Goal: Task Accomplishment & Management: Manage account settings

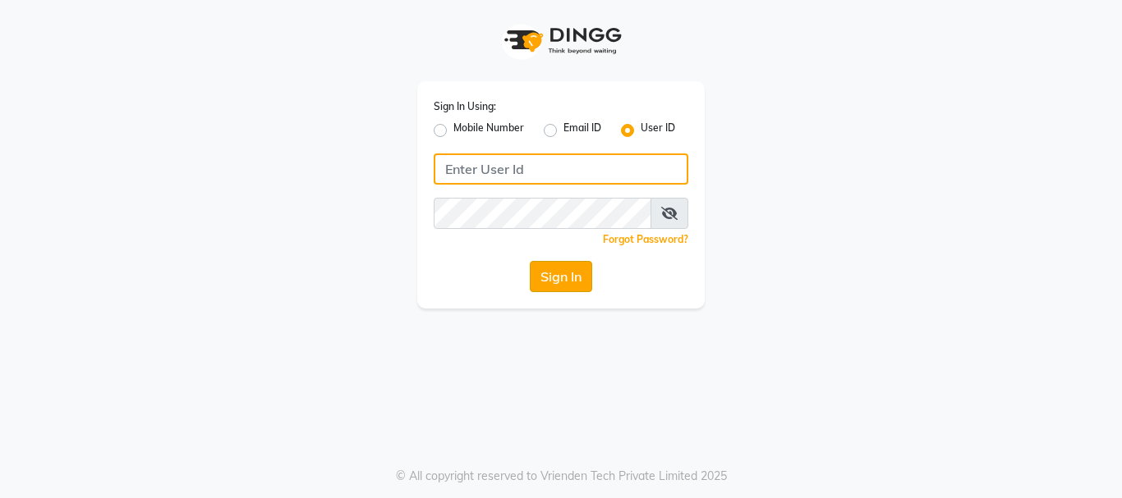
type input "E1949-12"
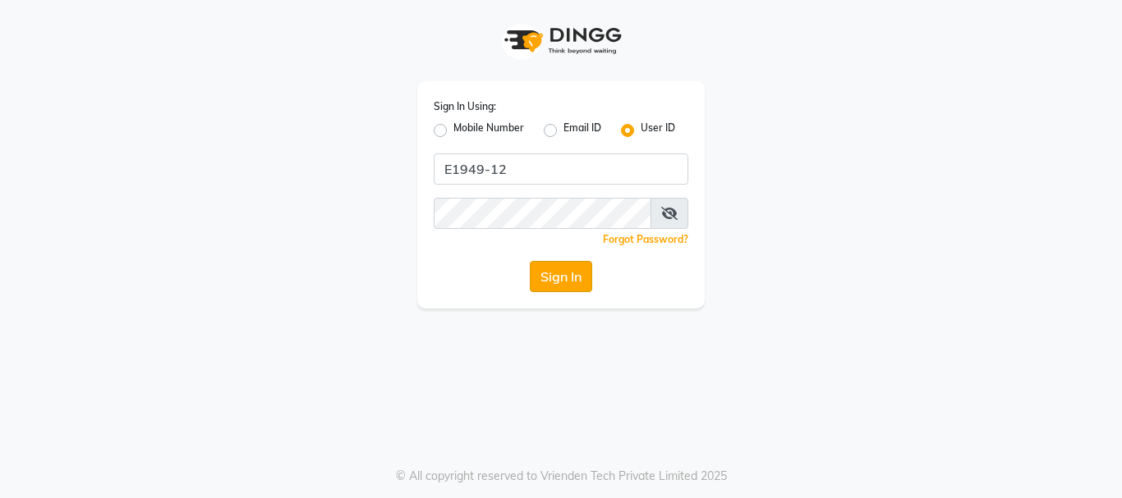
click at [561, 280] on button "Sign In" at bounding box center [561, 276] width 62 height 31
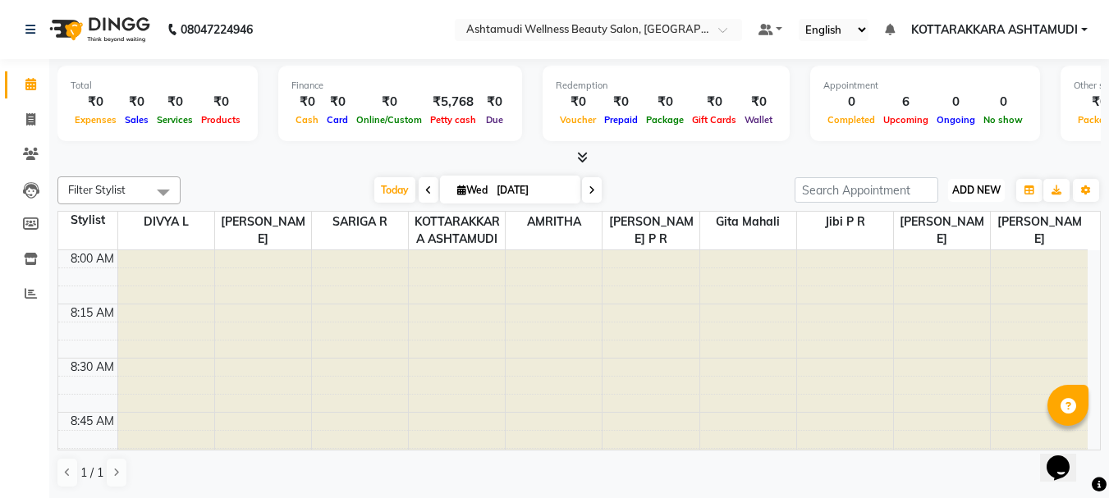
click at [983, 189] on span "ADD NEW" at bounding box center [976, 190] width 48 height 12
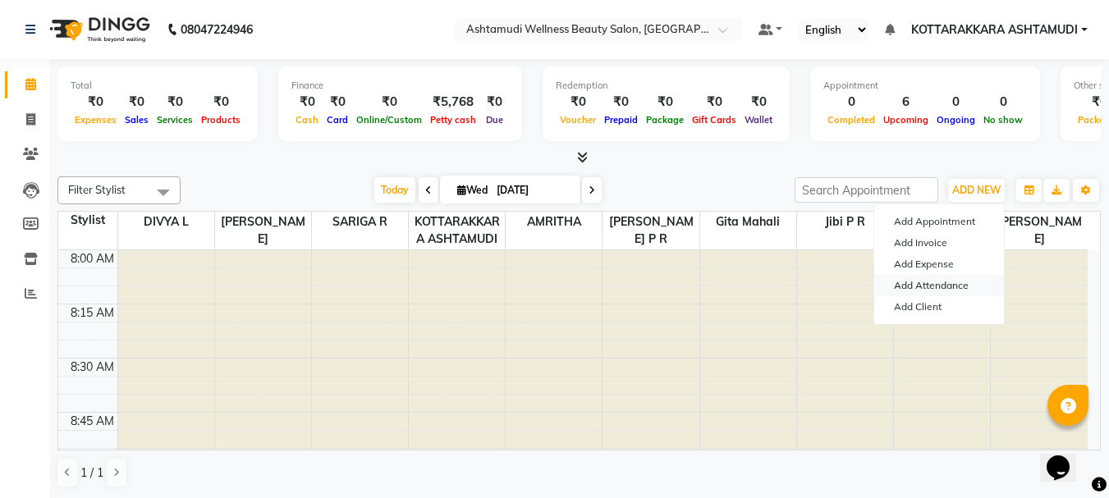
click at [923, 286] on link "Add Attendance" at bounding box center [939, 285] width 130 height 21
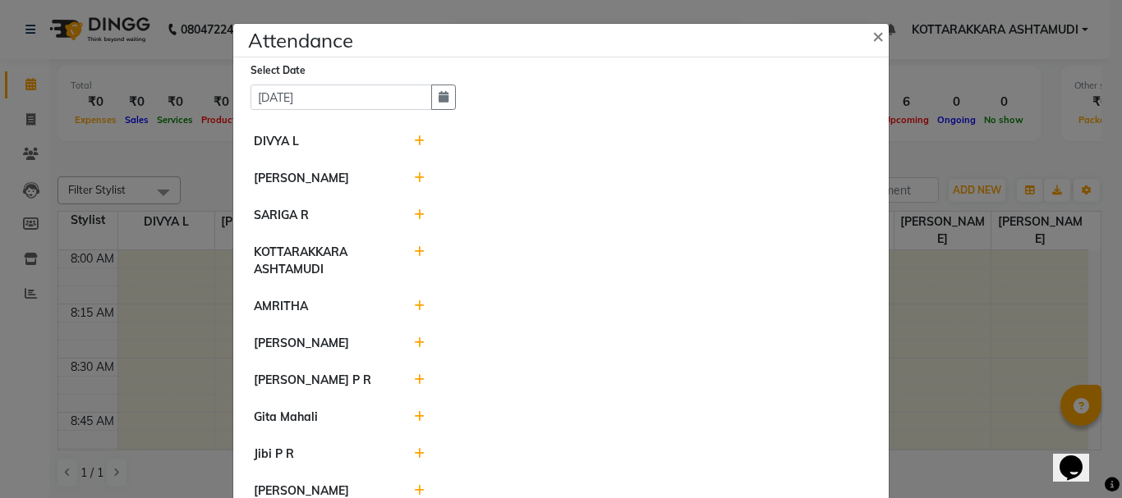
click at [414, 135] on icon at bounding box center [419, 140] width 11 height 11
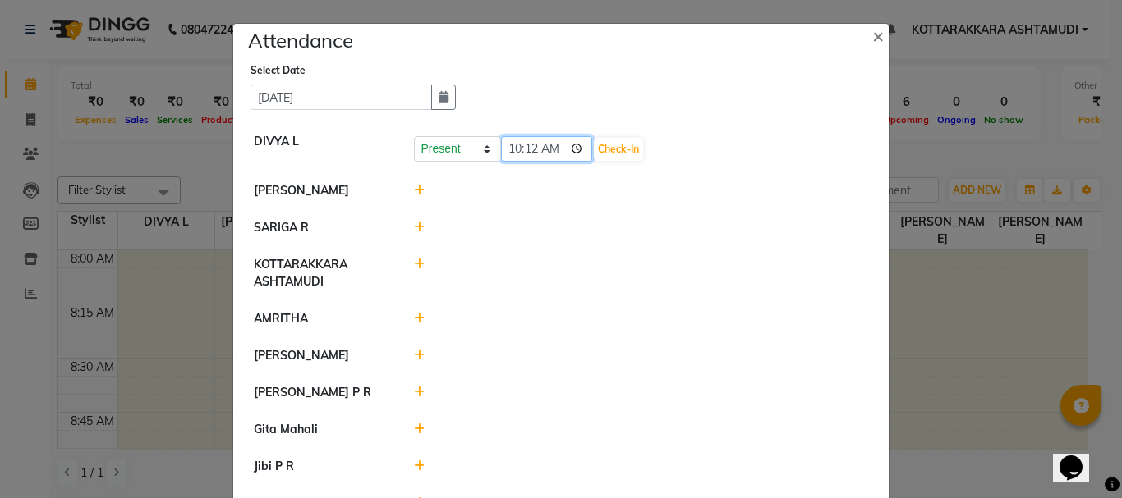
click at [553, 148] on input "10:12" at bounding box center [547, 148] width 92 height 25
type input "10:10"
click at [608, 155] on button "Check-In" at bounding box center [618, 149] width 49 height 23
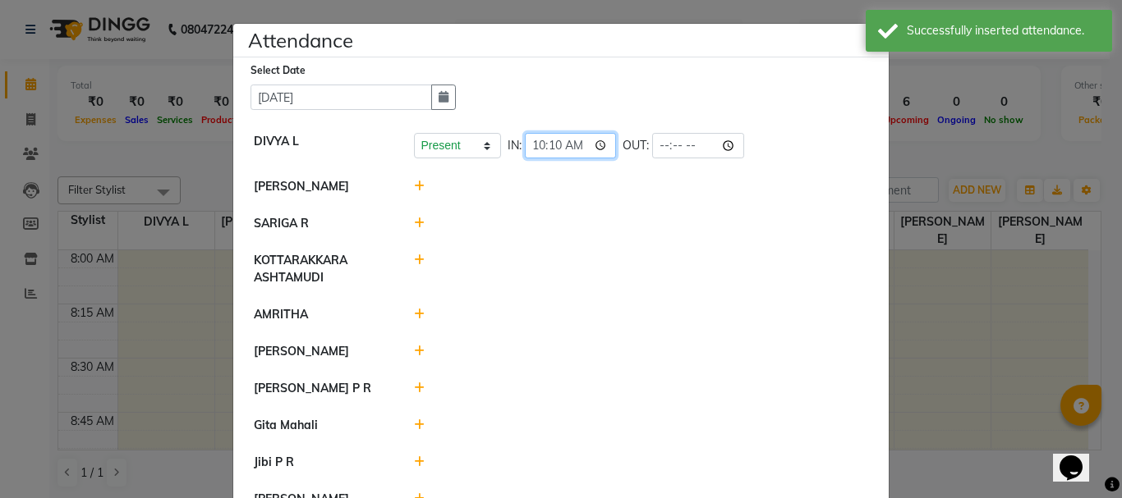
click at [574, 144] on input "10:10" at bounding box center [571, 145] width 92 height 25
type input "10:06"
click at [723, 219] on div at bounding box center [642, 223] width 480 height 17
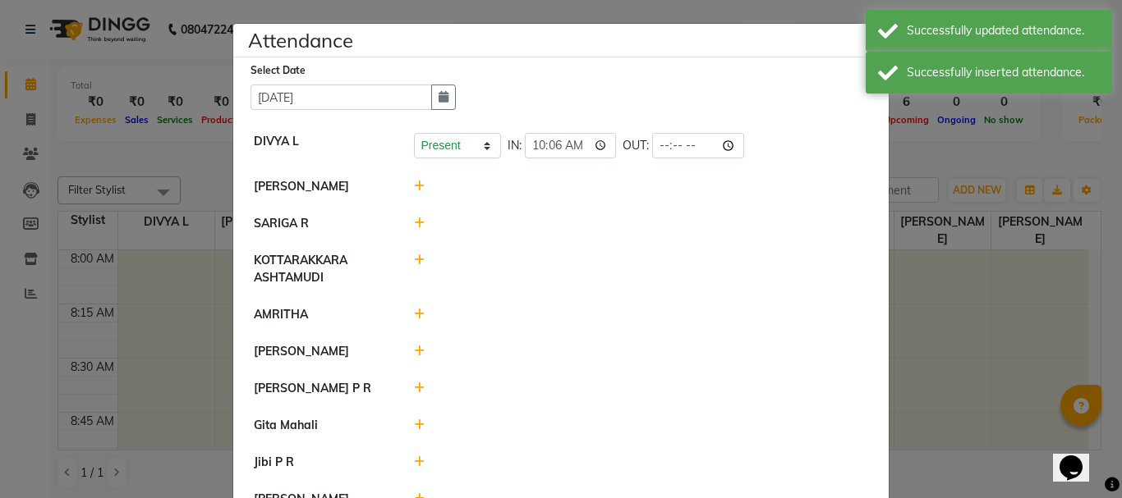
click at [405, 181] on div at bounding box center [642, 186] width 480 height 17
click at [415, 185] on icon at bounding box center [419, 186] width 11 height 11
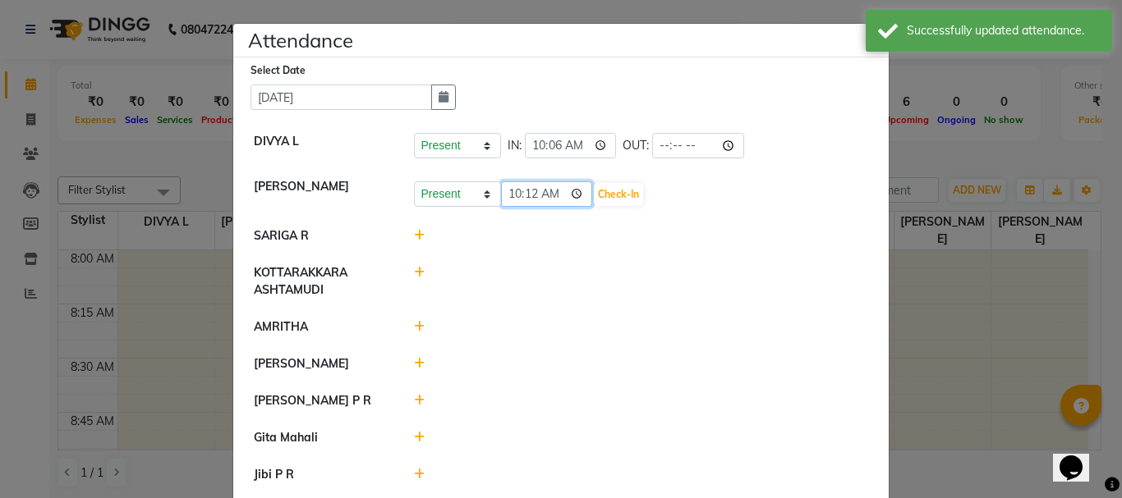
click at [553, 194] on input "10:12" at bounding box center [547, 193] width 92 height 25
type input "10:10"
click at [639, 245] on li "SARIGA R" at bounding box center [560, 237] width 647 height 38
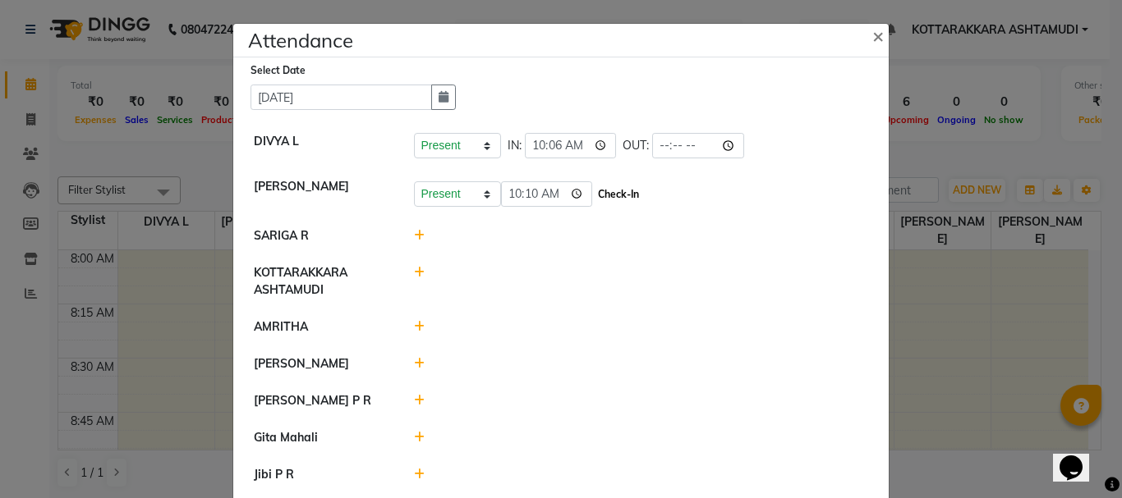
click at [594, 183] on button "Check-In" at bounding box center [618, 194] width 49 height 23
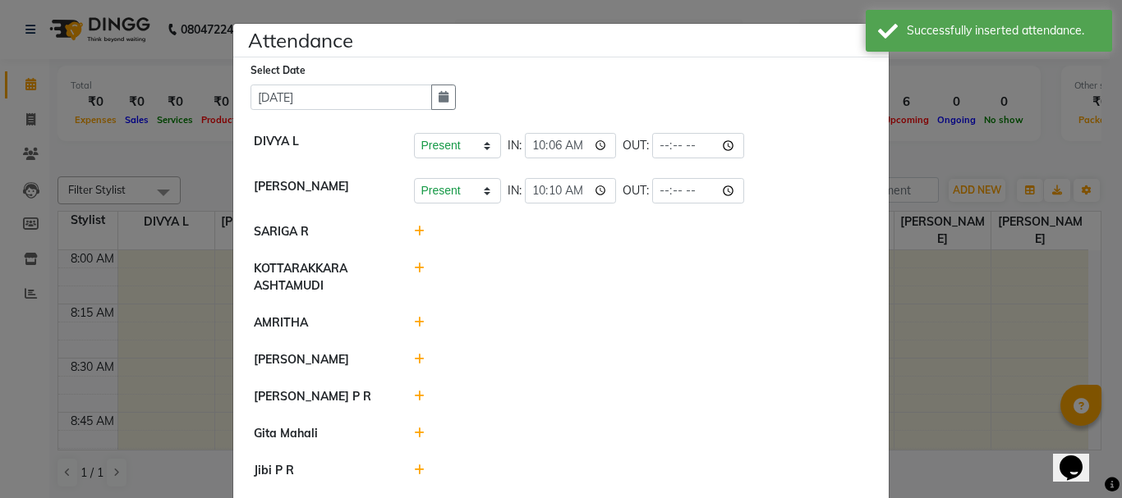
click at [415, 326] on icon at bounding box center [419, 322] width 11 height 11
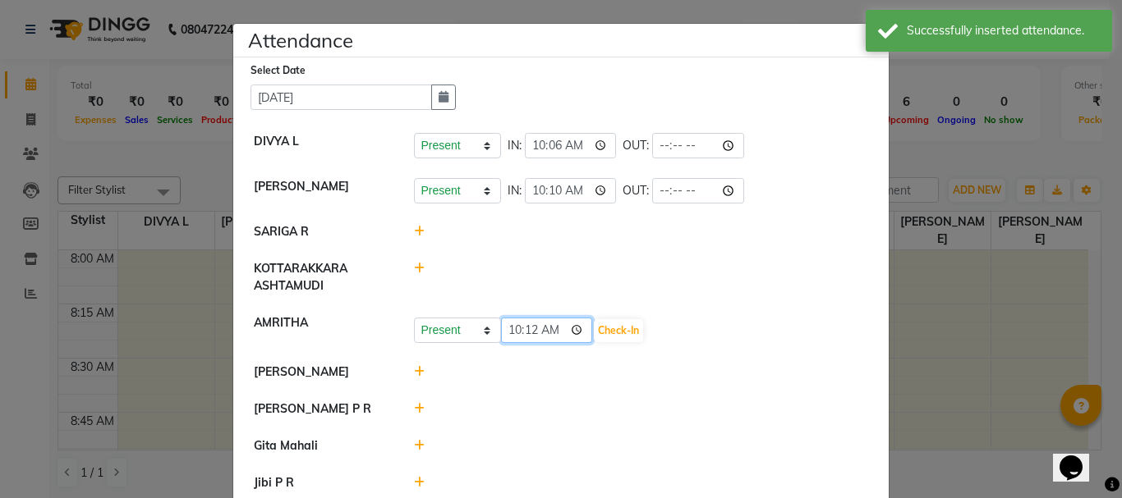
click at [545, 333] on input "10:12" at bounding box center [547, 330] width 92 height 25
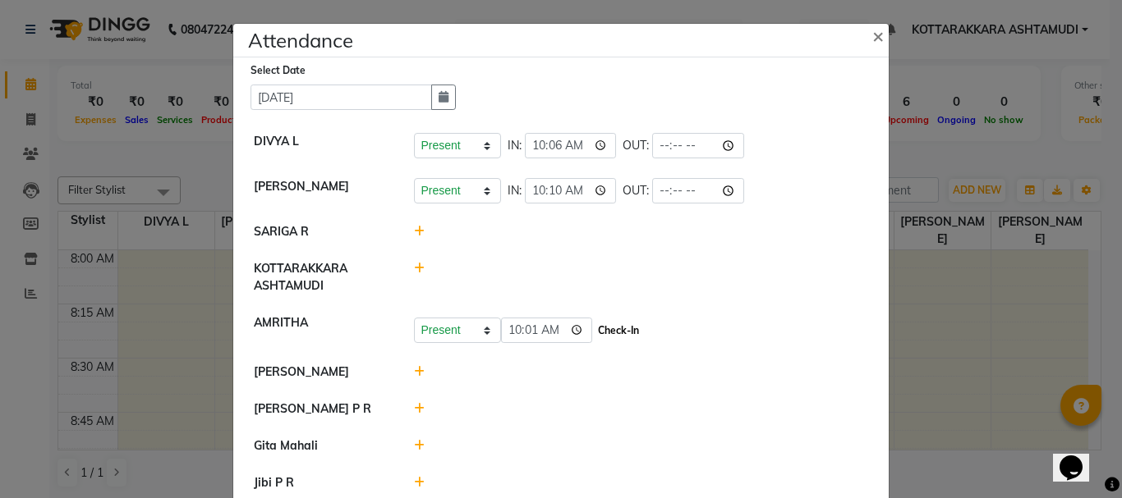
type input "10:01"
click at [608, 328] on button "Check-In" at bounding box center [618, 330] width 49 height 23
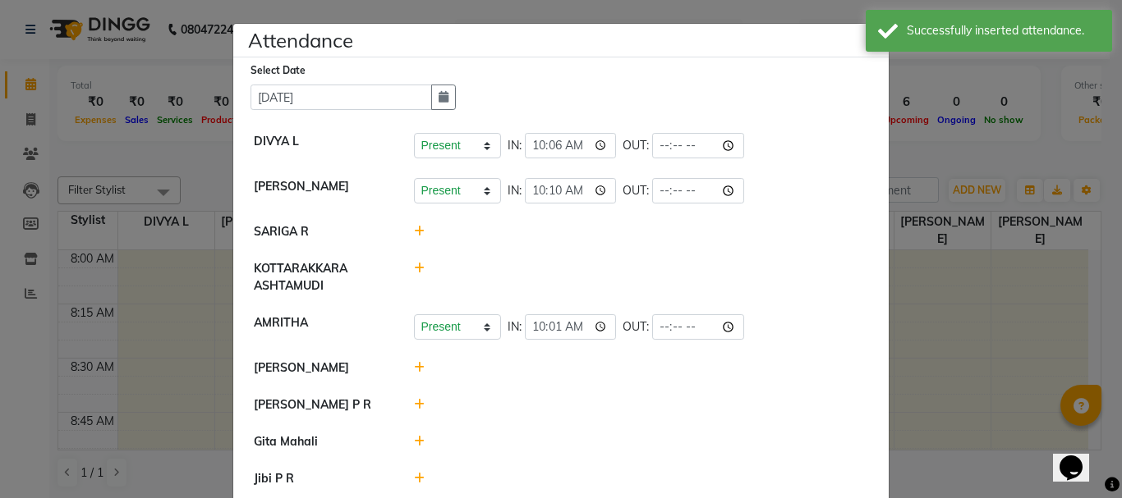
click at [414, 365] on icon at bounding box center [419, 367] width 11 height 11
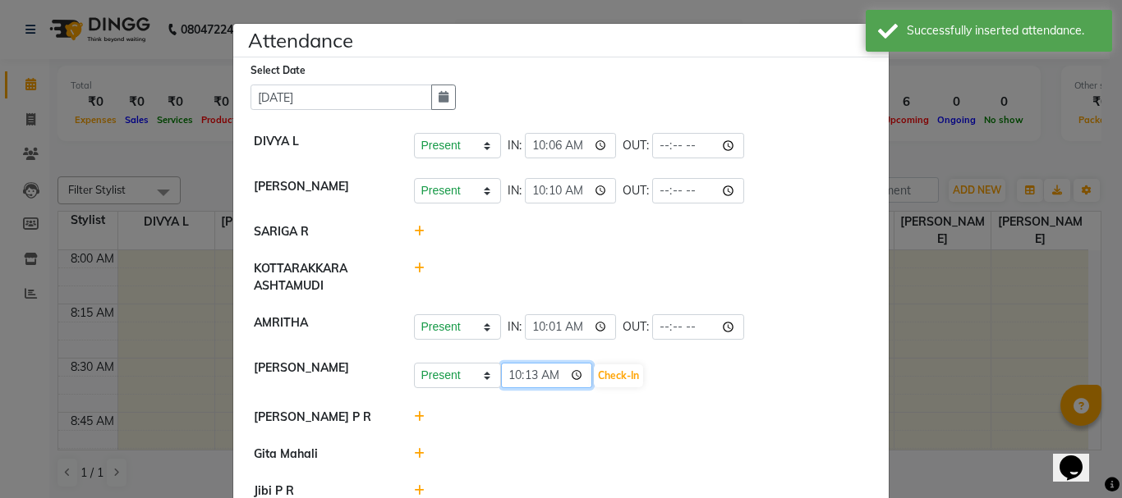
click at [551, 374] on input "10:13" at bounding box center [547, 375] width 92 height 25
type input "10:00"
click at [594, 376] on button "Check-In" at bounding box center [618, 376] width 49 height 23
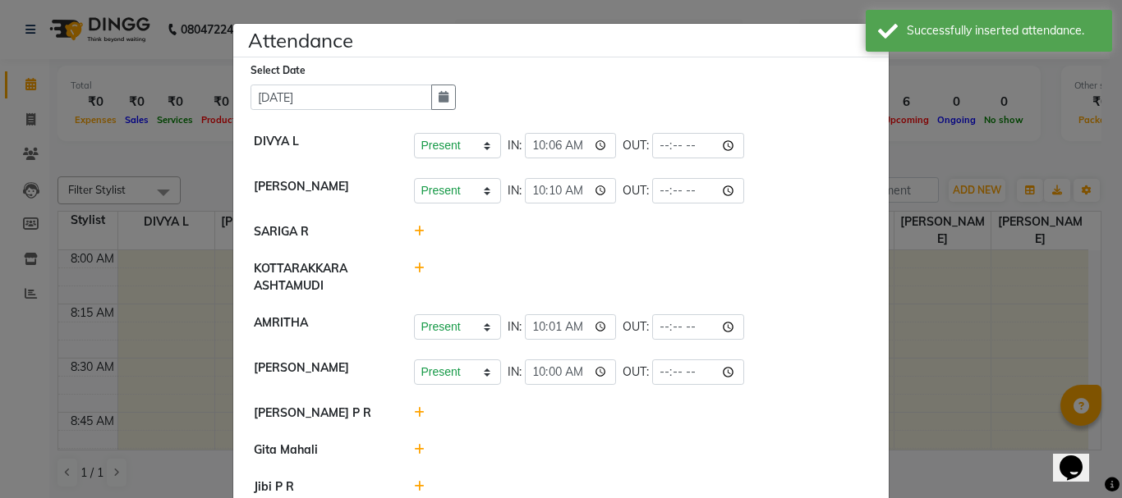
click at [414, 410] on icon at bounding box center [419, 412] width 11 height 11
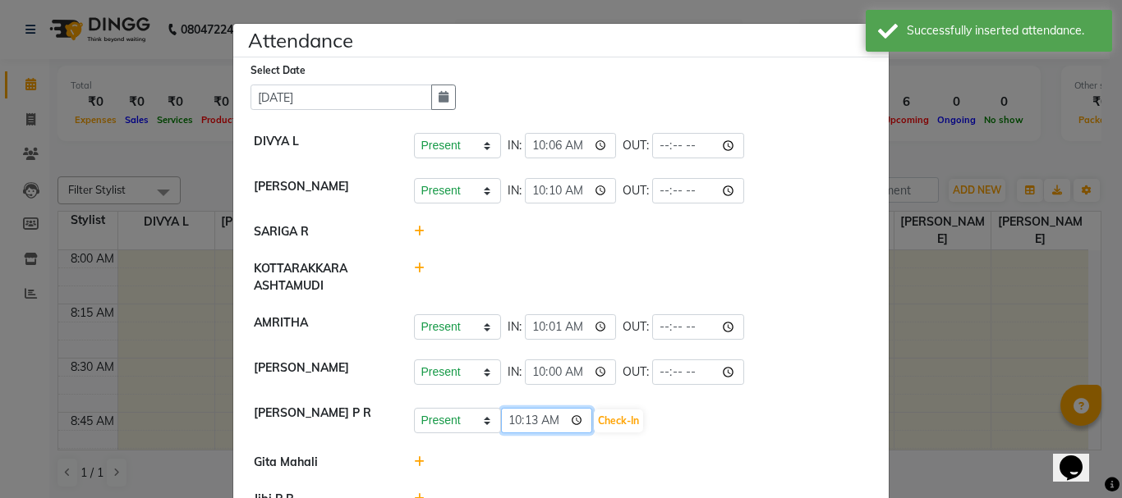
click at [551, 422] on input "10:13" at bounding box center [547, 420] width 92 height 25
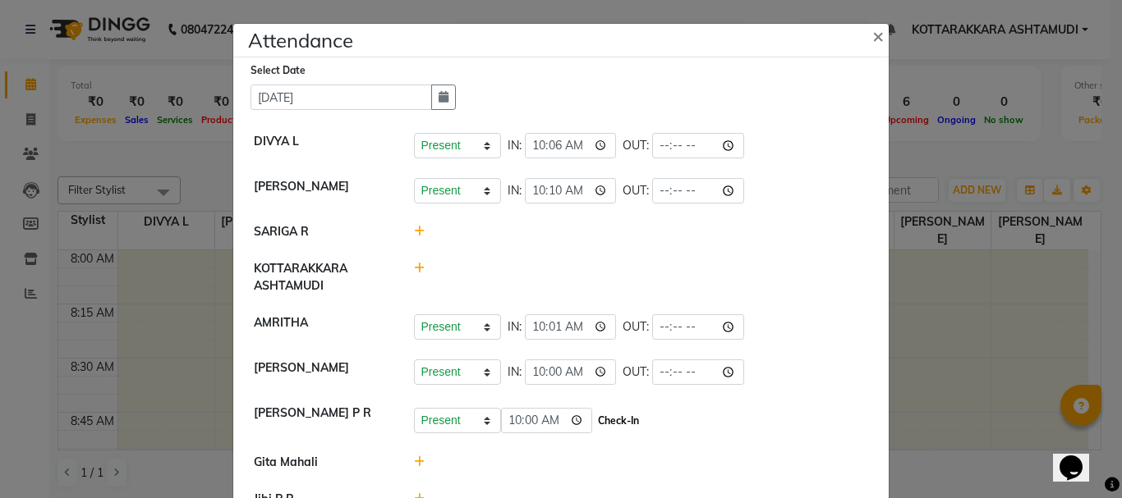
type input "10:00"
click at [607, 420] on button "Check-In" at bounding box center [618, 421] width 49 height 23
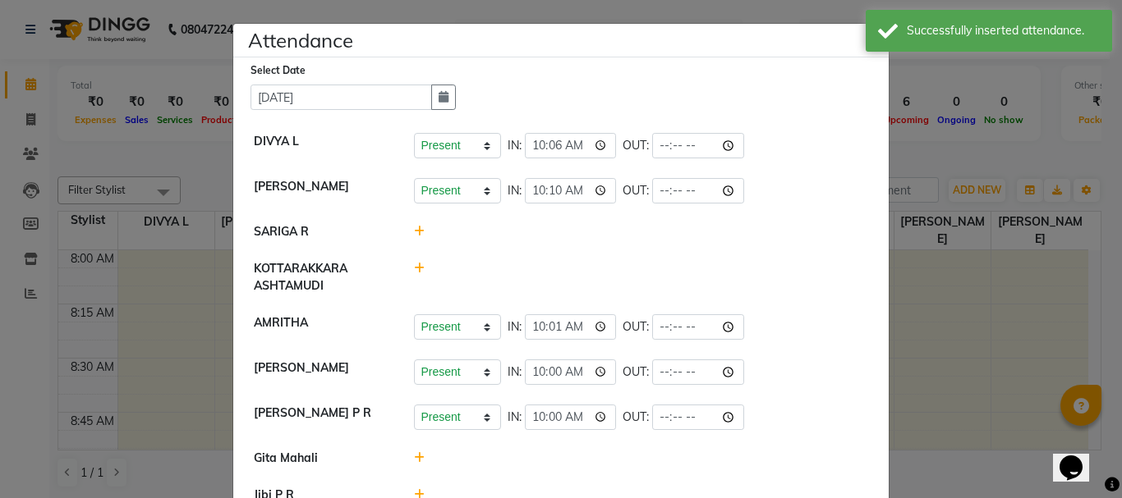
scroll to position [126, 0]
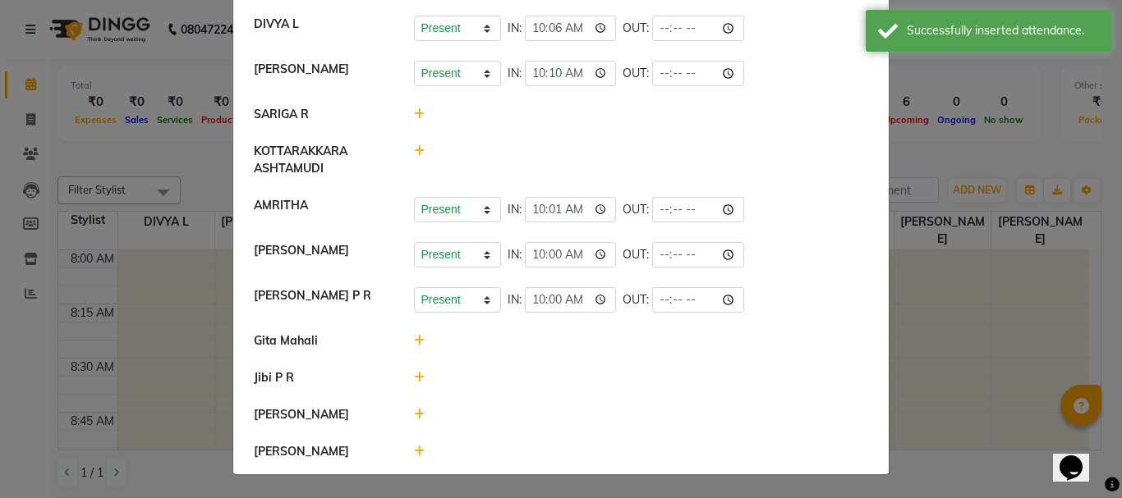
click at [416, 342] on icon at bounding box center [419, 340] width 11 height 11
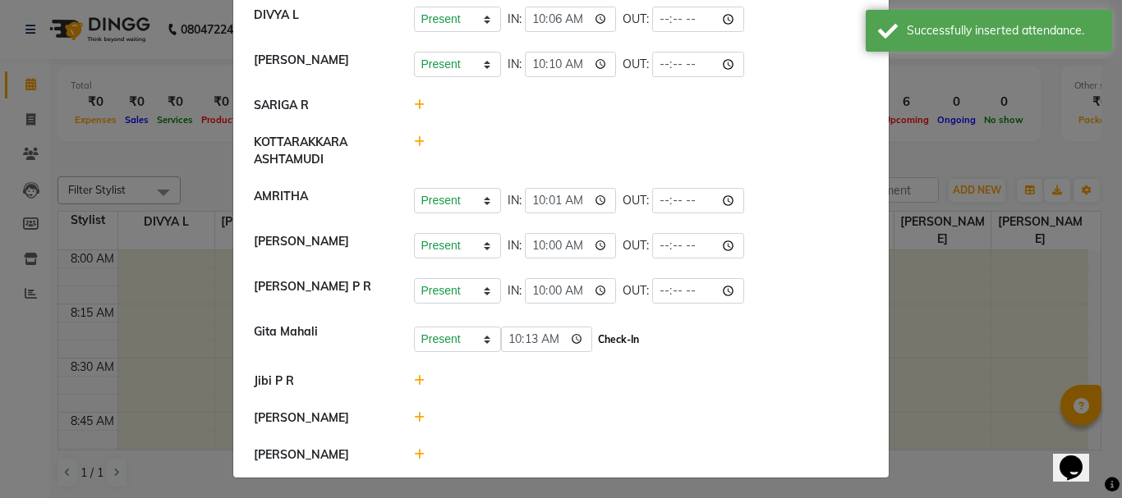
click at [594, 351] on button "Check-In" at bounding box center [618, 339] width 49 height 23
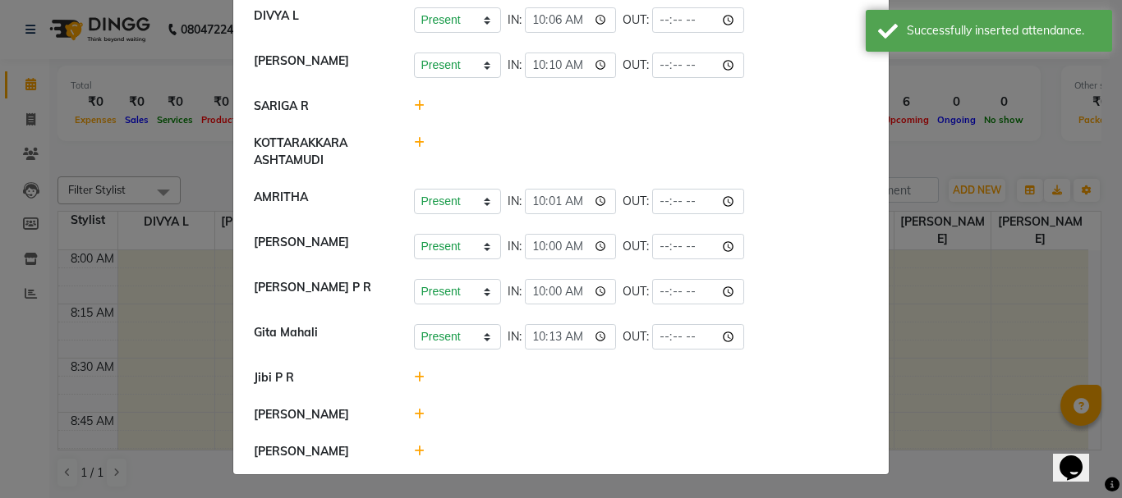
click at [414, 420] on icon at bounding box center [419, 414] width 11 height 11
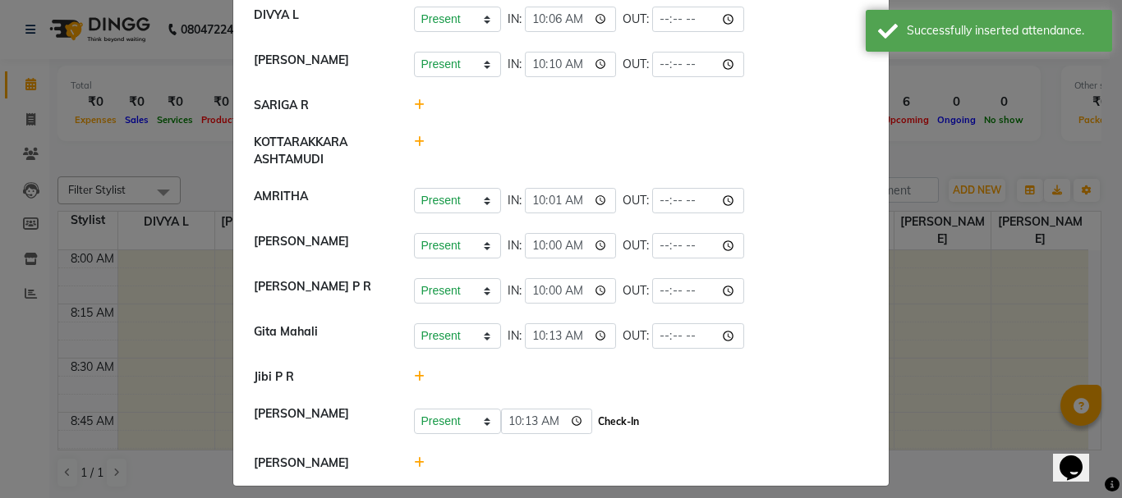
click at [599, 429] on button "Check-In" at bounding box center [618, 422] width 49 height 23
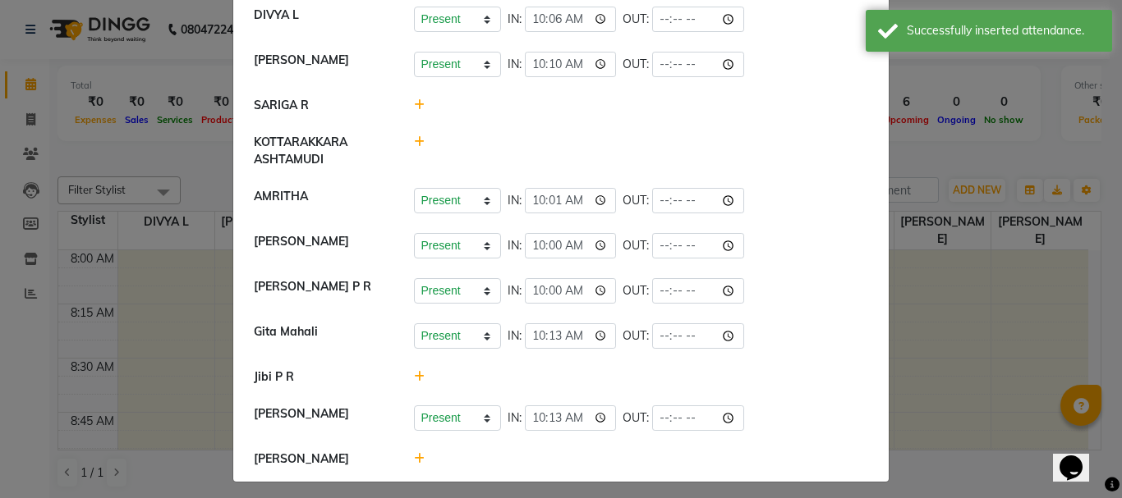
click at [414, 465] on icon at bounding box center [419, 458] width 11 height 11
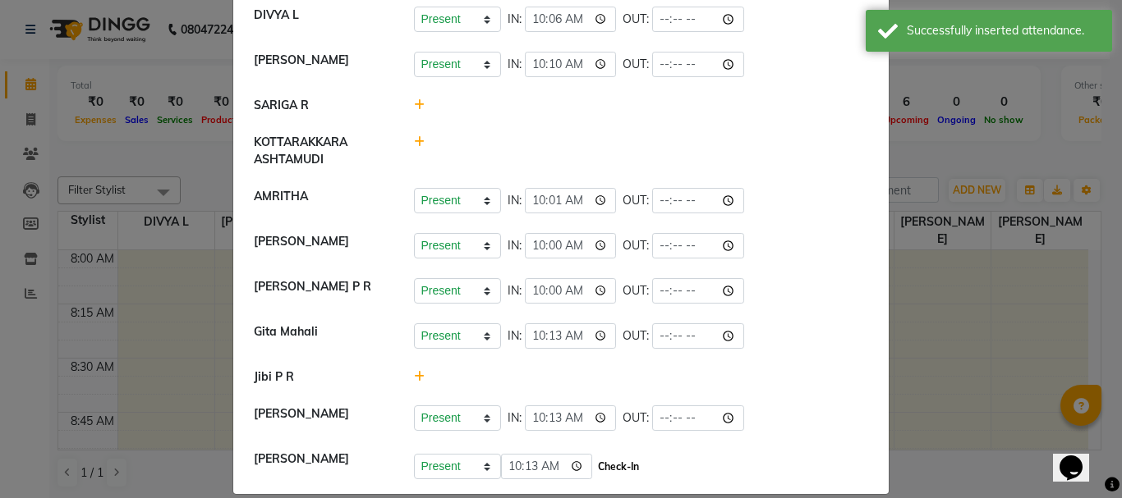
click at [599, 476] on button "Check-In" at bounding box center [618, 467] width 49 height 23
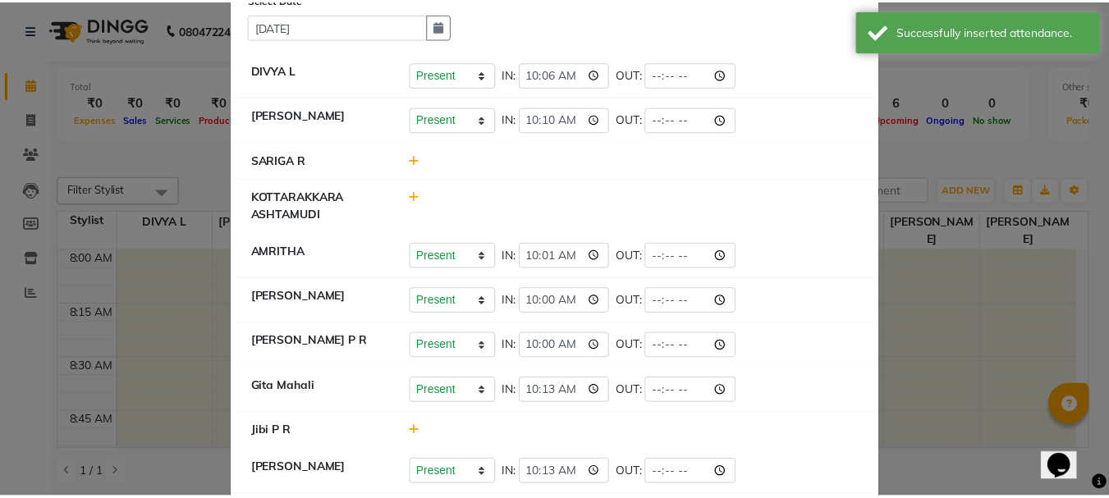
scroll to position [0, 0]
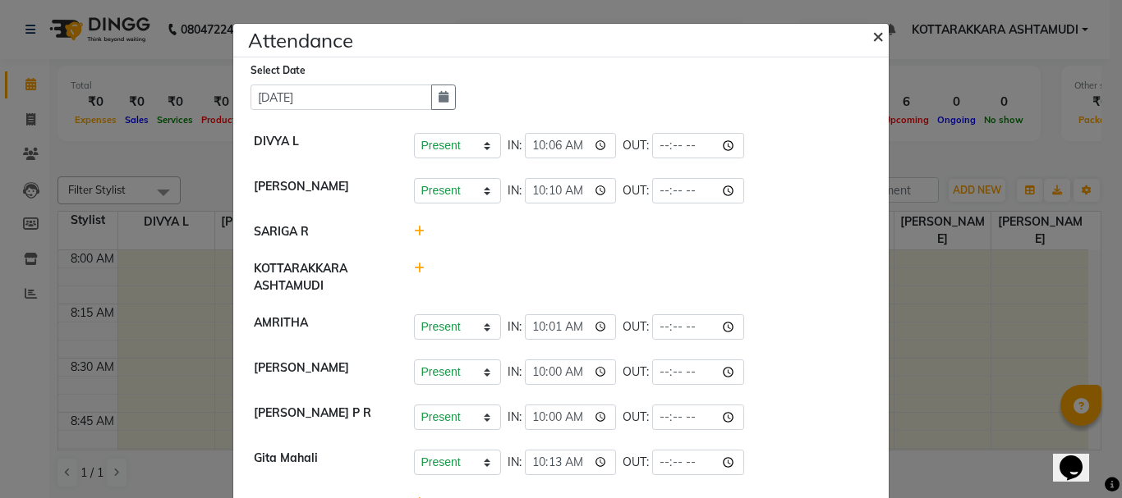
click at [876, 34] on span "×" at bounding box center [877, 35] width 11 height 25
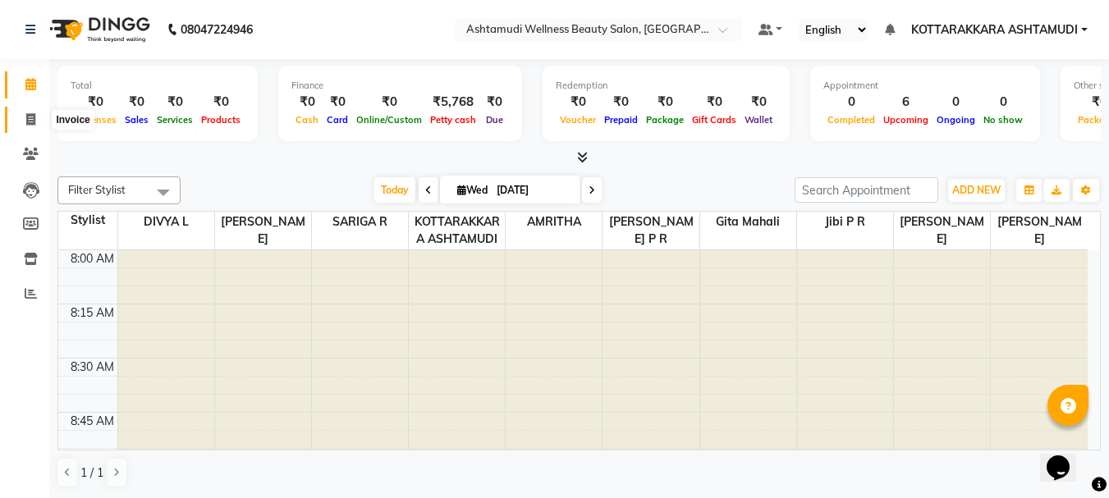
click at [38, 123] on span at bounding box center [30, 120] width 29 height 19
select select "service"
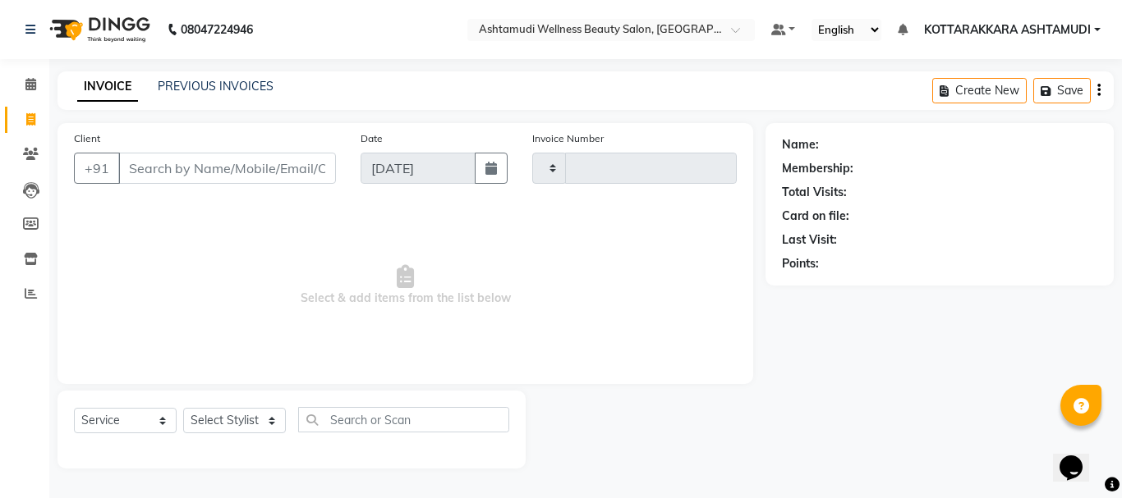
type input "3133"
select select "4664"
click at [258, 419] on select "Select Stylist" at bounding box center [234, 420] width 103 height 25
select select "27465"
click at [183, 408] on select "Select Stylist AMRITHA DIVYA L Gita Mahali Jibi P R [PERSON_NAME] ASHTAMUDI [PE…" at bounding box center [234, 420] width 103 height 25
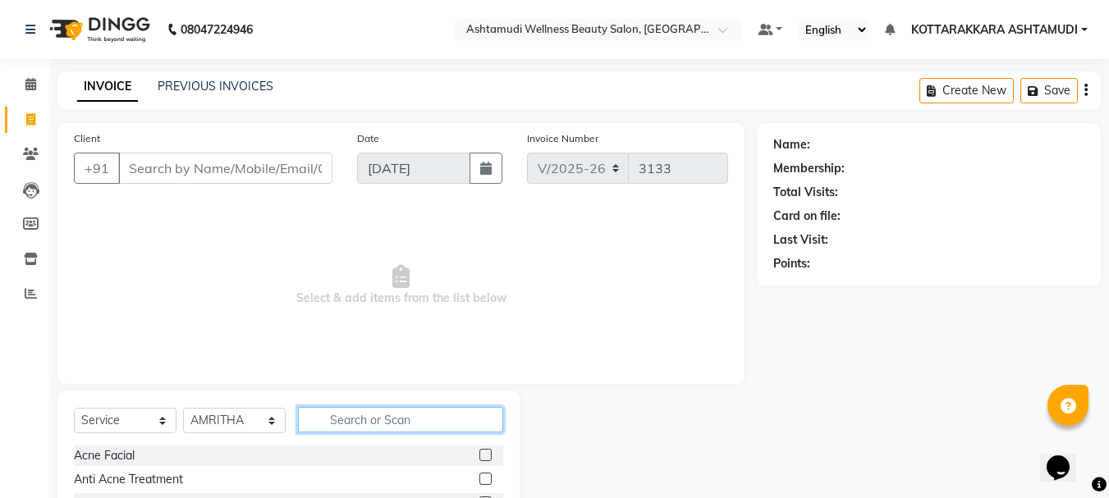
click at [358, 429] on input "text" at bounding box center [400, 419] width 205 height 25
type input "EY"
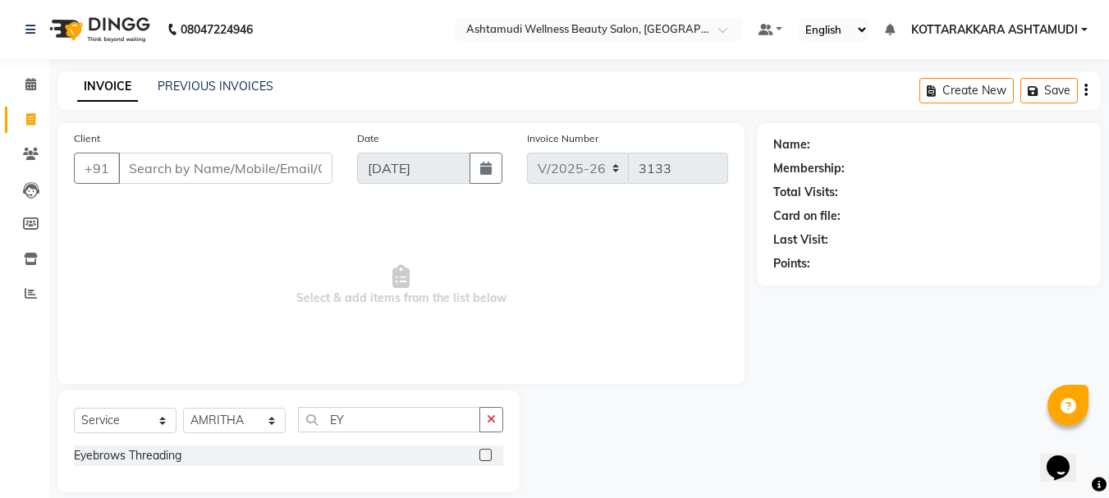
click at [486, 456] on label at bounding box center [486, 455] width 12 height 12
click at [486, 456] on input "checkbox" at bounding box center [485, 456] width 11 height 11
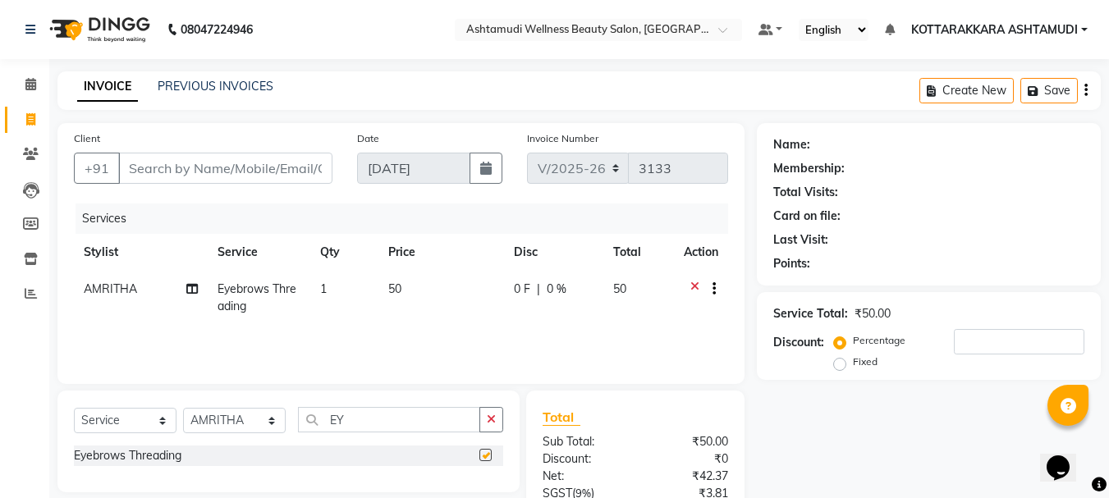
checkbox input "false"
click at [302, 166] on input "Client" at bounding box center [225, 168] width 214 height 31
type input "6"
type input "0"
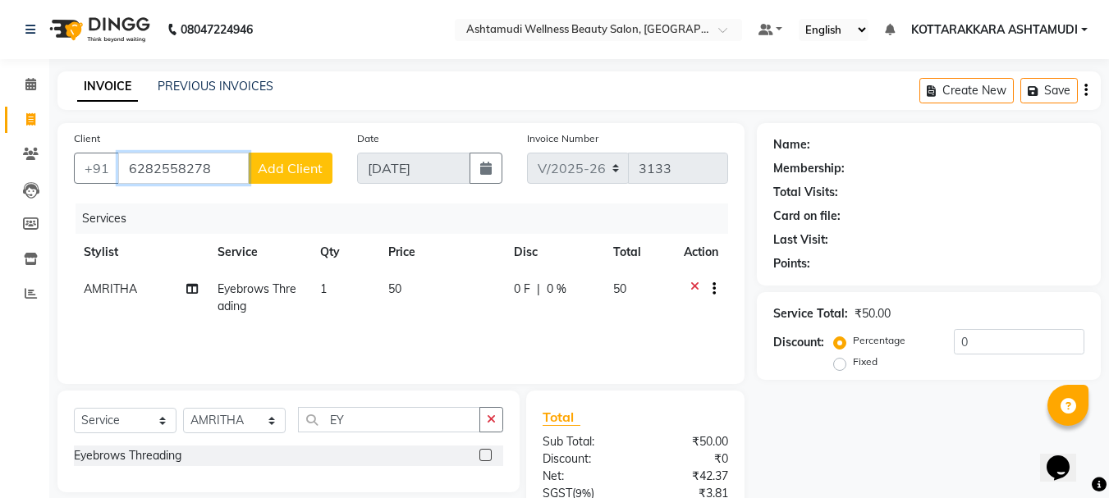
click at [157, 165] on input "6282558278" at bounding box center [183, 168] width 131 height 31
click at [150, 164] on input "6288558278" at bounding box center [183, 168] width 131 height 31
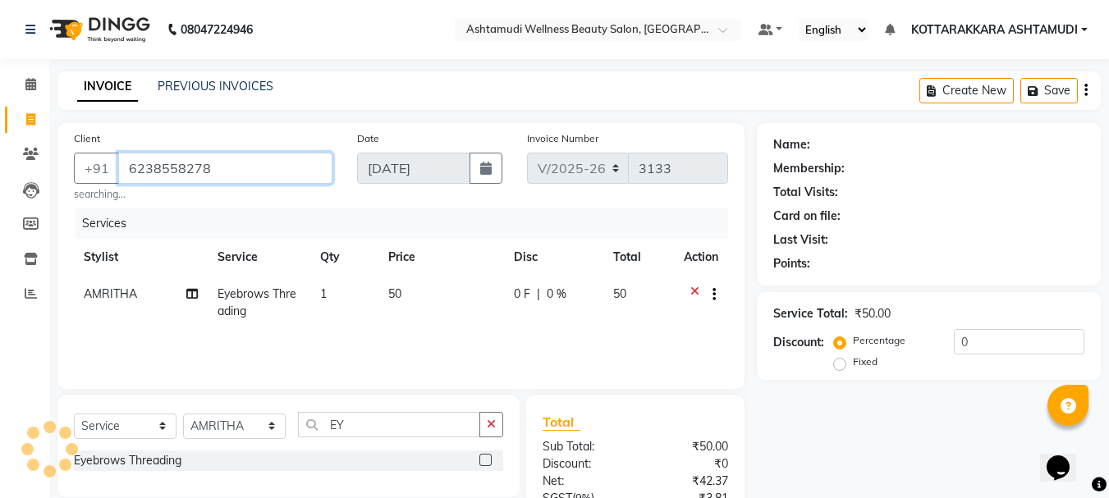
type input "6238558278"
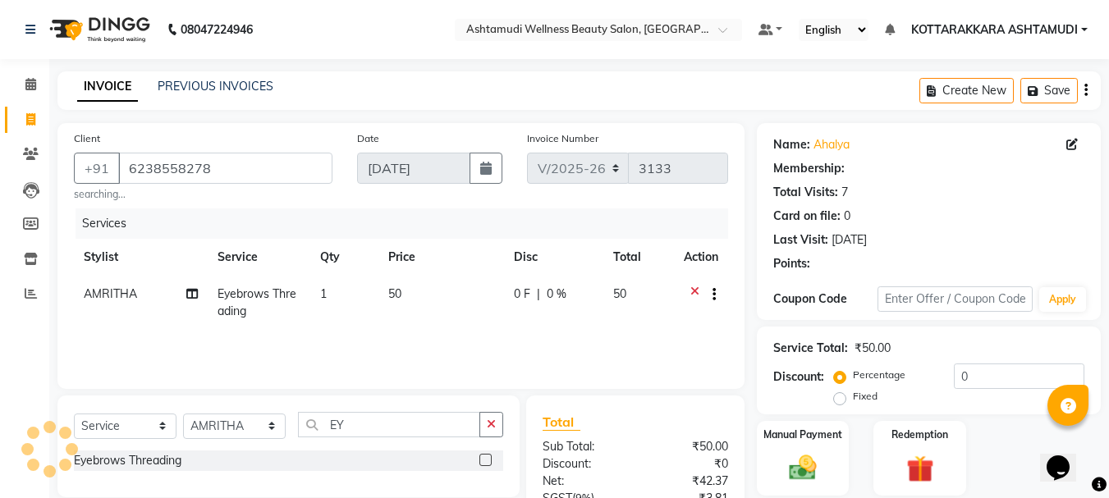
select select "1: Object"
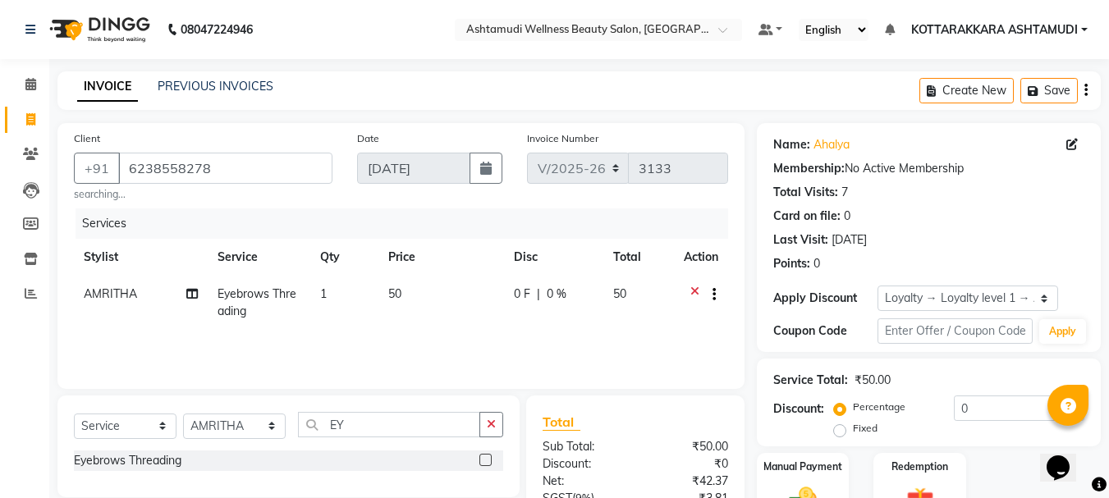
scroll to position [163, 0]
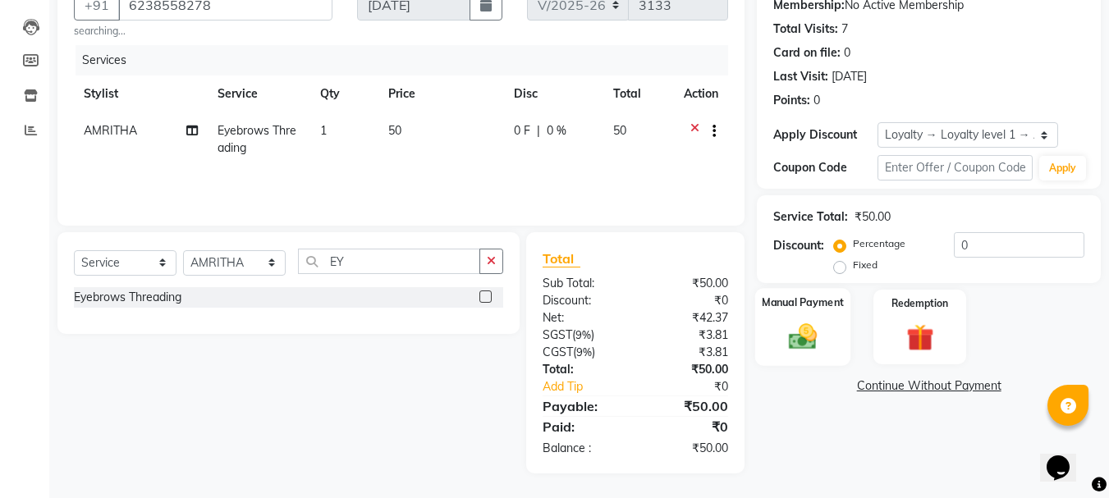
click at [818, 346] on img at bounding box center [803, 336] width 46 height 33
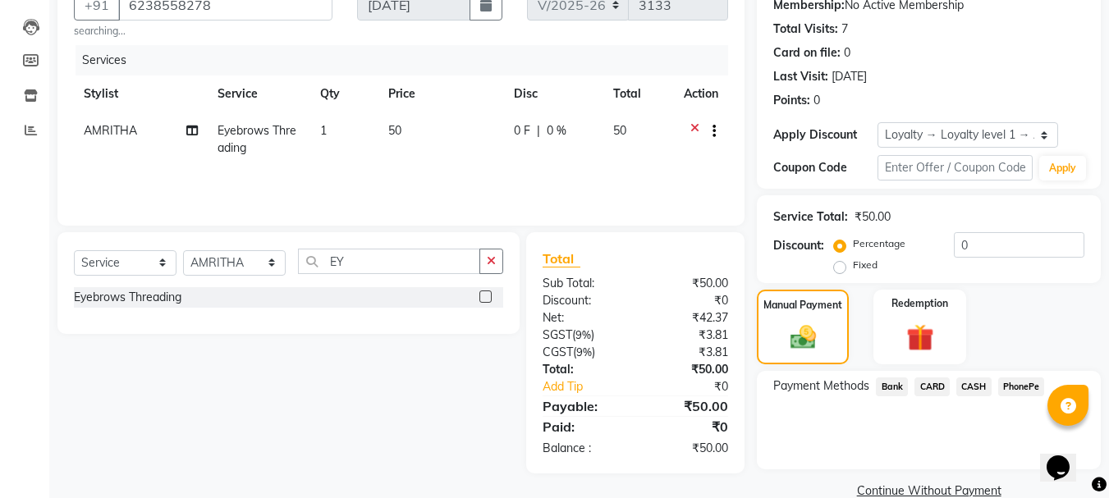
click at [1015, 386] on span "PhonePe" at bounding box center [1021, 387] width 47 height 19
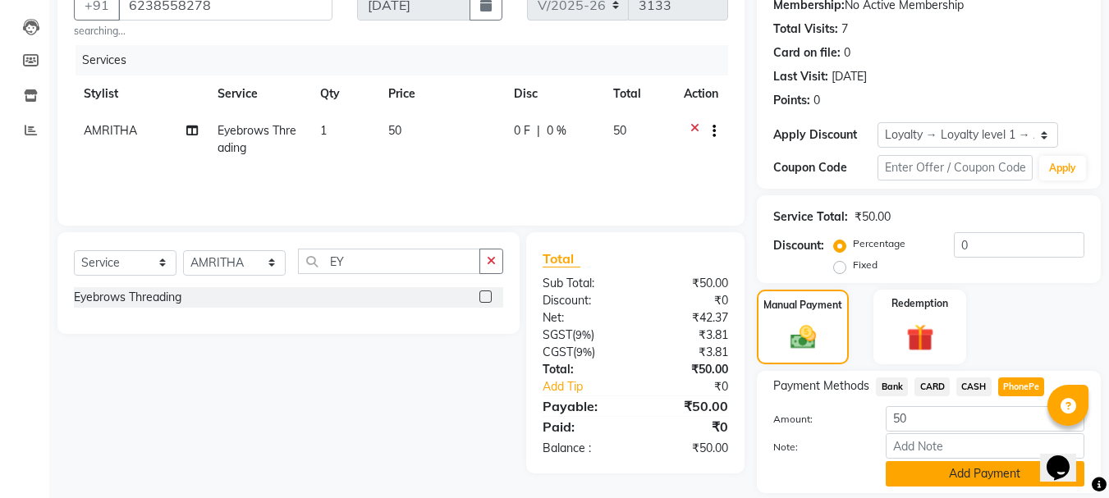
click at [980, 478] on button "Add Payment" at bounding box center [985, 473] width 199 height 25
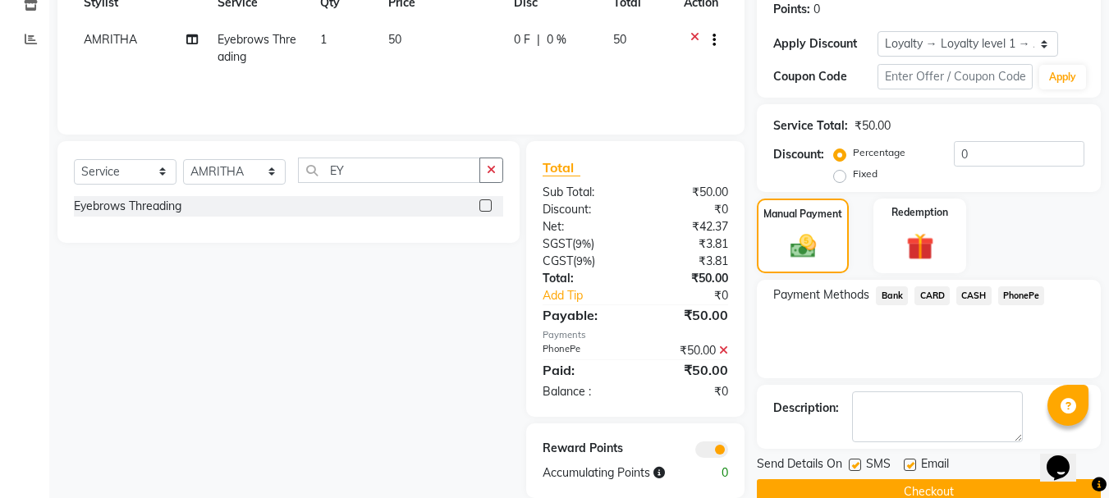
scroll to position [286, 0]
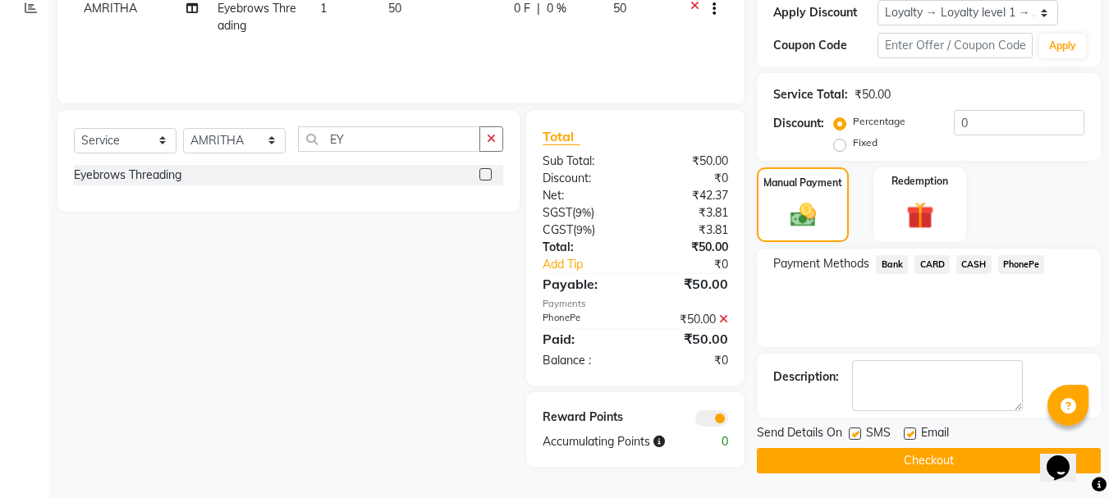
click at [903, 455] on button "Checkout" at bounding box center [929, 460] width 344 height 25
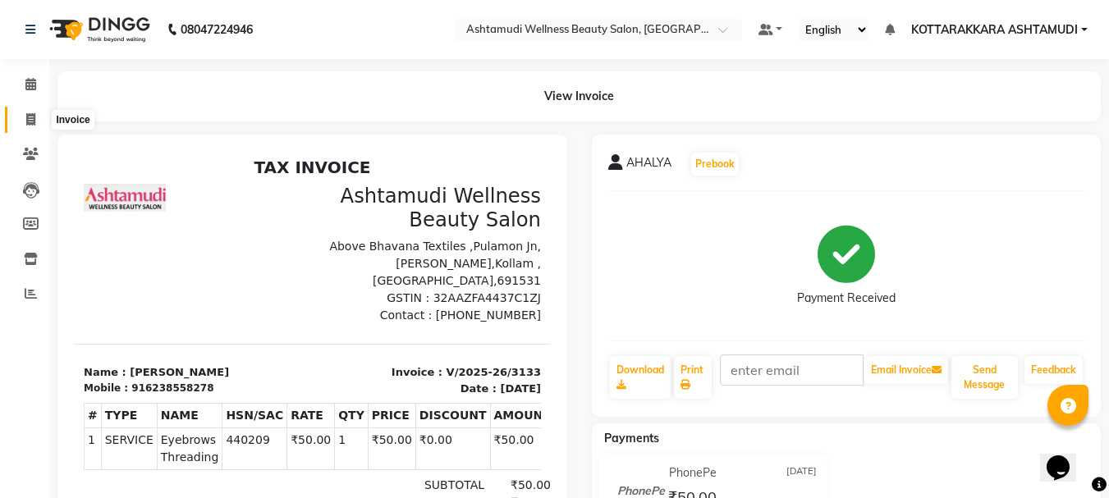
click at [25, 122] on span at bounding box center [30, 120] width 29 height 19
select select "service"
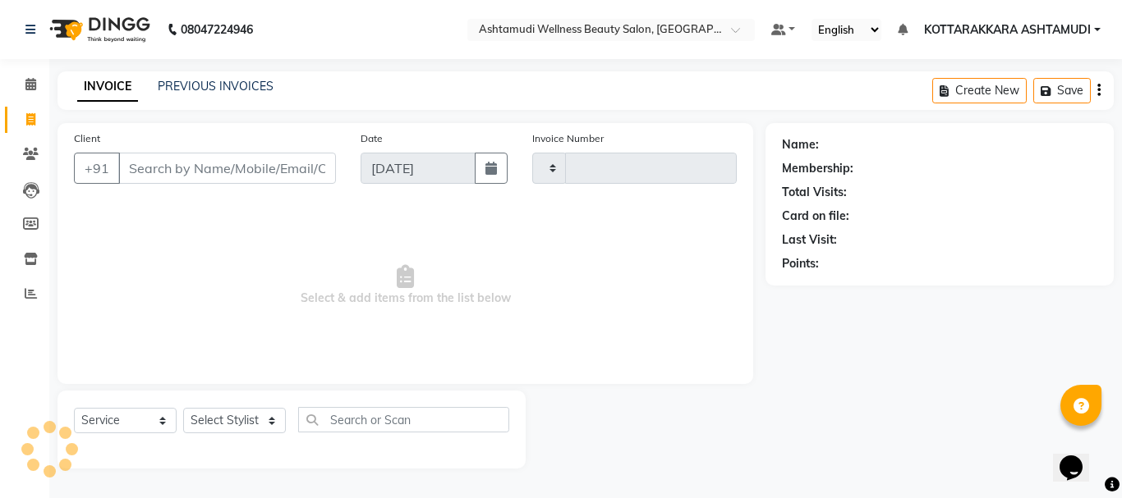
type input "3134"
select select "4664"
click at [267, 175] on input "Client" at bounding box center [227, 168] width 218 height 31
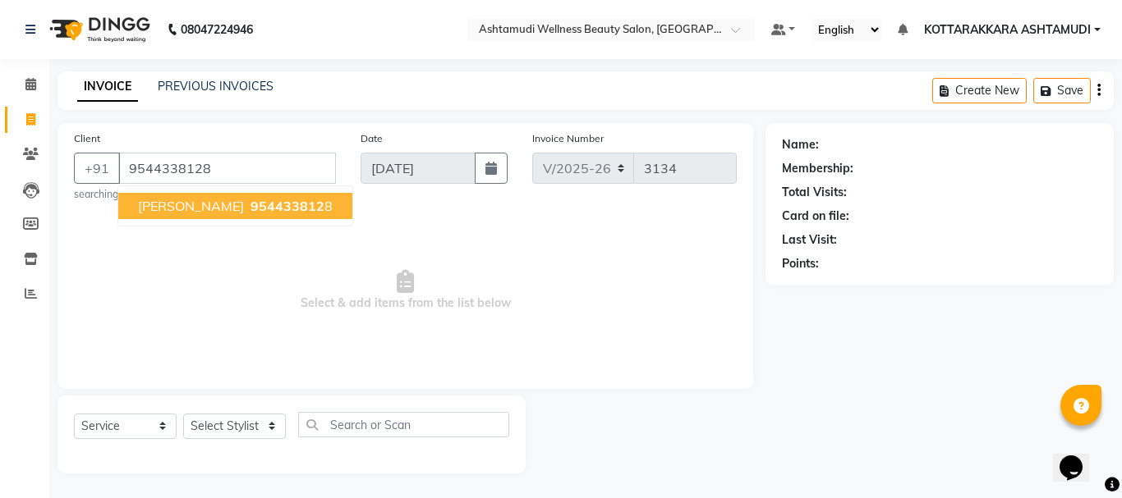
type input "9544338128"
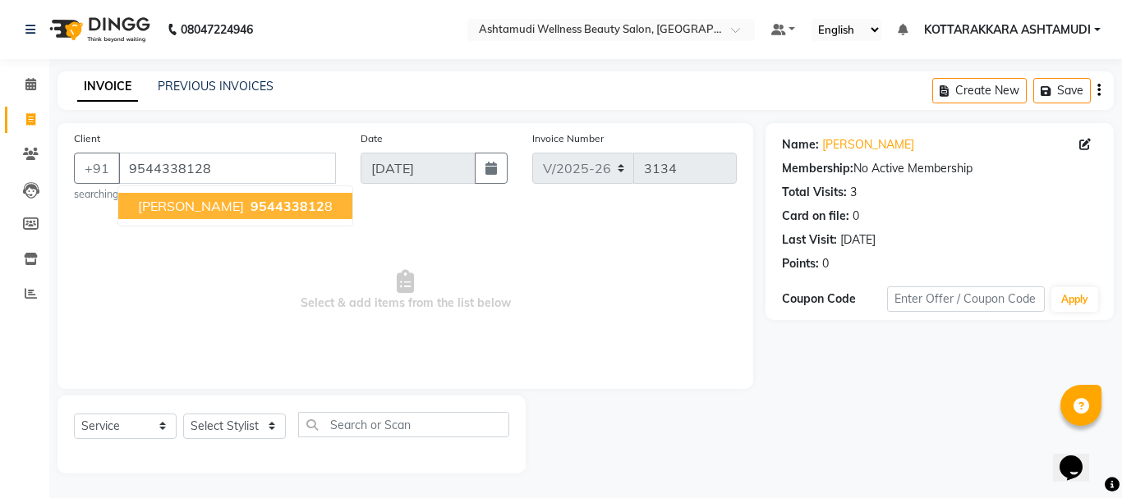
click at [289, 206] on button "Aswathi 954433812 8" at bounding box center [235, 206] width 234 height 26
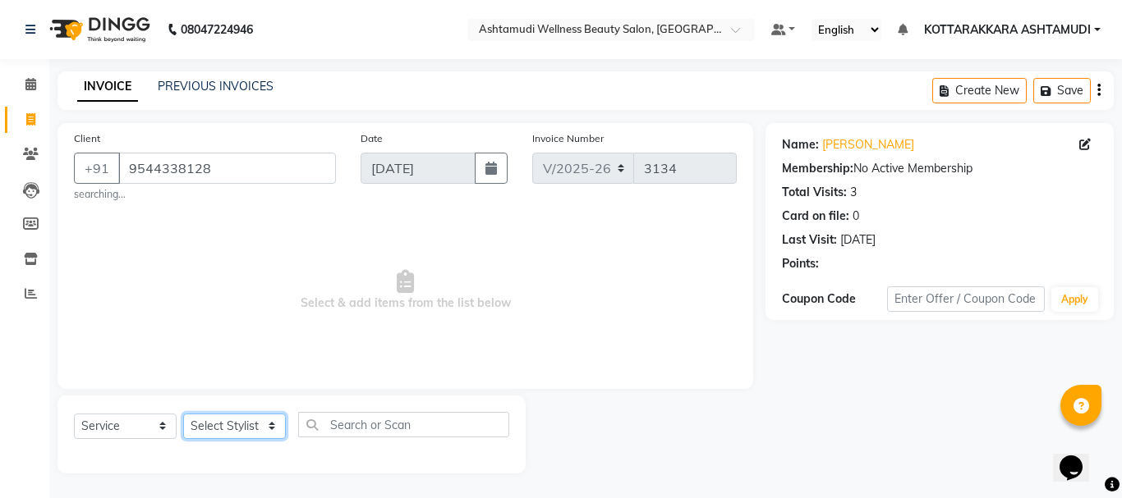
click at [249, 432] on select "Select Stylist AMRITHA DIVYA L Gita Mahali Jibi P R [PERSON_NAME] ASHTAMUDI [PE…" at bounding box center [234, 426] width 103 height 25
select select "49590"
click at [183, 414] on select "Select Stylist AMRITHA DIVYA L Gita Mahali Jibi P R [PERSON_NAME] ASHTAMUDI [PE…" at bounding box center [234, 426] width 103 height 25
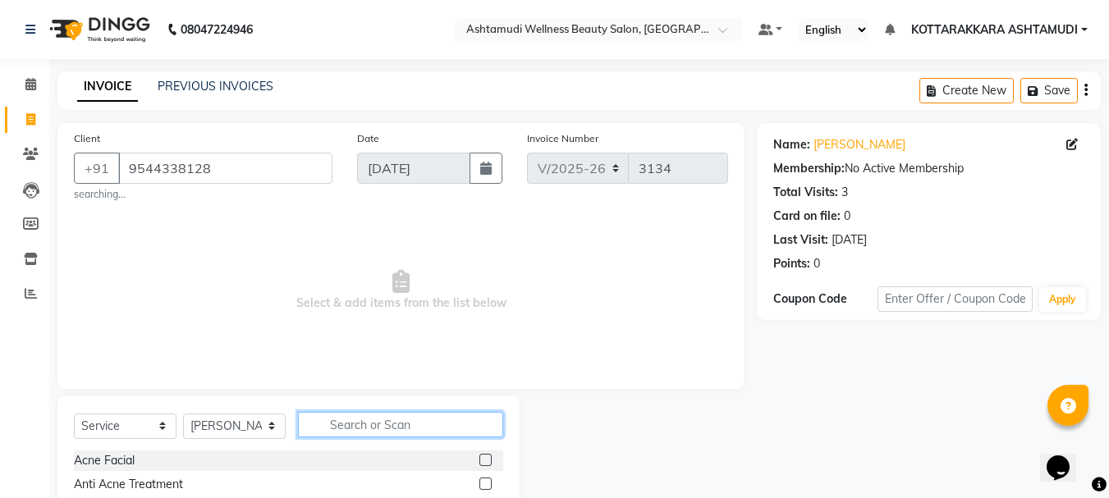
click at [375, 428] on input "text" at bounding box center [400, 424] width 205 height 25
type input "EY"
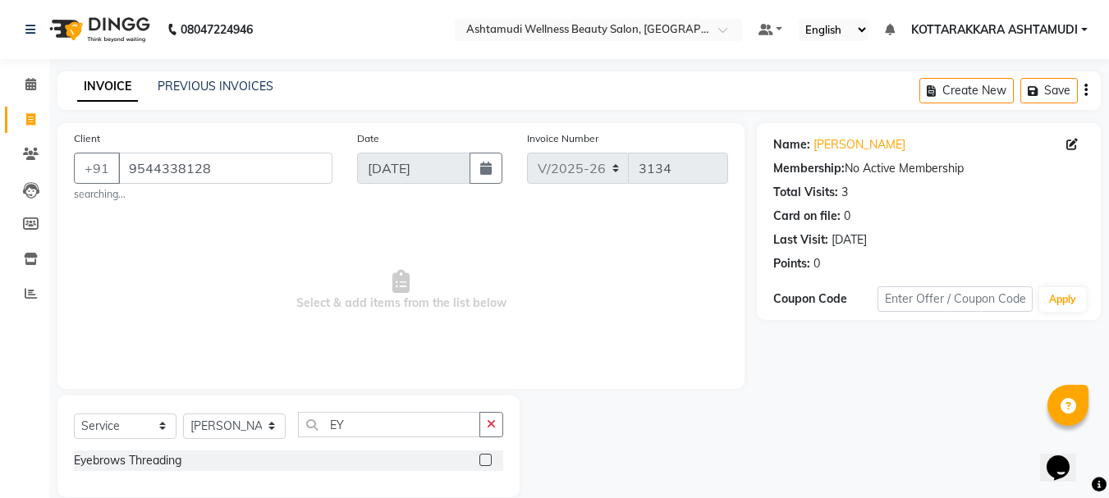
click at [487, 457] on label at bounding box center [486, 460] width 12 height 12
click at [487, 457] on input "checkbox" at bounding box center [485, 461] width 11 height 11
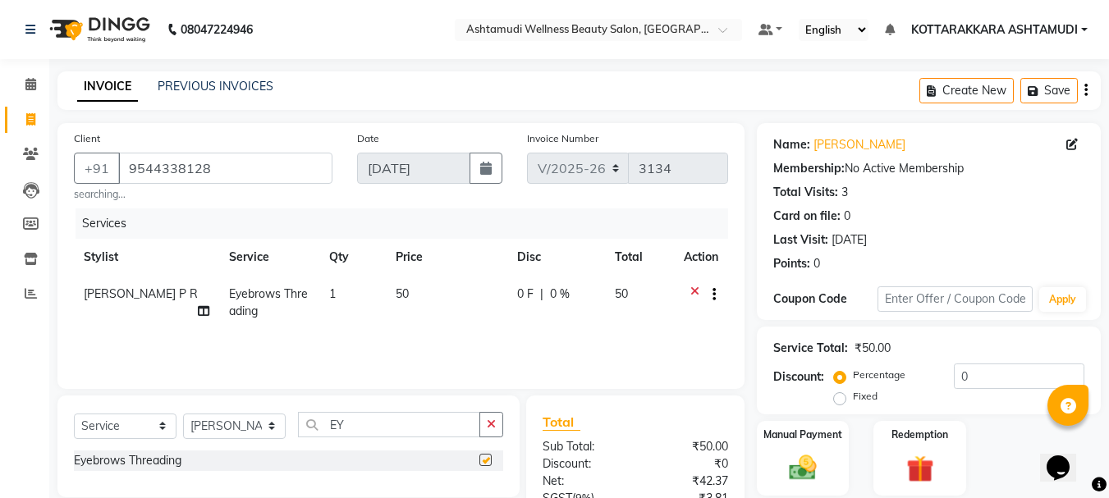
checkbox input "false"
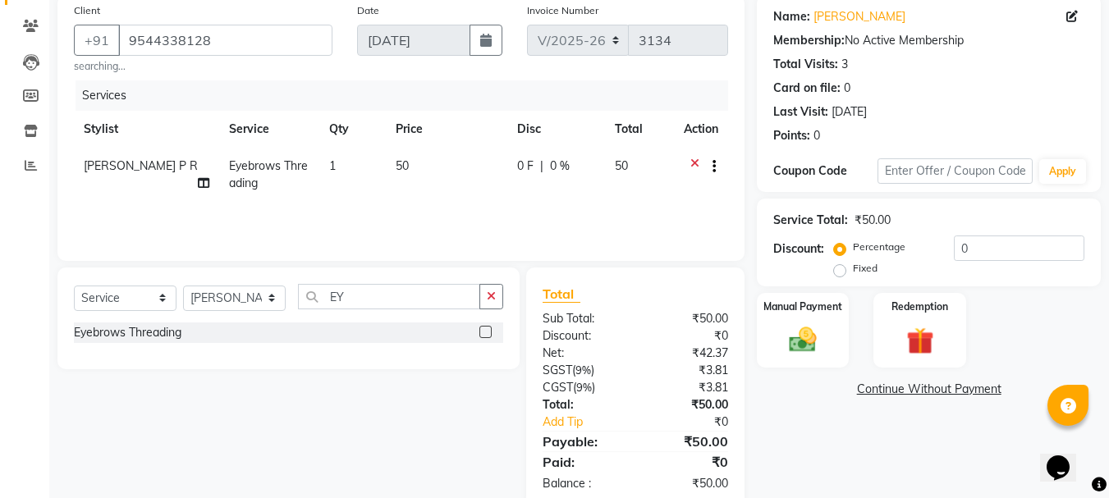
scroll to position [163, 0]
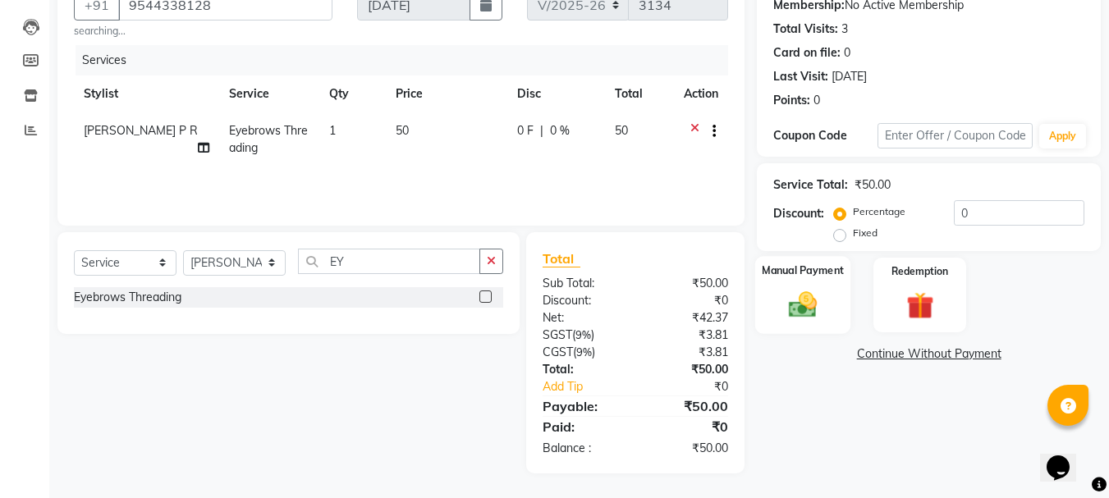
click at [796, 284] on div "Manual Payment" at bounding box center [803, 295] width 96 height 78
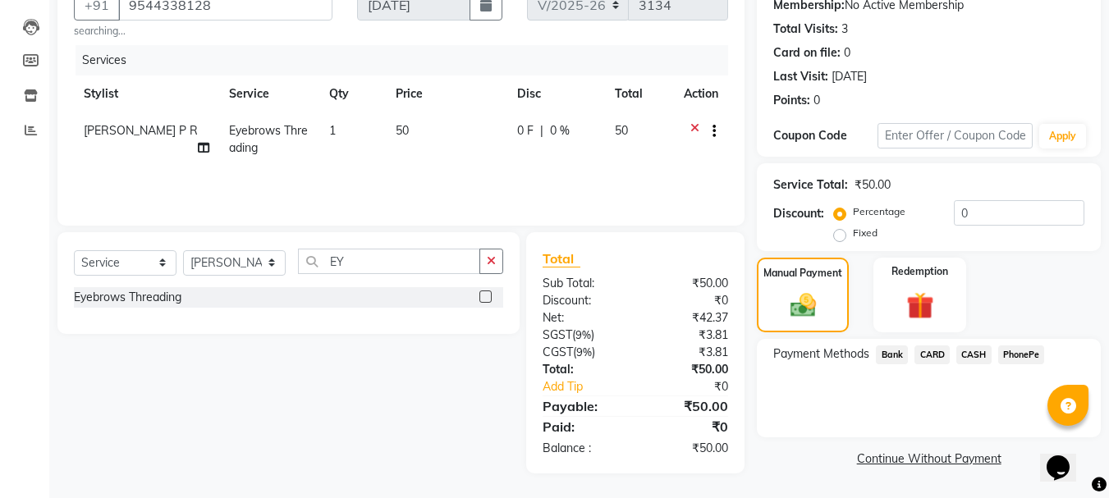
click at [1012, 359] on span "PhonePe" at bounding box center [1021, 355] width 47 height 19
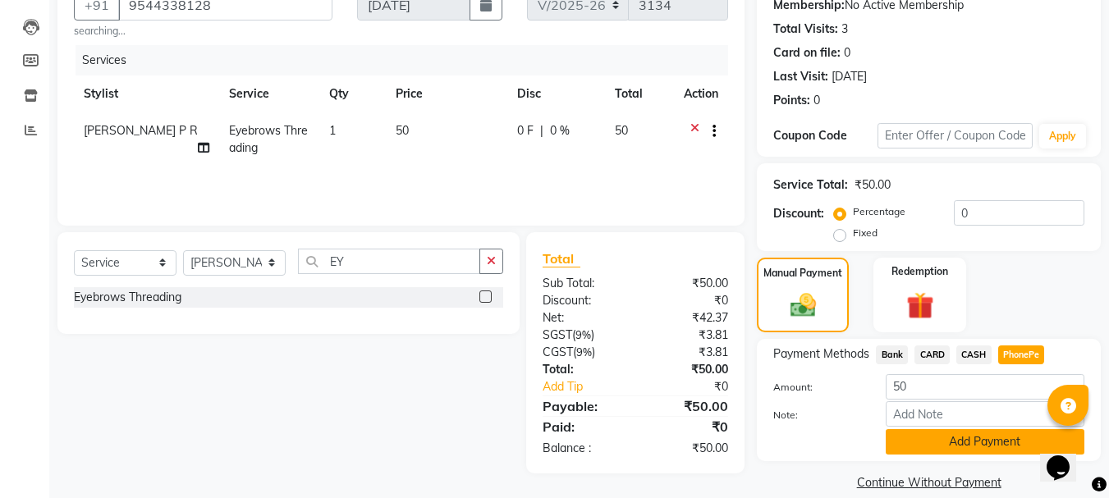
click at [973, 447] on button "Add Payment" at bounding box center [985, 441] width 199 height 25
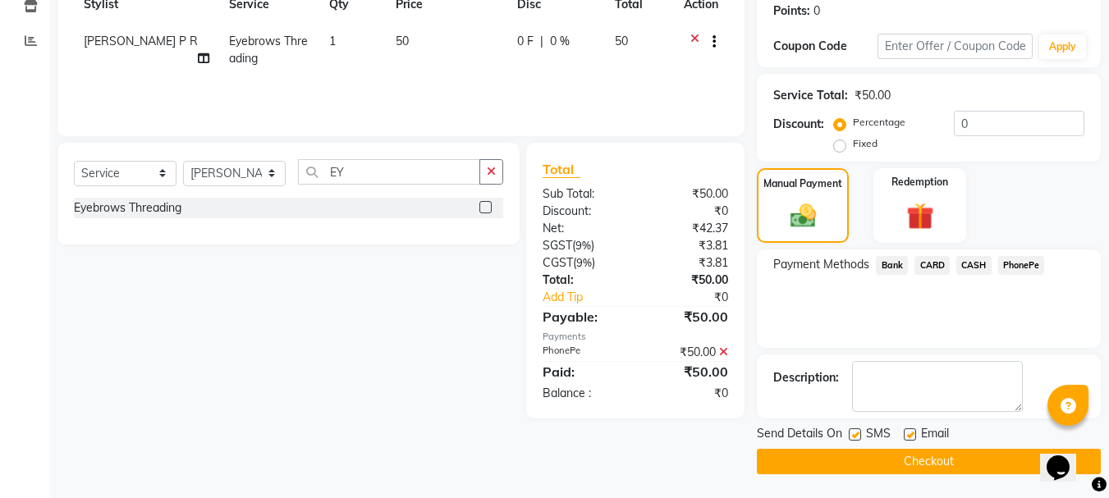
scroll to position [254, 0]
click at [964, 453] on button "Checkout" at bounding box center [929, 460] width 344 height 25
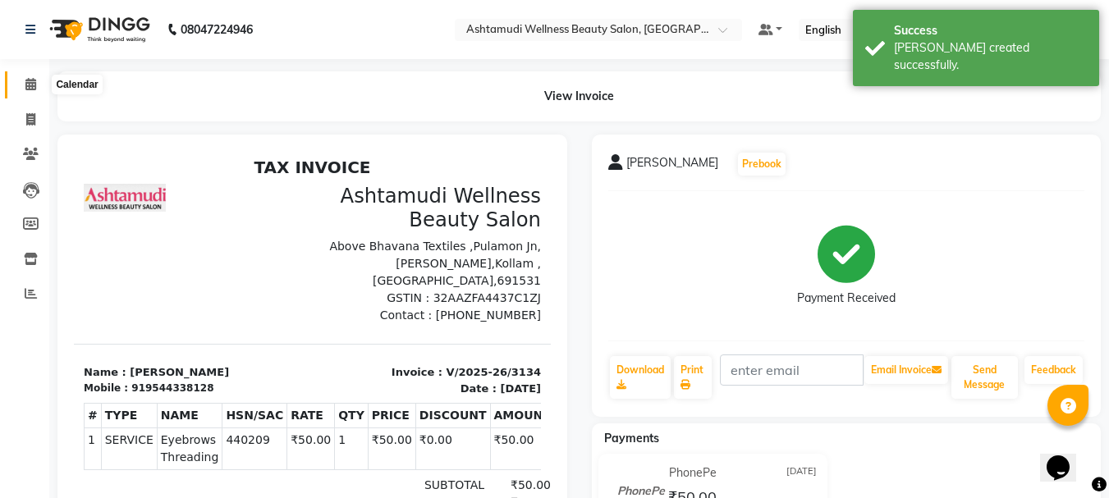
click at [29, 78] on icon at bounding box center [30, 84] width 11 height 12
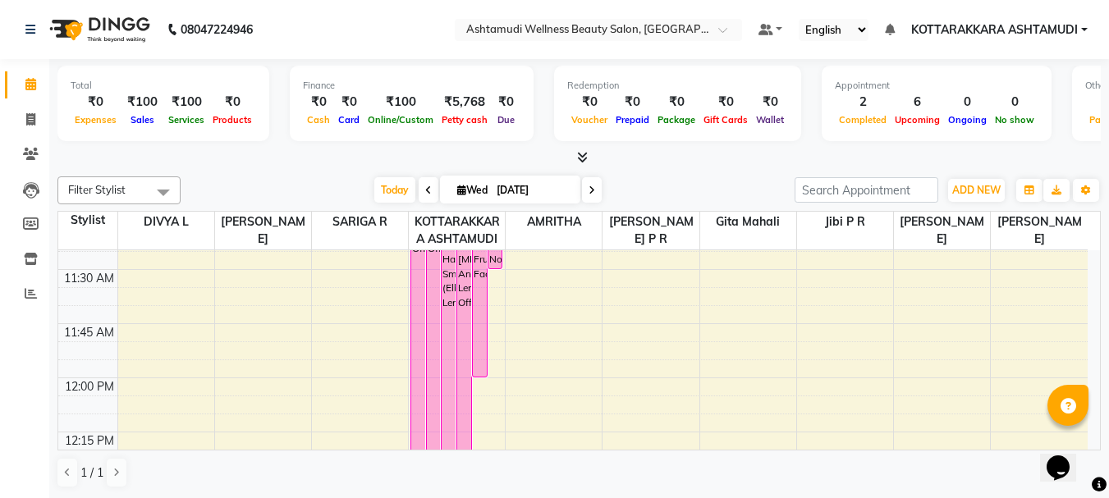
scroll to position [657, 0]
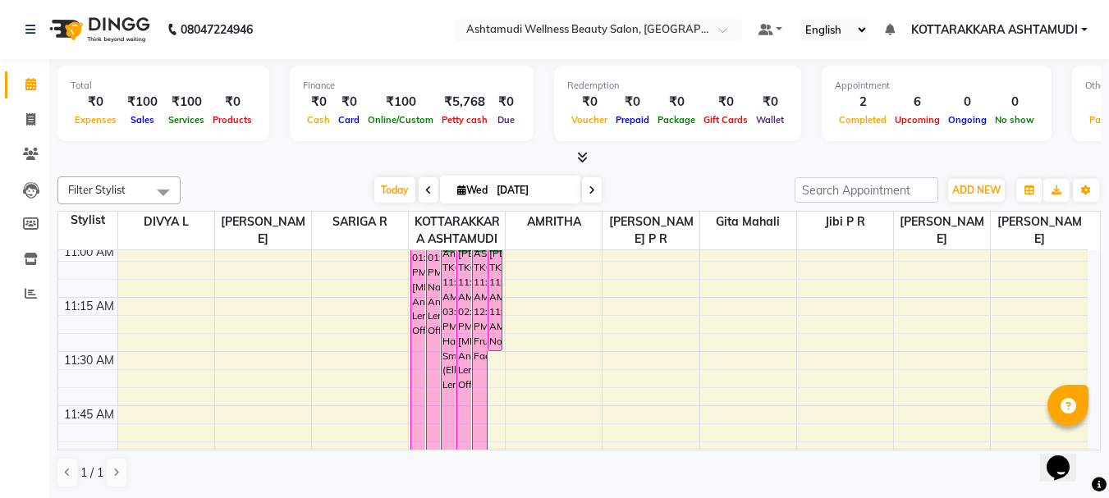
click at [460, 195] on span "Wed" at bounding box center [472, 190] width 39 height 12
select select "9"
select select "2025"
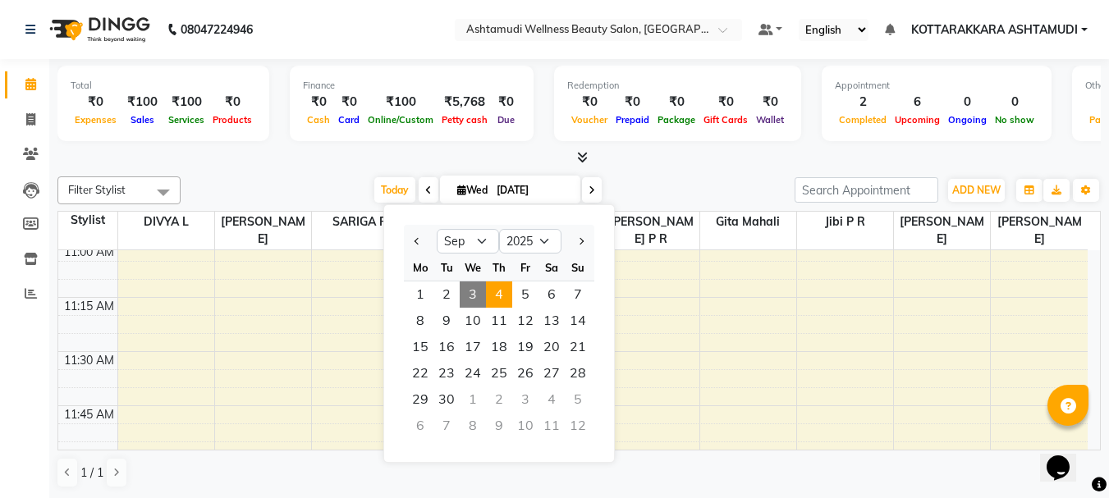
click at [496, 288] on span "4" at bounding box center [499, 295] width 26 height 26
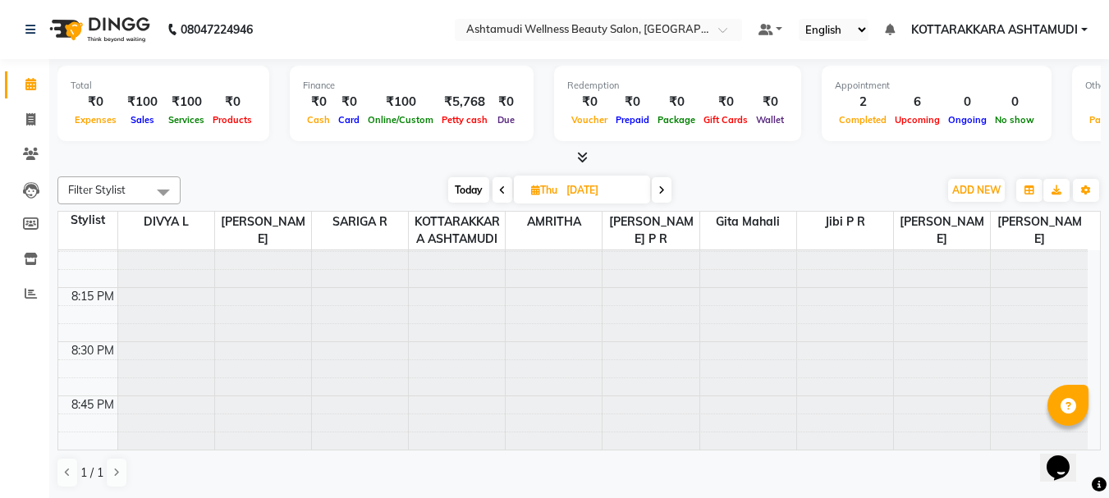
scroll to position [2635, 0]
click at [467, 190] on span "Today" at bounding box center [468, 189] width 41 height 25
type input "03-09-2025"
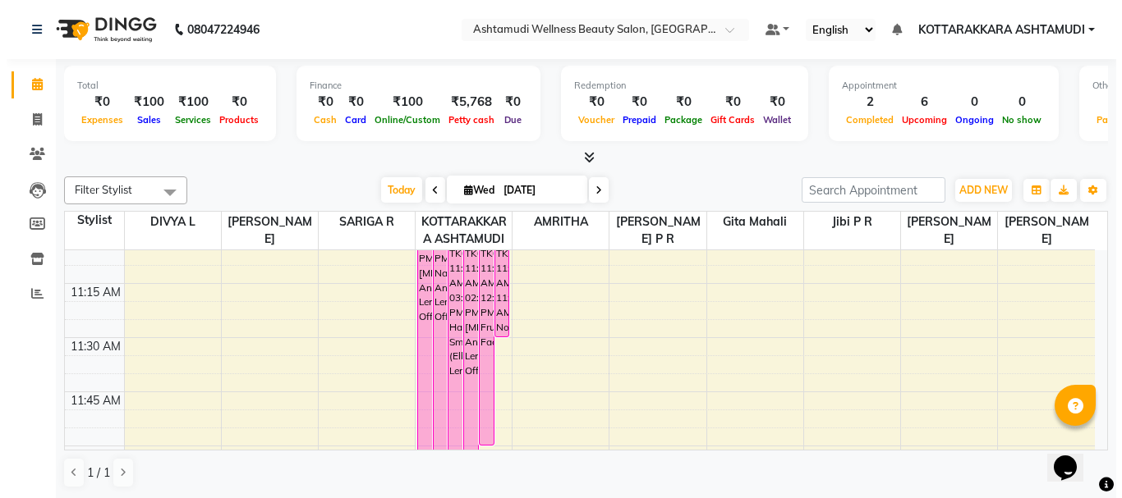
scroll to position [681, 0]
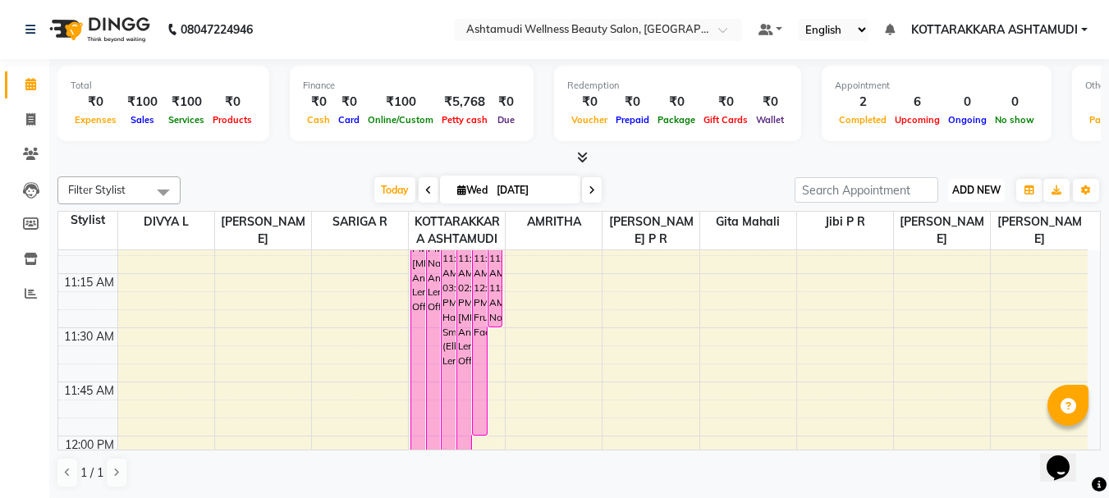
click at [981, 191] on span "ADD NEW" at bounding box center [976, 190] width 48 height 12
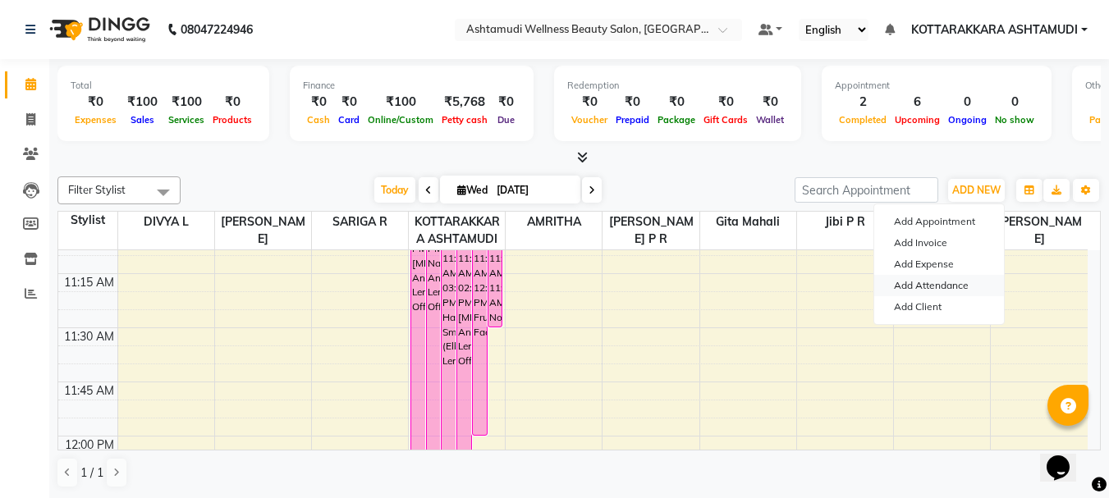
click at [947, 287] on link "Add Attendance" at bounding box center [939, 285] width 130 height 21
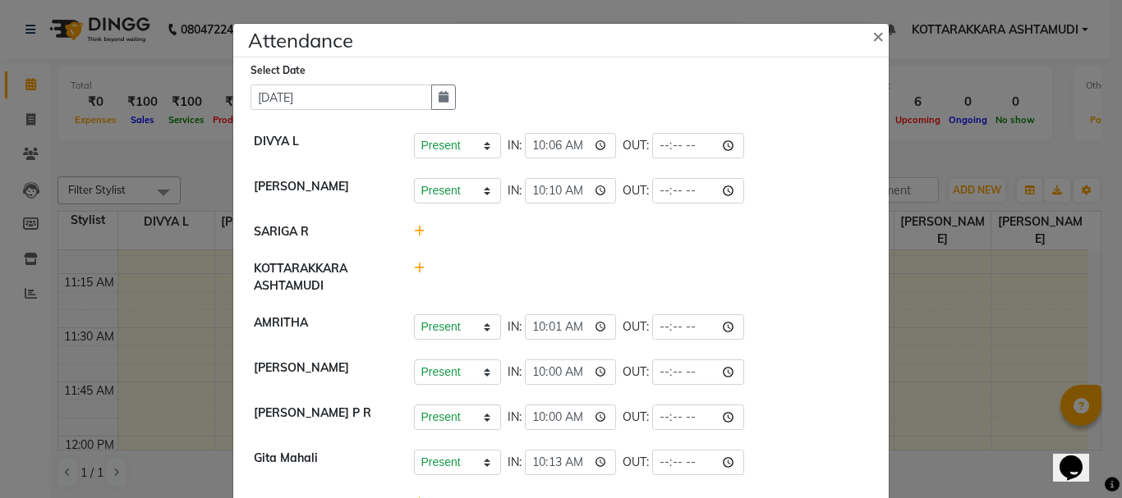
click at [415, 231] on icon at bounding box center [419, 231] width 11 height 11
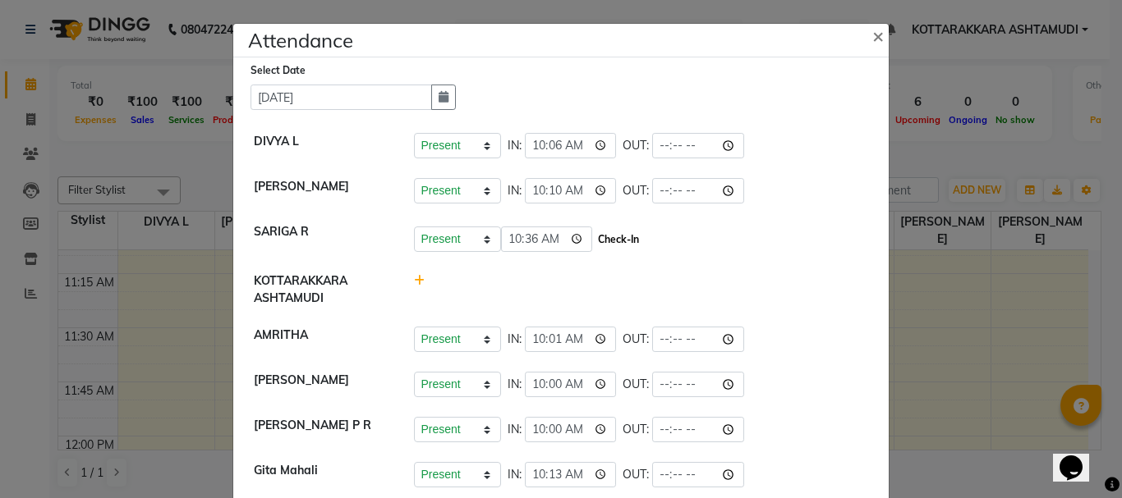
click at [594, 237] on button "Check-In" at bounding box center [618, 239] width 49 height 23
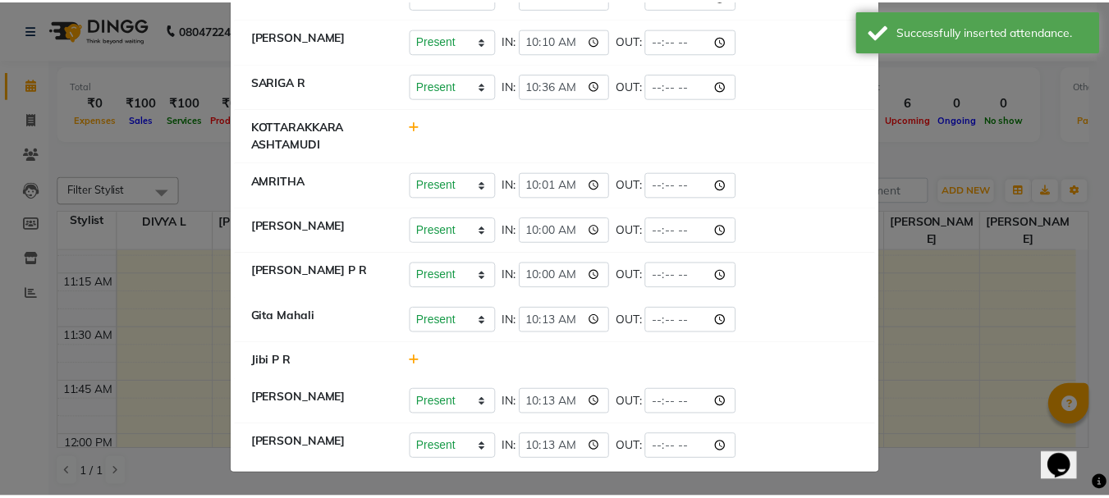
scroll to position [0, 0]
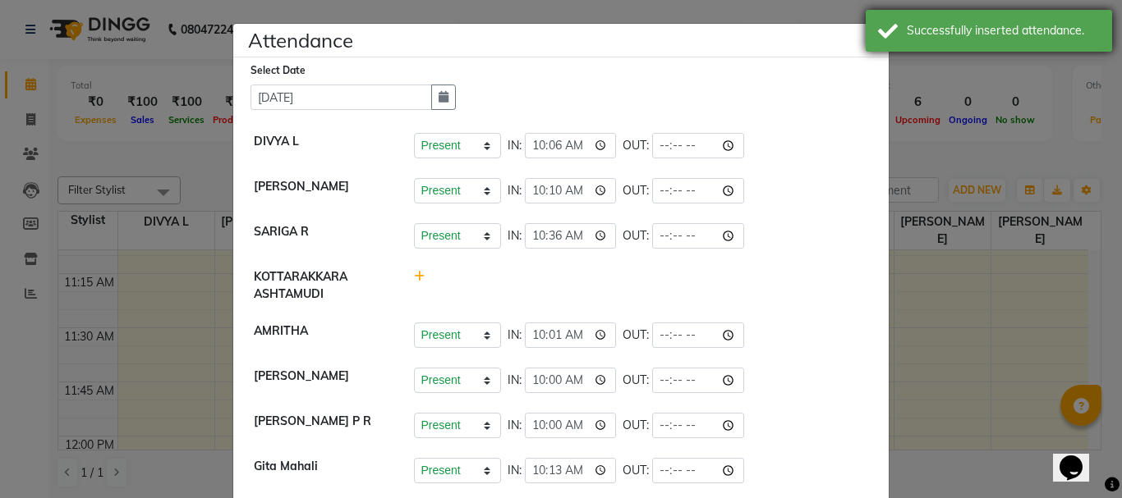
click at [870, 40] on div "Successfully inserted attendance." at bounding box center [988, 31] width 246 height 42
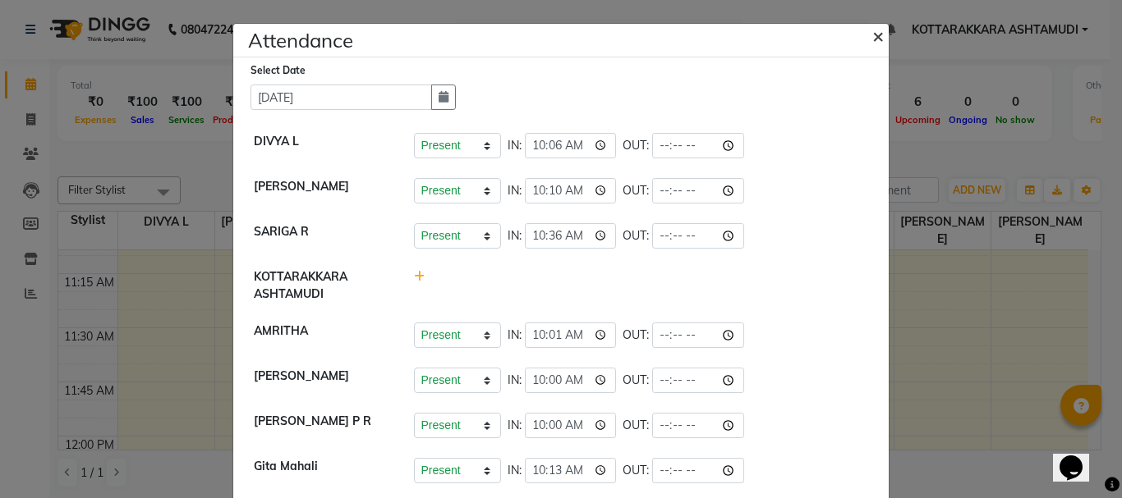
click at [872, 36] on span "×" at bounding box center [877, 35] width 11 height 25
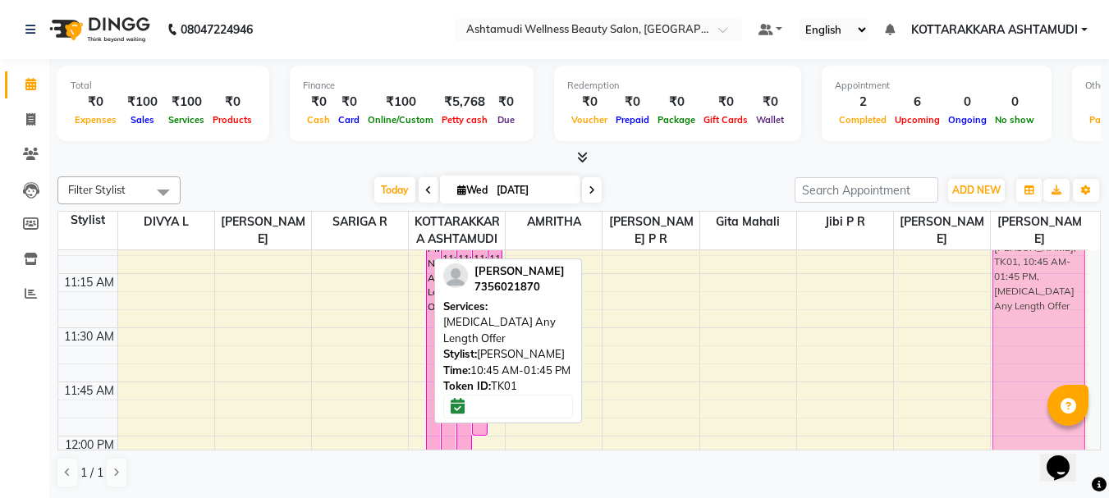
drag, startPoint x: 420, startPoint y: 274, endPoint x: 994, endPoint y: 347, distance: 579.4
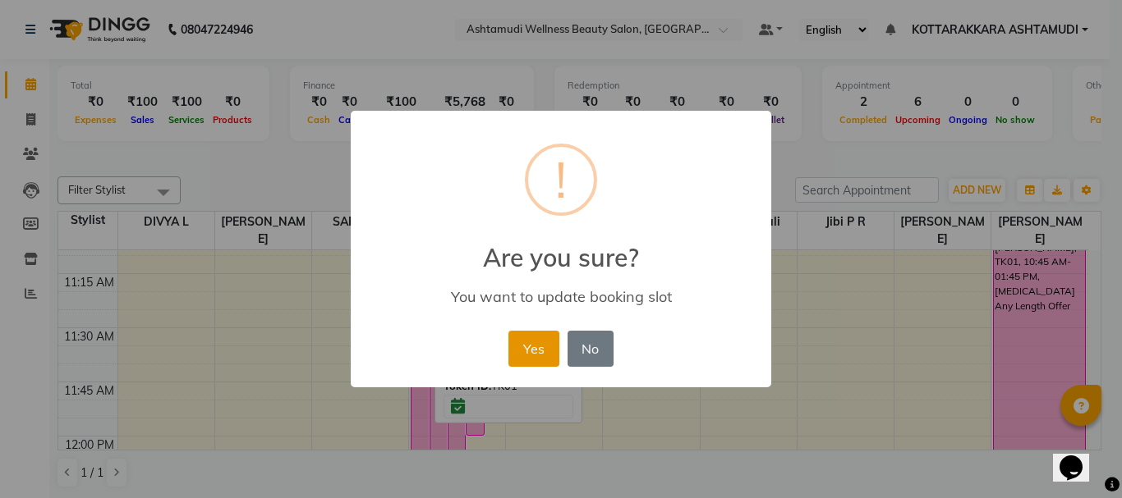
click at [529, 351] on button "Yes" at bounding box center [533, 349] width 50 height 36
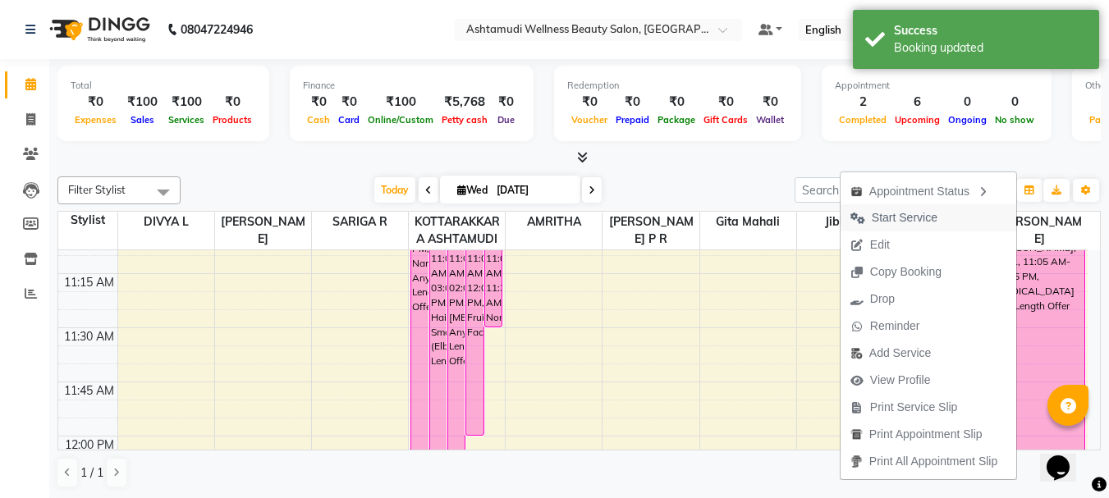
click at [914, 219] on span "Start Service" at bounding box center [905, 217] width 66 height 17
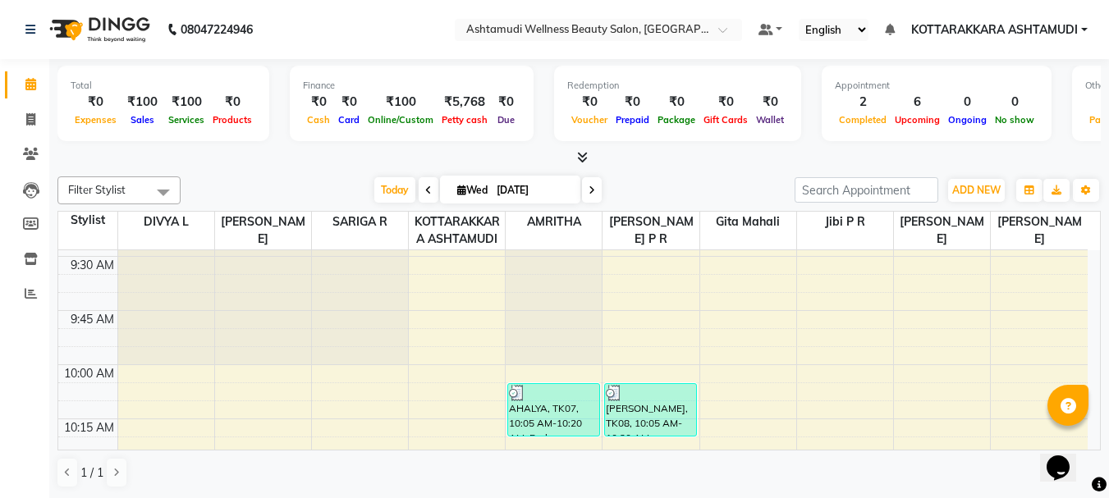
scroll to position [516, 0]
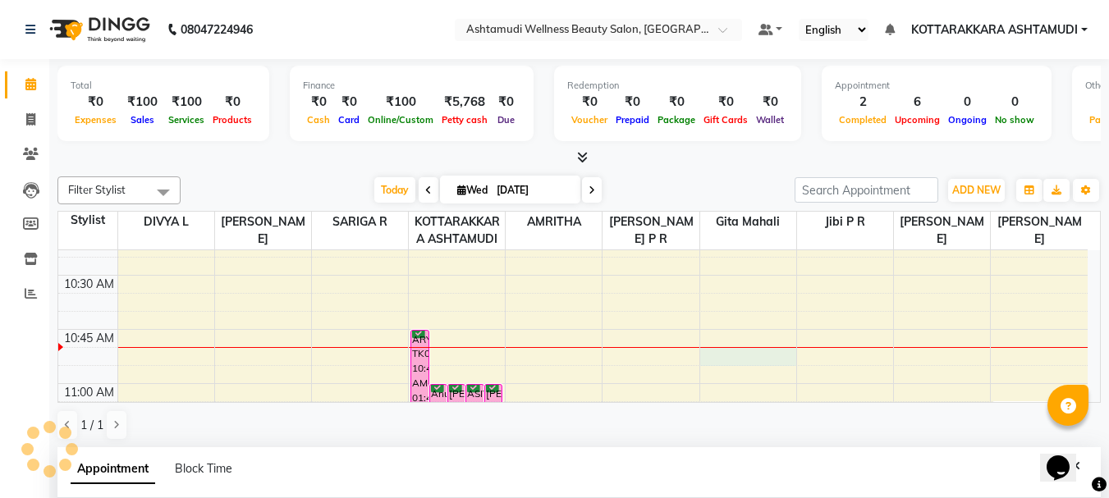
select select "65260"
select select "tentative"
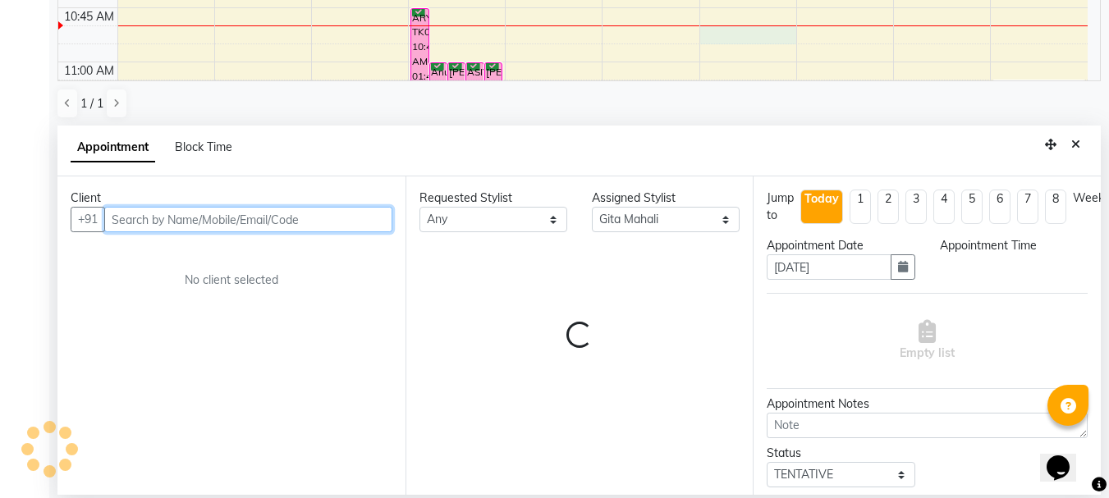
select select "645"
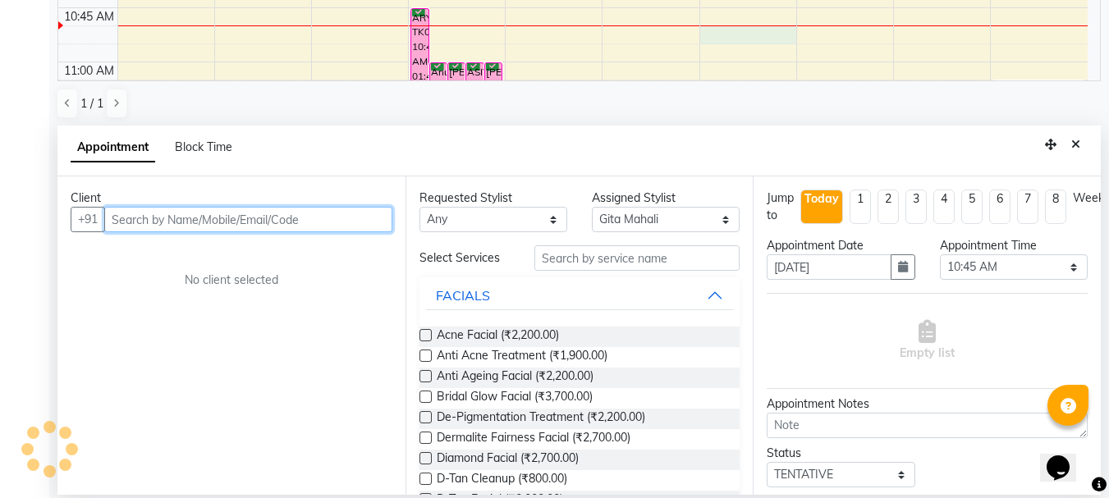
scroll to position [323, 0]
click at [261, 224] on input "text" at bounding box center [248, 218] width 288 height 25
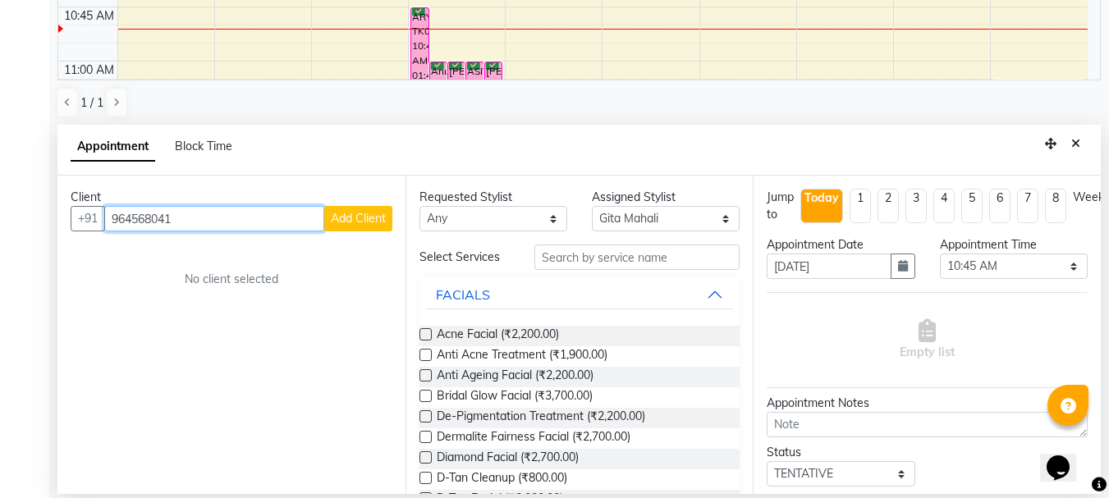
click at [139, 217] on input "964568041" at bounding box center [214, 218] width 220 height 25
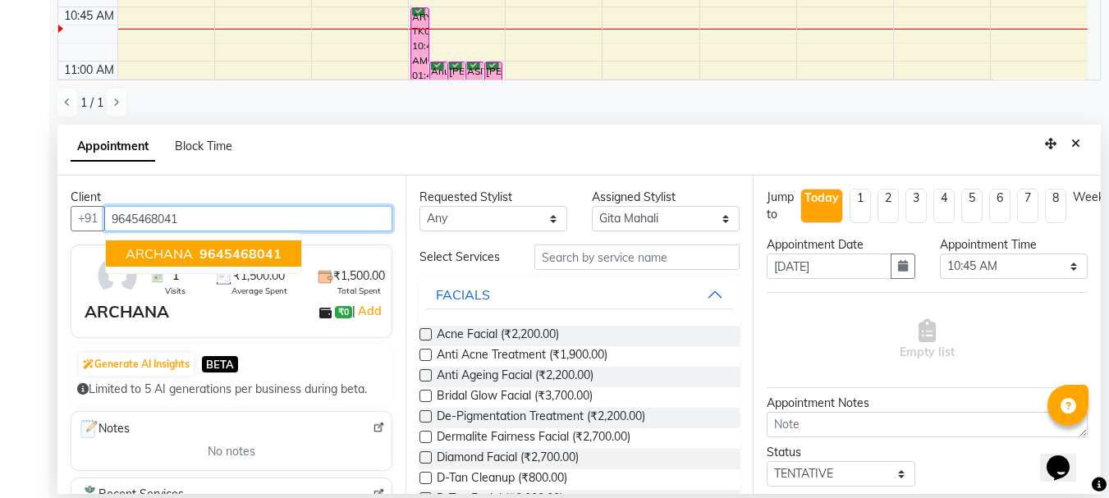
click at [217, 238] on ngb-typeahead-window "ARCHANA 9645468041" at bounding box center [203, 253] width 197 height 41
click at [213, 248] on span "9645468041" at bounding box center [241, 253] width 82 height 16
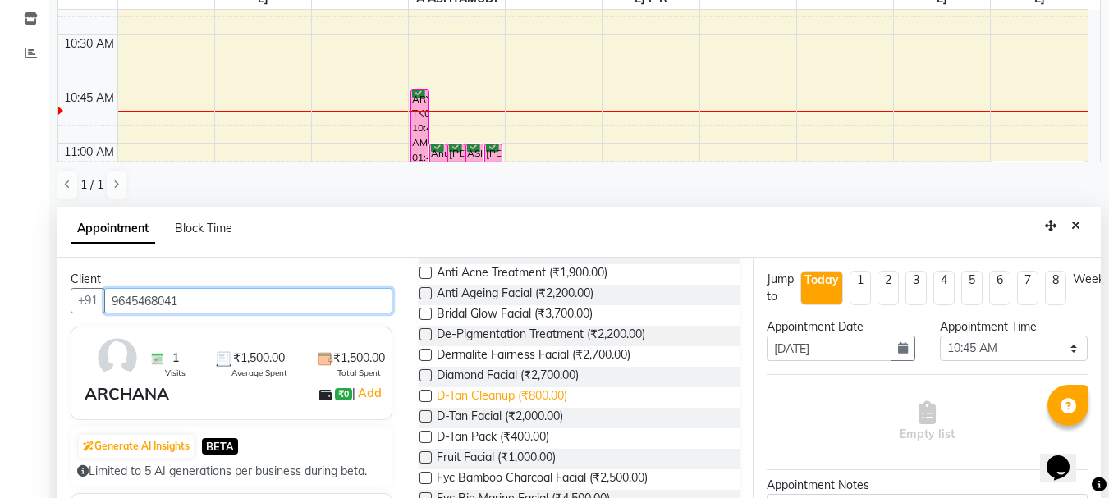
scroll to position [0, 0]
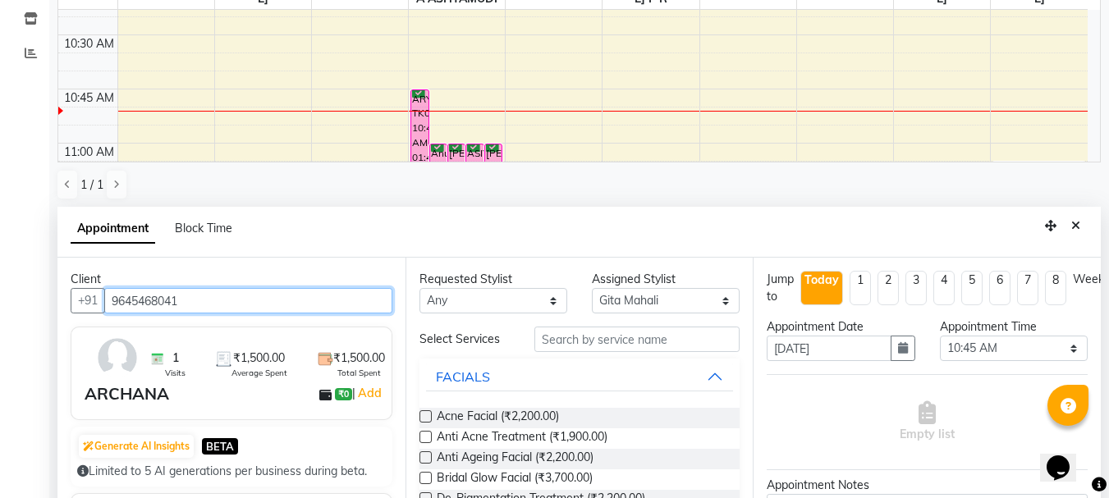
type input "9645468041"
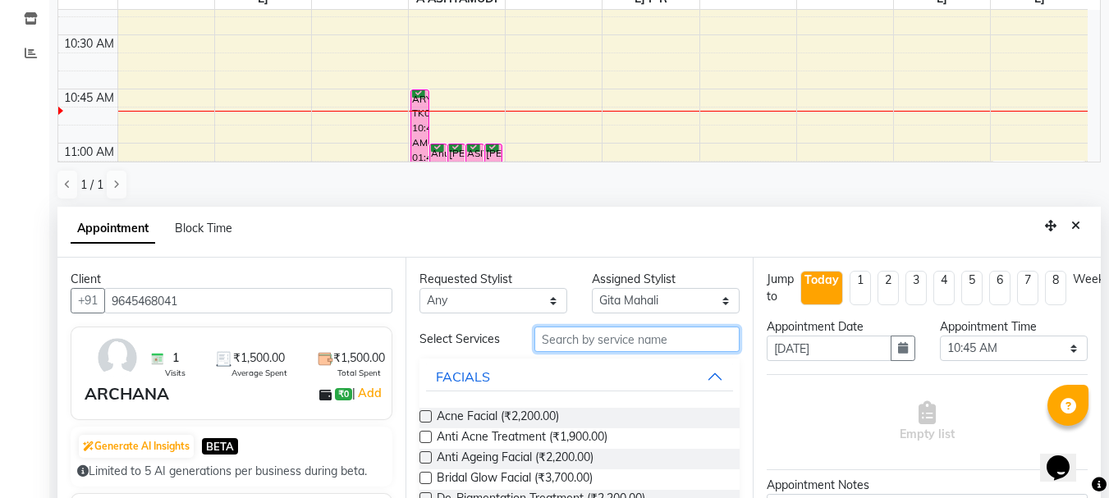
click at [585, 334] on input "text" at bounding box center [637, 339] width 205 height 25
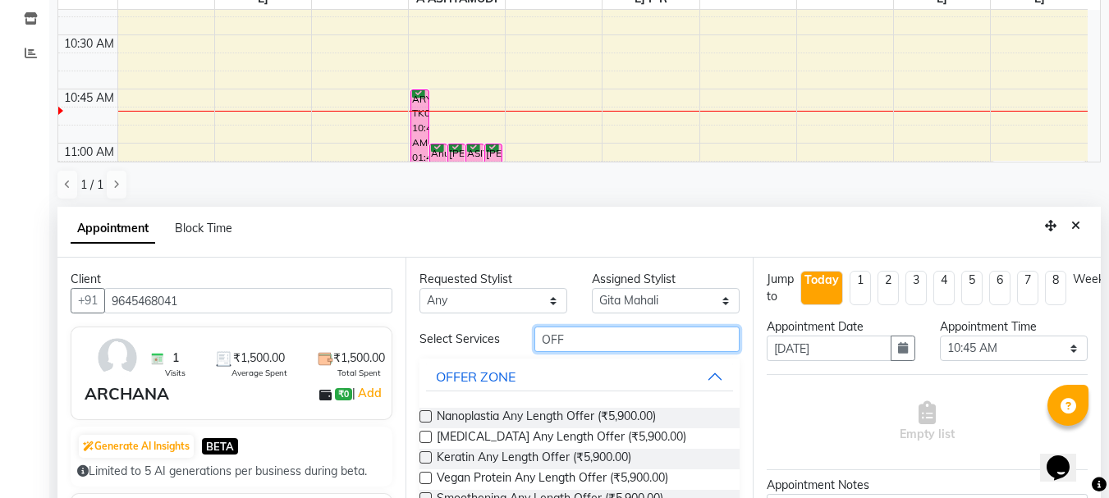
type input "OFF"
click at [424, 416] on label at bounding box center [426, 417] width 12 height 12
click at [424, 416] on input "checkbox" at bounding box center [425, 418] width 11 height 11
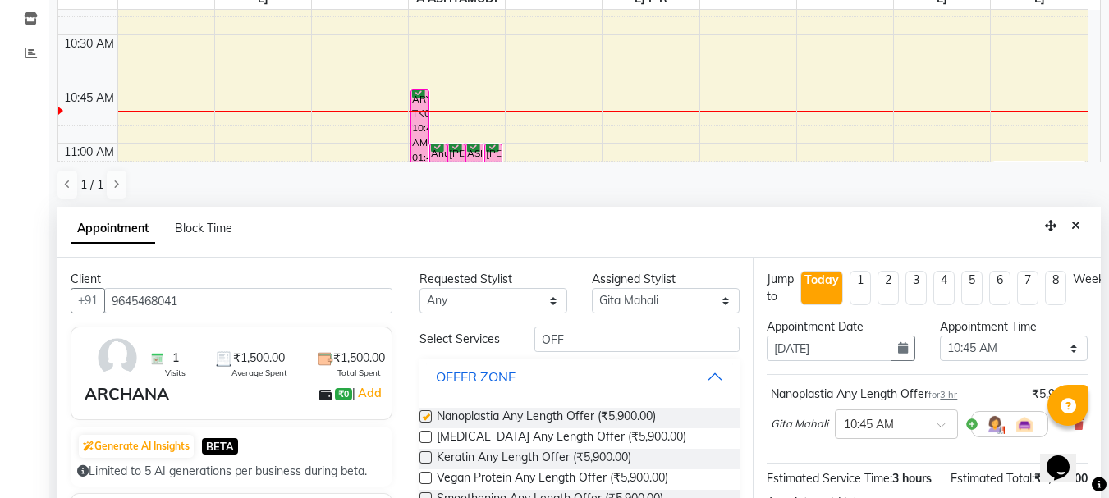
checkbox input "false"
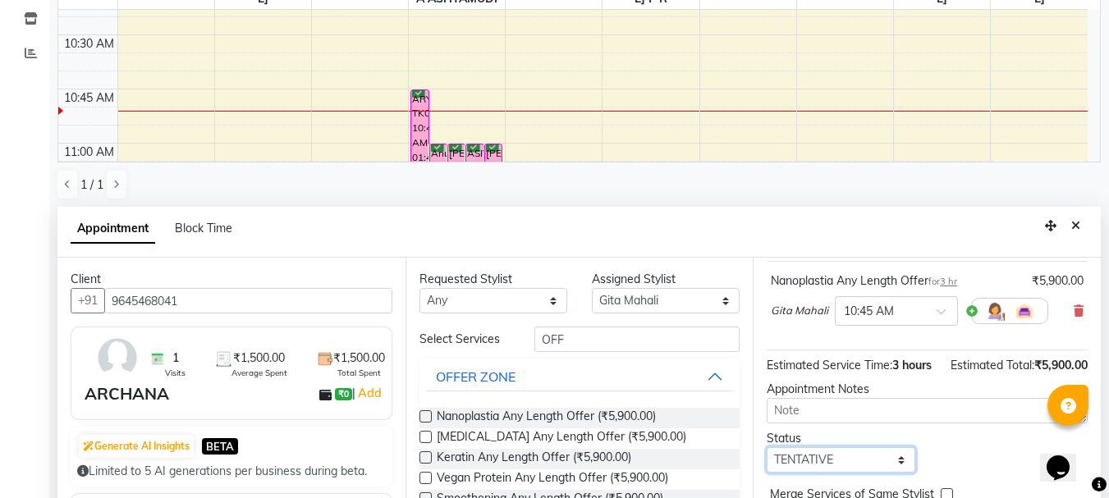
click at [860, 448] on select "Select TENTATIVE CONFIRM CHECK-IN UPCOMING" at bounding box center [841, 459] width 148 height 25
select select "confirm booking"
click at [767, 447] on select "Select TENTATIVE CONFIRM CHECK-IN UPCOMING" at bounding box center [841, 459] width 148 height 25
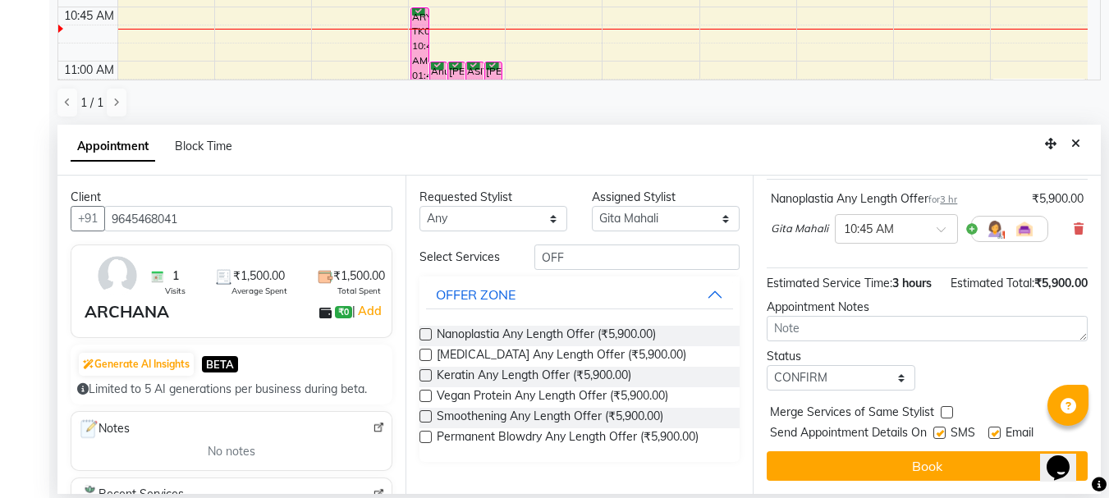
click at [842, 452] on button "Book" at bounding box center [927, 467] width 321 height 30
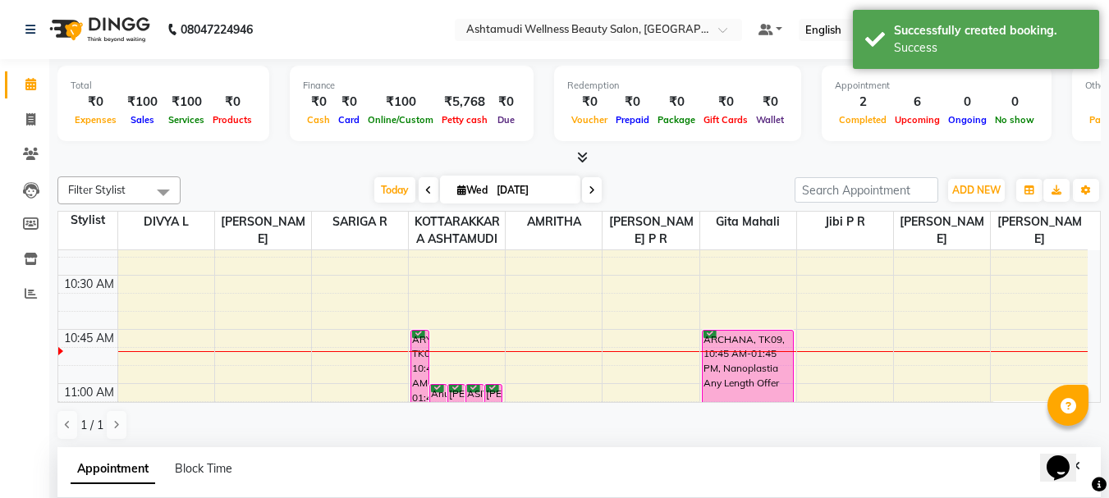
scroll to position [246, 0]
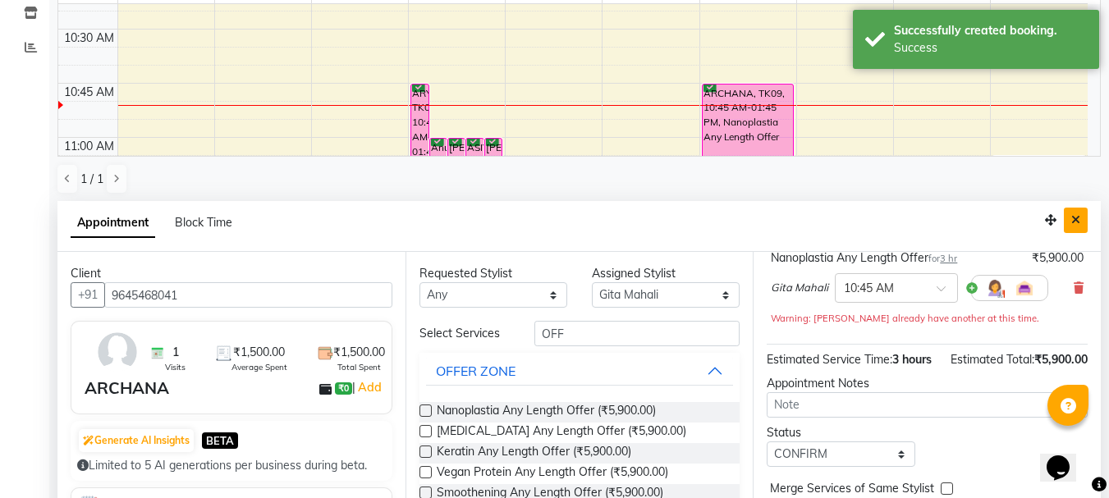
click at [1076, 221] on icon "Close" at bounding box center [1075, 219] width 9 height 11
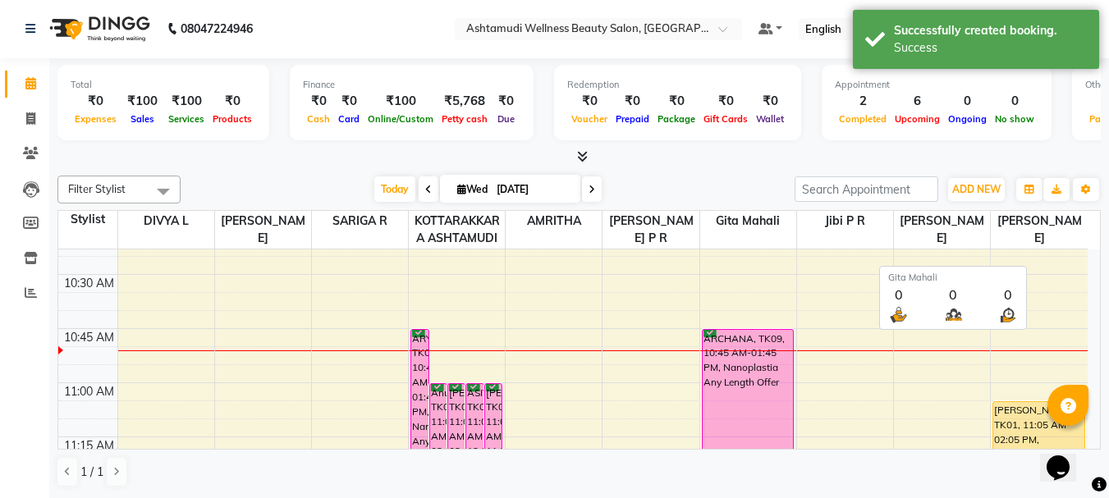
scroll to position [1, 0]
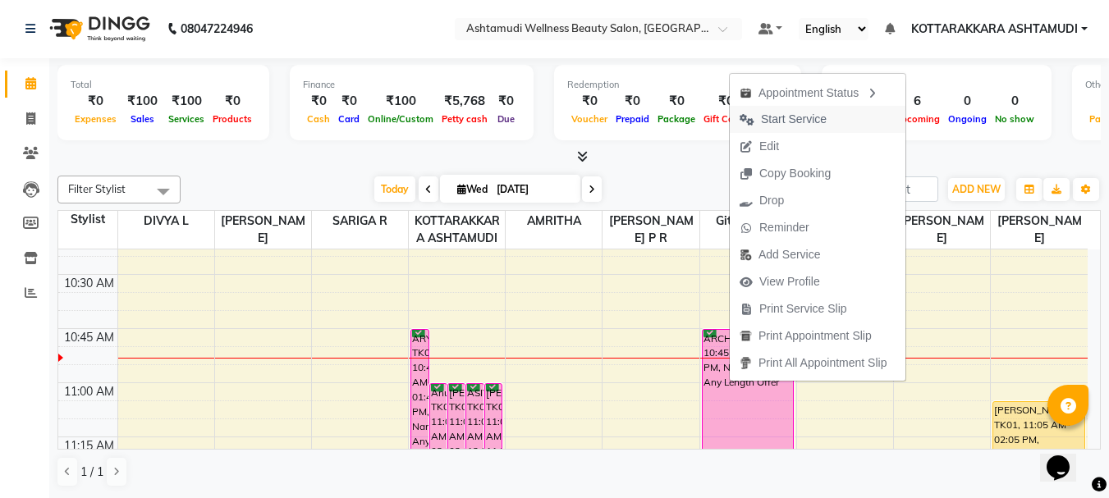
click at [781, 116] on span "Start Service" at bounding box center [794, 119] width 66 height 17
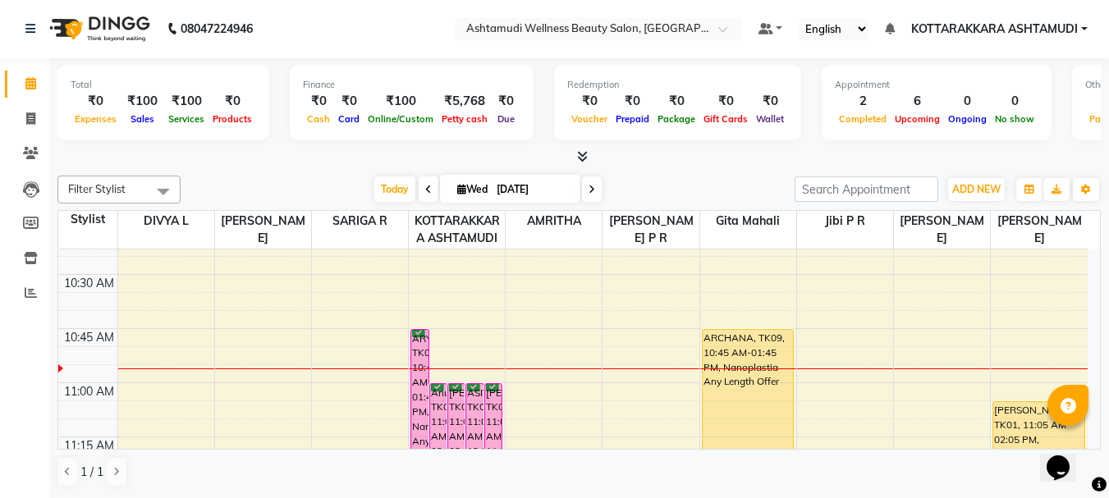
scroll to position [681, 0]
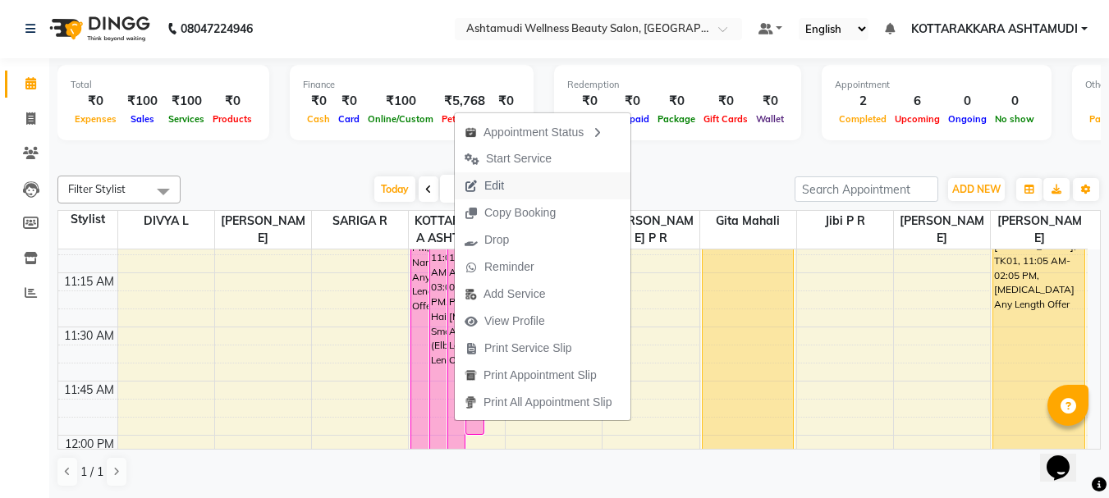
click at [501, 187] on span "Edit" at bounding box center [494, 185] width 20 height 17
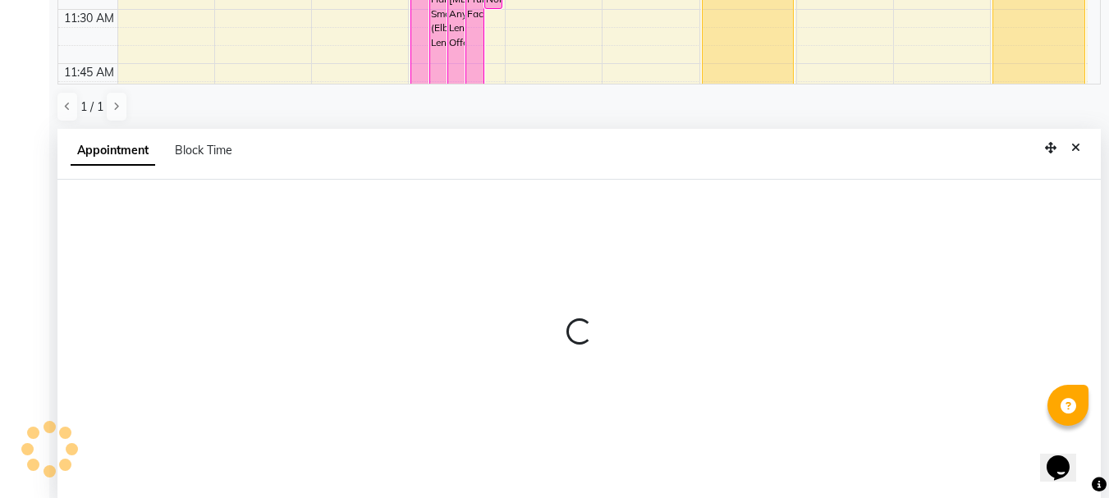
select select "tentative"
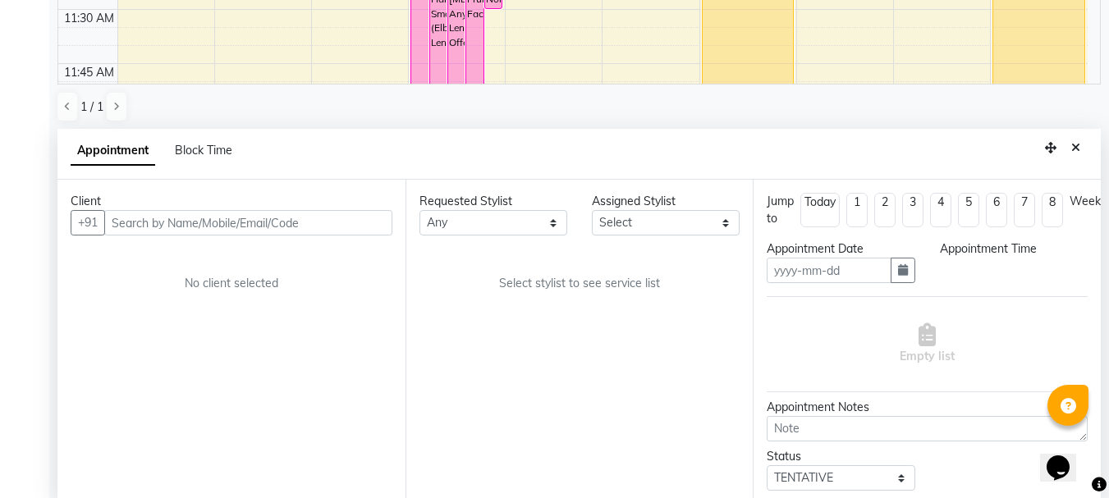
scroll to position [323, 0]
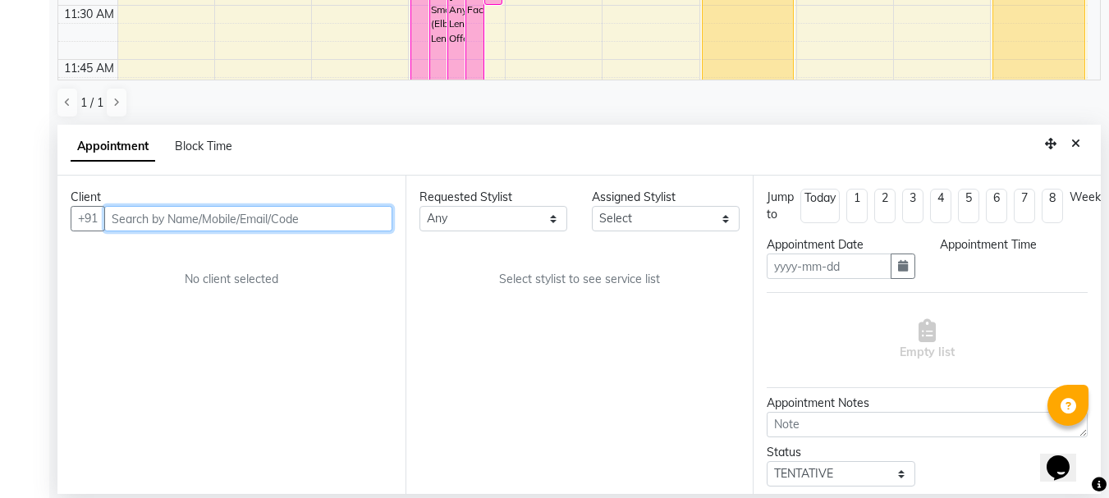
type input "03-09-2025"
select select "confirm booking"
select select "660"
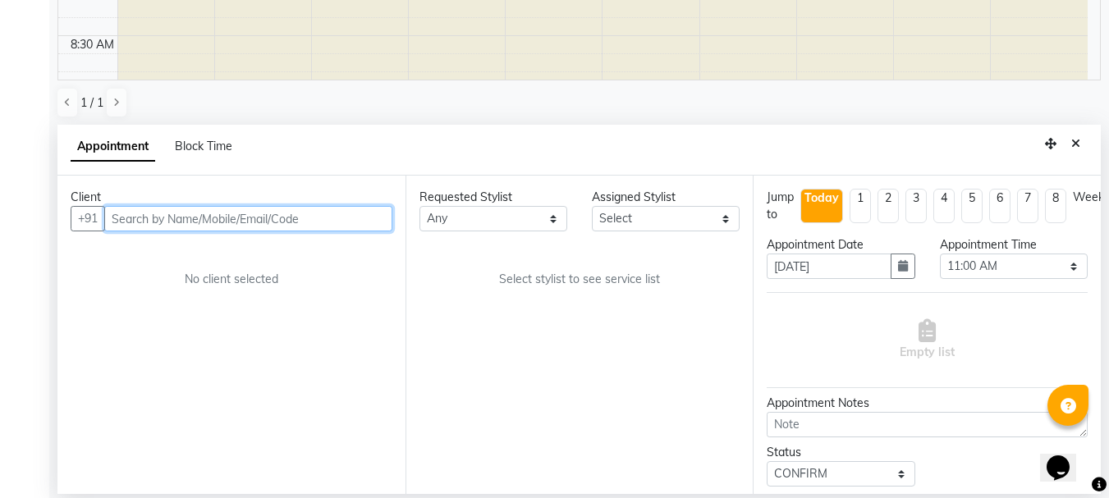
select select "27462"
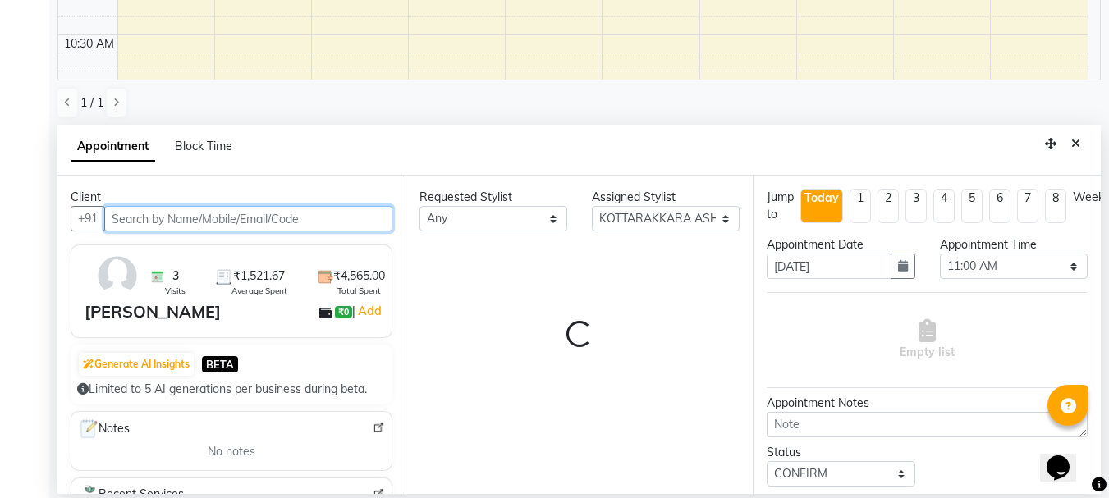
select select "2028"
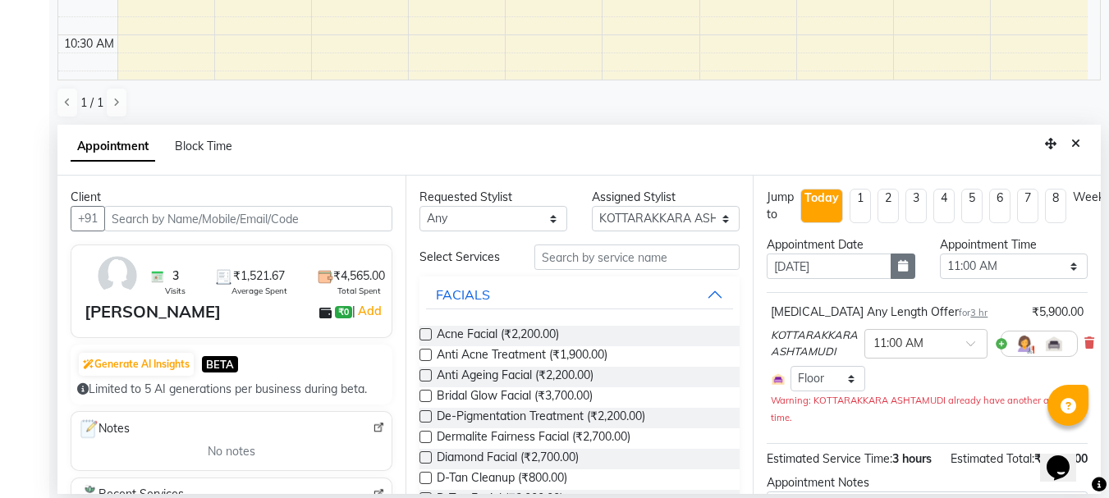
click at [898, 271] on icon "button" at bounding box center [903, 265] width 10 height 11
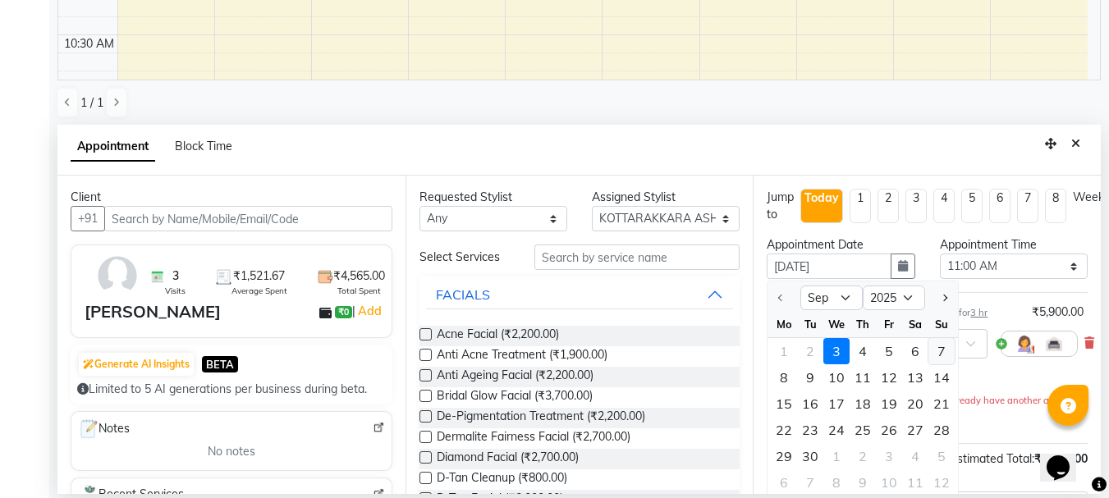
click at [941, 348] on div "7" at bounding box center [942, 351] width 26 height 26
type input "07-09-2025"
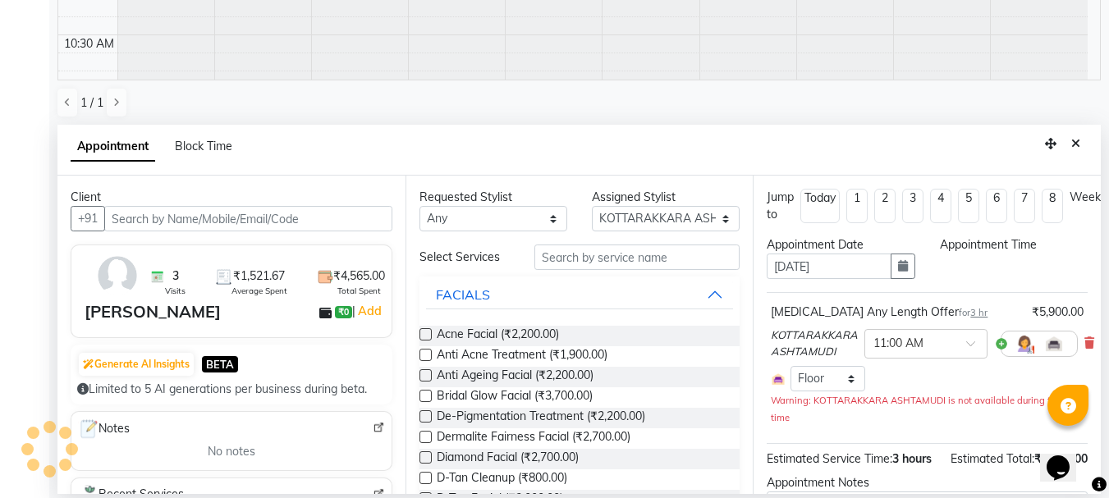
scroll to position [0, 0]
select select "660"
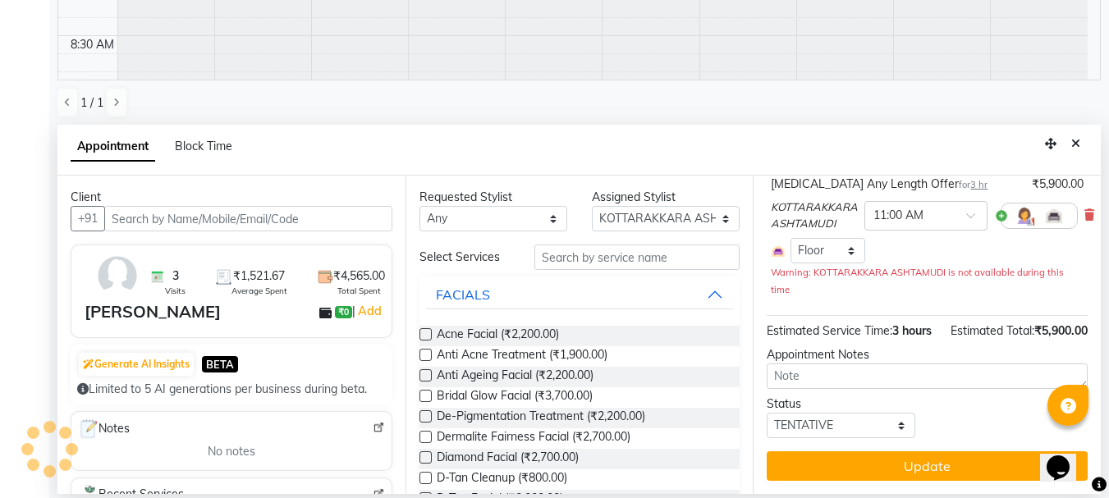
scroll to position [651, 0]
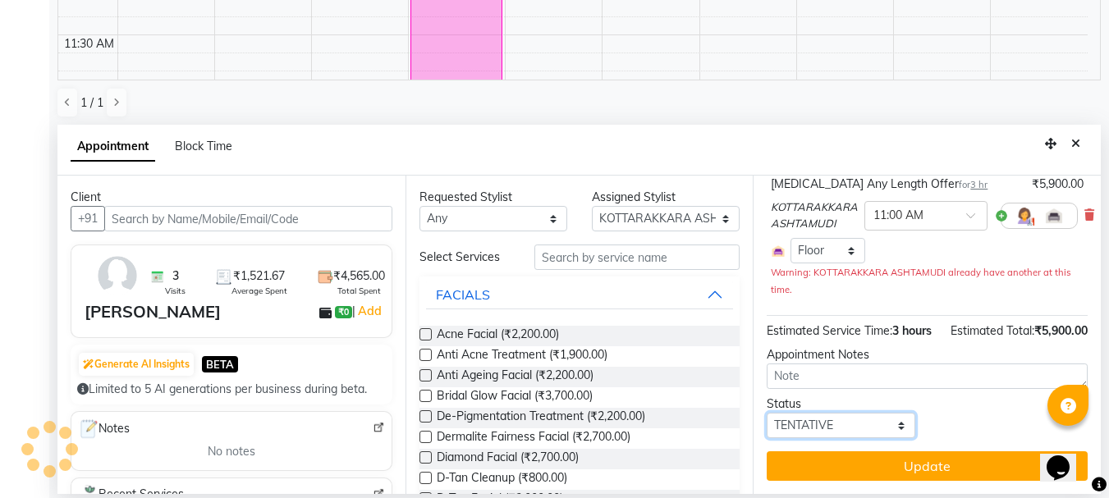
click at [874, 413] on select "Select TENTATIVE CONFIRM UPCOMING" at bounding box center [841, 425] width 148 height 25
select select "confirm booking"
click at [767, 413] on select "Select TENTATIVE CONFIRM UPCOMING" at bounding box center [841, 425] width 148 height 25
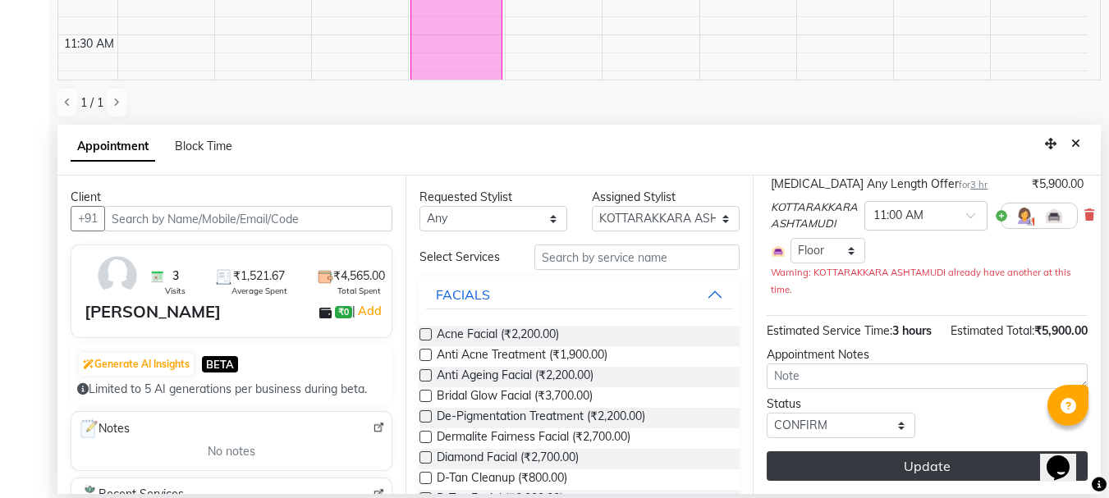
click at [889, 452] on button "Update" at bounding box center [927, 467] width 321 height 30
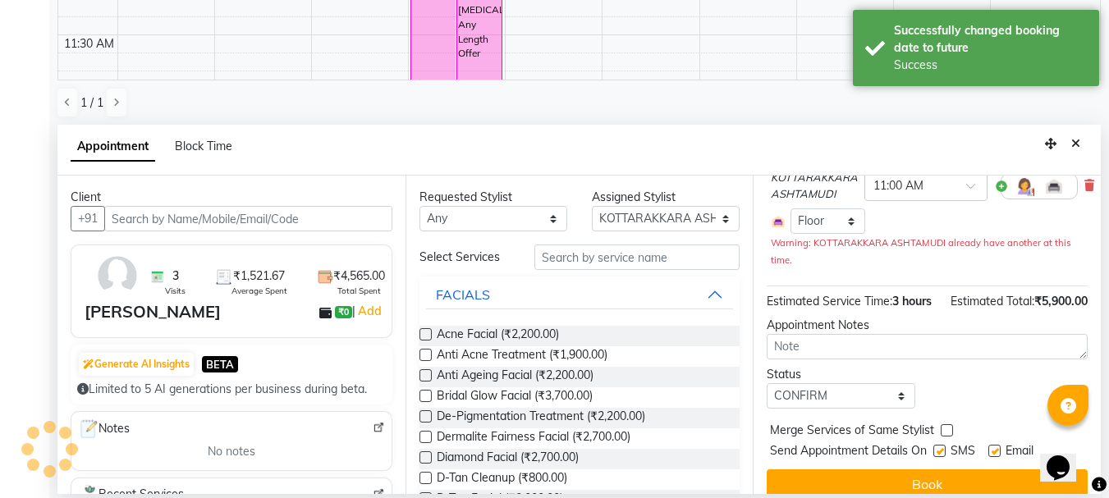
scroll to position [0, 0]
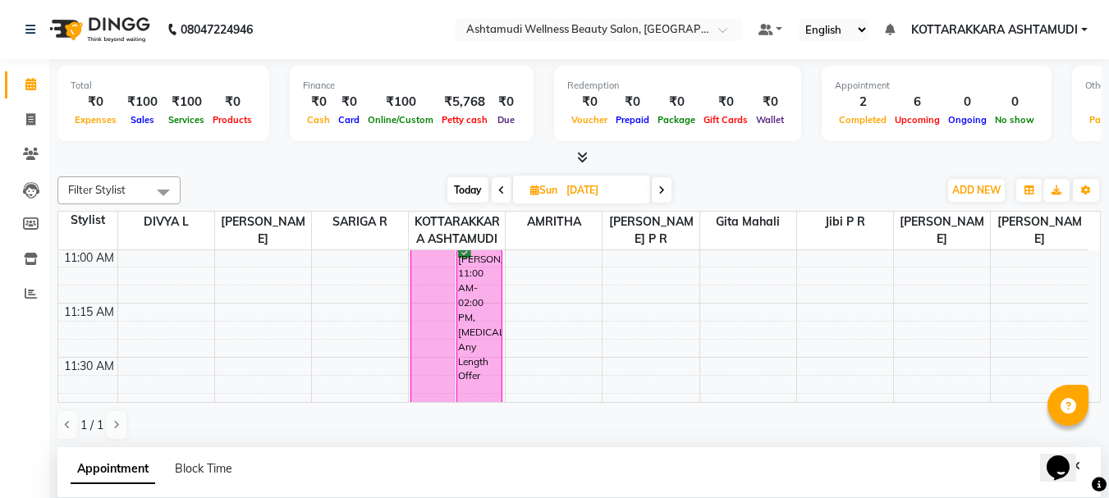
click at [472, 188] on span "Today" at bounding box center [467, 189] width 41 height 25
type input "03-09-2025"
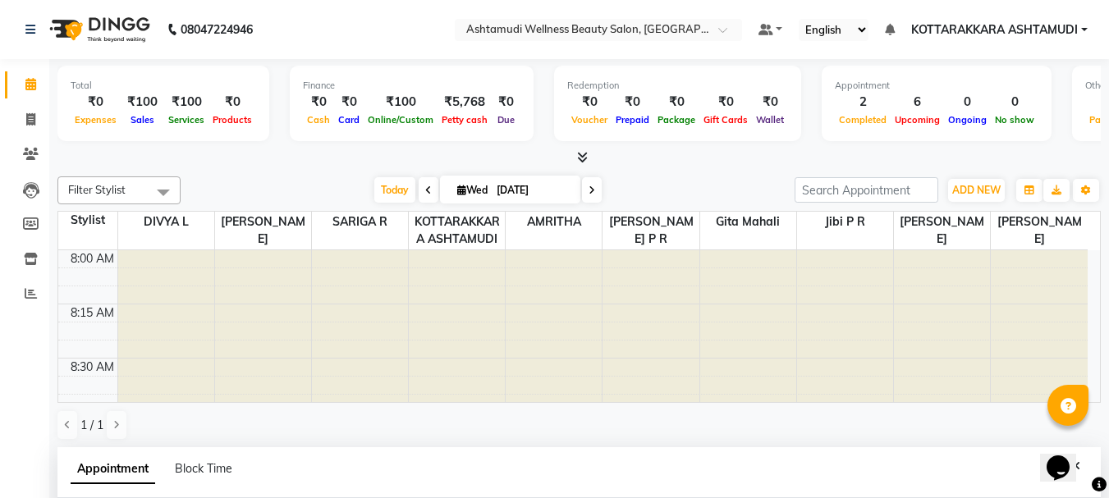
scroll to position [246, 0]
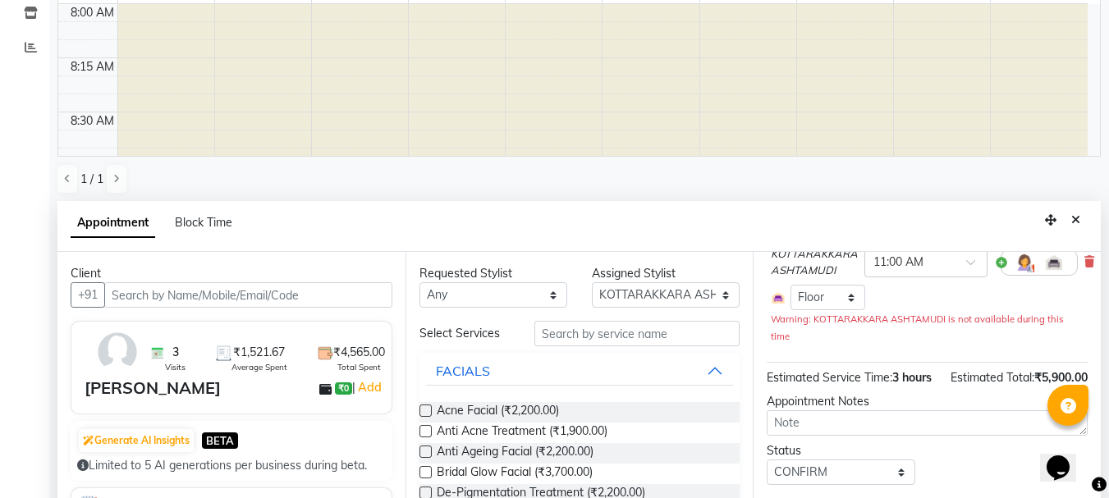
click at [1071, 218] on icon "Close" at bounding box center [1075, 219] width 9 height 11
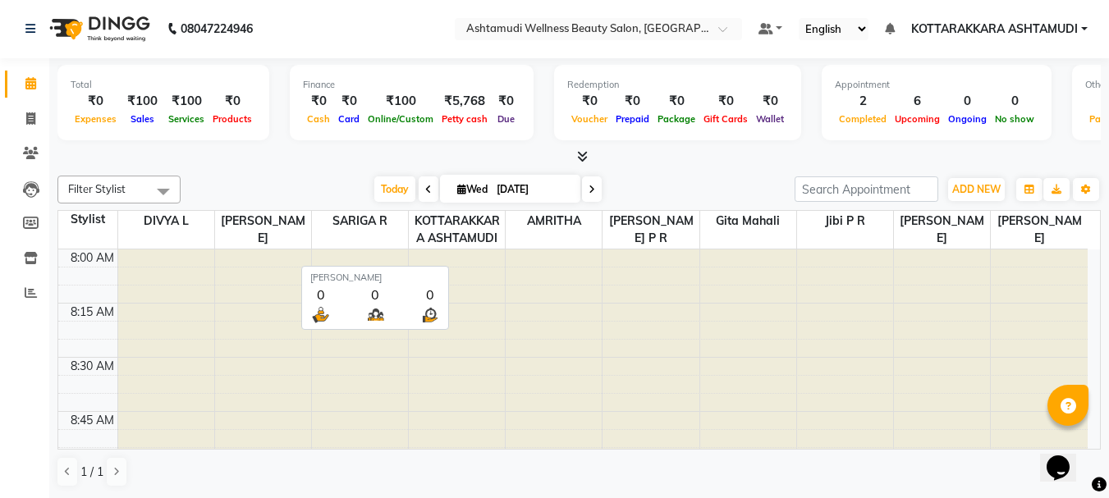
scroll to position [1, 0]
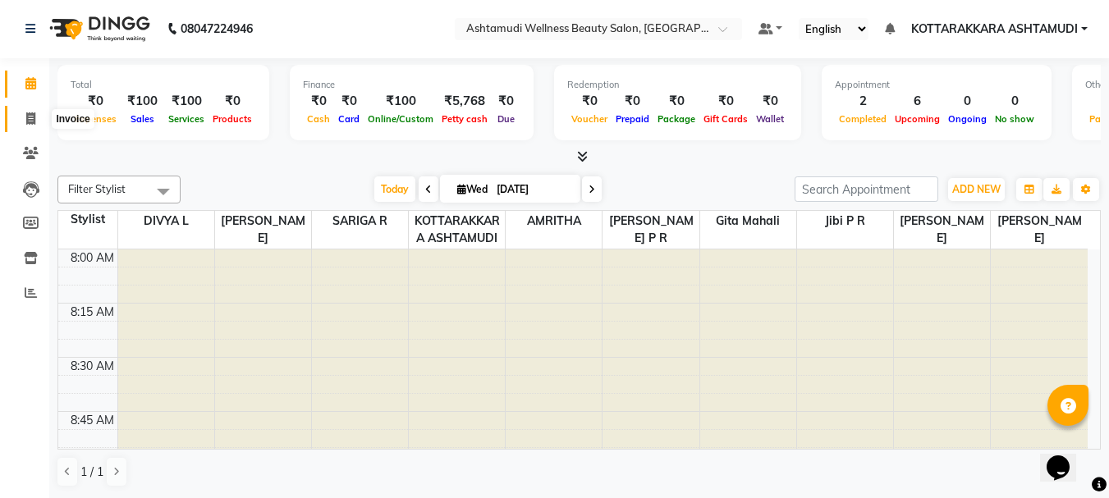
click at [37, 119] on span at bounding box center [30, 119] width 29 height 19
select select "service"
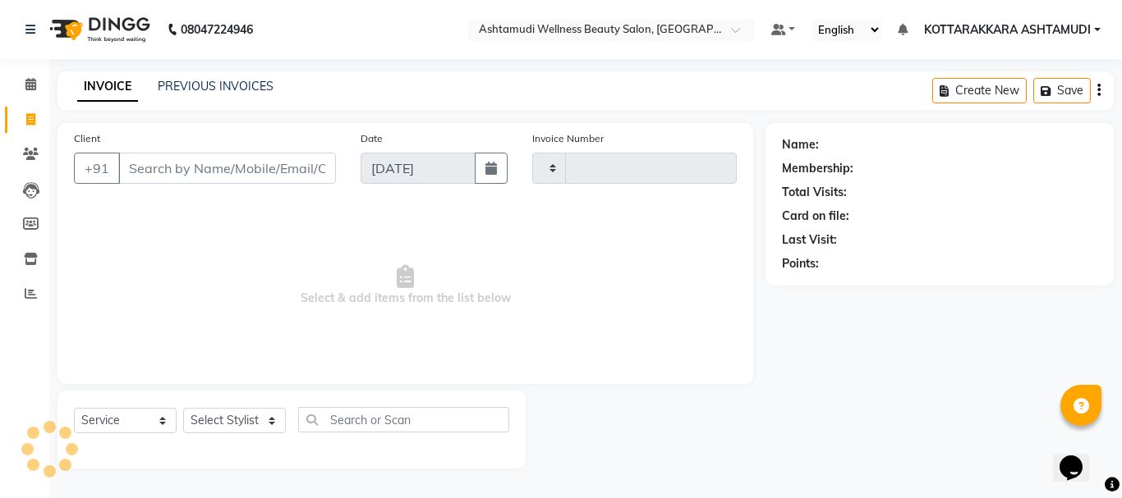
type input "3135"
select select "4664"
click at [263, 426] on select "Select Stylist" at bounding box center [234, 420] width 103 height 25
select select "49590"
click at [183, 408] on select "Select Stylist AMRITHA DIVYA L Gita Mahali Jibi P R [PERSON_NAME] ASHTAMUDI [PE…" at bounding box center [234, 420] width 103 height 25
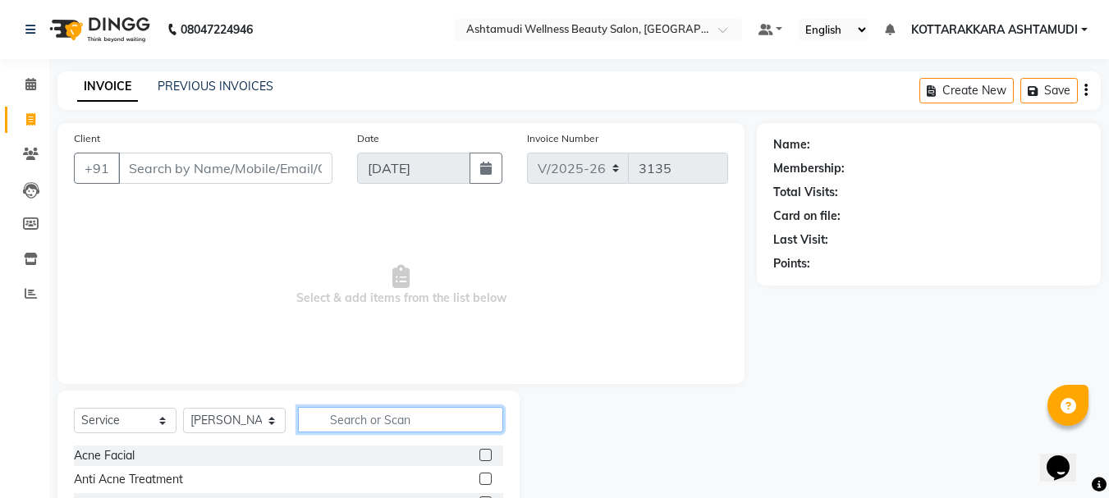
click at [383, 424] on input "text" at bounding box center [400, 419] width 205 height 25
type input "FRI"
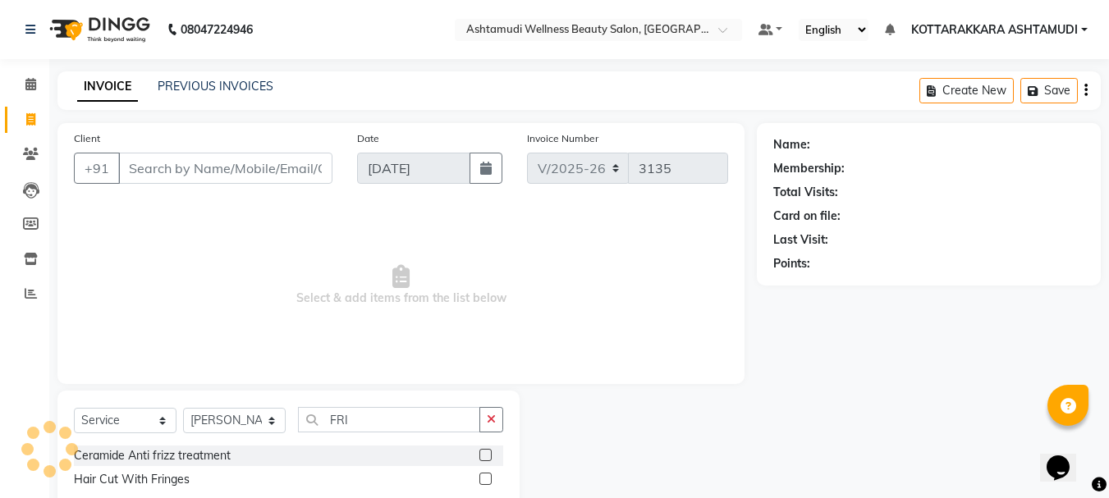
click at [482, 477] on label at bounding box center [486, 479] width 12 height 12
click at [482, 477] on input "checkbox" at bounding box center [485, 480] width 11 height 11
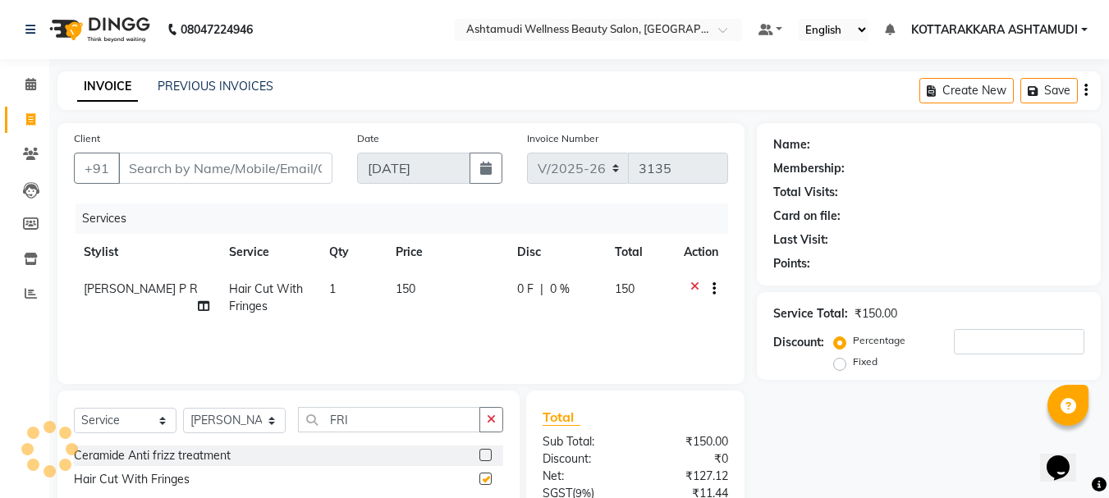
checkbox input "false"
click at [29, 85] on icon at bounding box center [30, 84] width 11 height 12
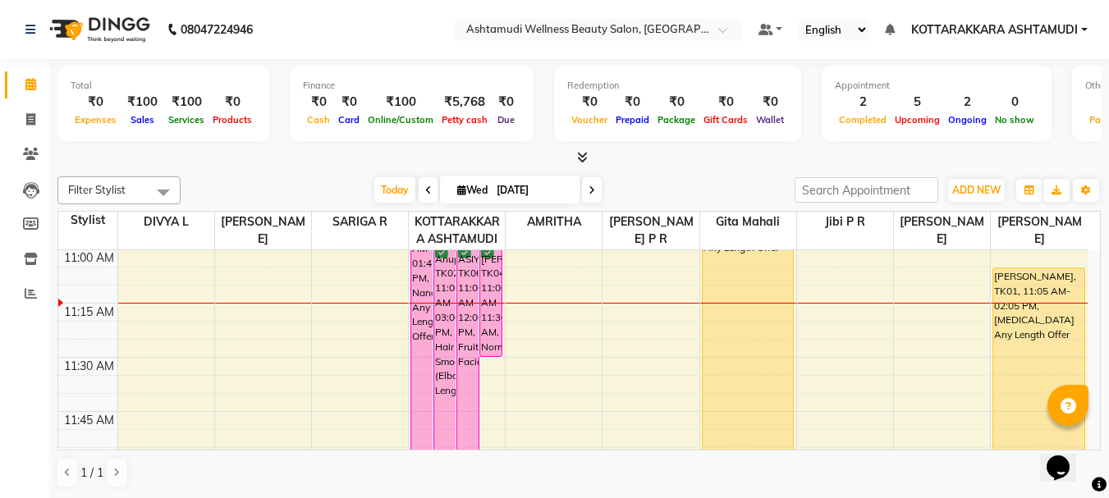
scroll to position [652, 0]
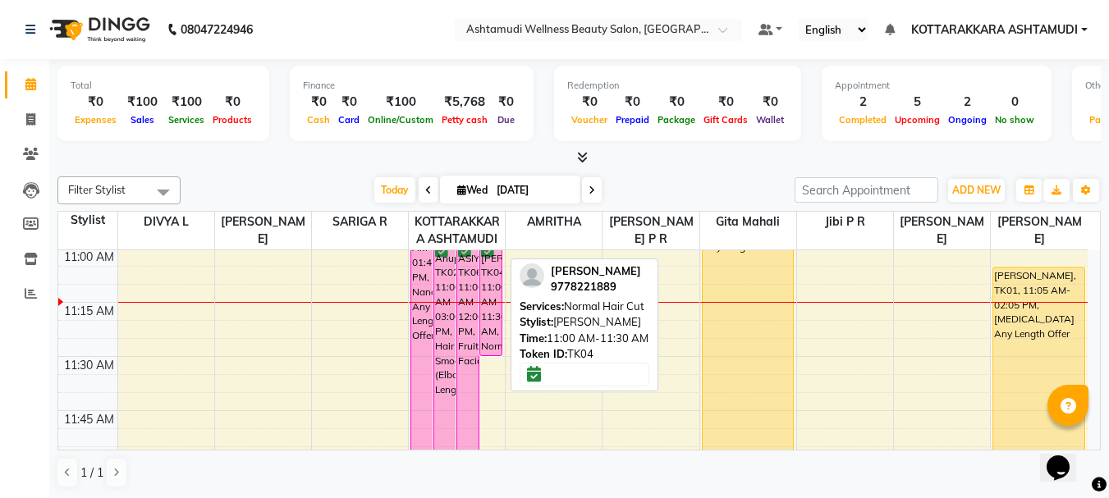
click at [495, 322] on div "[PERSON_NAME], TK04, 11:00 AM-11:30 AM, Normal Hair Cut" at bounding box center [490, 303] width 21 height 106
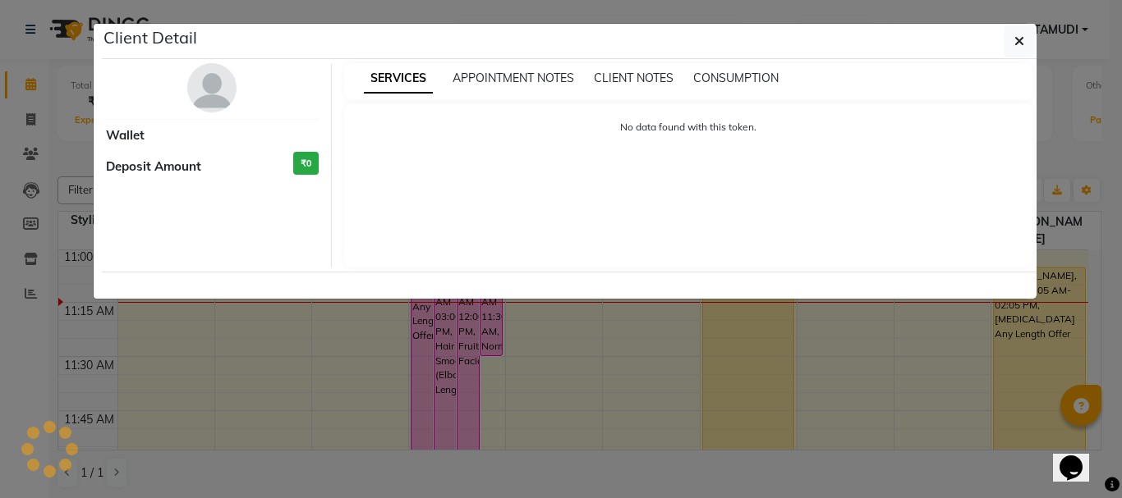
select select "6"
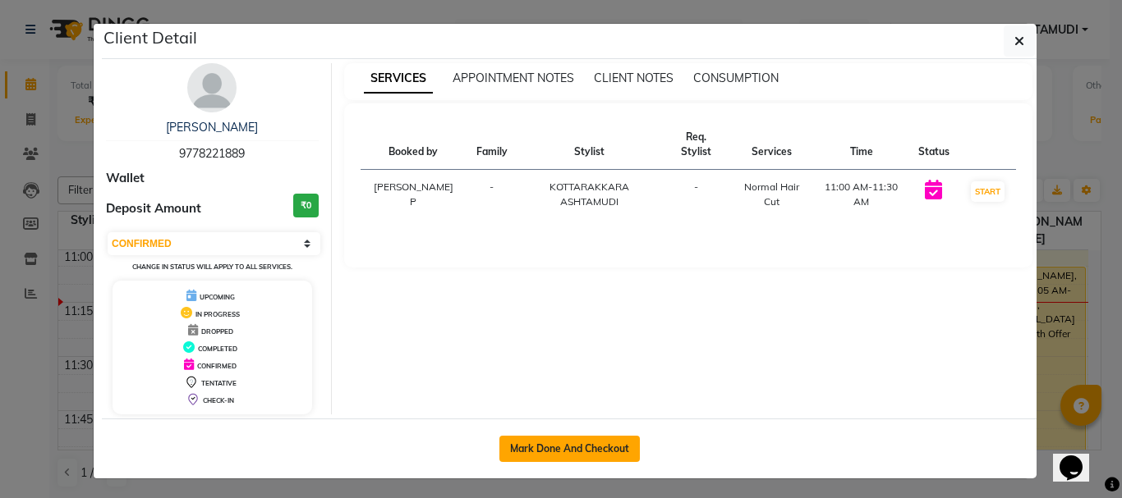
click at [591, 448] on button "Mark Done And Checkout" at bounding box center [569, 449] width 140 height 26
select select "service"
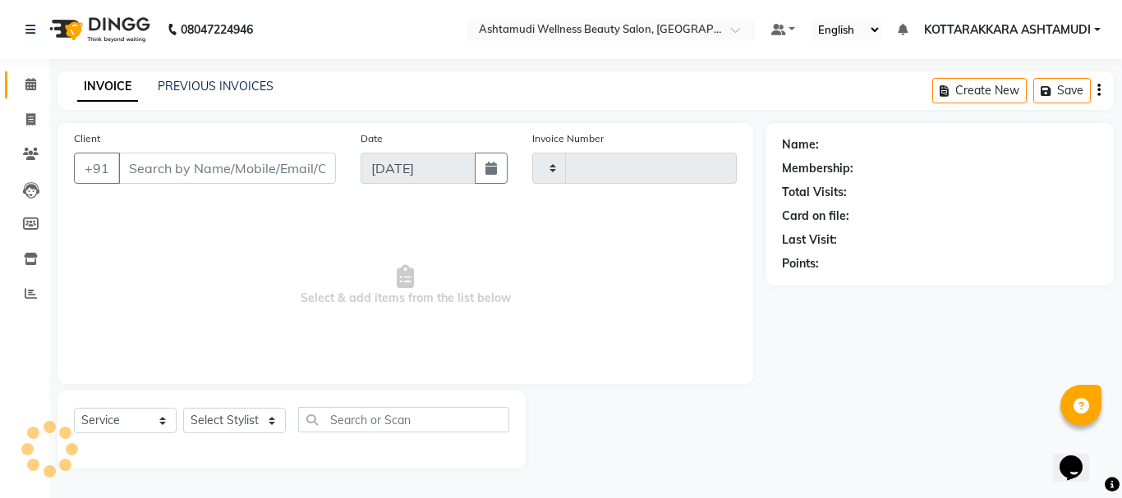
type input "3135"
select select "4664"
type input "9778221889"
select select "27462"
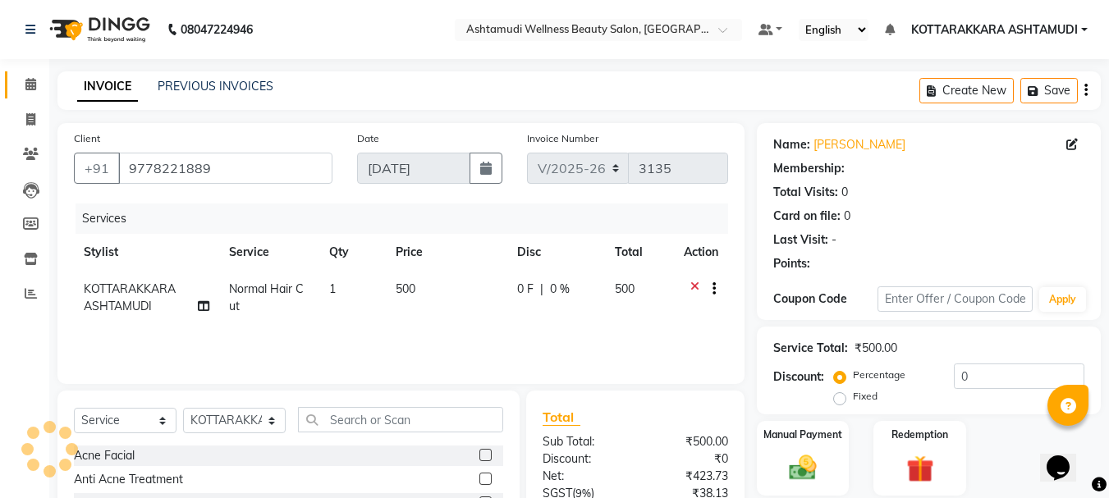
select select "1: Object"
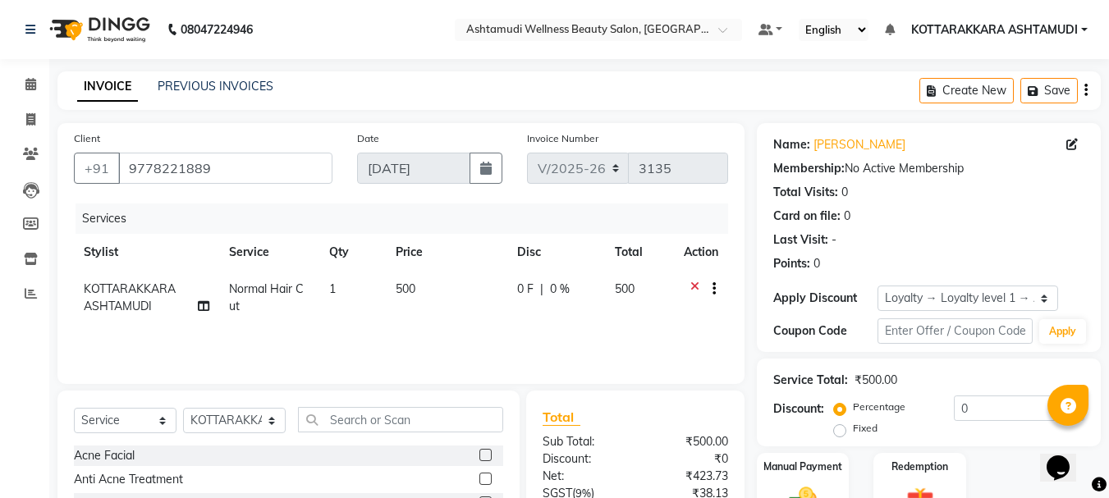
click at [695, 283] on icon at bounding box center [695, 291] width 9 height 21
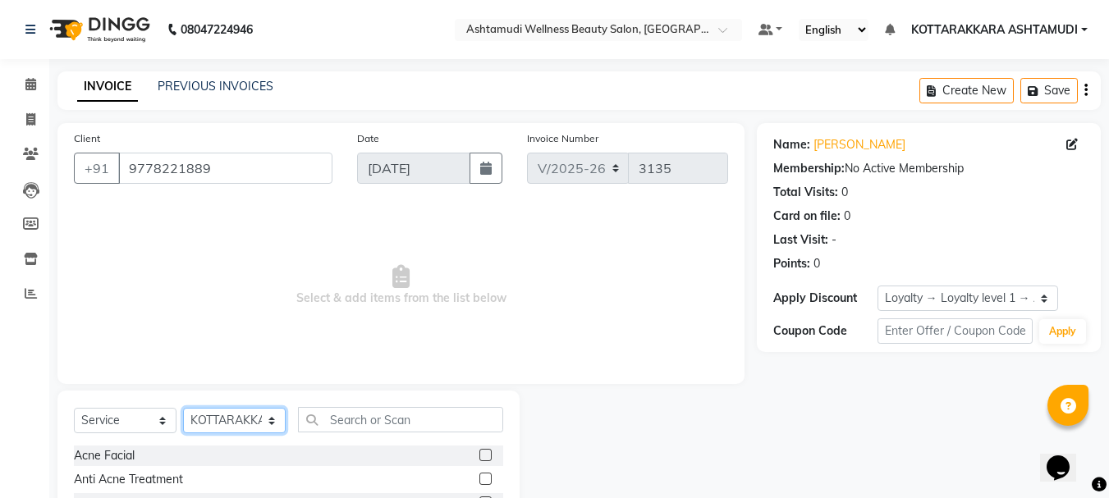
click at [241, 421] on select "Select Stylist AMRITHA DIVYA L Gita Mahali Jibi P R [PERSON_NAME] ASHTAMUDI [PE…" at bounding box center [234, 420] width 103 height 25
select select "49590"
click at [183, 408] on select "Select Stylist AMRITHA DIVYA L Gita Mahali Jibi P R [PERSON_NAME] ASHTAMUDI [PE…" at bounding box center [234, 420] width 103 height 25
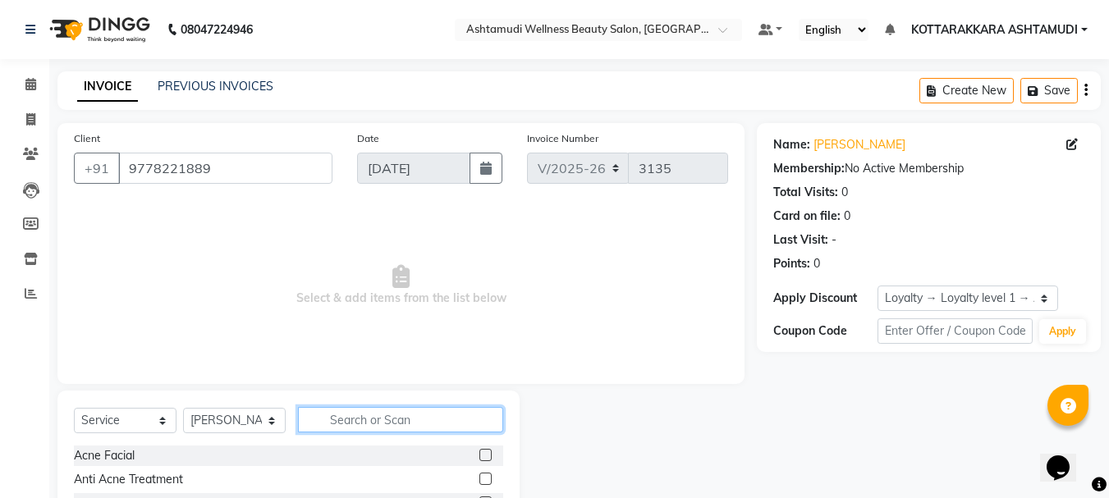
click at [372, 415] on input "text" at bounding box center [400, 419] width 205 height 25
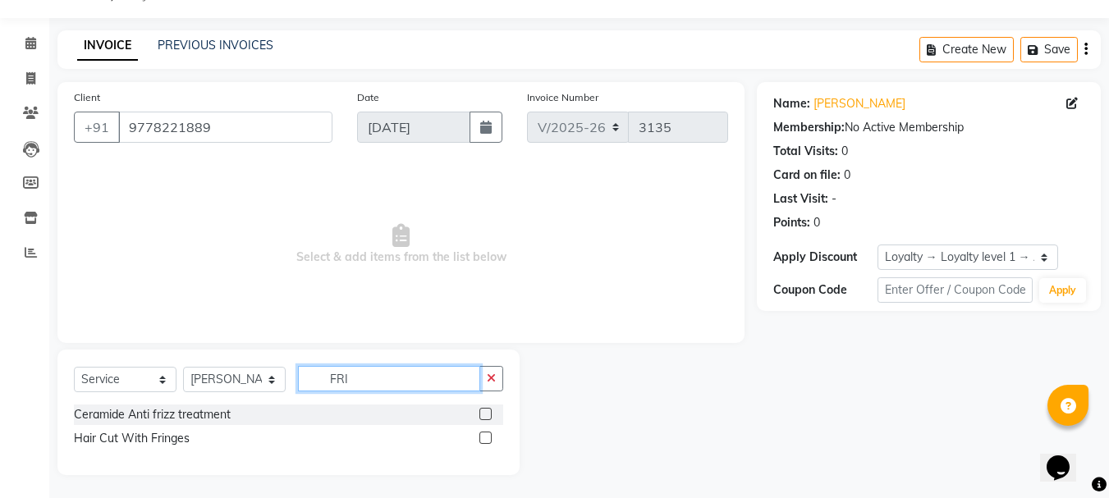
scroll to position [43, 0]
type input "FRI"
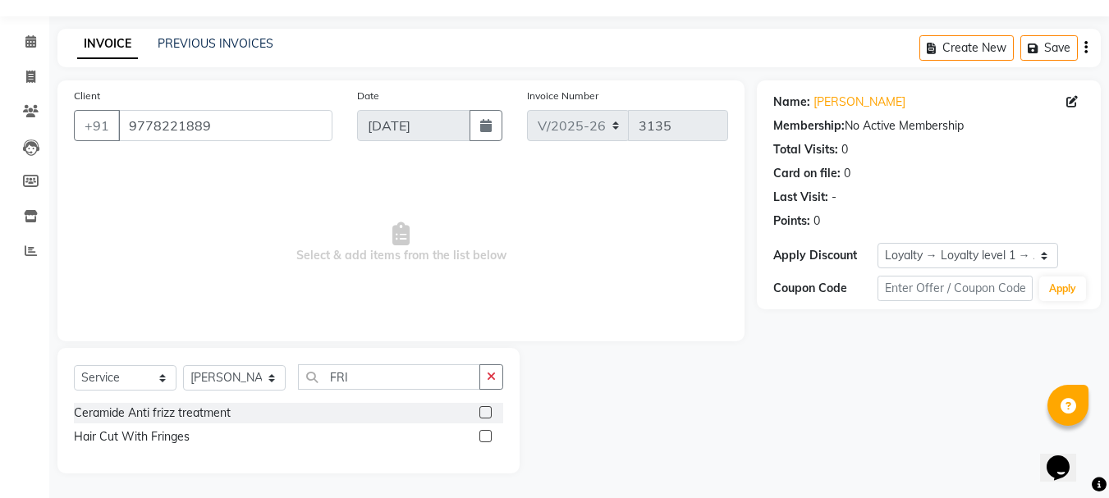
click at [484, 437] on label at bounding box center [486, 436] width 12 height 12
click at [484, 437] on input "checkbox" at bounding box center [485, 437] width 11 height 11
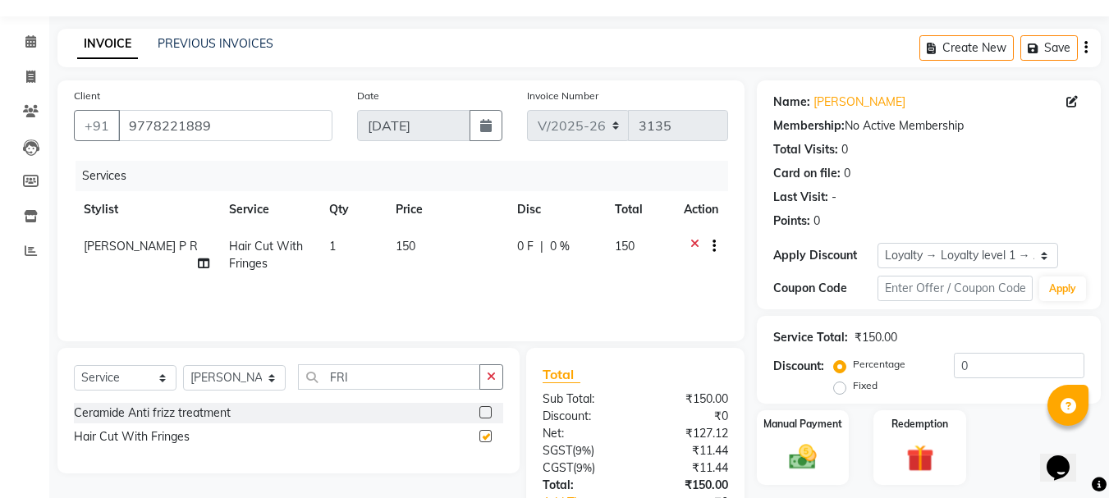
checkbox input "false"
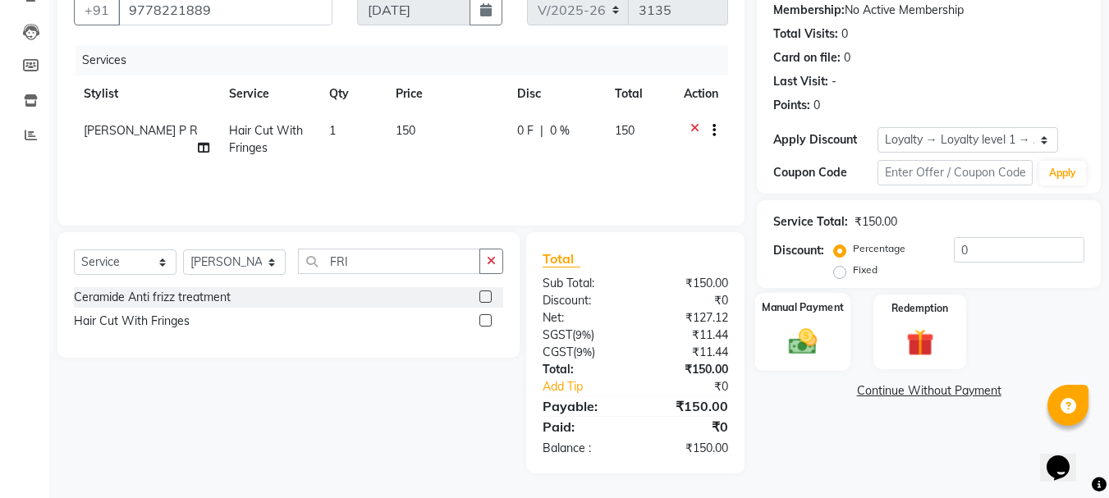
click at [826, 348] on img at bounding box center [803, 341] width 46 height 33
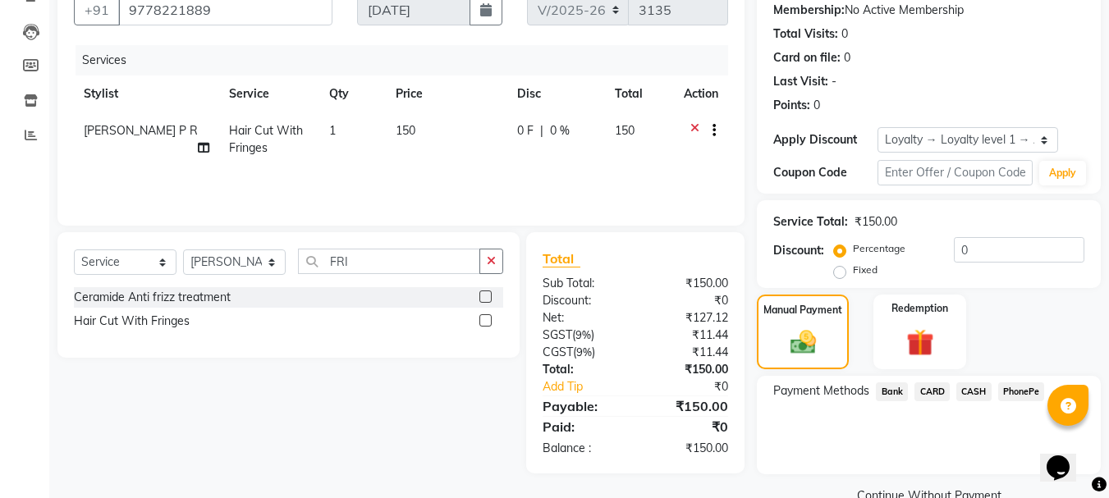
click at [978, 390] on span "CASH" at bounding box center [974, 392] width 35 height 19
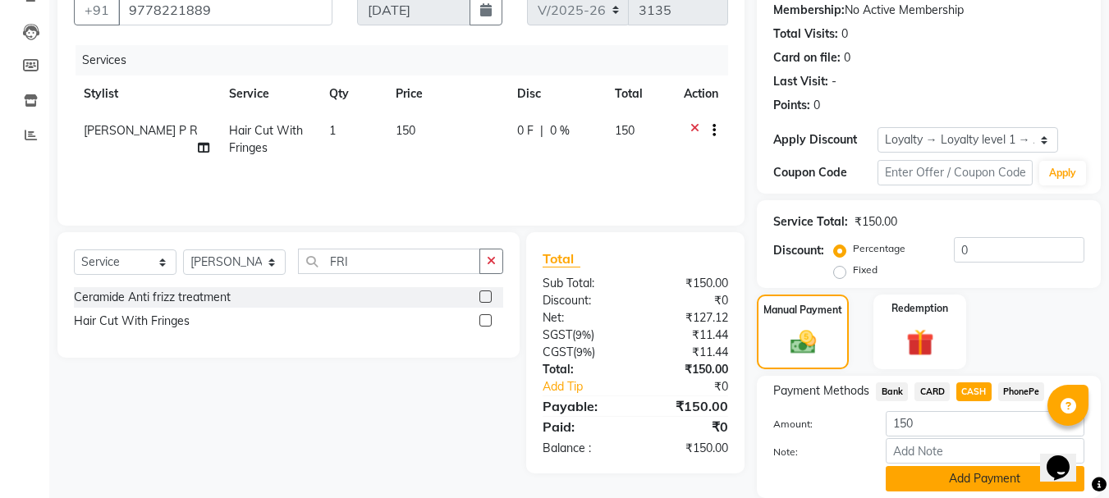
click at [915, 475] on button "Add Payment" at bounding box center [985, 478] width 199 height 25
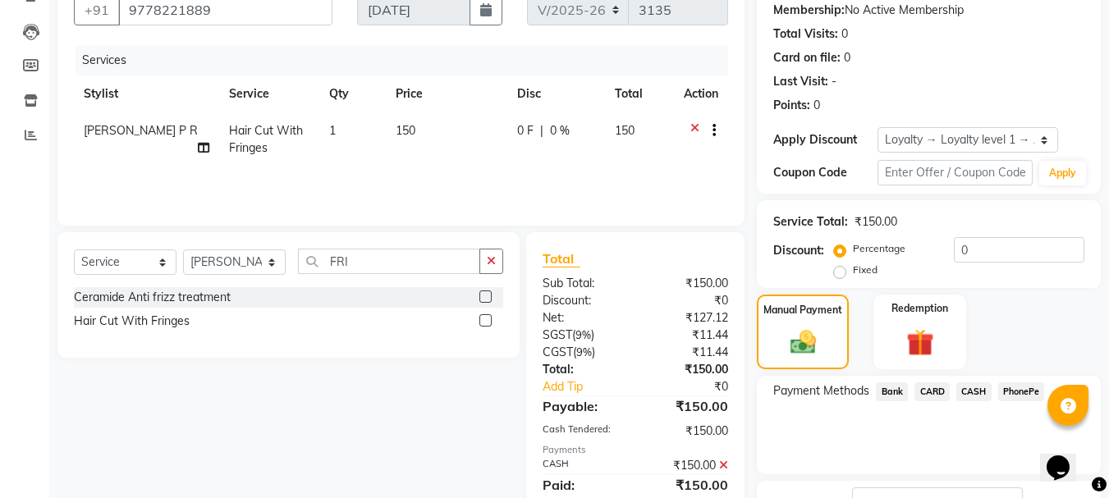
scroll to position [298, 0]
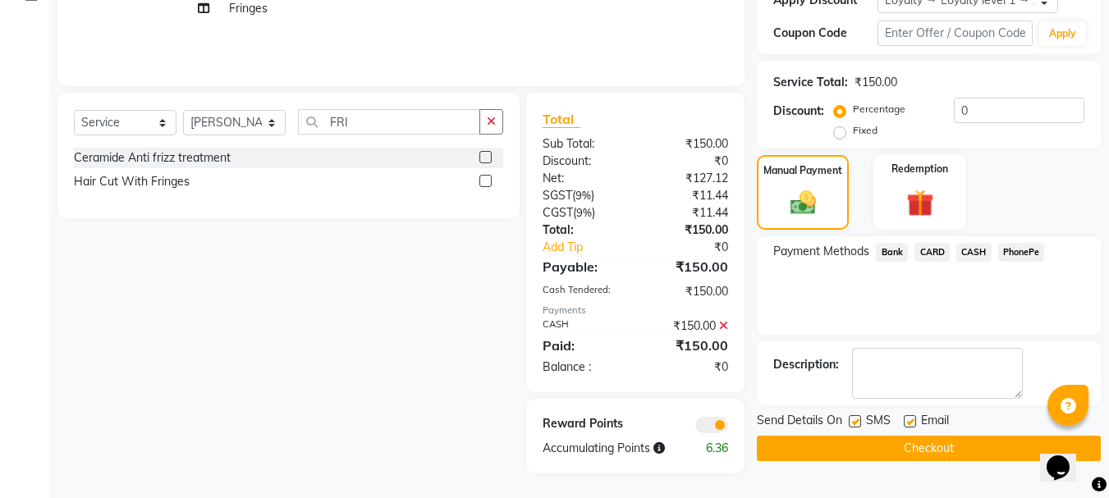
click at [727, 325] on icon at bounding box center [723, 325] width 9 height 11
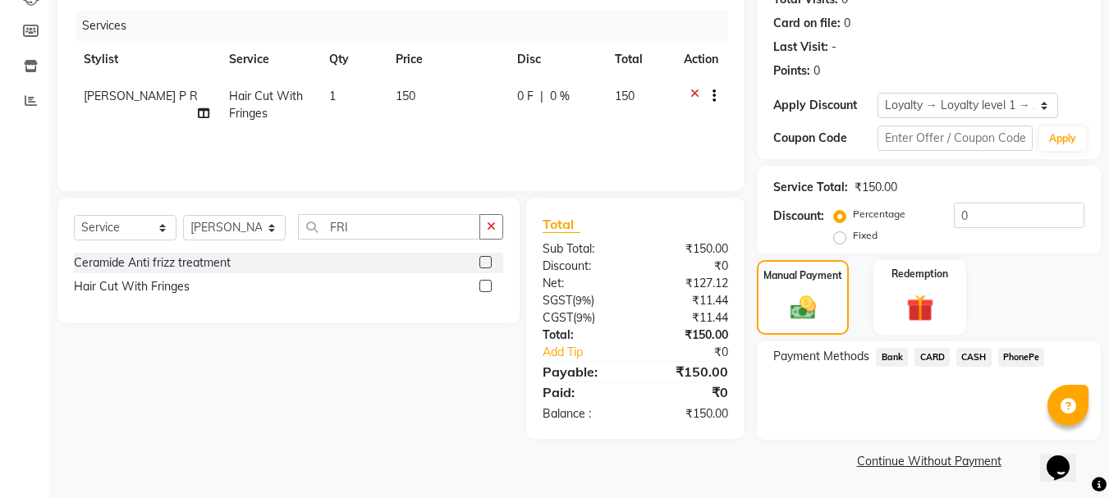
scroll to position [193, 0]
click at [1016, 360] on span "PhonePe" at bounding box center [1021, 357] width 47 height 19
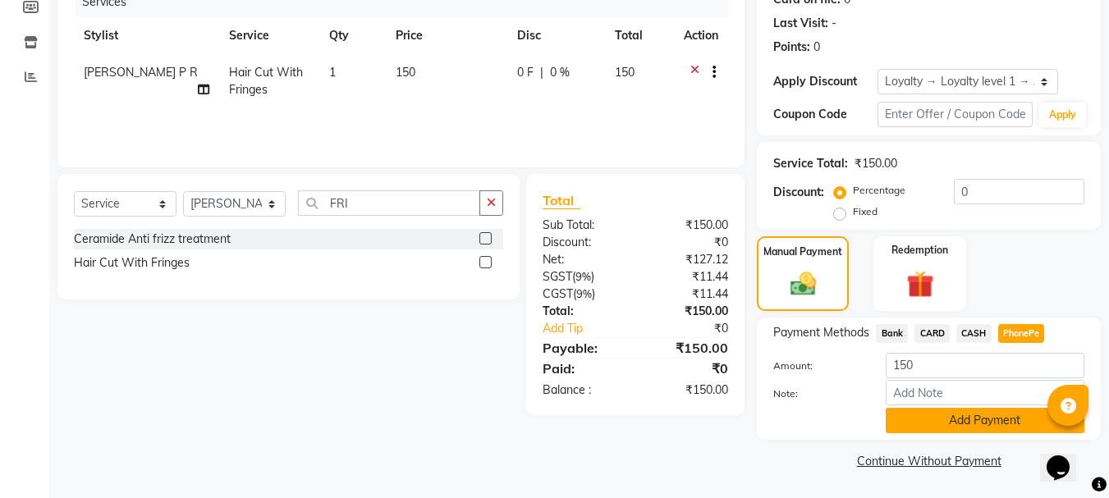
click at [960, 424] on button "Add Payment" at bounding box center [985, 420] width 199 height 25
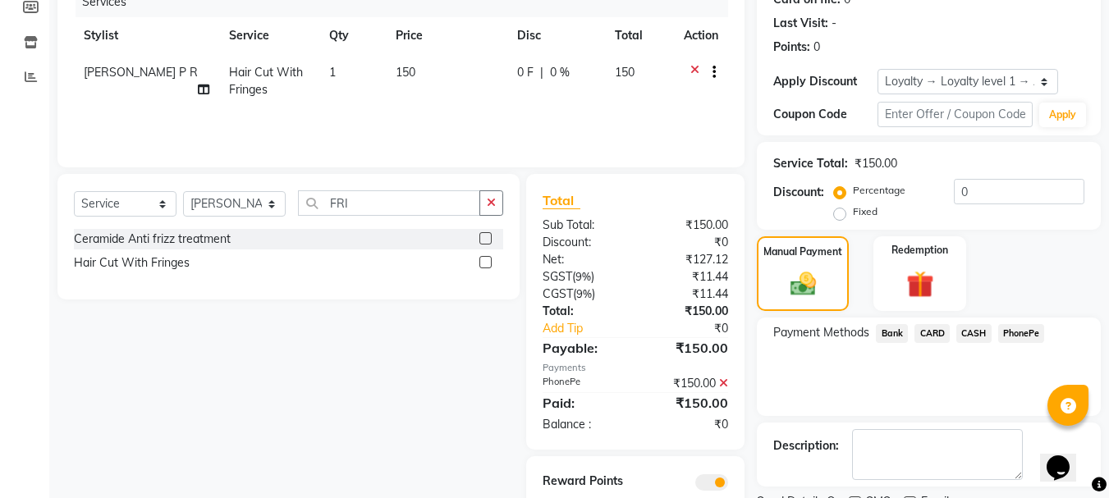
scroll to position [286, 0]
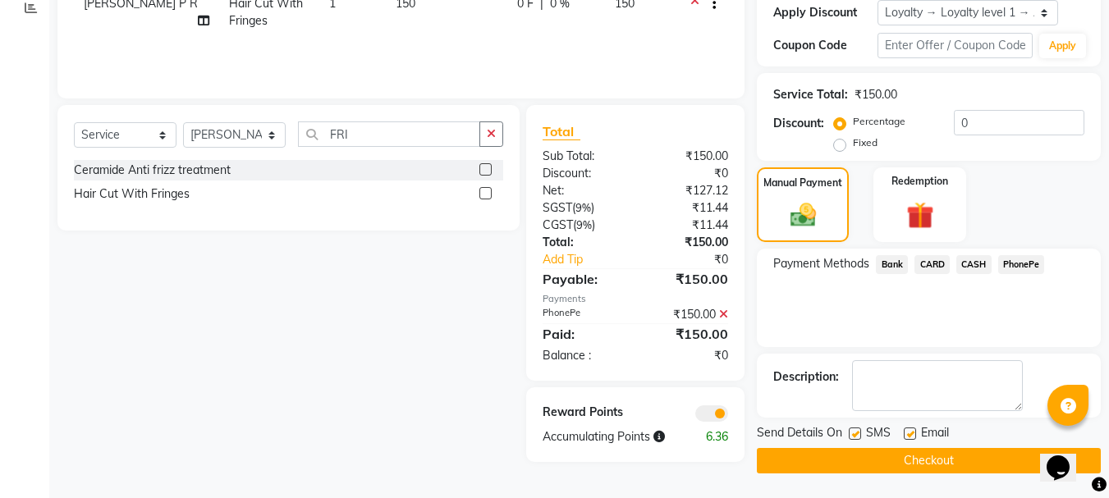
click at [908, 459] on button "Checkout" at bounding box center [929, 460] width 344 height 25
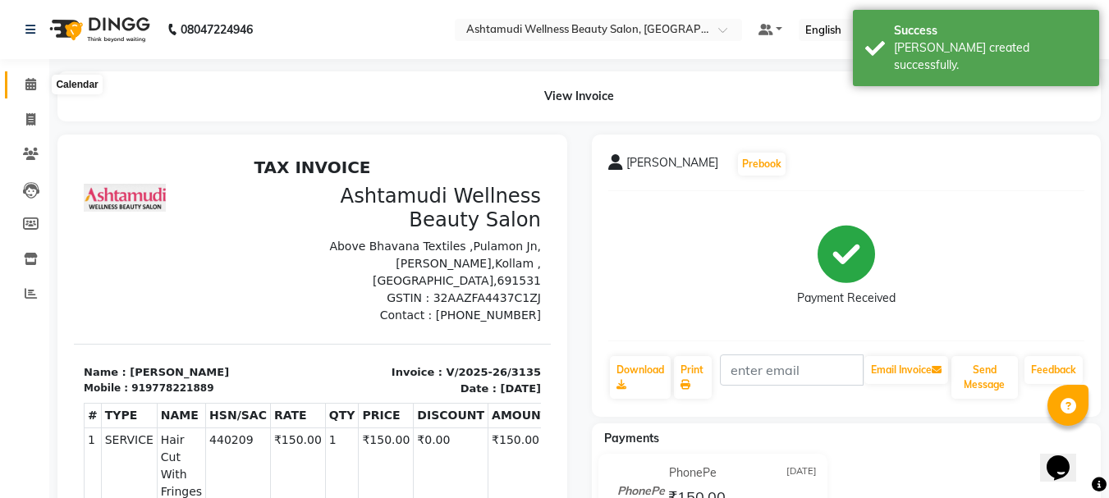
click at [35, 80] on icon at bounding box center [30, 84] width 11 height 12
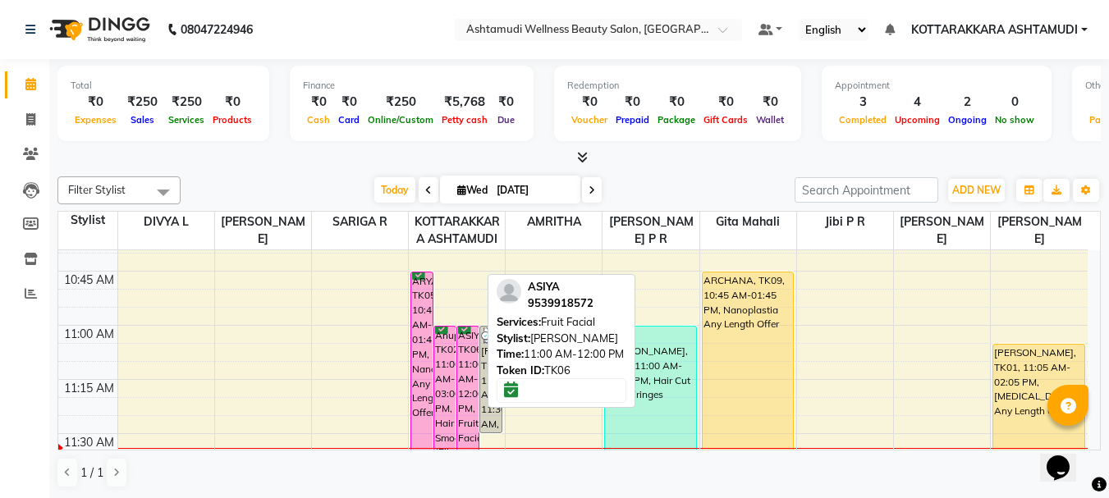
scroll to position [657, 0]
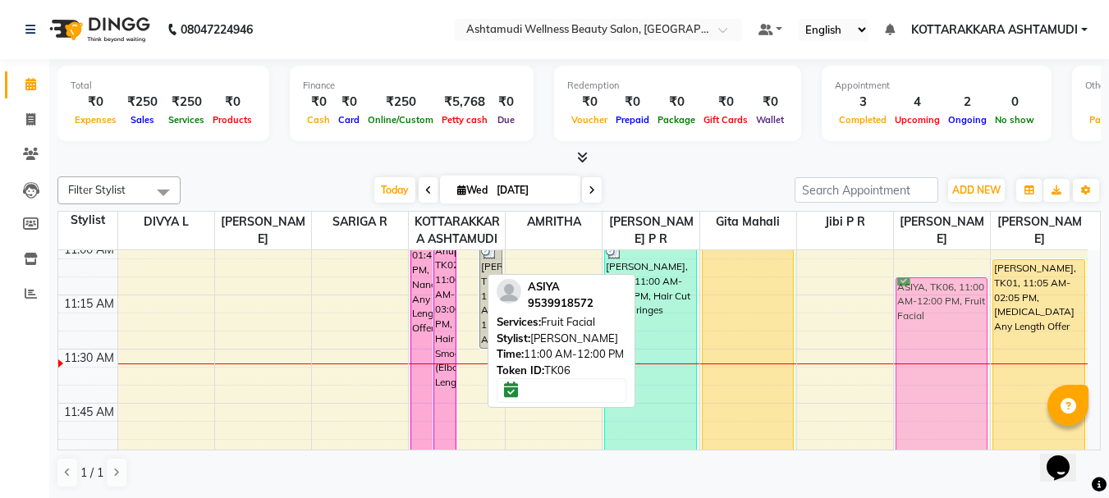
drag, startPoint x: 465, startPoint y: 388, endPoint x: 938, endPoint y: 415, distance: 474.6
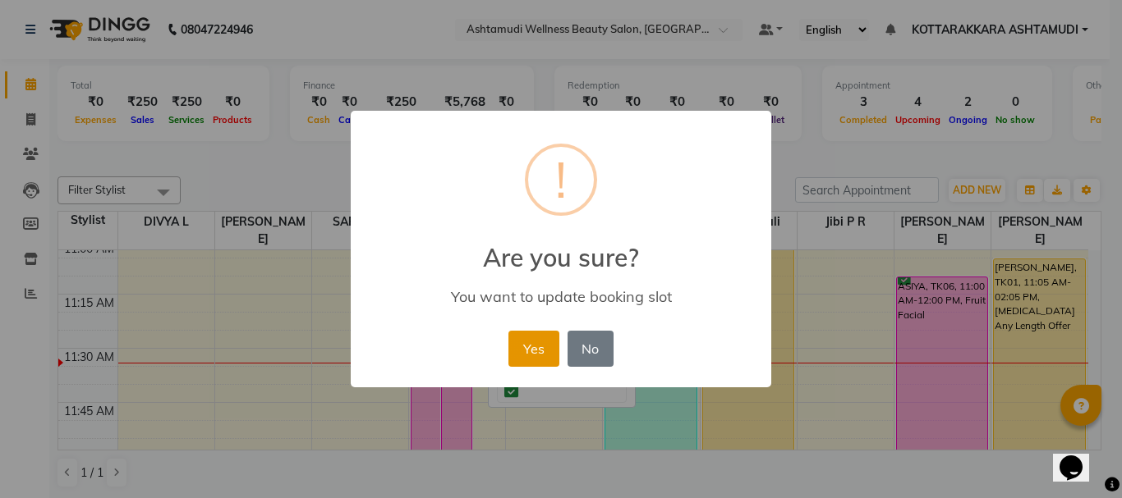
click at [532, 354] on button "Yes" at bounding box center [533, 349] width 50 height 36
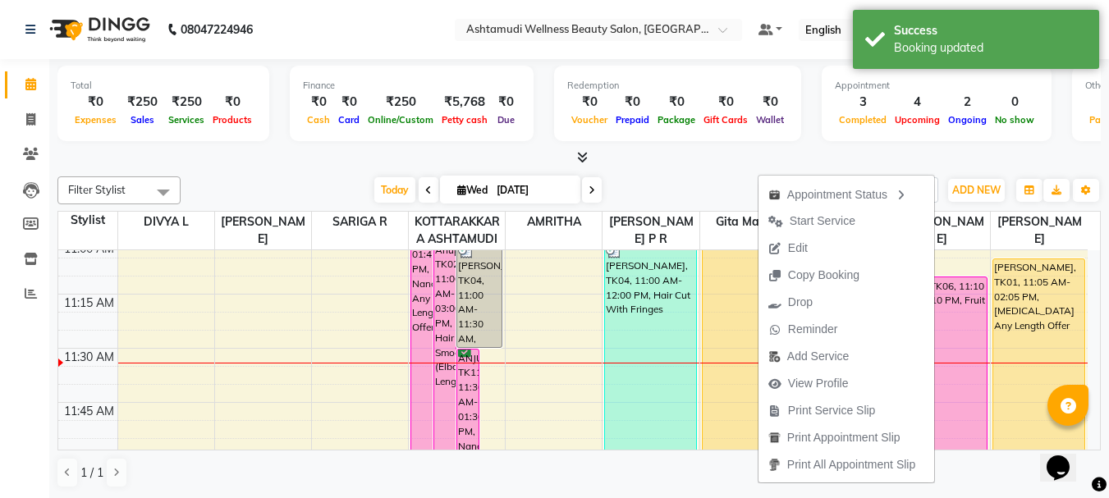
click at [966, 160] on div at bounding box center [579, 157] width 1044 height 17
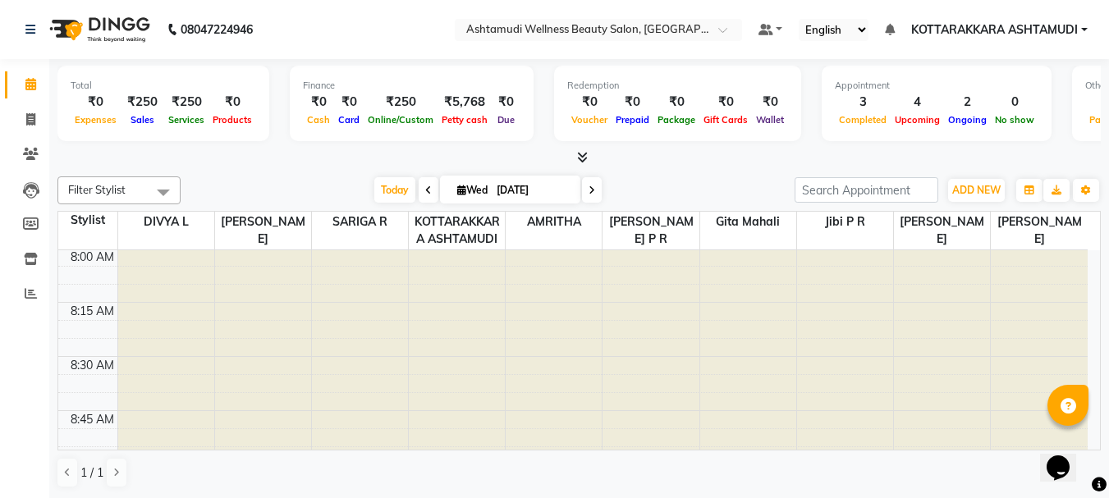
scroll to position [0, 0]
click at [28, 119] on icon at bounding box center [30, 119] width 9 height 12
select select "service"
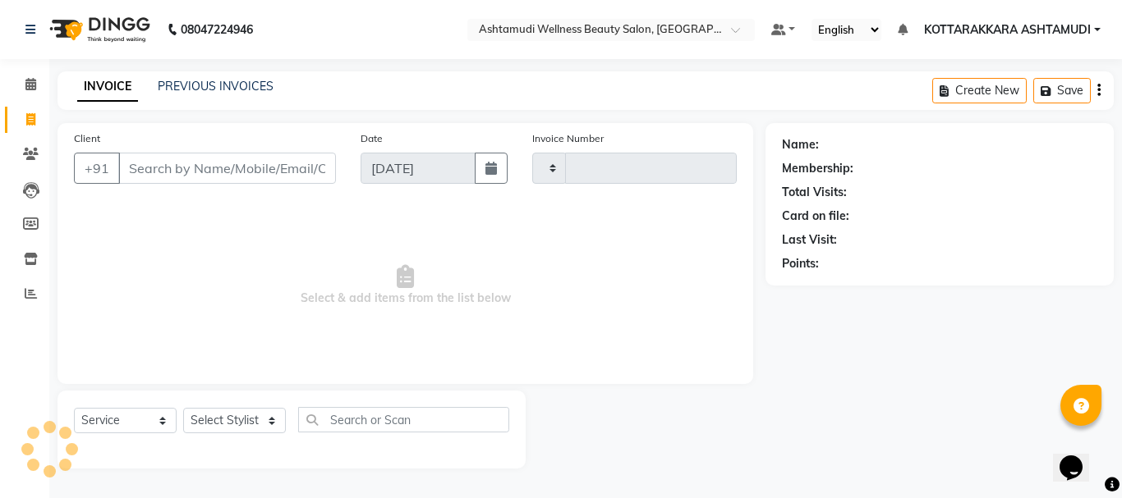
type input "3136"
select select "4664"
click at [223, 416] on select "Select Stylist" at bounding box center [234, 420] width 103 height 25
select select "27465"
click at [183, 408] on select "Select Stylist AMRITHA DIVYA L Gita Mahali Jibi P R [PERSON_NAME] ASHTAMUDI [PE…" at bounding box center [234, 420] width 103 height 25
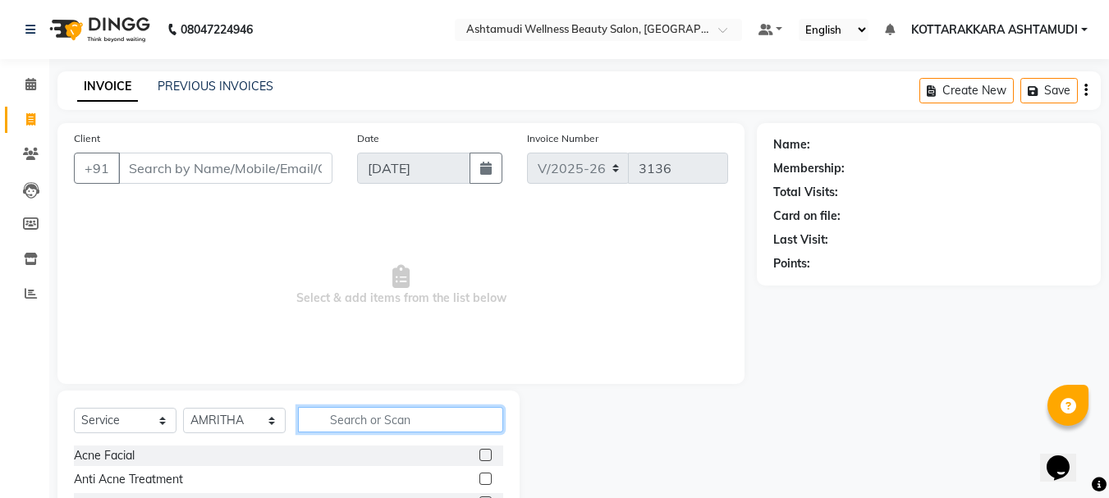
click at [348, 413] on input "text" at bounding box center [400, 419] width 205 height 25
type input "EB"
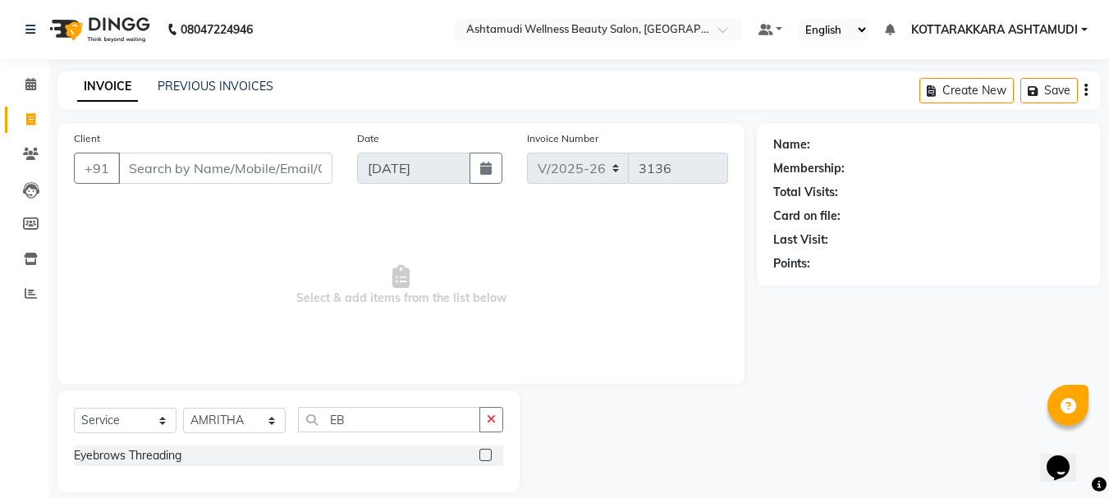
click at [490, 457] on label at bounding box center [486, 455] width 12 height 12
click at [490, 457] on input "checkbox" at bounding box center [485, 456] width 11 height 11
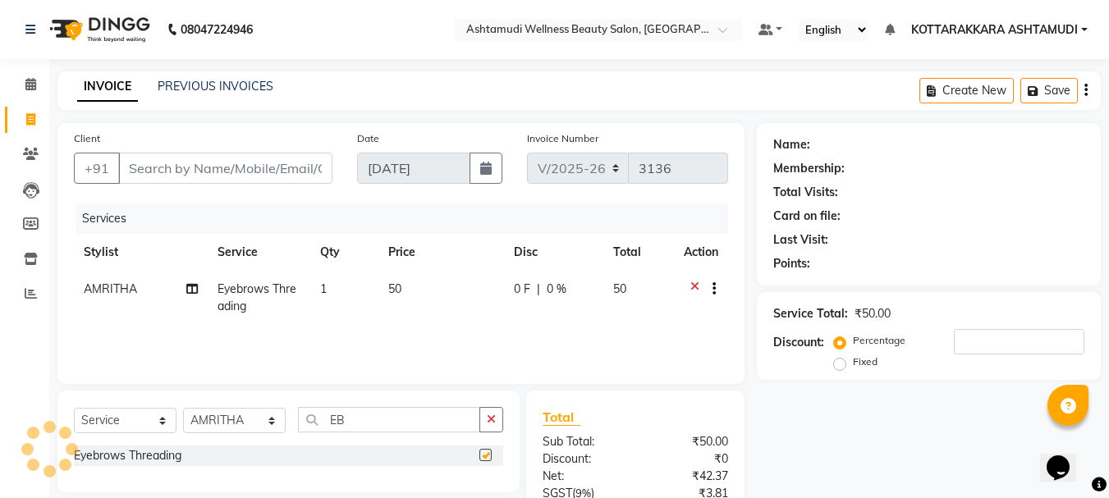
checkbox input "false"
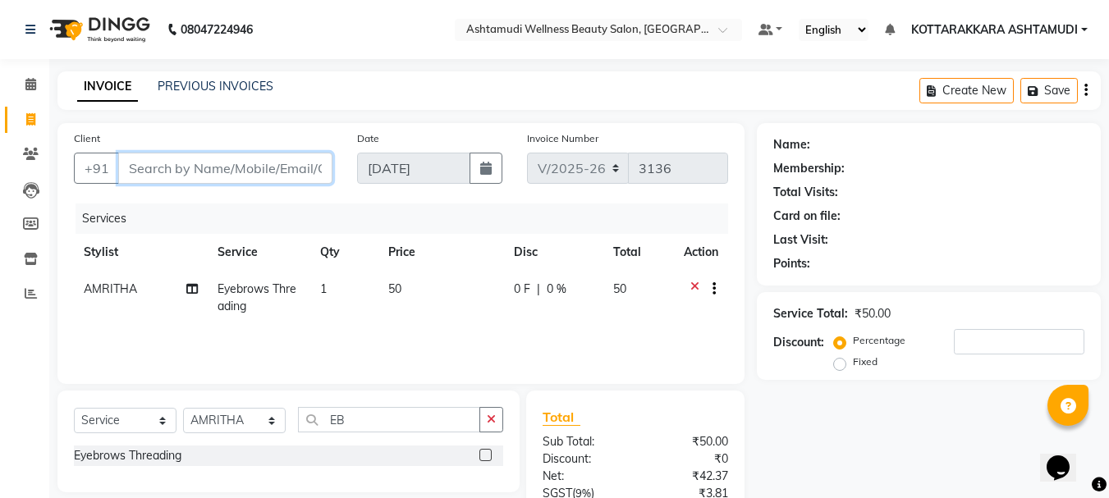
click at [164, 171] on input "Client" at bounding box center [225, 168] width 214 height 31
type input "9"
type input "0"
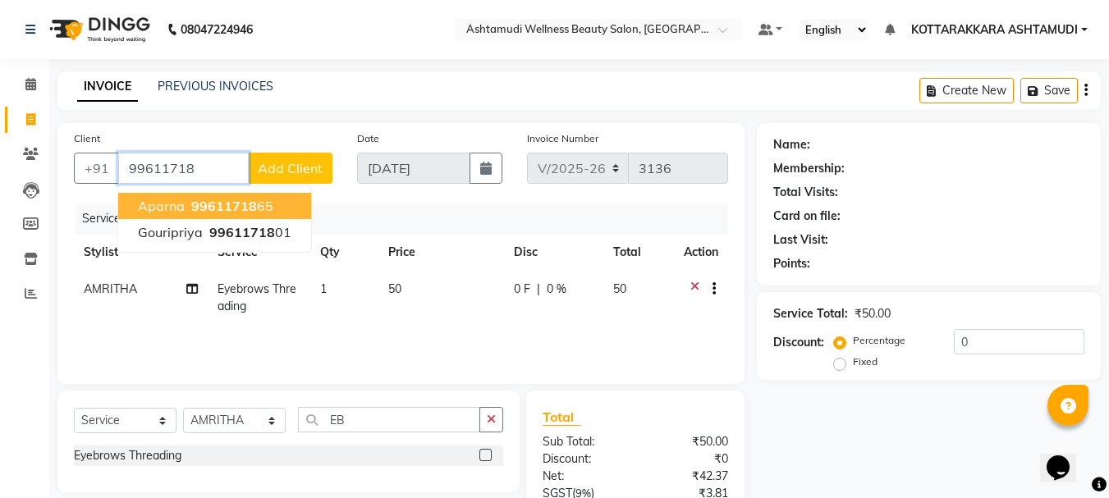
click at [238, 203] on span "99611718" at bounding box center [224, 206] width 66 height 16
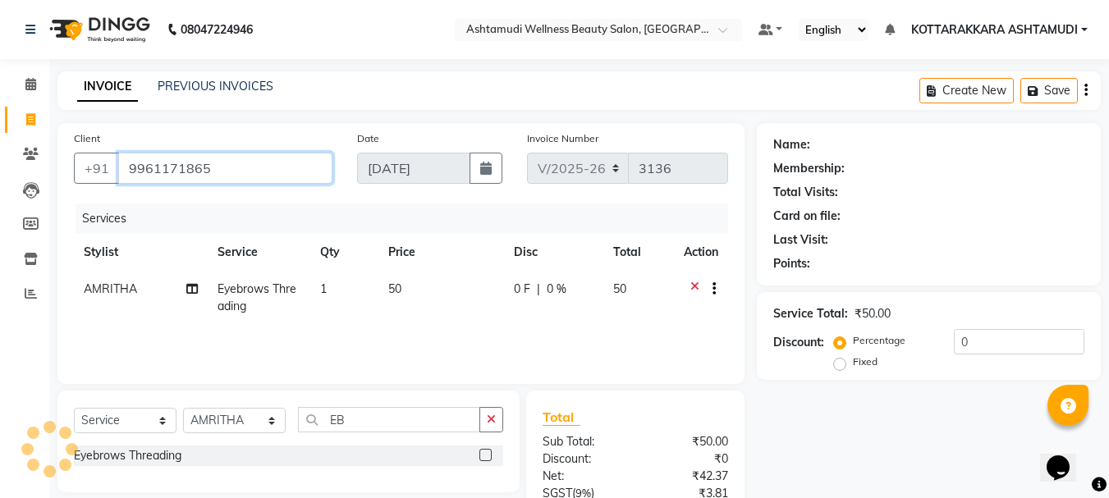
type input "9961171865"
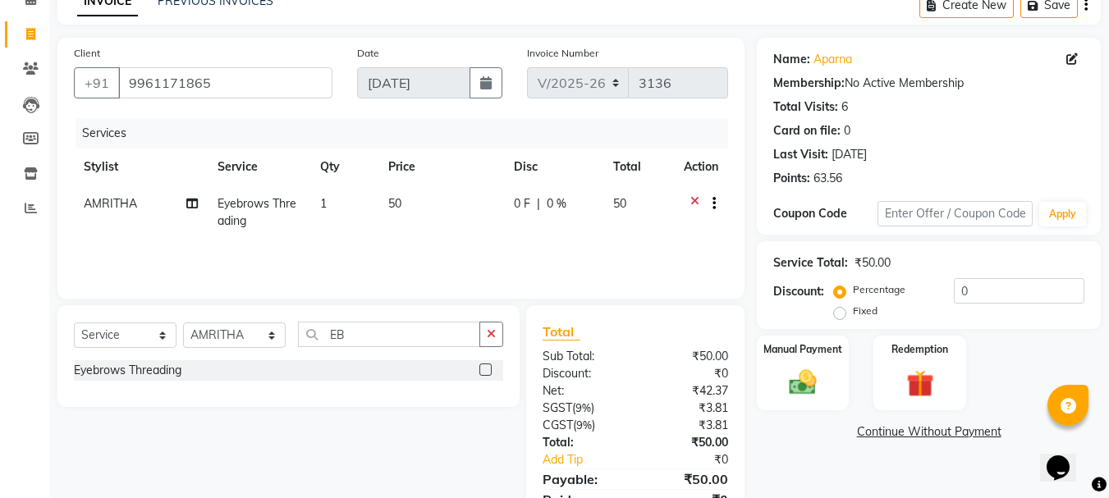
scroll to position [158, 0]
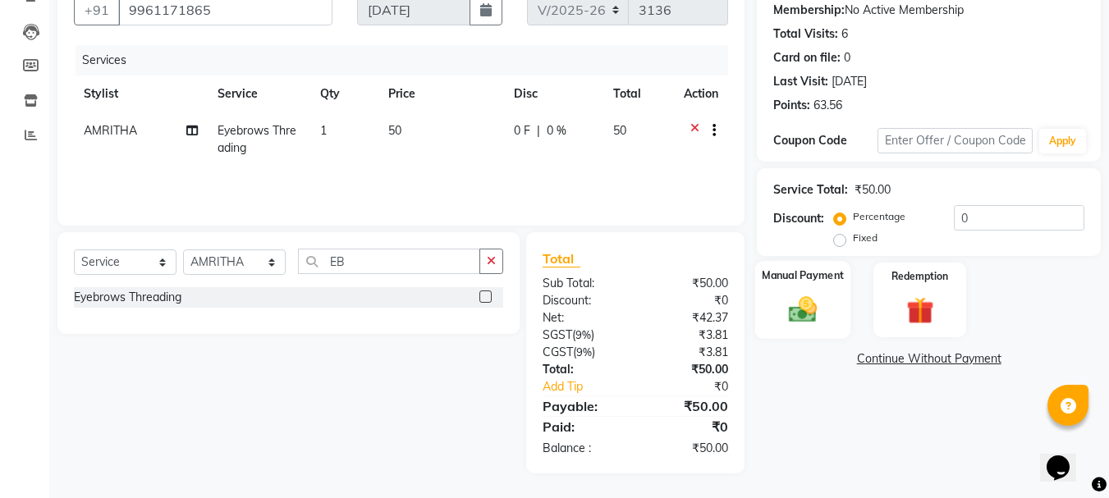
drag, startPoint x: 792, startPoint y: 310, endPoint x: 998, endPoint y: 336, distance: 207.7
click at [794, 310] on img at bounding box center [803, 309] width 44 height 31
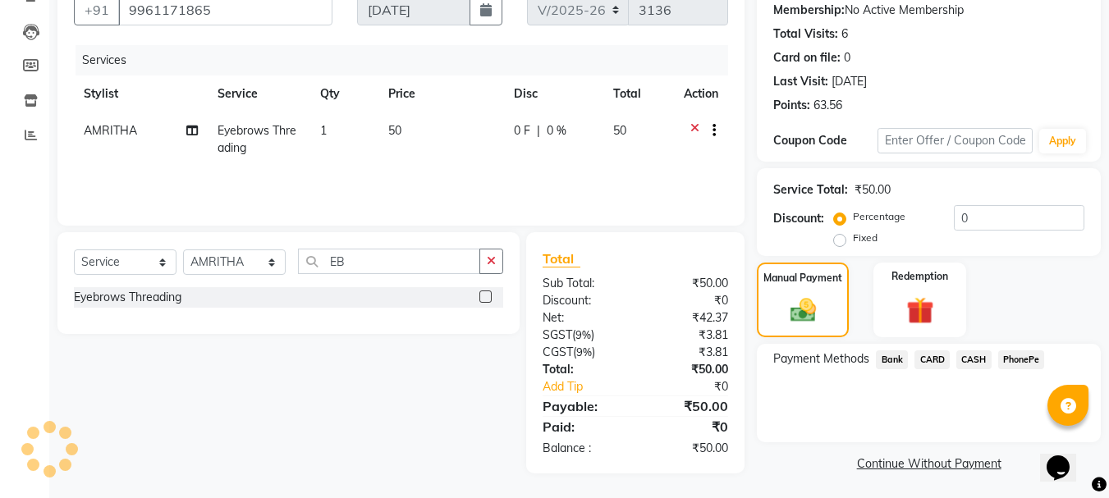
click at [980, 362] on span "CASH" at bounding box center [974, 360] width 35 height 19
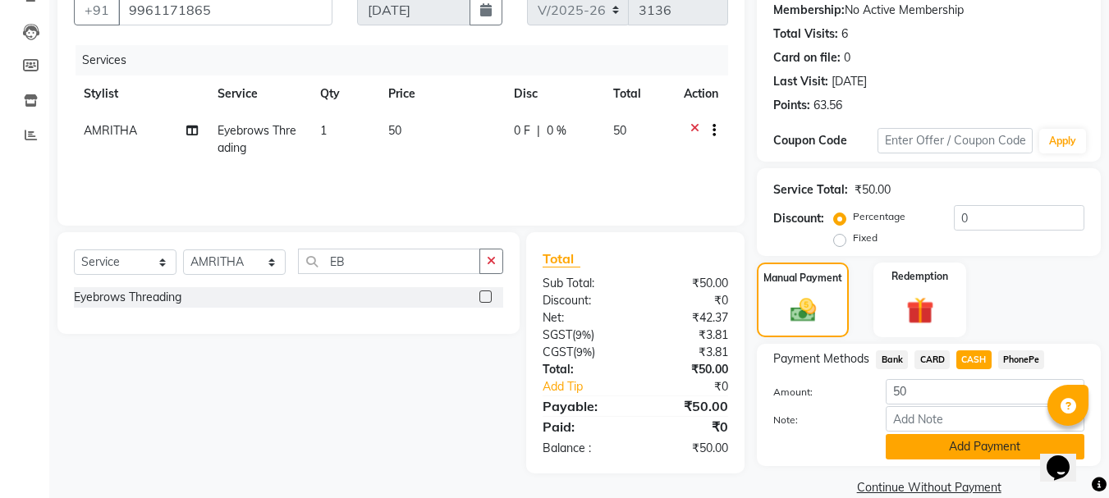
click at [925, 443] on button "Add Payment" at bounding box center [985, 446] width 199 height 25
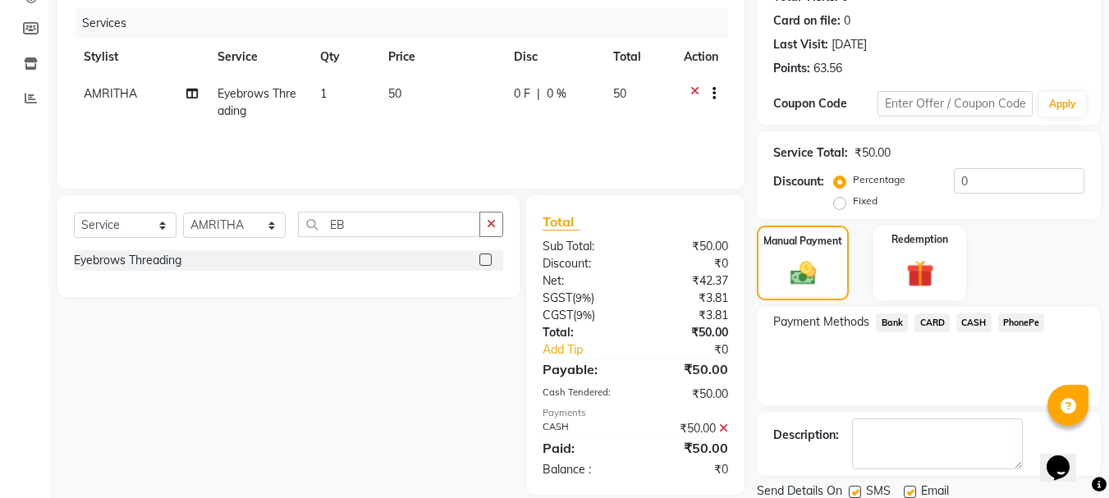
scroll to position [254, 0]
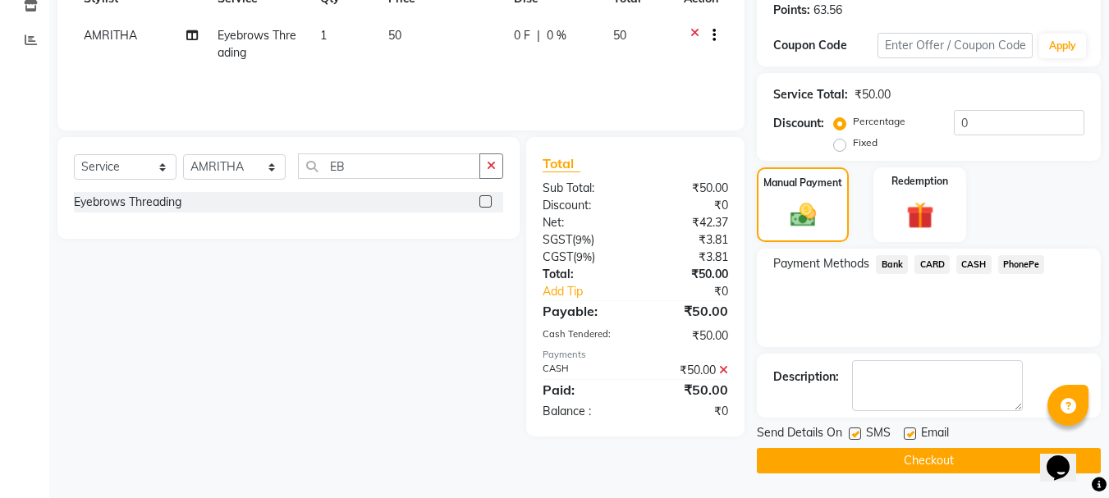
click at [837, 464] on button "Checkout" at bounding box center [929, 460] width 344 height 25
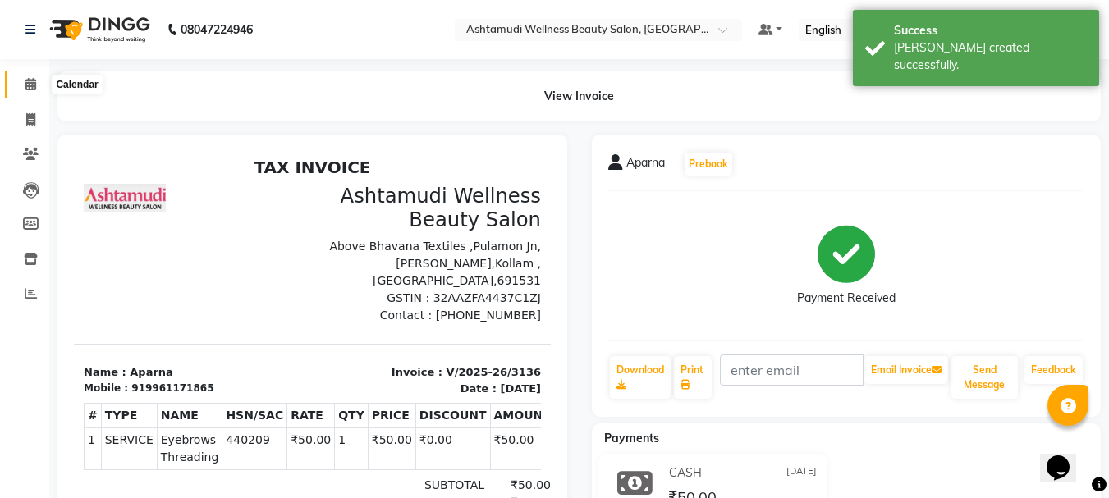
click at [38, 84] on span at bounding box center [30, 85] width 29 height 19
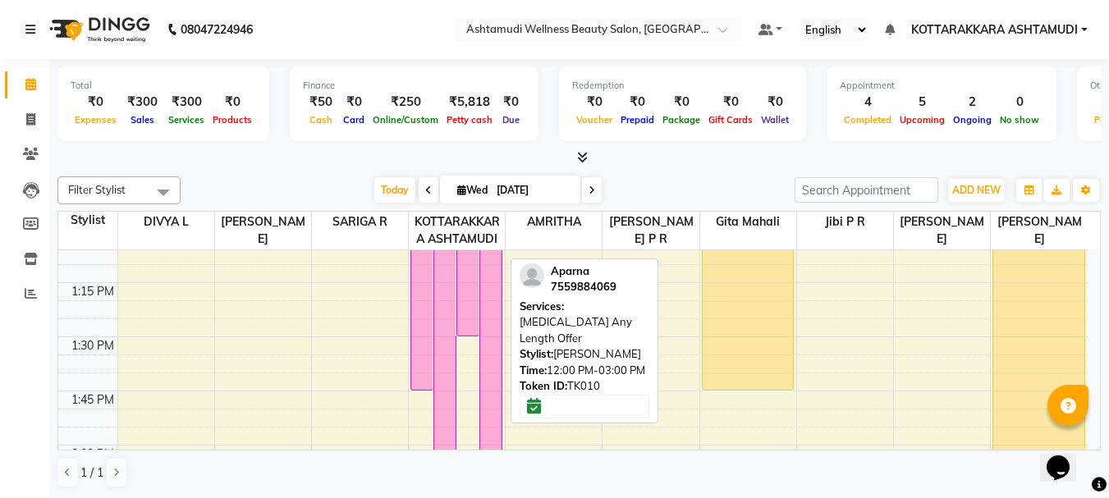
scroll to position [1232, 0]
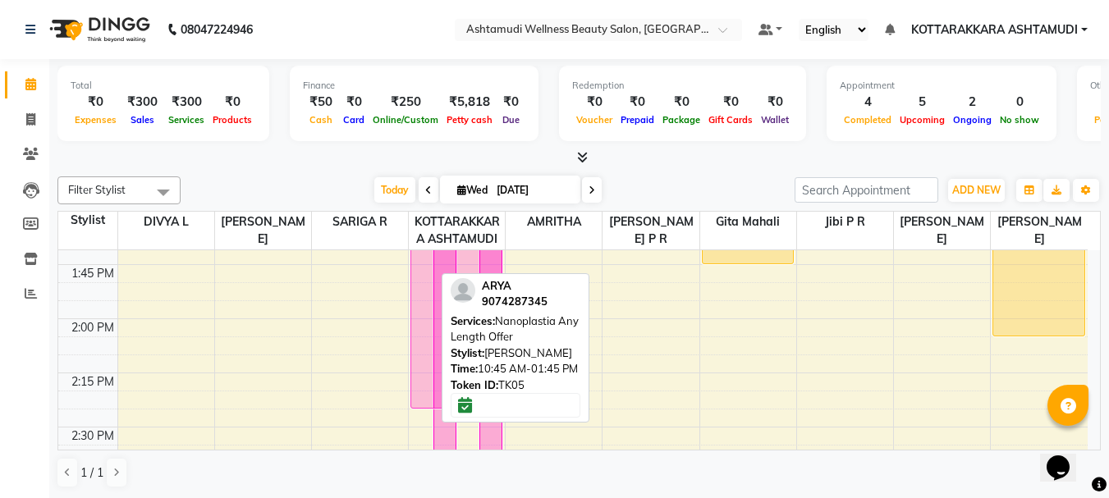
drag, startPoint x: 416, startPoint y: 271, endPoint x: 425, endPoint y: 410, distance: 139.1
click at [425, 410] on div "ARYA, TK05, 10:45 AM-01:45 PM, Nanoplastia Any Length Offer Anupama, TK02, 11:0…" at bounding box center [457, 427] width 96 height 2817
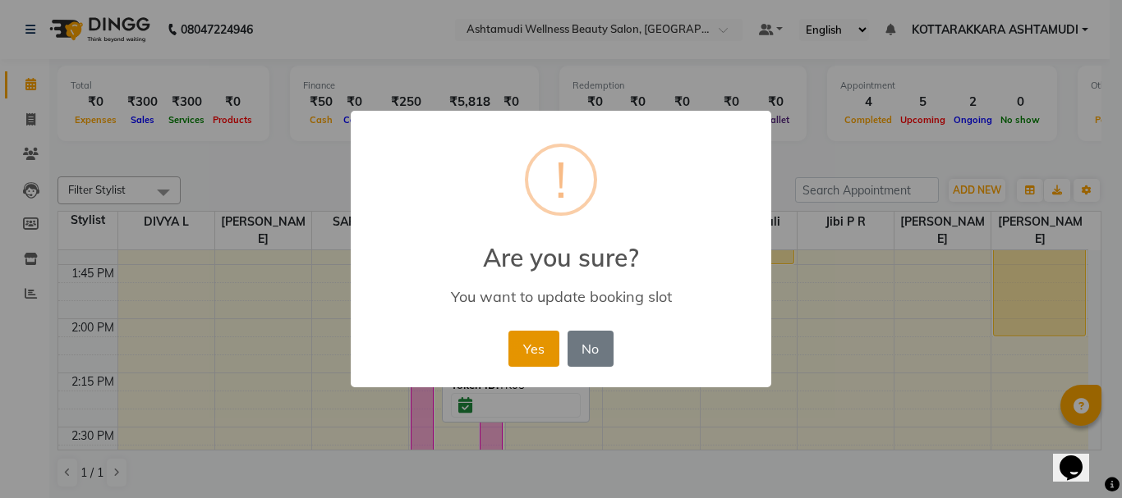
click at [525, 346] on button "Yes" at bounding box center [533, 349] width 50 height 36
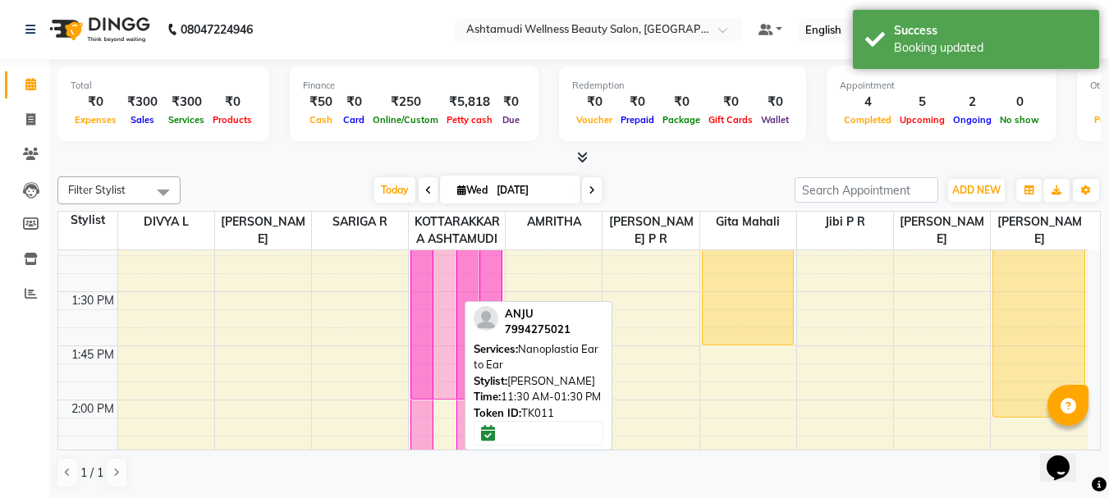
scroll to position [1151, 0]
drag, startPoint x: 444, startPoint y: 304, endPoint x: 447, endPoint y: 414, distance: 110.1
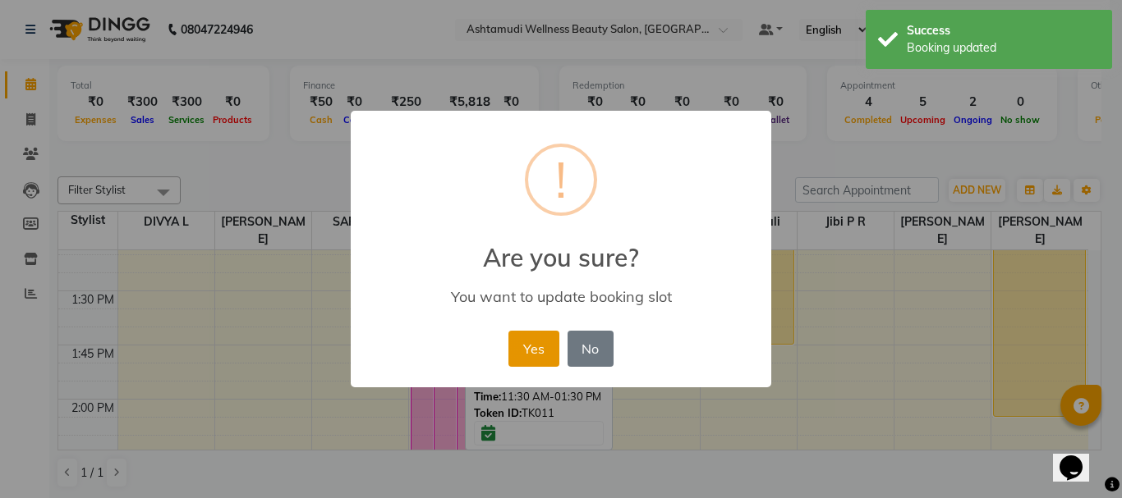
click at [549, 337] on button "Yes" at bounding box center [533, 349] width 50 height 36
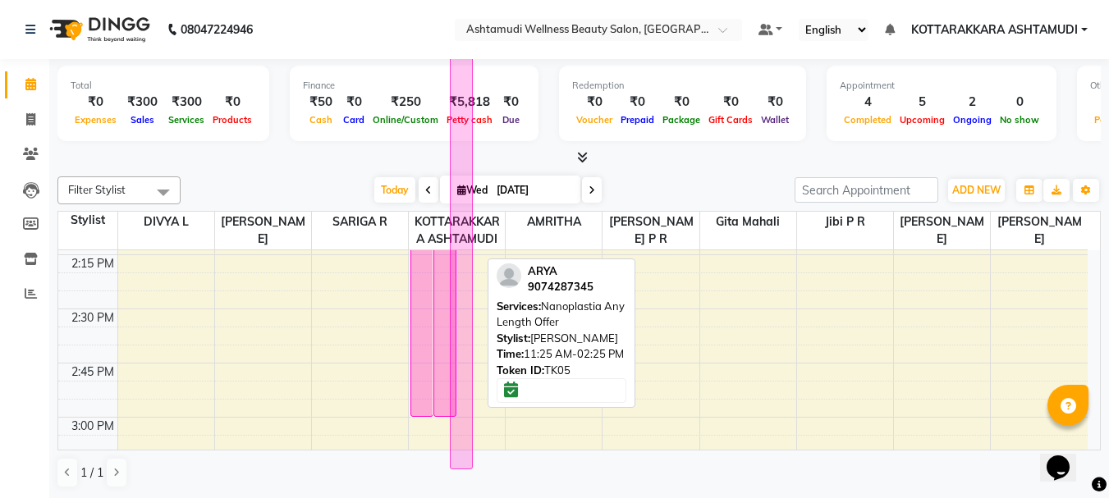
scroll to position [1, 0]
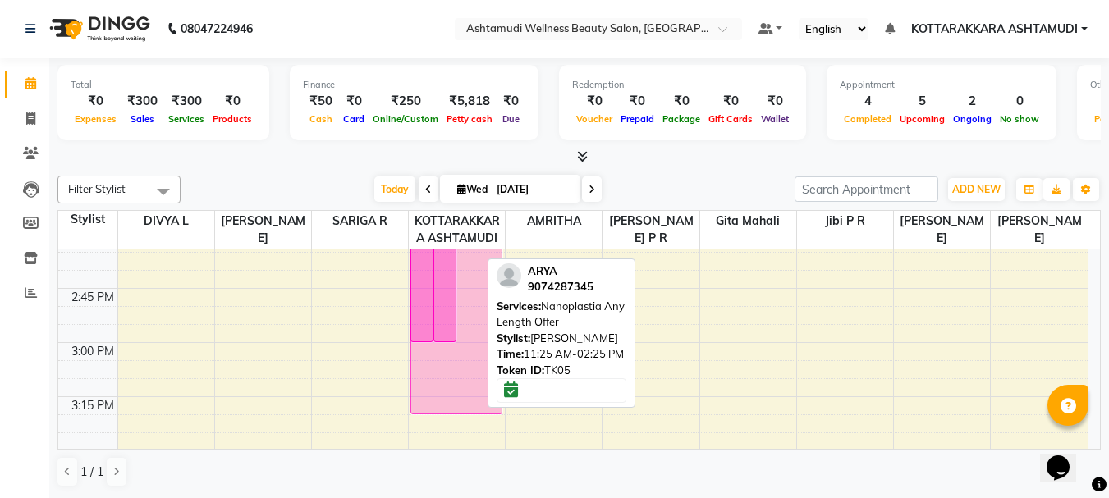
drag, startPoint x: 468, startPoint y: 333, endPoint x: 477, endPoint y: 433, distance: 99.8
click at [477, 433] on div "Anupama, TK02, 11:00 AM-03:00 PM, Hair Smoothening (Elbow Length) AISWARYA, TK0…" at bounding box center [457, 234] width 96 height 2817
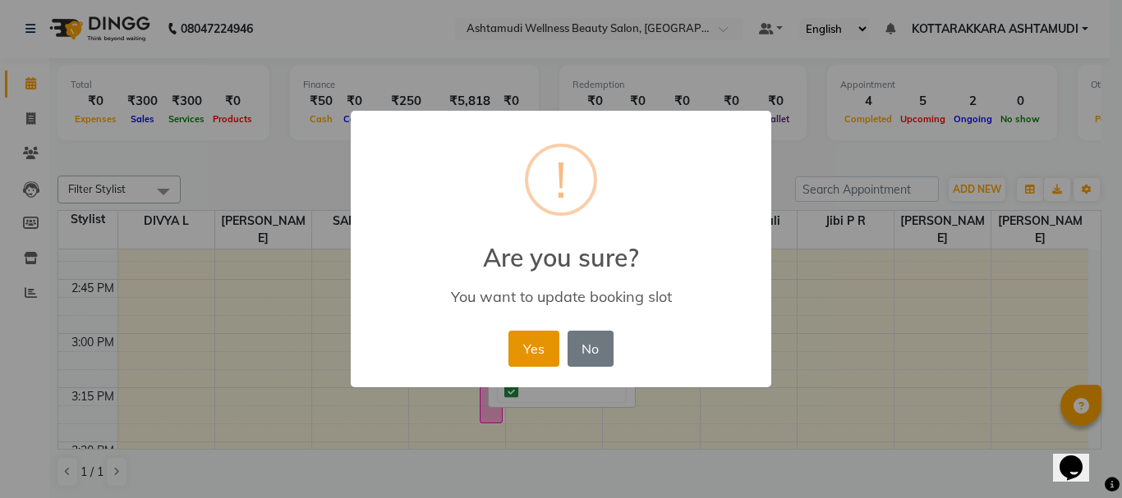
click at [523, 359] on button "Yes" at bounding box center [533, 349] width 50 height 36
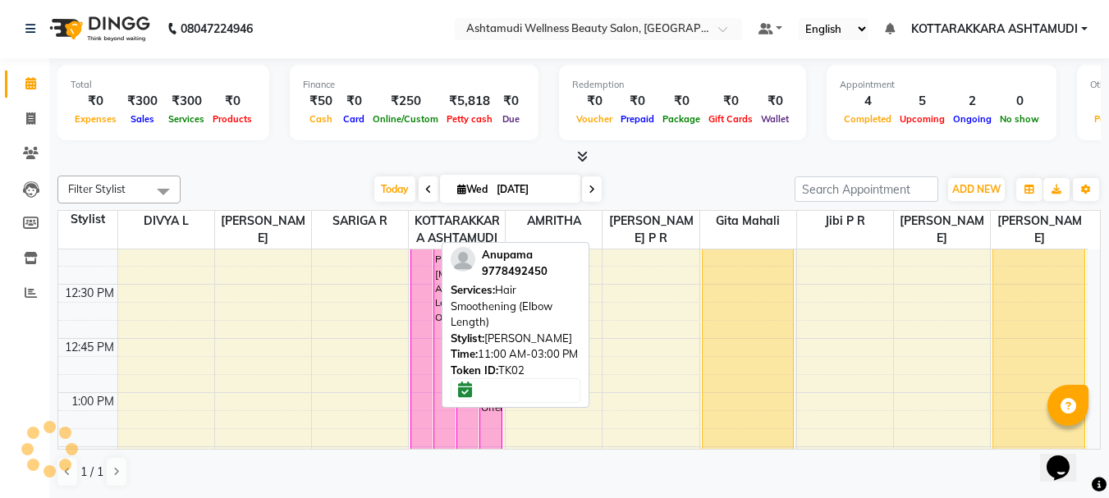
scroll to position [530, 0]
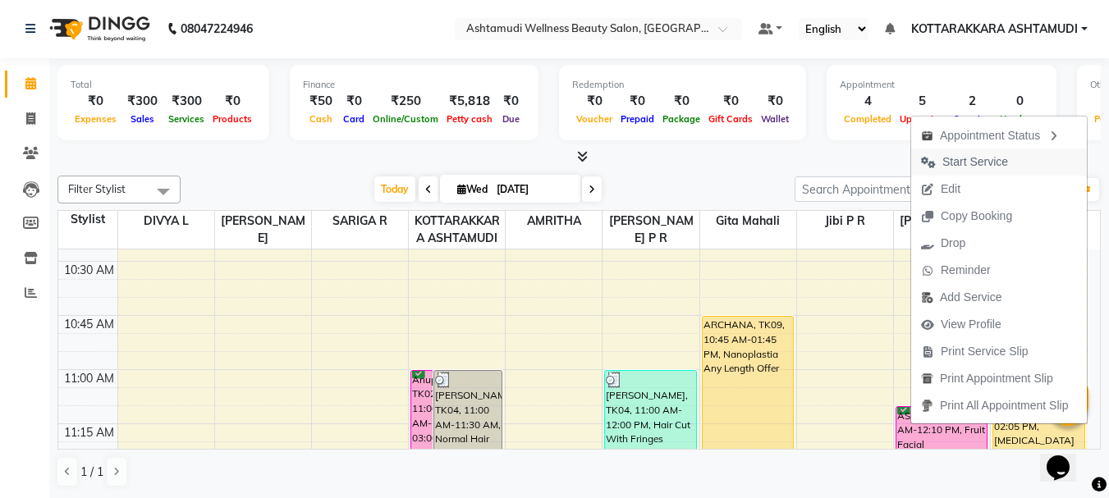
click at [971, 158] on span "Start Service" at bounding box center [976, 162] width 66 height 17
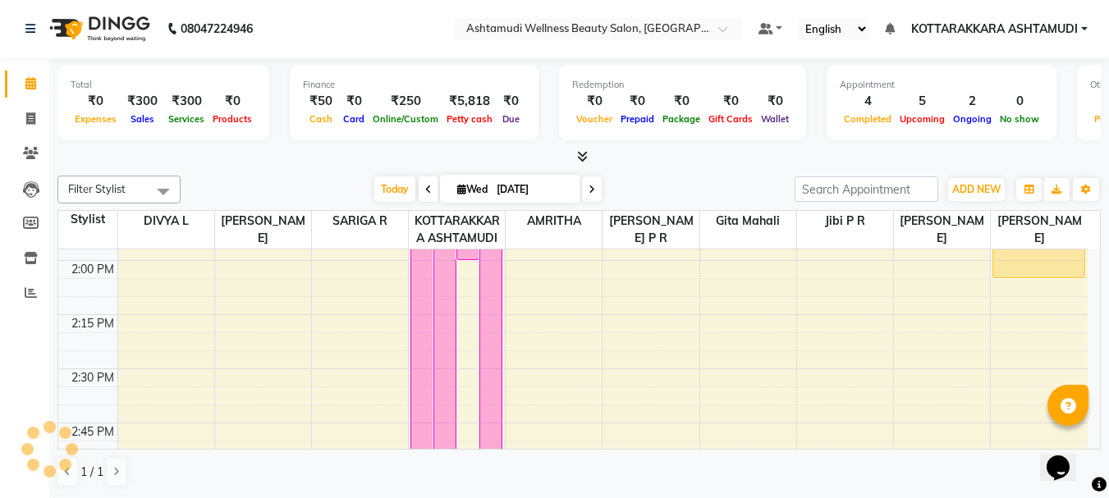
scroll to position [1269, 0]
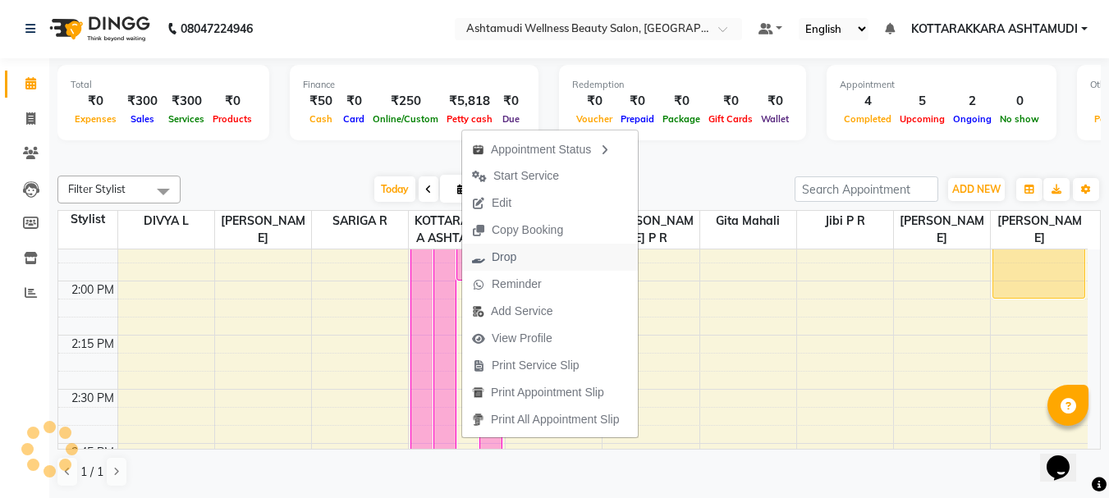
click at [517, 253] on span "Drop" at bounding box center [494, 257] width 64 height 27
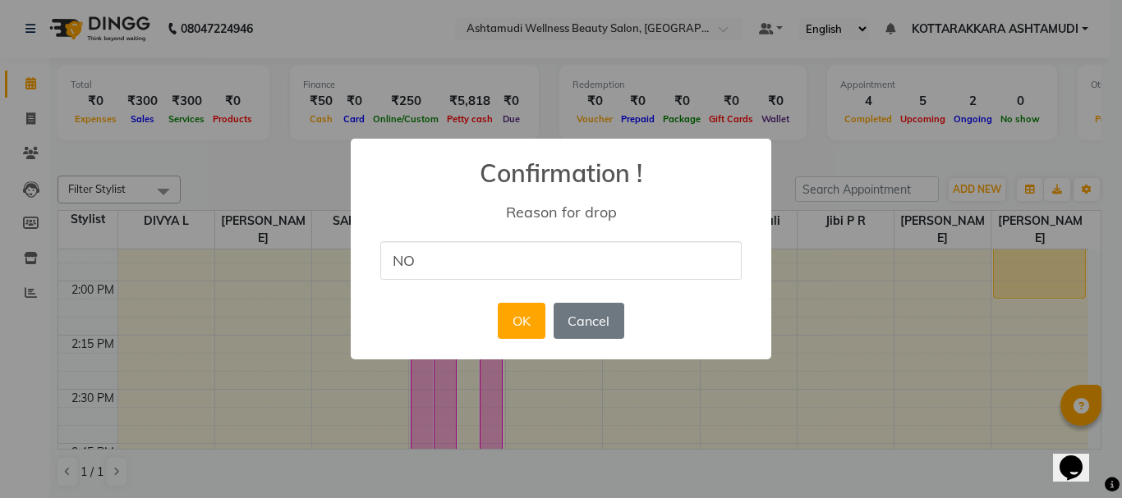
type input "N"
type input "CANCELLED"
click at [509, 328] on button "OK" at bounding box center [521, 321] width 47 height 36
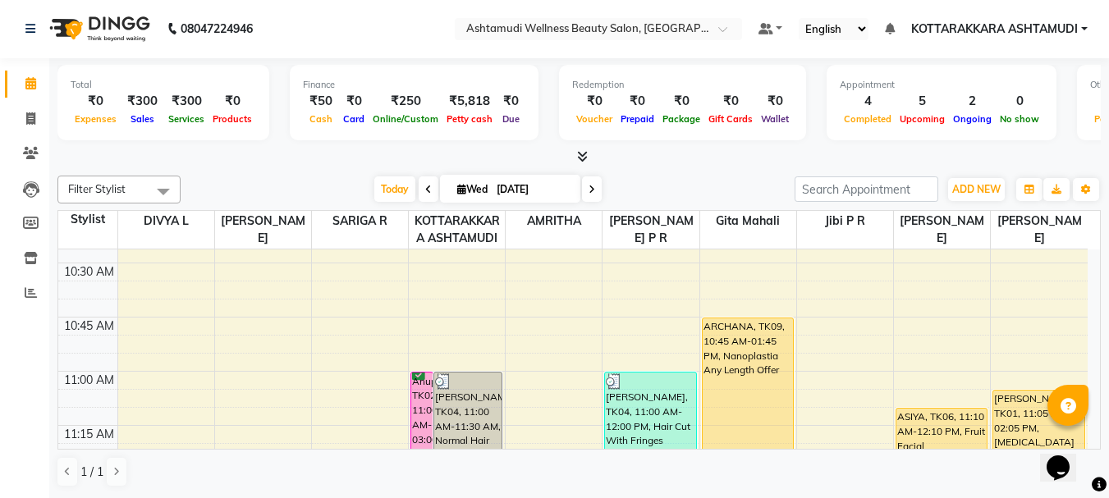
scroll to position [530, 0]
click at [589, 186] on icon at bounding box center [592, 190] width 7 height 10
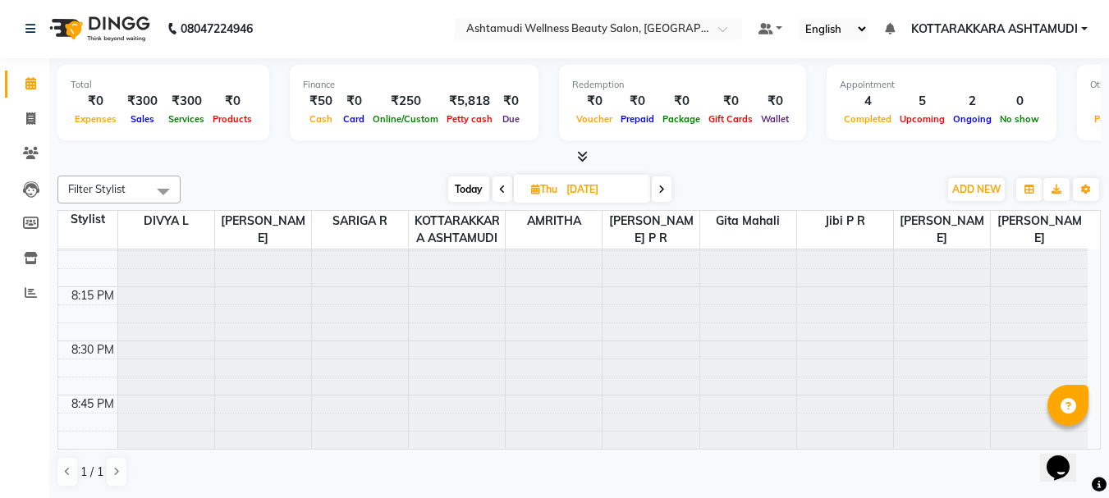
scroll to position [2635, 0]
click at [504, 187] on span at bounding box center [503, 189] width 20 height 25
type input "03-09-2025"
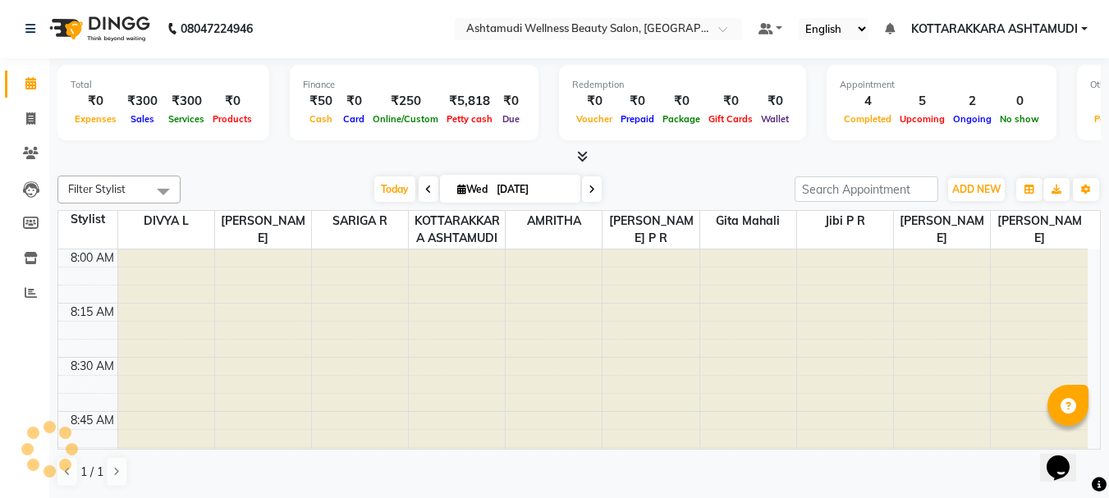
scroll to position [868, 0]
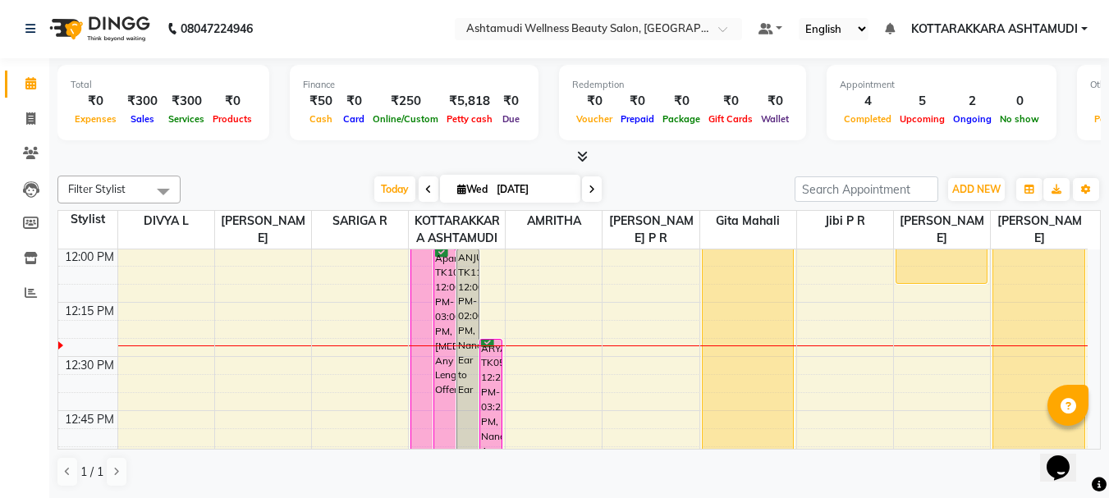
click at [736, 346] on div at bounding box center [748, 346] width 96 height 1
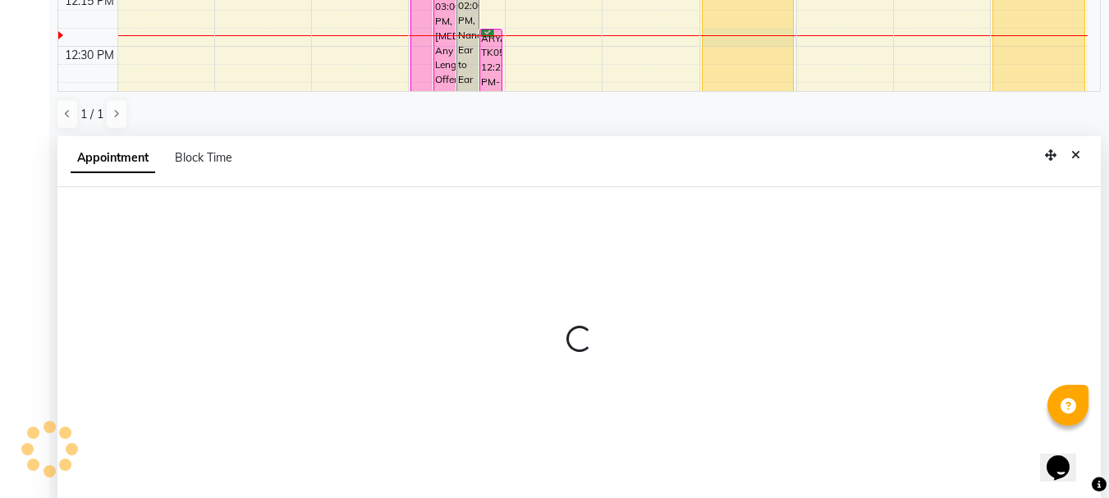
scroll to position [323, 0]
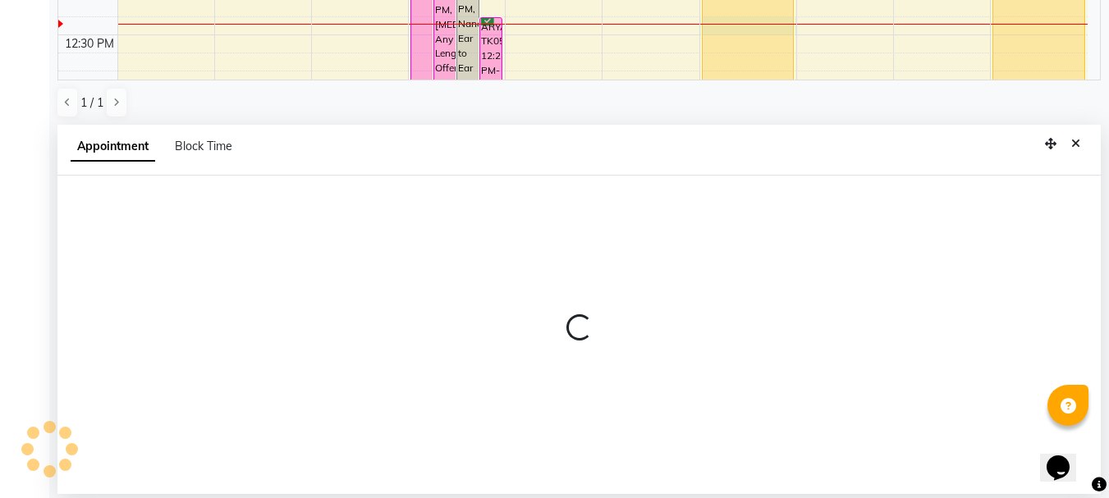
select select "65260"
select select "750"
select select "tentative"
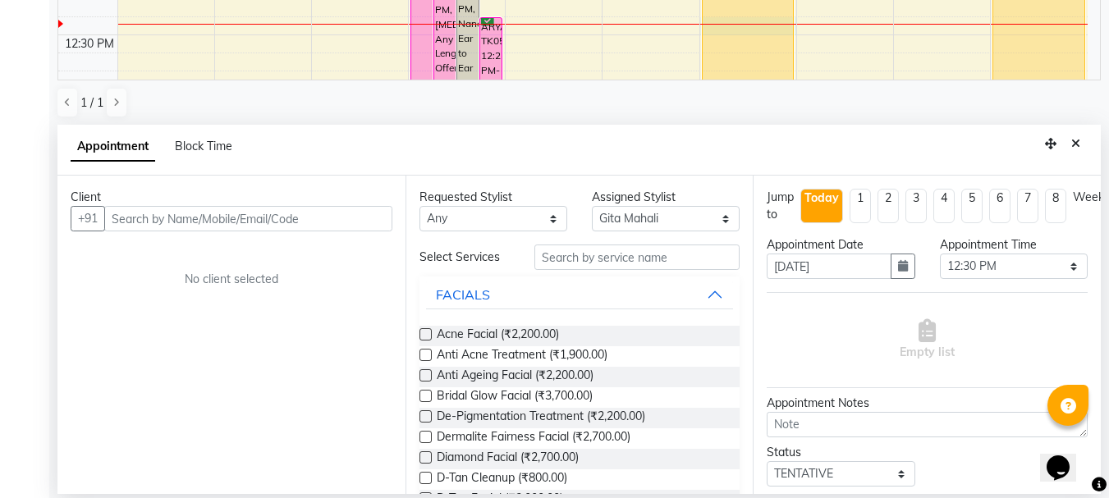
click at [148, 211] on input "text" at bounding box center [248, 218] width 288 height 25
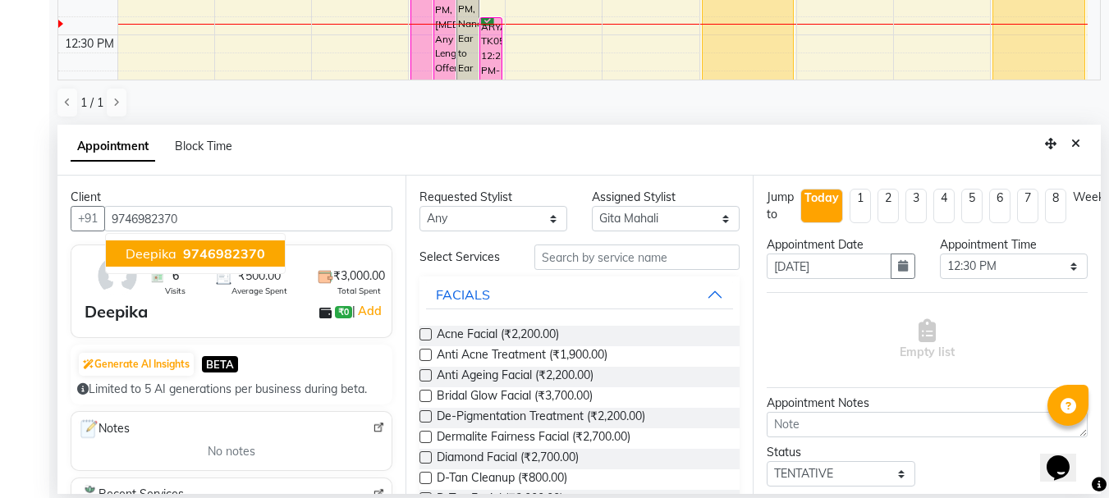
click at [149, 258] on span "Deepika" at bounding box center [151, 253] width 51 height 16
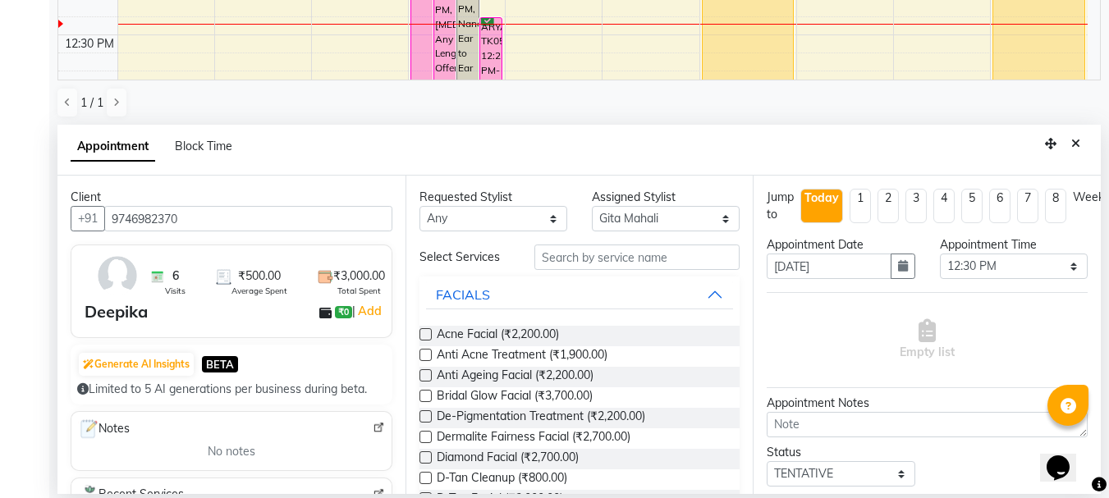
type input "9746982370"
click at [552, 253] on input "text" at bounding box center [637, 257] width 205 height 25
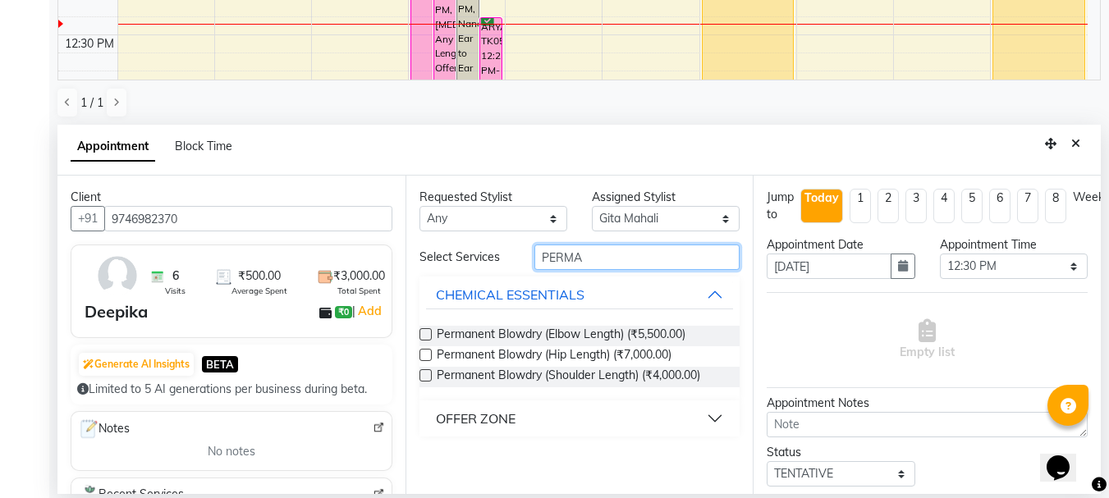
type input "PERMA"
click at [478, 421] on div "OFFER ZONE" at bounding box center [476, 419] width 80 height 20
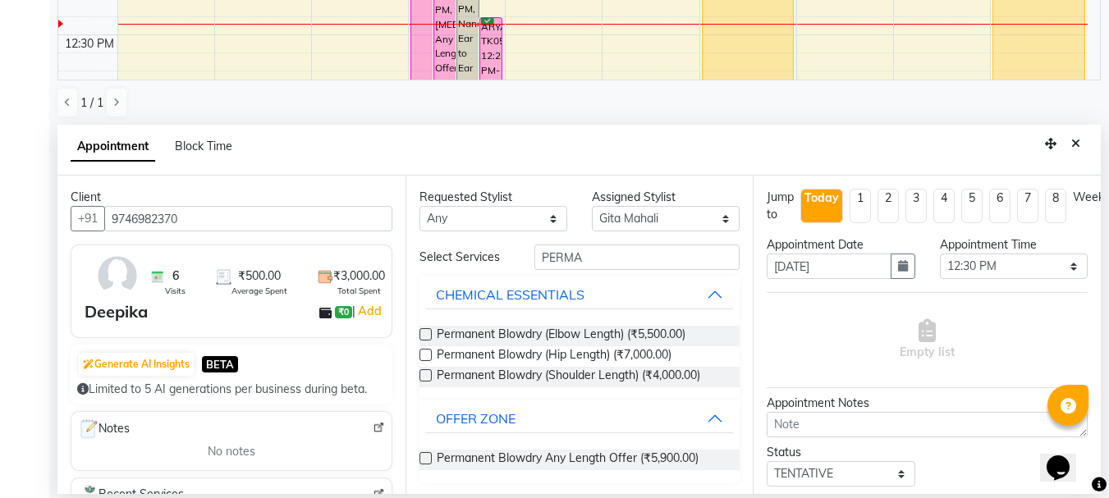
click at [427, 458] on label at bounding box center [426, 458] width 12 height 12
click at [427, 458] on input "checkbox" at bounding box center [425, 460] width 11 height 11
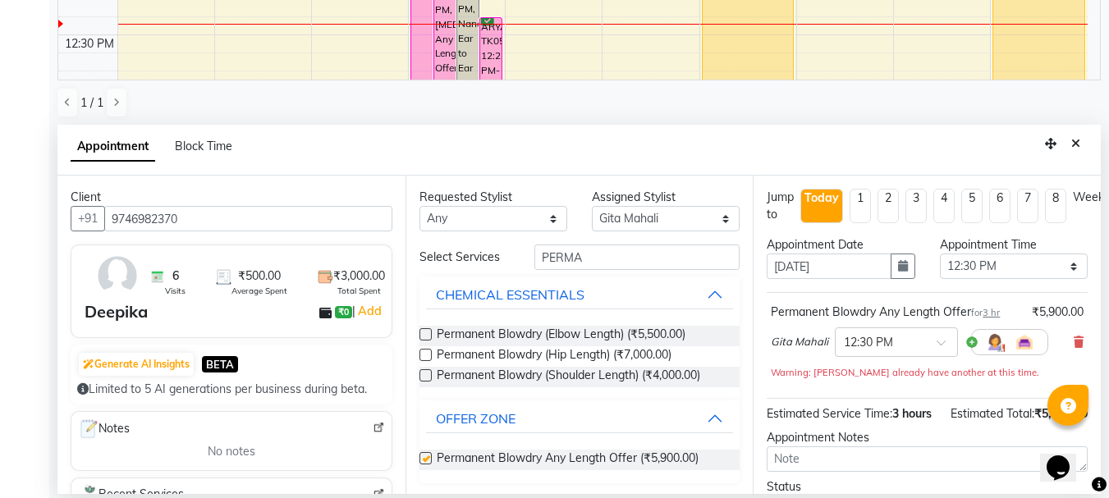
checkbox input "false"
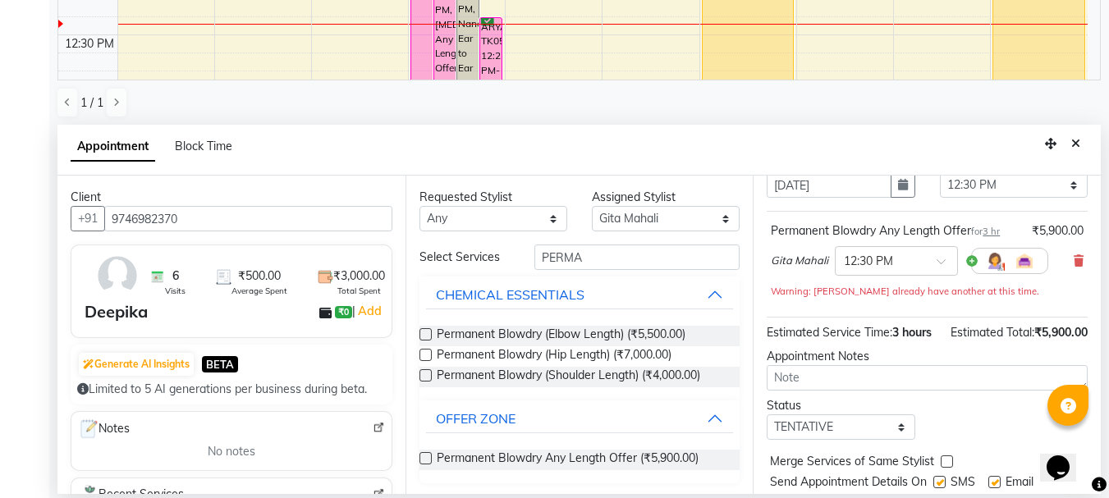
scroll to position [160, 0]
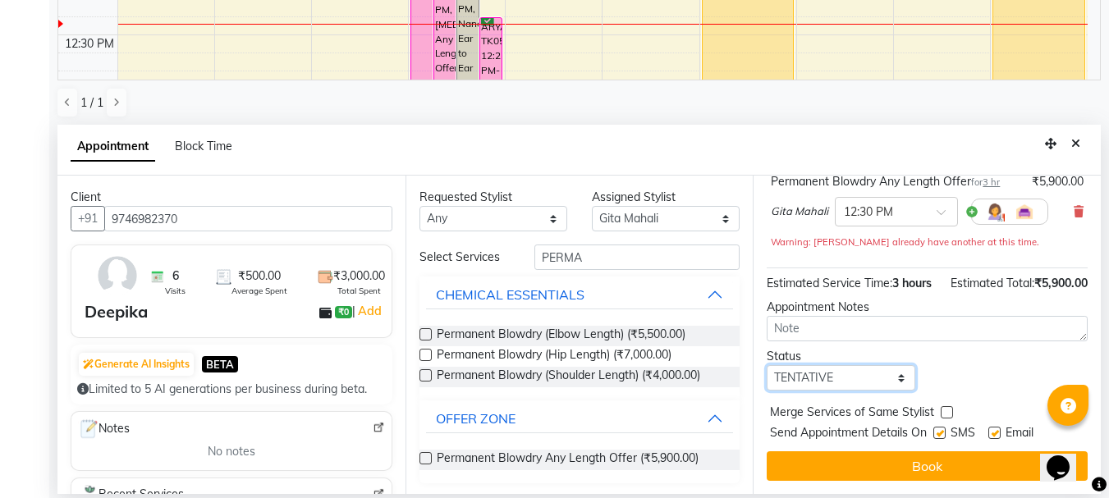
click at [833, 374] on select "Select TENTATIVE CONFIRM CHECK-IN UPCOMING" at bounding box center [841, 377] width 148 height 25
select select "confirm booking"
click at [767, 365] on select "Select TENTATIVE CONFIRM CHECK-IN UPCOMING" at bounding box center [841, 377] width 148 height 25
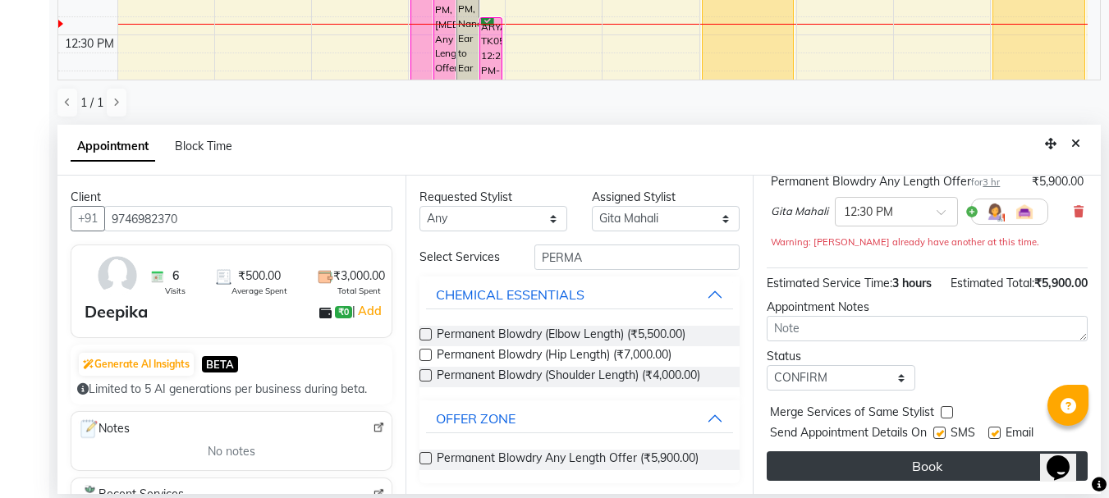
click at [842, 452] on button "Book" at bounding box center [927, 467] width 321 height 30
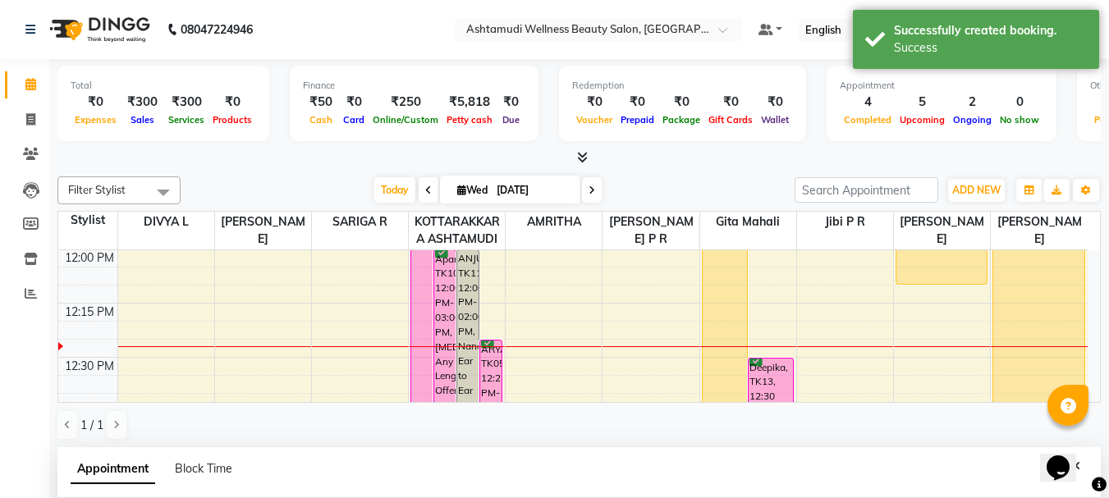
scroll to position [323, 0]
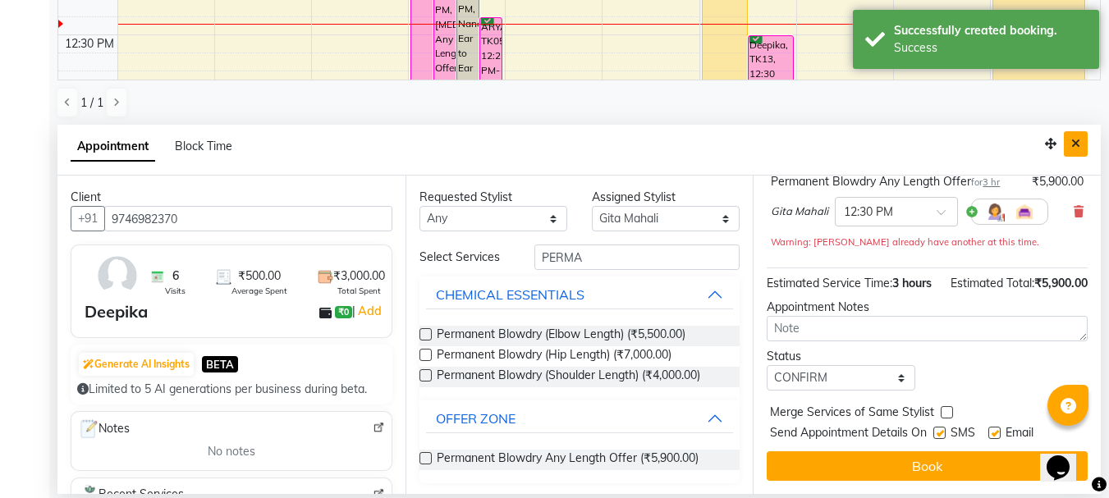
click at [1079, 146] on icon "Close" at bounding box center [1075, 143] width 9 height 11
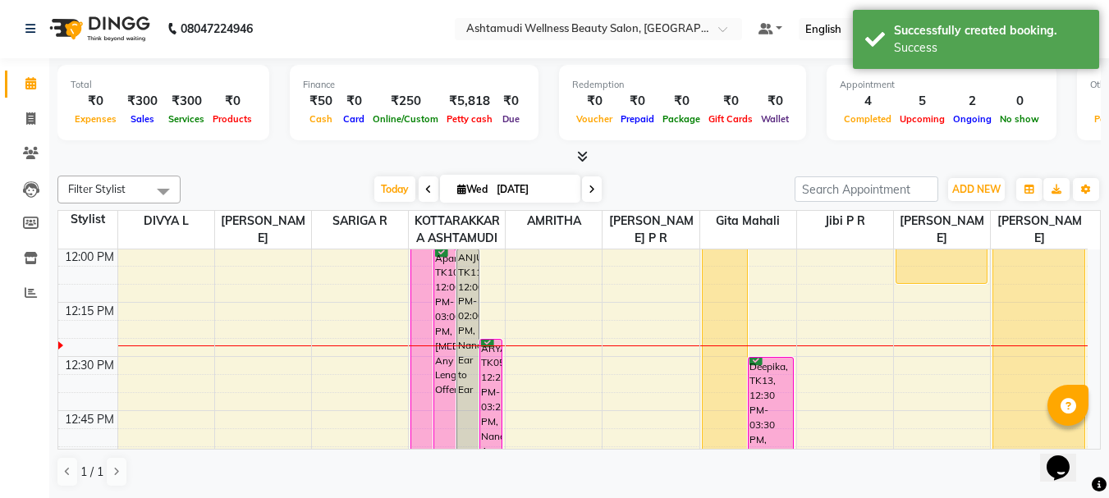
scroll to position [1, 0]
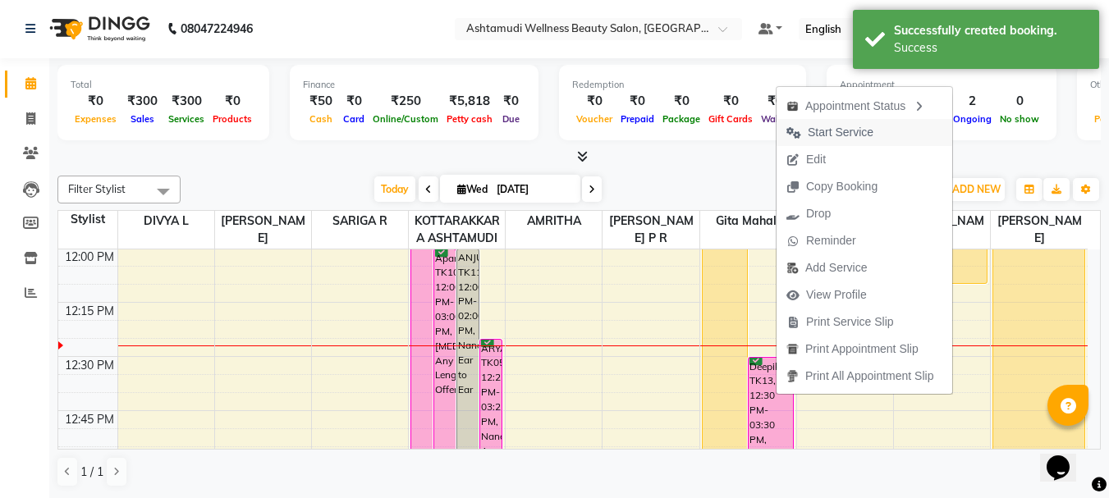
click at [841, 132] on span "Start Service" at bounding box center [841, 132] width 66 height 17
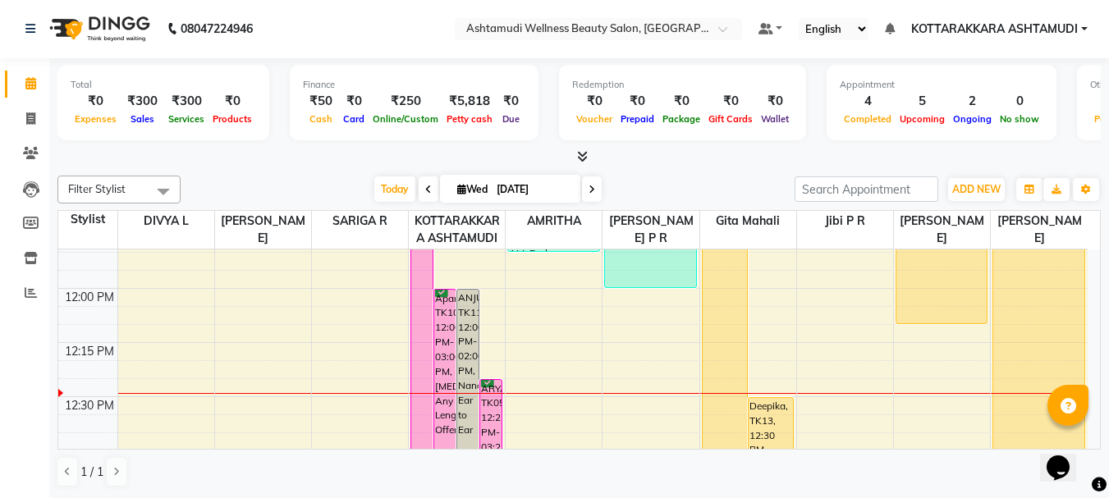
scroll to position [868, 0]
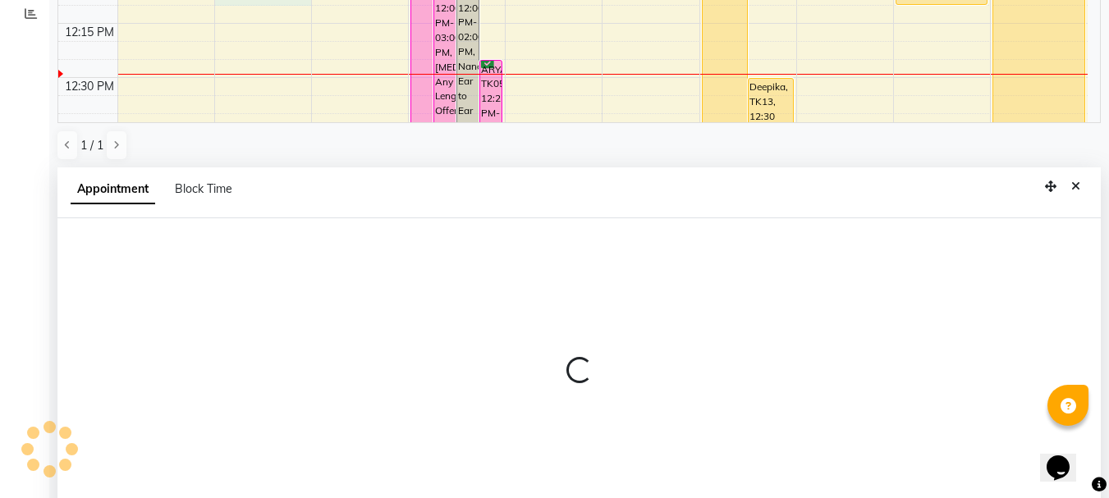
select select "27427"
select select "tentative"
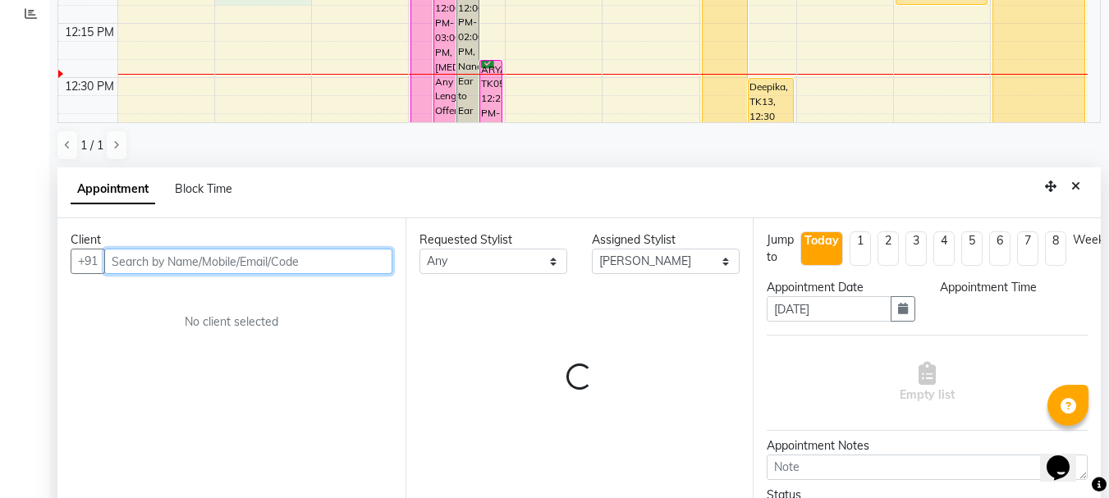
select select "720"
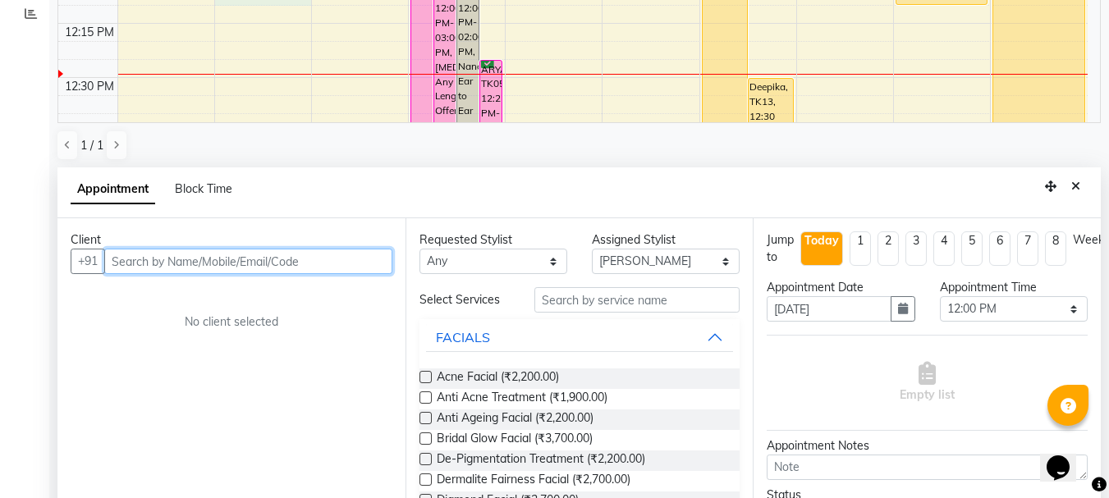
scroll to position [323, 0]
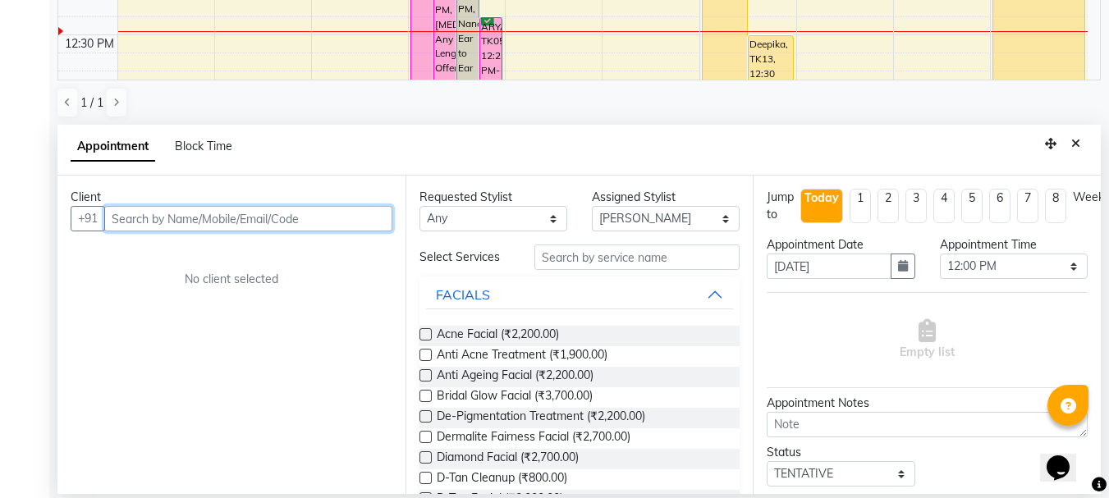
click at [258, 219] on input "text" at bounding box center [248, 218] width 288 height 25
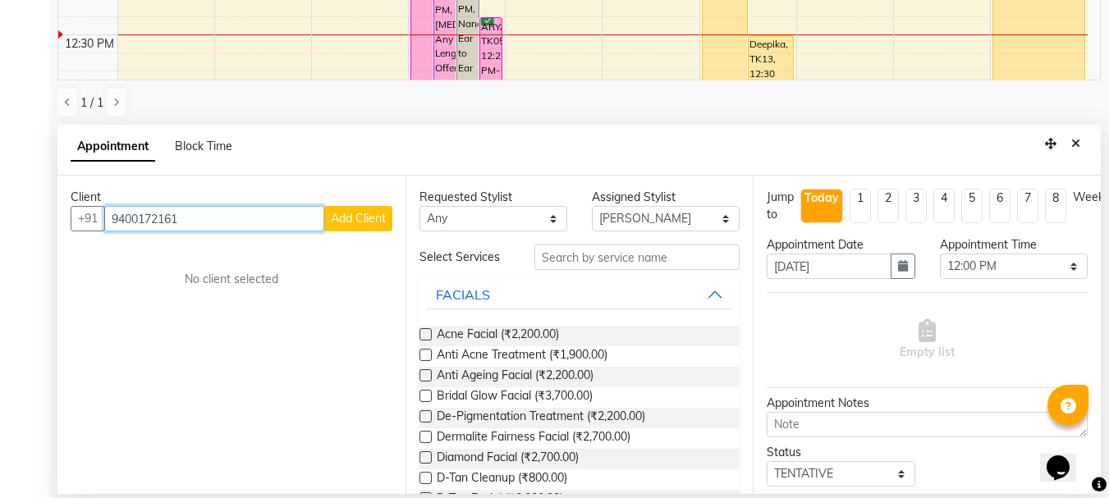
type input "9400172161"
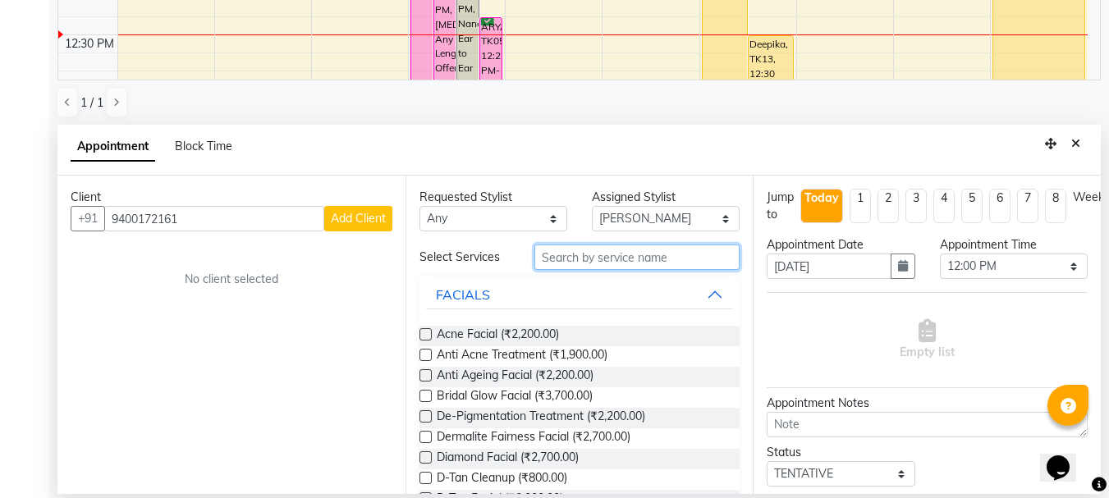
click at [565, 252] on input "text" at bounding box center [637, 257] width 205 height 25
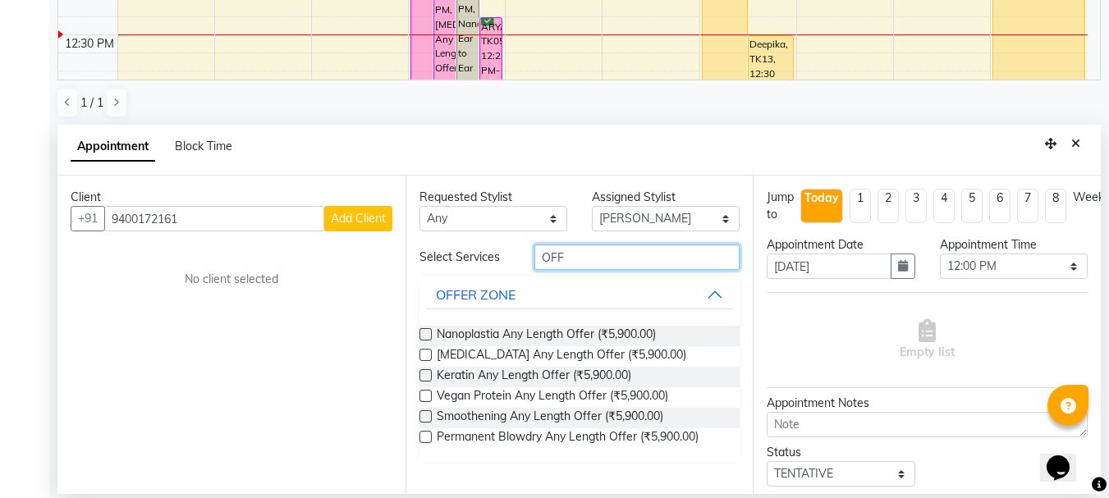
type input "OFF"
click at [429, 335] on label at bounding box center [426, 334] width 12 height 12
click at [429, 335] on input "checkbox" at bounding box center [425, 336] width 11 height 11
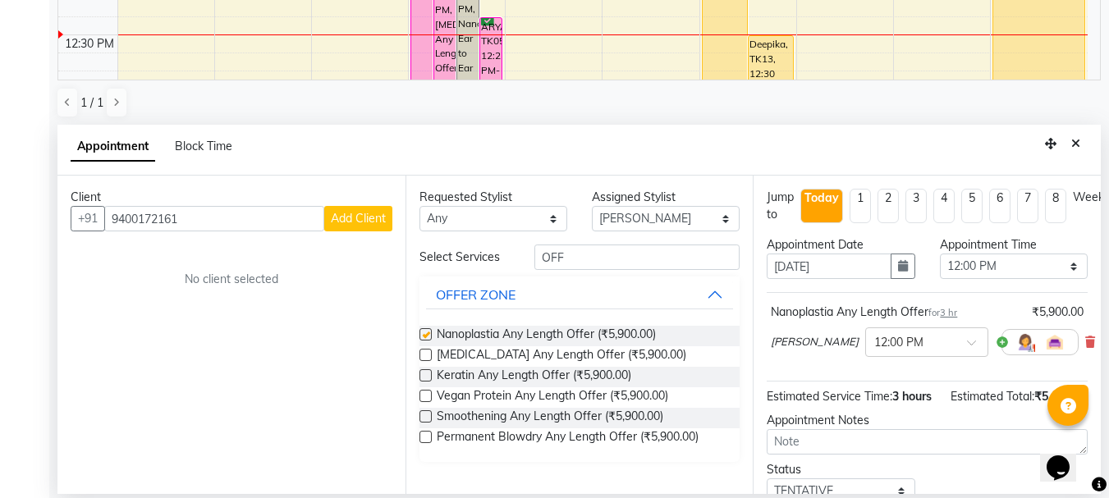
checkbox input "false"
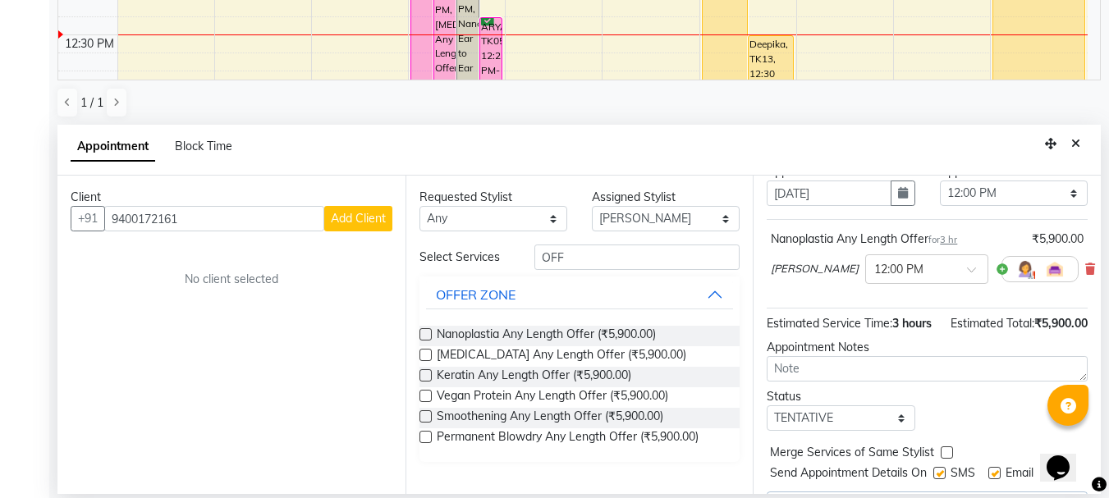
scroll to position [147, 0]
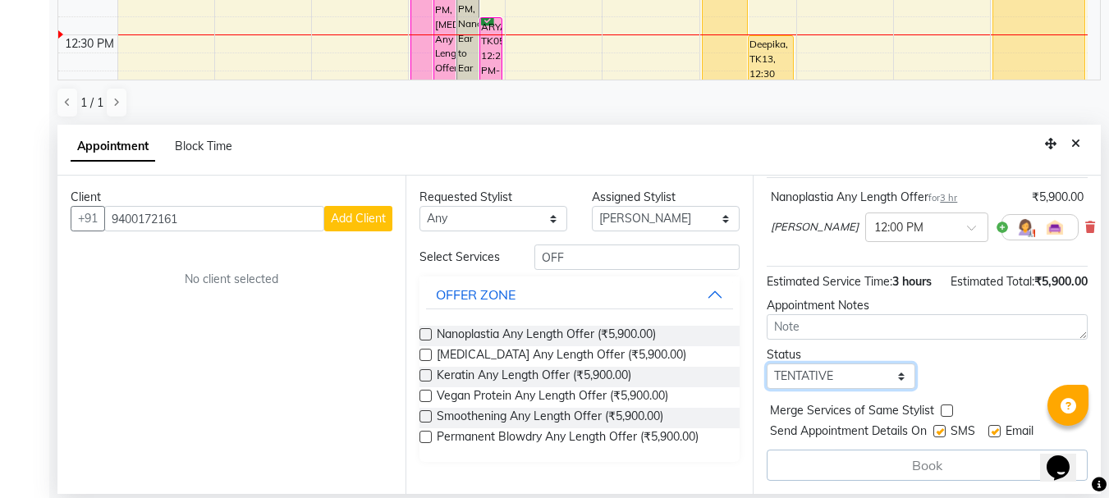
click at [850, 364] on select "Select TENTATIVE CONFIRM CHECK-IN UPCOMING" at bounding box center [841, 376] width 148 height 25
select select "confirm booking"
click at [767, 364] on select "Select TENTATIVE CONFIRM CHECK-IN UPCOMING" at bounding box center [841, 376] width 148 height 25
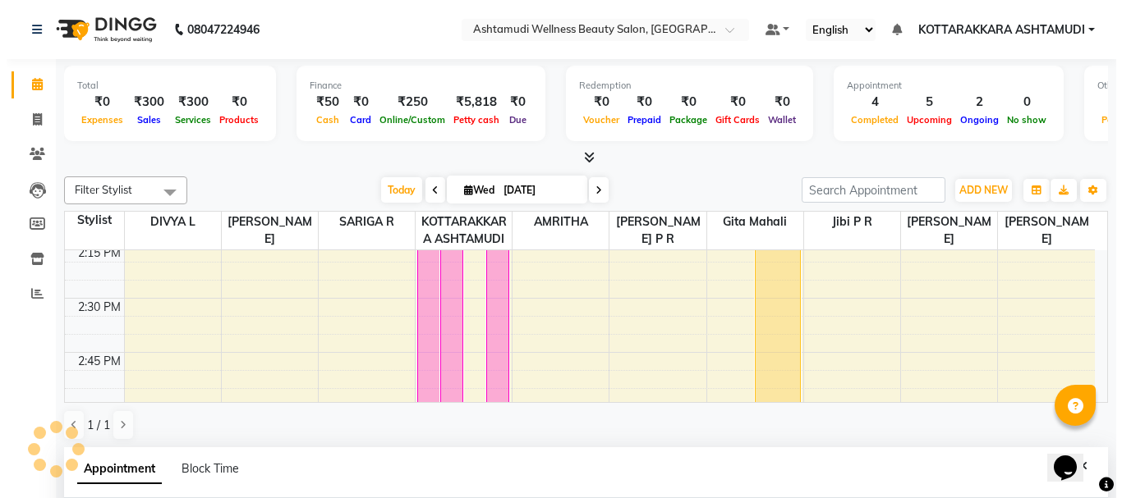
scroll to position [323, 0]
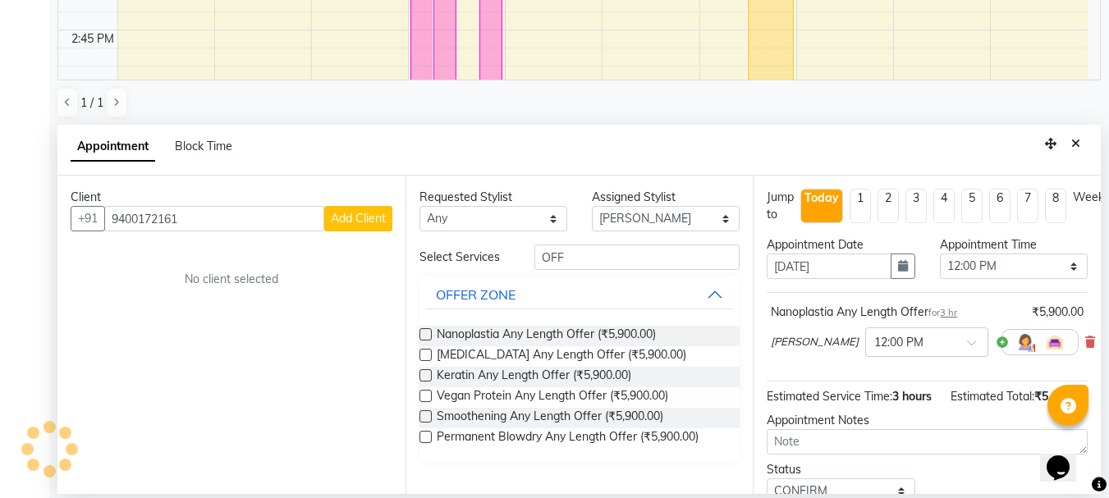
click at [372, 219] on span "Add Client" at bounding box center [358, 218] width 55 height 15
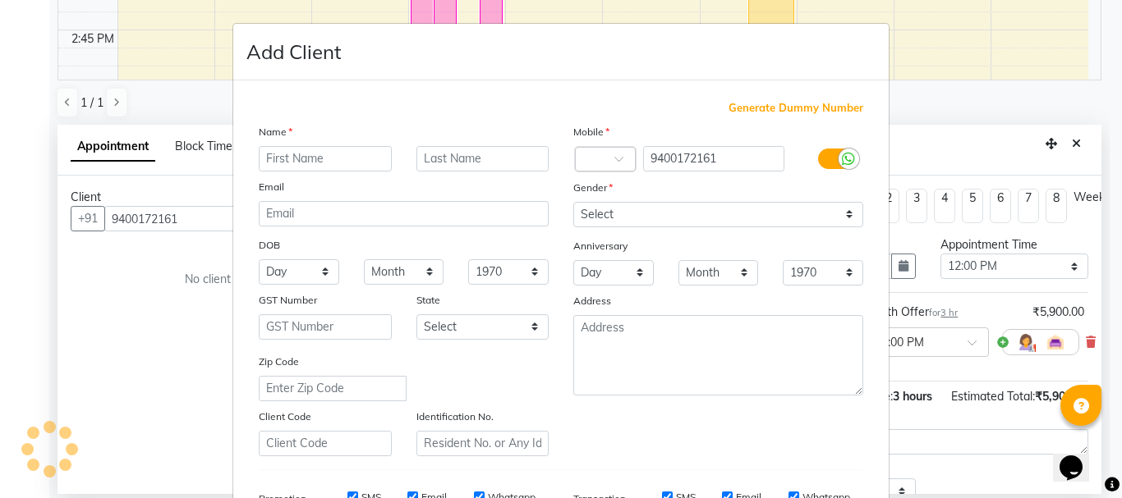
click at [325, 158] on input "text" at bounding box center [325, 158] width 133 height 25
type input "FEMINA"
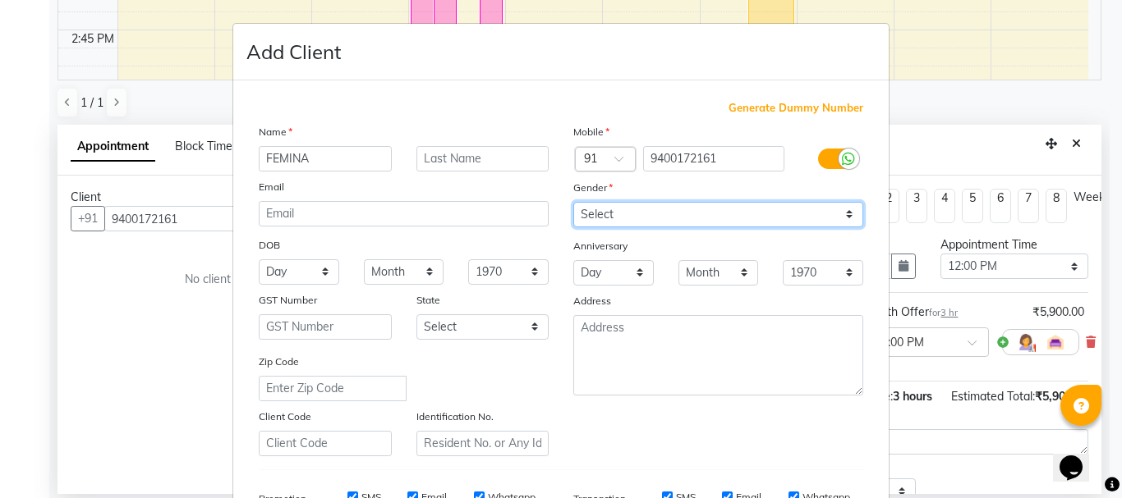
click at [585, 210] on select "Select Male Female Other Prefer Not To Say" at bounding box center [718, 214] width 290 height 25
select select "[DEMOGRAPHIC_DATA]"
click at [573, 202] on select "Select Male Female Other Prefer Not To Say" at bounding box center [718, 214] width 290 height 25
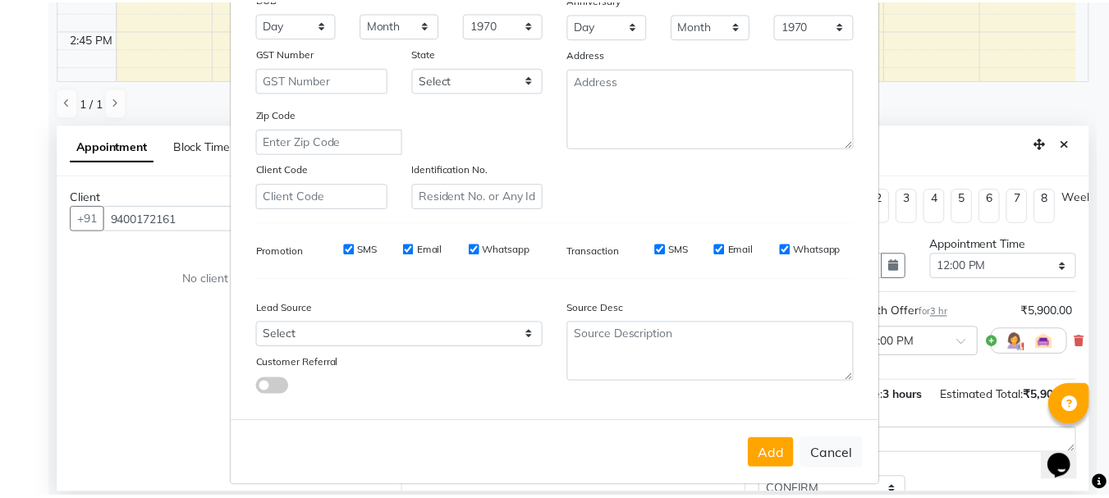
scroll to position [259, 0]
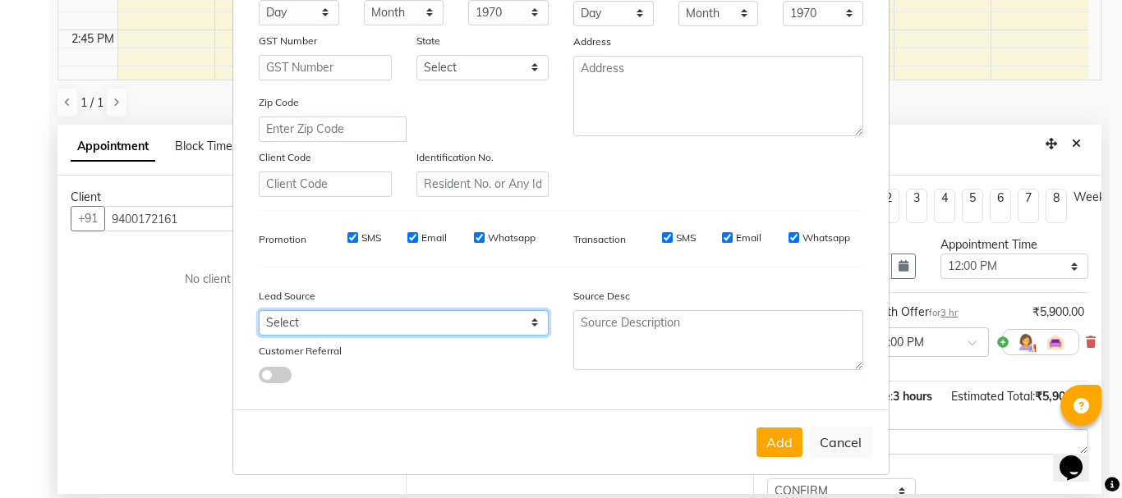
click at [305, 326] on select "Select Walk-in Referral Internet Friend Word of Mouth Advertisement Facebook Ju…" at bounding box center [404, 322] width 290 height 25
select select "31527"
click at [259, 310] on select "Select Walk-in Referral Internet Friend Word of Mouth Advertisement Facebook Ju…" at bounding box center [404, 322] width 290 height 25
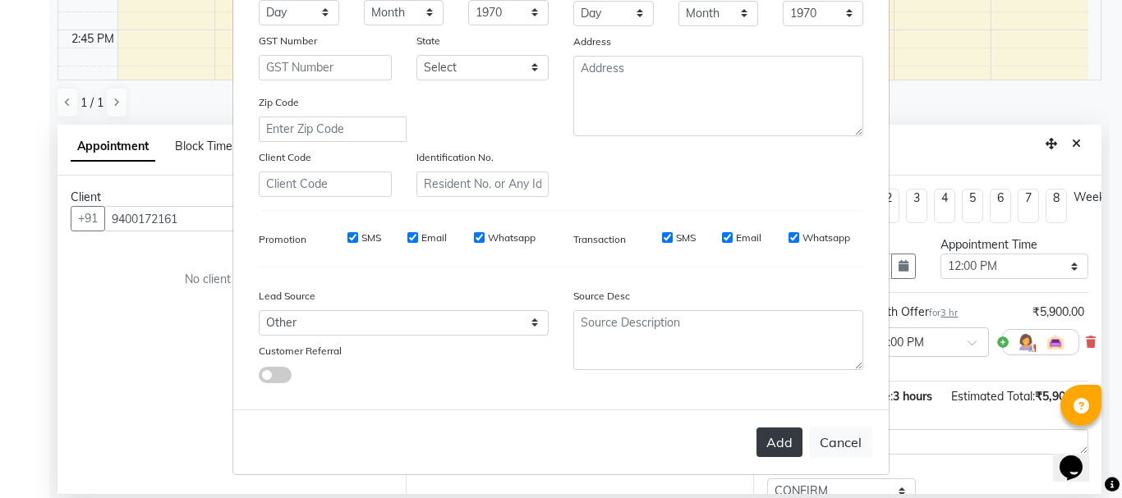
click at [760, 439] on button "Add" at bounding box center [779, 443] width 46 height 30
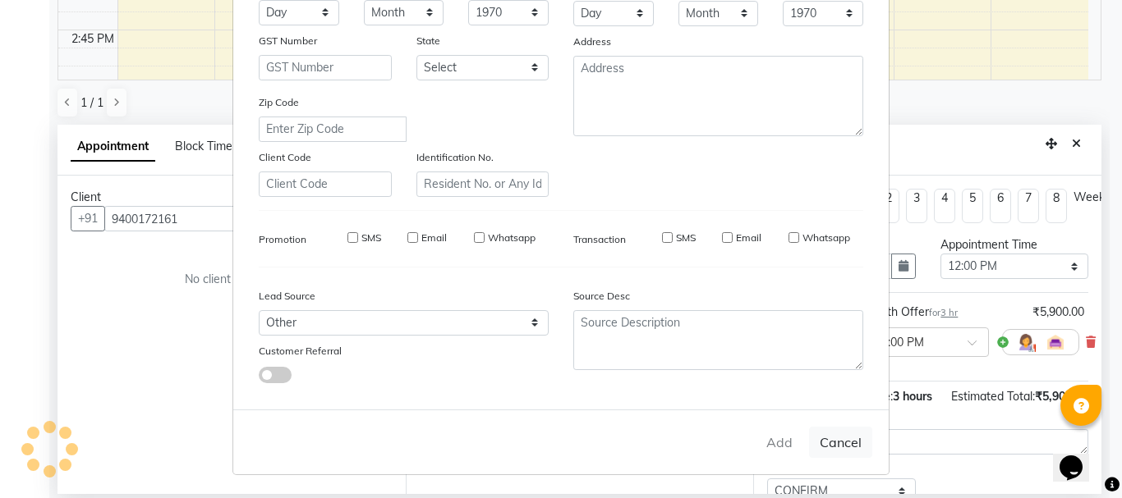
select select
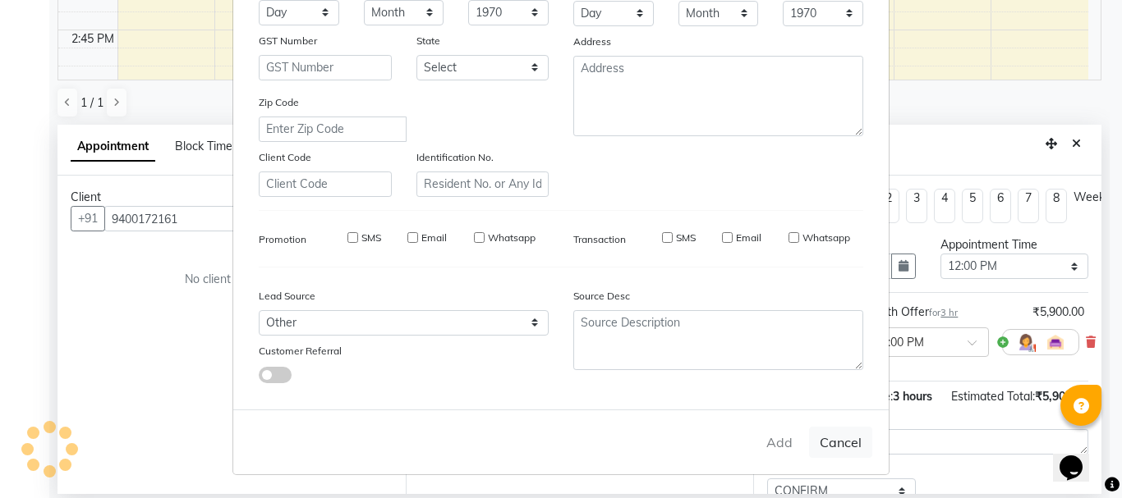
select select
checkbox input "false"
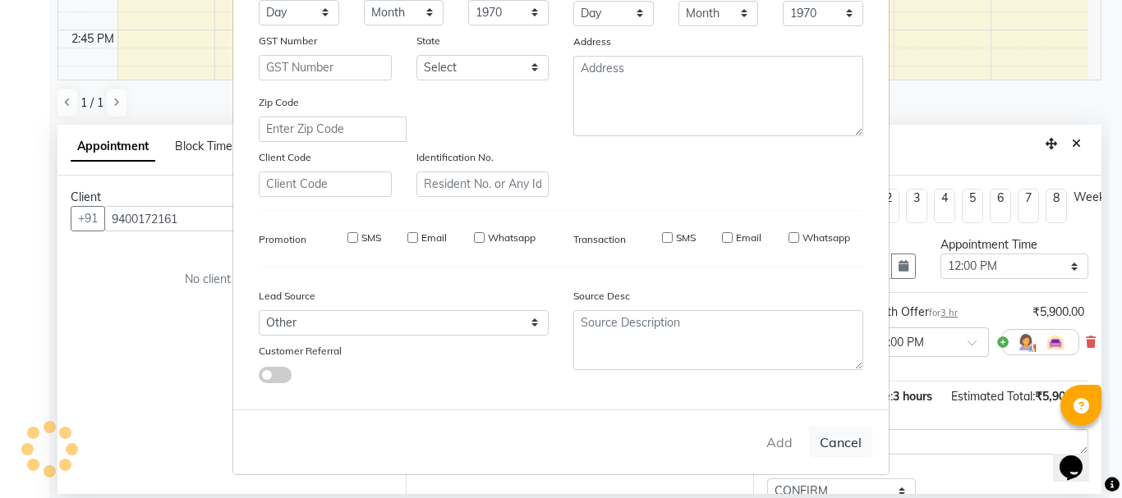
checkbox input "false"
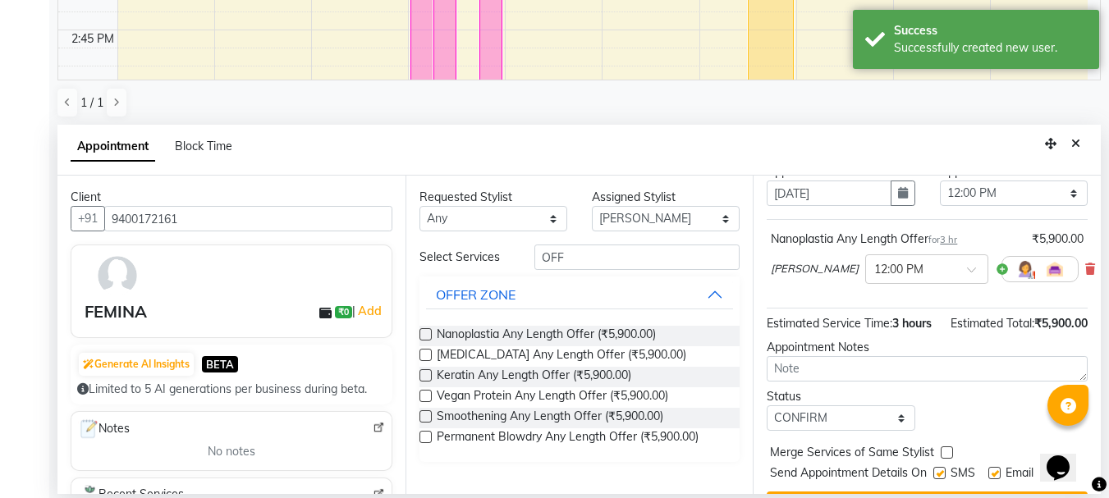
scroll to position [145, 0]
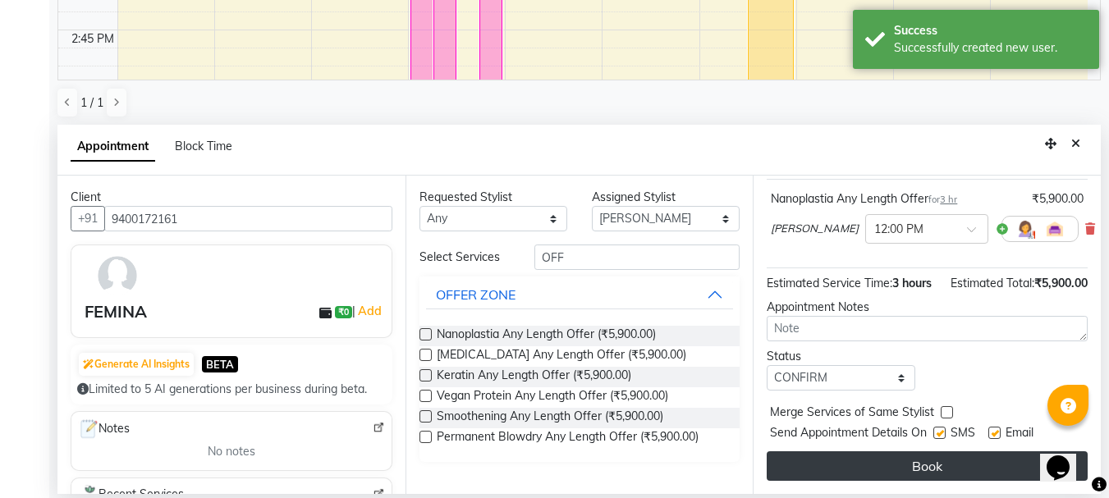
click at [968, 455] on button "Book" at bounding box center [927, 467] width 321 height 30
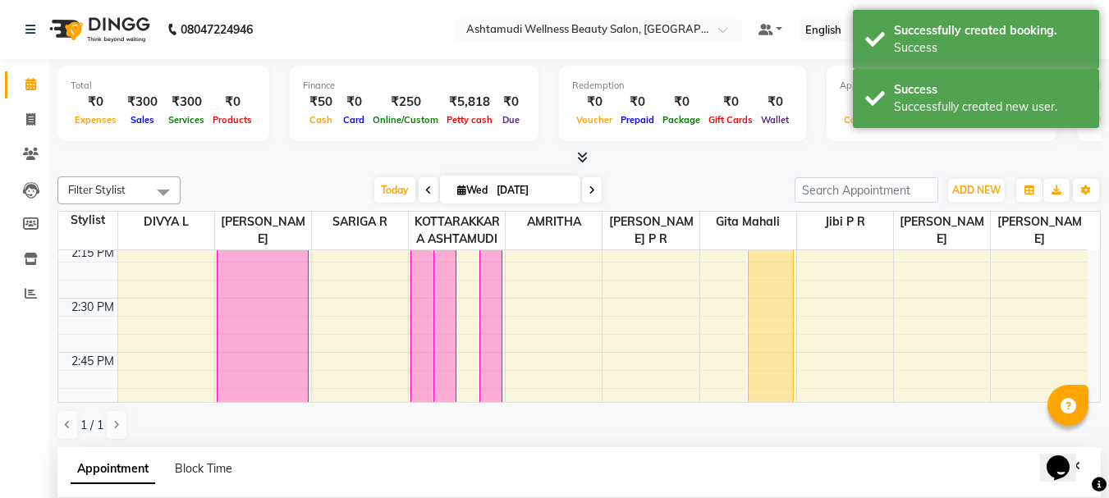
scroll to position [323, 0]
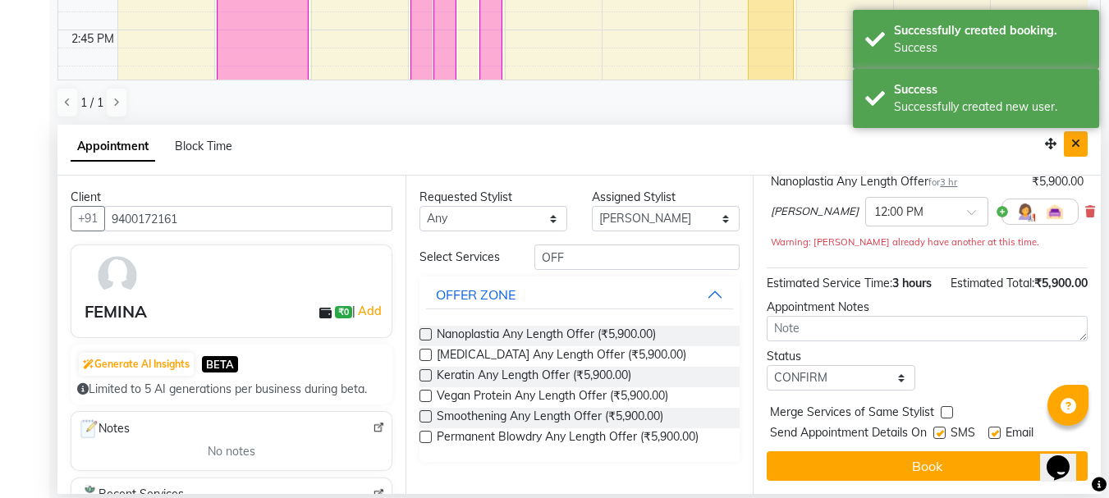
click at [1073, 145] on icon "Close" at bounding box center [1075, 143] width 9 height 11
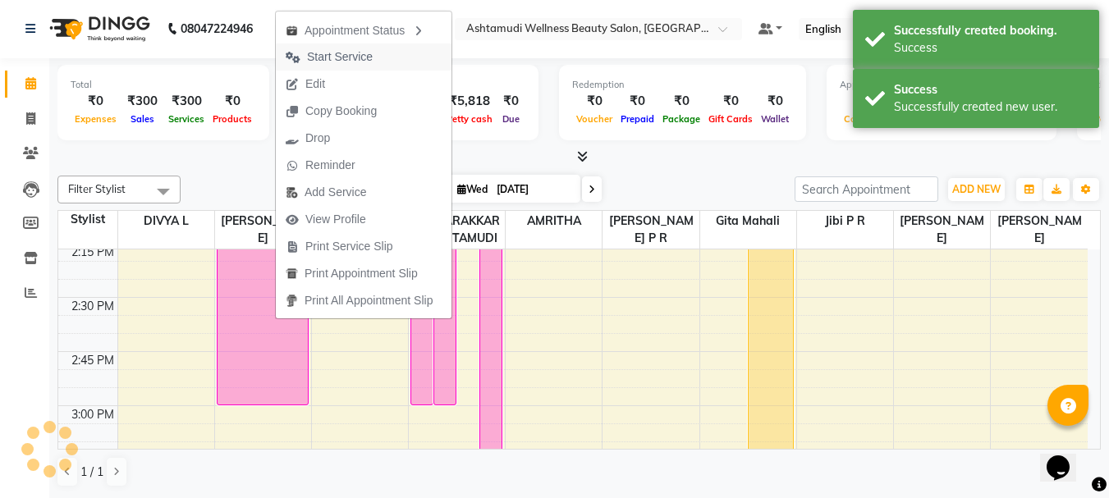
click at [339, 51] on span "Start Service" at bounding box center [340, 56] width 66 height 17
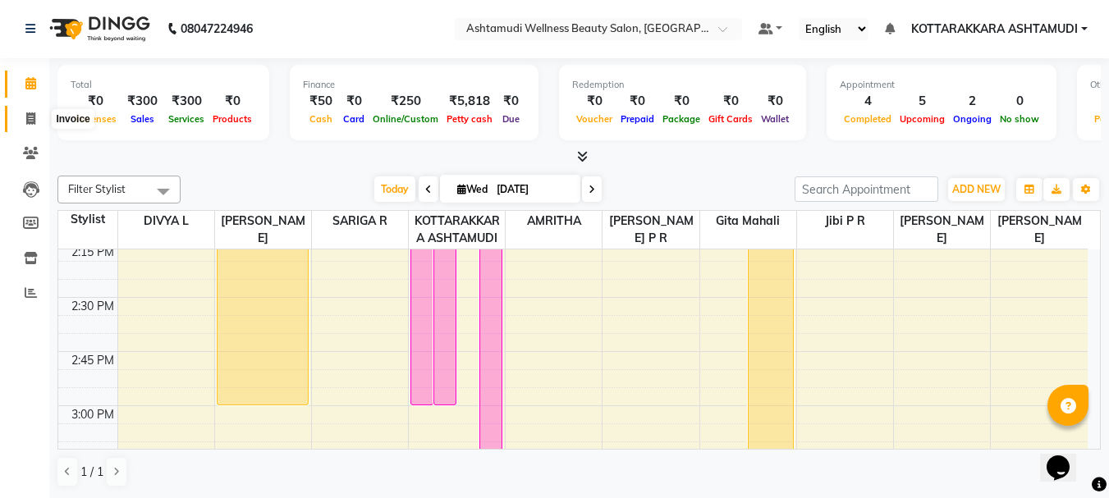
click at [20, 117] on span at bounding box center [30, 119] width 29 height 19
select select "service"
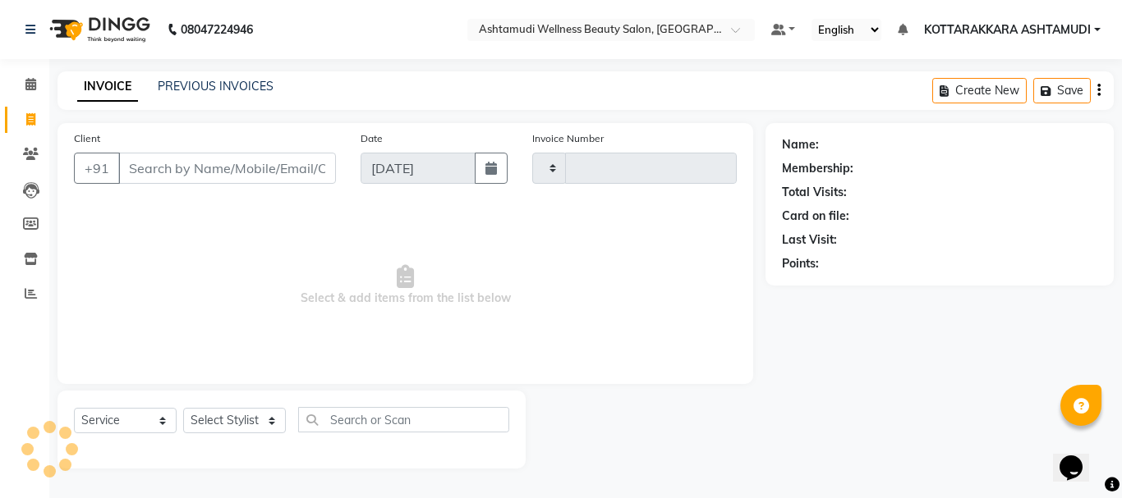
type input "3137"
select select "4664"
click at [245, 424] on select "Select Stylist" at bounding box center [234, 420] width 103 height 25
select select "27462"
click at [183, 408] on select "Select Stylist AMRITHA DIVYA L Gita Mahali Jibi P R [PERSON_NAME] ASHTAMUDI [PE…" at bounding box center [234, 420] width 103 height 25
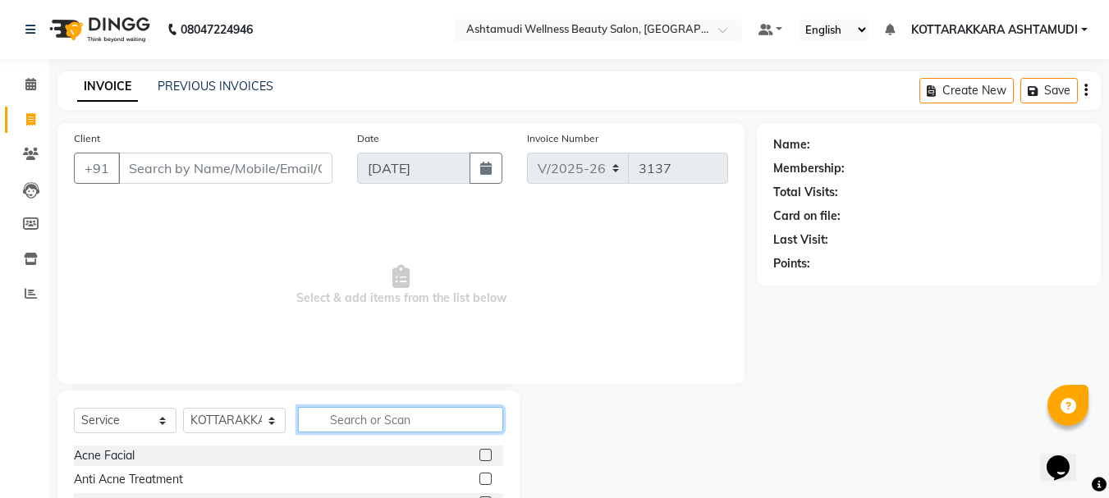
click at [394, 426] on input "text" at bounding box center [400, 419] width 205 height 25
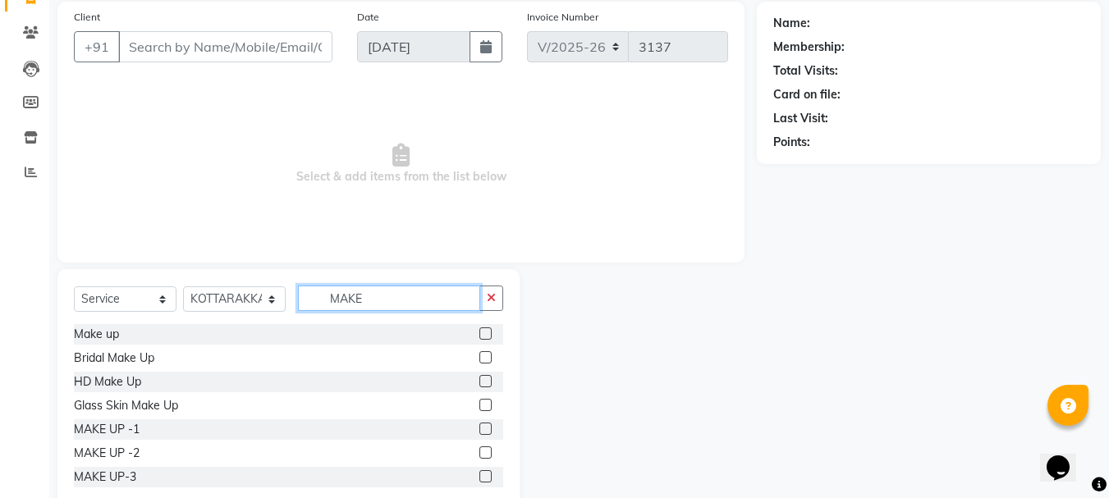
scroll to position [159, 0]
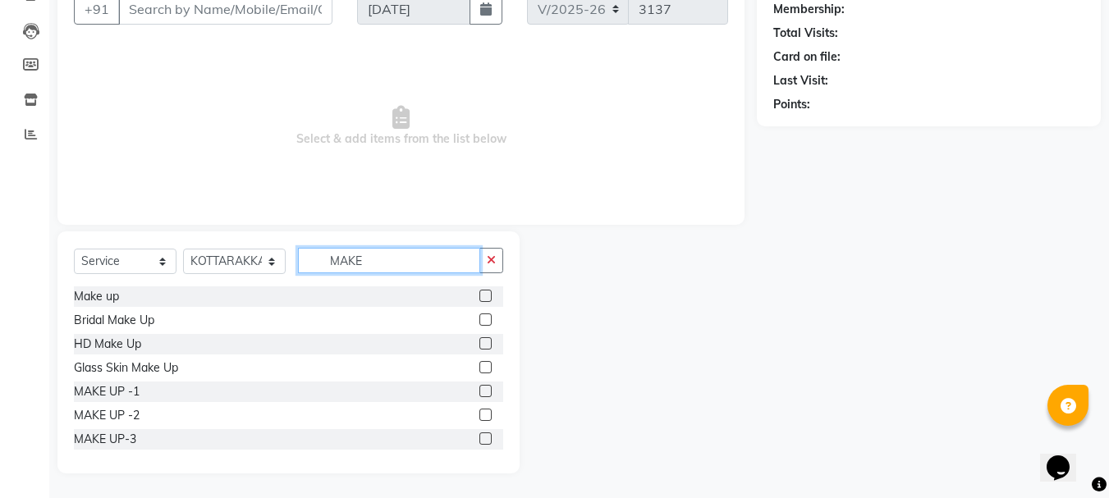
type input "MAKE"
click at [480, 438] on label at bounding box center [486, 439] width 12 height 12
click at [480, 438] on input "checkbox" at bounding box center [485, 439] width 11 height 11
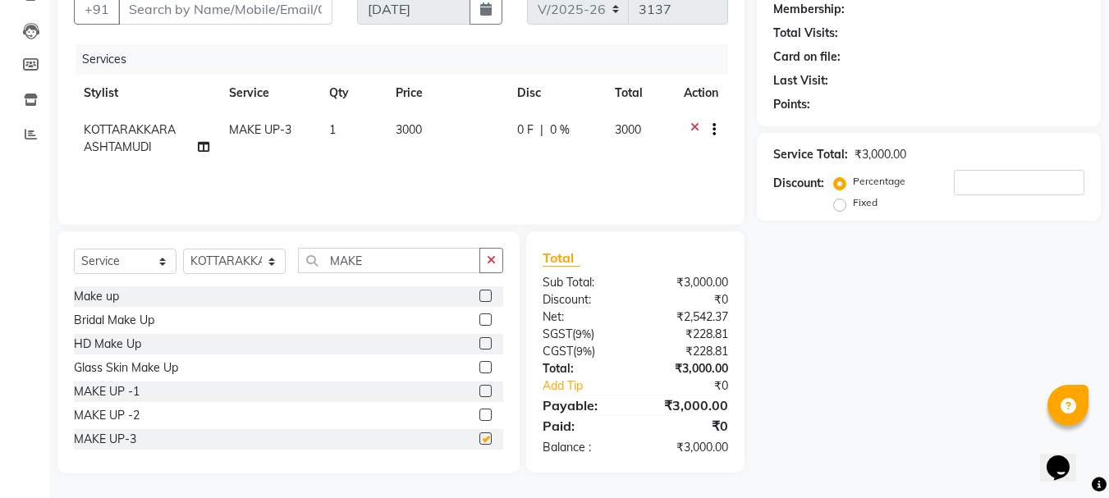
scroll to position [59, 0]
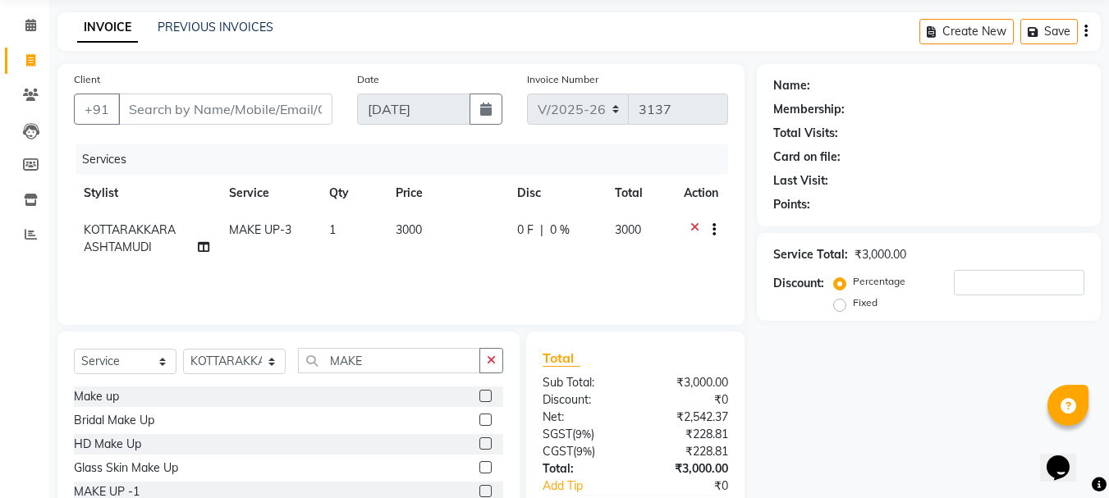
checkbox input "false"
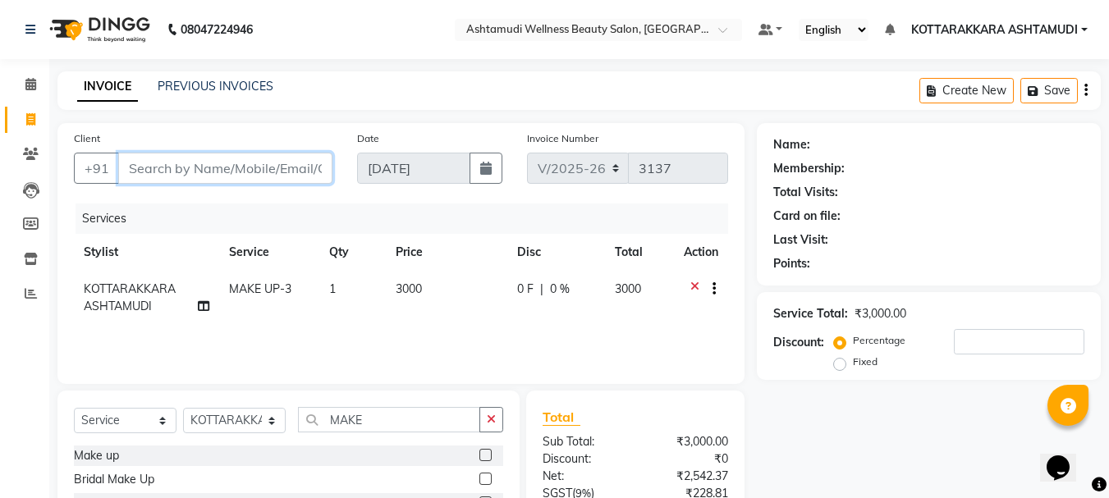
click at [170, 169] on input "Client" at bounding box center [225, 168] width 214 height 31
type input "9"
type input "0"
click at [192, 169] on input "9656429070" at bounding box center [183, 168] width 131 height 31
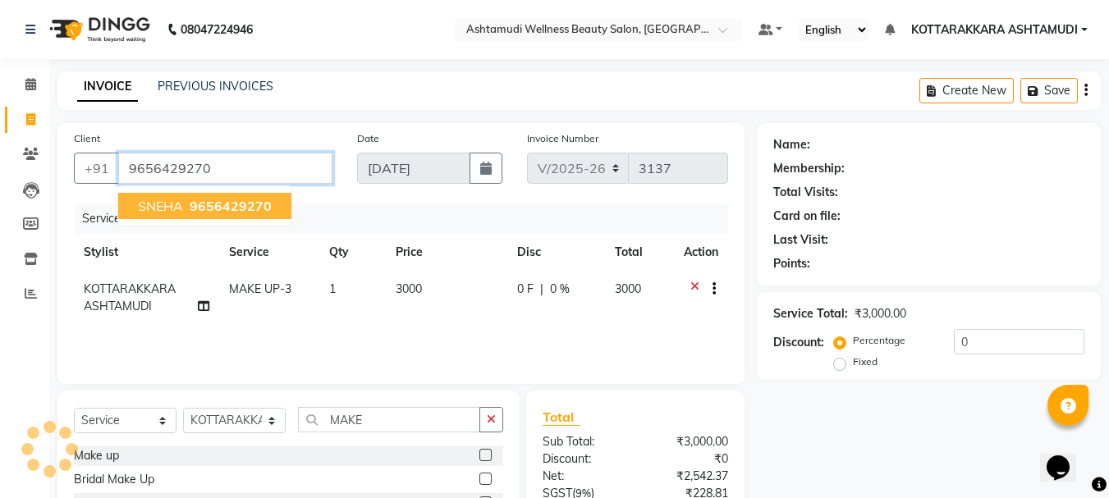
type input "9656429270"
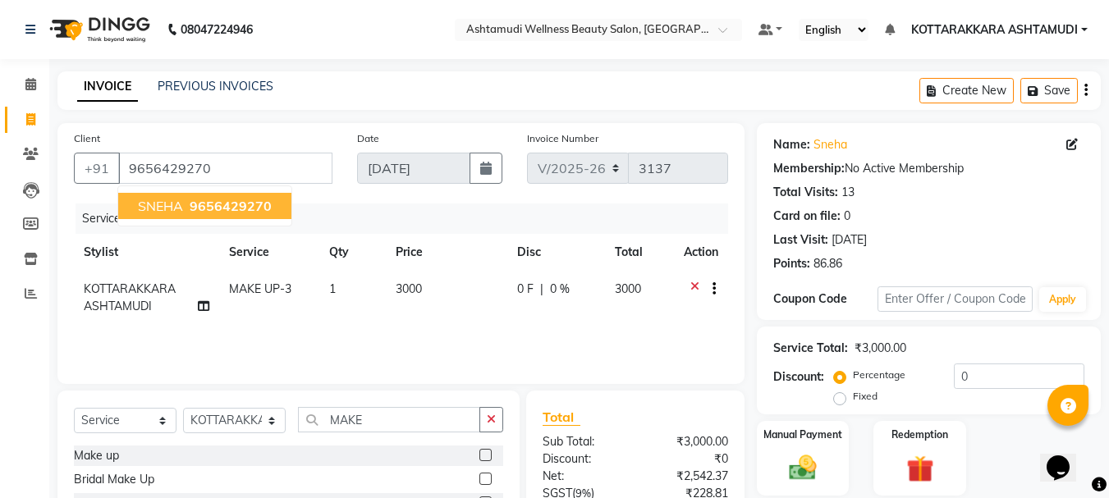
click at [261, 211] on span "9656429270" at bounding box center [231, 206] width 82 height 16
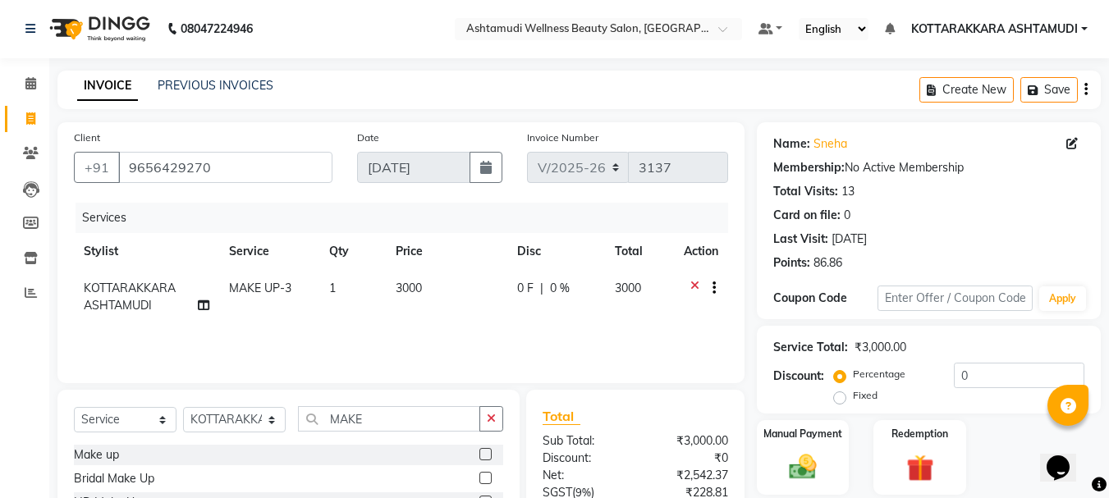
scroll to position [82, 0]
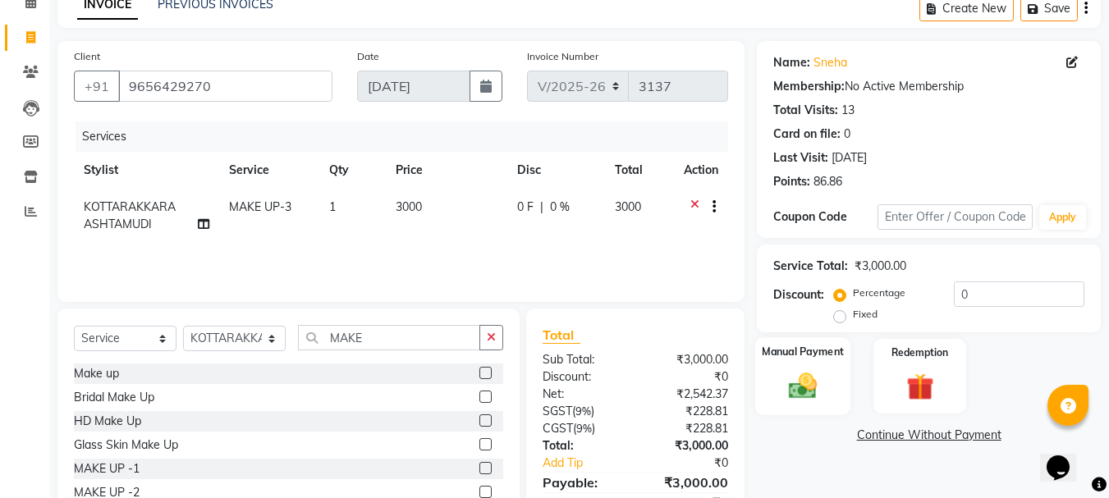
click at [802, 388] on img at bounding box center [803, 385] width 46 height 33
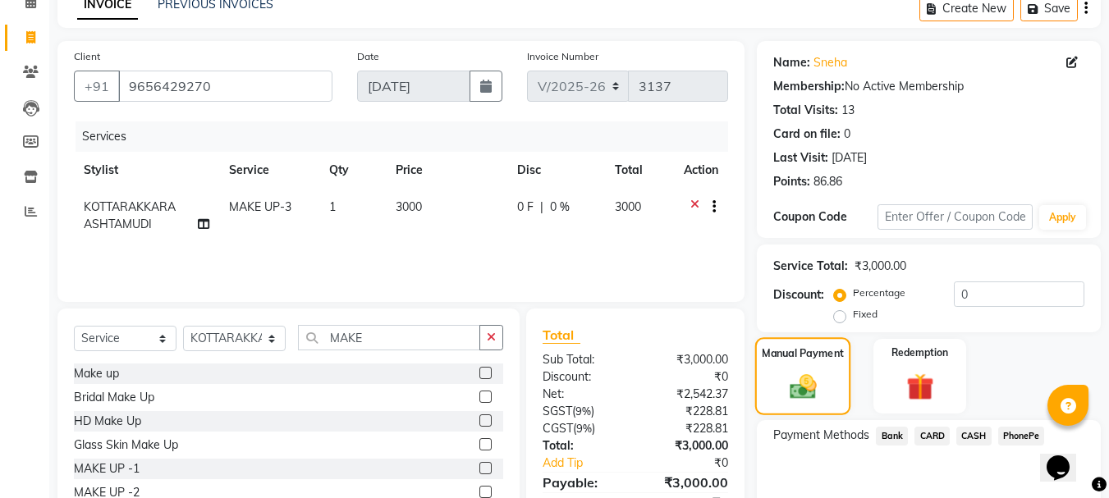
scroll to position [161, 0]
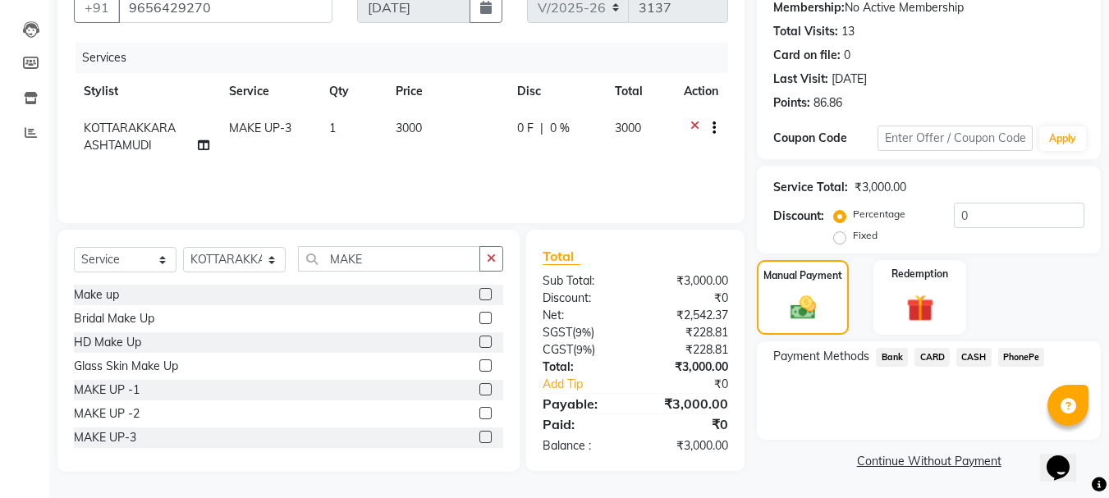
click at [1019, 360] on span "PhonePe" at bounding box center [1021, 357] width 47 height 19
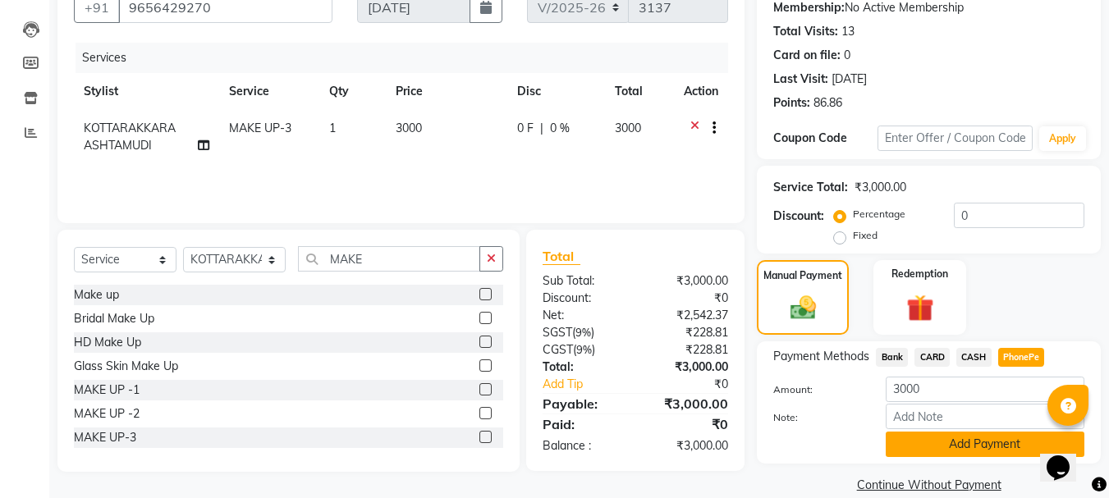
click at [993, 443] on button "Add Payment" at bounding box center [985, 444] width 199 height 25
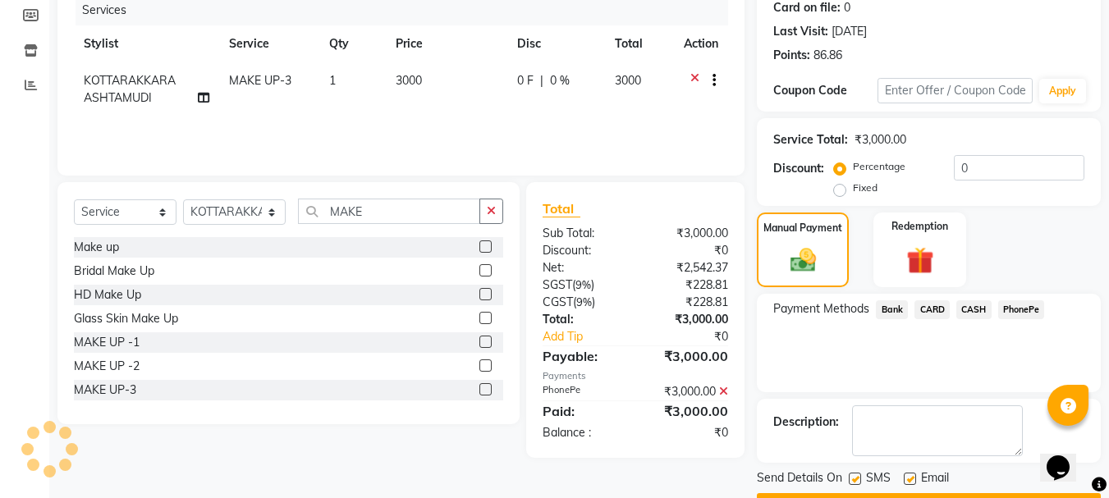
scroll to position [254, 0]
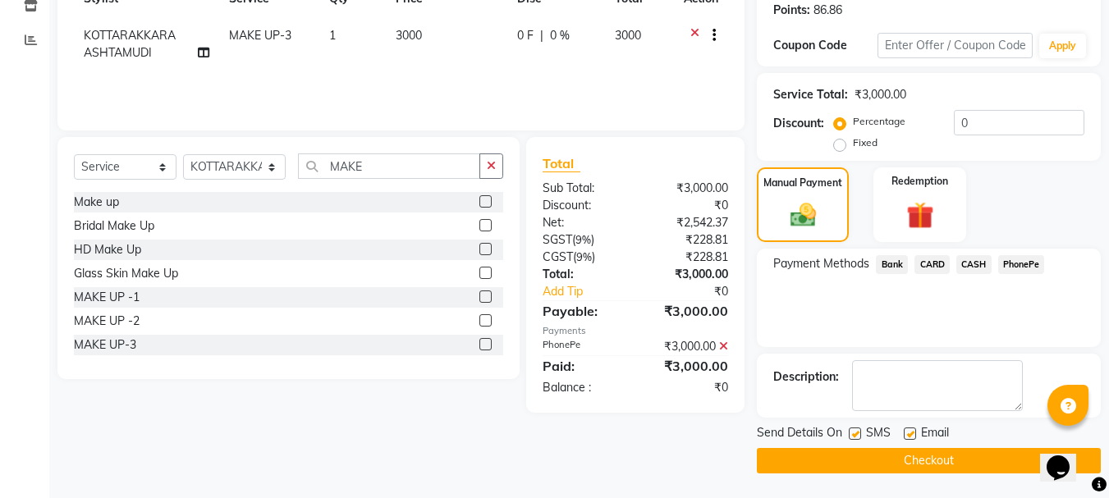
click at [942, 466] on button "Checkout" at bounding box center [929, 460] width 344 height 25
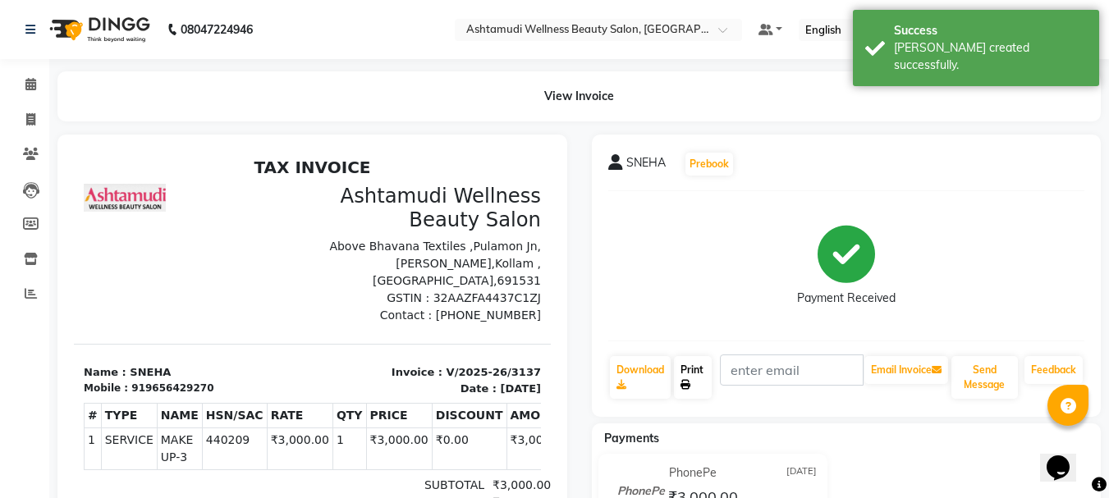
click at [685, 380] on icon at bounding box center [686, 385] width 10 height 10
click at [693, 381] on link "Print" at bounding box center [693, 377] width 38 height 43
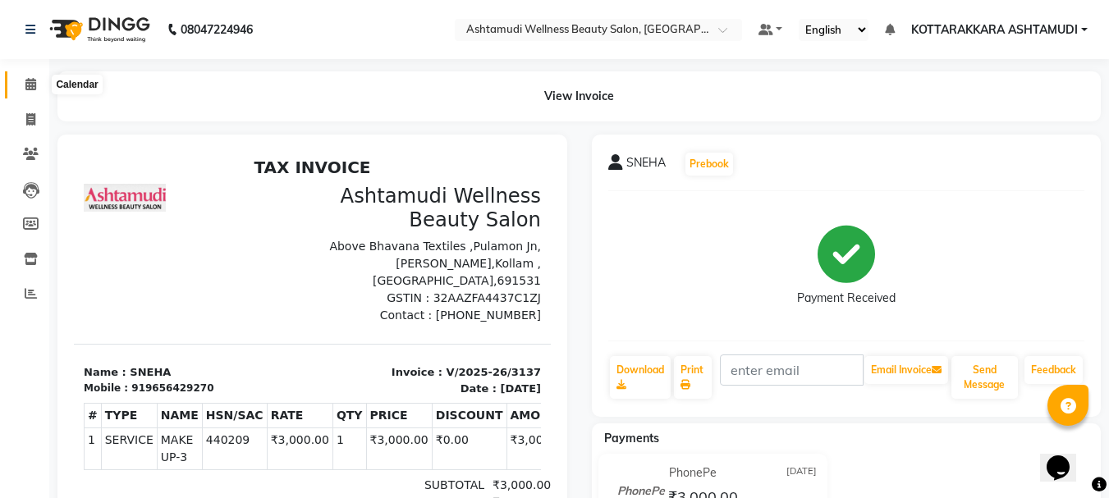
click at [34, 91] on span at bounding box center [30, 85] width 29 height 19
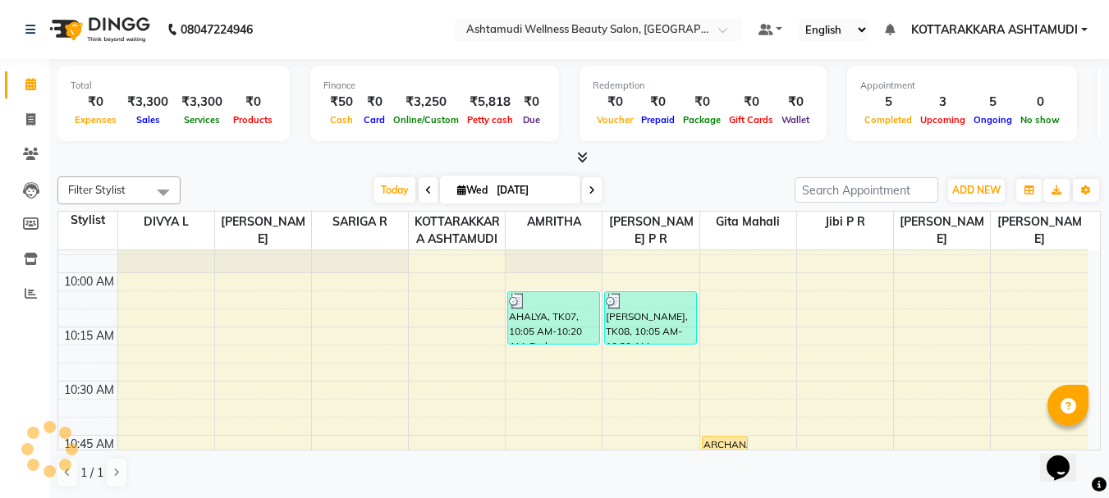
scroll to position [903, 0]
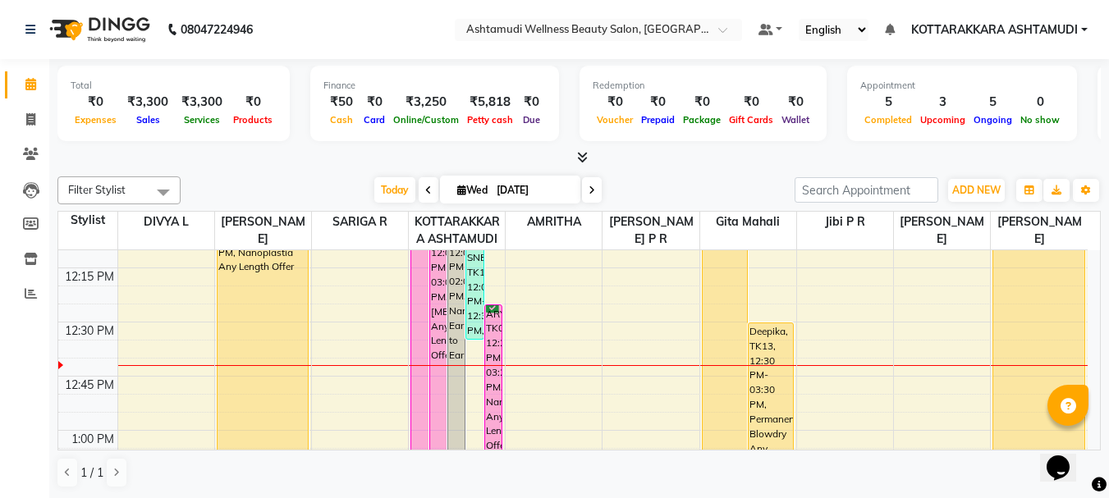
click at [457, 189] on icon at bounding box center [461, 190] width 9 height 11
select select "9"
select select "2025"
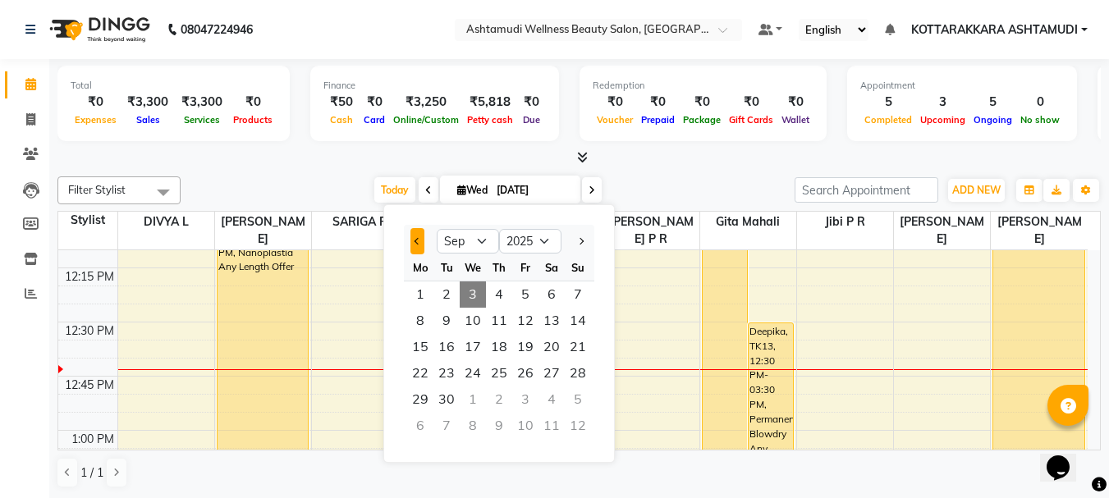
click at [415, 241] on span "Previous month" at bounding box center [418, 241] width 7 height 7
select select "8"
click at [553, 396] on span "30" at bounding box center [552, 400] width 26 height 26
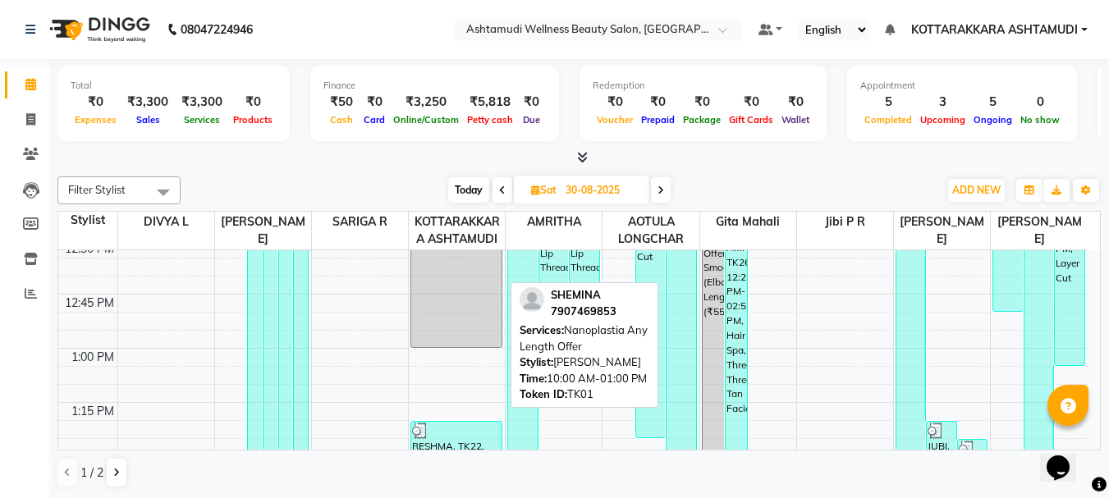
scroll to position [1642, 0]
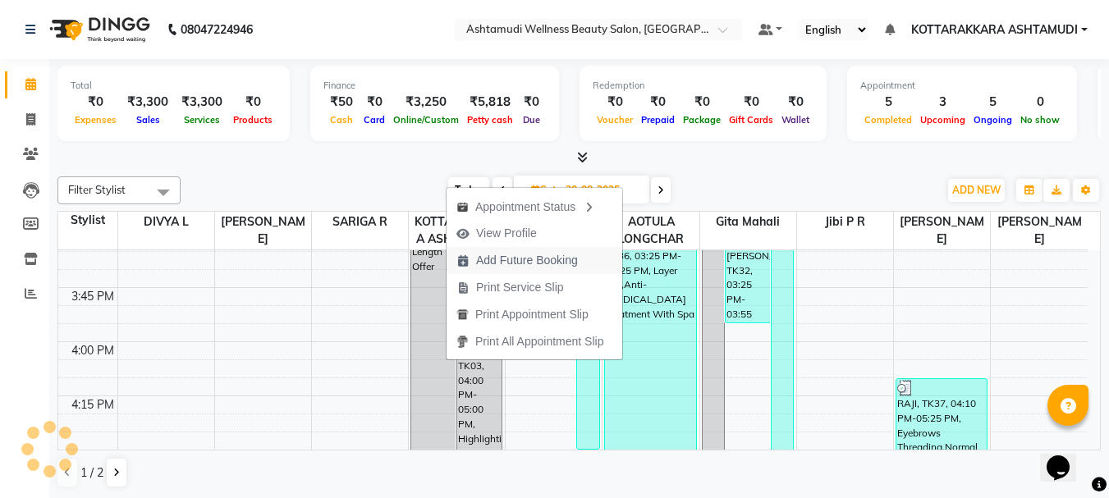
click at [517, 259] on span "Add Future Booking" at bounding box center [527, 260] width 102 height 17
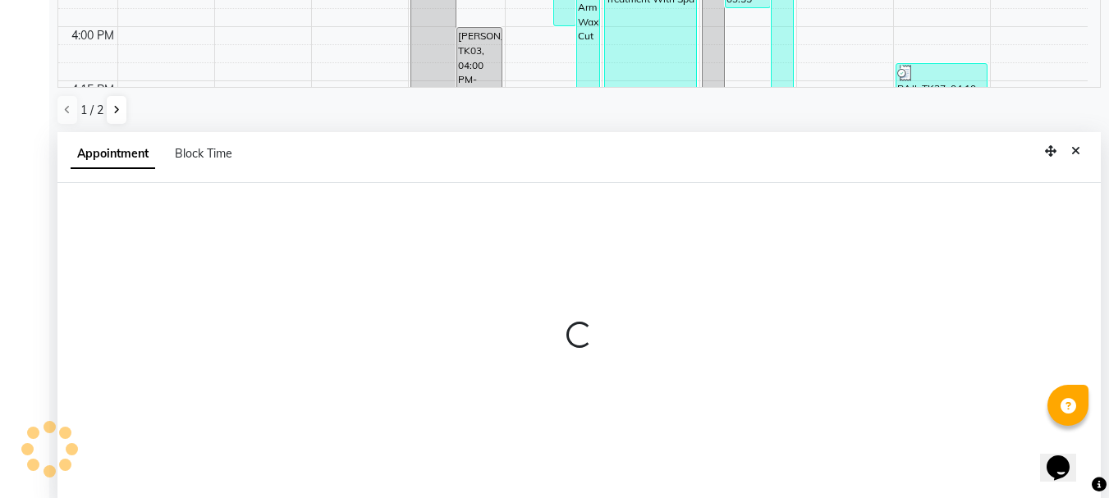
scroll to position [323, 0]
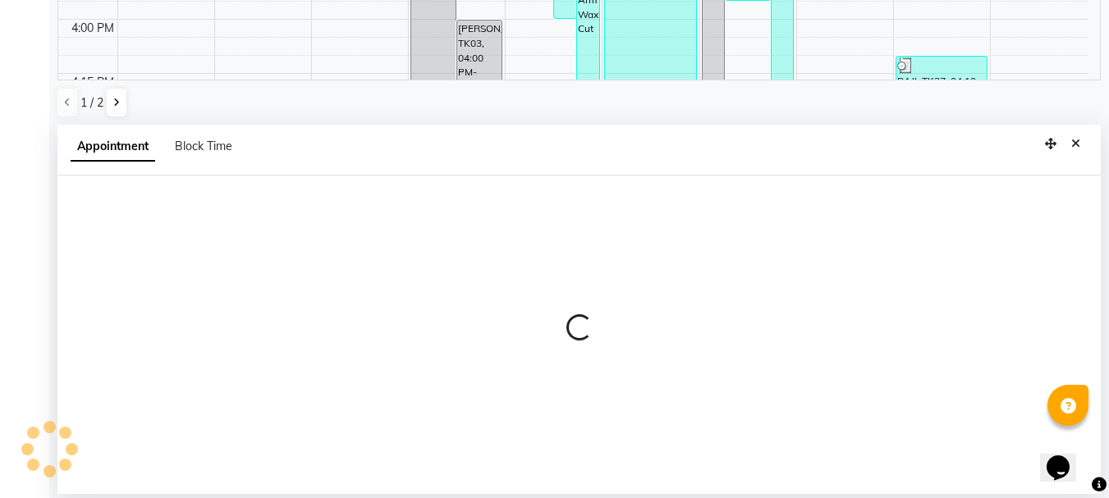
type input "03-09-2025"
select select "540"
select select "tentative"
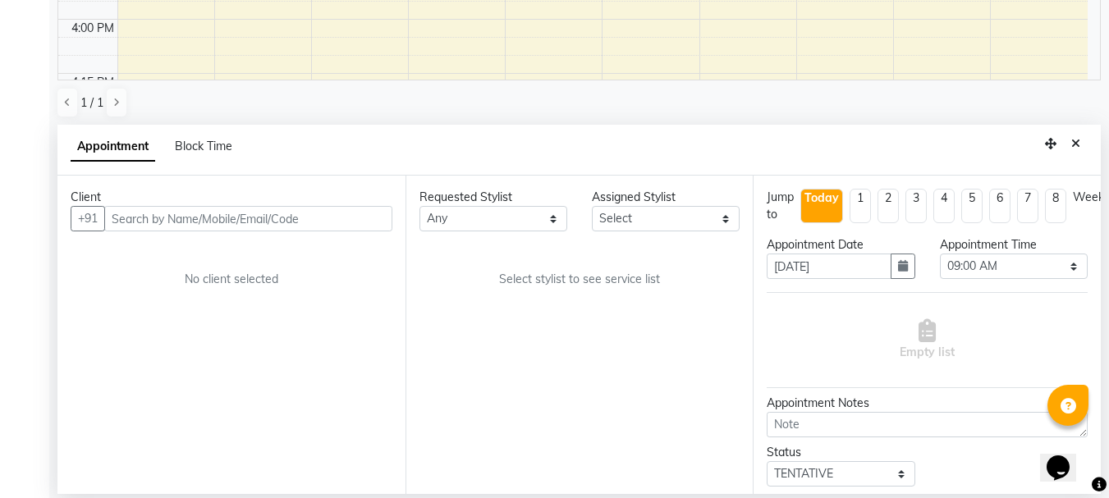
scroll to position [868, 0]
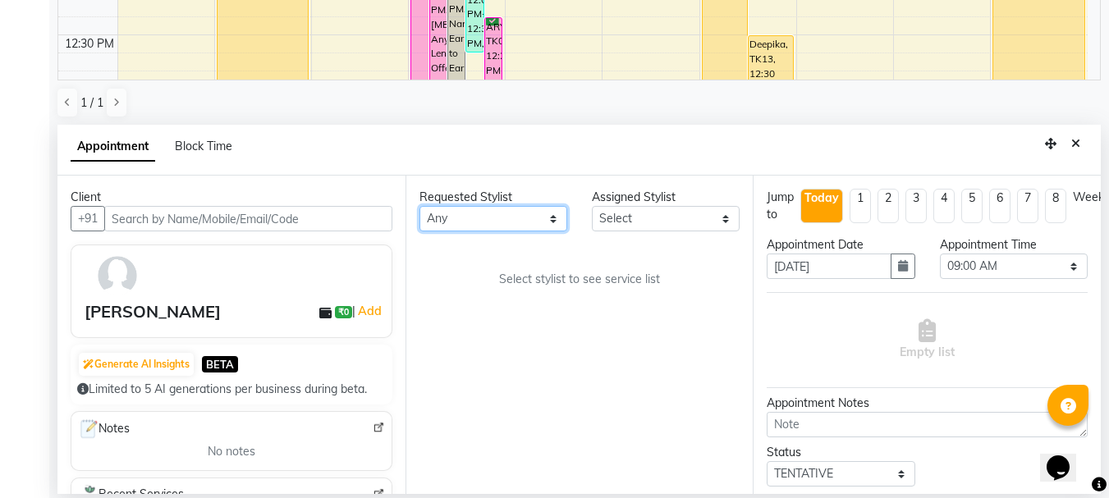
click at [534, 218] on select "Any AMRITHA DIVYA L Gita Mahali Jibi P R Karina Darjee KOTTARAKKARA ASHTAMUDI N…" at bounding box center [494, 218] width 148 height 25
select select "27427"
click at [420, 206] on select "Any AMRITHA DIVYA L Gita Mahali Jibi P R Karina Darjee KOTTARAKKARA ASHTAMUDI N…" at bounding box center [494, 218] width 148 height 25
select select "27427"
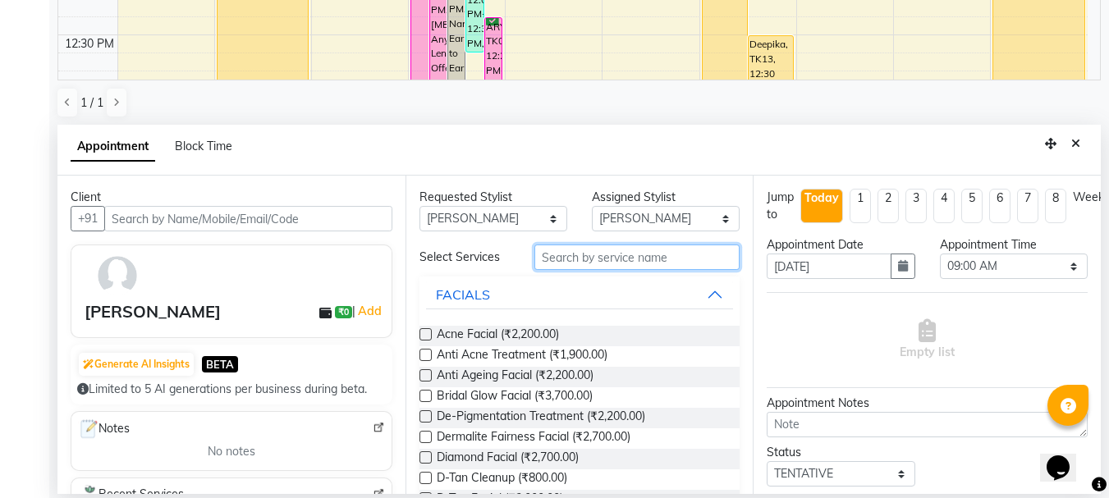
click at [585, 259] on input "text" at bounding box center [637, 257] width 205 height 25
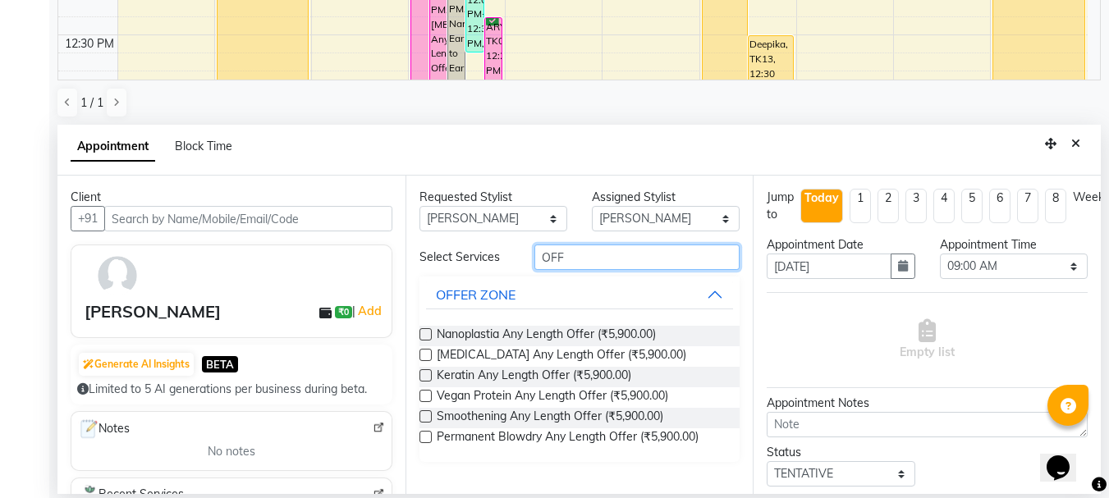
type input "OFF"
click at [428, 337] on label at bounding box center [426, 334] width 12 height 12
click at [428, 337] on input "checkbox" at bounding box center [425, 336] width 11 height 11
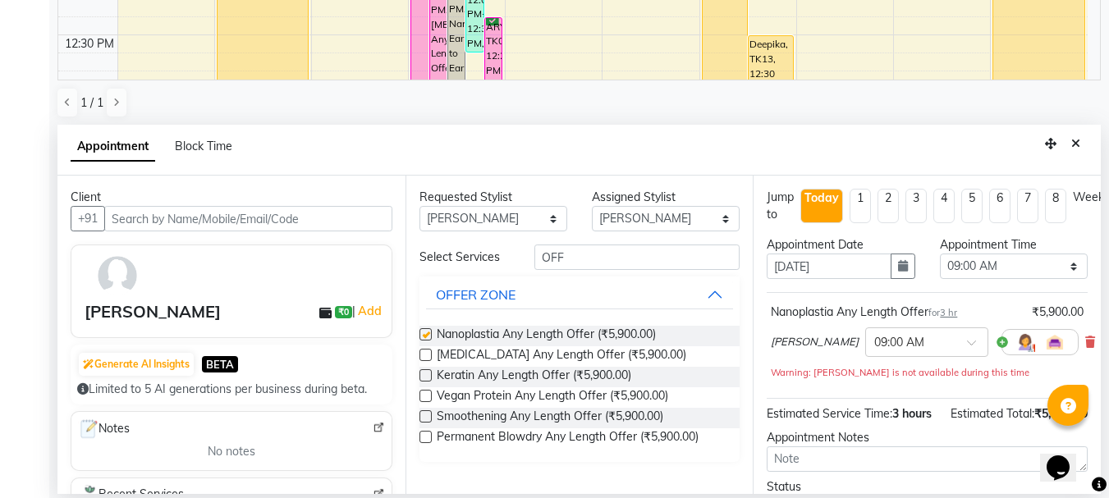
checkbox input "false"
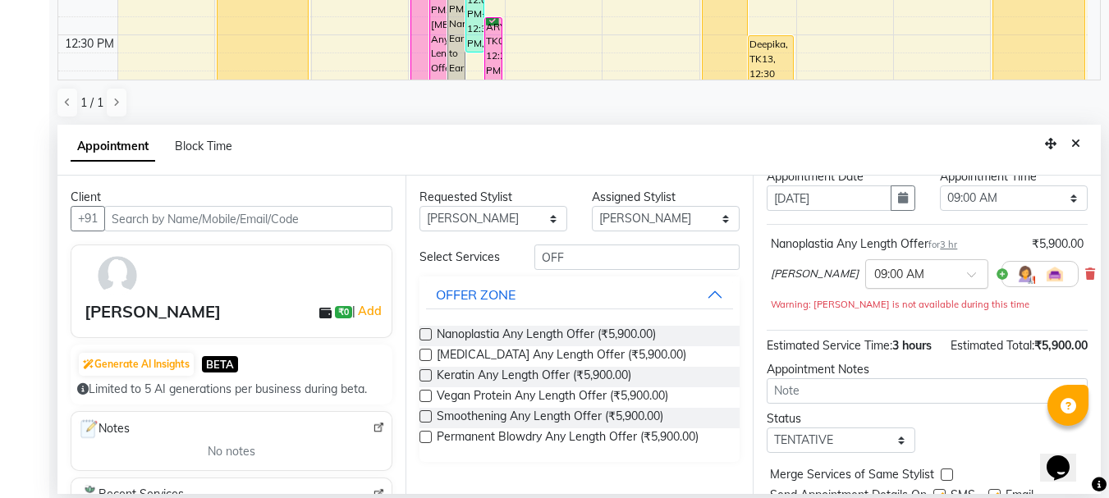
scroll to position [163, 0]
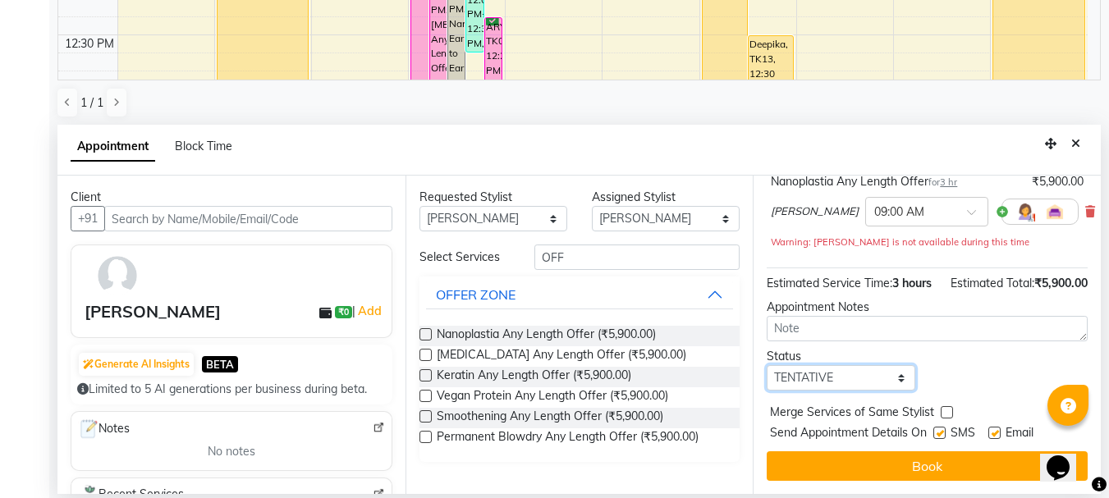
click at [832, 369] on select "Select TENTATIVE CONFIRM CHECK-IN UPCOMING" at bounding box center [841, 377] width 148 height 25
select select "confirm booking"
click at [767, 365] on select "Select TENTATIVE CONFIRM CHECK-IN UPCOMING" at bounding box center [841, 377] width 148 height 25
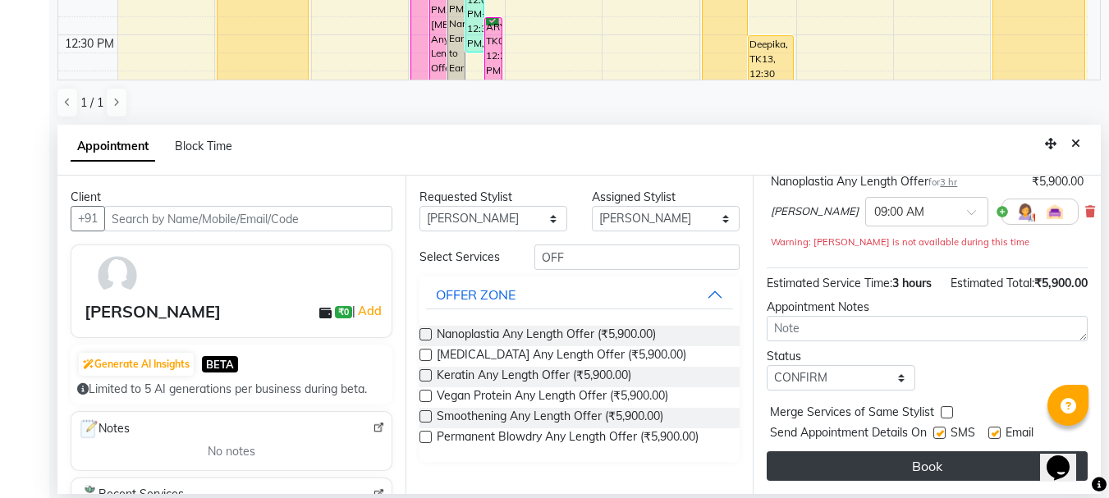
click at [853, 457] on button "Book" at bounding box center [927, 467] width 321 height 30
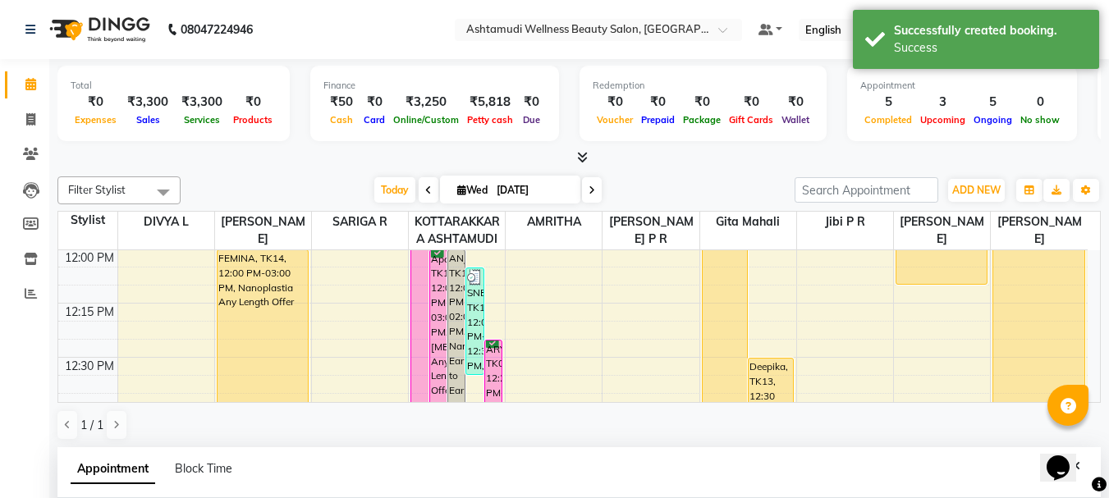
scroll to position [323, 0]
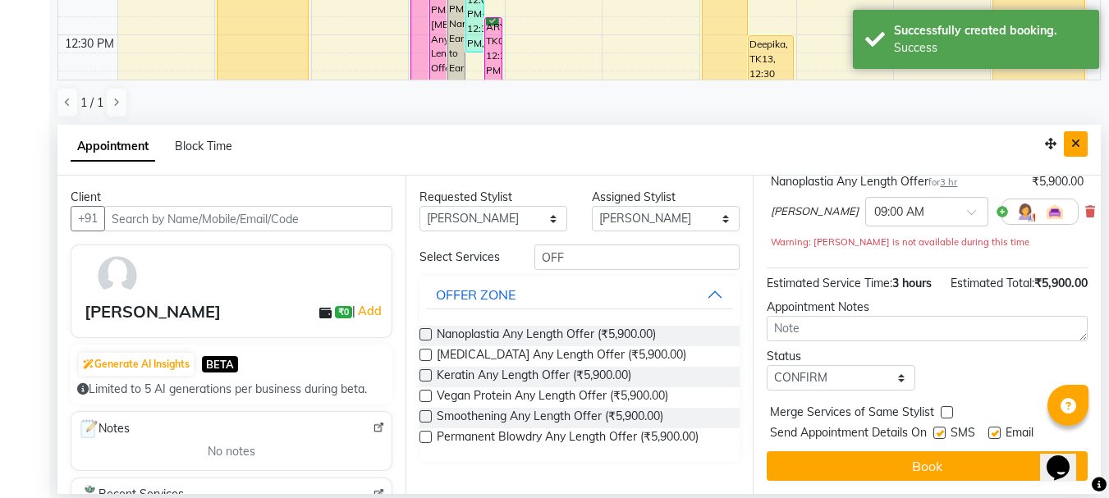
click at [1080, 142] on icon "Close" at bounding box center [1075, 143] width 9 height 11
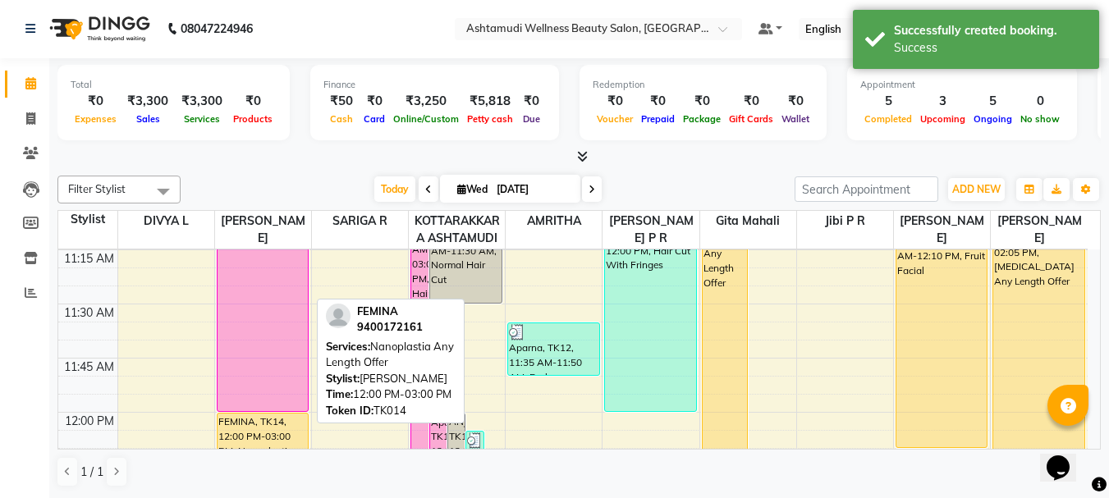
scroll to position [293, 0]
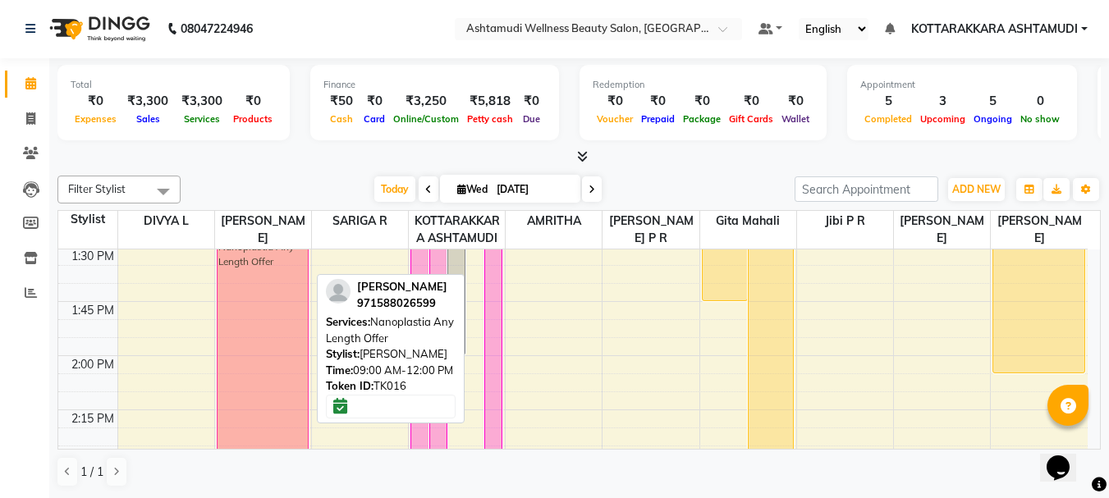
drag, startPoint x: 287, startPoint y: 388, endPoint x: 282, endPoint y: 438, distance: 50.3
click at [282, 438] on div "ALICE, TK16, 09:00 AM-12:00 PM, Nanoplastia Any Length Offer FEMINA, TK14, 12:0…" at bounding box center [263, 464] width 96 height 2817
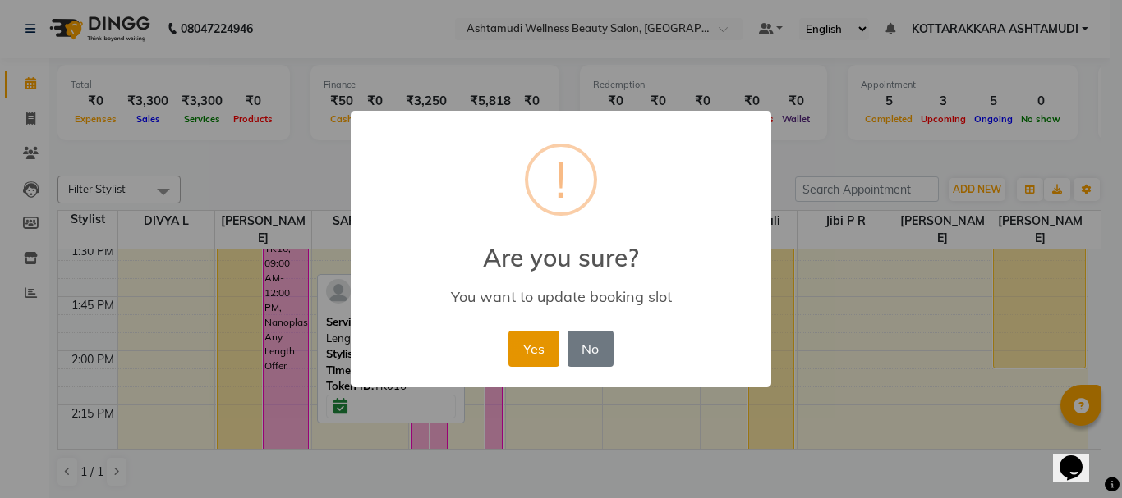
click at [544, 356] on button "Yes" at bounding box center [533, 349] width 50 height 36
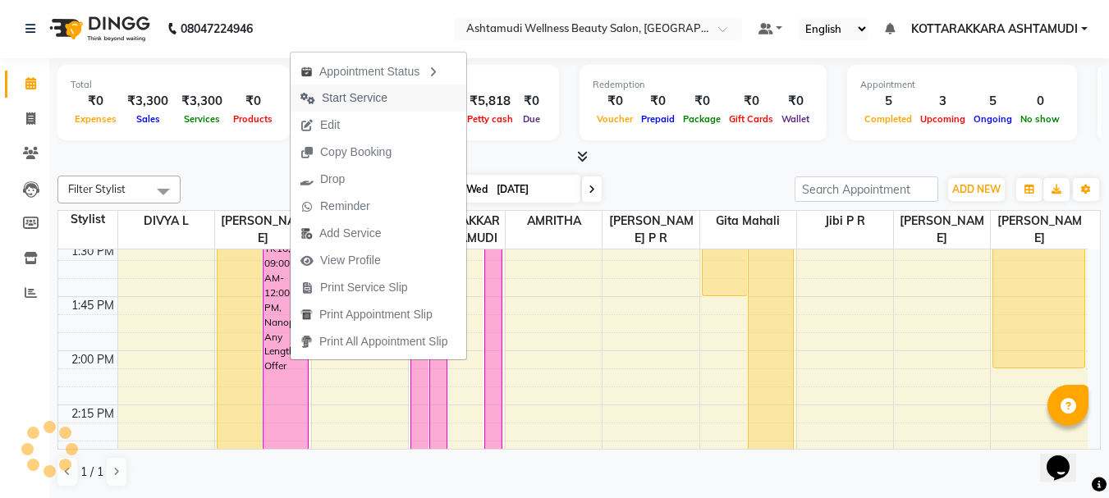
click at [360, 99] on span "Start Service" at bounding box center [355, 97] width 66 height 17
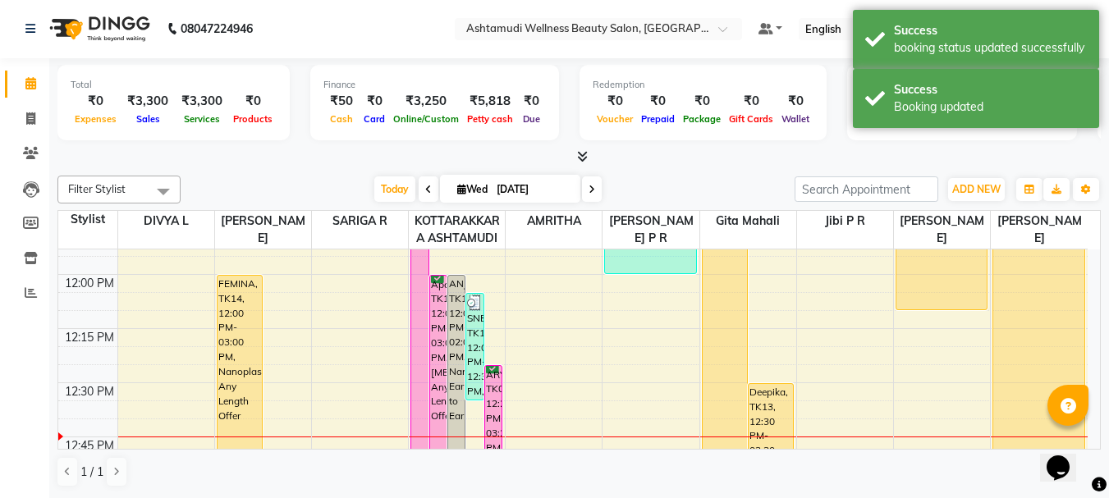
scroll to position [870, 0]
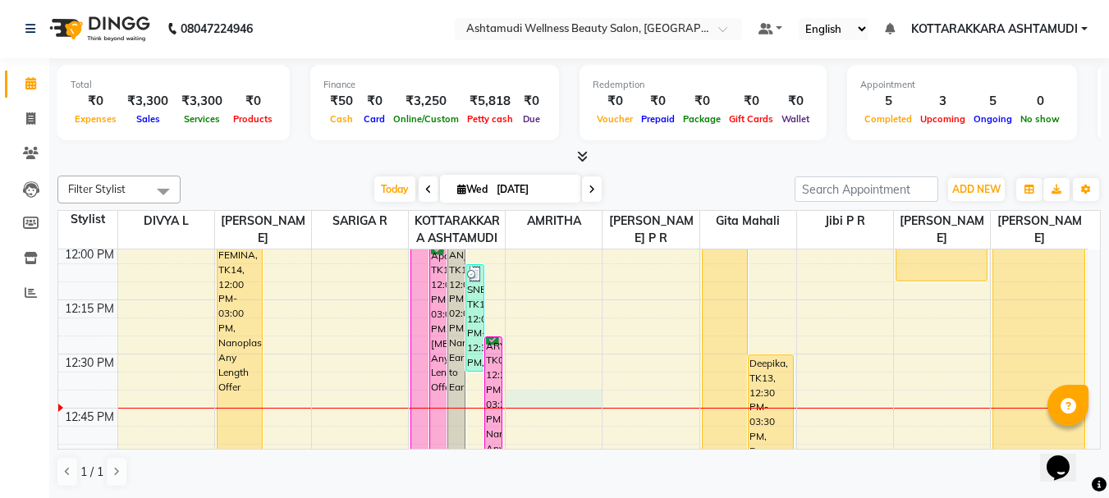
select select "27465"
select select "765"
select select "tentative"
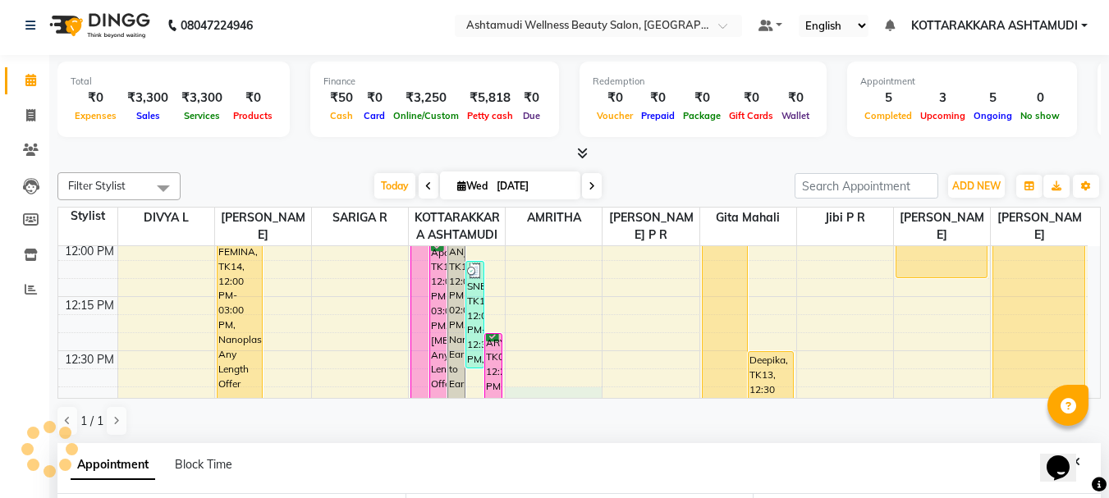
scroll to position [292, 0]
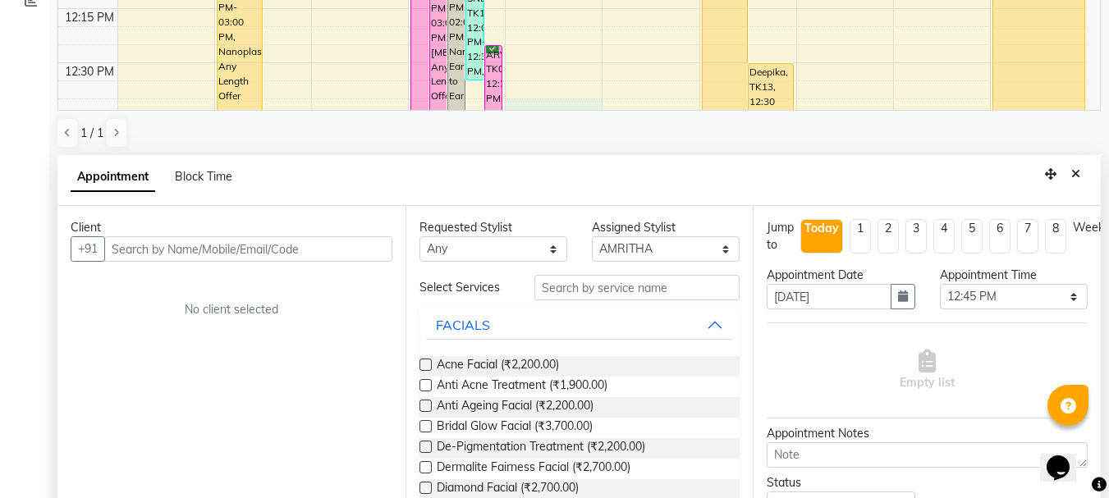
click at [164, 245] on input "text" at bounding box center [248, 248] width 288 height 25
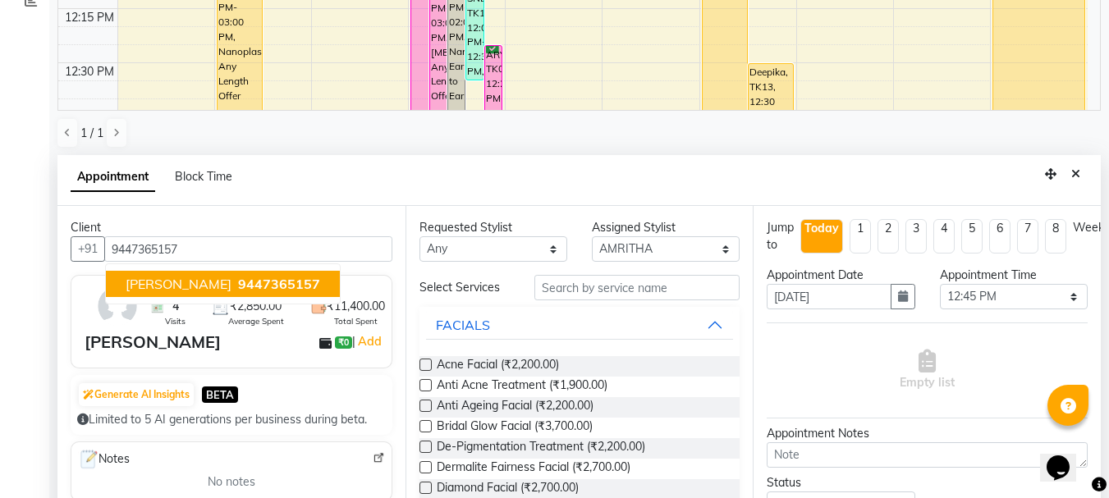
click at [266, 284] on span "9447365157" at bounding box center [279, 284] width 82 height 16
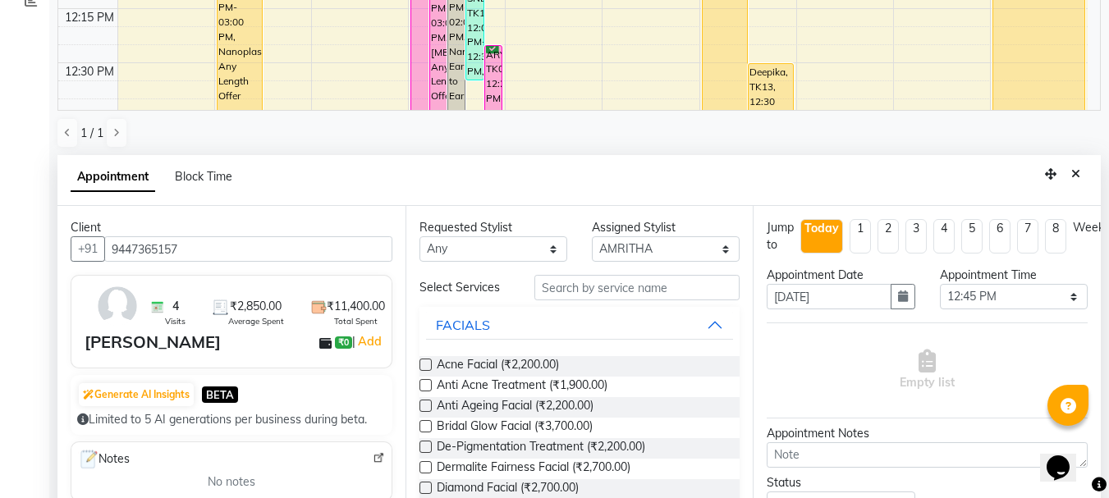
type input "9447365157"
click at [594, 293] on input "text" at bounding box center [637, 287] width 205 height 25
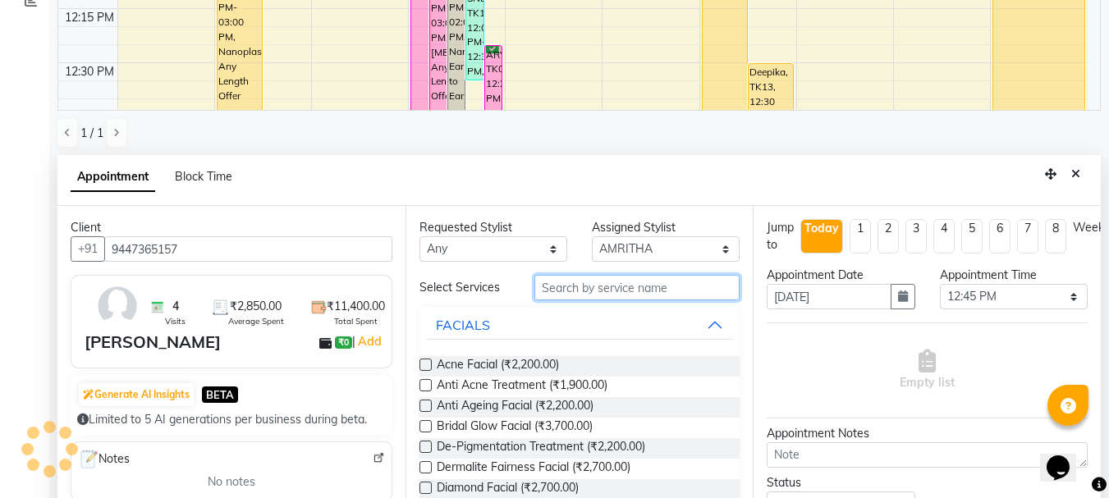
click at [550, 293] on input "text" at bounding box center [637, 287] width 205 height 25
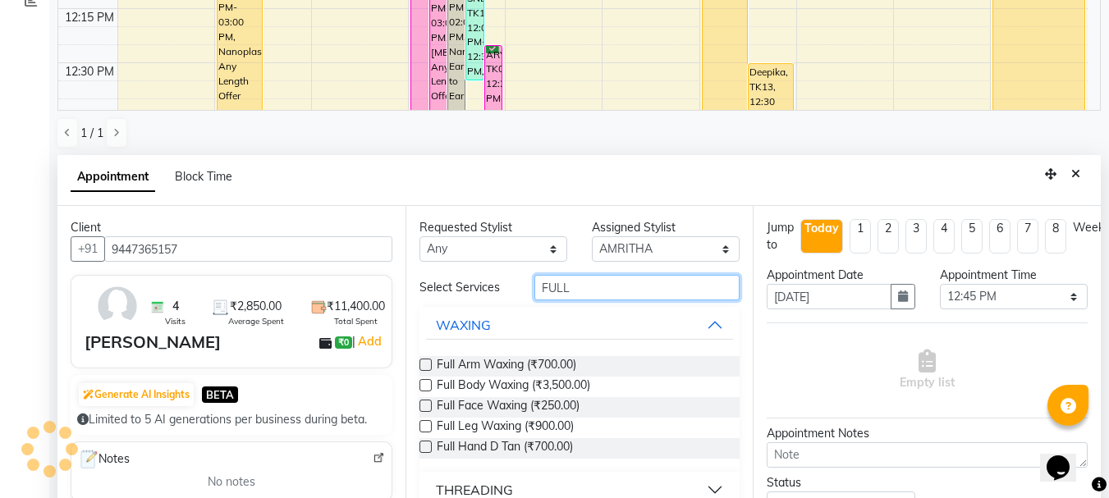
type input "FULL"
click at [428, 363] on label at bounding box center [426, 365] width 12 height 12
click at [428, 363] on input "checkbox" at bounding box center [425, 366] width 11 height 11
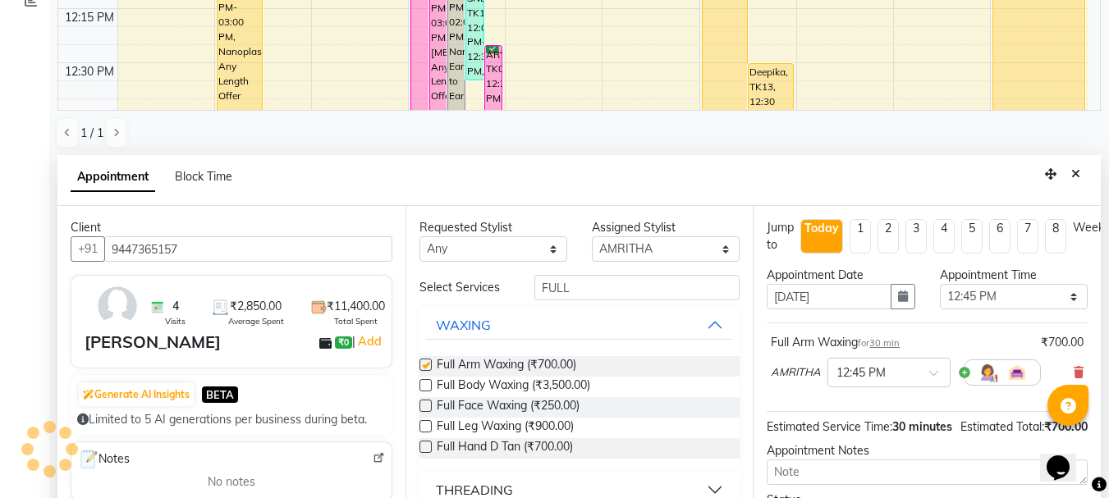
checkbox input "false"
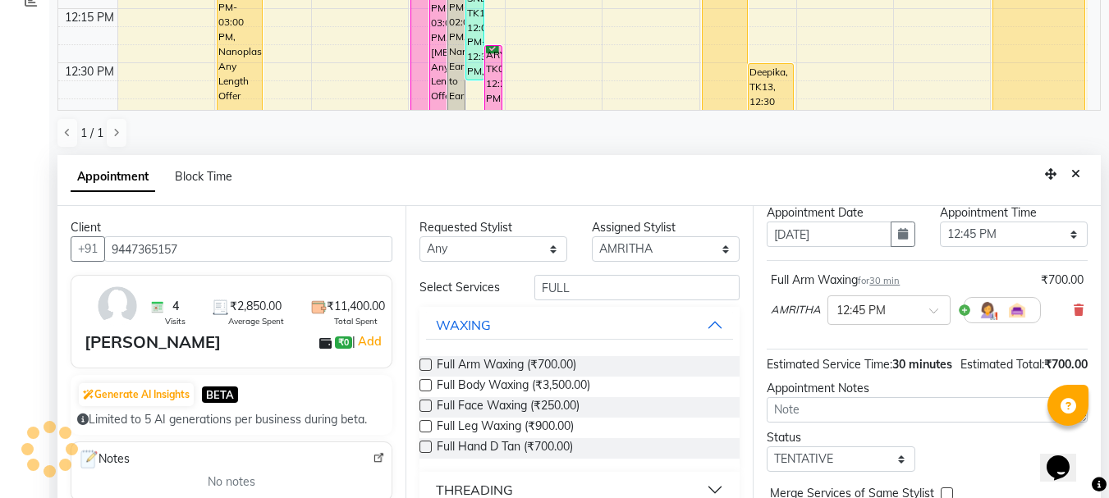
scroll to position [143, 0]
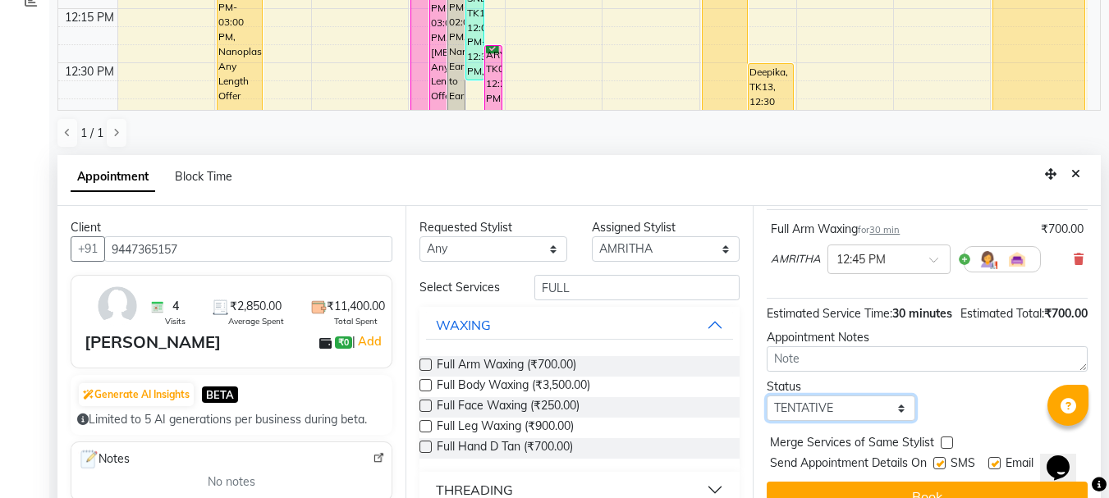
click at [840, 402] on select "Select TENTATIVE CONFIRM CHECK-IN UPCOMING" at bounding box center [841, 408] width 148 height 25
select select "confirm booking"
click at [767, 396] on select "Select TENTATIVE CONFIRM CHECK-IN UPCOMING" at bounding box center [841, 408] width 148 height 25
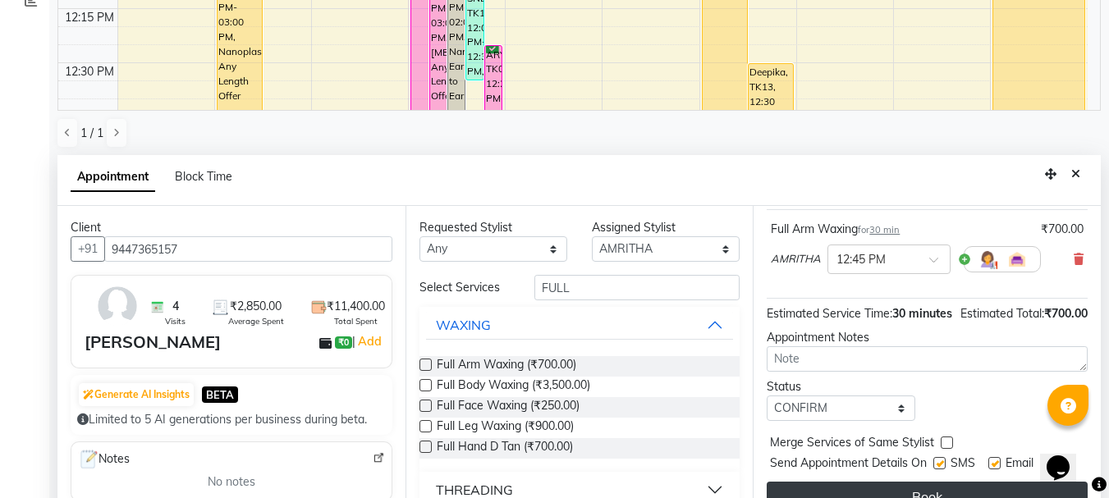
click at [882, 484] on button "Book" at bounding box center [927, 497] width 321 height 30
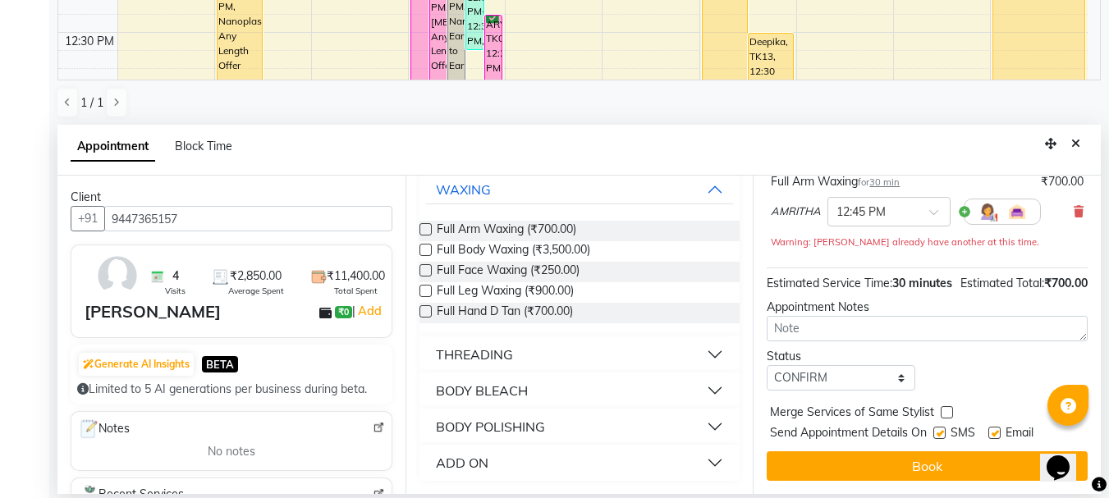
scroll to position [160, 0]
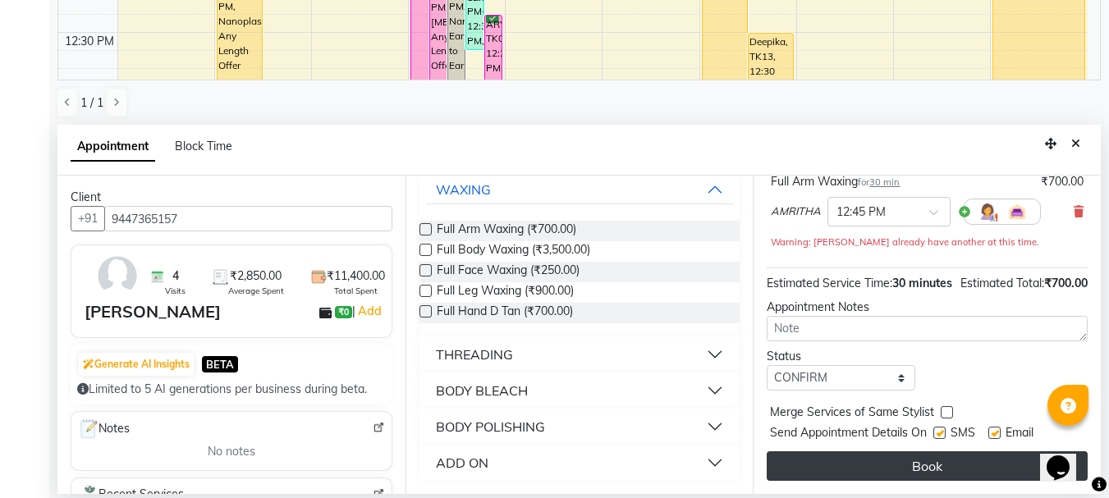
click at [944, 452] on button "Book" at bounding box center [927, 467] width 321 height 30
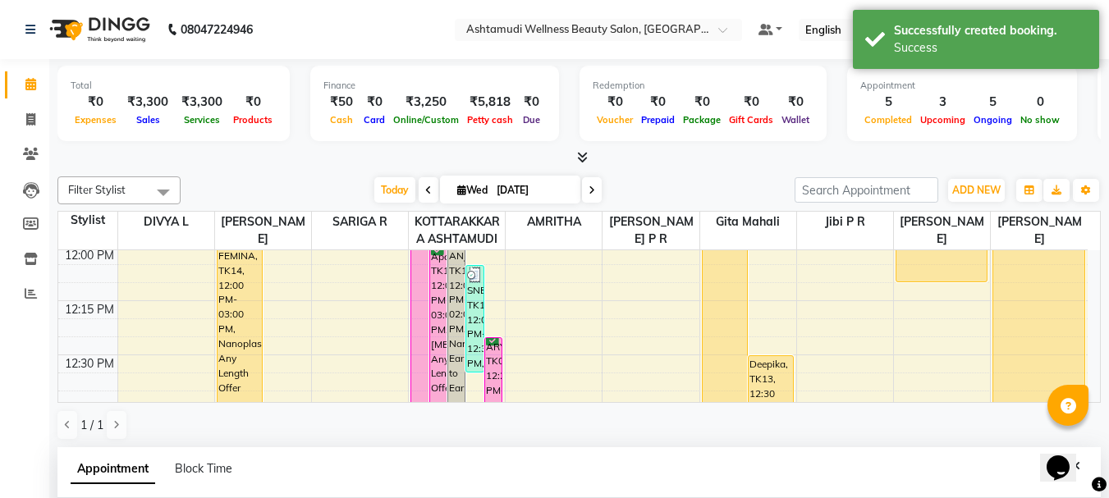
scroll to position [323, 0]
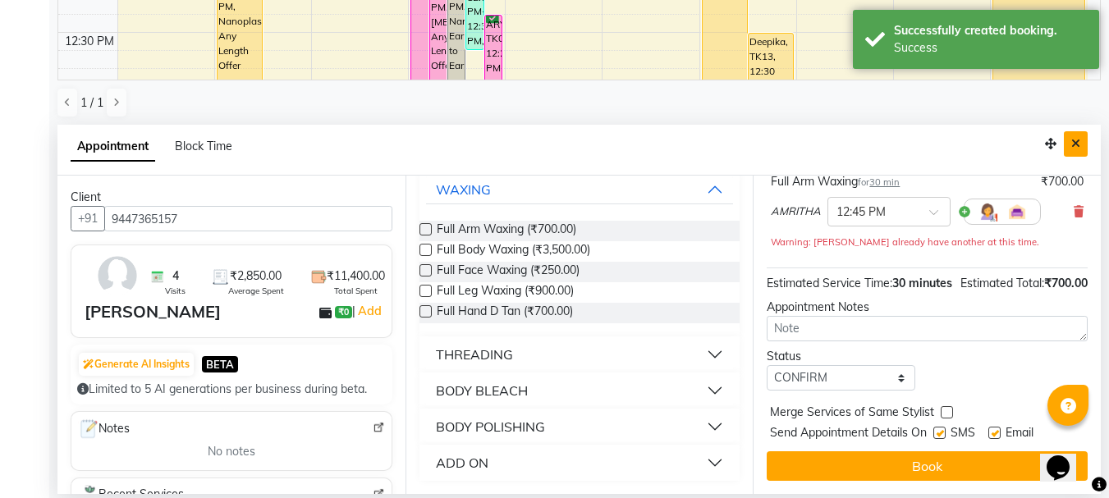
drag, startPoint x: 1081, startPoint y: 143, endPoint x: 532, endPoint y: 300, distance: 571.2
click at [1080, 143] on button "Close" at bounding box center [1076, 143] width 24 height 25
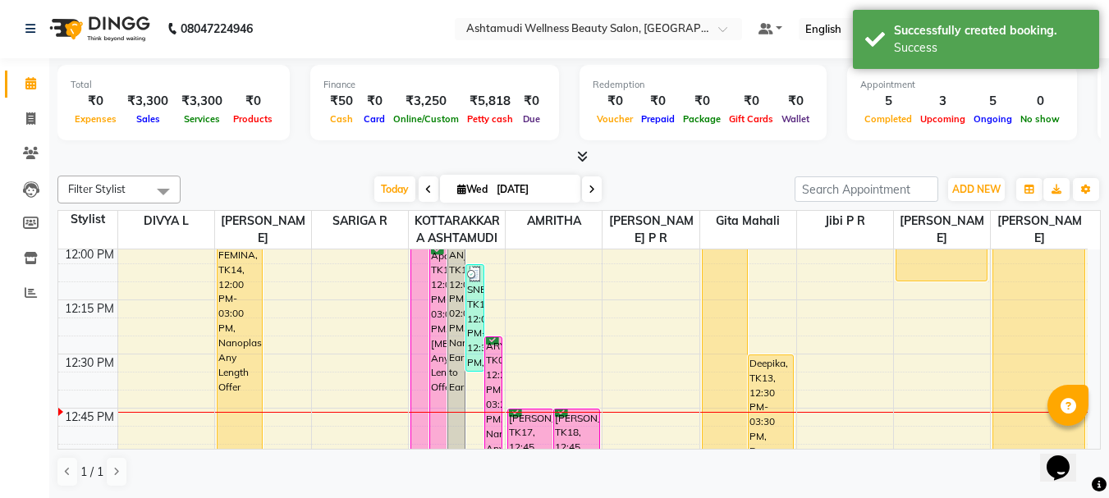
scroll to position [1, 0]
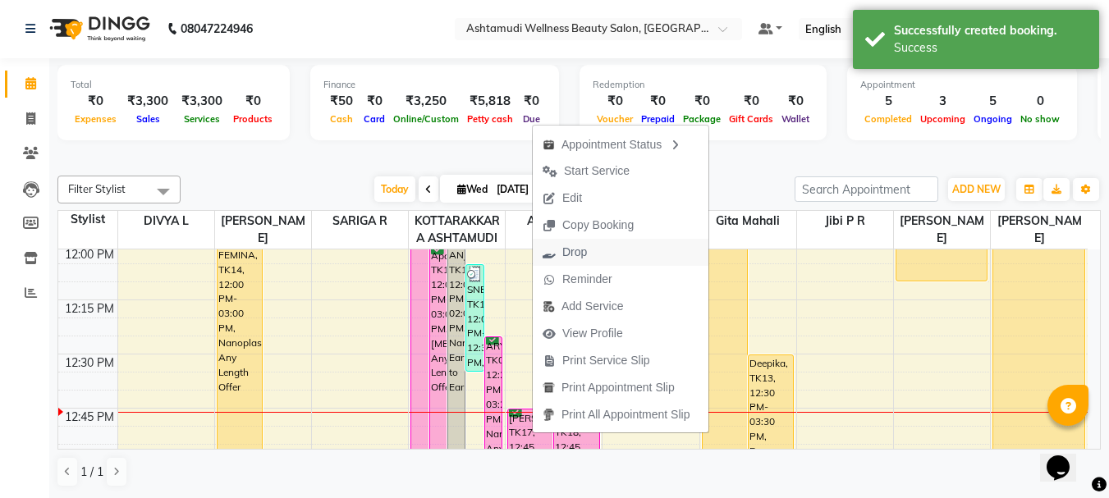
click at [571, 250] on span "Drop" at bounding box center [574, 252] width 25 height 17
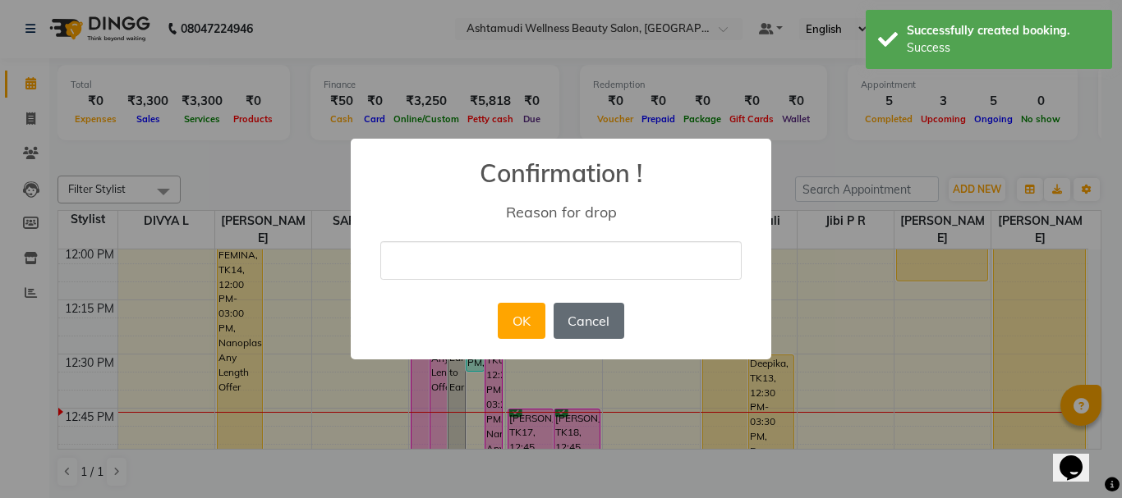
click at [573, 317] on button "Cancel" at bounding box center [588, 321] width 71 height 36
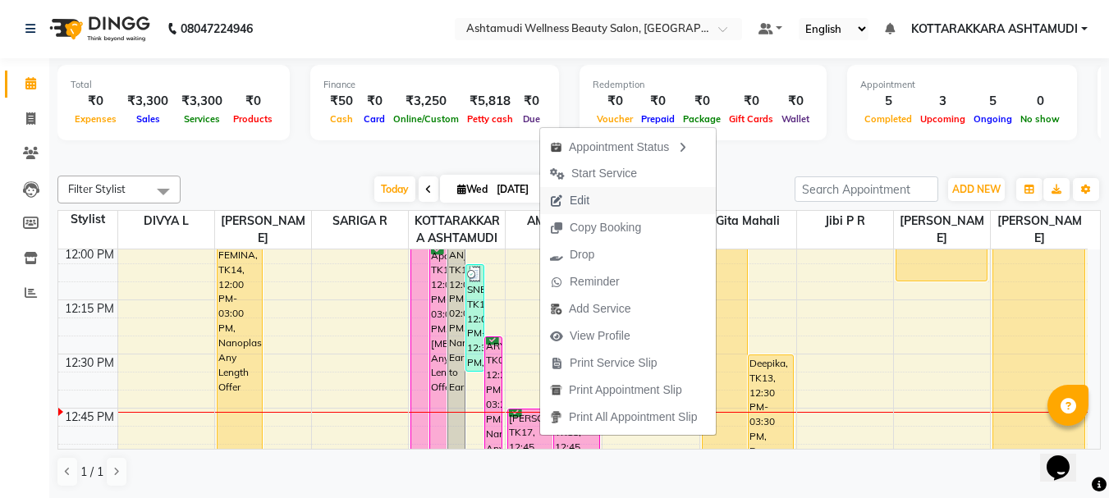
click at [584, 196] on span "Edit" at bounding box center [580, 200] width 20 height 17
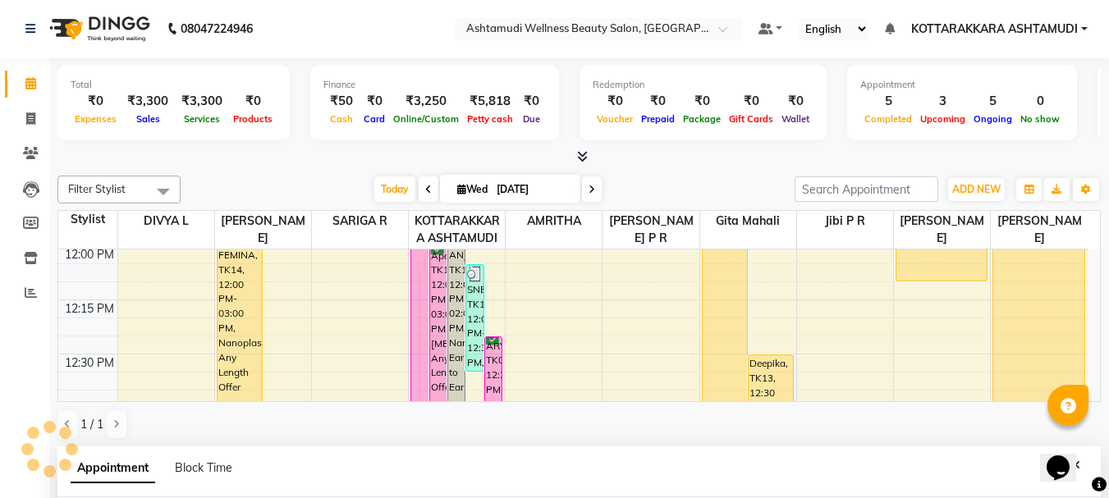
scroll to position [323, 0]
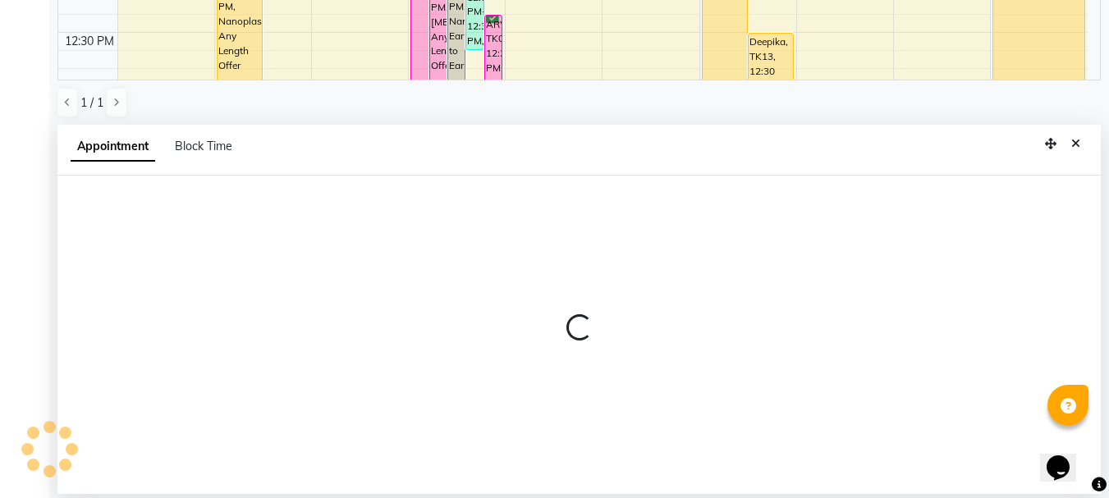
select select "tentative"
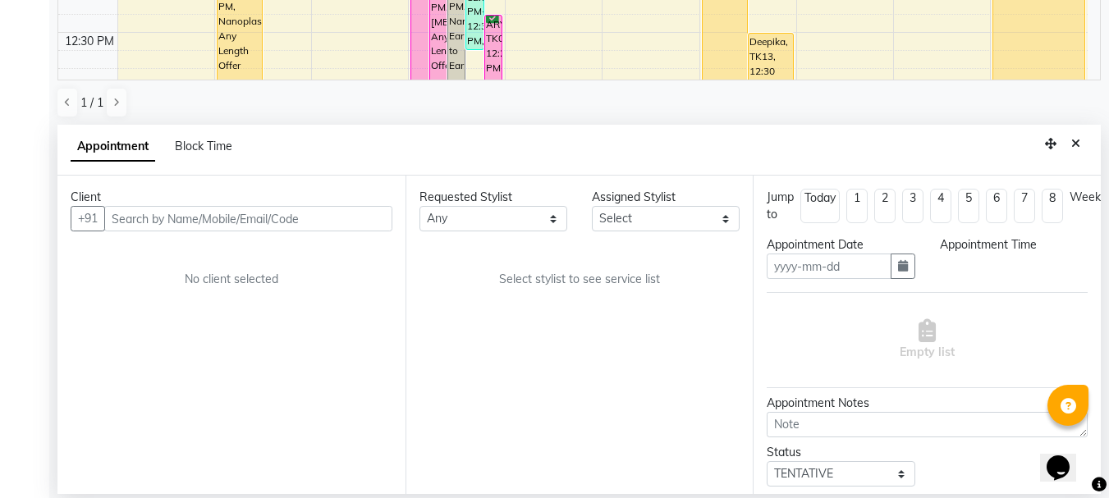
type input "03-09-2025"
select select "confirm booking"
select select "765"
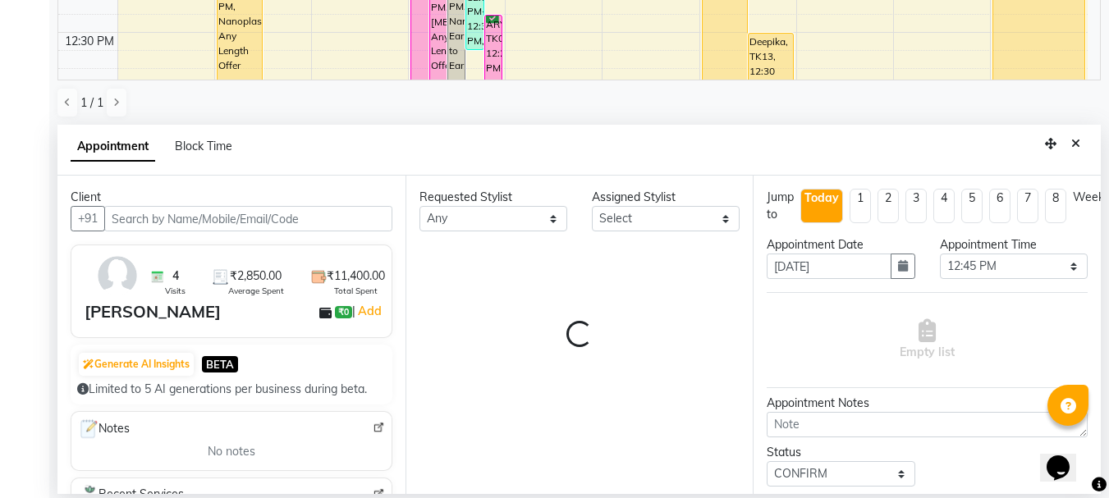
select select "27465"
select select "2028"
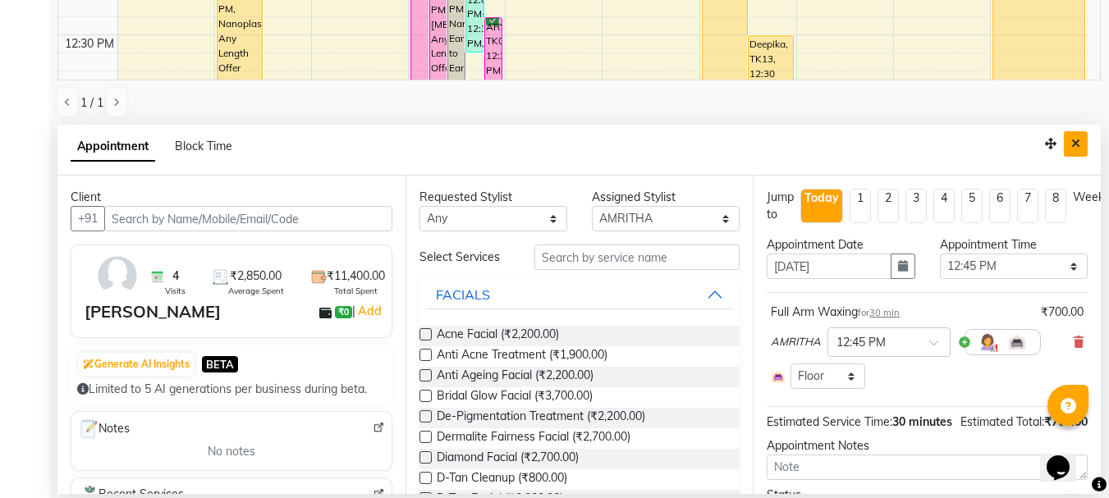
click at [1076, 143] on icon "Close" at bounding box center [1075, 143] width 9 height 11
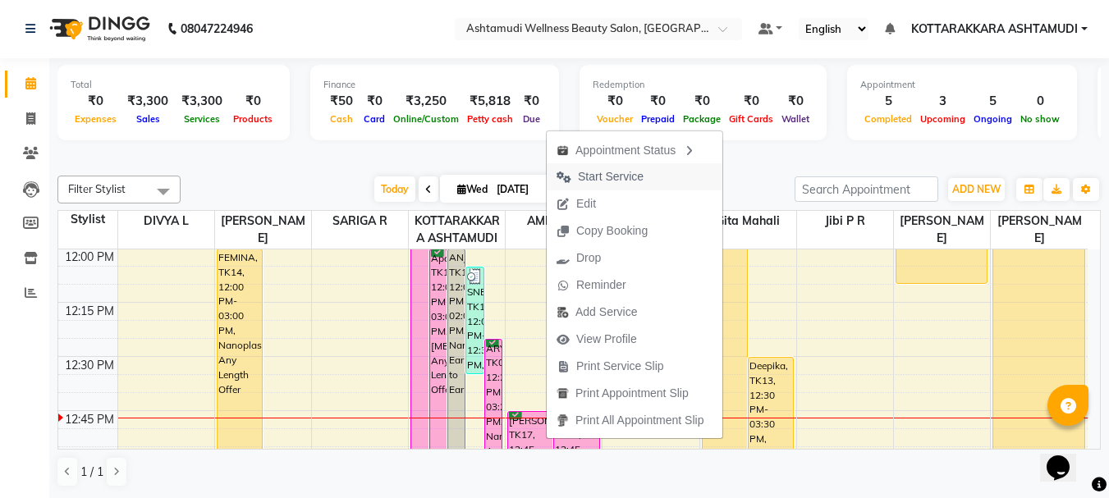
click at [589, 180] on span "Start Service" at bounding box center [611, 176] width 66 height 17
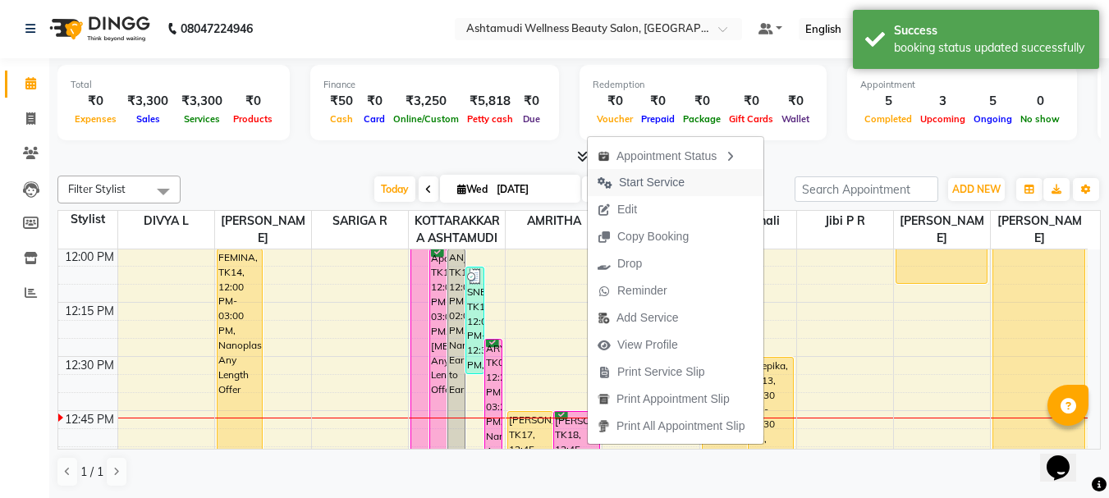
click at [654, 182] on span "Start Service" at bounding box center [652, 182] width 66 height 17
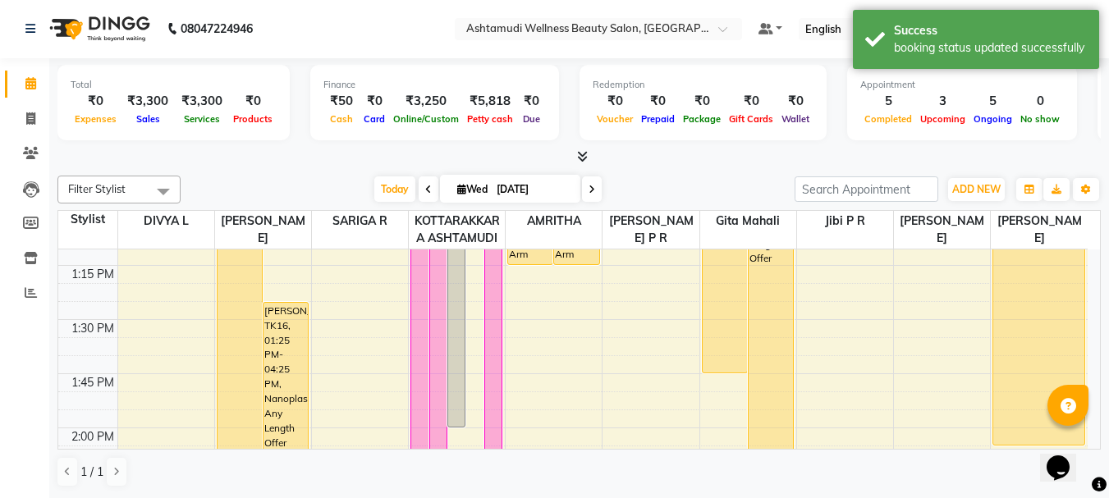
scroll to position [1114, 0]
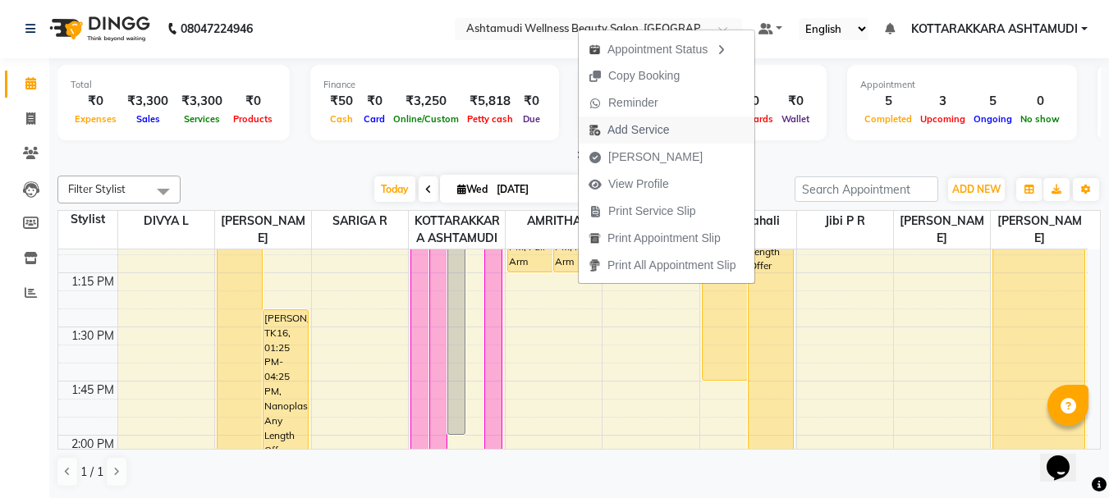
click at [633, 129] on span "Add Service" at bounding box center [639, 130] width 62 height 17
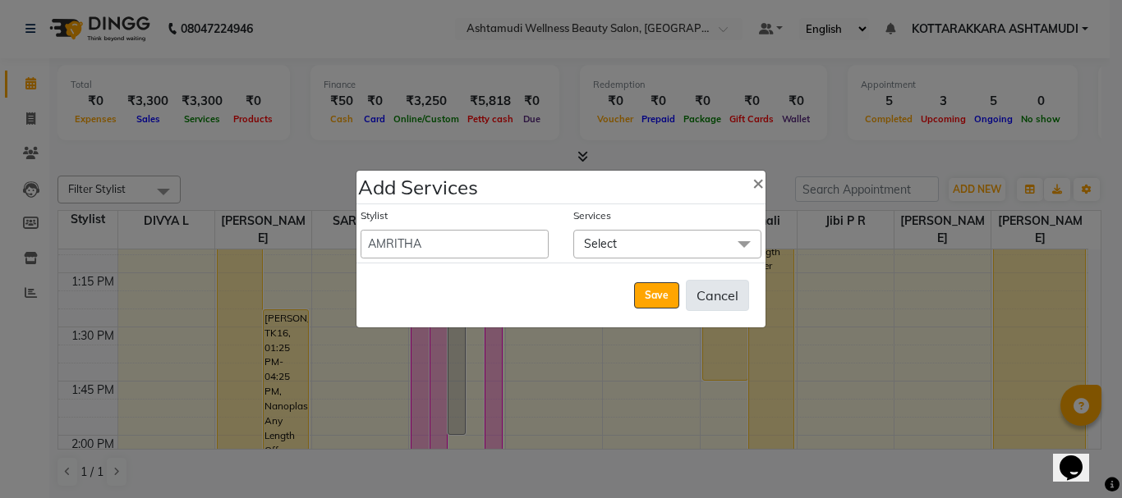
click at [725, 302] on button "Cancel" at bounding box center [717, 295] width 63 height 31
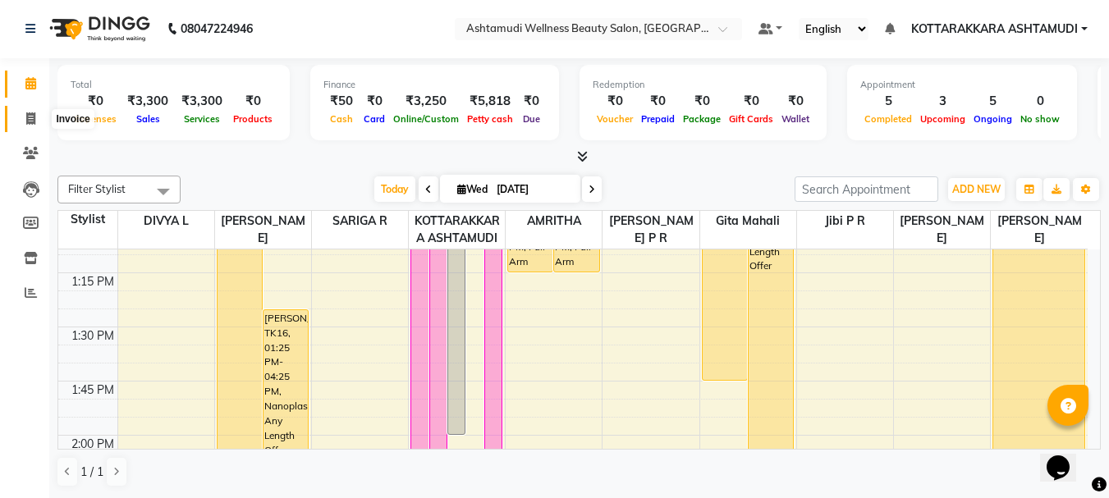
click at [25, 119] on span at bounding box center [30, 119] width 29 height 19
select select "service"
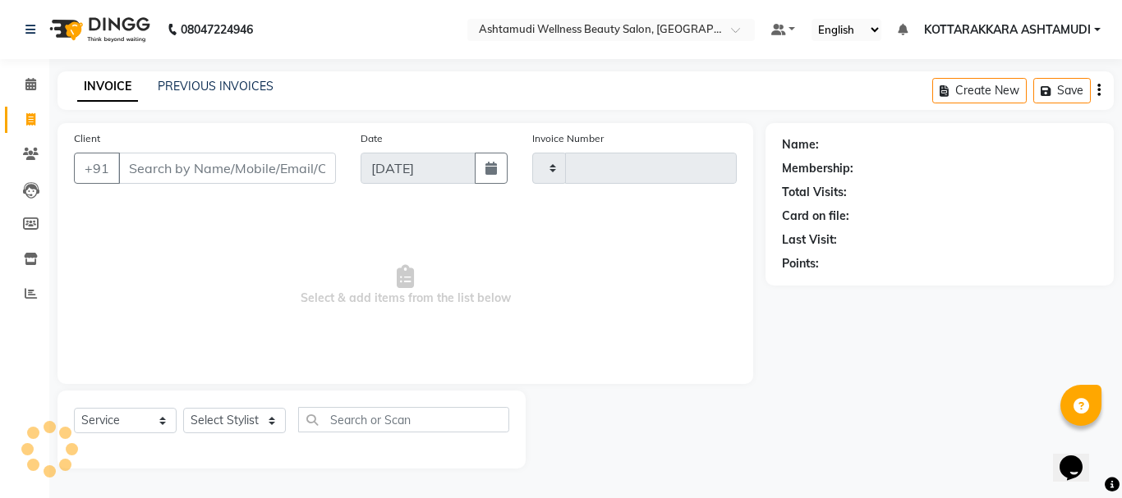
type input "3138"
select select "4664"
click at [239, 418] on select "Select Stylist AMRITHA DIVYA L Gita Mahali Jibi P R [PERSON_NAME] ASHTAMUDI [PE…" at bounding box center [234, 420] width 103 height 25
select select "49590"
click at [183, 408] on select "Select Stylist AMRITHA DIVYA L Gita Mahali Jibi P R [PERSON_NAME] ASHTAMUDI [PE…" at bounding box center [234, 420] width 103 height 25
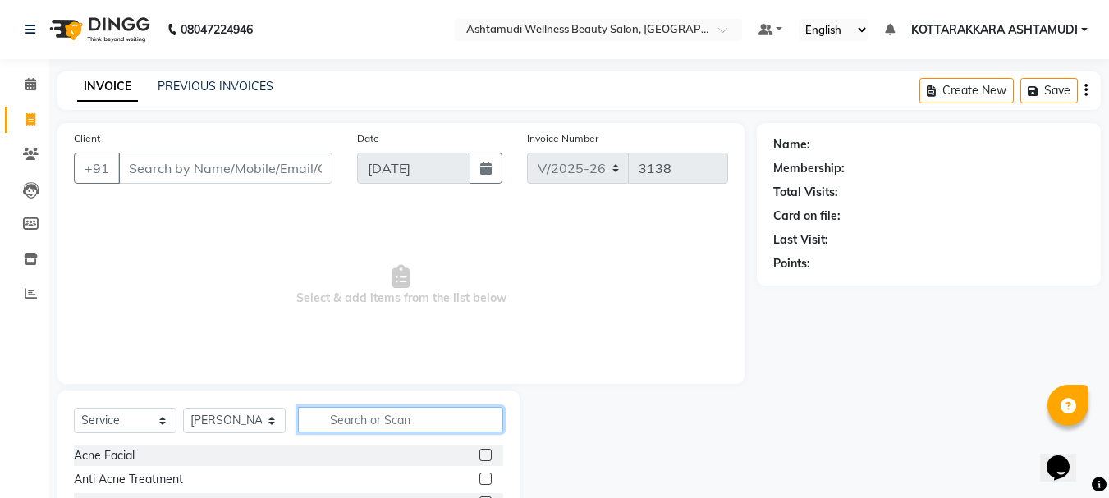
click at [346, 424] on input "text" at bounding box center [400, 419] width 205 height 25
type input "ICE"
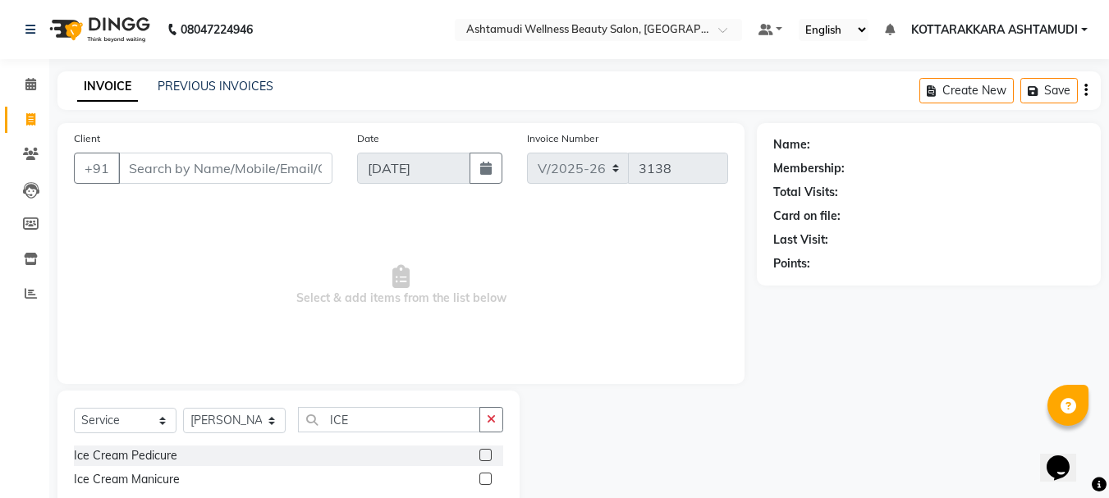
click at [486, 457] on label at bounding box center [486, 455] width 12 height 12
click at [486, 457] on input "checkbox" at bounding box center [485, 456] width 11 height 11
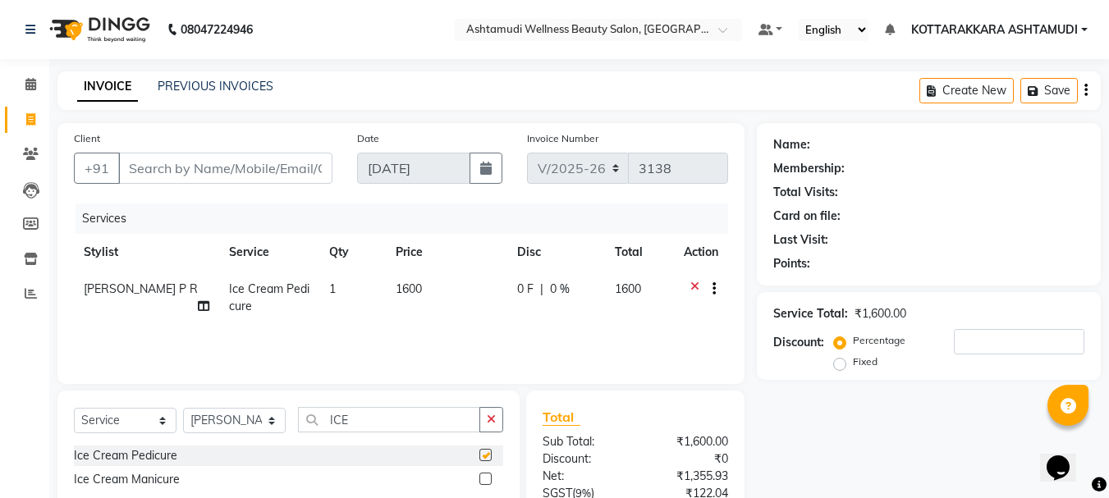
checkbox input "false"
click at [357, 420] on input "ICE" at bounding box center [389, 419] width 182 height 25
type input "I"
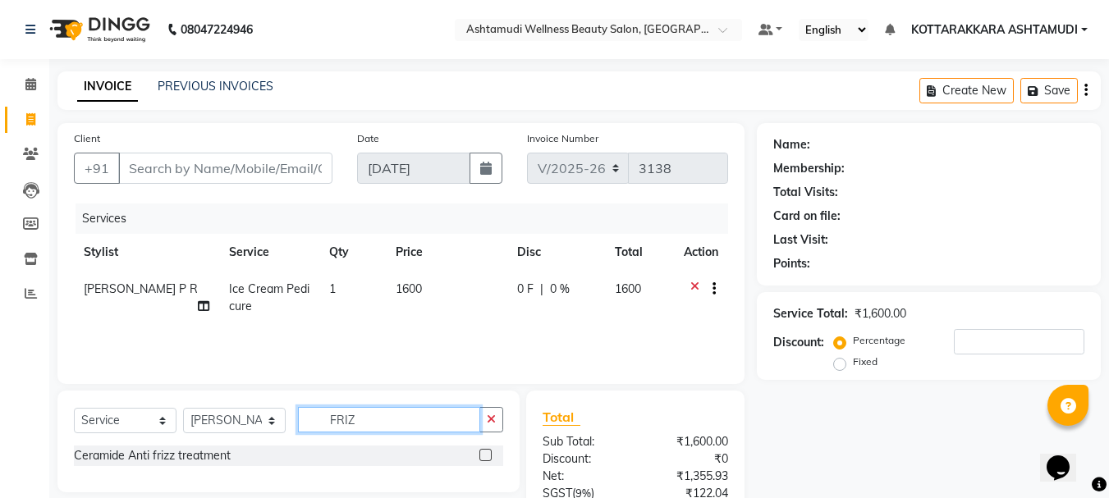
type input "FRIZ"
click at [486, 456] on label at bounding box center [486, 455] width 12 height 12
click at [486, 456] on input "checkbox" at bounding box center [485, 456] width 11 height 11
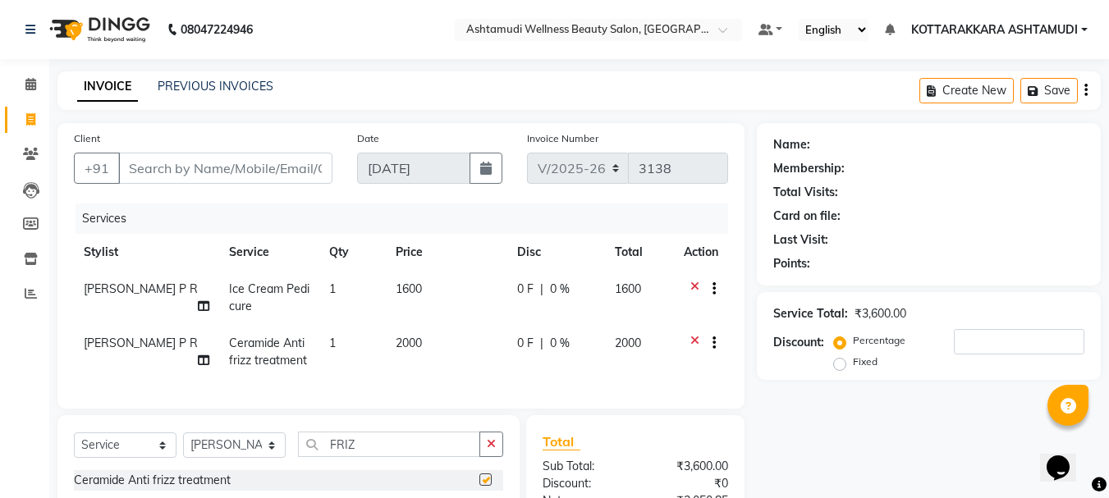
checkbox input "false"
click at [241, 171] on input "Client" at bounding box center [225, 168] width 214 height 31
type input "9"
type input "0"
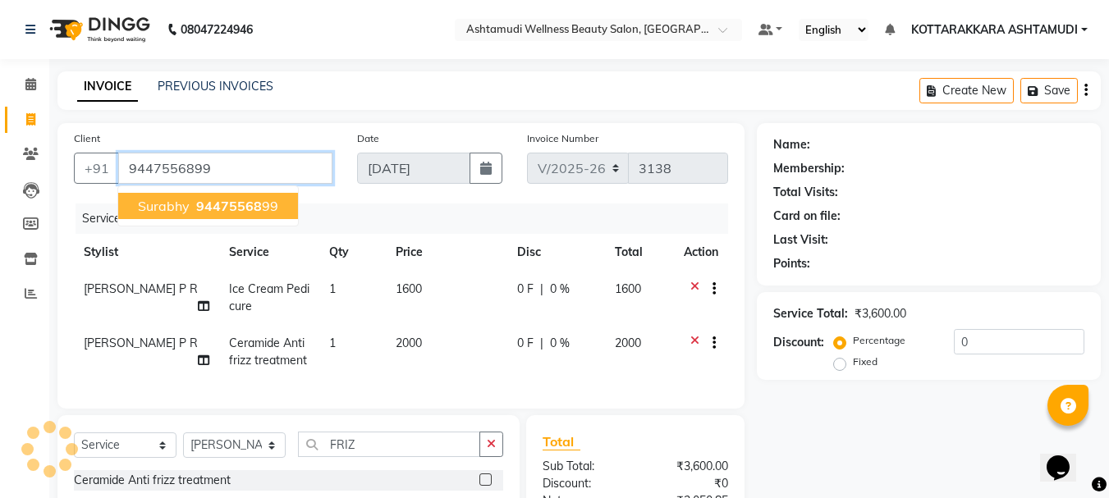
type input "9447556899"
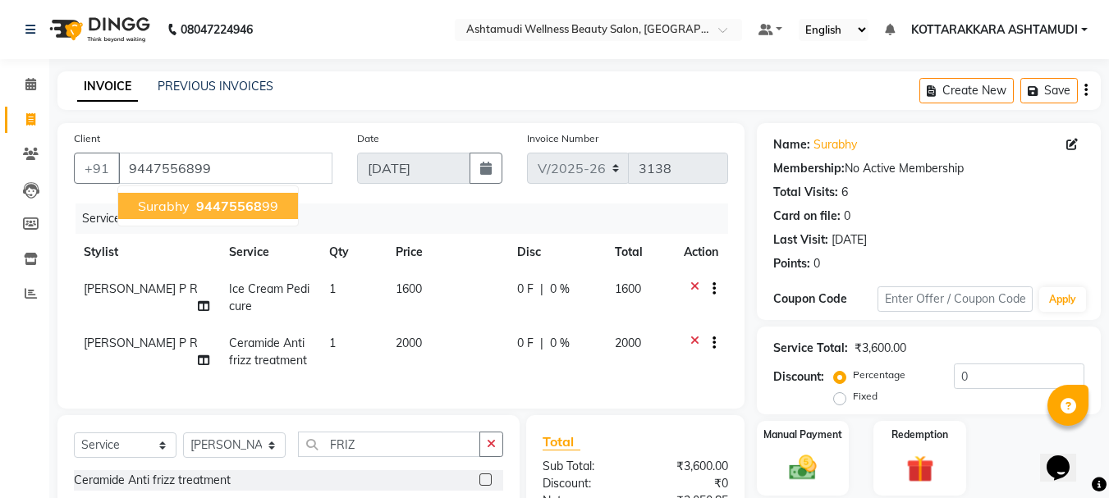
scroll to position [195, 0]
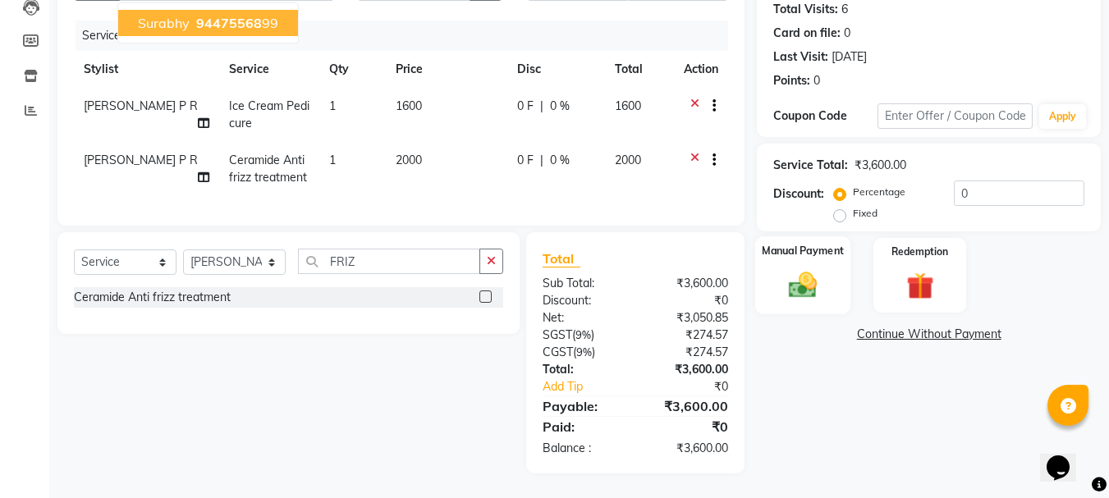
click at [810, 268] on img at bounding box center [803, 284] width 46 height 33
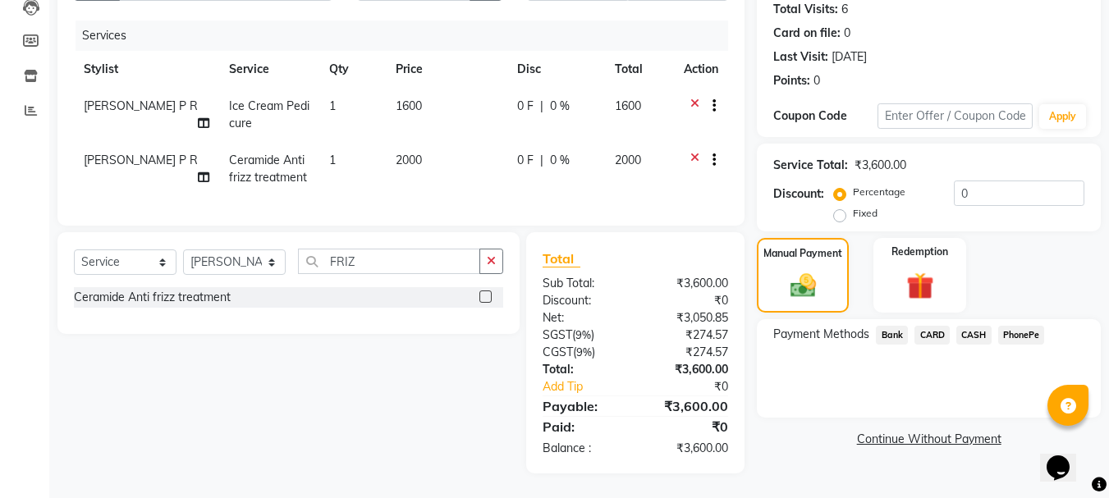
click at [931, 326] on span "CARD" at bounding box center [932, 335] width 35 height 19
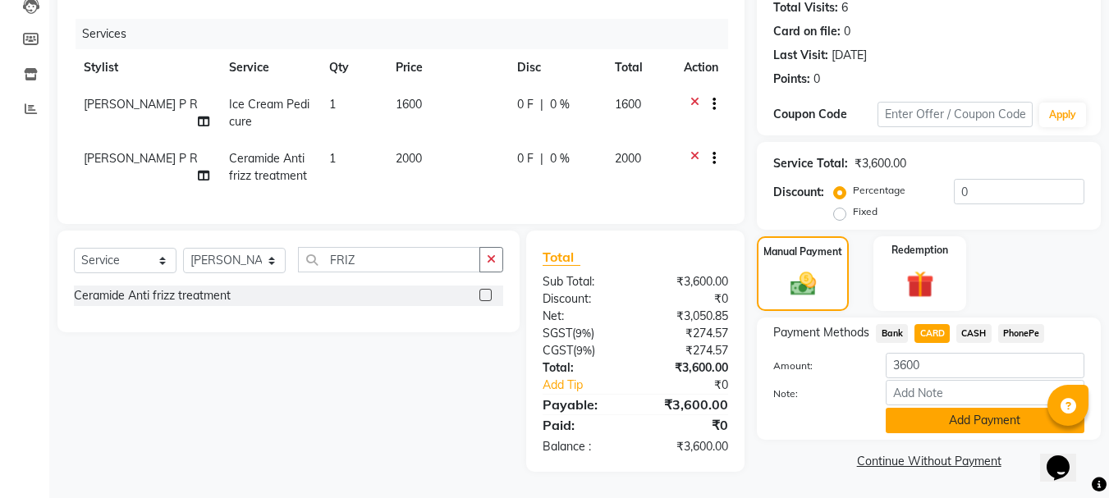
click at [935, 410] on button "Add Payment" at bounding box center [985, 420] width 199 height 25
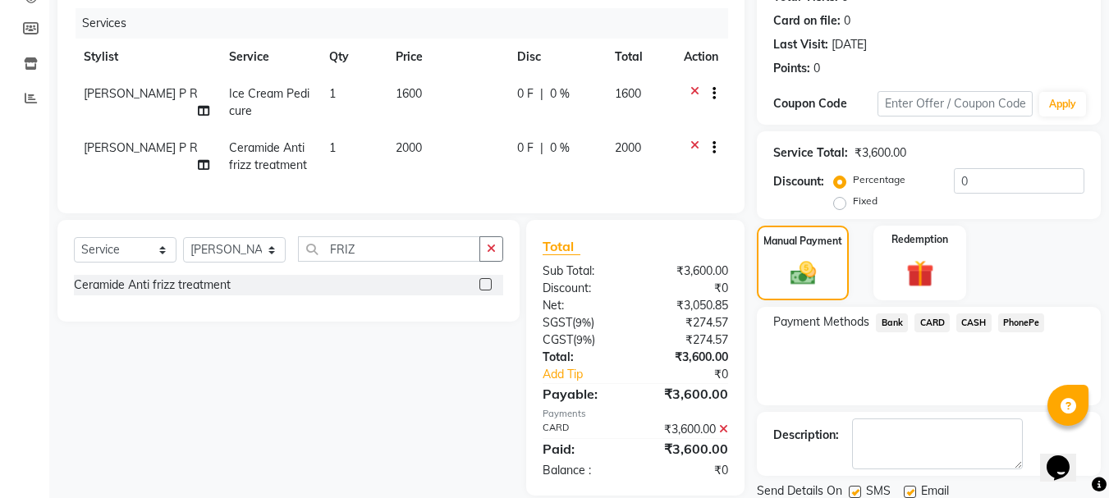
scroll to position [254, 0]
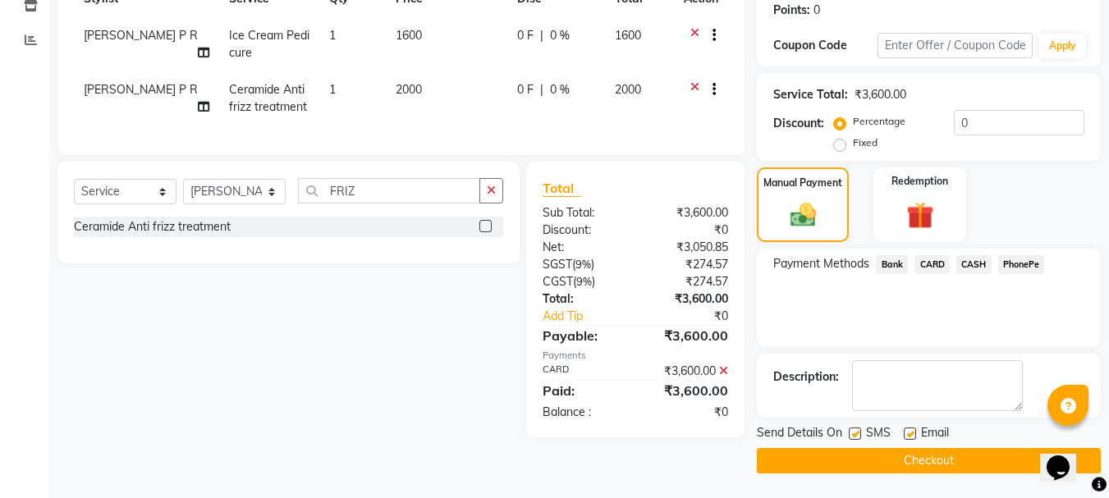
click at [943, 459] on button "Checkout" at bounding box center [929, 460] width 344 height 25
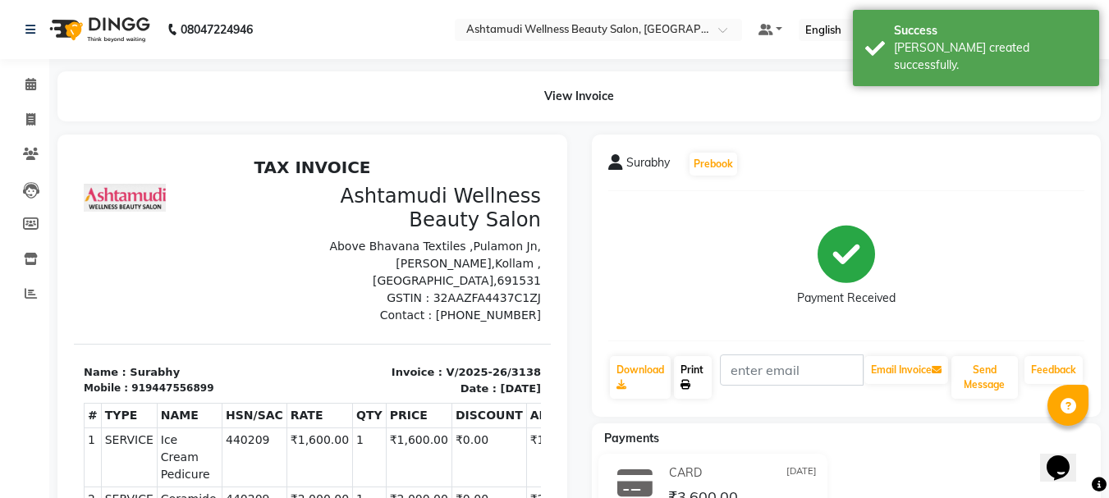
click at [700, 374] on link "Print" at bounding box center [693, 377] width 38 height 43
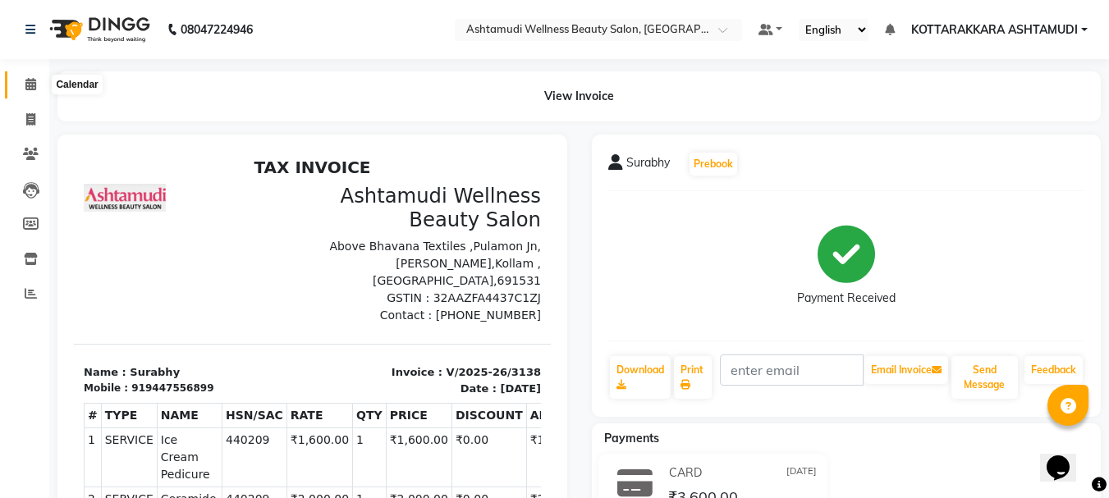
click at [31, 80] on icon at bounding box center [30, 84] width 11 height 12
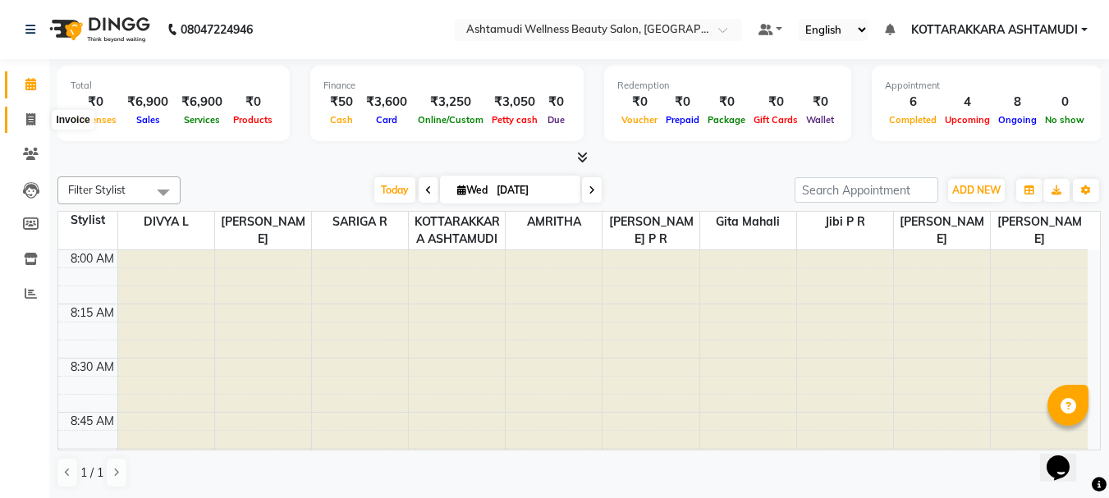
click at [36, 120] on span at bounding box center [30, 120] width 29 height 19
select select "service"
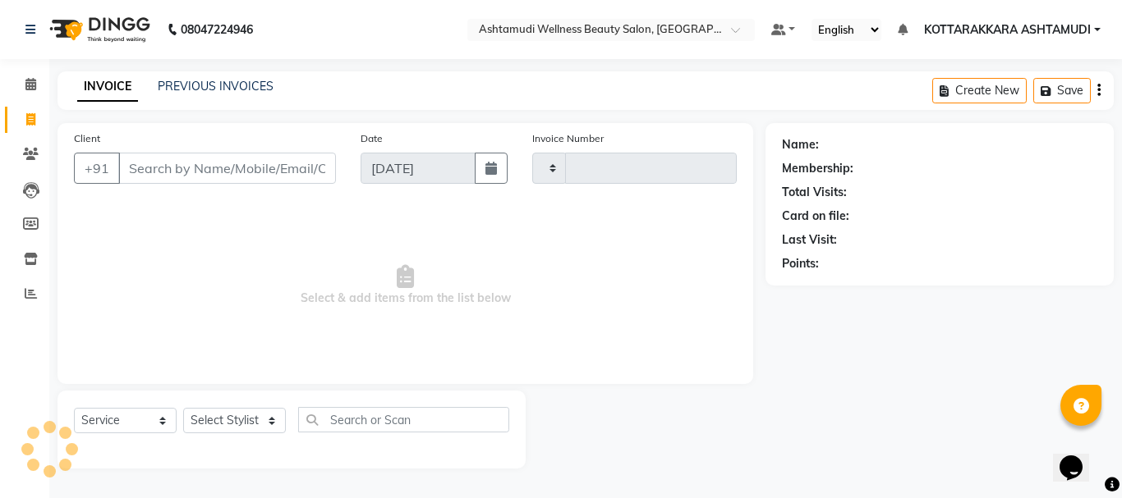
type input "3139"
select select "4664"
click at [229, 422] on select "Select Stylist" at bounding box center [234, 420] width 103 height 25
drag, startPoint x: 34, startPoint y: 83, endPoint x: 42, endPoint y: 91, distance: 11.0
click at [34, 82] on icon at bounding box center [30, 84] width 11 height 12
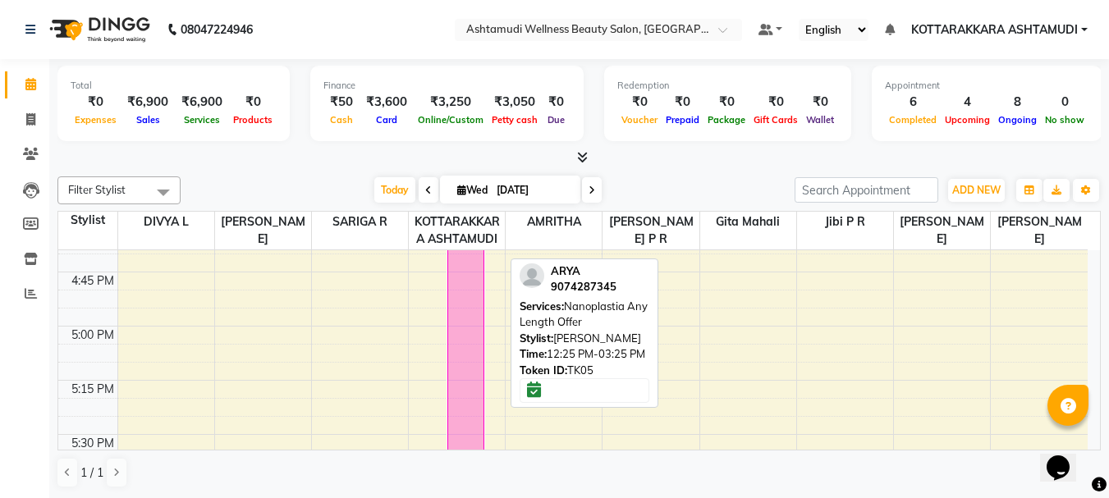
scroll to position [2053, 0]
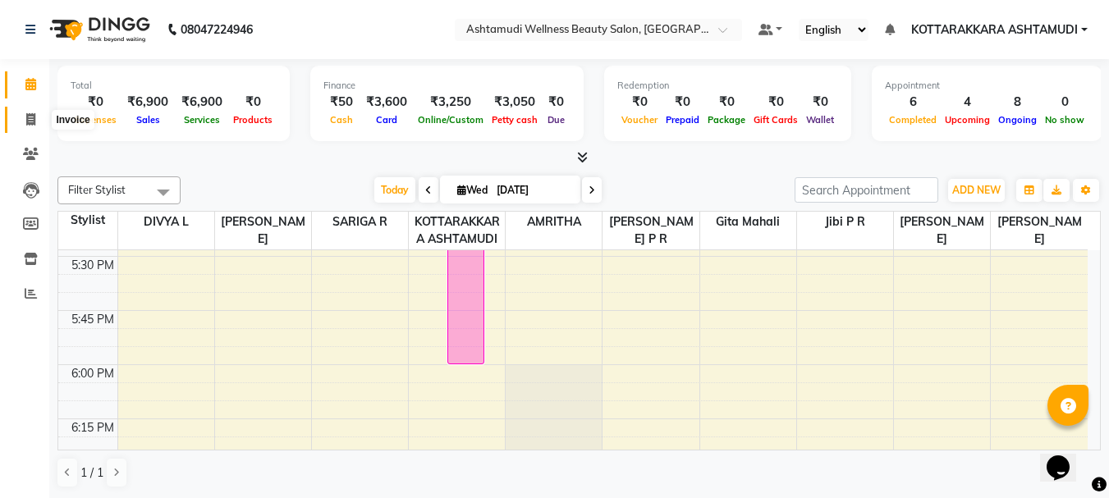
click at [37, 122] on span at bounding box center [30, 120] width 29 height 19
select select "service"
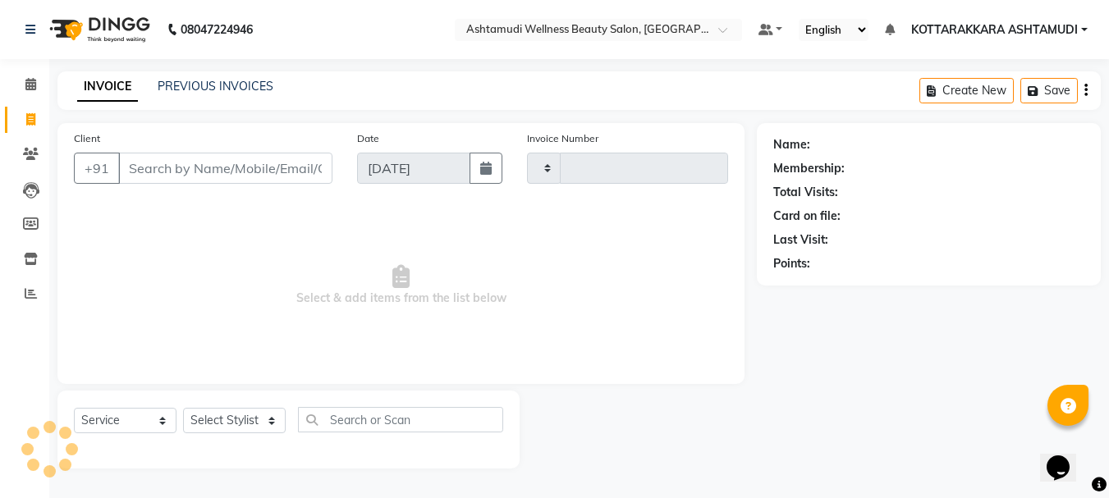
type input "3139"
select select "4664"
click at [223, 415] on select "Select Stylist" at bounding box center [234, 420] width 103 height 25
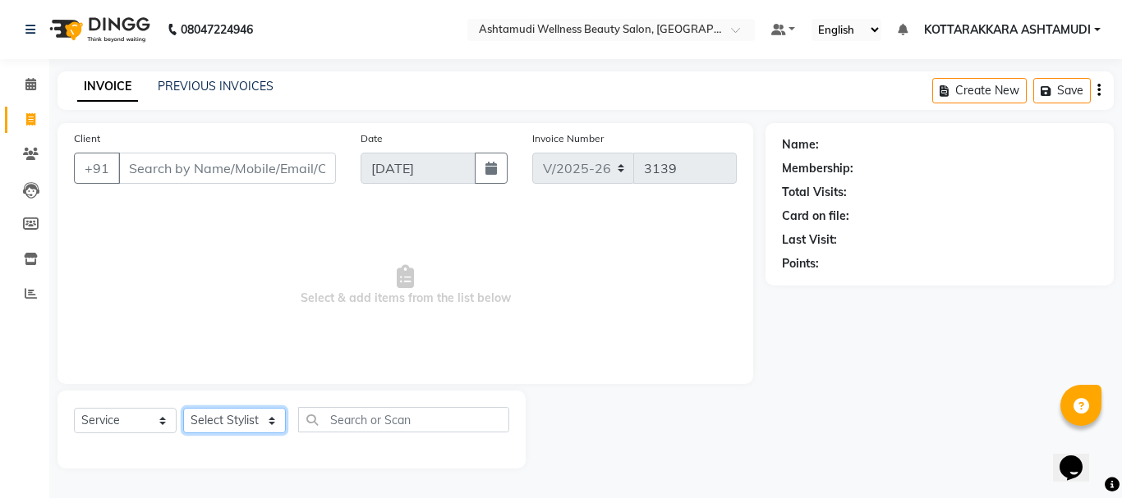
select select "27465"
click at [183, 408] on select "Select Stylist AMRITHA DIVYA L Gita Mahali Jibi P R [PERSON_NAME] ASHTAMUDI [PE…" at bounding box center [234, 420] width 103 height 25
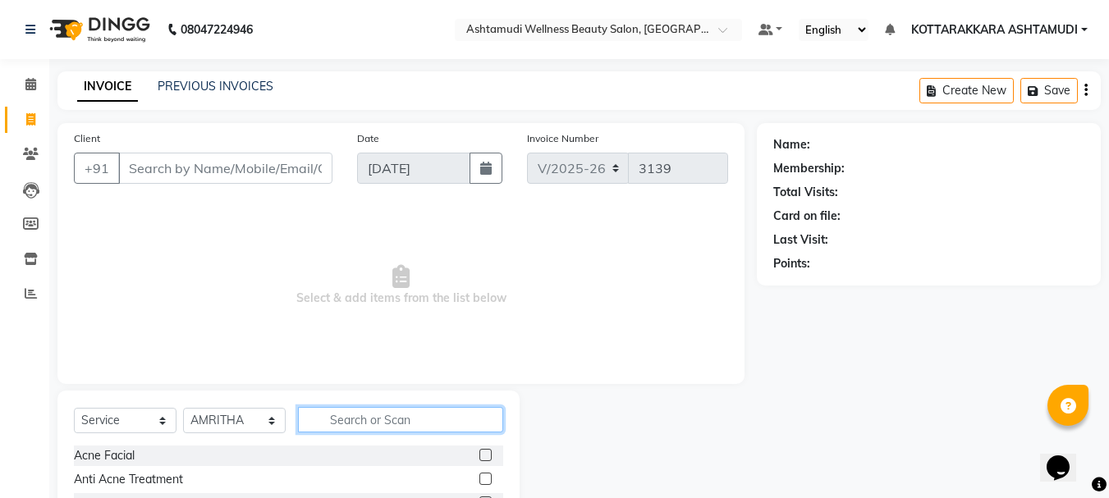
click at [333, 420] on input "text" at bounding box center [400, 419] width 205 height 25
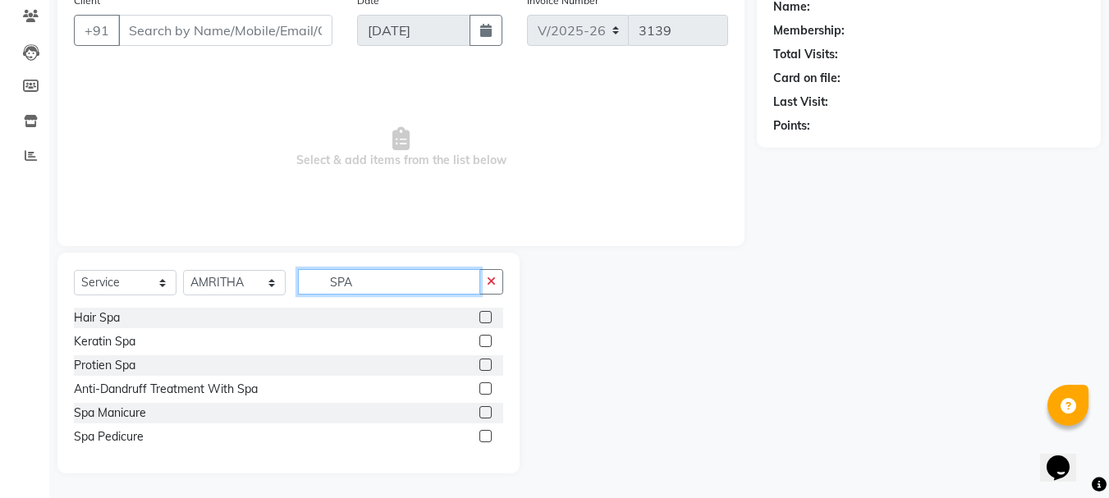
type input "SPA"
click at [487, 388] on label at bounding box center [486, 389] width 12 height 12
click at [487, 388] on input "checkbox" at bounding box center [485, 389] width 11 height 11
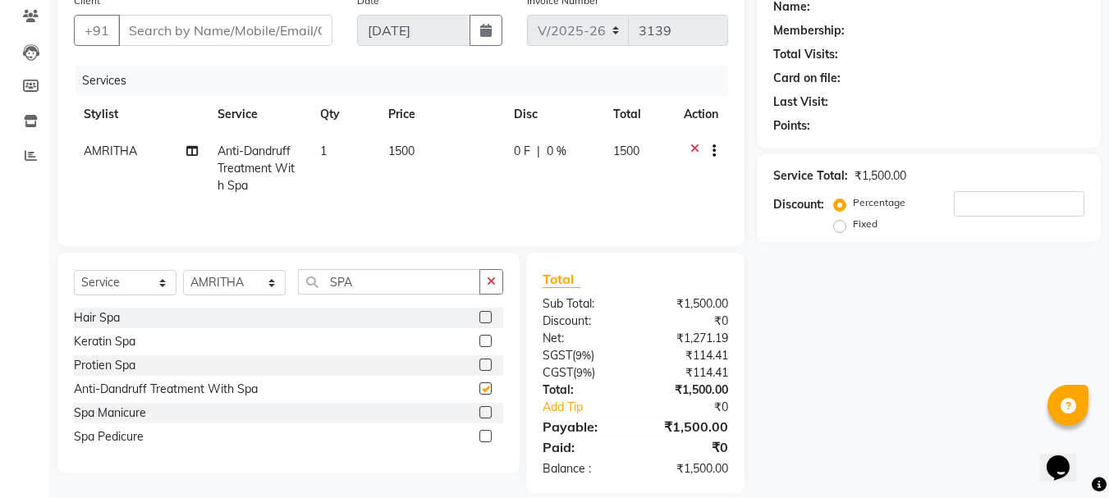
checkbox input "false"
click at [405, 280] on input "SPA" at bounding box center [389, 281] width 182 height 25
type input "S"
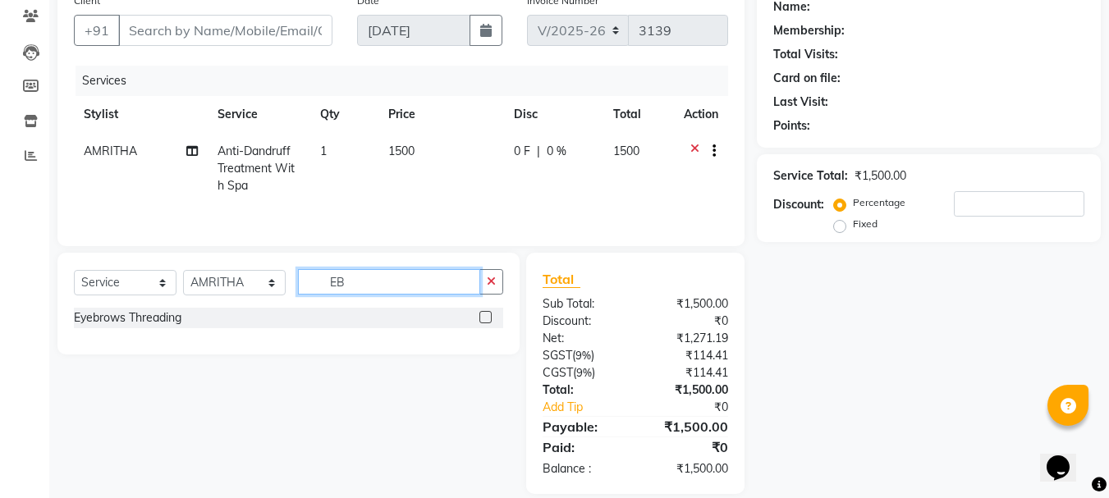
type input "EB"
click at [489, 319] on label at bounding box center [486, 317] width 12 height 12
click at [489, 319] on input "checkbox" at bounding box center [485, 318] width 11 height 11
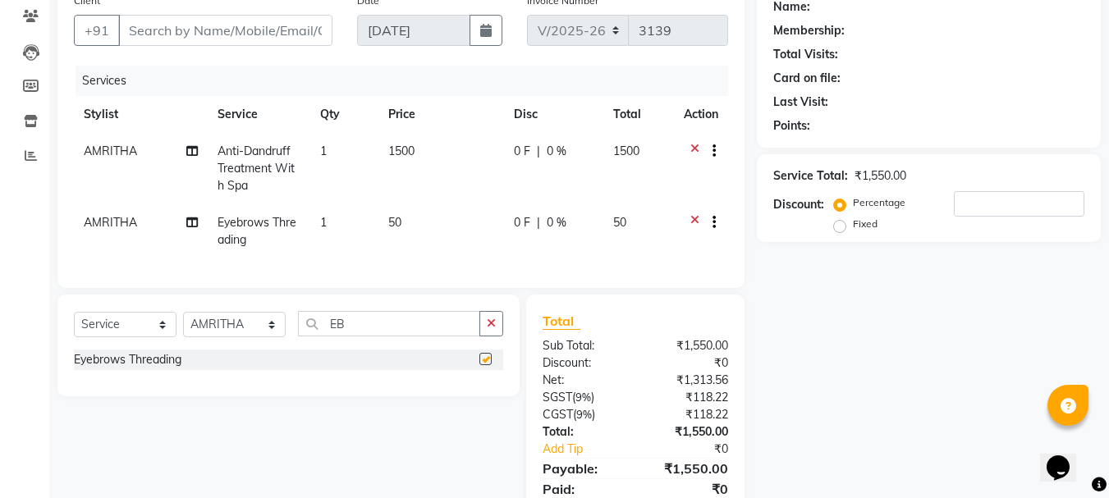
checkbox input "false"
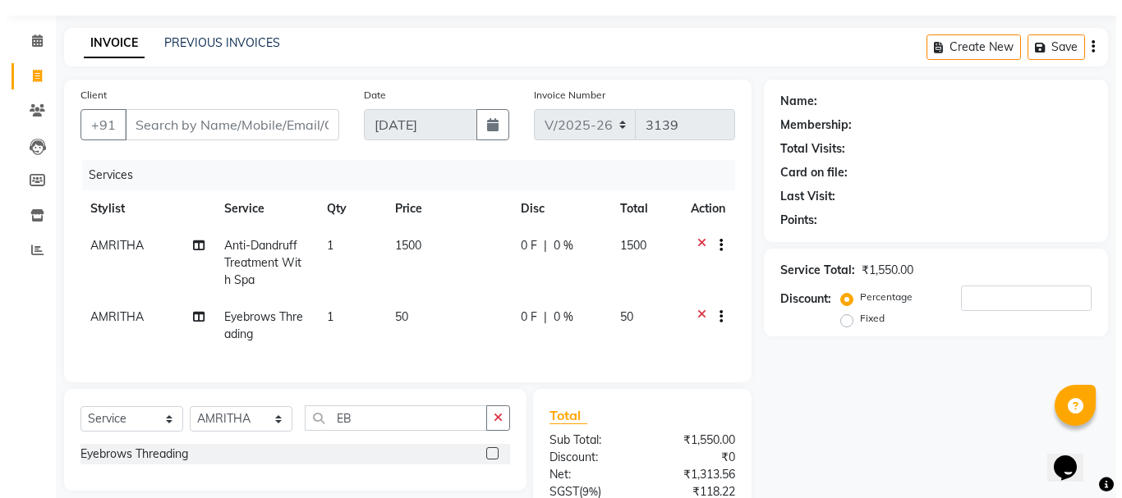
scroll to position [0, 0]
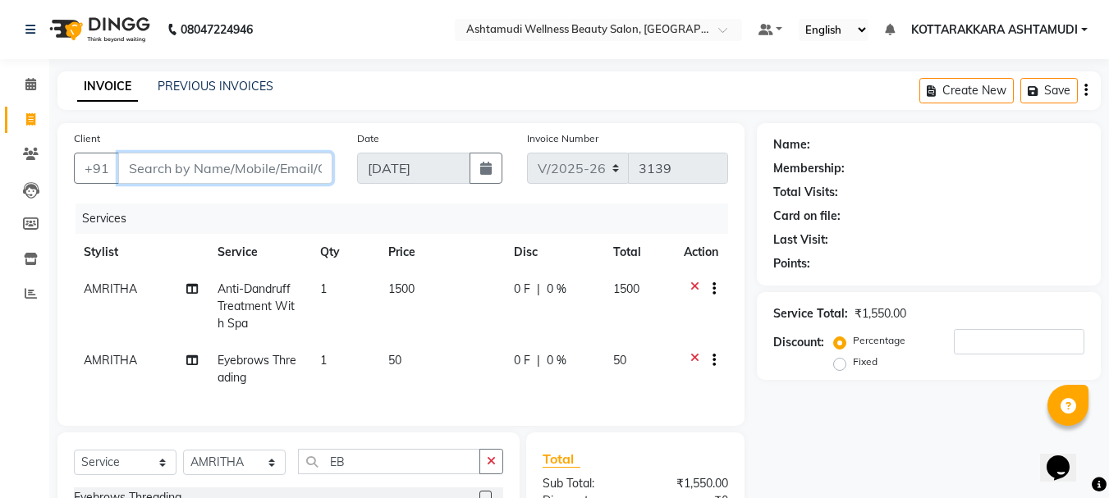
click at [191, 173] on input "Client" at bounding box center [225, 168] width 214 height 31
click at [227, 169] on input "Client" at bounding box center [225, 168] width 214 height 31
type input "8"
type input "0"
click at [152, 165] on input "8127802979" at bounding box center [183, 168] width 131 height 31
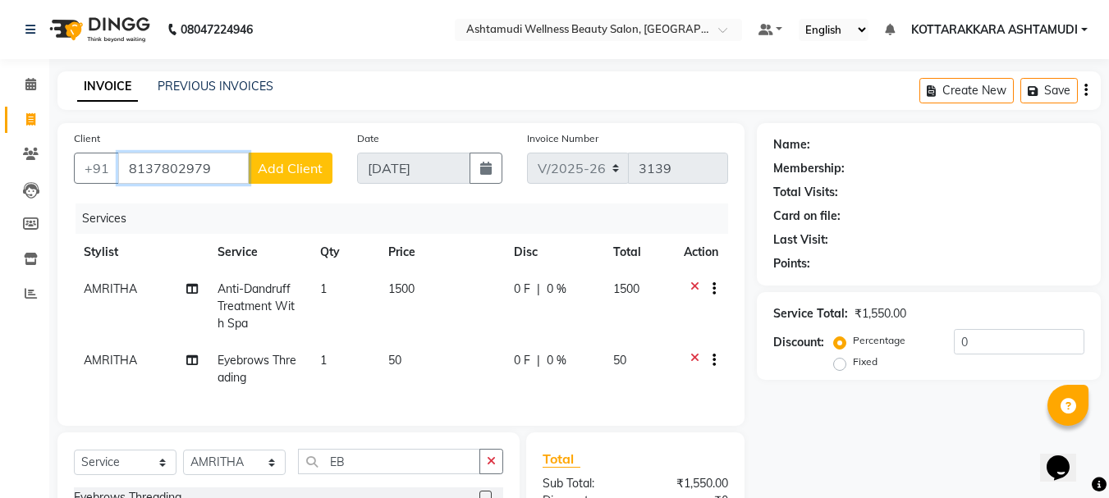
type input "8137802979"
click at [312, 176] on span "Add Client" at bounding box center [290, 168] width 65 height 16
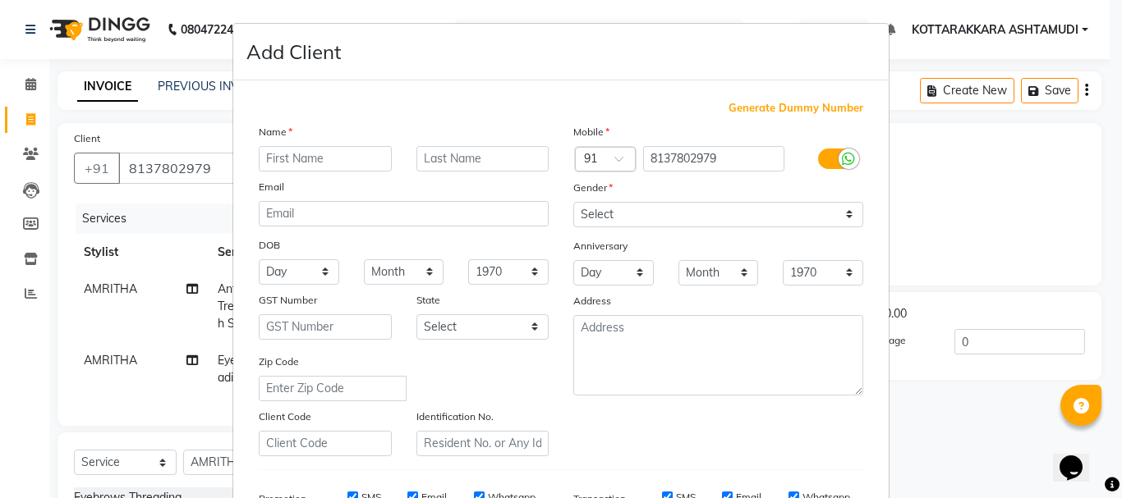
click at [306, 153] on input "text" at bounding box center [325, 158] width 133 height 25
type input "ANN MARY"
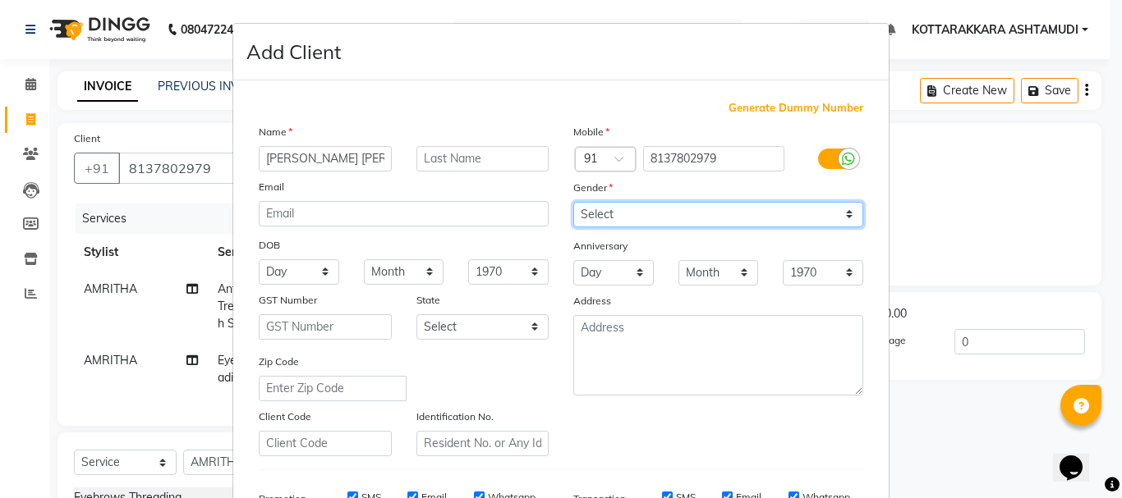
click at [617, 221] on select "Select Male Female Other Prefer Not To Say" at bounding box center [718, 214] width 290 height 25
select select "[DEMOGRAPHIC_DATA]"
click at [573, 202] on select "Select Male Female Other Prefer Not To Say" at bounding box center [718, 214] width 290 height 25
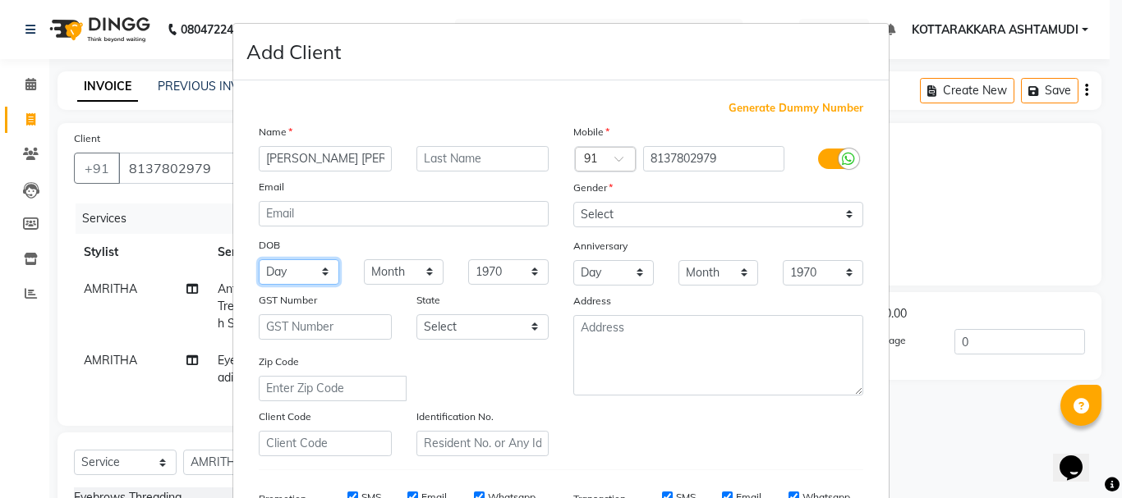
click at [318, 274] on select "Day 01 02 03 04 05 06 07 08 09 10 11 12 13 14 15 16 17 18 19 20 21 22 23 24 25 …" at bounding box center [299, 271] width 80 height 25
select select "13"
click at [259, 259] on select "Day 01 02 03 04 05 06 07 08 09 10 11 12 13 14 15 16 17 18 19 20 21 22 23 24 25 …" at bounding box center [299, 271] width 80 height 25
click at [380, 281] on select "Month January February March April May June July August September October Novem…" at bounding box center [404, 271] width 80 height 25
select select "06"
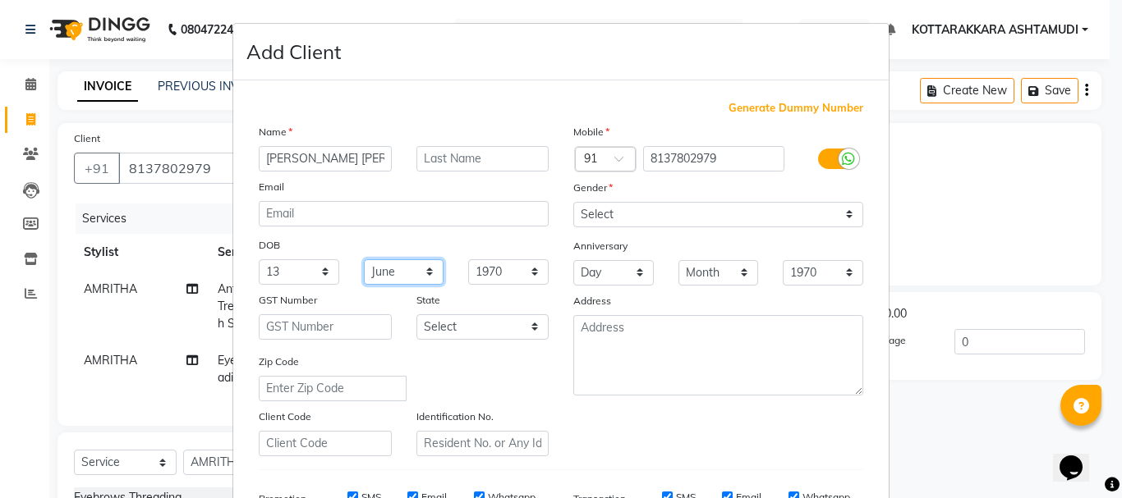
click at [364, 259] on select "Month January February March April May June July August September October Novem…" at bounding box center [404, 271] width 80 height 25
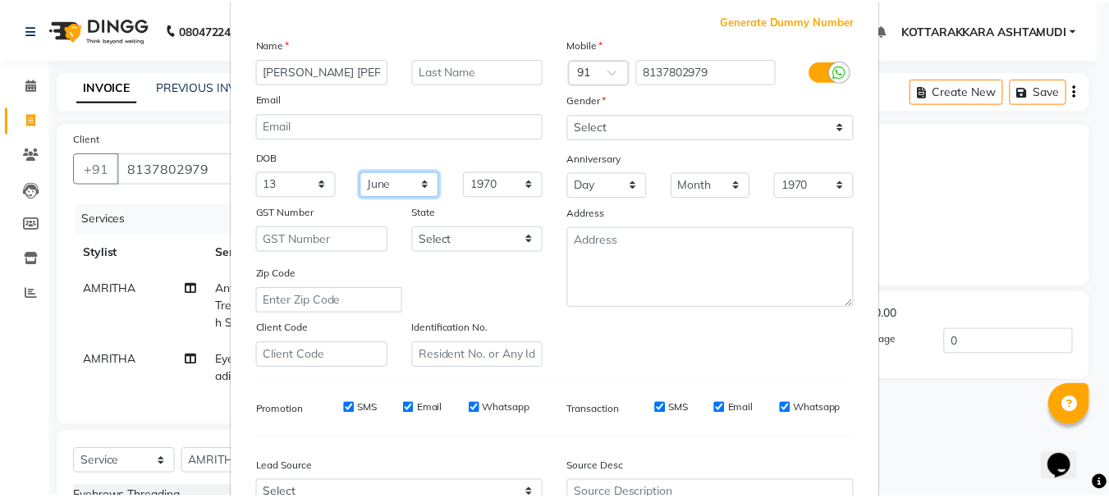
scroll to position [246, 0]
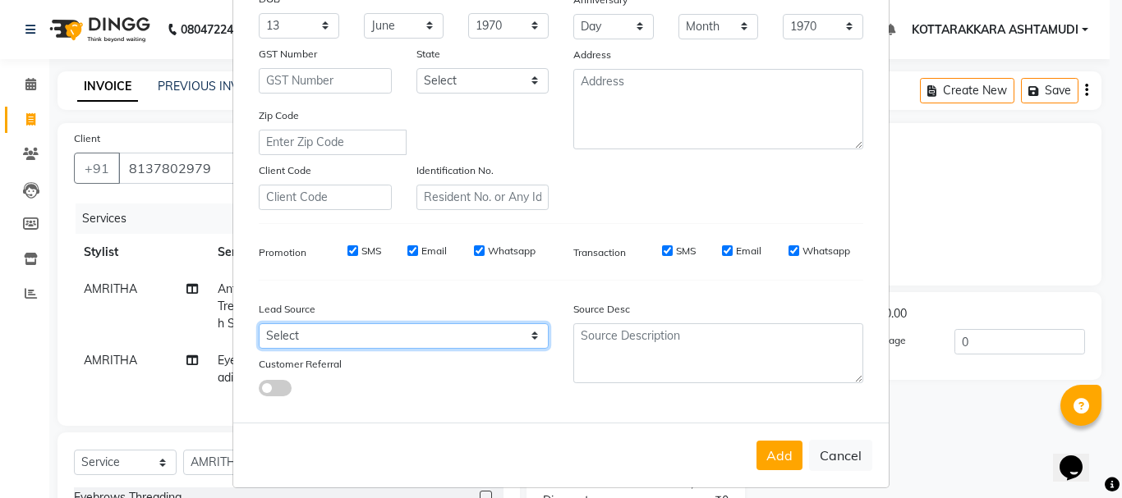
drag, startPoint x: 344, startPoint y: 328, endPoint x: 328, endPoint y: 330, distance: 15.8
click at [344, 328] on select "Select Walk-in Referral Internet Friend Word of Mouth Advertisement Facebook Ju…" at bounding box center [404, 336] width 290 height 25
select select "31518"
click at [259, 324] on select "Select Walk-in Referral Internet Friend Word of Mouth Advertisement Facebook Ju…" at bounding box center [404, 336] width 290 height 25
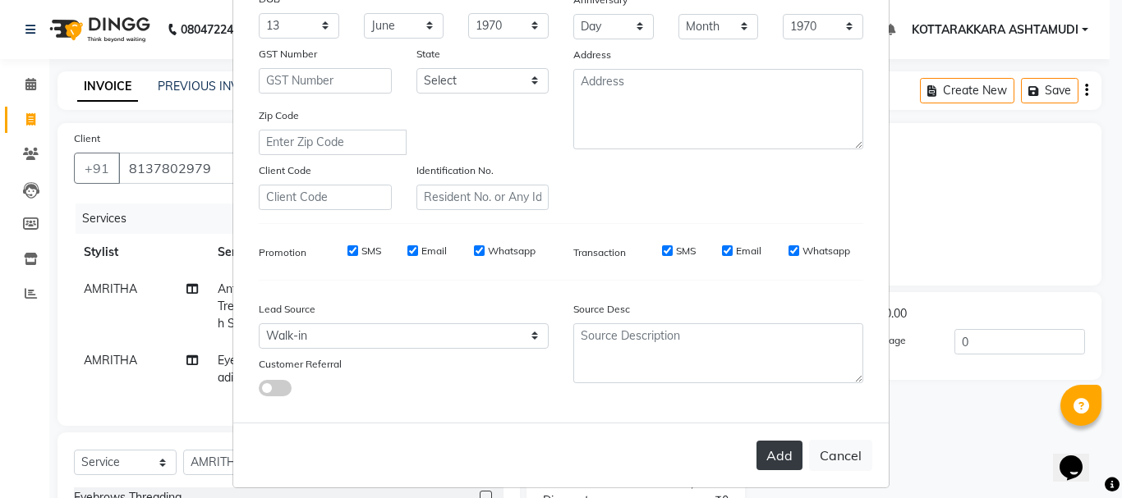
click at [776, 458] on button "Add" at bounding box center [779, 456] width 46 height 30
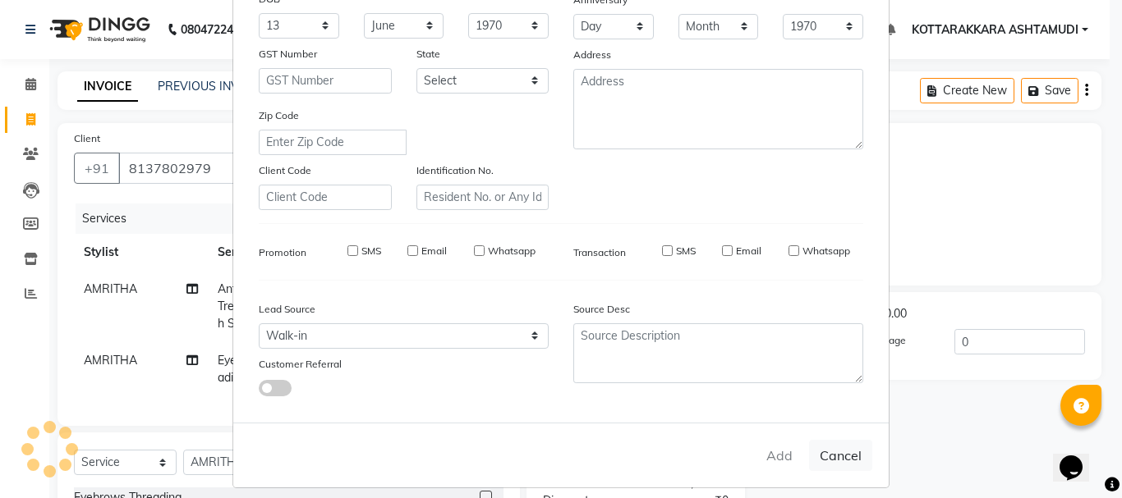
select select
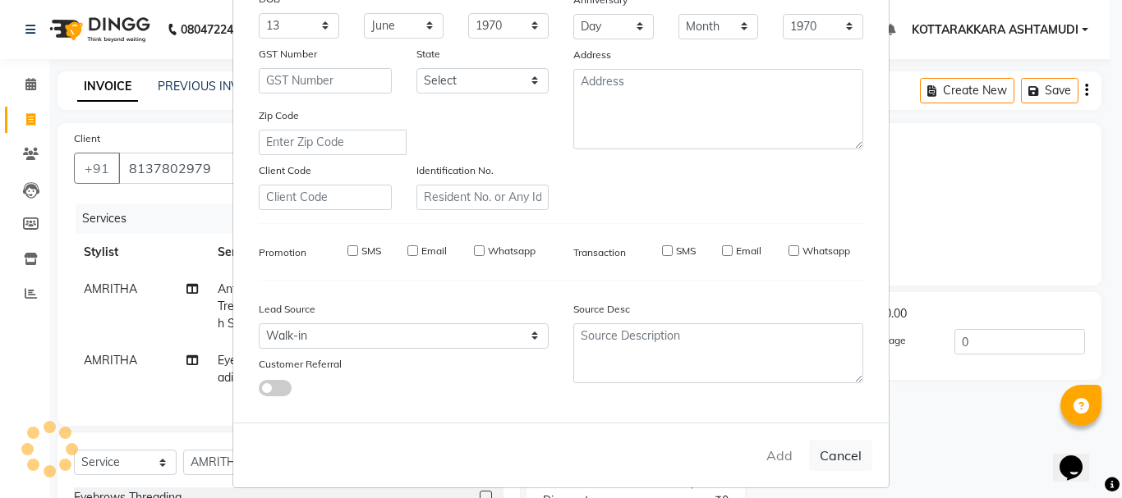
select select
checkbox input "false"
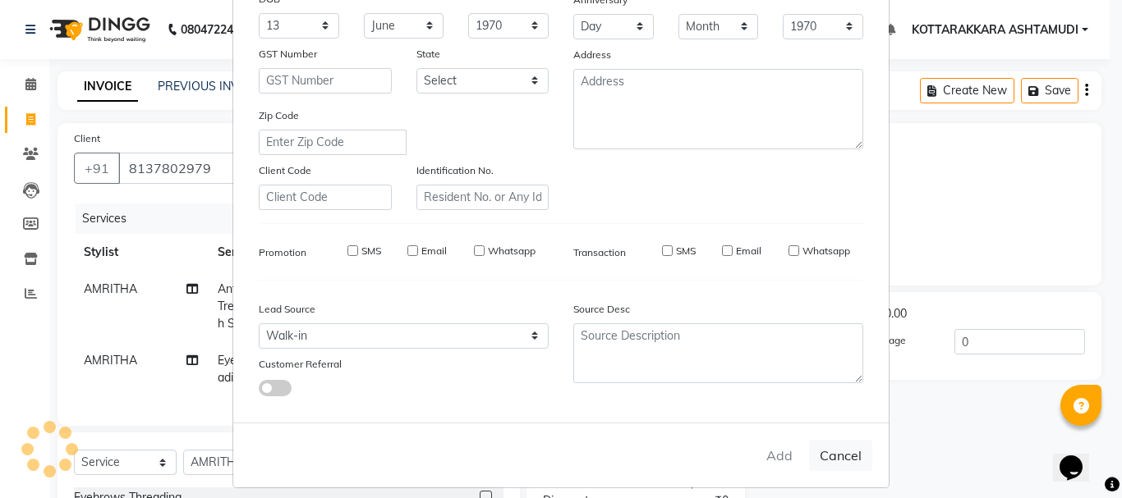
checkbox input "false"
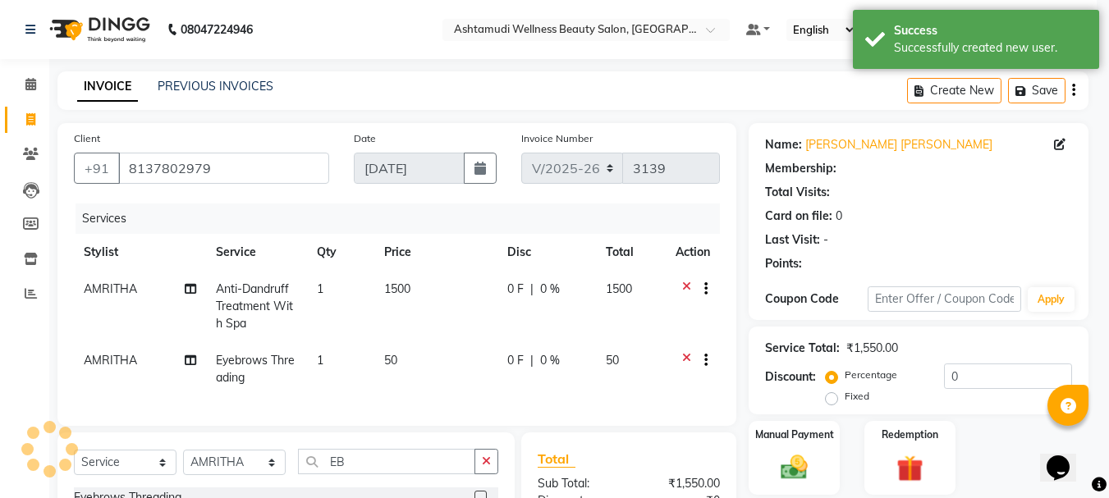
select select "1: Object"
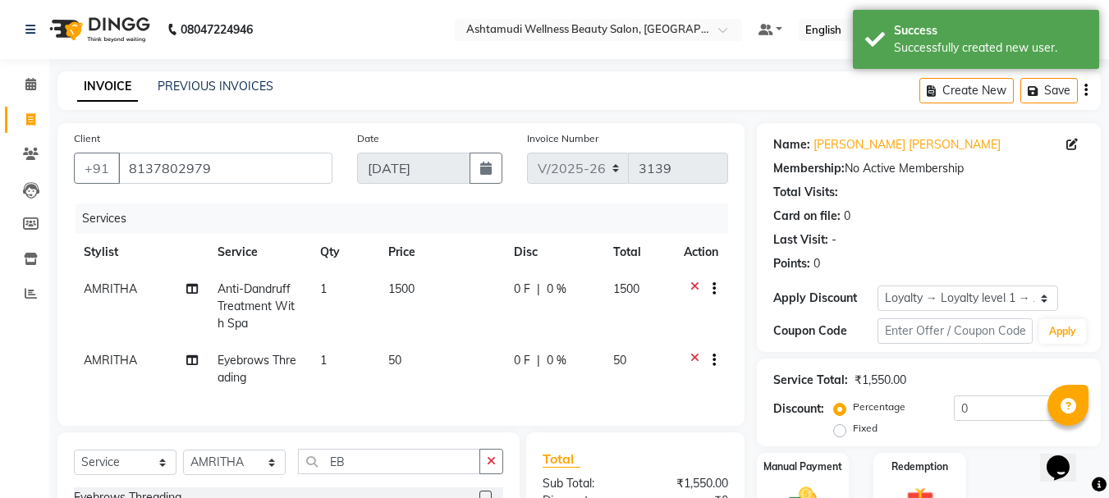
scroll to position [213, 0]
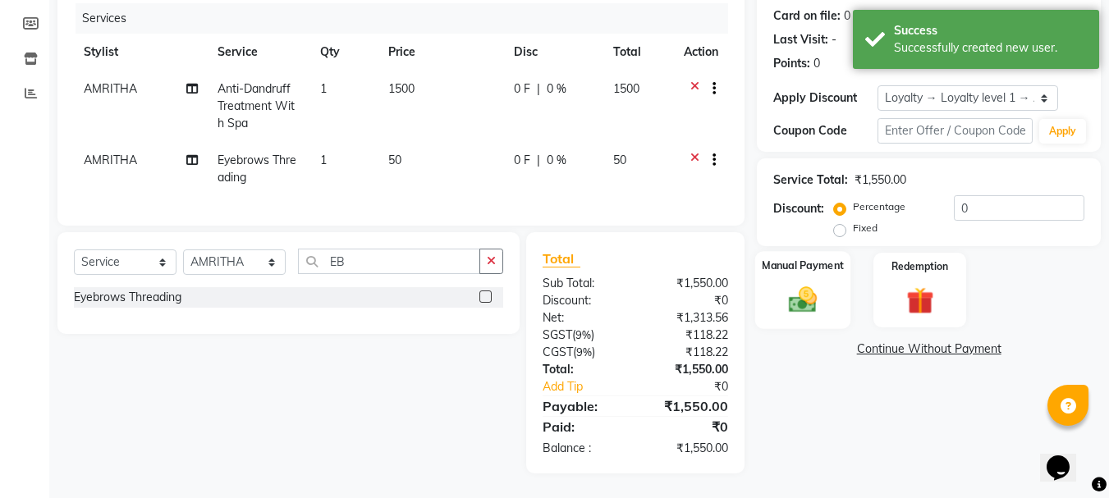
click at [798, 283] on img at bounding box center [803, 299] width 46 height 33
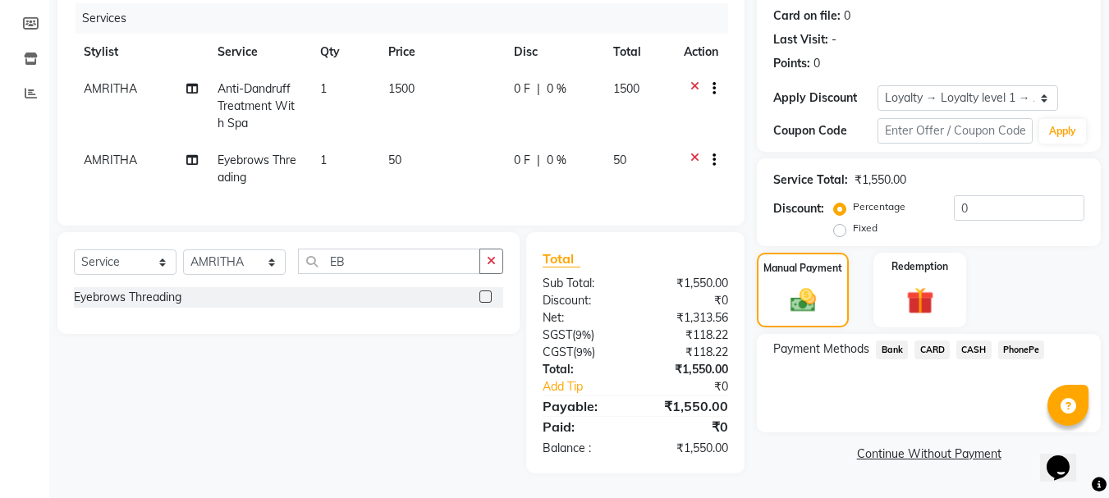
click at [975, 341] on span "CASH" at bounding box center [974, 350] width 35 height 19
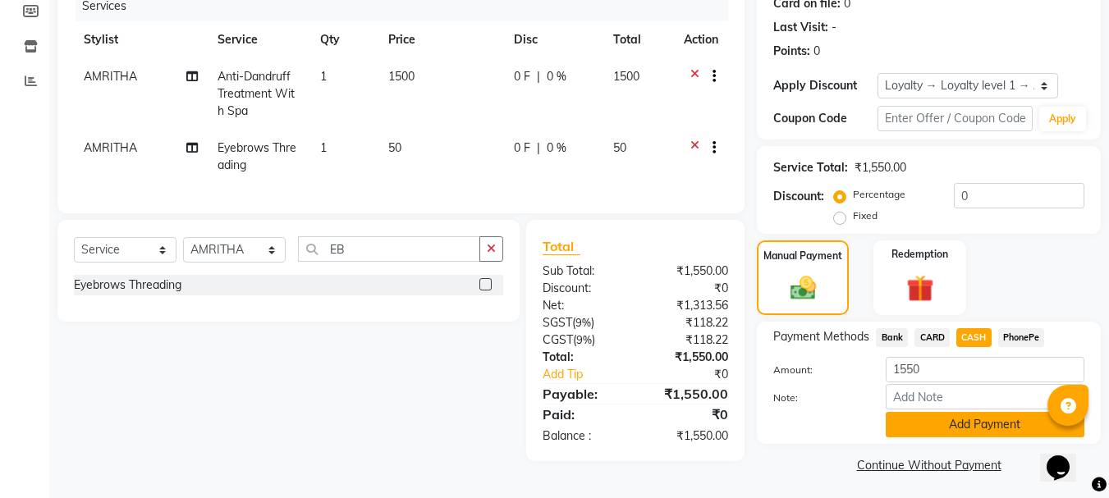
click at [982, 420] on button "Add Payment" at bounding box center [985, 424] width 199 height 25
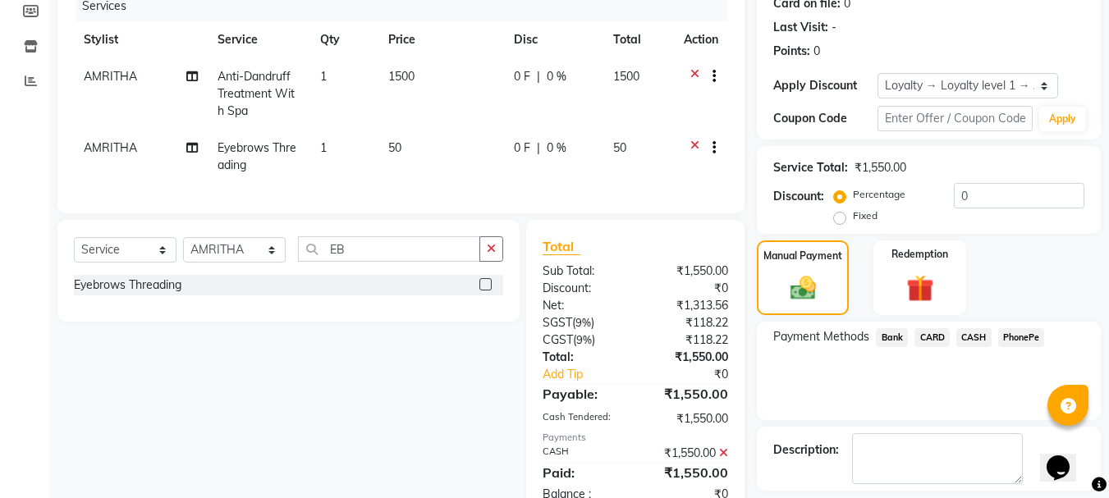
scroll to position [369, 0]
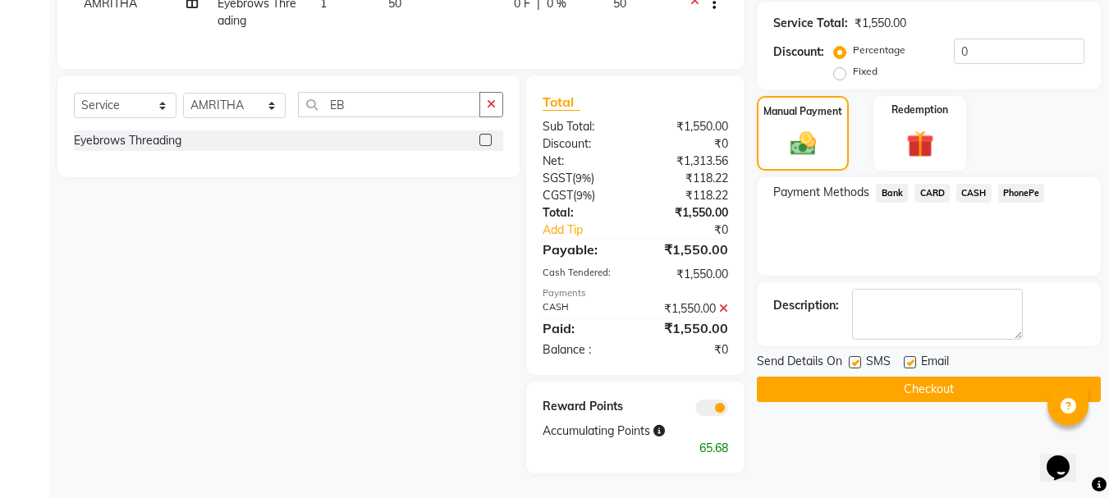
click at [853, 64] on label "Fixed" at bounding box center [865, 71] width 25 height 15
click at [842, 66] on input "Fixed" at bounding box center [842, 71] width 11 height 11
radio input "true"
click at [973, 39] on input "0" at bounding box center [1019, 51] width 131 height 25
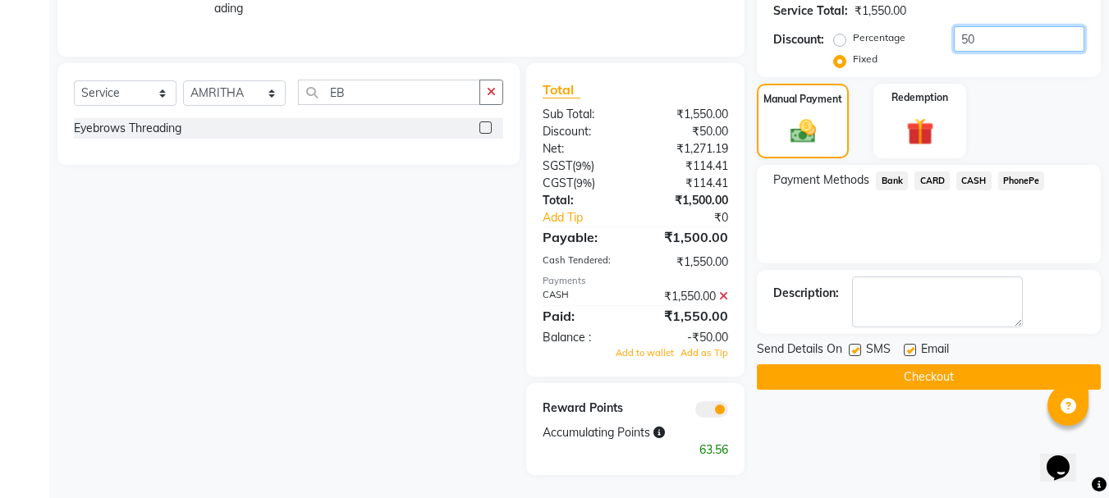
type input "50"
click at [996, 62] on div "Percentage Fixed 50" at bounding box center [960, 48] width 247 height 44
click at [723, 302] on icon at bounding box center [723, 296] width 9 height 11
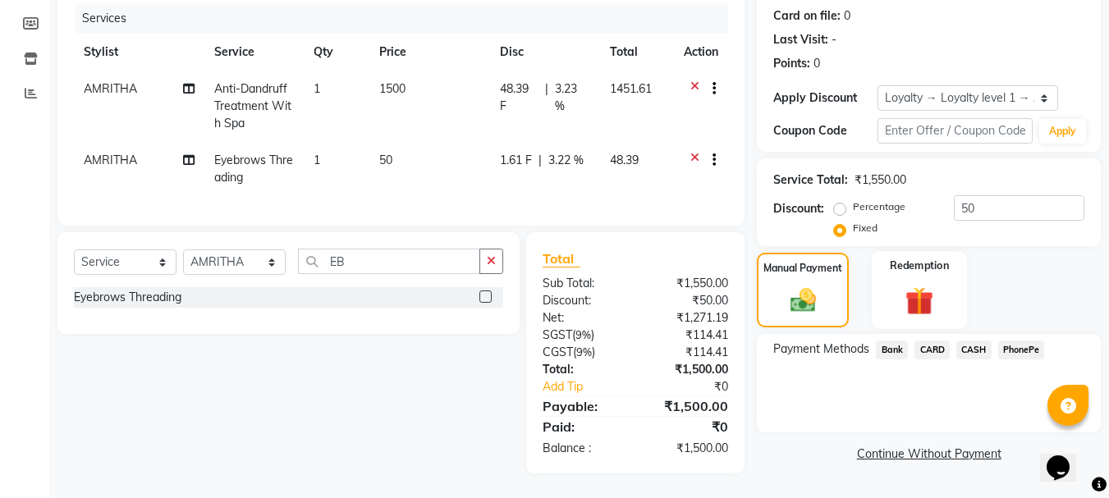
scroll to position [213, 0]
click at [981, 341] on span "CASH" at bounding box center [974, 350] width 35 height 19
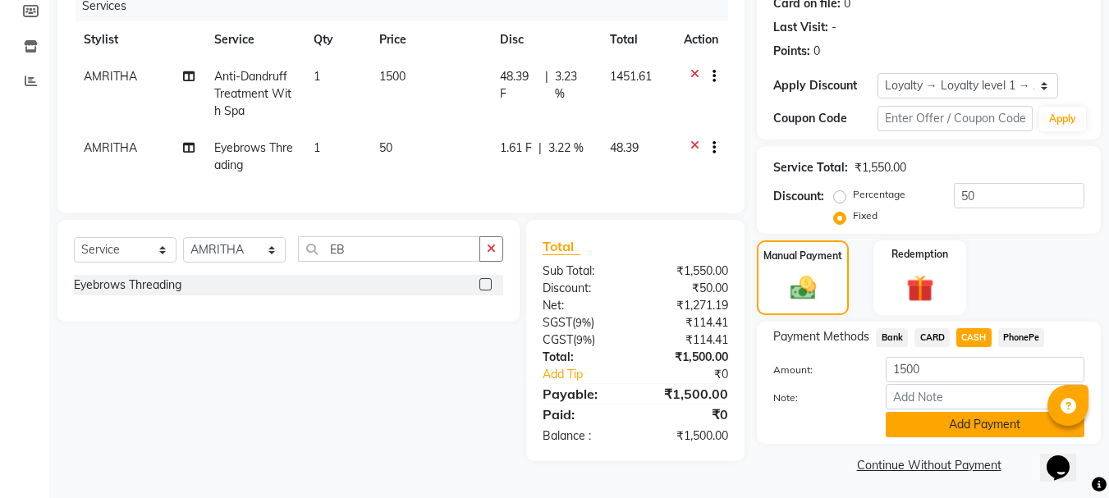
scroll to position [217, 0]
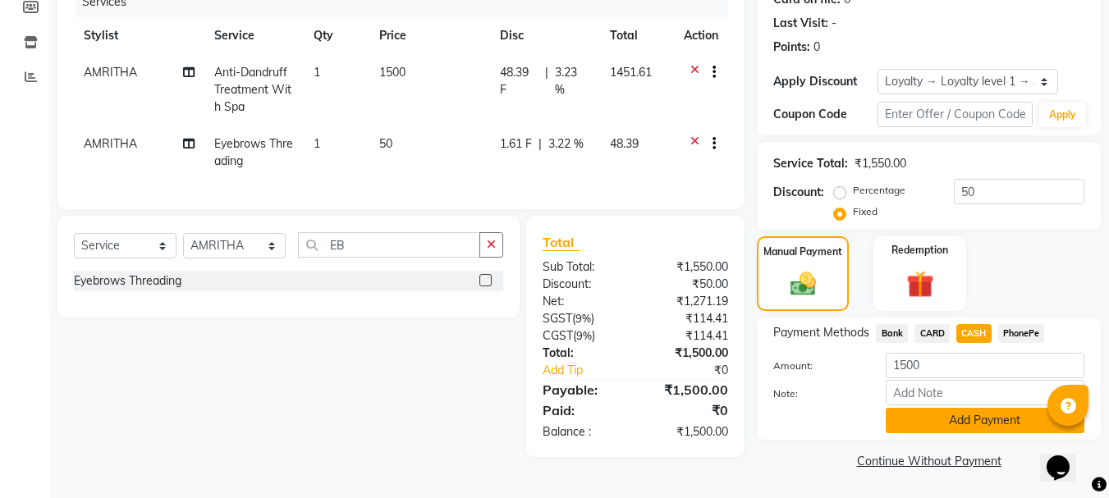
click at [965, 420] on button "Add Payment" at bounding box center [985, 420] width 199 height 25
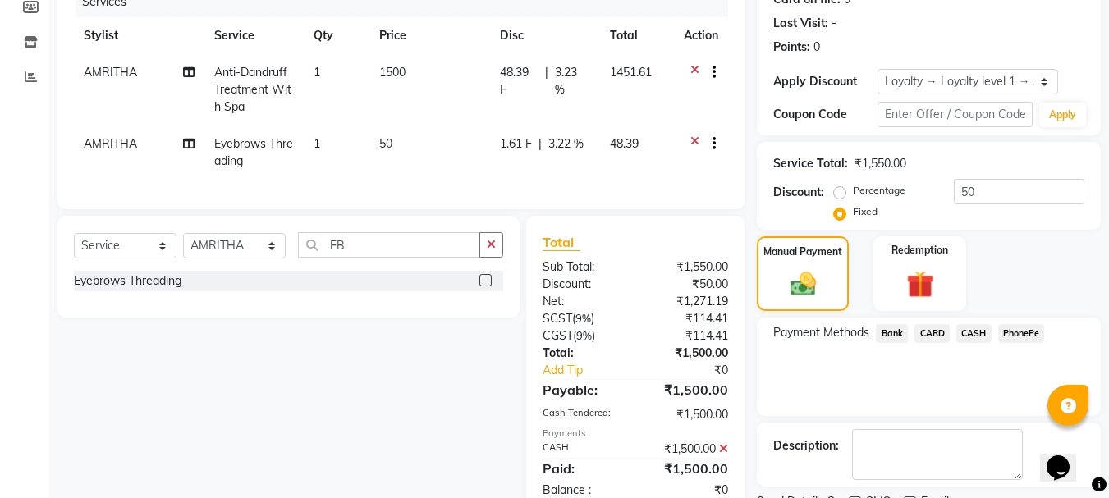
scroll to position [369, 0]
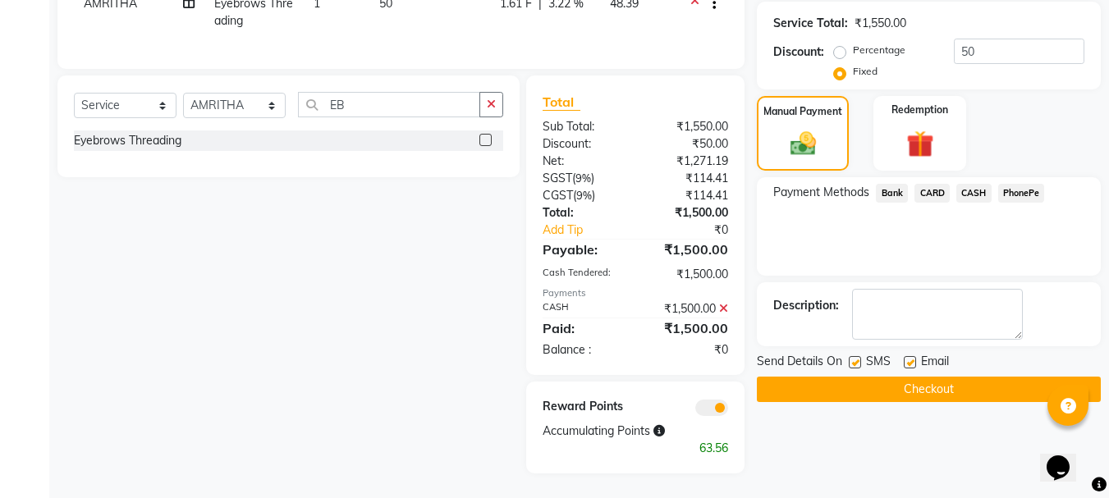
click at [925, 377] on button "Checkout" at bounding box center [929, 389] width 344 height 25
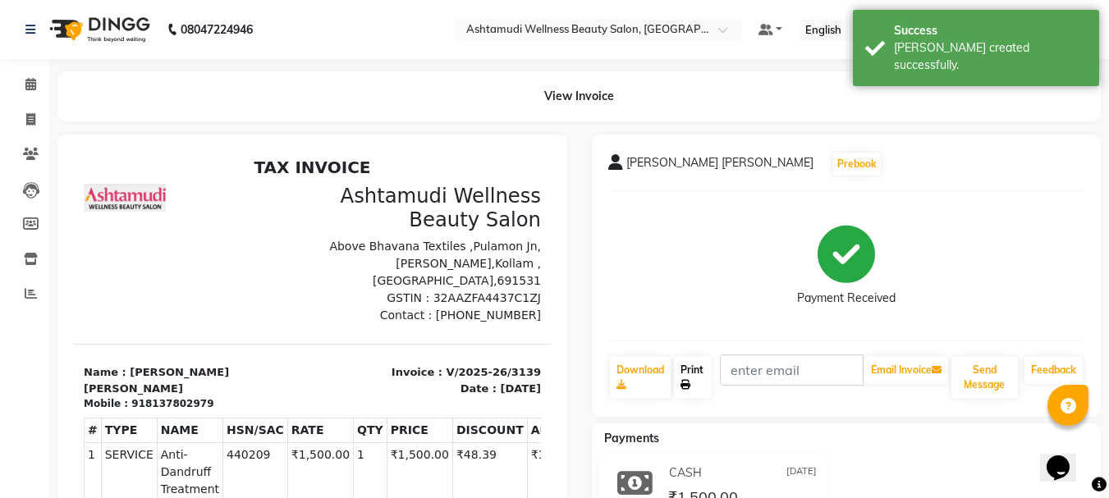
click at [694, 370] on link "Print" at bounding box center [693, 377] width 38 height 43
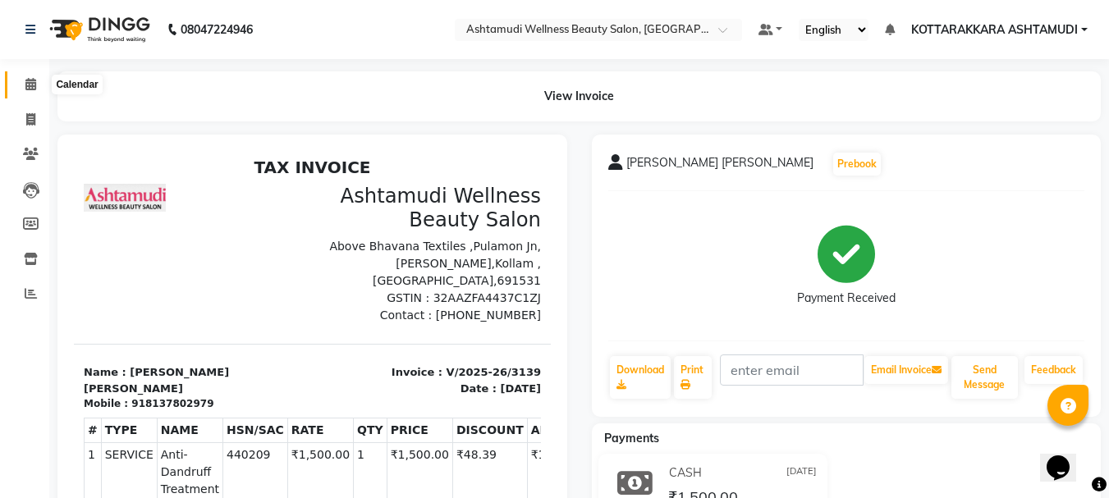
click at [38, 83] on span at bounding box center [30, 85] width 29 height 19
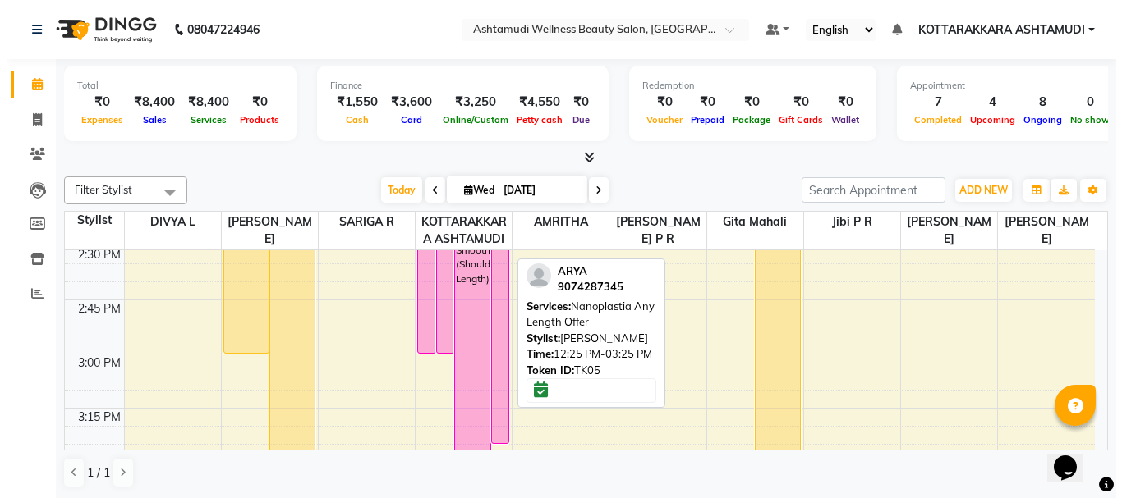
scroll to position [1741, 0]
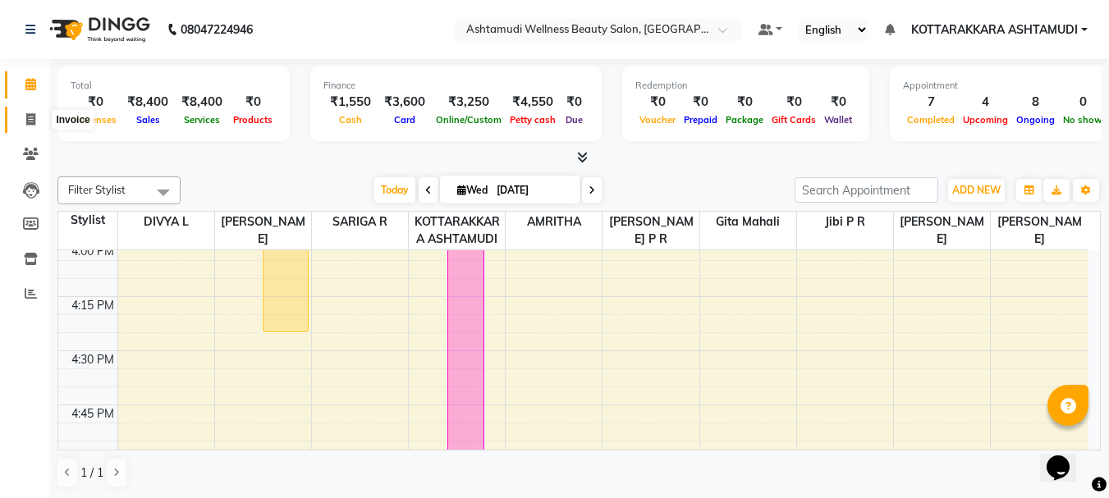
click at [28, 117] on icon at bounding box center [30, 119] width 9 height 12
select select "service"
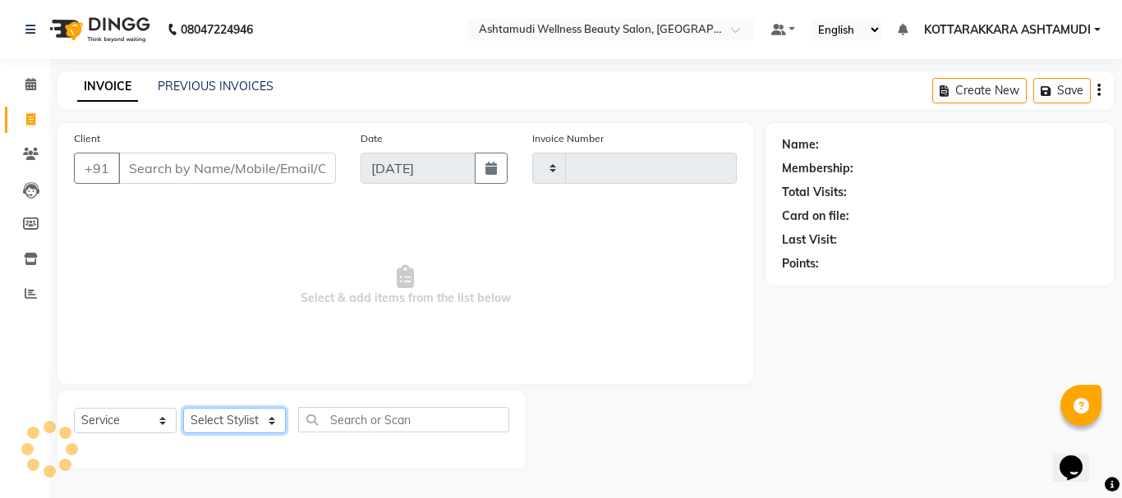
click at [255, 420] on select "Select Stylist" at bounding box center [234, 420] width 103 height 25
type input "3140"
select select "4664"
select select "75884"
click at [183, 408] on select "Select Stylist AMRITHA DIVYA L Gita Mahali Jibi P R [PERSON_NAME] ASHTAMUDI [PE…" at bounding box center [234, 420] width 103 height 25
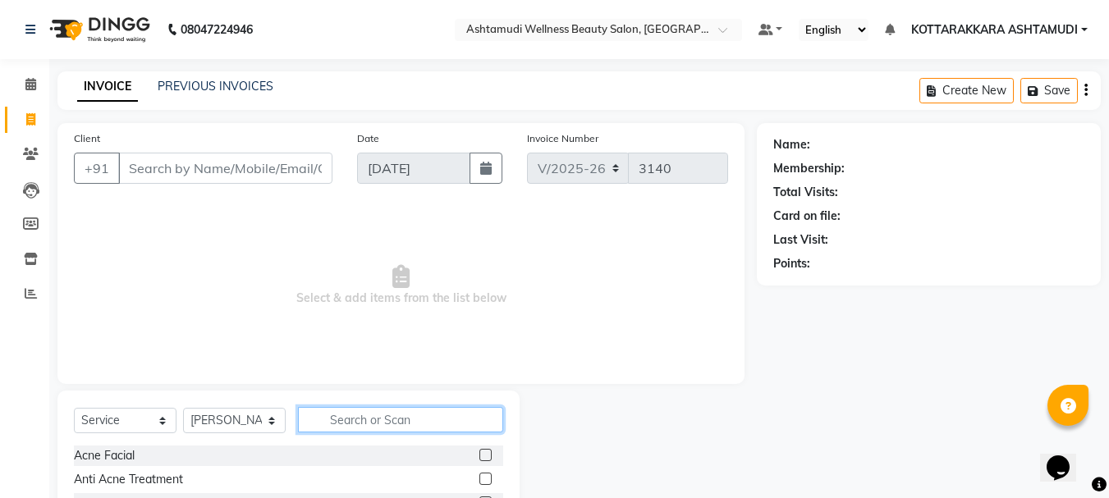
click at [388, 421] on input "text" at bounding box center [400, 419] width 205 height 25
type input "SETT"
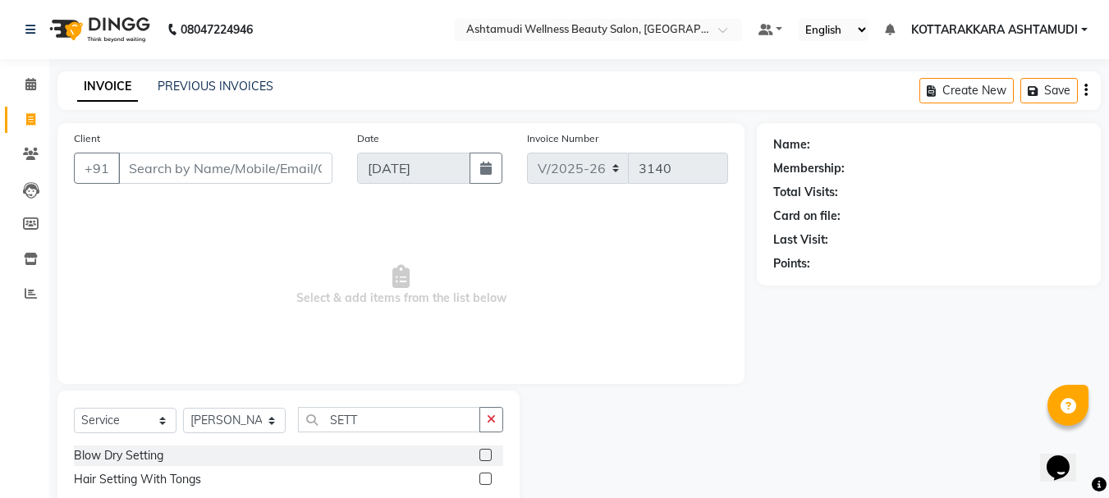
click at [487, 454] on label at bounding box center [486, 455] width 12 height 12
click at [487, 454] on input "checkbox" at bounding box center [485, 456] width 11 height 11
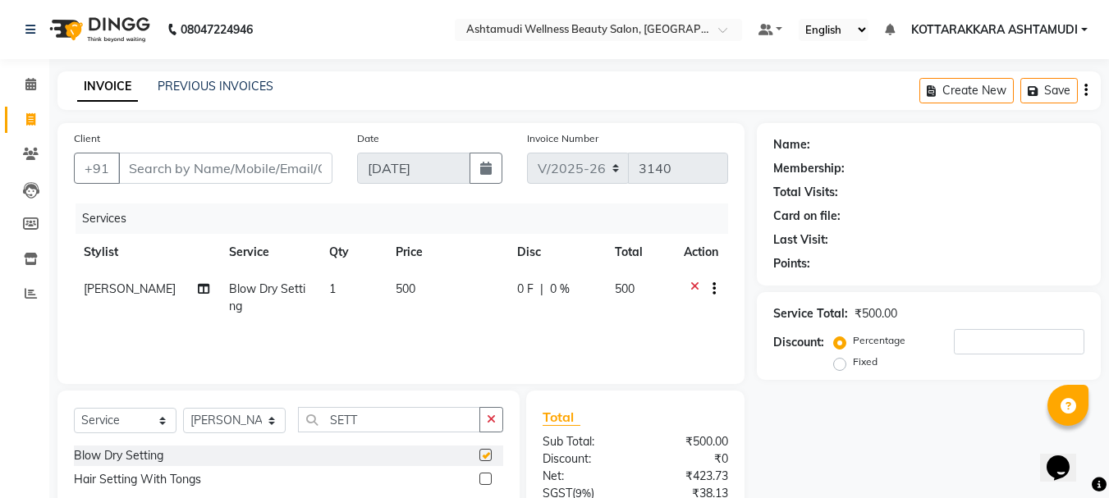
checkbox input "false"
click at [274, 420] on select "Select Stylist AMRITHA DIVYA L Gita Mahali Jibi P R [PERSON_NAME] ASHTAMUDI [PE…" at bounding box center [234, 420] width 103 height 25
select select "49590"
click at [183, 408] on select "Select Stylist AMRITHA DIVYA L Gita Mahali Jibi P R [PERSON_NAME] ASHTAMUDI [PE…" at bounding box center [234, 420] width 103 height 25
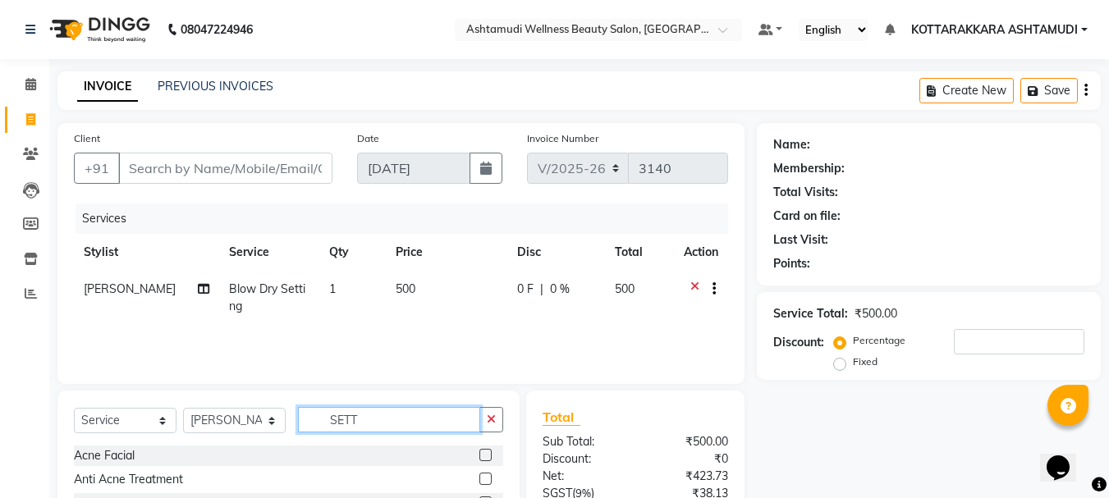
click at [400, 420] on input "SETT" at bounding box center [389, 419] width 182 height 25
type input "S"
type input "SKIN G"
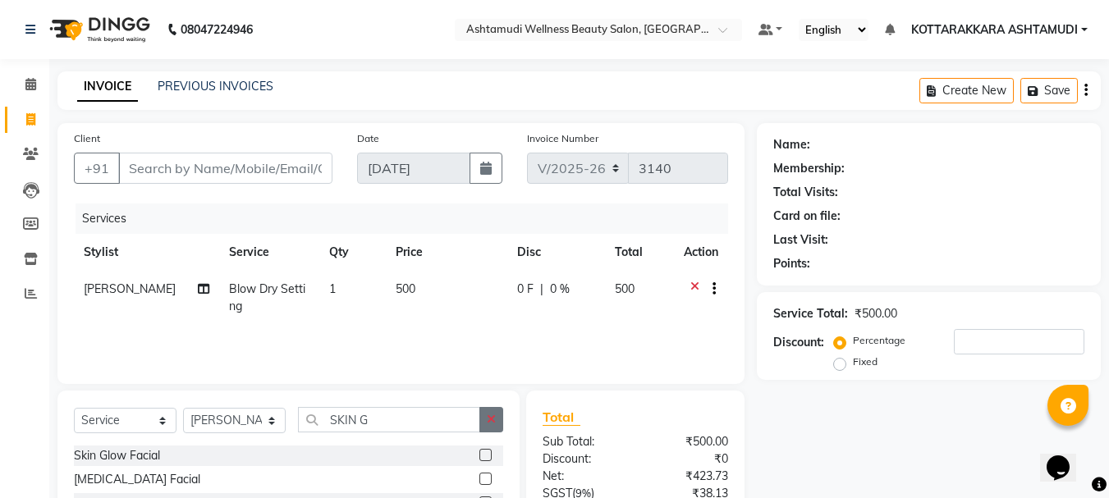
click at [484, 455] on label at bounding box center [486, 455] width 12 height 12
click at [484, 455] on input "checkbox" at bounding box center [485, 456] width 11 height 11
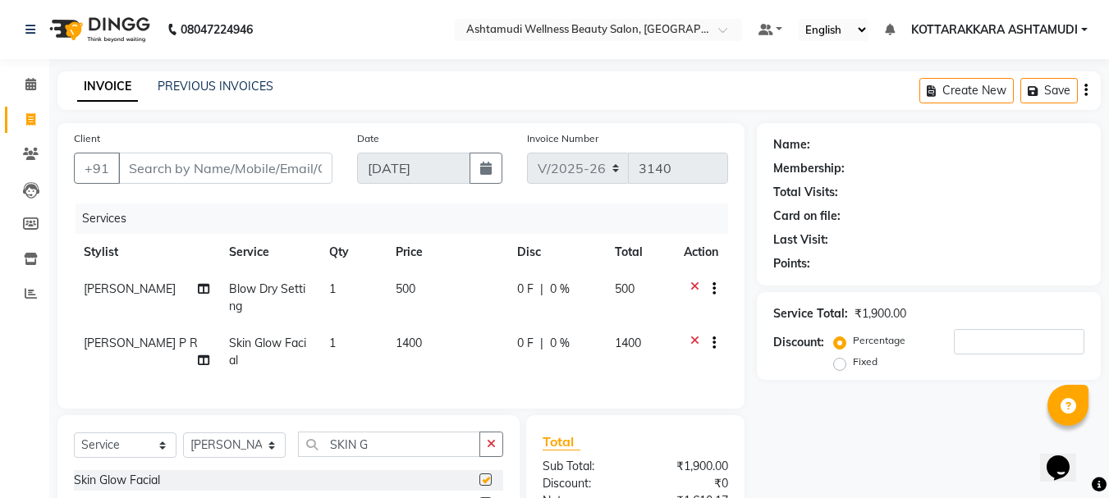
checkbox input "false"
click at [388, 457] on input "SKIN G" at bounding box center [389, 444] width 182 height 25
type input "S"
type input "EY"
click at [485, 486] on label at bounding box center [486, 480] width 12 height 12
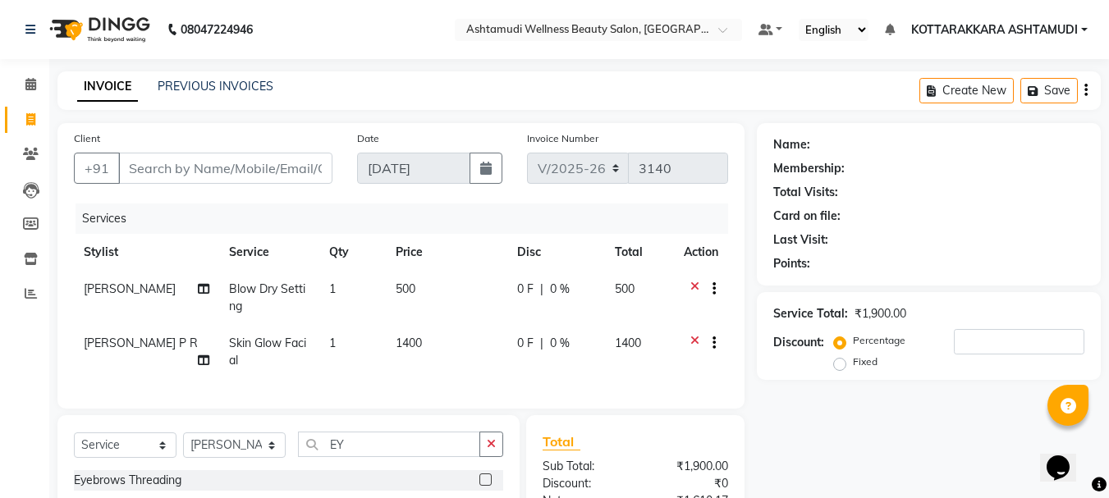
click at [485, 486] on input "checkbox" at bounding box center [485, 480] width 11 height 11
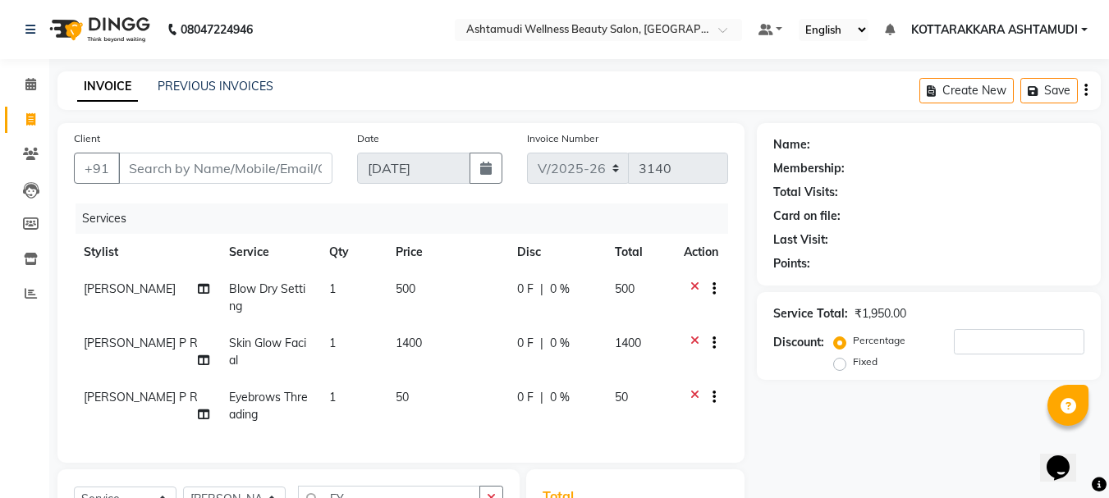
checkbox input "false"
click at [275, 167] on input "Client" at bounding box center [225, 168] width 214 height 31
type input "9"
type input "0"
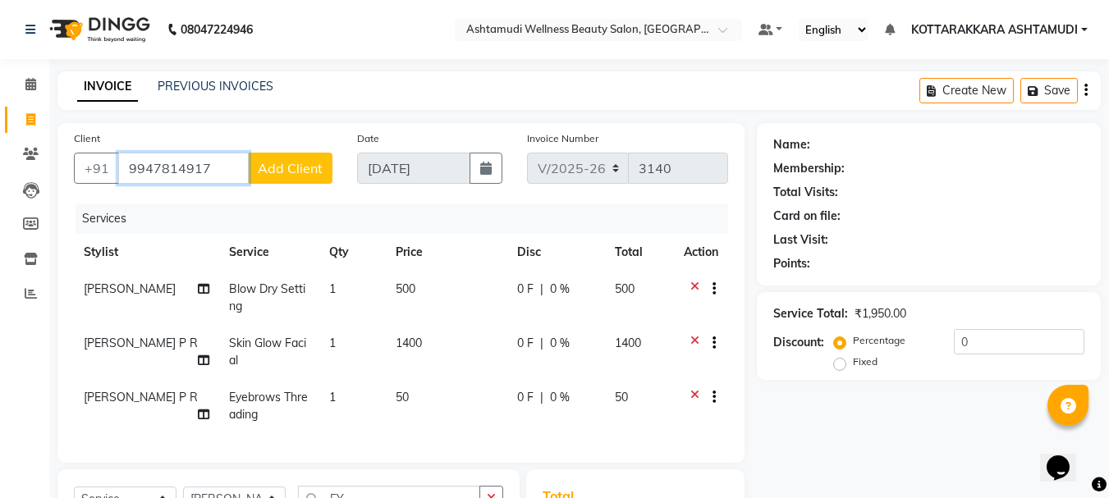
type input "9947814917"
click at [282, 173] on span "Add Client" at bounding box center [290, 168] width 65 height 16
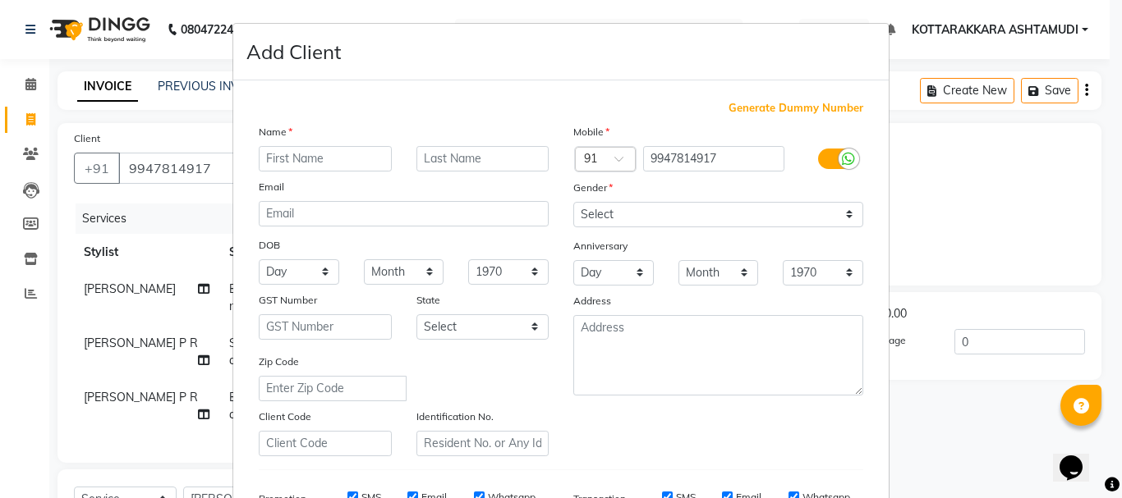
click at [311, 165] on input "text" at bounding box center [325, 158] width 133 height 25
type input "SHAJIMA"
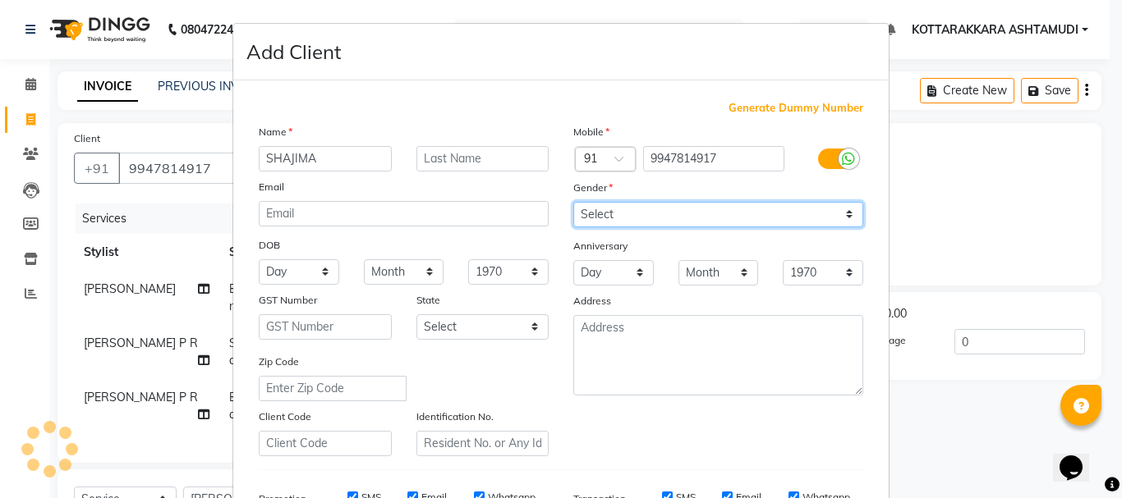
click at [640, 209] on select "Select Male Female Other Prefer Not To Say" at bounding box center [718, 214] width 290 height 25
select select "[DEMOGRAPHIC_DATA]"
click at [573, 202] on select "Select Male Female Other Prefer Not To Say" at bounding box center [718, 214] width 290 height 25
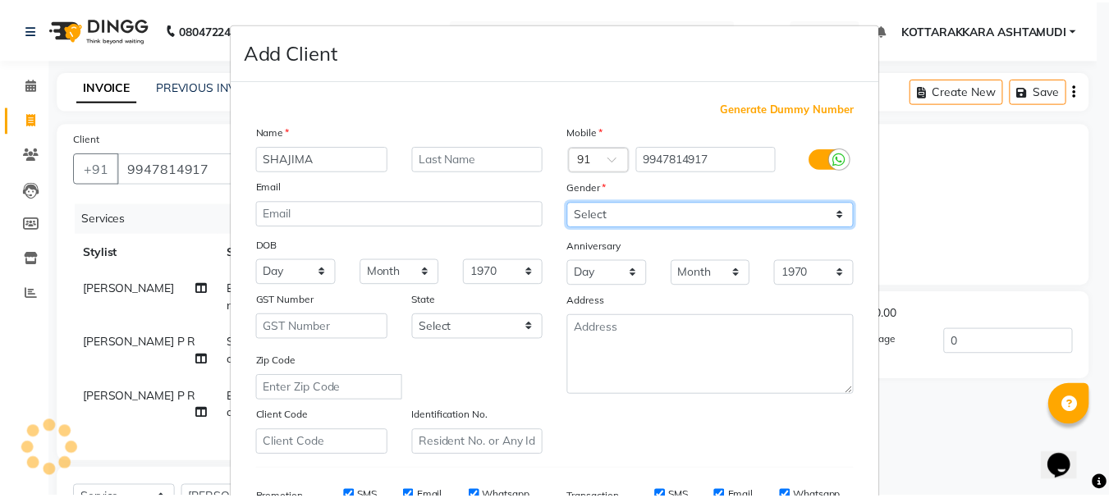
scroll to position [259, 0]
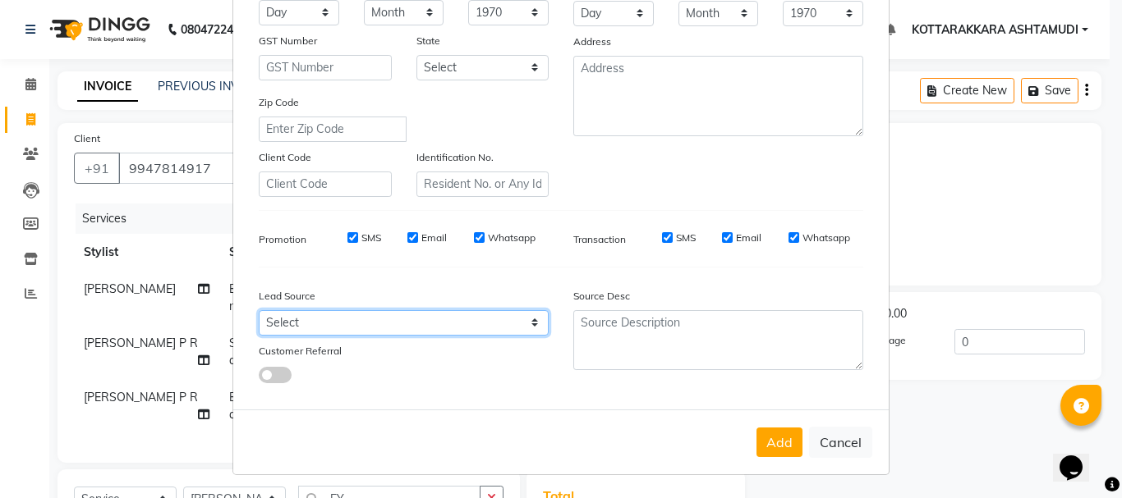
click at [282, 328] on select "Select Walk-in Referral Internet Friend Word of Mouth Advertisement Facebook Ju…" at bounding box center [404, 322] width 290 height 25
select select "31527"
click at [259, 310] on select "Select Walk-in Referral Internet Friend Word of Mouth Advertisement Facebook Ju…" at bounding box center [404, 322] width 290 height 25
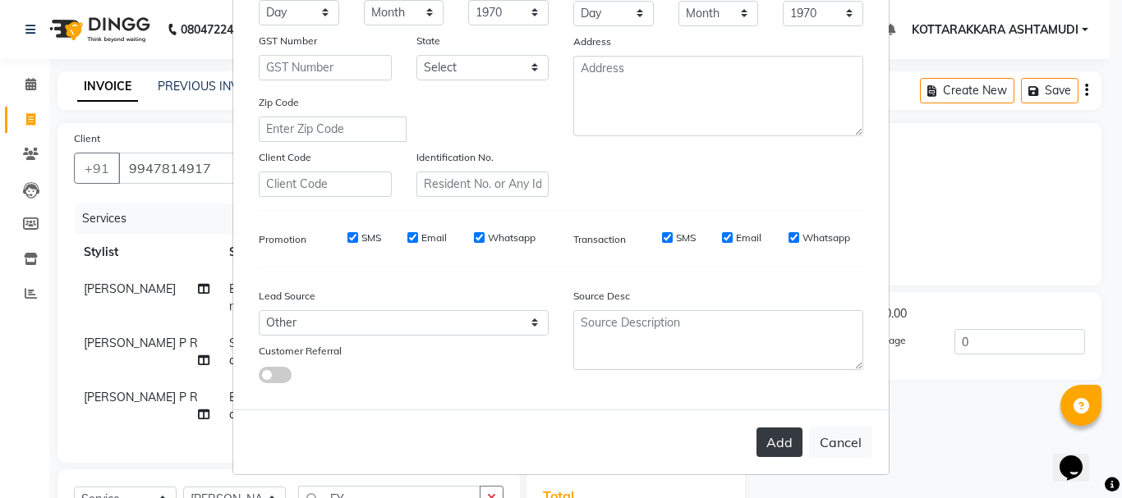
click at [790, 443] on button "Add" at bounding box center [779, 443] width 46 height 30
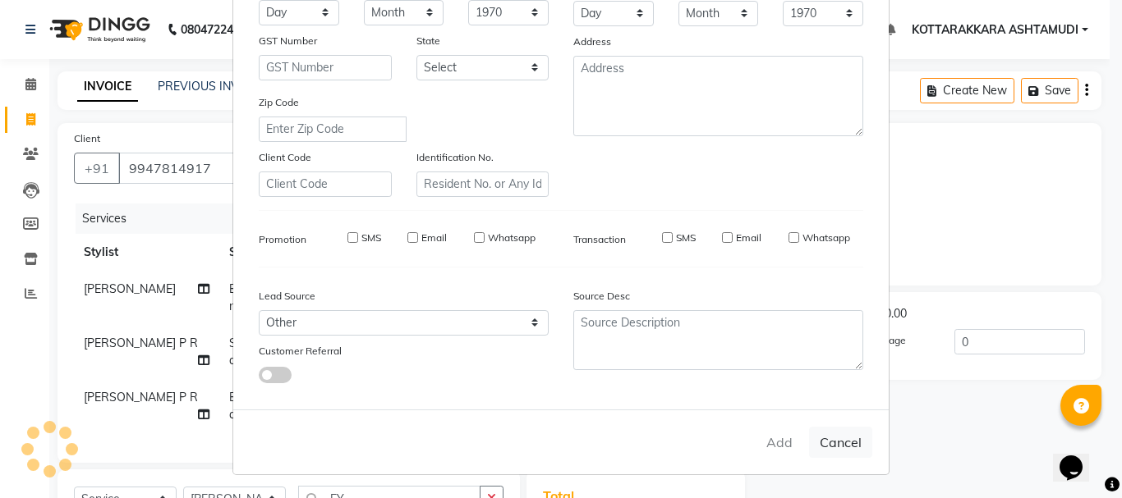
select select
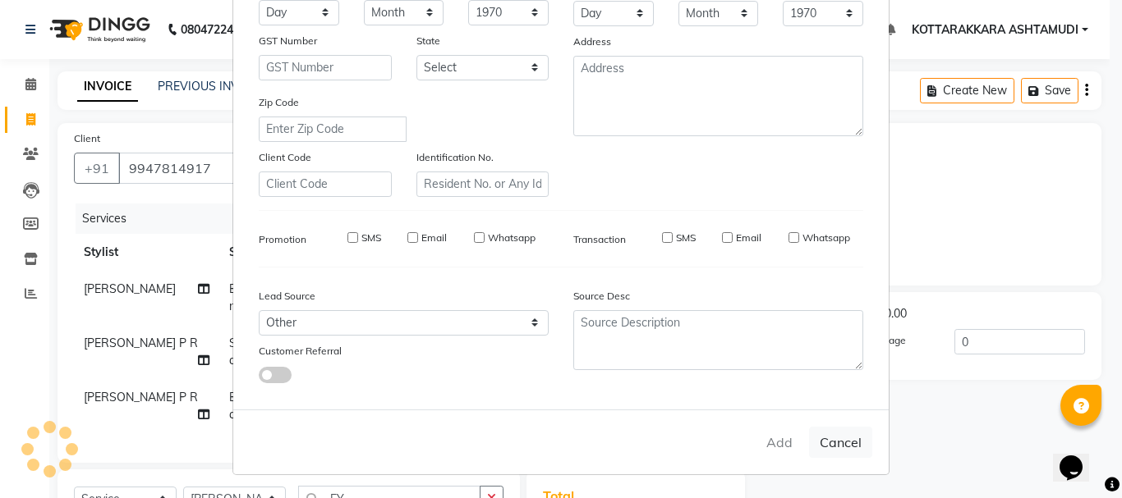
select select
checkbox input "false"
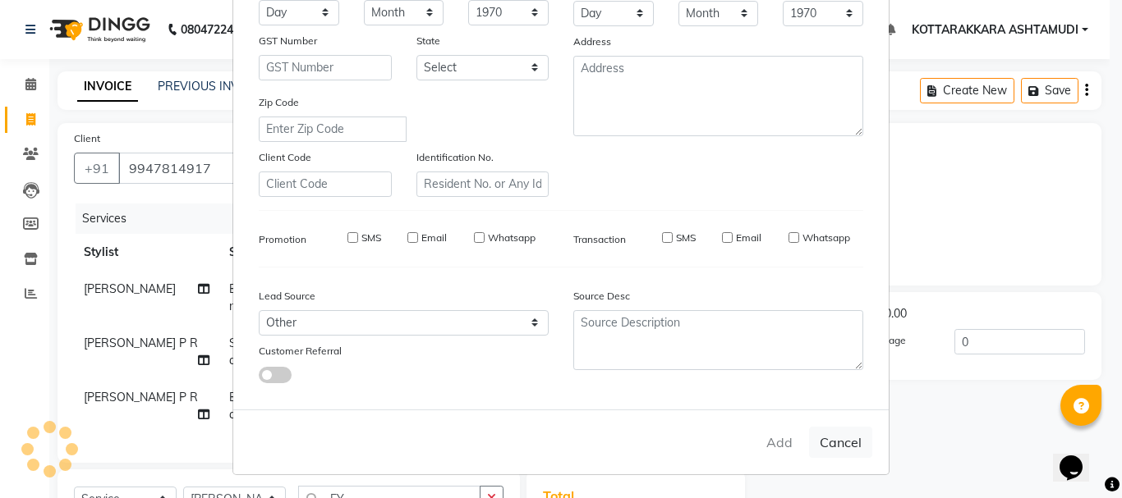
checkbox input "false"
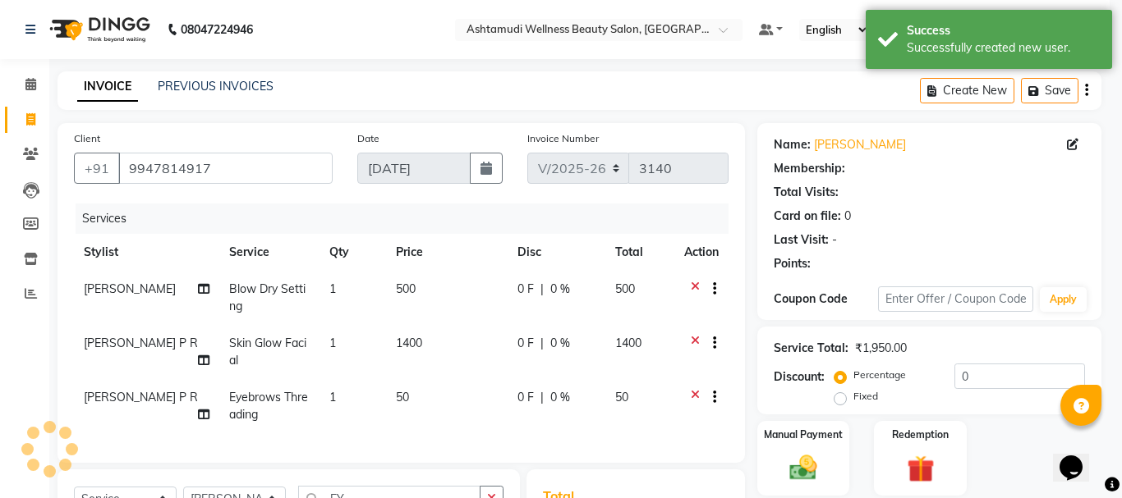
select select "1: Object"
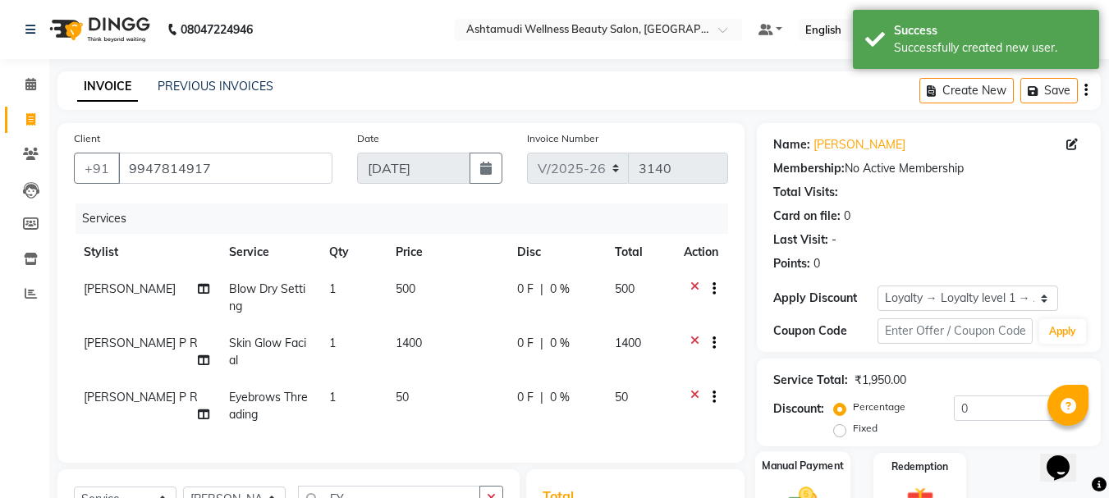
scroll to position [246, 0]
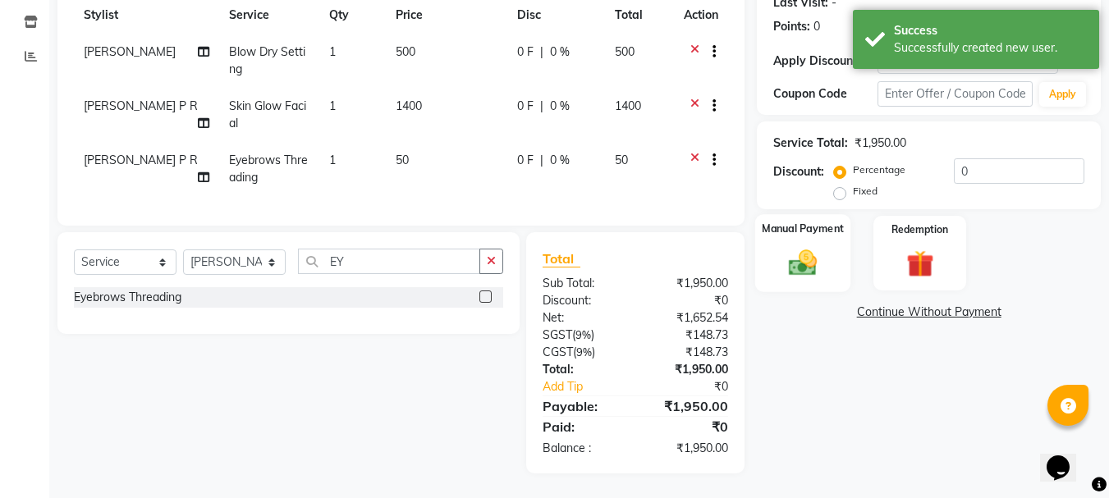
click at [790, 252] on img at bounding box center [803, 262] width 46 height 33
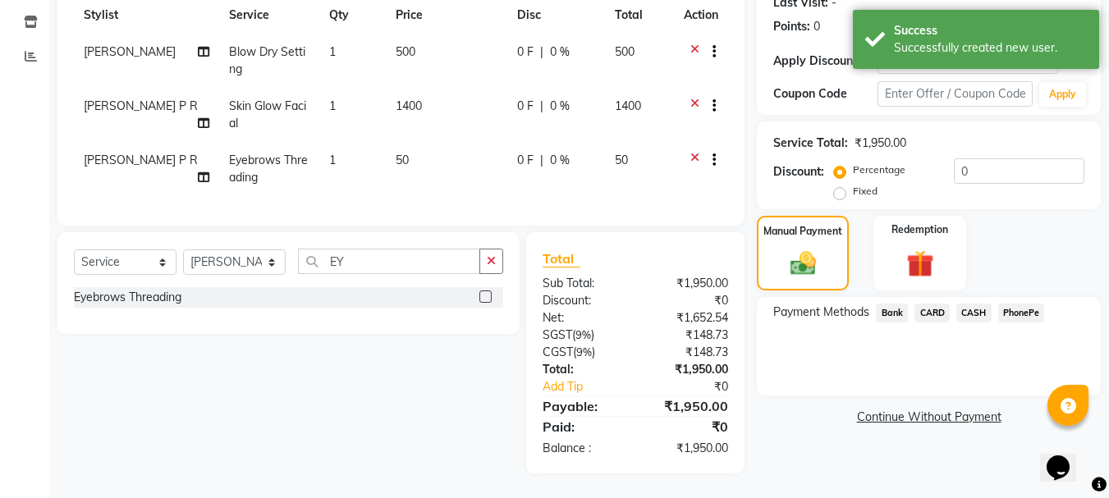
drag, startPoint x: 1021, startPoint y: 298, endPoint x: 1021, endPoint y: 309, distance: 10.7
click at [1021, 304] on span "PhonePe" at bounding box center [1021, 313] width 47 height 19
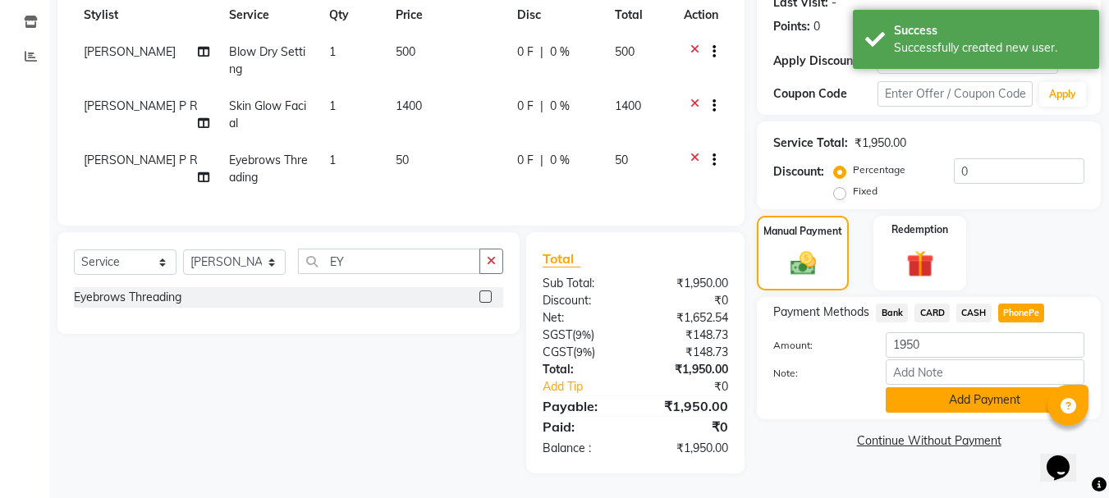
click at [957, 392] on button "Add Payment" at bounding box center [985, 400] width 199 height 25
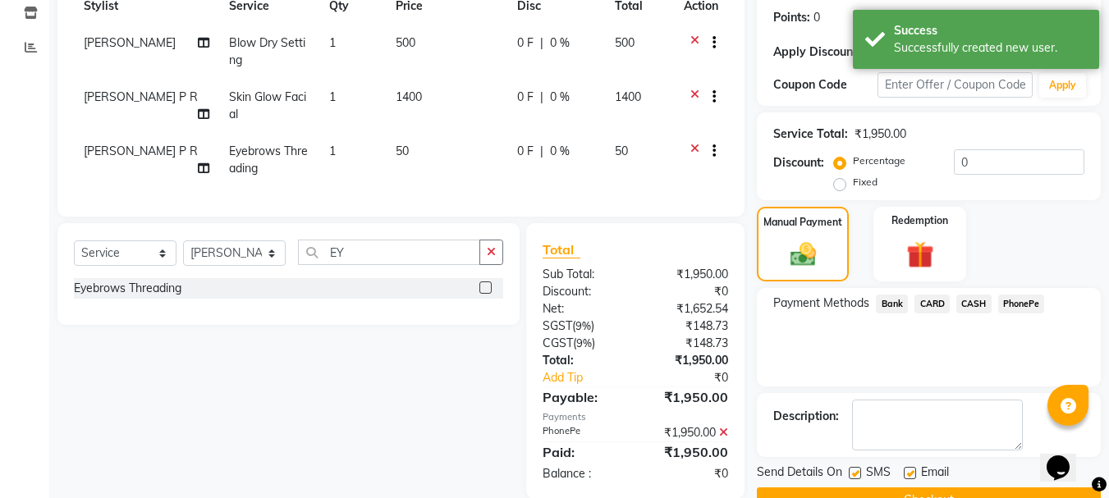
scroll to position [383, 0]
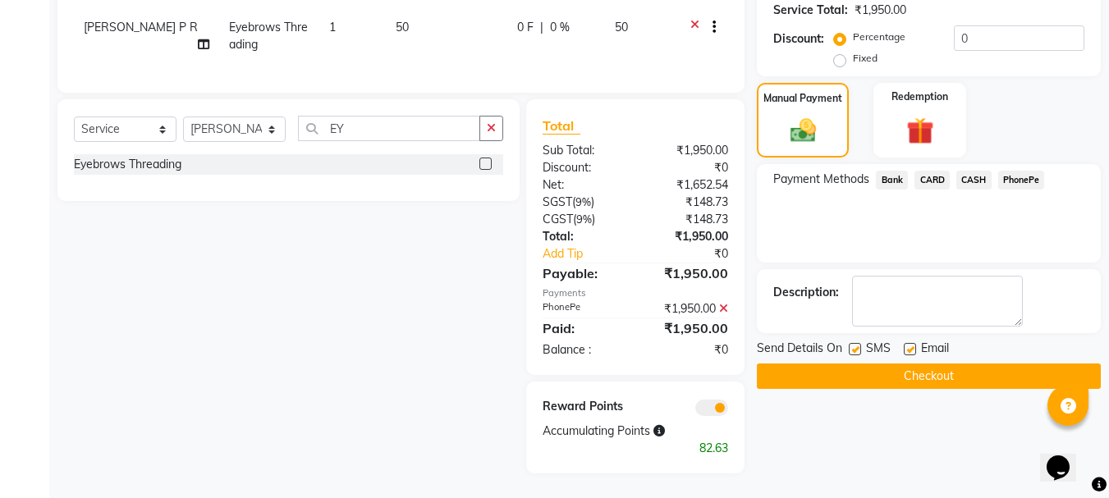
click at [915, 371] on button "Checkout" at bounding box center [929, 376] width 344 height 25
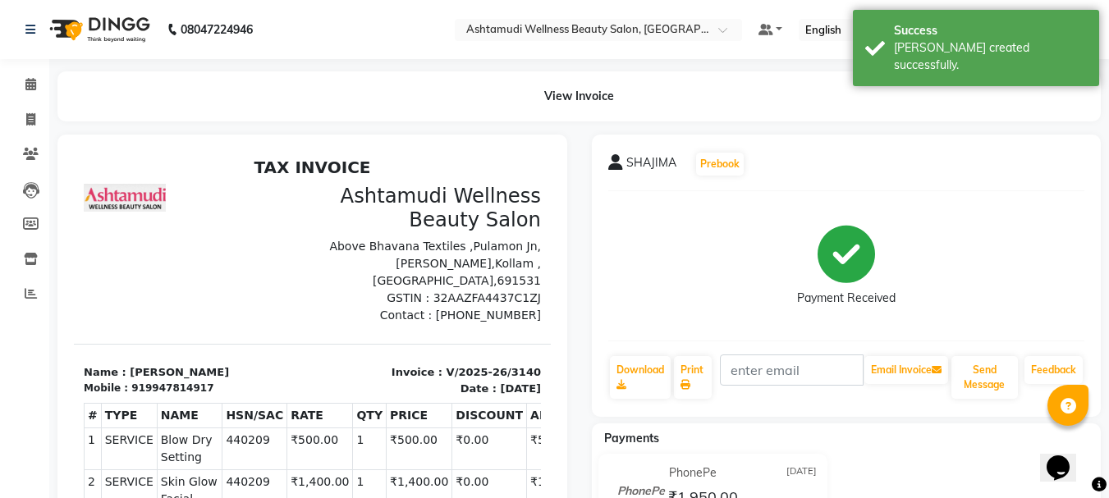
click at [672, 370] on div "Print" at bounding box center [692, 378] width 41 height 46
click at [703, 375] on link "Print" at bounding box center [693, 377] width 38 height 43
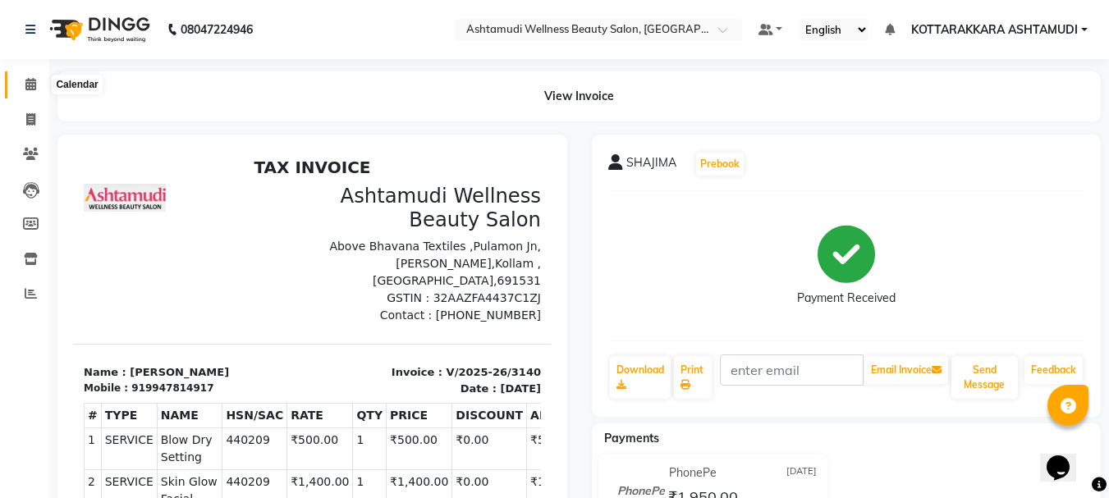
click at [25, 86] on icon at bounding box center [30, 84] width 11 height 12
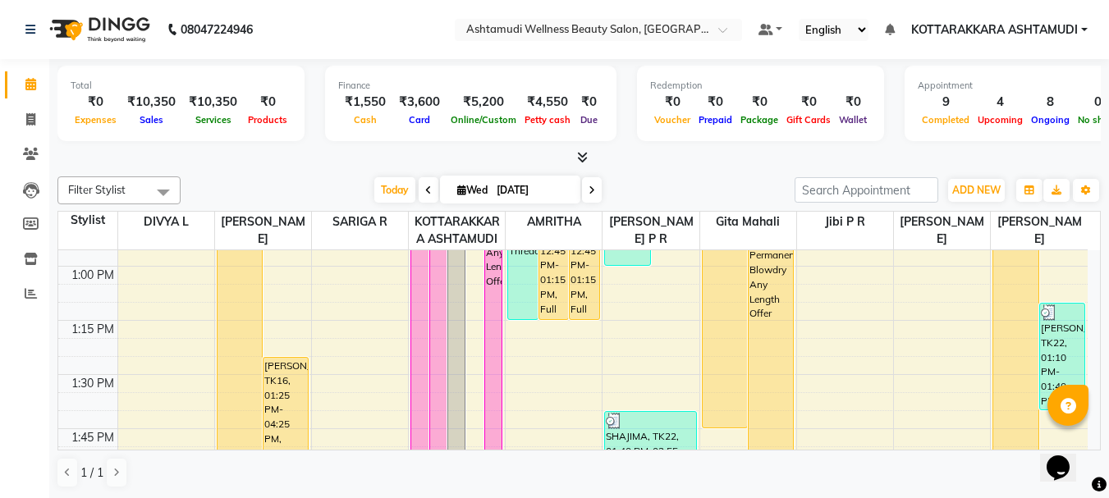
scroll to position [1478, 0]
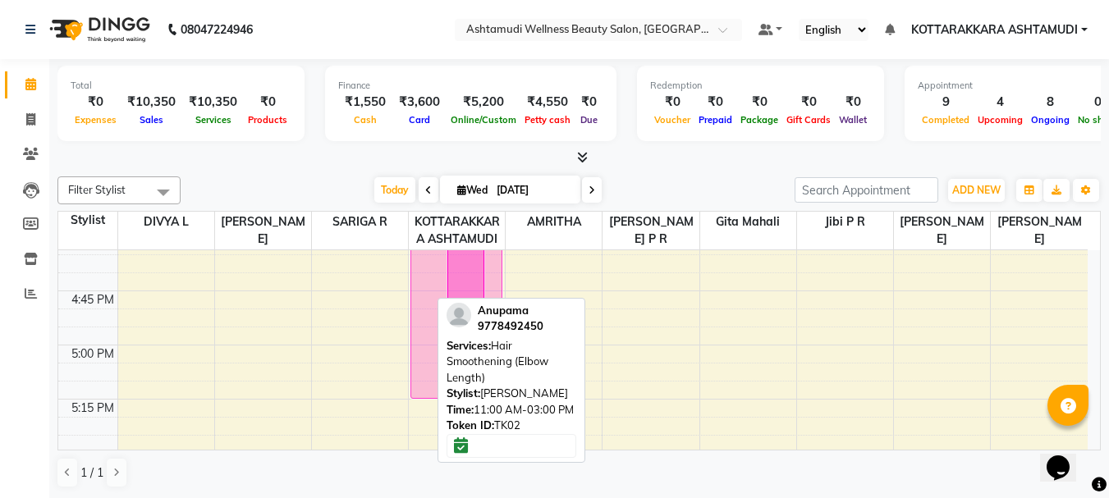
drag, startPoint x: 422, startPoint y: 298, endPoint x: 436, endPoint y: 447, distance: 149.3
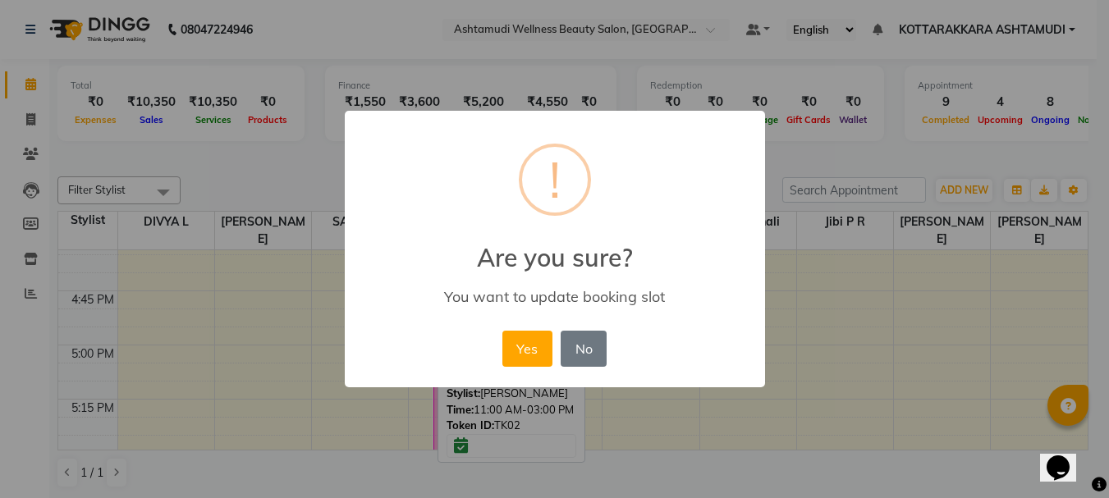
scroll to position [1858, 0]
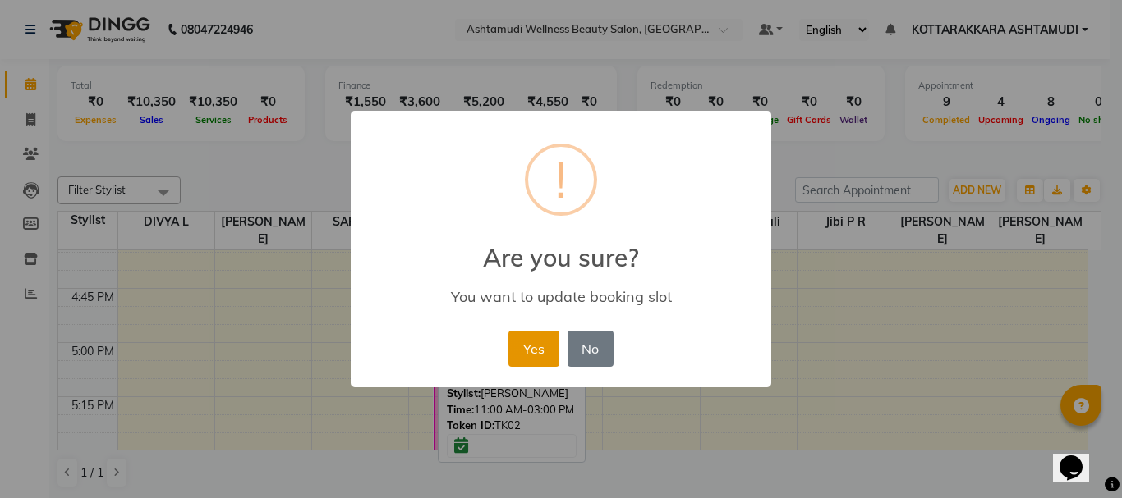
click at [532, 347] on button "Yes" at bounding box center [533, 349] width 50 height 36
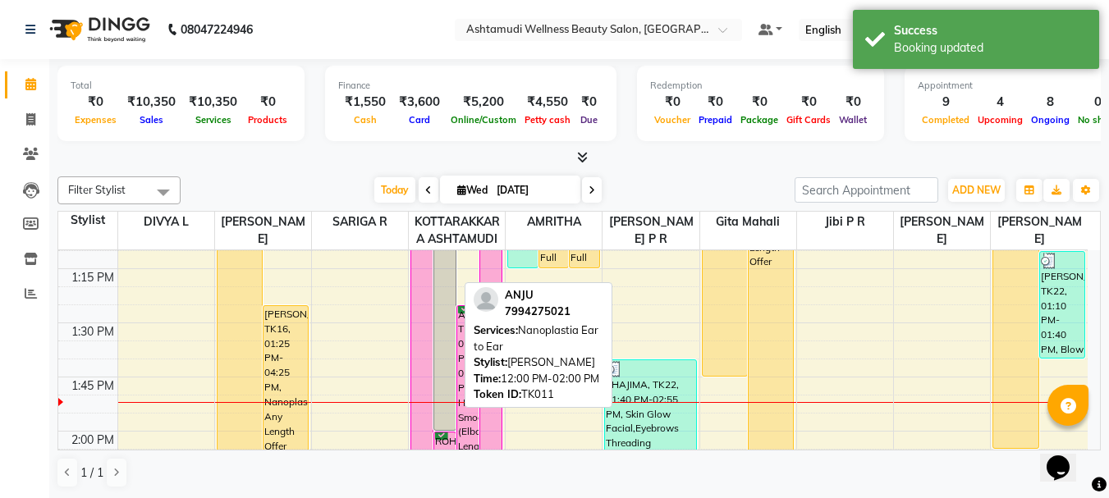
scroll to position [1365, 0]
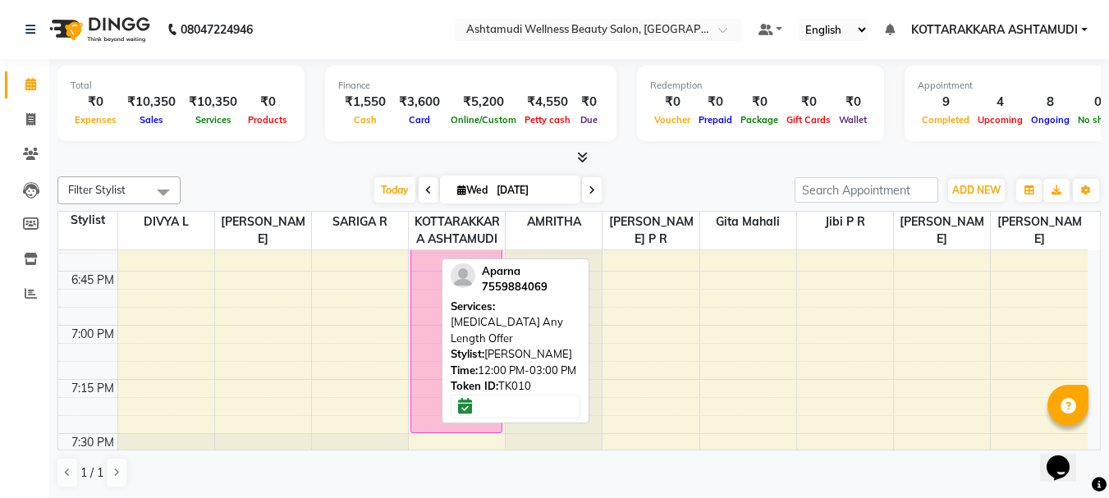
drag, startPoint x: 421, startPoint y: 400, endPoint x: 423, endPoint y: 440, distance: 40.3
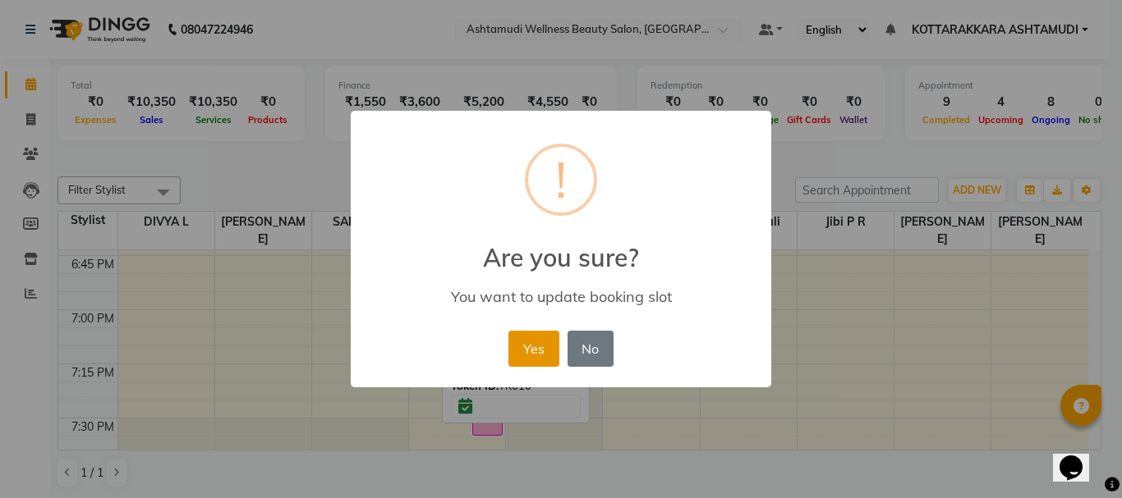
click at [535, 361] on button "Yes" at bounding box center [533, 349] width 50 height 36
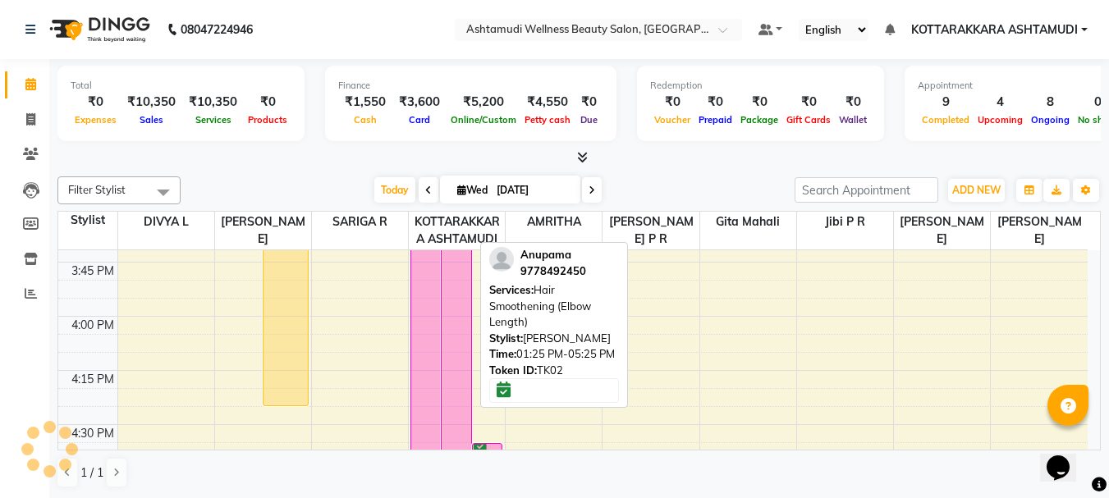
scroll to position [1996, 0]
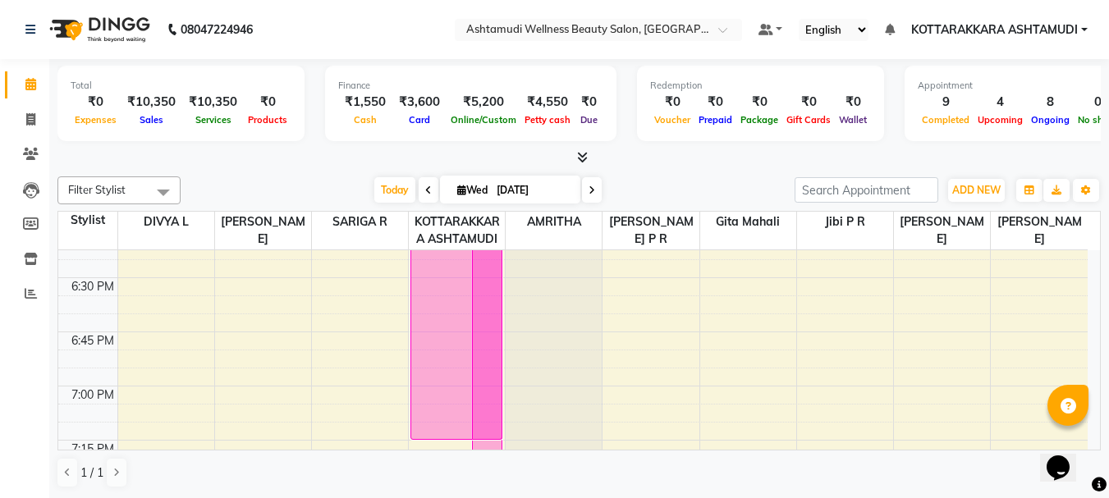
drag, startPoint x: 454, startPoint y: 308, endPoint x: 479, endPoint y: 446, distance: 140.1
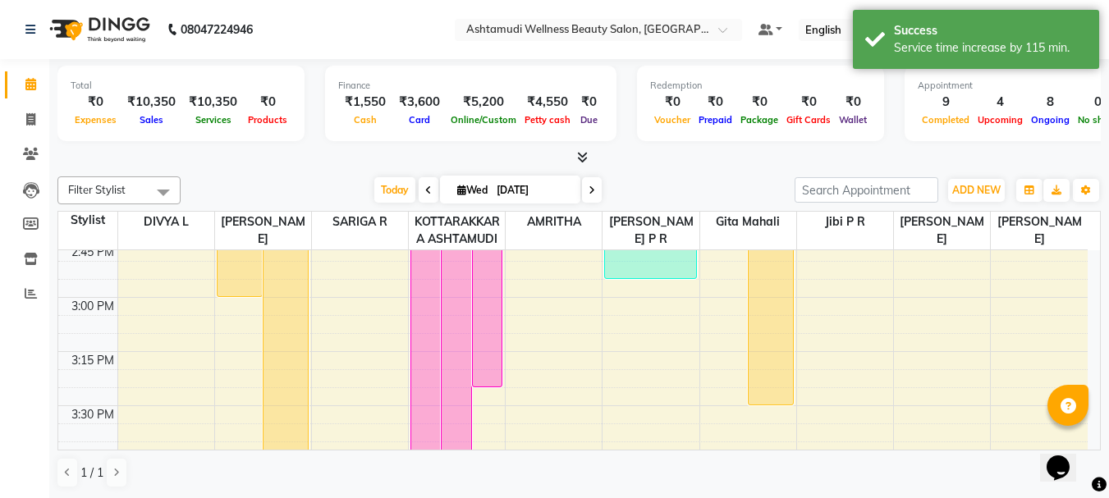
scroll to position [1448, 0]
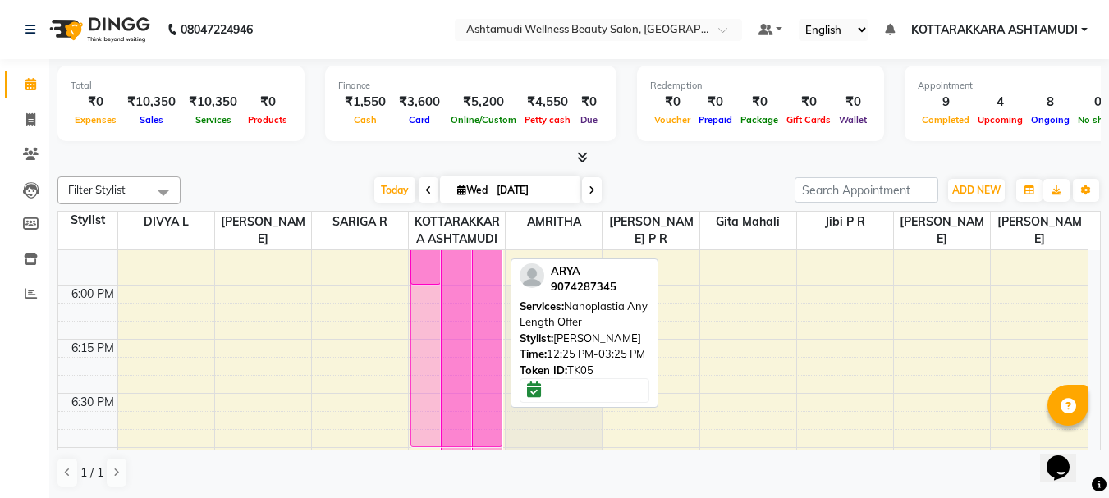
drag, startPoint x: 483, startPoint y: 391, endPoint x: 480, endPoint y: 438, distance: 47.7
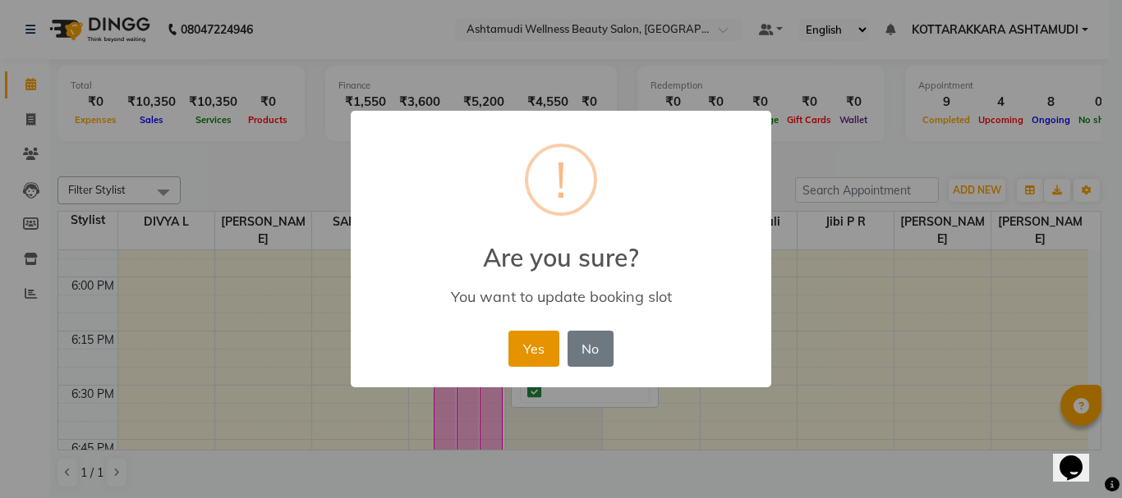
click at [541, 355] on button "Yes" at bounding box center [533, 349] width 50 height 36
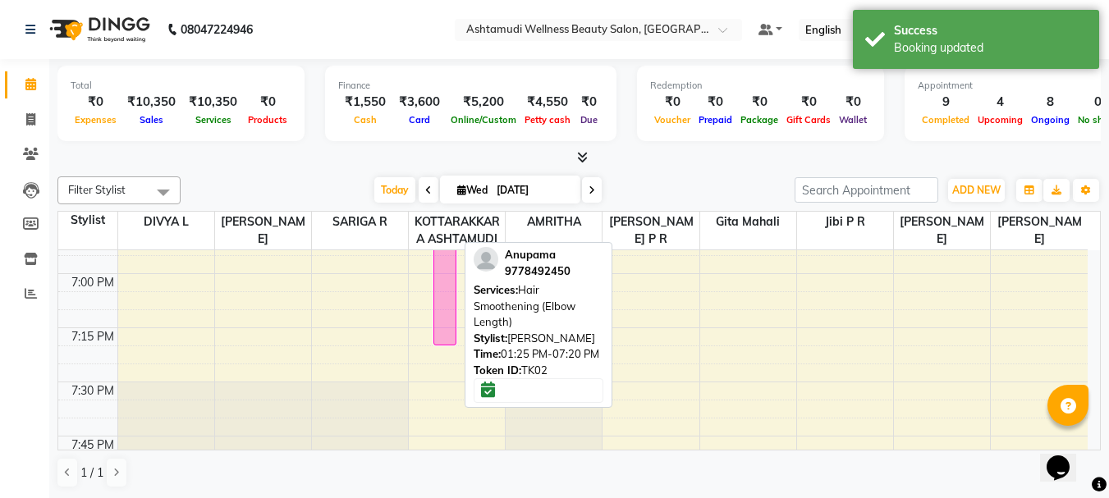
scroll to position [2387, 0]
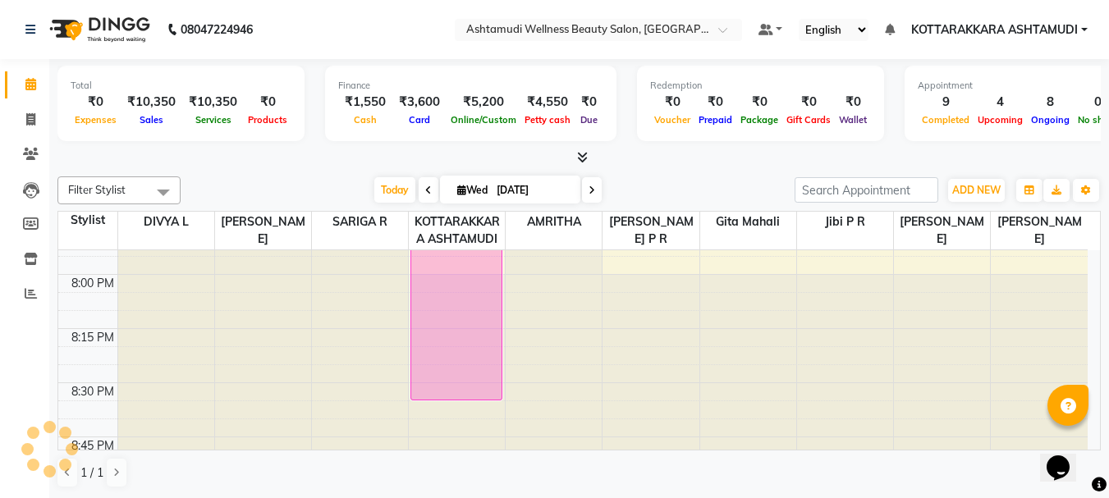
drag, startPoint x: 443, startPoint y: 329, endPoint x: 461, endPoint y: 438, distance: 110.7
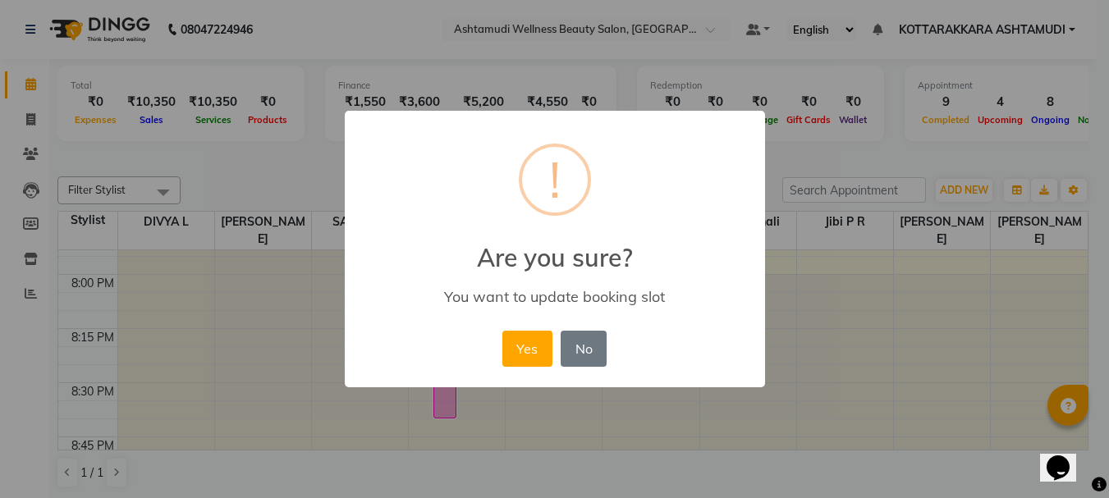
scroll to position [2578, 0]
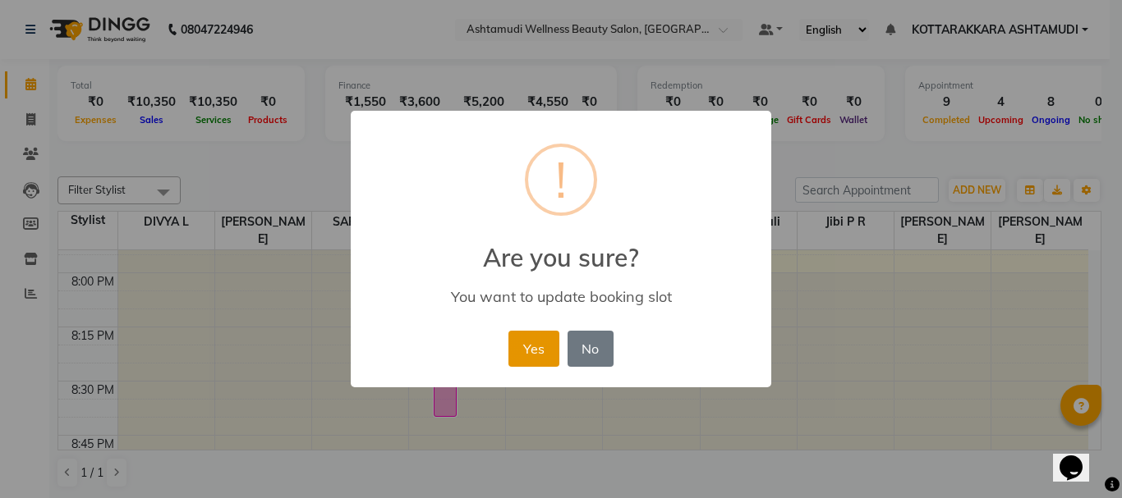
click at [526, 351] on button "Yes" at bounding box center [533, 349] width 50 height 36
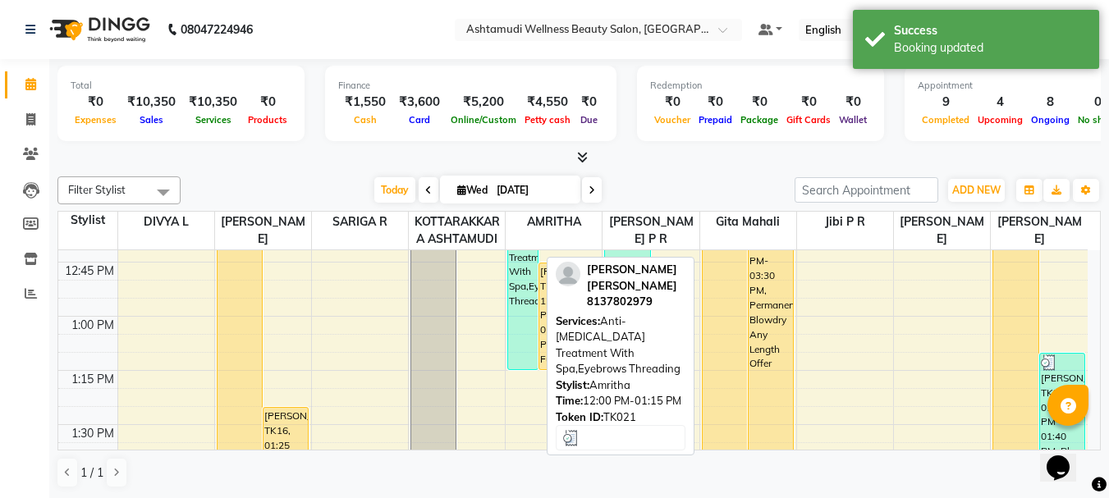
scroll to position [1018, 0]
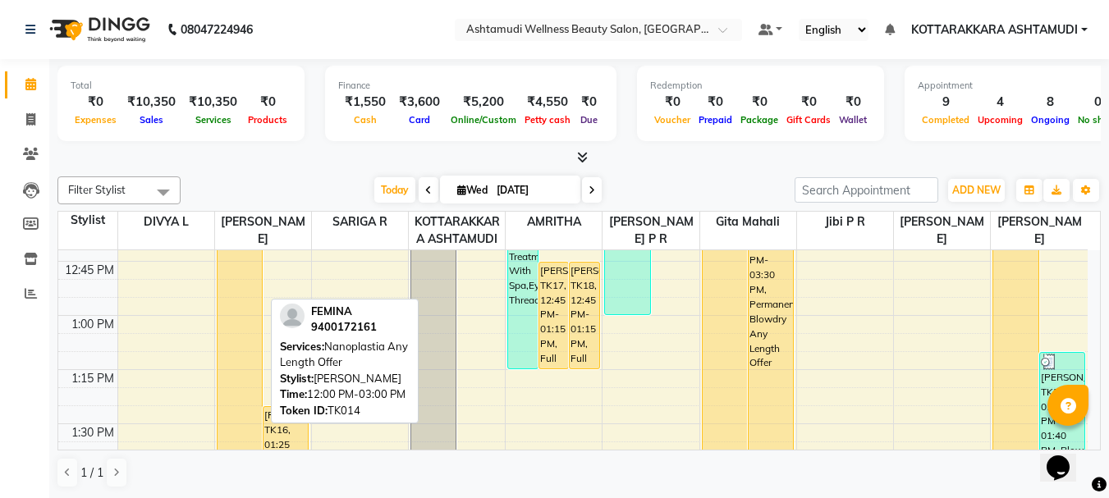
click at [244, 377] on div "FEMINA, TK14, 12:00 PM-03:00 PM, Nanoplastia Any Length Offer" at bounding box center [240, 424] width 44 height 648
click at [240, 406] on div "FEMINA, TK14, 12:00 PM-03:00 PM, Nanoplastia Any Length Offer" at bounding box center [240, 424] width 44 height 648
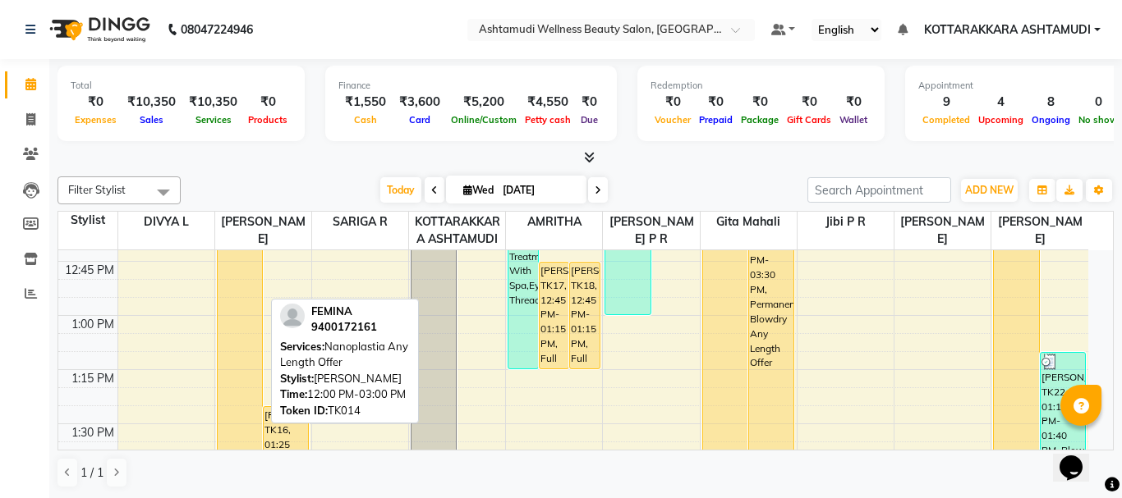
select select "1"
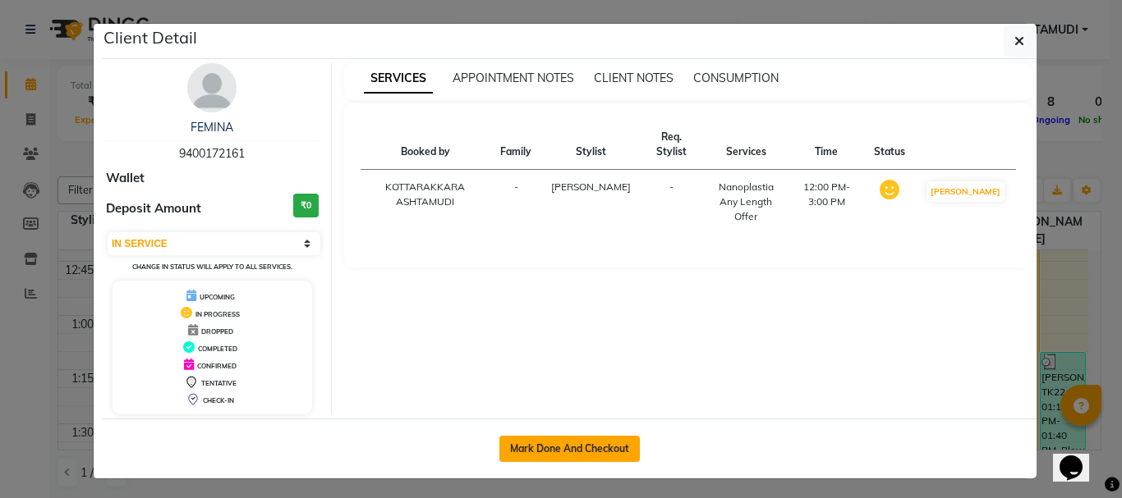
click at [548, 450] on button "Mark Done And Checkout" at bounding box center [569, 449] width 140 height 26
select select "service"
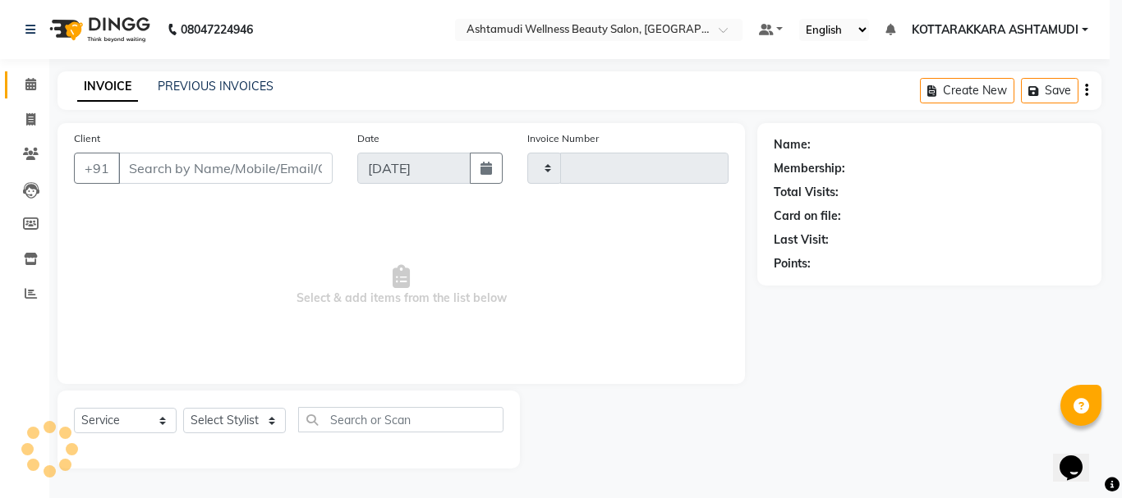
type input "3141"
select select "4664"
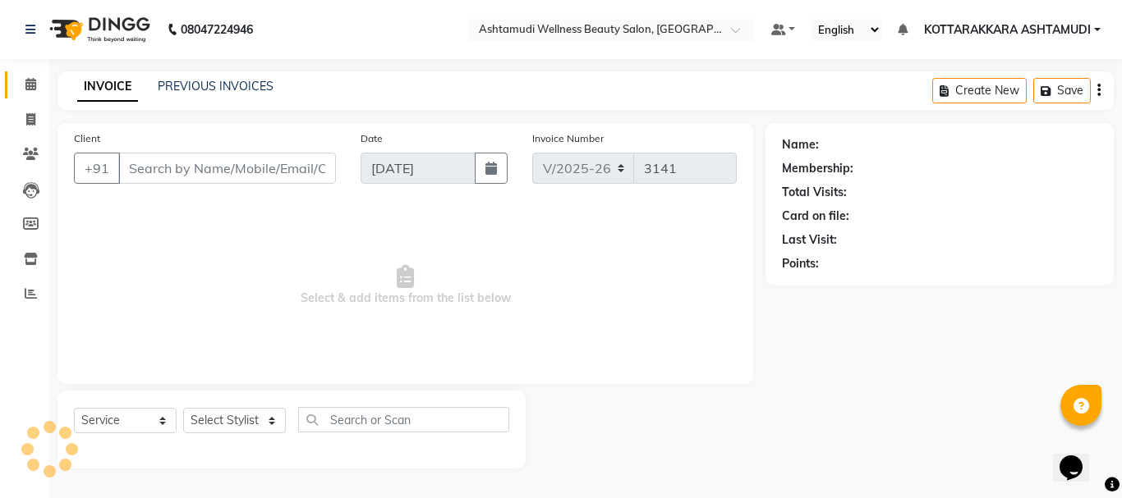
type input "9400172161"
select select "27427"
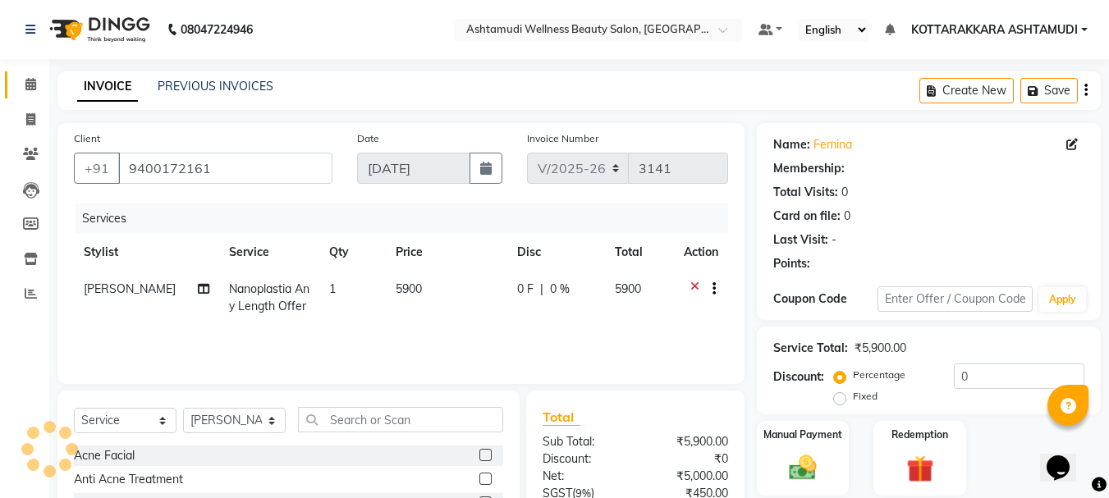
select select "1: Object"
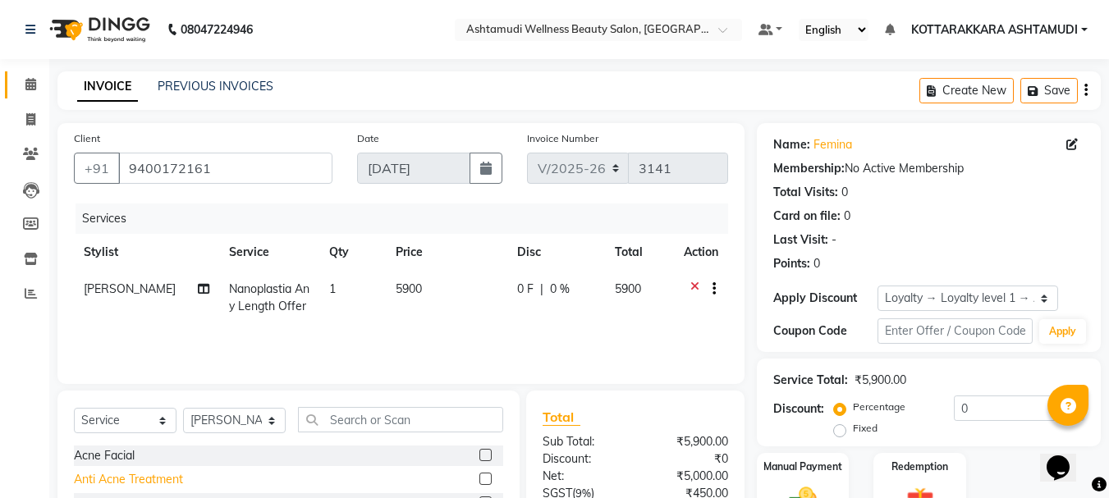
scroll to position [159, 0]
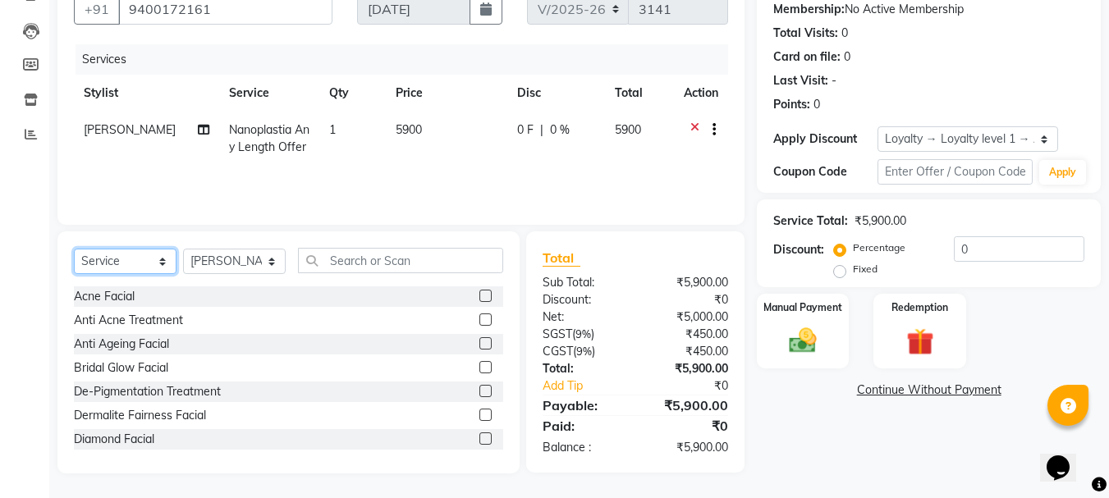
click at [127, 258] on select "Select Service Product Membership Package Voucher Prepaid Gift Card" at bounding box center [125, 261] width 103 height 25
select select "product"
click at [74, 249] on select "Select Service Product Membership Package Voucher Prepaid Gift Card" at bounding box center [125, 261] width 103 height 25
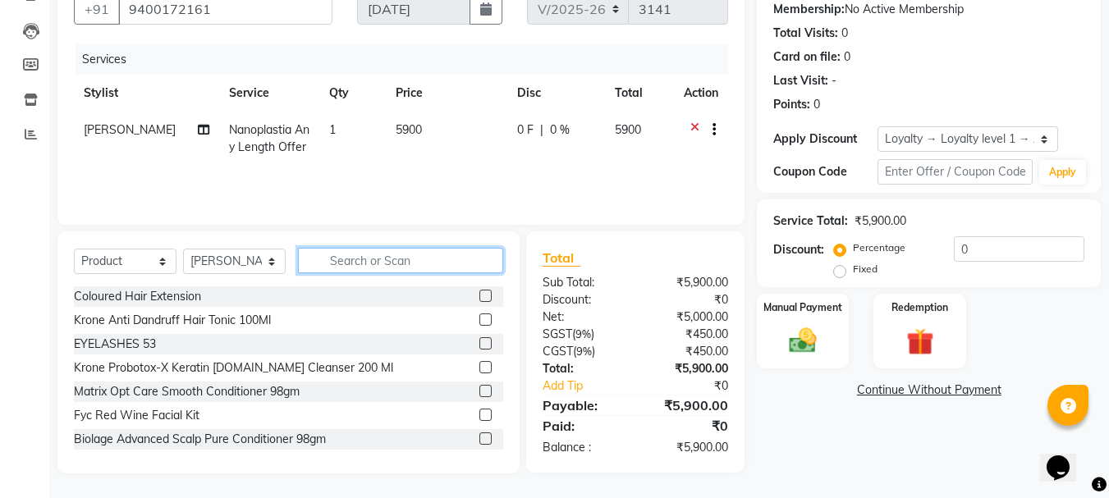
click at [350, 254] on input "text" at bounding box center [400, 260] width 205 height 25
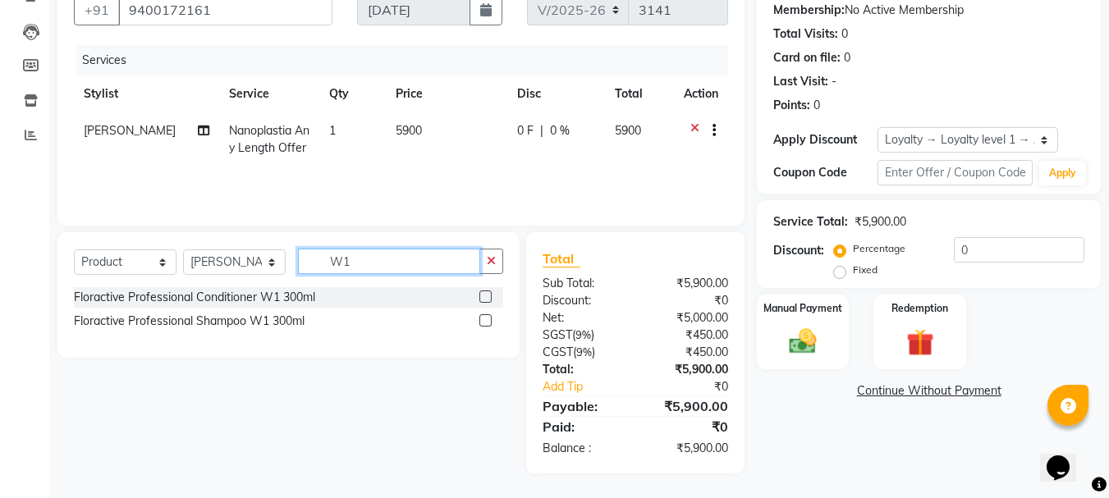
scroll to position [158, 0]
type input "W1"
click at [487, 296] on label at bounding box center [486, 297] width 12 height 12
click at [487, 296] on input "checkbox" at bounding box center [485, 297] width 11 height 11
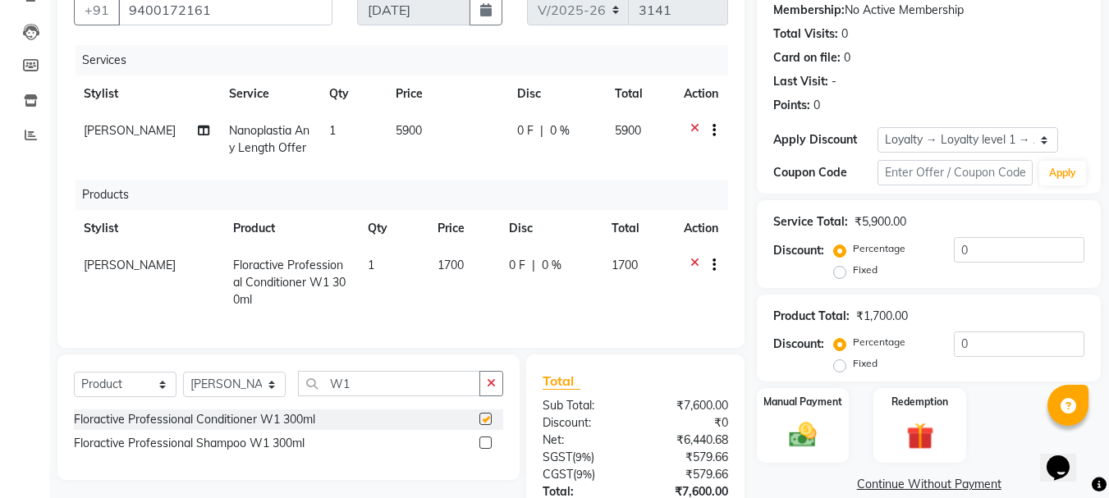
checkbox input "false"
click at [484, 449] on label at bounding box center [486, 443] width 12 height 12
click at [484, 449] on input "checkbox" at bounding box center [485, 443] width 11 height 11
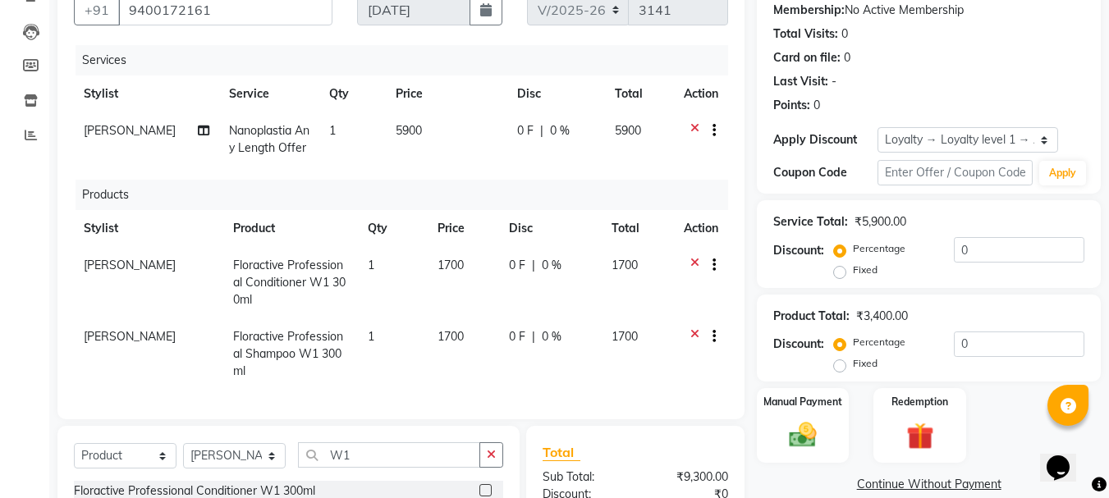
checkbox input "false"
click at [695, 278] on icon at bounding box center [695, 267] width 9 height 21
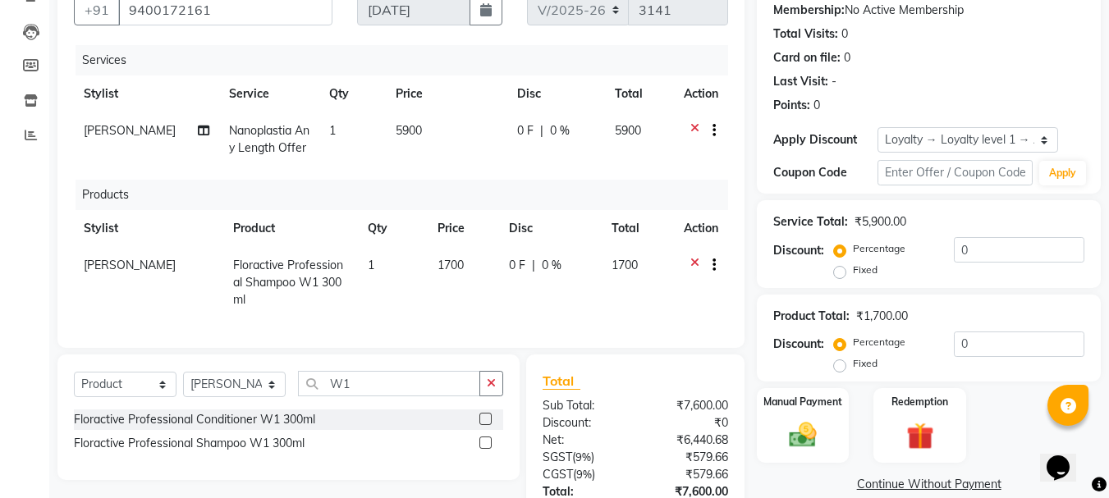
click at [692, 278] on icon at bounding box center [695, 267] width 9 height 21
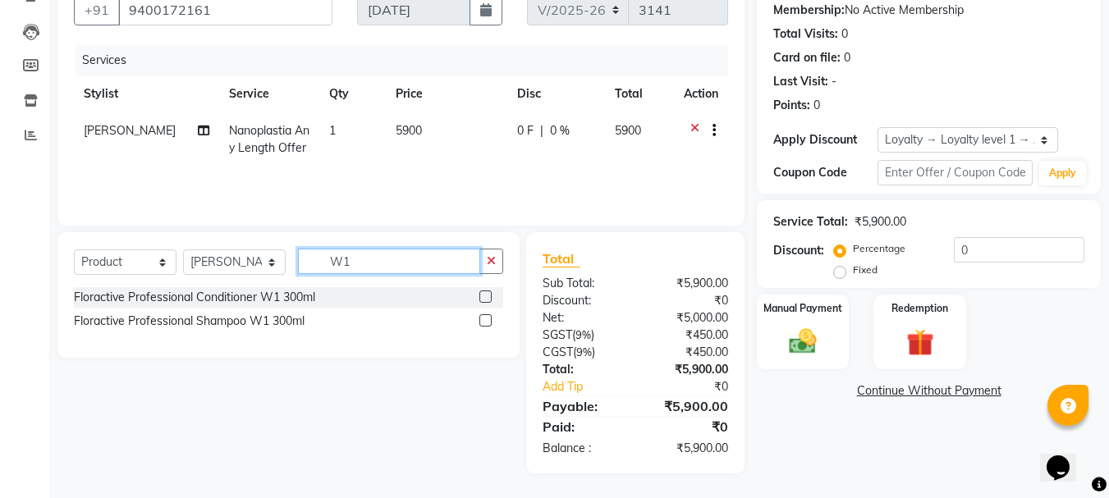
click at [367, 253] on input "W1" at bounding box center [389, 261] width 182 height 25
type input "W"
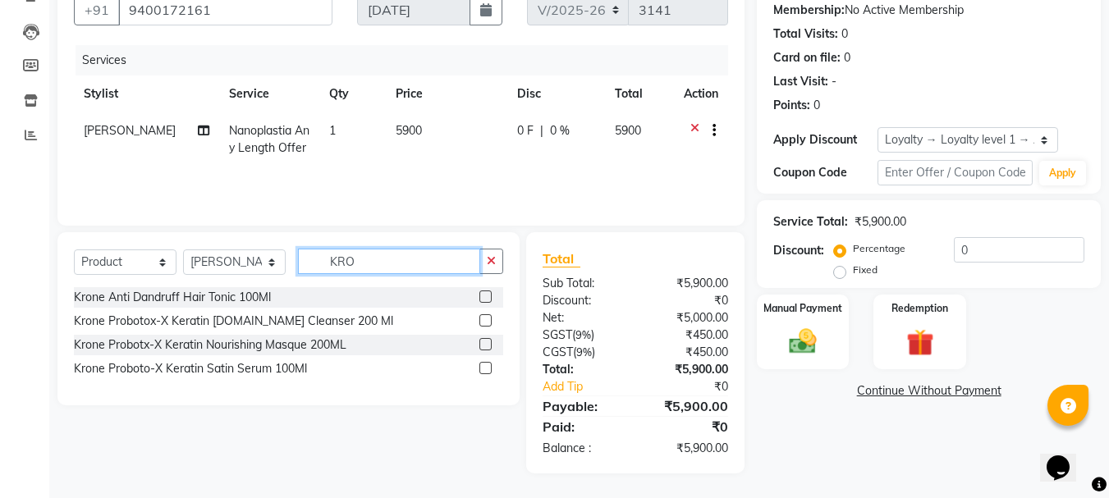
type input "KRO"
click at [485, 320] on label at bounding box center [486, 320] width 12 height 12
click at [485, 320] on input "checkbox" at bounding box center [485, 321] width 11 height 11
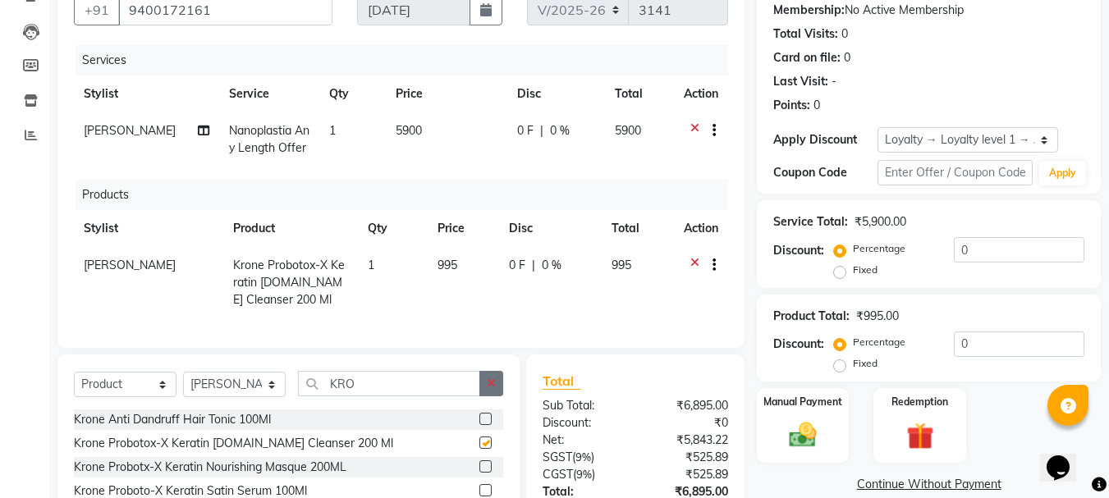
checkbox input "false"
click at [489, 473] on label at bounding box center [486, 467] width 12 height 12
click at [489, 473] on input "checkbox" at bounding box center [485, 467] width 11 height 11
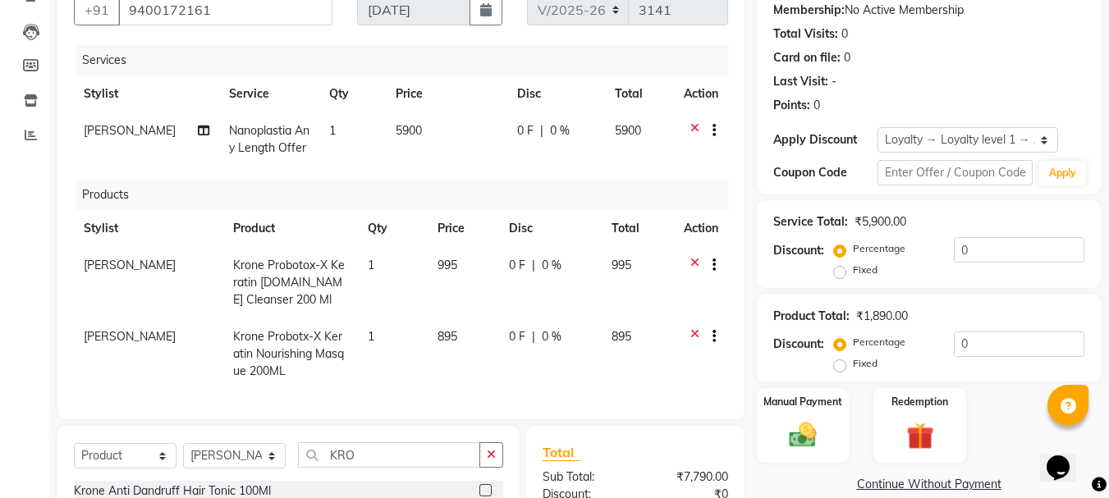
checkbox input "false"
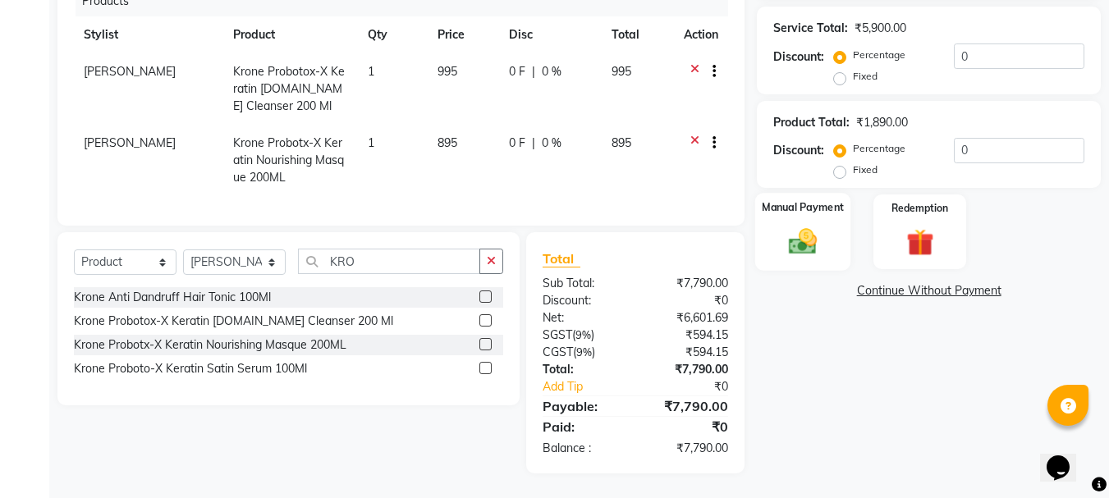
click at [804, 226] on img at bounding box center [803, 242] width 46 height 33
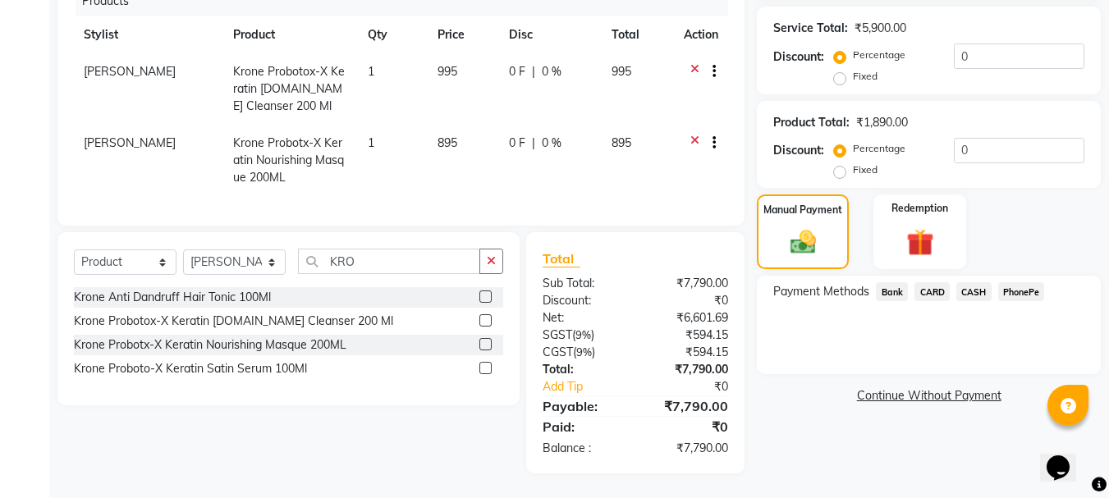
click at [1012, 282] on span "PhonePe" at bounding box center [1021, 291] width 47 height 19
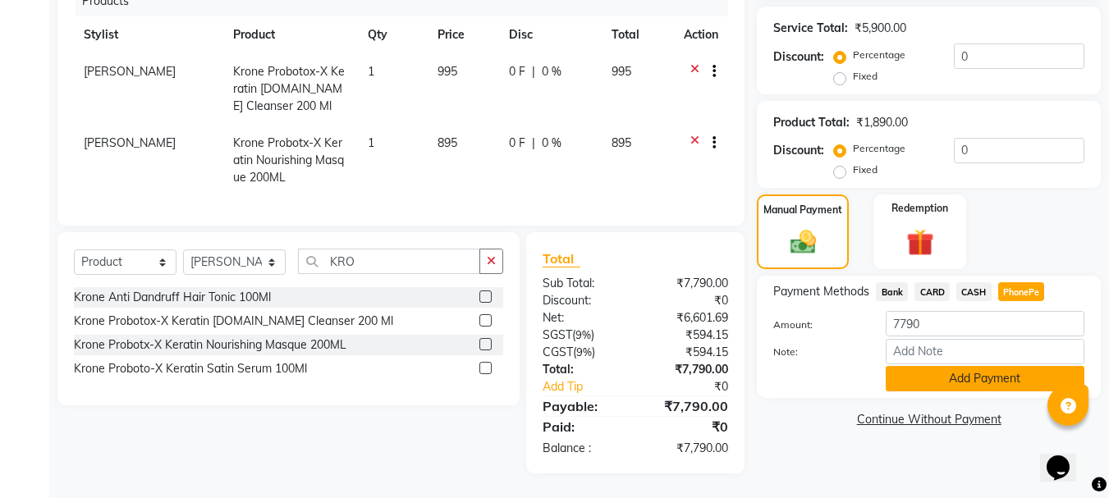
click at [972, 366] on button "Add Payment" at bounding box center [985, 378] width 199 height 25
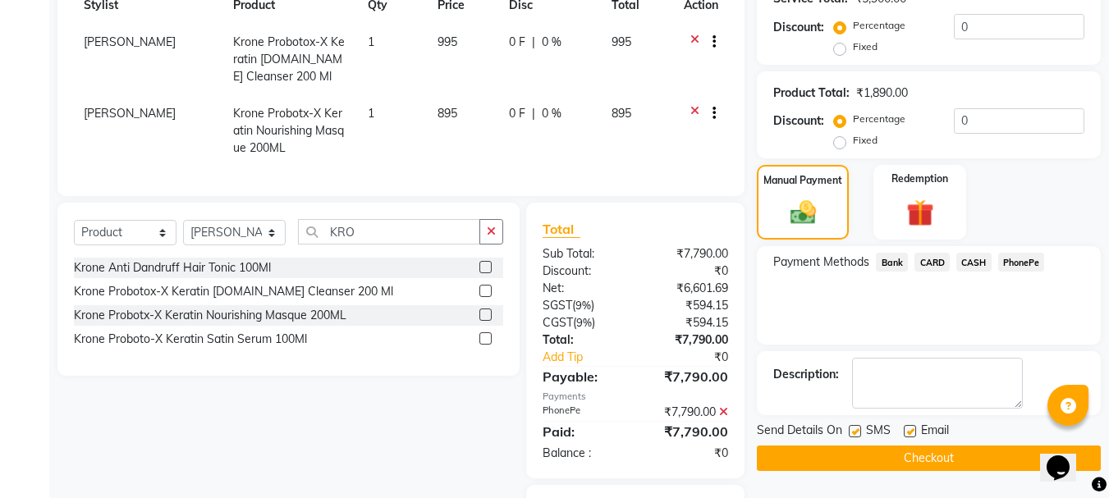
click at [927, 457] on button "Checkout" at bounding box center [929, 458] width 344 height 25
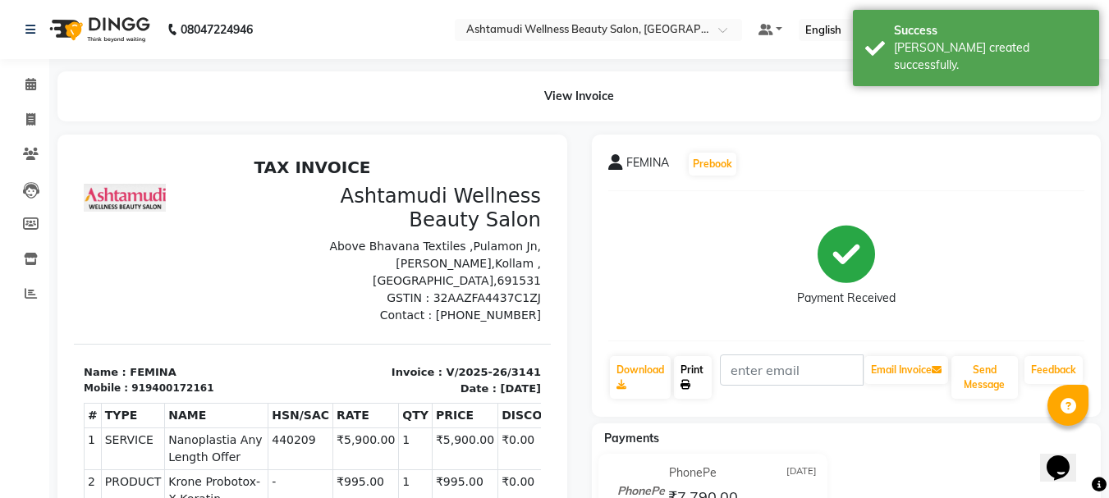
click at [695, 380] on link "Print" at bounding box center [693, 377] width 38 height 43
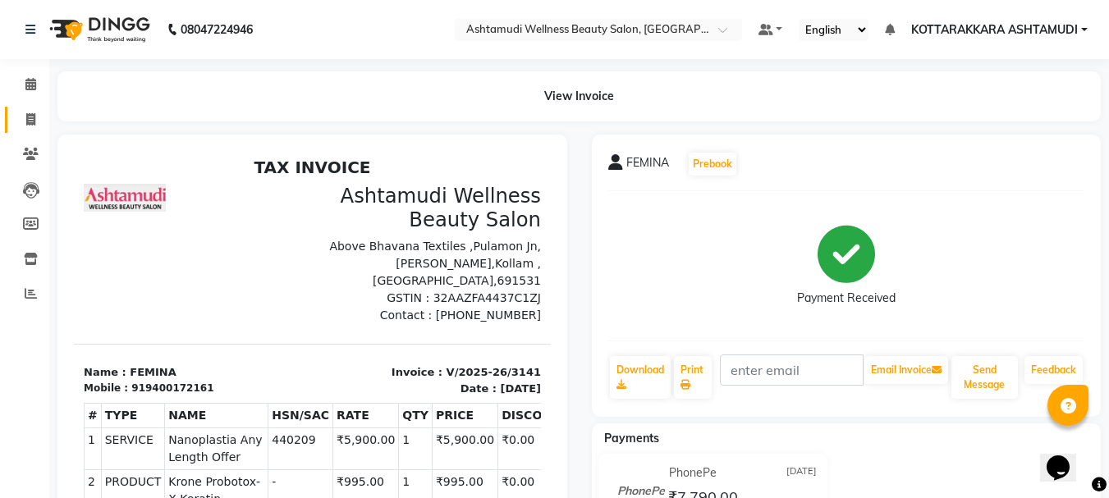
click at [32, 107] on link "Invoice" at bounding box center [24, 120] width 39 height 27
select select "service"
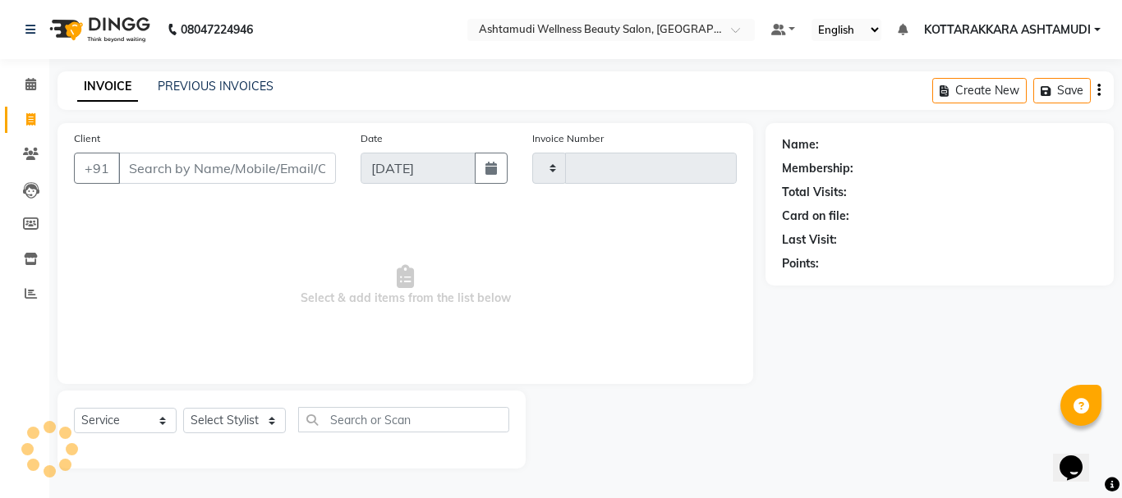
type input "3142"
select select "4664"
click at [238, 421] on select "Select Stylist" at bounding box center [234, 420] width 103 height 25
select select "27465"
click at [183, 408] on select "Select Stylist AMRITHA DIVYA L Gita Mahali Jibi P R [PERSON_NAME] ASHTAMUDI [PE…" at bounding box center [234, 420] width 103 height 25
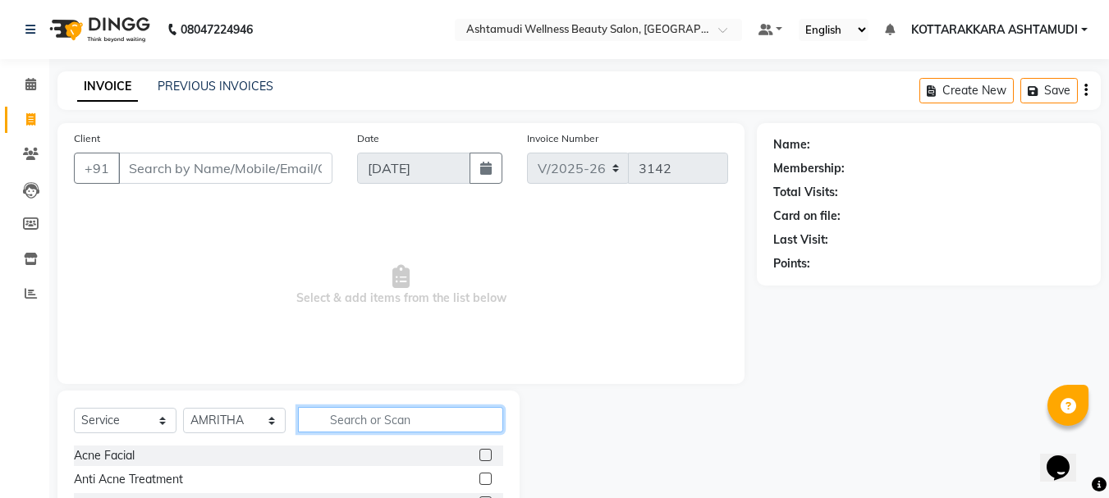
click at [388, 417] on input "text" at bounding box center [400, 419] width 205 height 25
type input "UN"
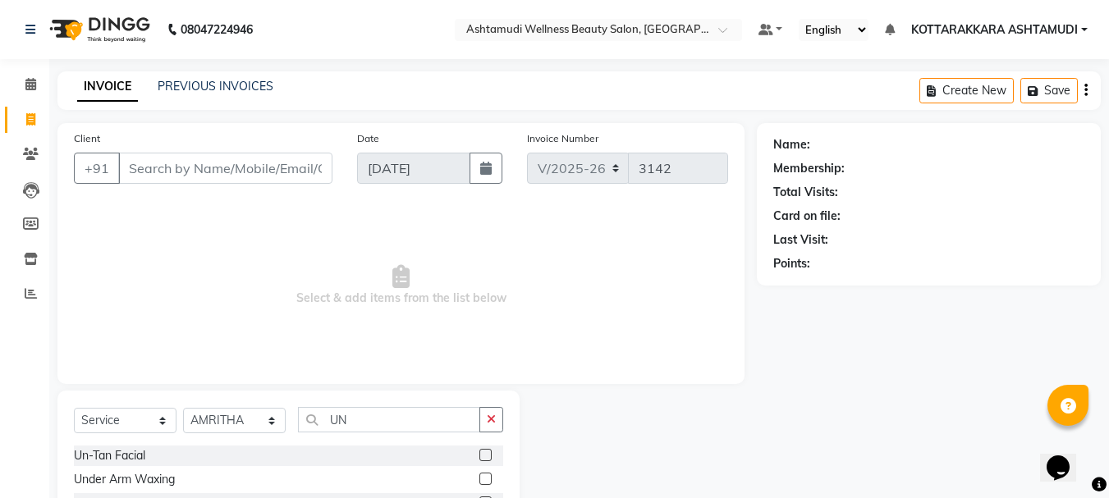
click at [485, 456] on label at bounding box center [486, 455] width 12 height 12
click at [485, 456] on input "checkbox" at bounding box center [485, 456] width 11 height 11
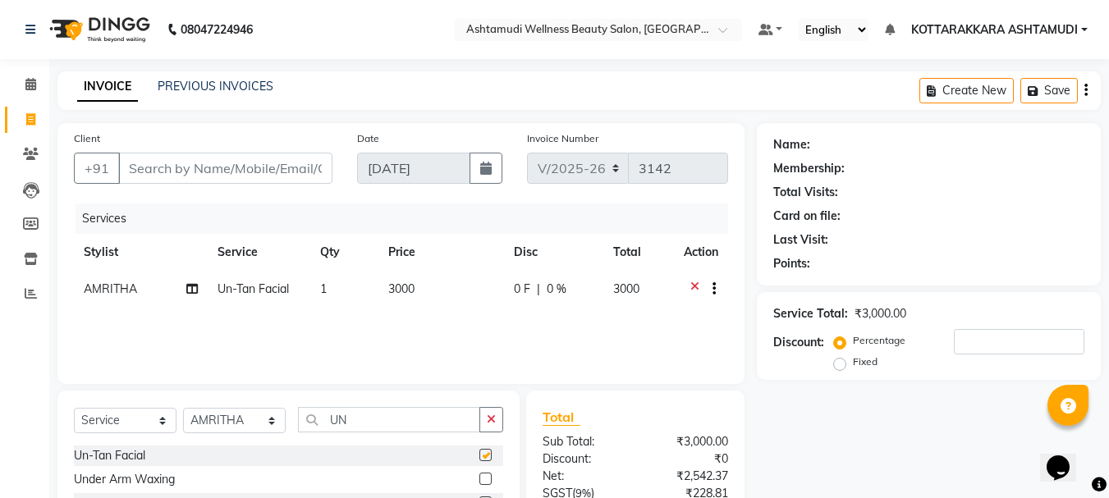
checkbox input "false"
click at [373, 423] on input "UN" at bounding box center [389, 419] width 182 height 25
type input "U"
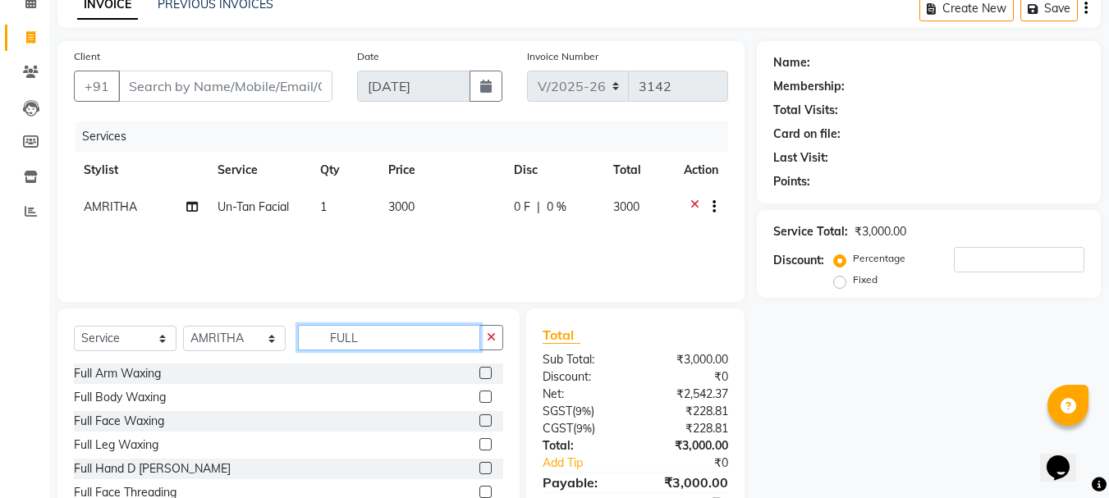
type input "FULL"
click at [480, 369] on label at bounding box center [486, 373] width 12 height 12
click at [480, 369] on input "checkbox" at bounding box center [485, 374] width 11 height 11
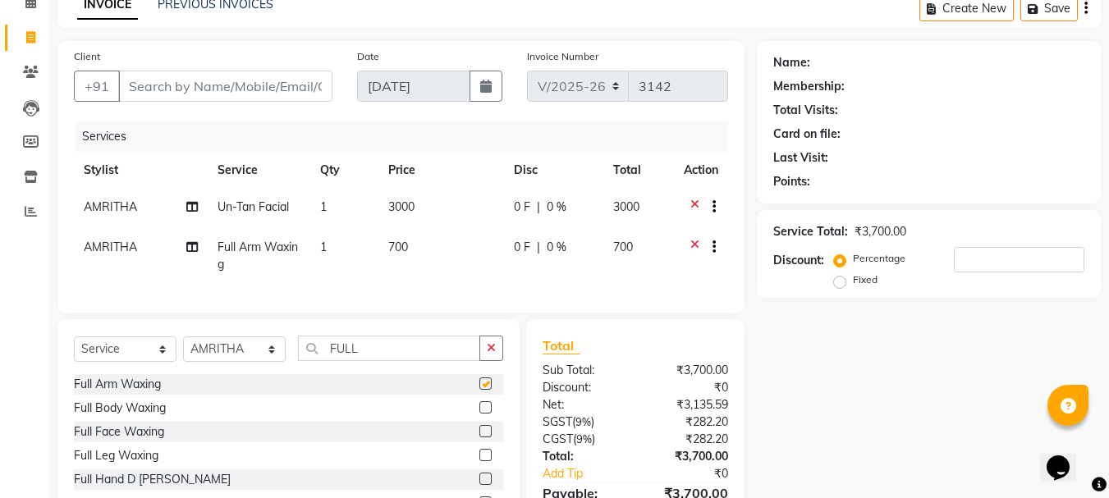
checkbox input "false"
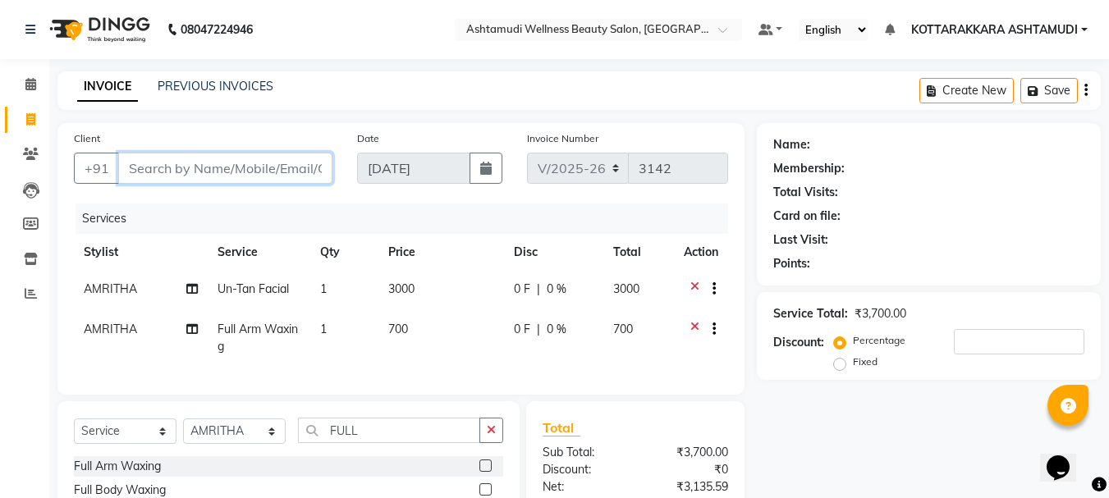
click at [234, 169] on input "Client" at bounding box center [225, 168] width 214 height 31
type input "9"
type input "0"
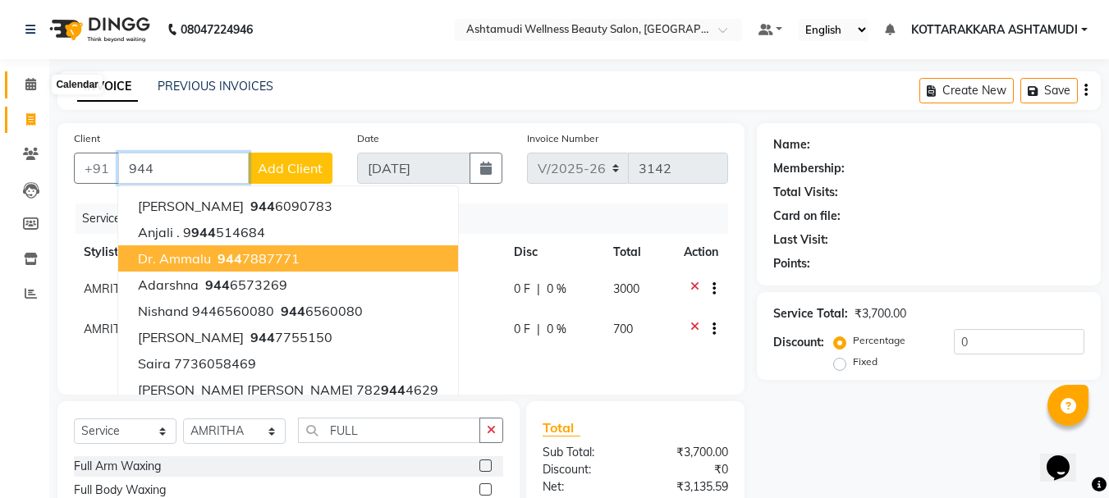
type input "944"
click at [30, 82] on icon at bounding box center [30, 84] width 11 height 12
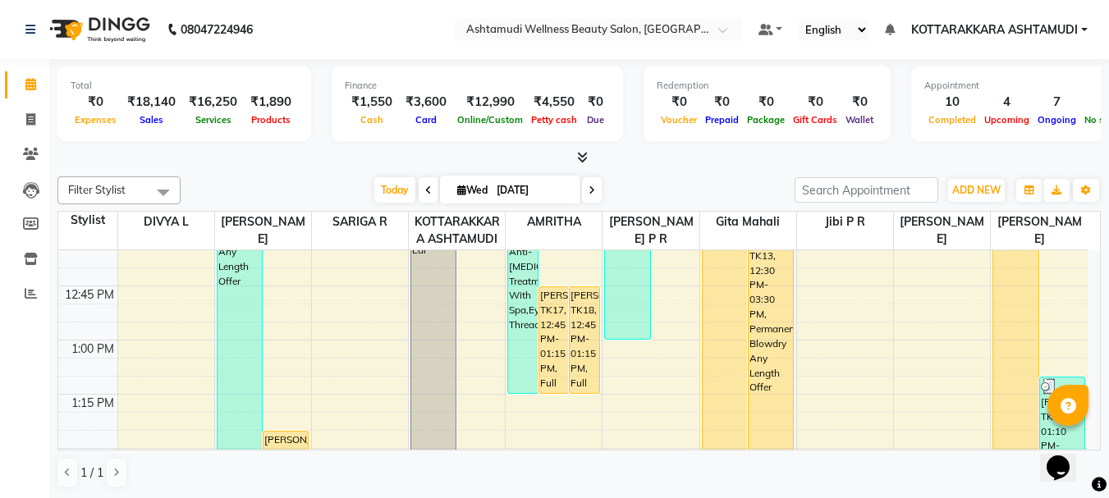
scroll to position [985, 0]
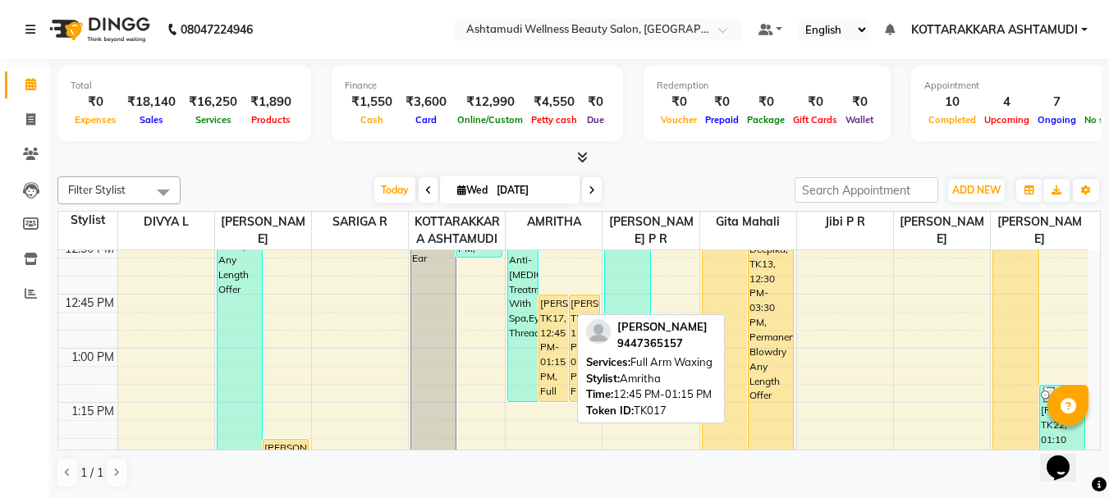
click at [543, 336] on div "parvathy, TK17, 12:45 PM-01:15 PM, Full Arm Waxing" at bounding box center [553, 349] width 29 height 106
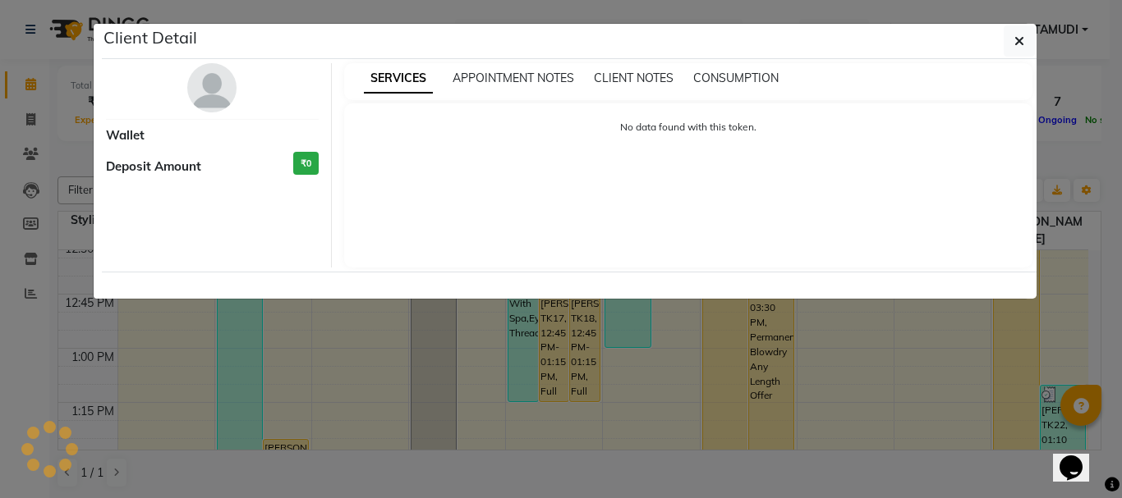
select select "1"
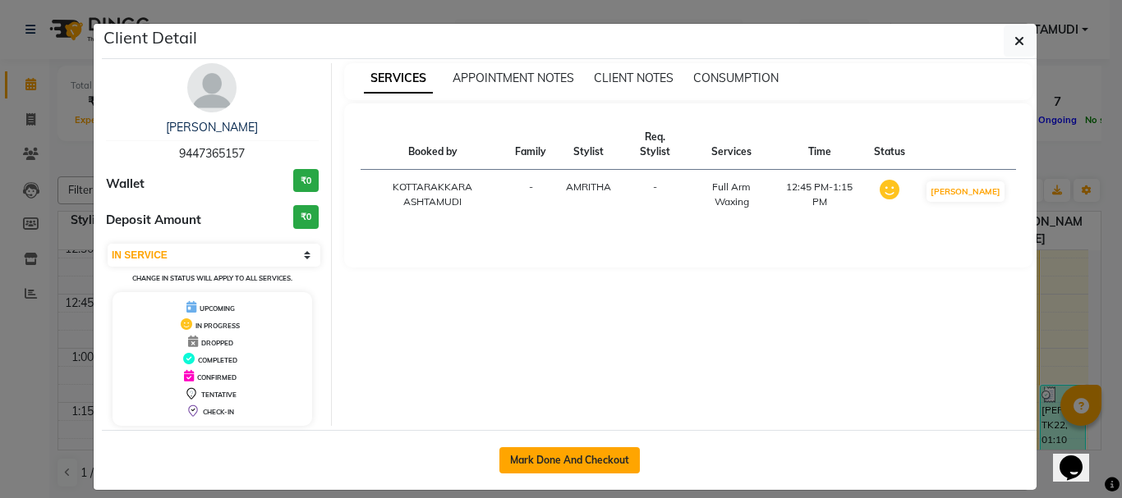
click at [594, 463] on button "Mark Done And Checkout" at bounding box center [569, 460] width 140 height 26
select select "4664"
select select "service"
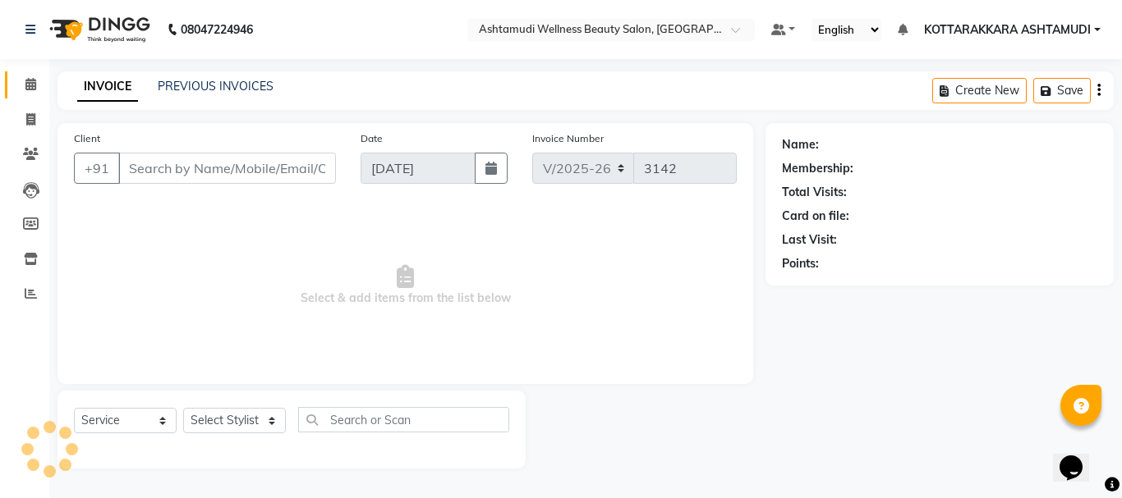
type input "9447365157"
select select "27465"
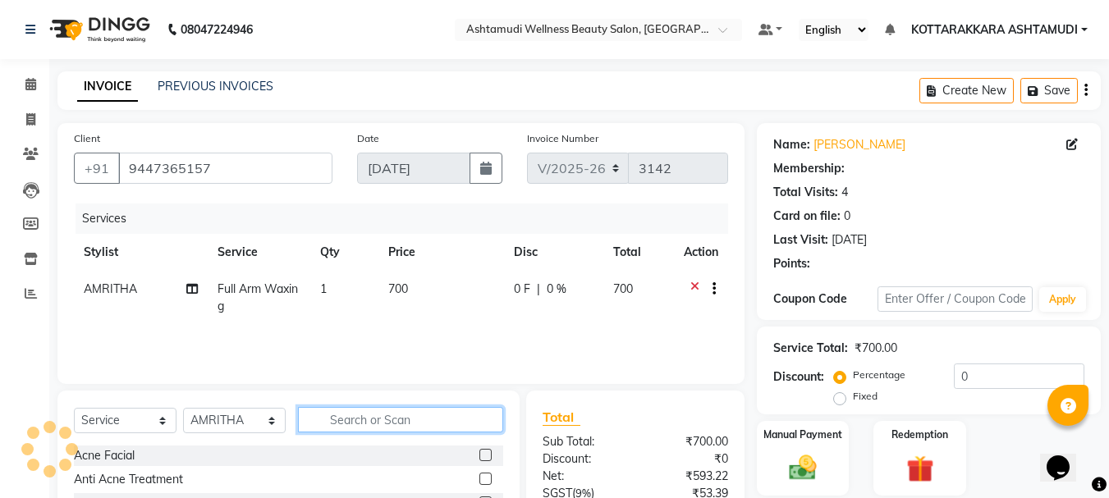
click at [385, 426] on input "text" at bounding box center [400, 419] width 205 height 25
type input "UN"
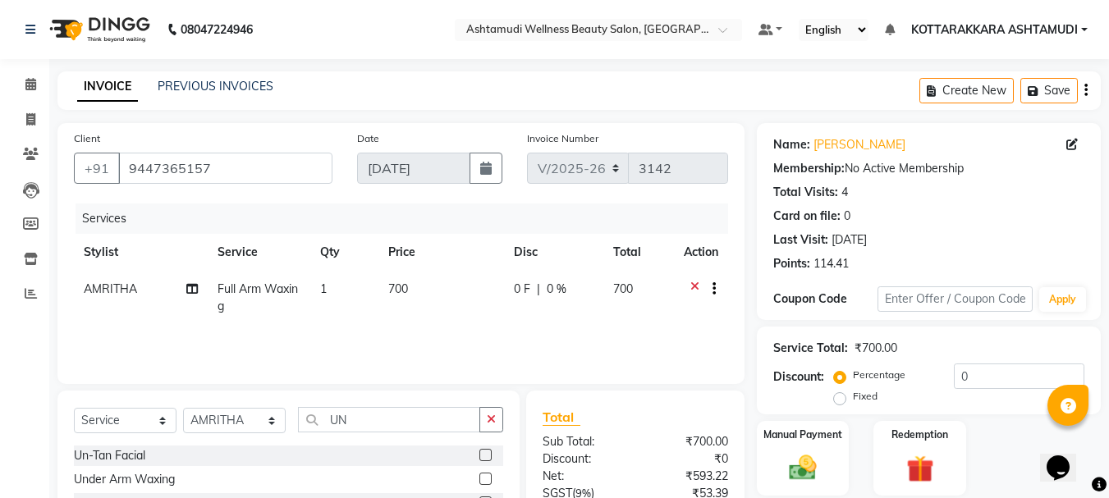
click at [486, 453] on label at bounding box center [486, 455] width 12 height 12
click at [486, 453] on input "checkbox" at bounding box center [485, 456] width 11 height 11
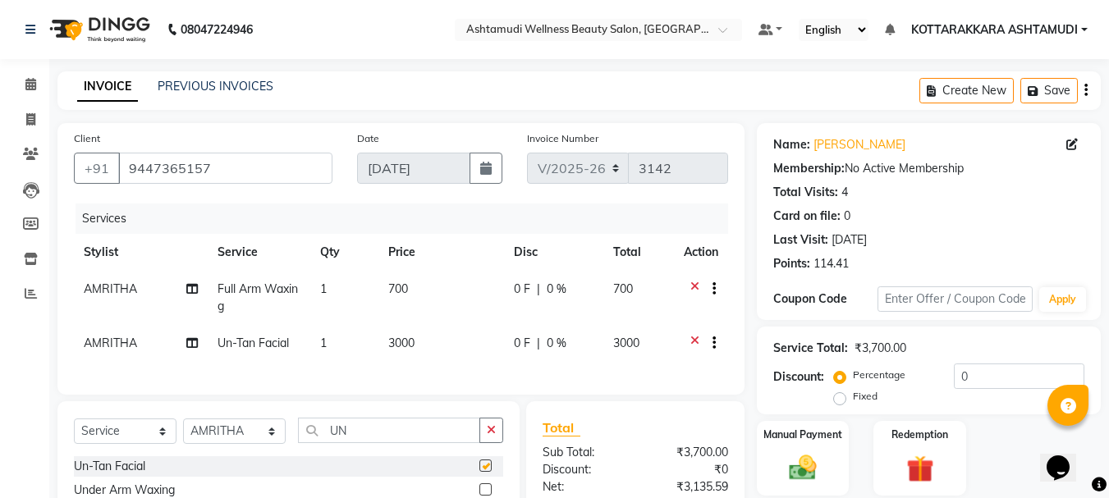
checkbox input "false"
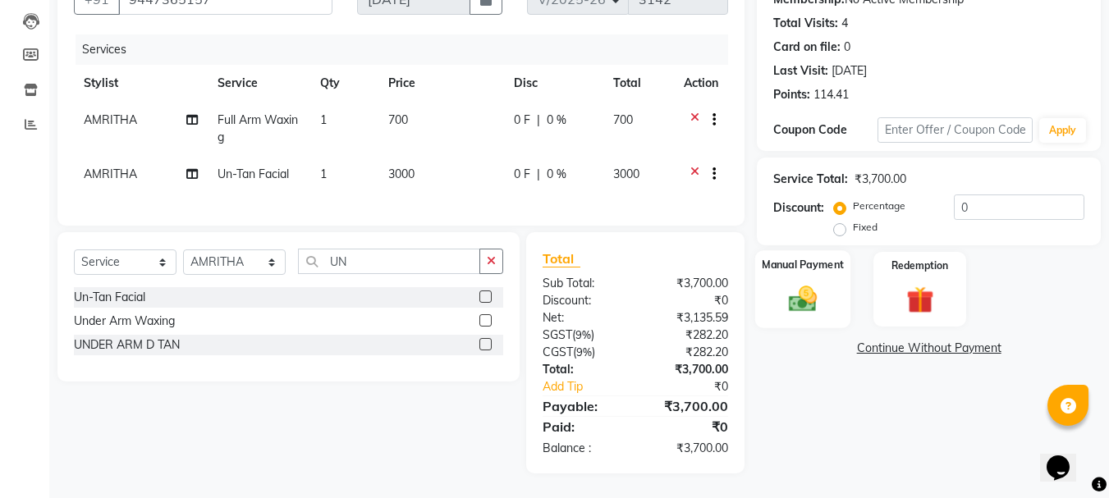
click at [796, 302] on img at bounding box center [803, 298] width 46 height 33
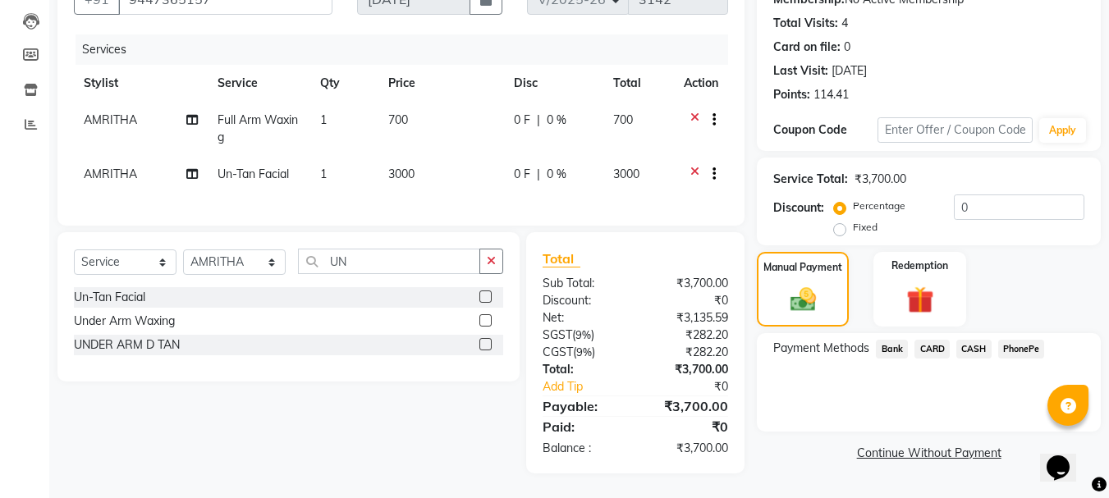
click at [1030, 340] on span "PhonePe" at bounding box center [1021, 349] width 47 height 19
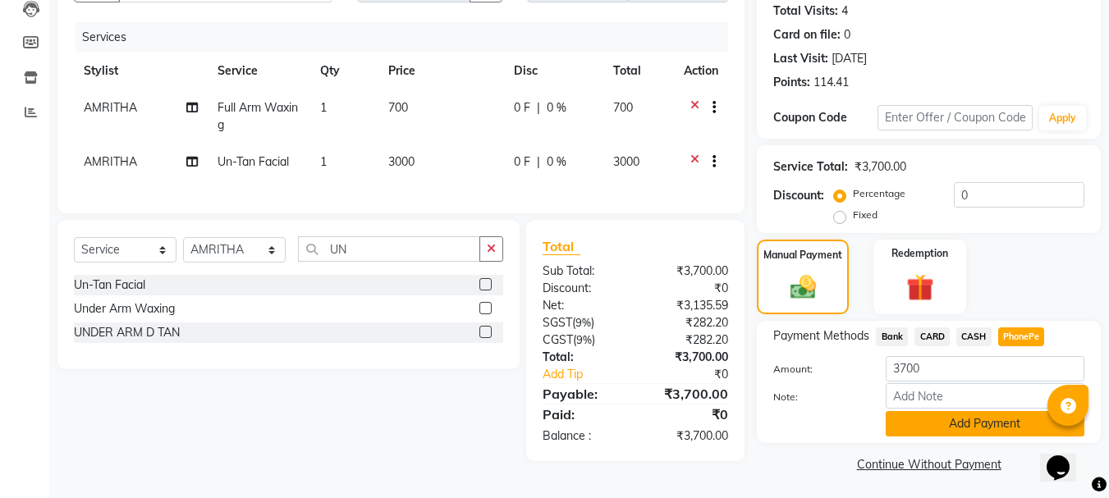
click at [970, 428] on button "Add Payment" at bounding box center [985, 423] width 199 height 25
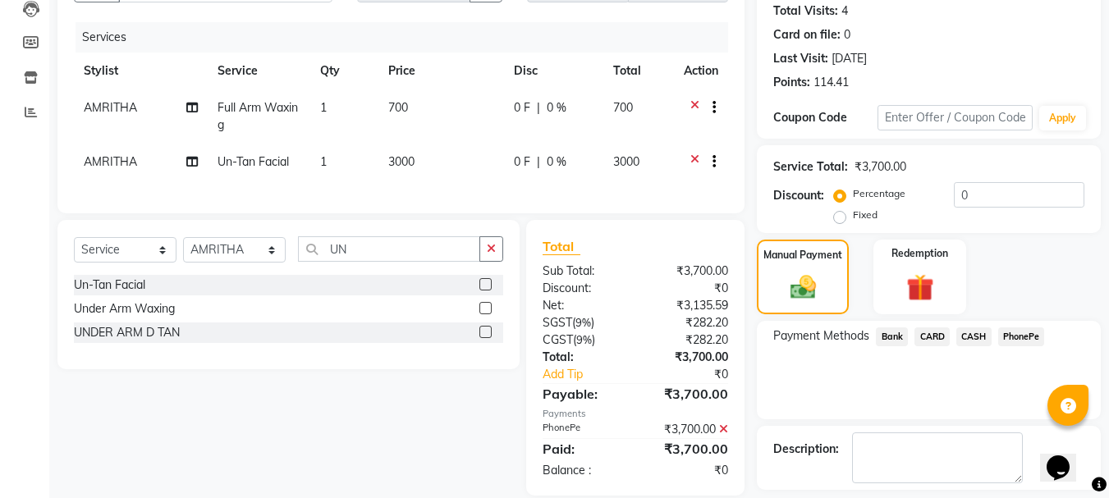
scroll to position [254, 0]
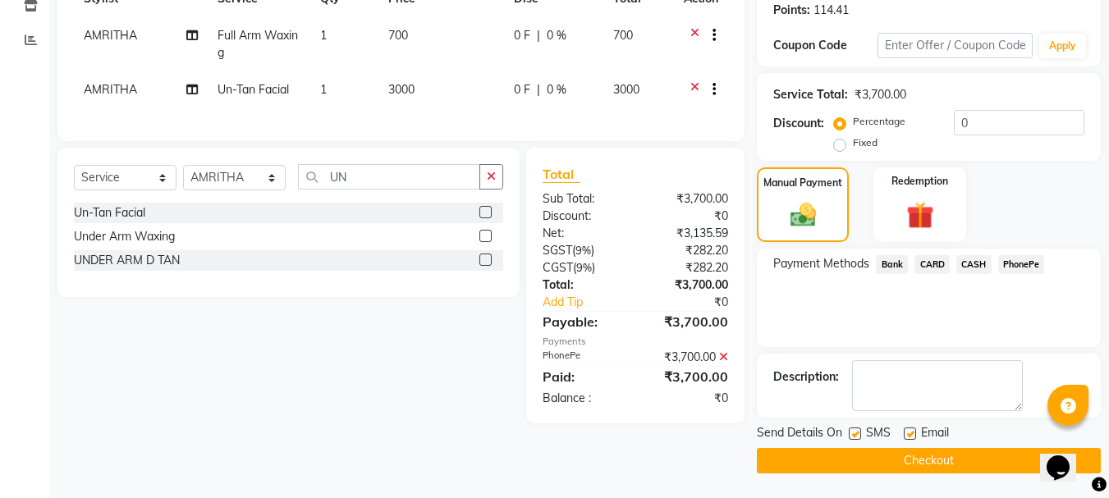
click at [901, 459] on button "Checkout" at bounding box center [929, 460] width 344 height 25
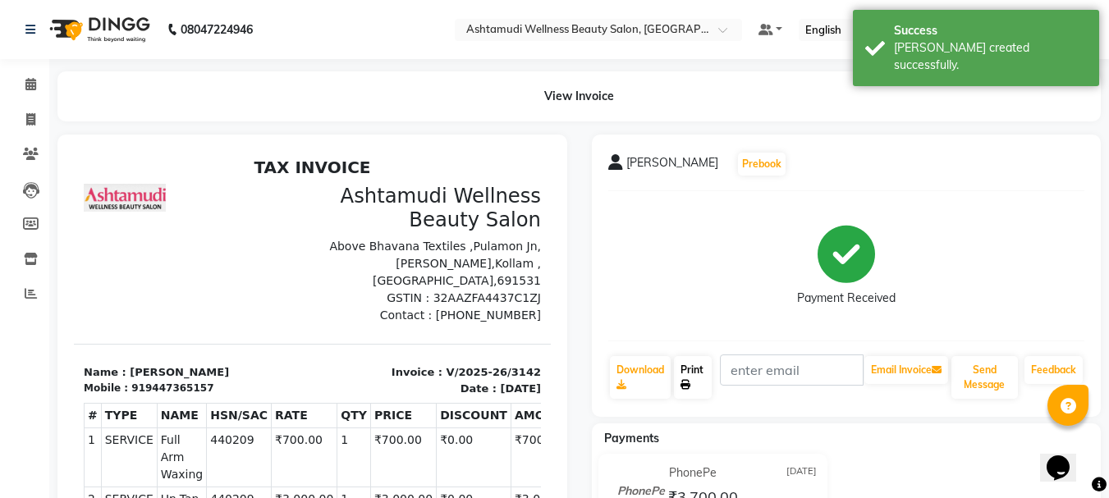
click at [704, 381] on link "Print" at bounding box center [693, 377] width 38 height 43
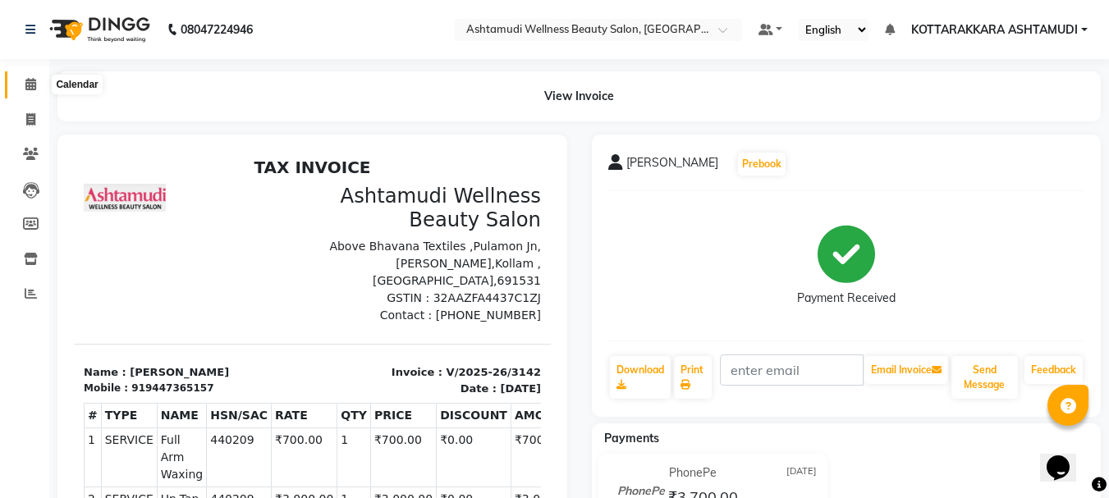
click at [30, 90] on span at bounding box center [30, 85] width 29 height 19
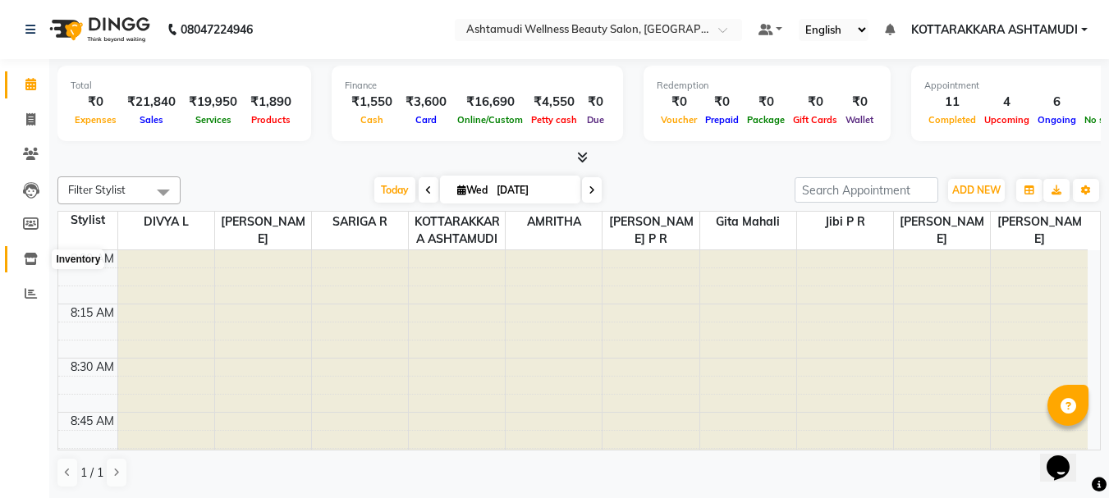
click at [27, 259] on icon at bounding box center [31, 259] width 14 height 12
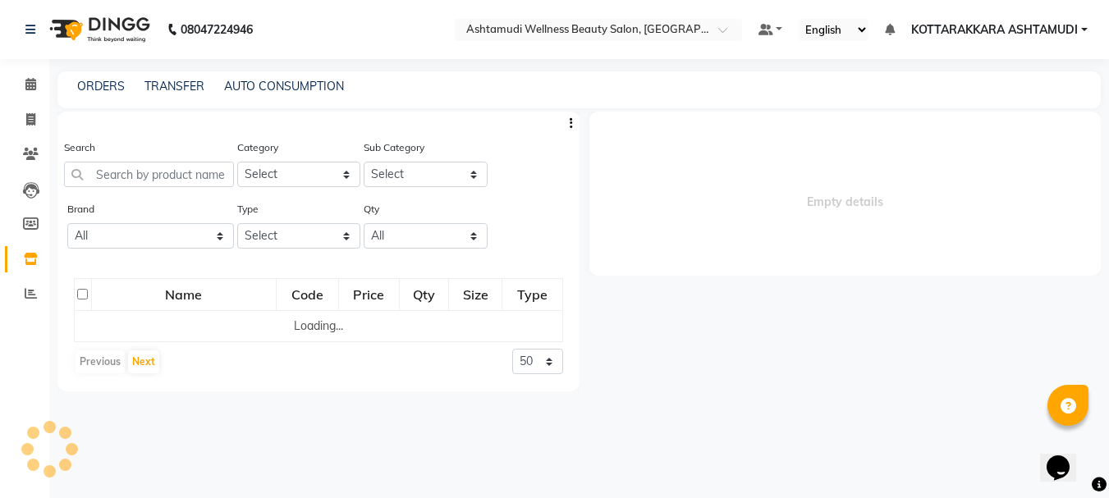
select select
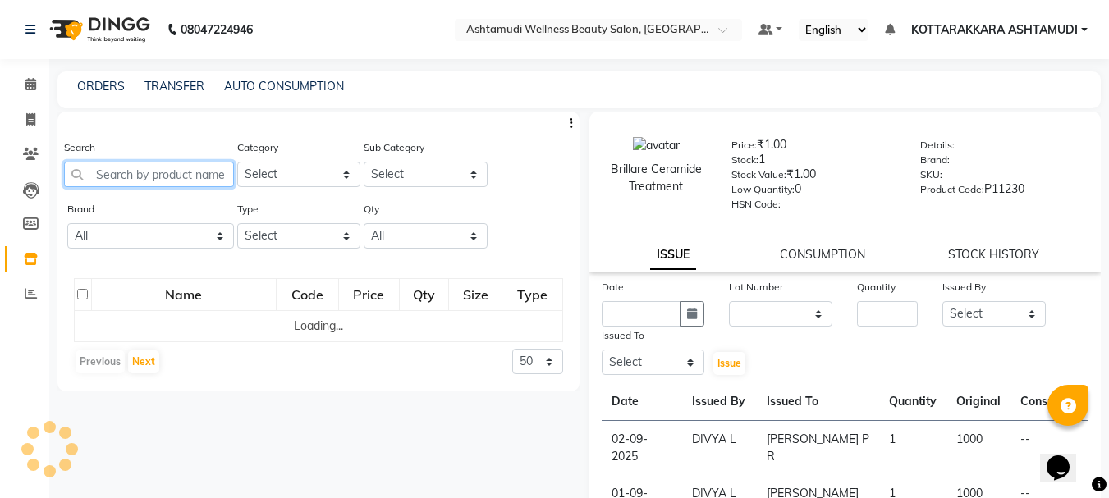
click at [208, 174] on input "text" at bounding box center [149, 174] width 170 height 25
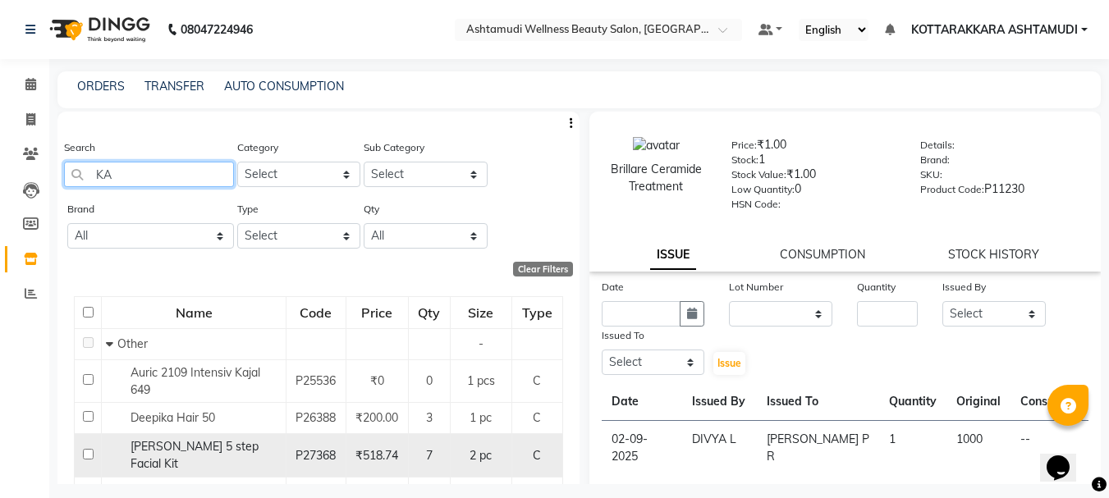
type input "KA"
click at [90, 455] on input "checkbox" at bounding box center [88, 454] width 11 height 11
checkbox input "true"
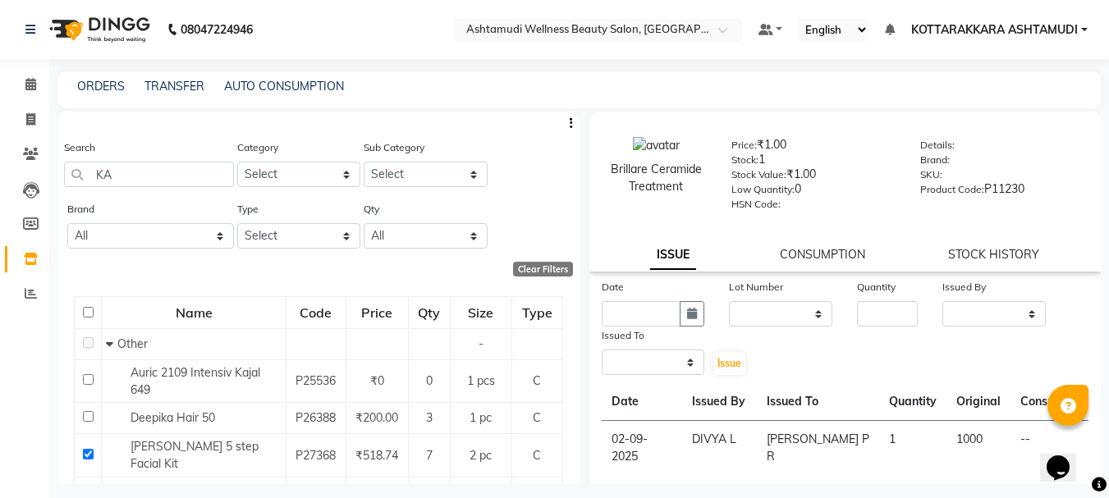
select select
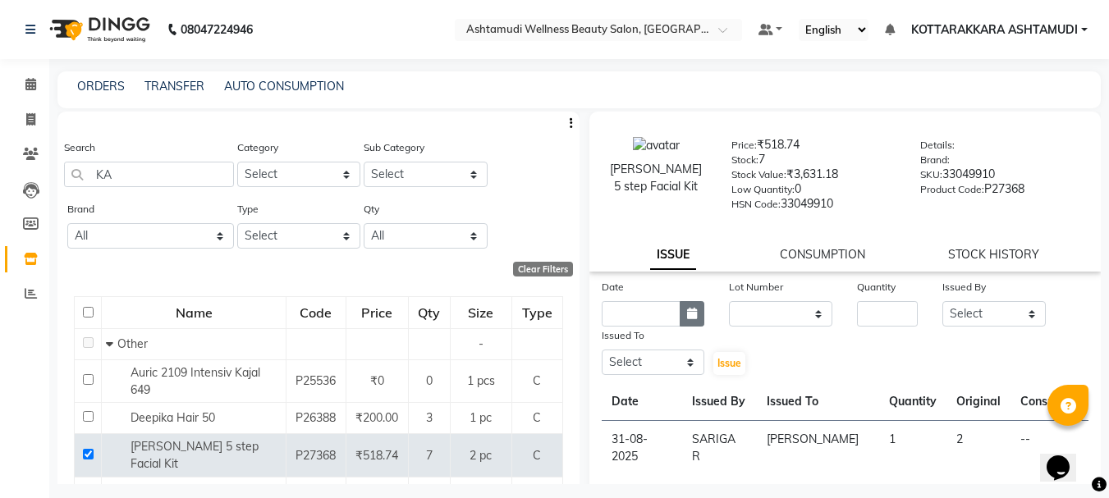
click at [687, 312] on icon "button" at bounding box center [692, 313] width 10 height 11
select select "9"
select select "2025"
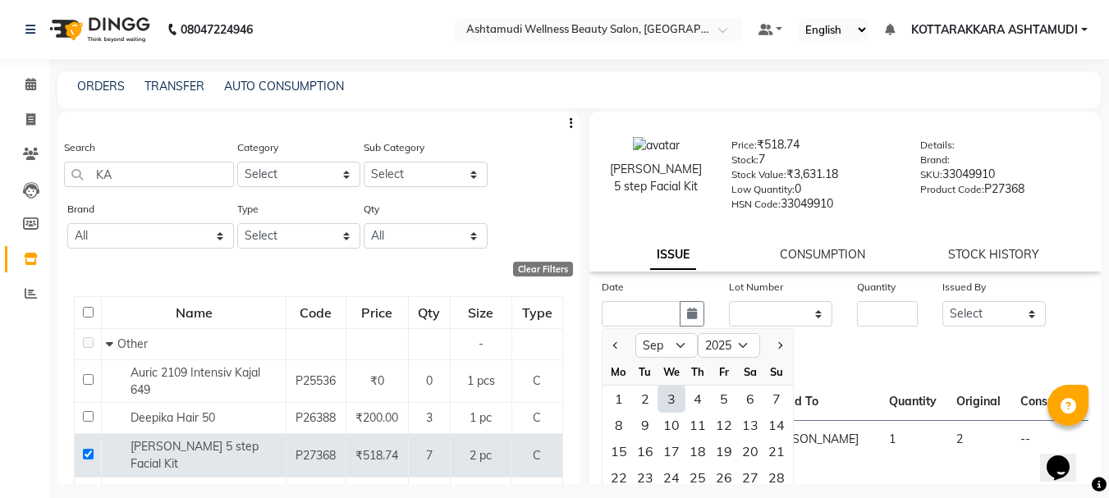
click at [676, 401] on div "3" at bounding box center [671, 399] width 26 height 26
type input "03-09-2025"
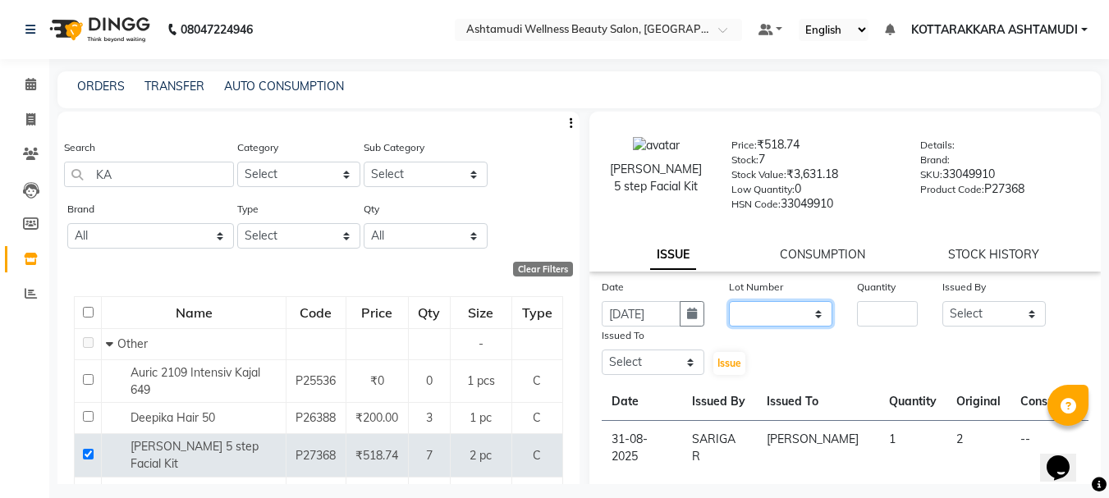
click at [812, 308] on select "None" at bounding box center [780, 313] width 103 height 25
select select "0: null"
click at [729, 301] on select "None" at bounding box center [780, 313] width 103 height 25
click at [886, 312] on input "number" at bounding box center [887, 313] width 61 height 25
type input "1"
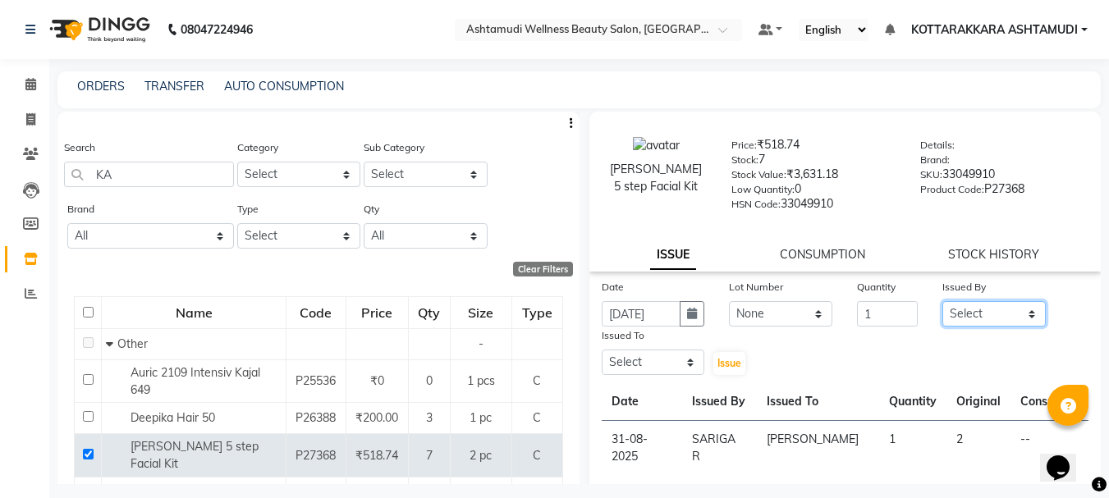
drag, startPoint x: 974, startPoint y: 314, endPoint x: 964, endPoint y: 340, distance: 28.1
click at [974, 314] on select "Select AMRITHA DIVYA L Gita Mahali Jibi P R Karina Darjee KOTTARAKKARA ASHTAMUD…" at bounding box center [994, 313] width 103 height 25
select select "27423"
click at [943, 301] on select "Select AMRITHA DIVYA L Gita Mahali Jibi P R Karina Darjee KOTTARAKKARA ASHTAMUD…" at bounding box center [994, 313] width 103 height 25
click at [643, 371] on select "Select AMRITHA DIVYA L Gita Mahali Jibi P R Karina Darjee KOTTARAKKARA ASHTAMUD…" at bounding box center [653, 362] width 103 height 25
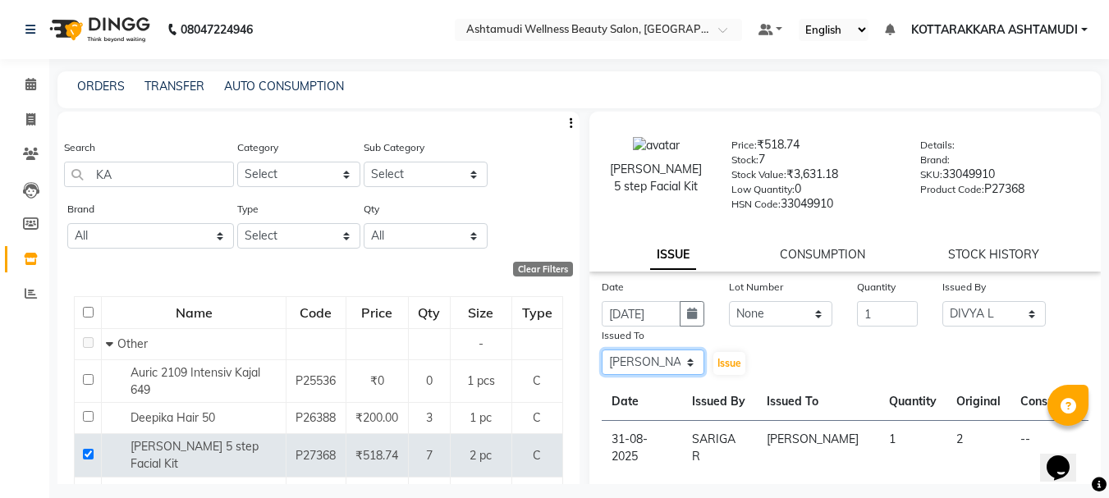
click at [602, 350] on select "Select AMRITHA DIVYA L Gita Mahali Jibi P R Karina Darjee KOTTARAKKARA ASHTAMUD…" at bounding box center [653, 362] width 103 height 25
click at [734, 360] on span "Issue" at bounding box center [730, 363] width 24 height 12
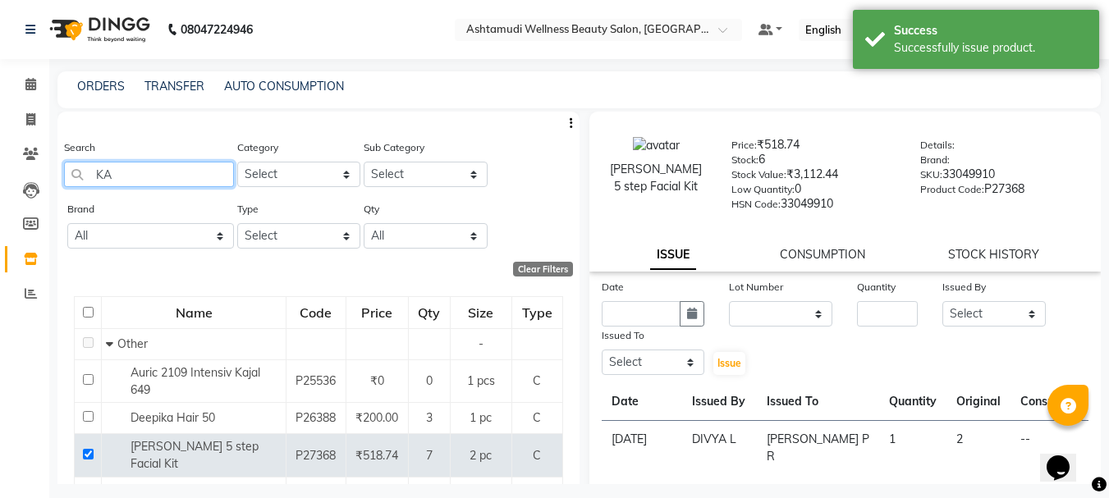
click at [125, 179] on input "KA" at bounding box center [149, 174] width 170 height 25
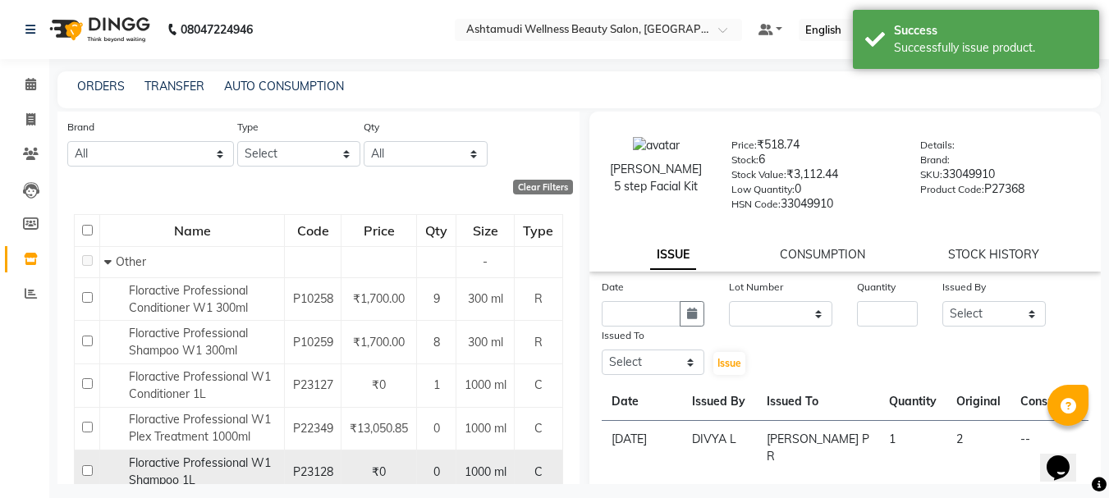
scroll to position [157, 0]
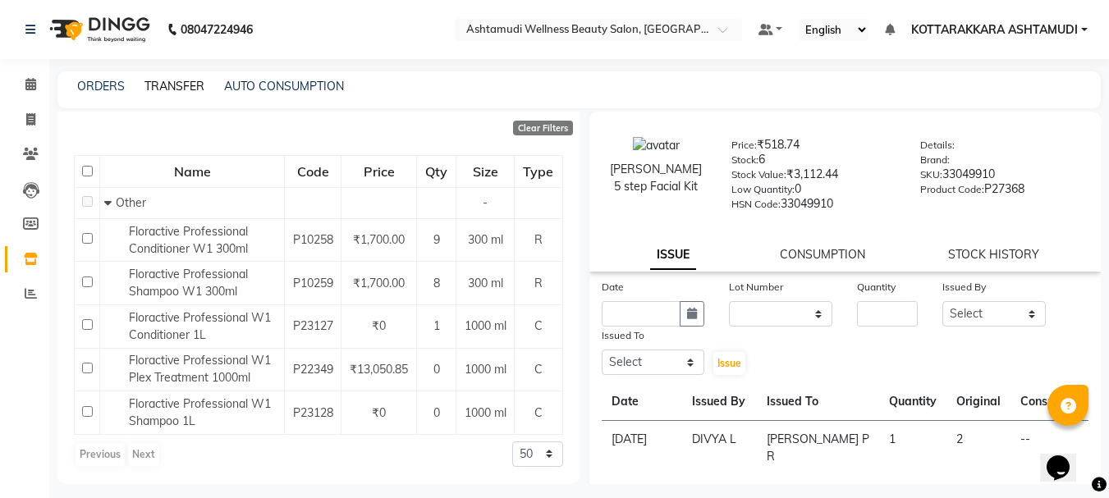
click at [172, 85] on link "TRANSFER" at bounding box center [175, 86] width 60 height 15
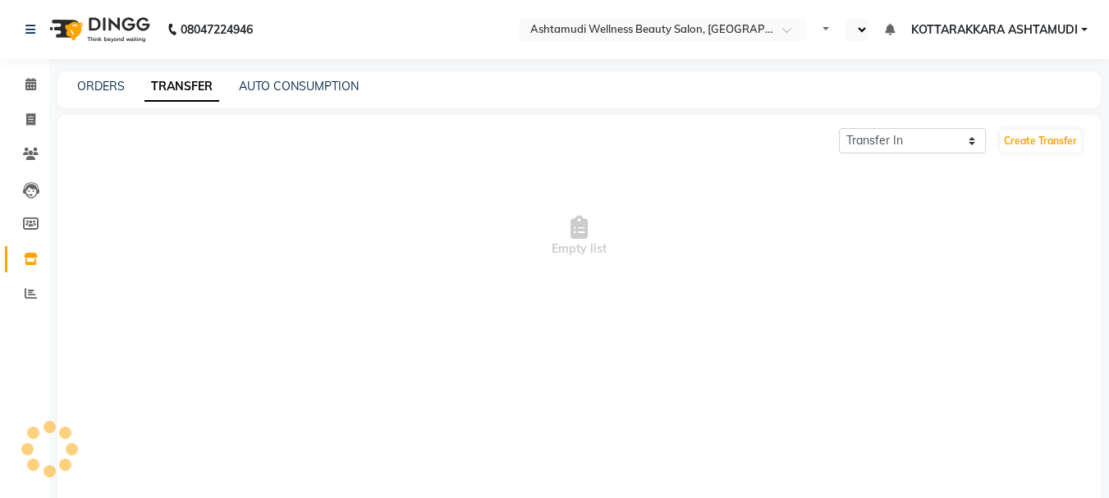
select select "en"
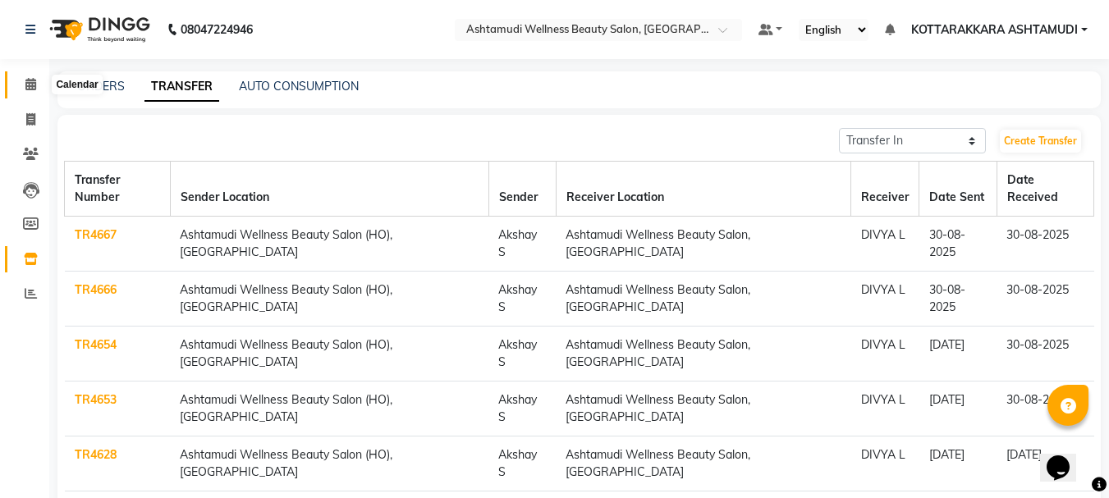
click at [32, 85] on icon at bounding box center [30, 84] width 11 height 12
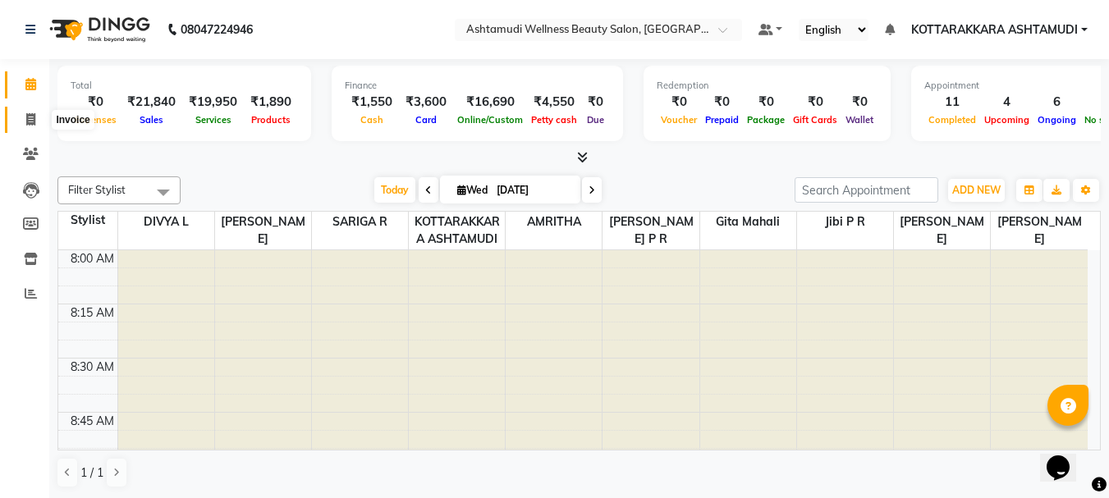
click at [30, 117] on icon at bounding box center [30, 119] width 9 height 12
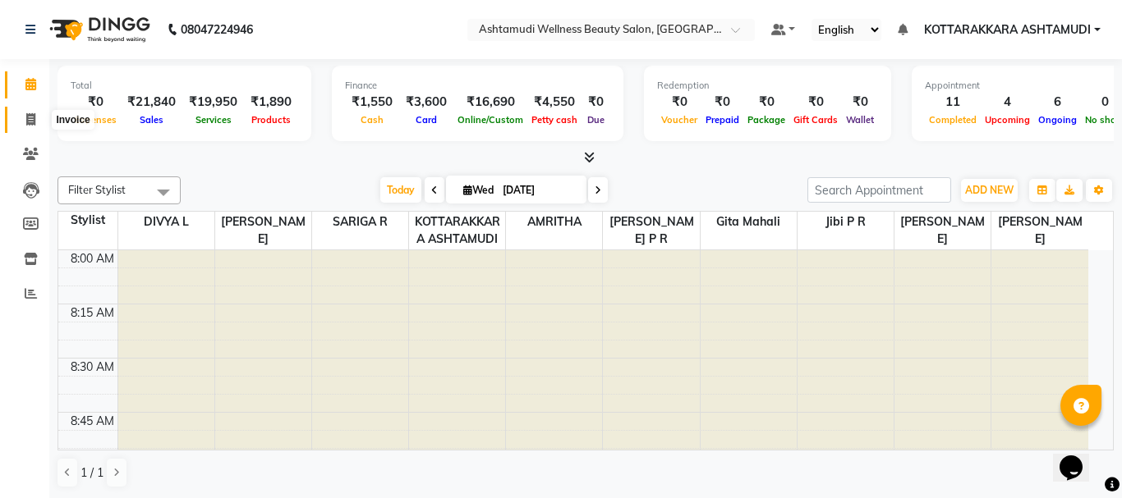
select select "4664"
select select "service"
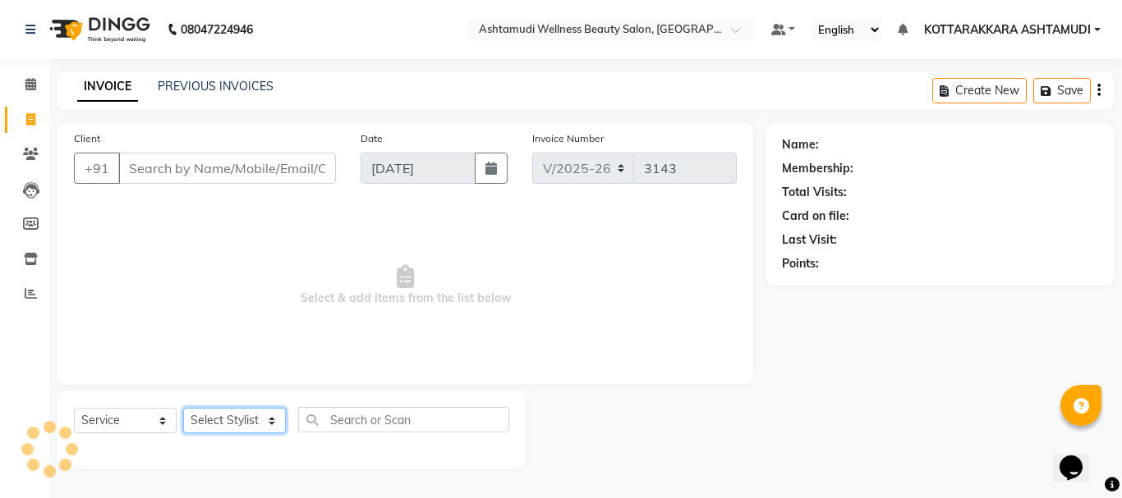
click at [225, 415] on select "Select Stylist" at bounding box center [234, 420] width 103 height 25
select select "49590"
click at [183, 408] on select "Select Stylist AMRITHA DIVYA L Gita Mahali Jibi P R [PERSON_NAME] ASHTAMUDI [PE…" at bounding box center [234, 420] width 103 height 25
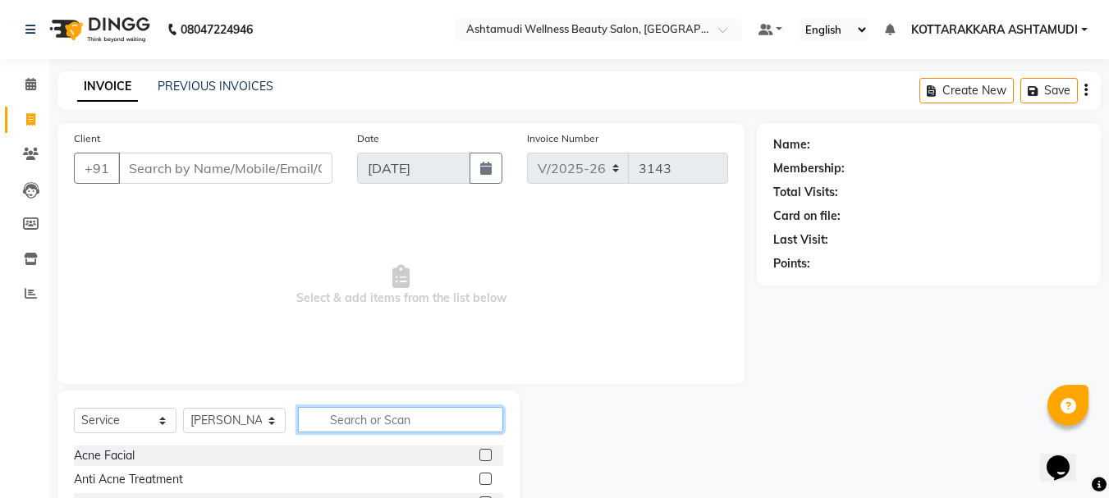
click at [338, 417] on input "text" at bounding box center [400, 419] width 205 height 25
type input "LAYER"
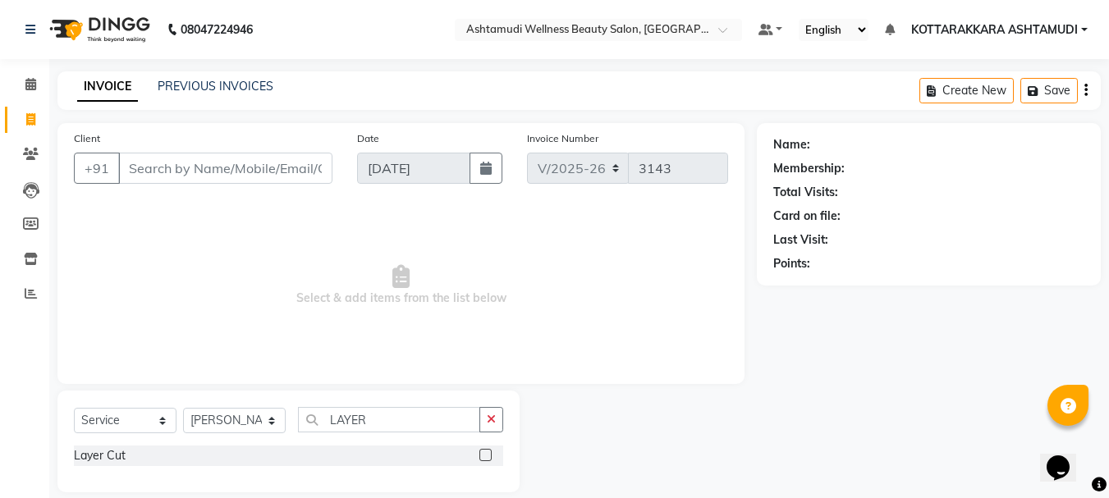
click at [487, 457] on label at bounding box center [486, 455] width 12 height 12
click at [487, 457] on input "checkbox" at bounding box center [485, 456] width 11 height 11
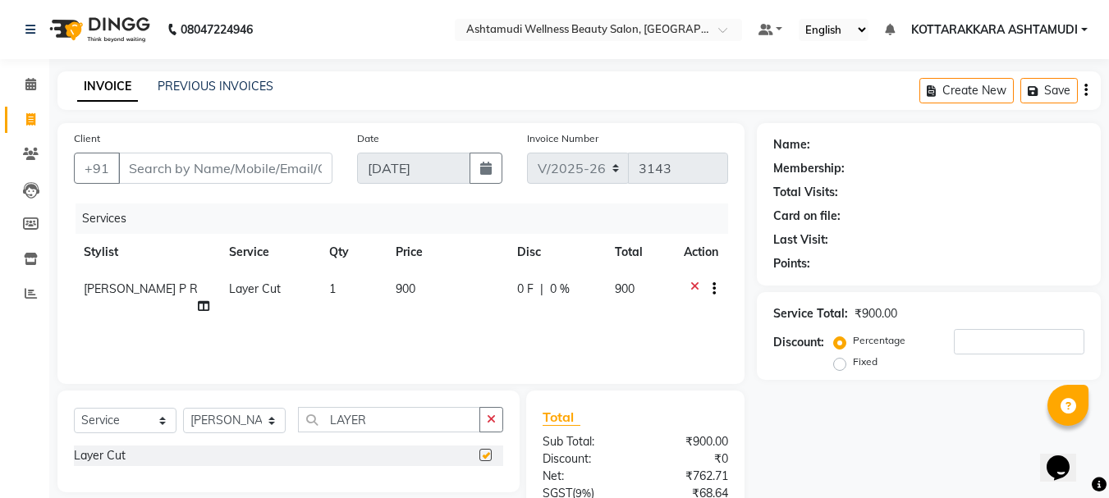
checkbox input "false"
click at [243, 420] on select "Select Stylist AMRITHA DIVYA L Gita Mahali Jibi P R [PERSON_NAME] ASHTAMUDI [PE…" at bounding box center [234, 420] width 103 height 25
select select "27427"
click at [183, 408] on select "Select Stylist AMRITHA DIVYA L Gita Mahali Jibi P R [PERSON_NAME] ASHTAMUDI [PE…" at bounding box center [234, 420] width 103 height 25
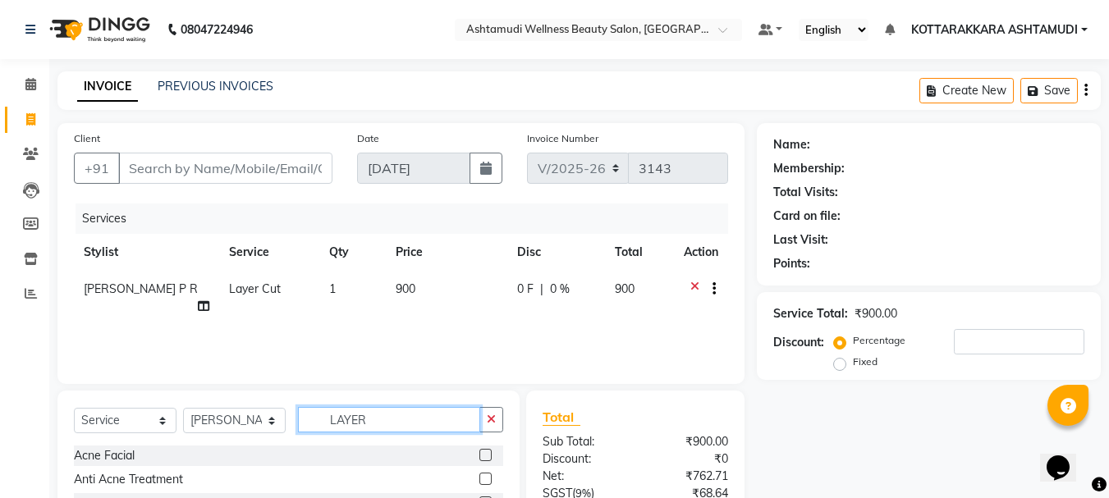
click at [383, 420] on input "LAYER" at bounding box center [389, 419] width 182 height 25
type input "L"
type input "SKIN G"
click at [484, 456] on label at bounding box center [486, 455] width 12 height 12
click at [484, 456] on input "checkbox" at bounding box center [485, 456] width 11 height 11
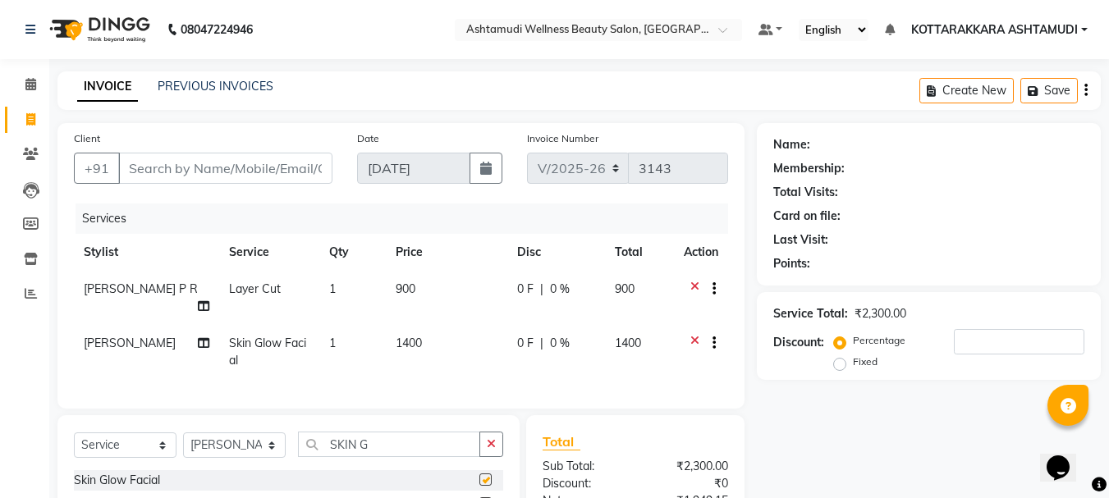
checkbox input "false"
click at [374, 457] on input "SKIN G" at bounding box center [389, 444] width 182 height 25
type input "S"
click at [232, 457] on select "Select Stylist AMRITHA DIVYA L Gita Mahali Jibi P R [PERSON_NAME] ASHTAMUDI [PE…" at bounding box center [234, 445] width 103 height 25
select select "75883"
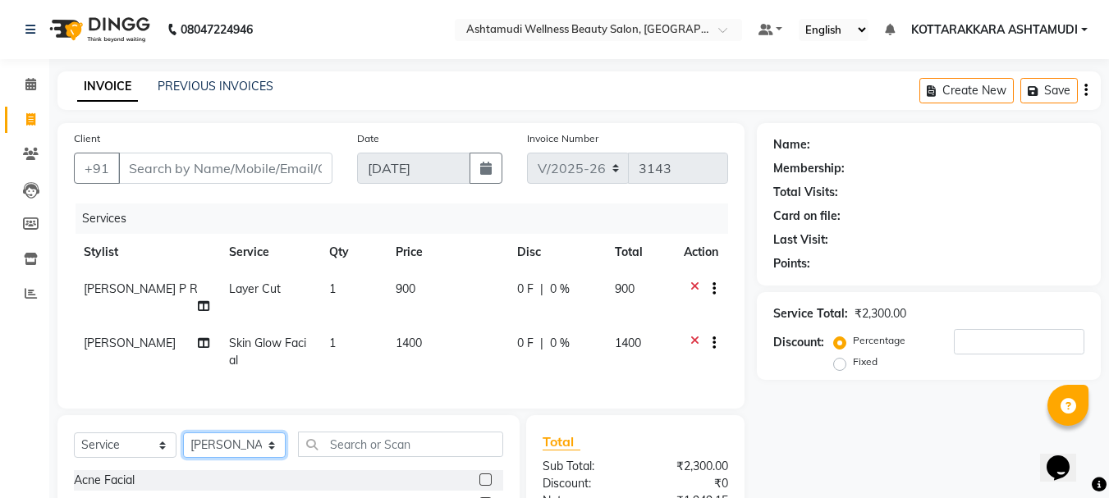
click at [183, 445] on select "Select Stylist AMRITHA DIVYA L Gita Mahali Jibi P R [PERSON_NAME] ASHTAMUDI [PE…" at bounding box center [234, 445] width 103 height 25
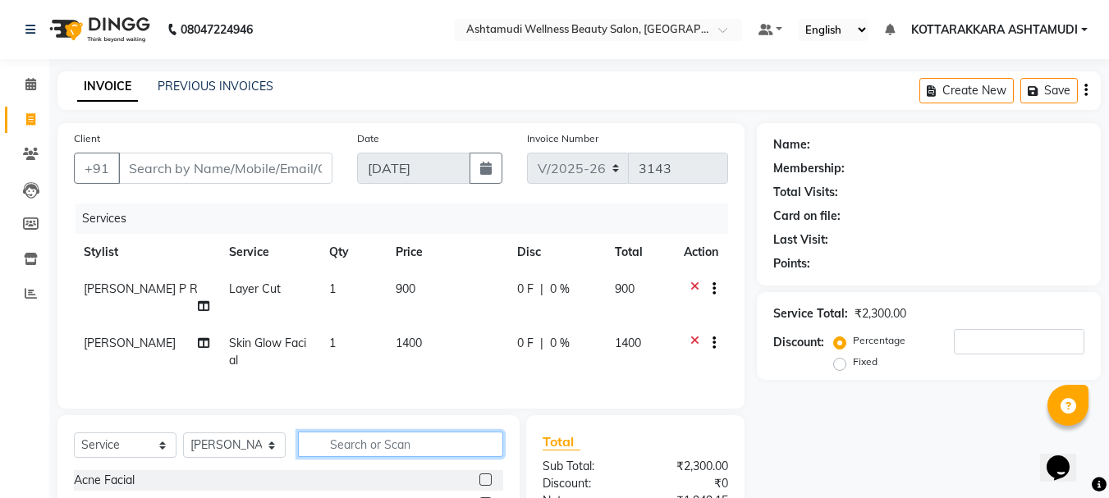
click at [364, 456] on input "text" at bounding box center [400, 444] width 205 height 25
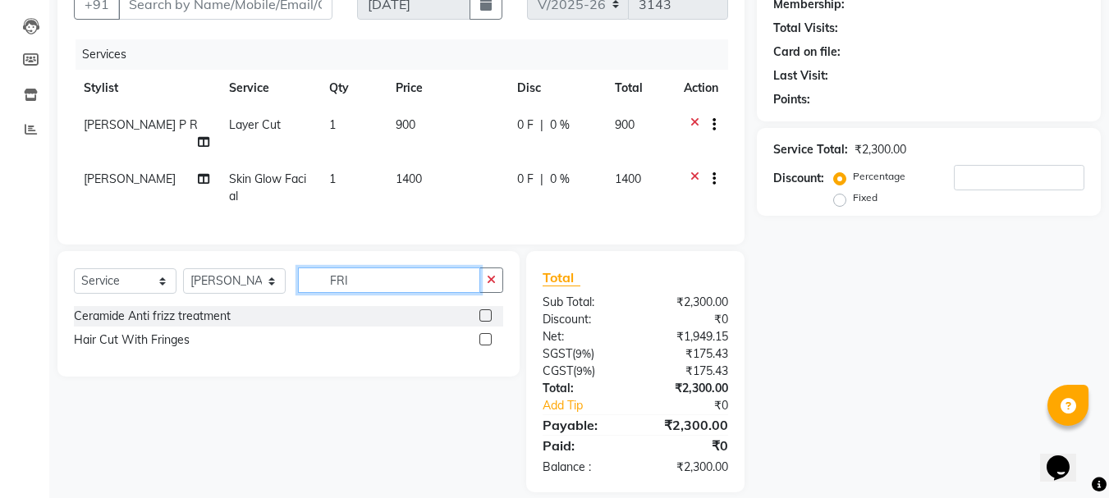
type input "FRI"
click at [487, 346] on label at bounding box center [486, 339] width 12 height 12
click at [487, 346] on input "checkbox" at bounding box center [485, 340] width 11 height 11
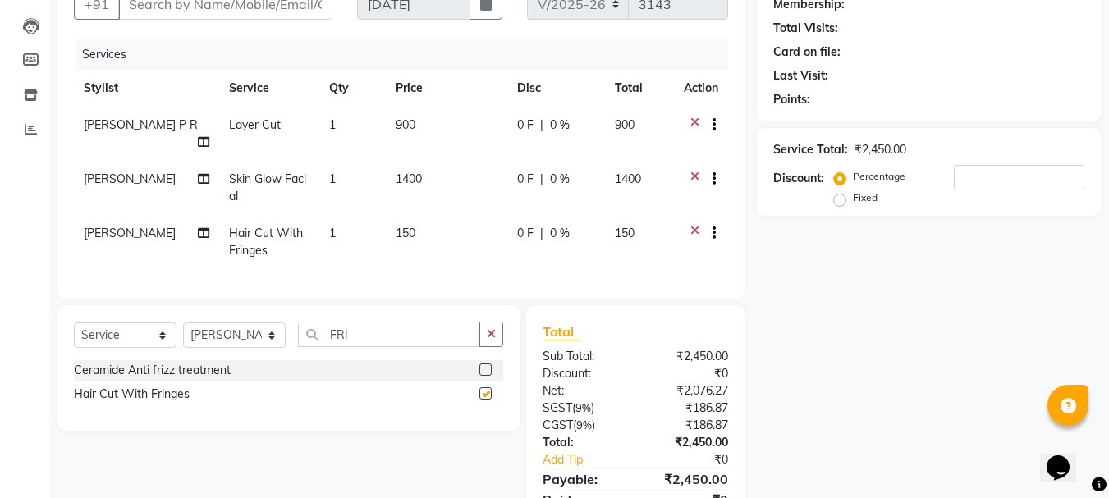
checkbox input "false"
click at [372, 344] on input "FRI" at bounding box center [389, 334] width 182 height 25
type input "F"
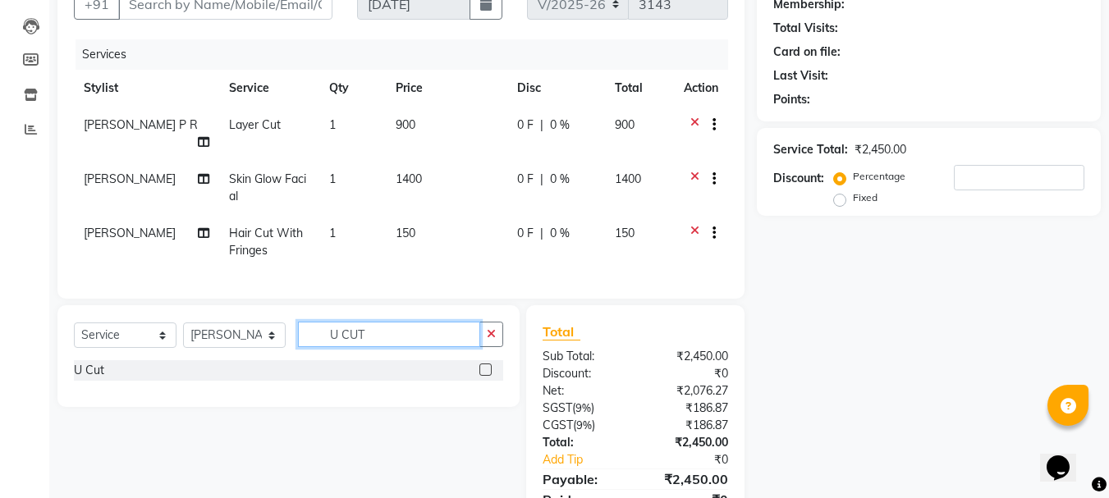
type input "U CUT"
click at [487, 376] on label at bounding box center [486, 370] width 12 height 12
click at [487, 376] on input "checkbox" at bounding box center [485, 370] width 11 height 11
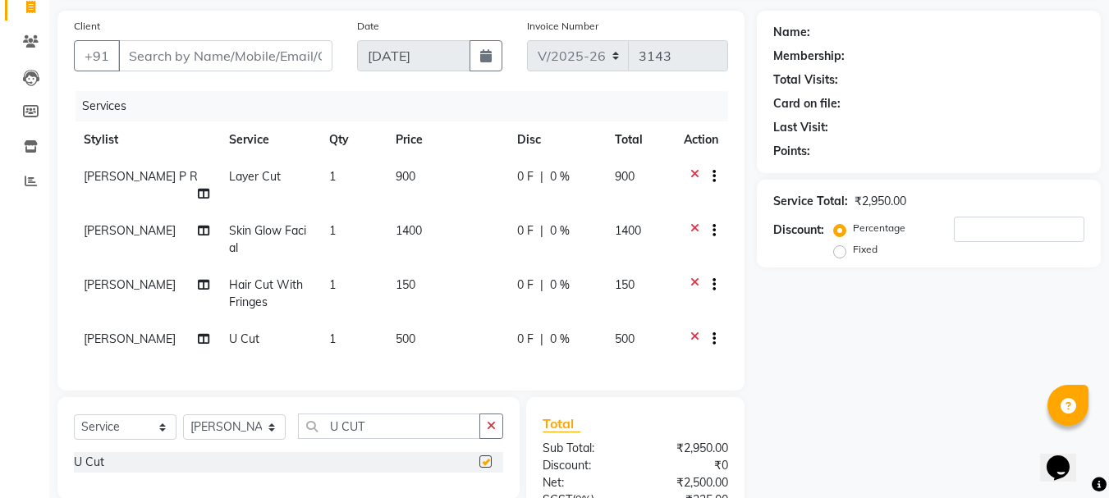
checkbox input "false"
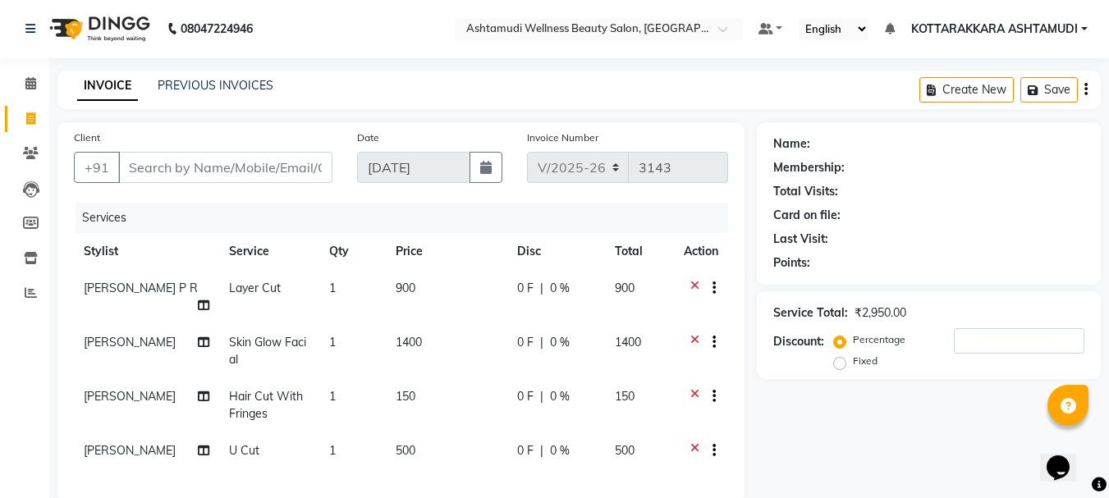
scroll to position [0, 0]
click at [300, 167] on input "Client" at bounding box center [225, 168] width 214 height 31
type input "9"
type input "0"
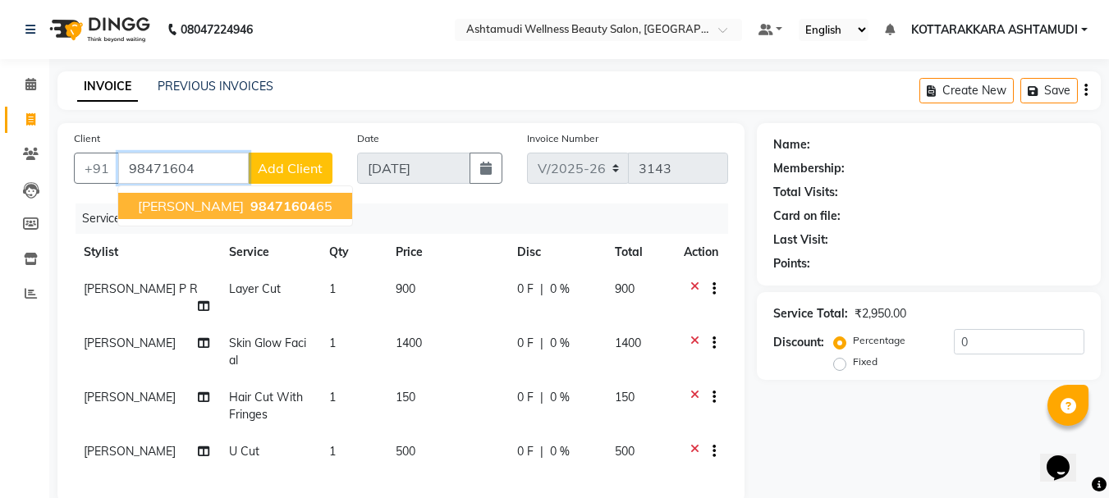
click at [250, 204] on span "98471604" at bounding box center [283, 206] width 66 height 16
type input "9847160465"
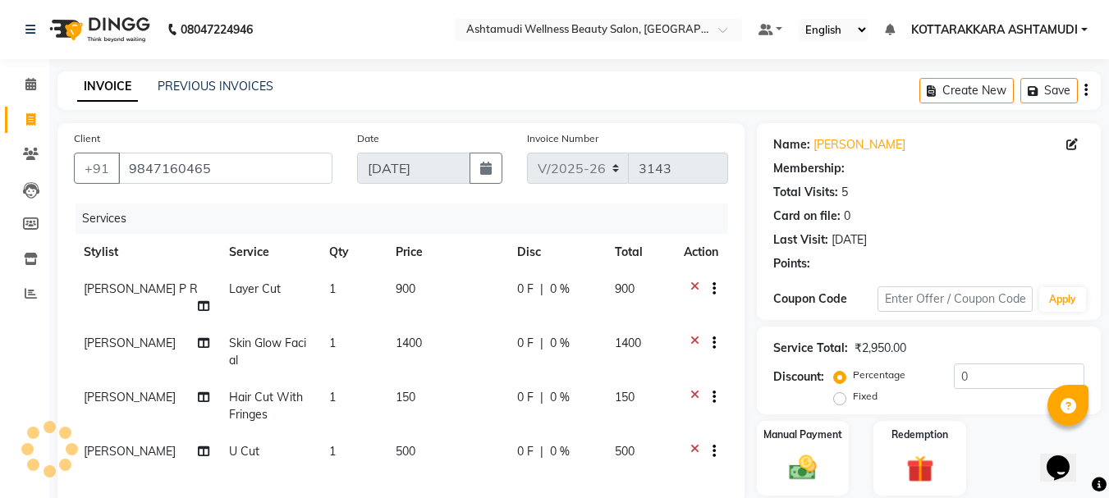
select select "1: Object"
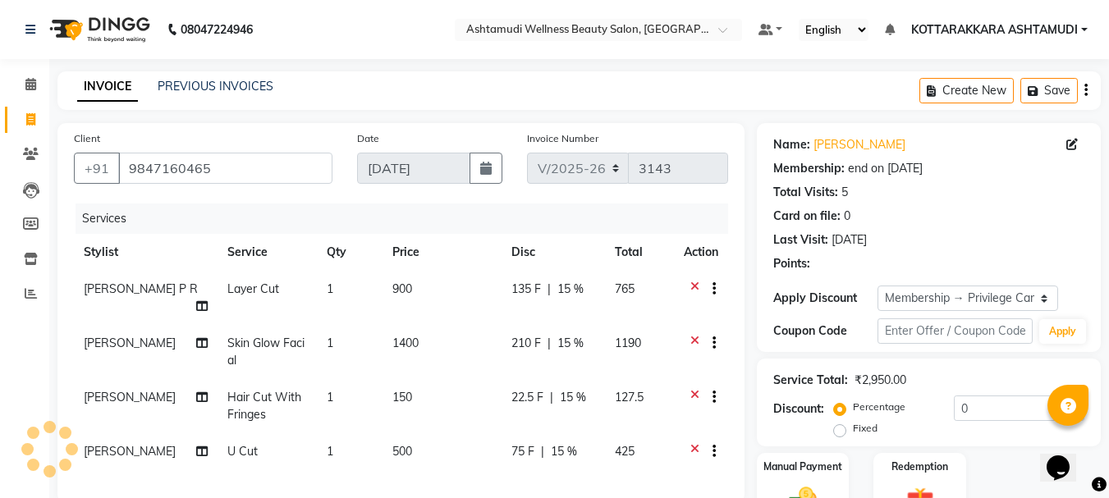
type input "15"
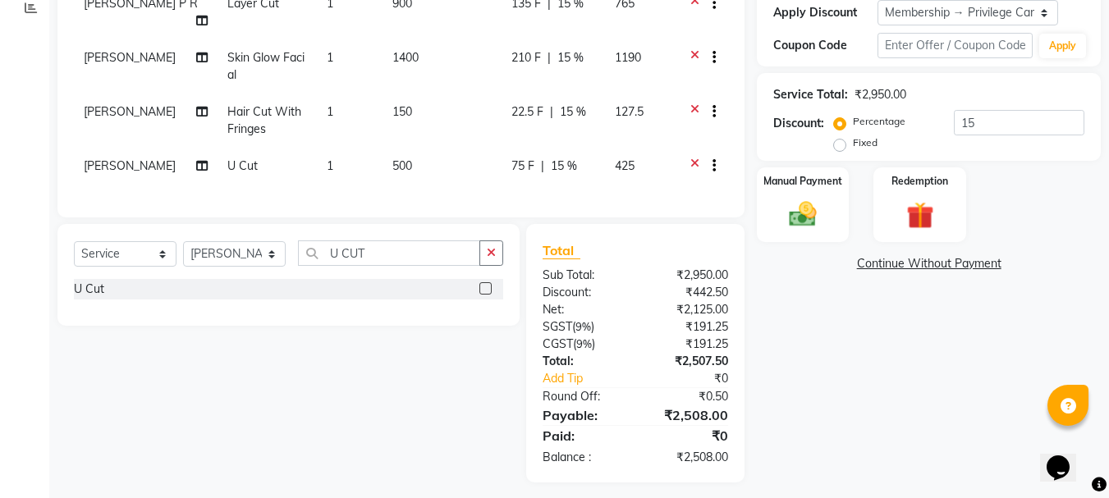
scroll to position [307, 0]
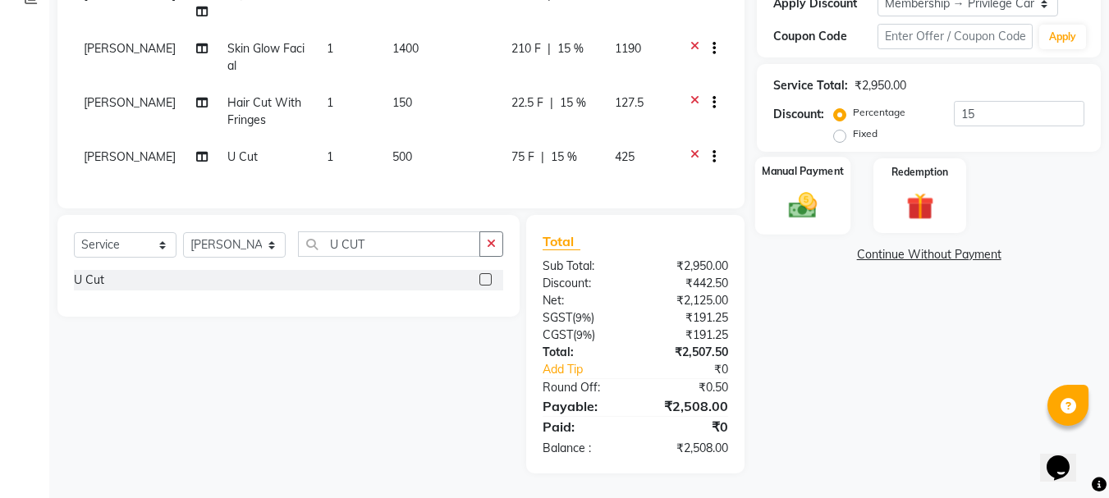
click at [814, 211] on div "Manual Payment" at bounding box center [803, 196] width 96 height 78
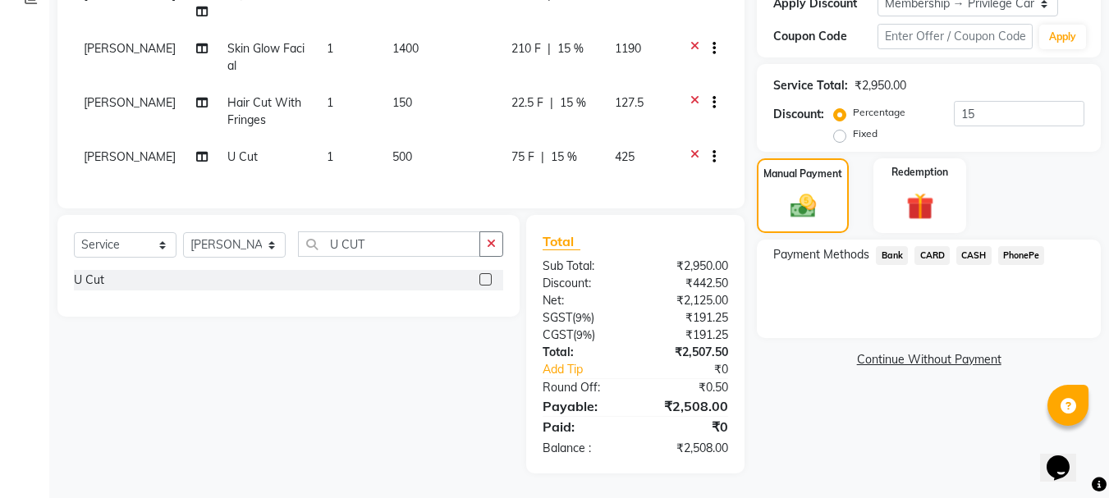
click at [1019, 246] on span "PhonePe" at bounding box center [1021, 255] width 47 height 19
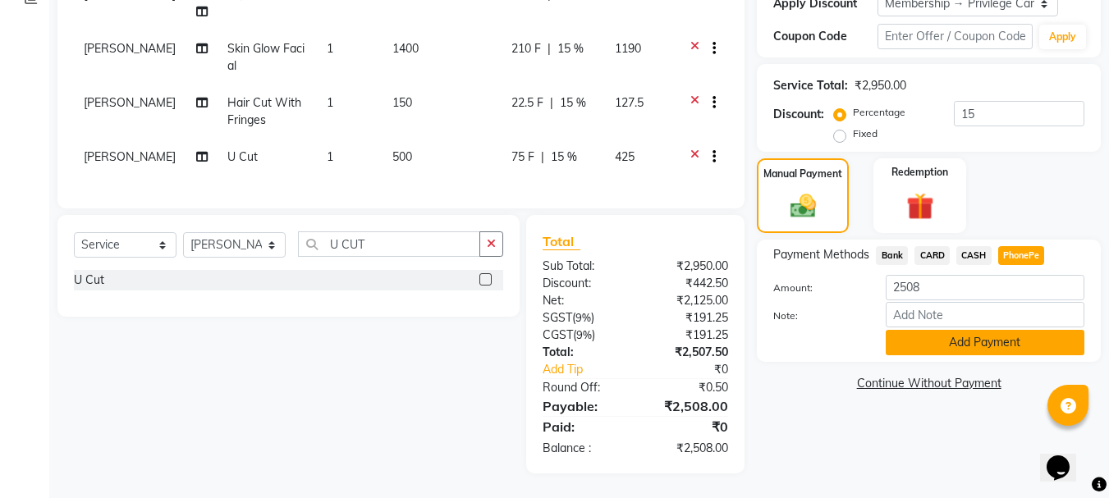
click at [980, 330] on button "Add Payment" at bounding box center [985, 342] width 199 height 25
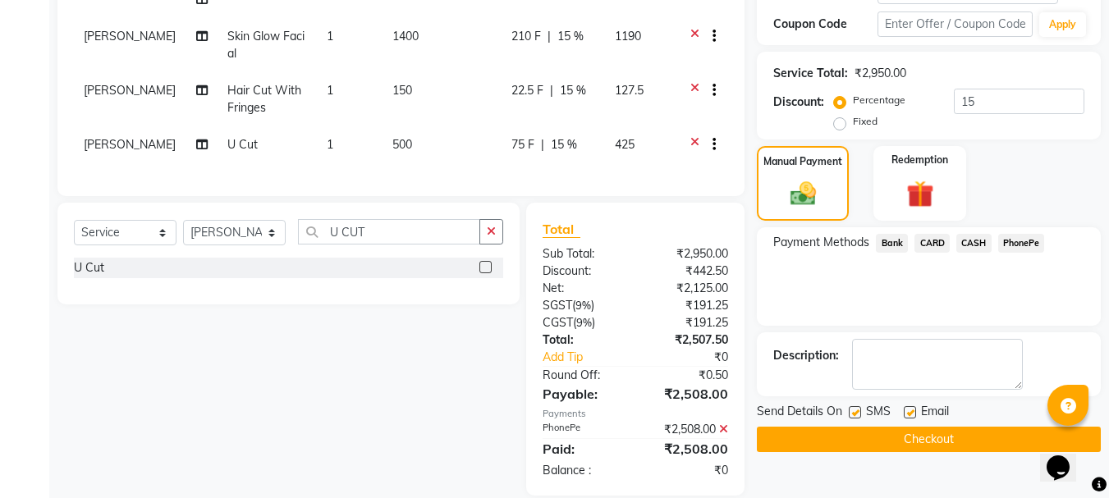
scroll to position [342, 0]
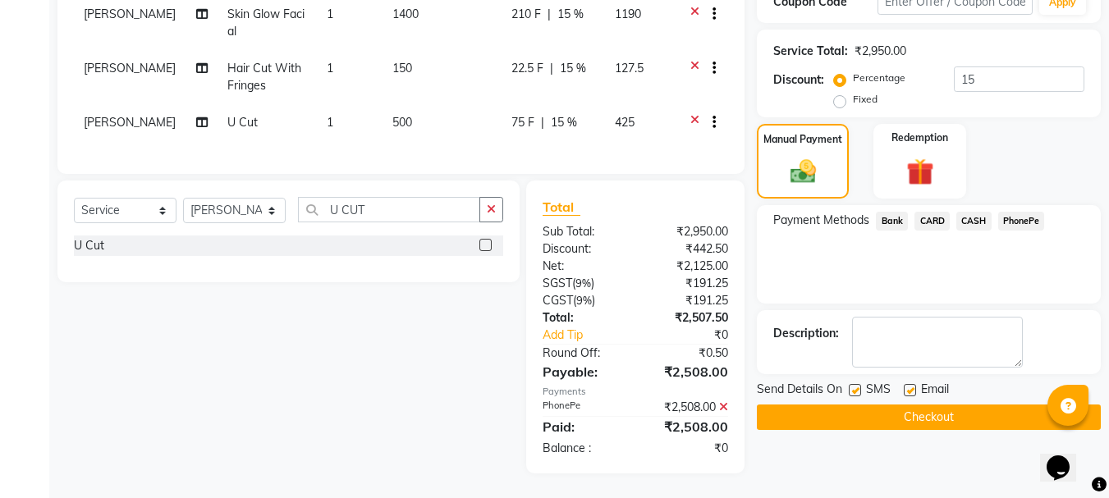
click at [904, 411] on button "Checkout" at bounding box center [929, 417] width 344 height 25
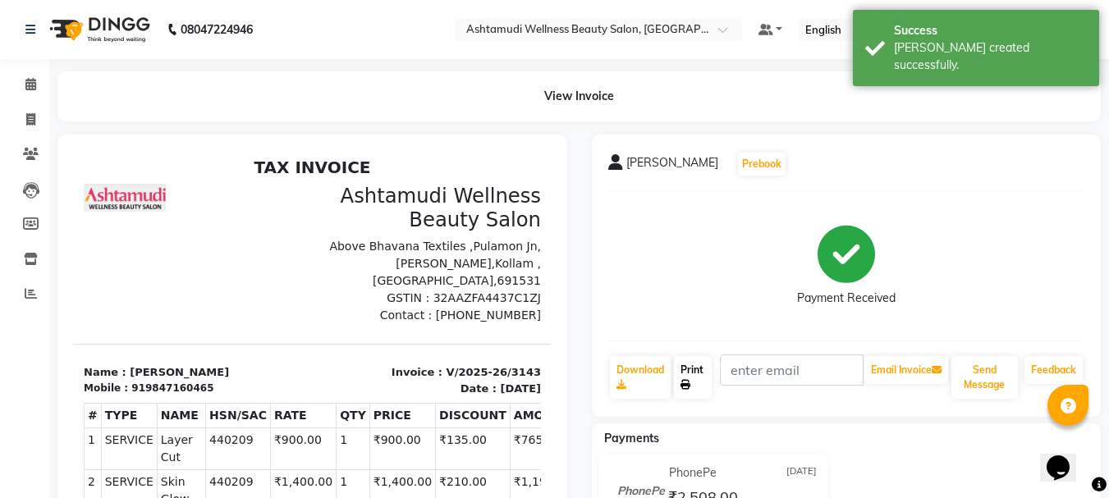
click at [691, 375] on link "Print" at bounding box center [693, 377] width 38 height 43
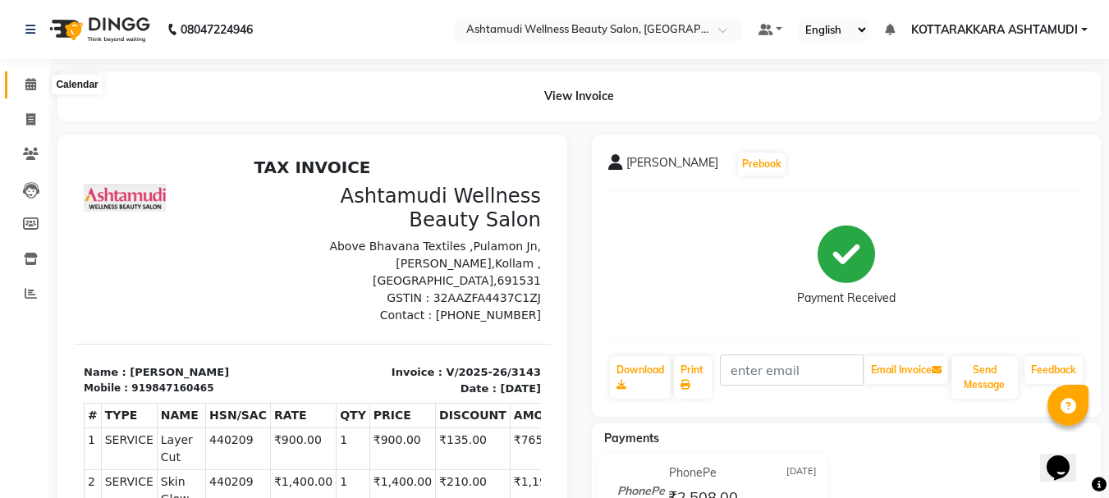
click at [25, 84] on icon at bounding box center [30, 84] width 11 height 12
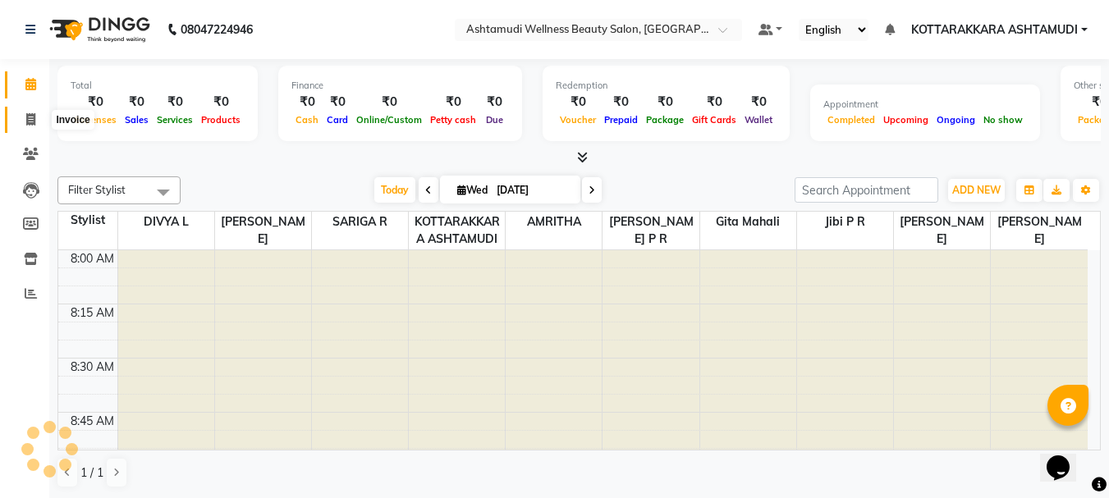
click at [33, 122] on icon at bounding box center [30, 119] width 9 height 12
select select "service"
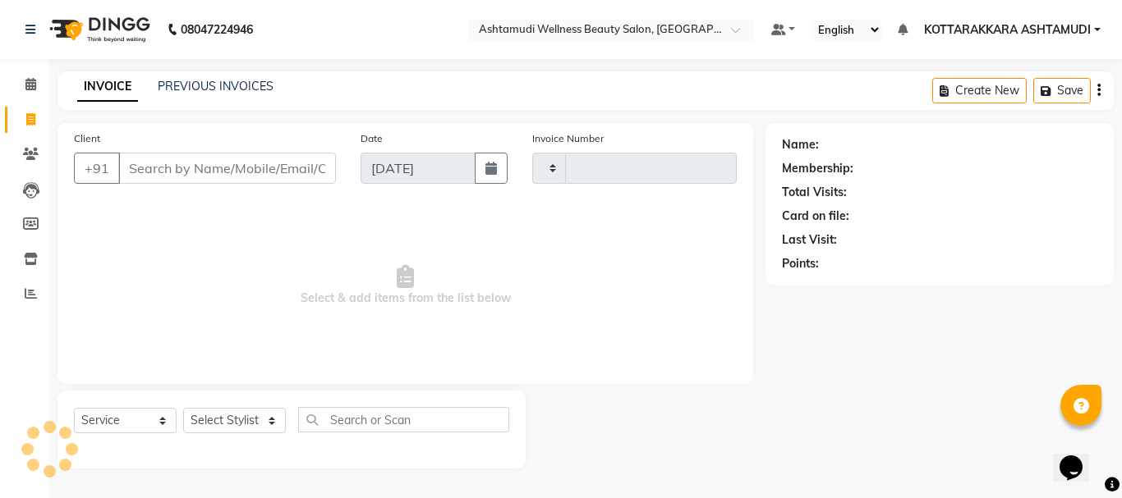
type input "3144"
select select "4664"
click at [38, 85] on span at bounding box center [30, 85] width 29 height 19
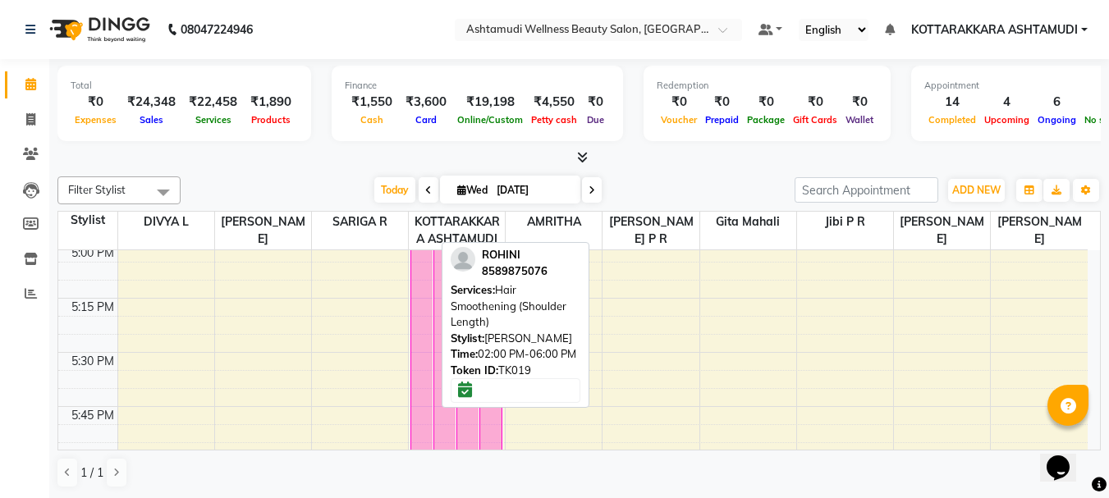
scroll to position [2135, 0]
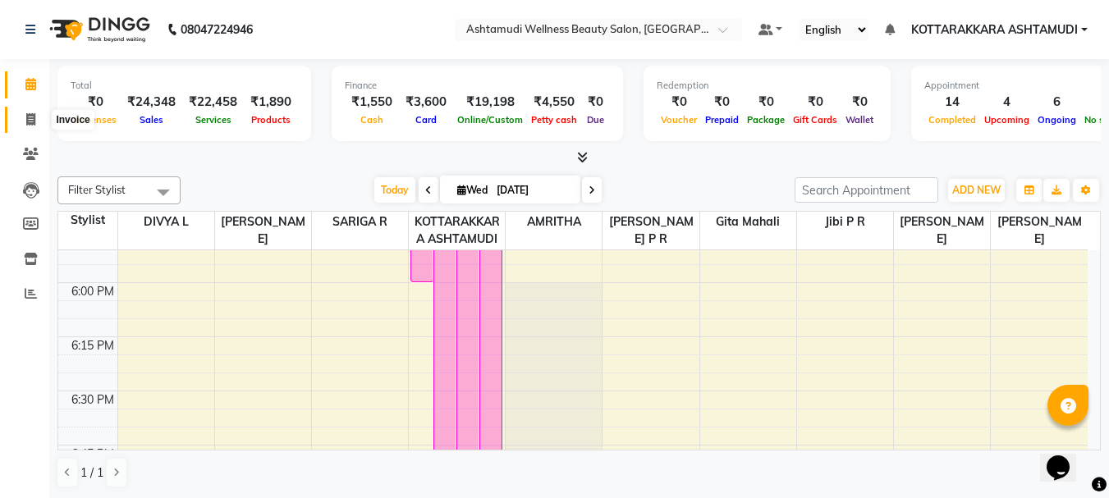
click at [31, 117] on icon at bounding box center [30, 119] width 9 height 12
select select "service"
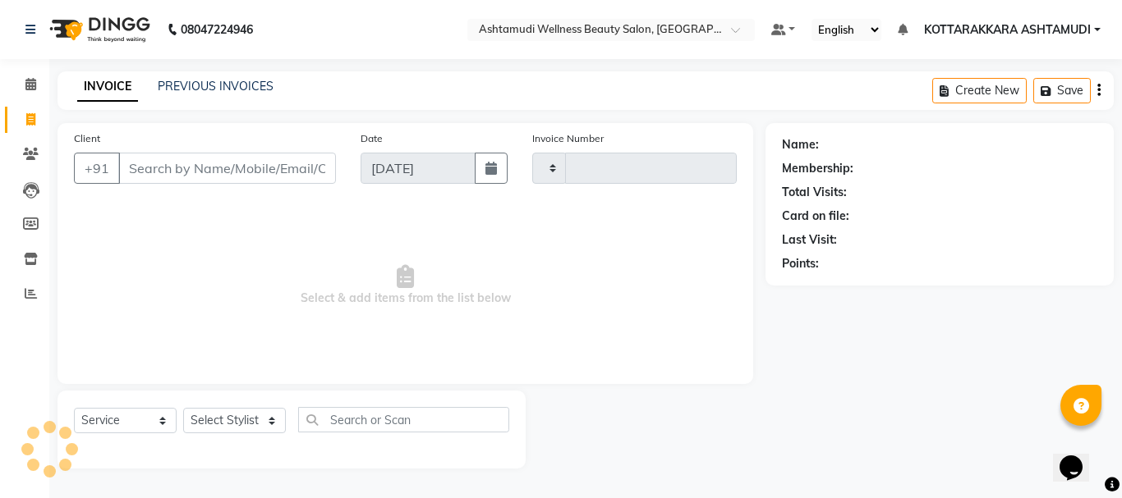
type input "3144"
select select "4664"
click at [228, 420] on select "Select Stylist AMRITHA DIVYA L Gita Mahali Jibi P R [PERSON_NAME] ASHTAMUDI [PE…" at bounding box center [234, 420] width 103 height 25
drag, startPoint x: 34, startPoint y: 80, endPoint x: 39, endPoint y: 94, distance: 14.8
click at [34, 80] on icon at bounding box center [30, 84] width 11 height 12
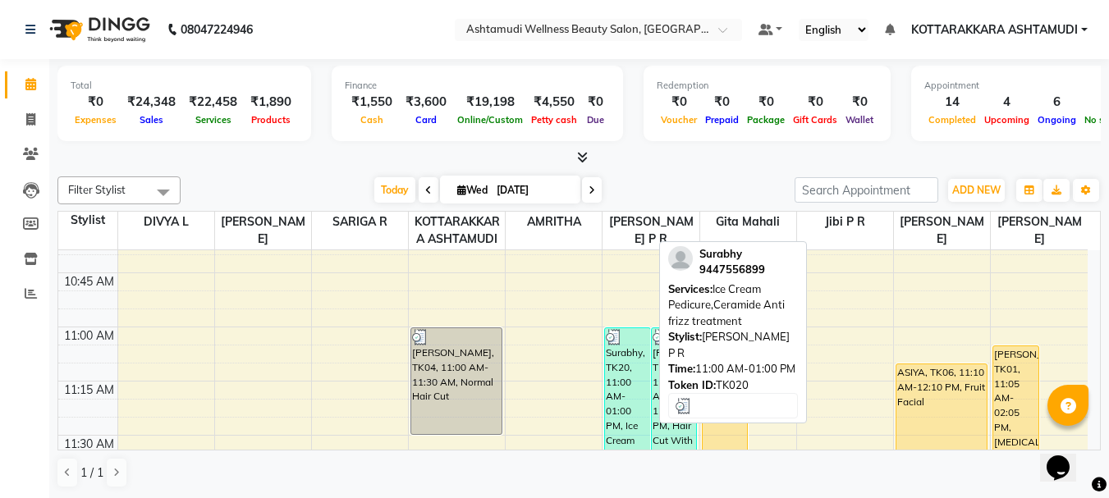
scroll to position [575, 0]
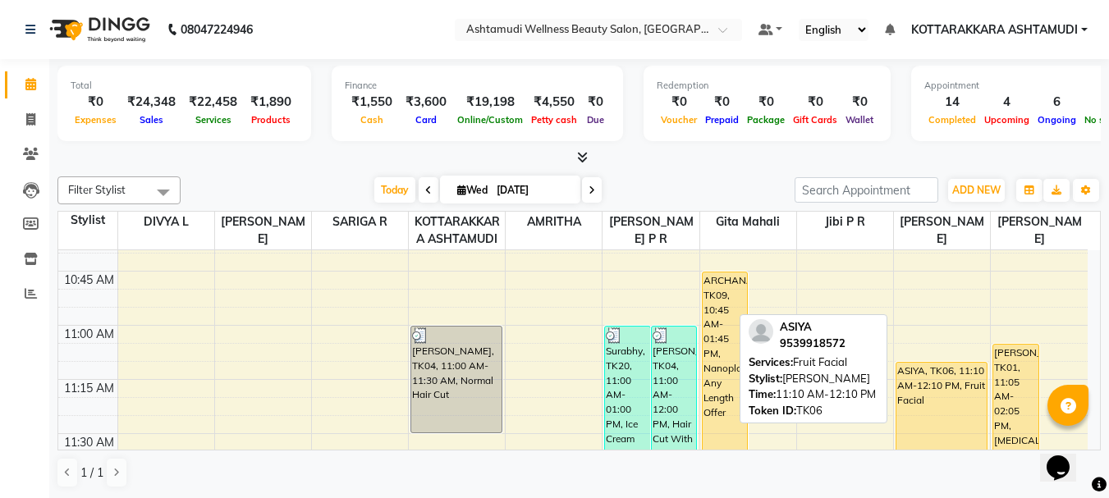
click at [959, 423] on div "ASIYA, TK06, 11:10 AM-12:10 PM, Fruit Facial" at bounding box center [942, 470] width 90 height 214
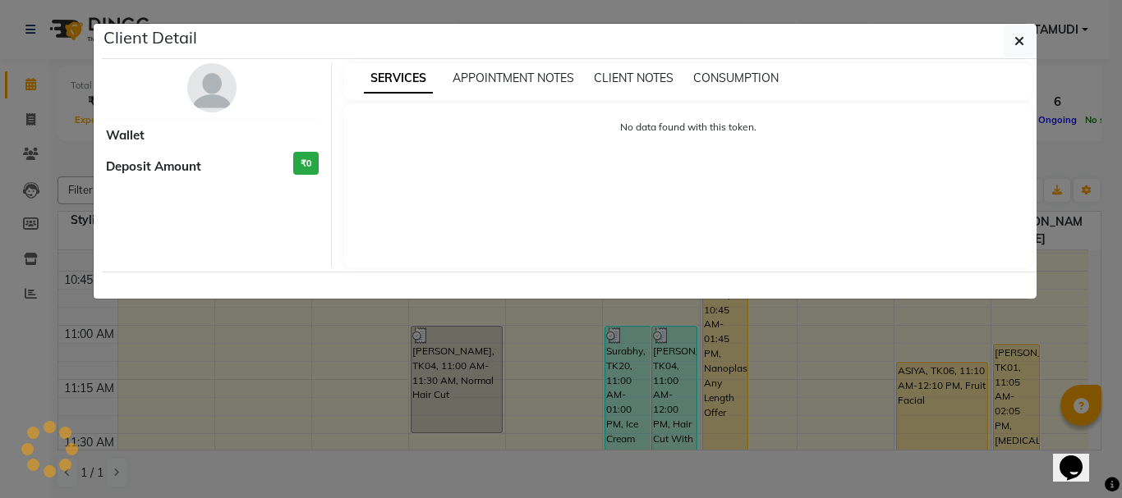
select select "1"
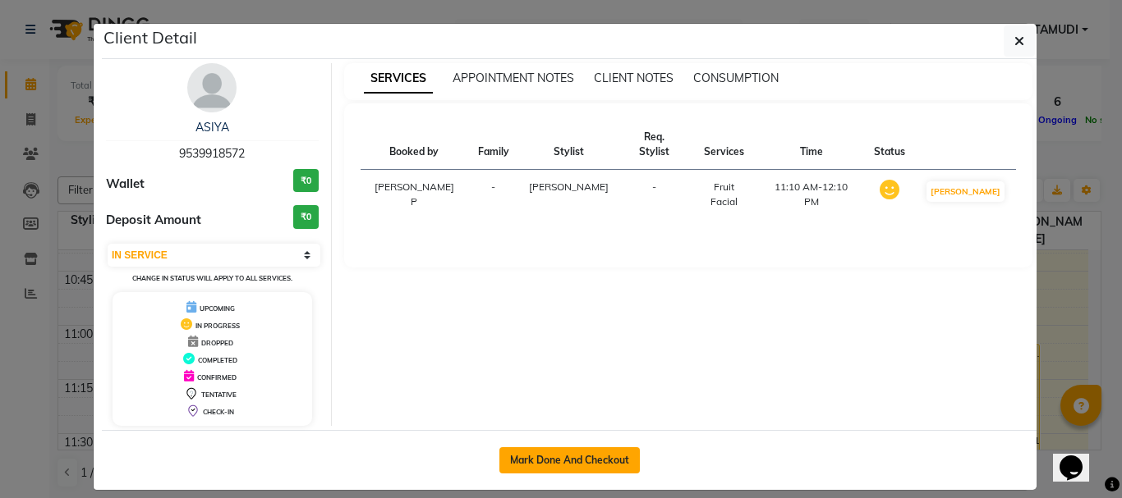
click at [599, 468] on button "Mark Done And Checkout" at bounding box center [569, 460] width 140 height 26
select select "service"
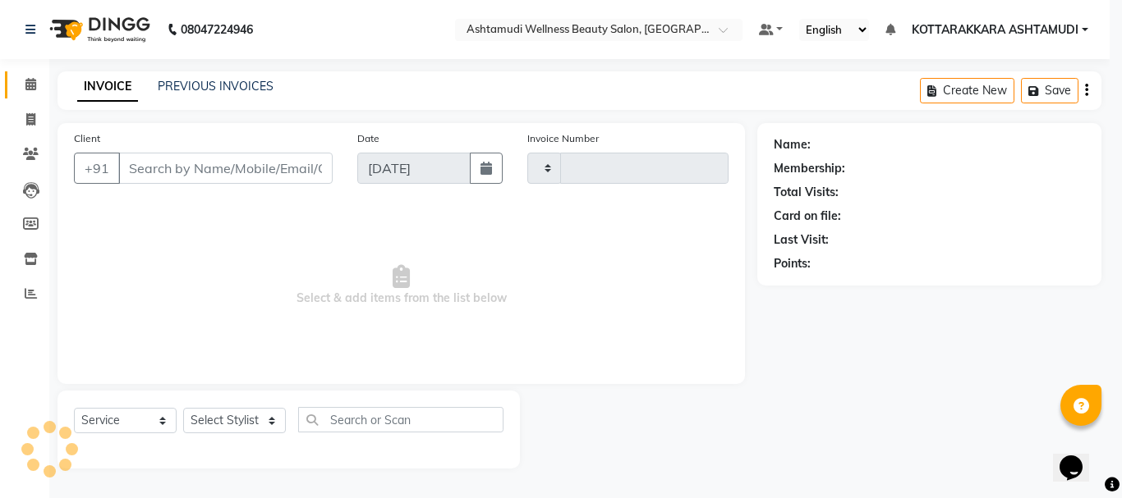
type input "3144"
select select "4664"
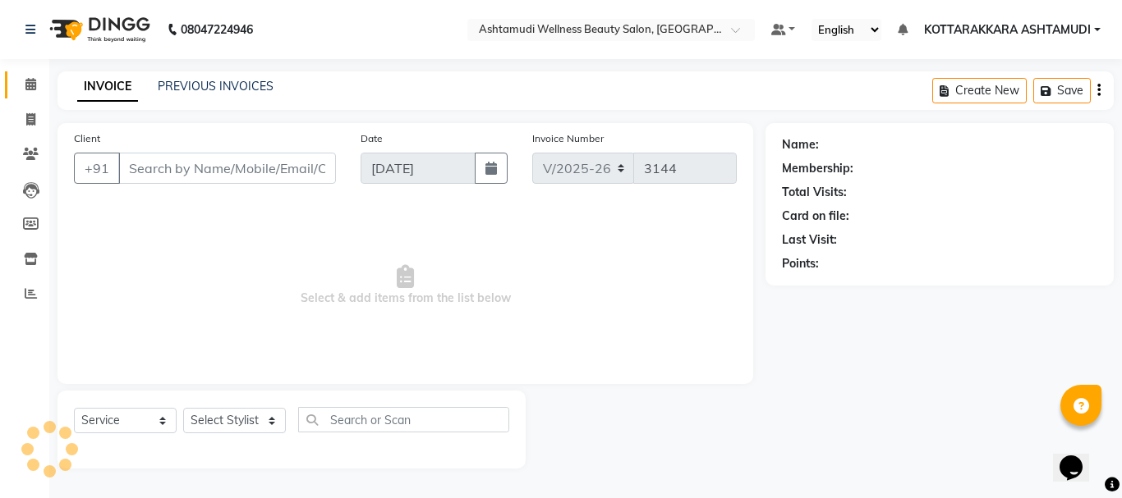
type input "9539918572"
select select "75883"
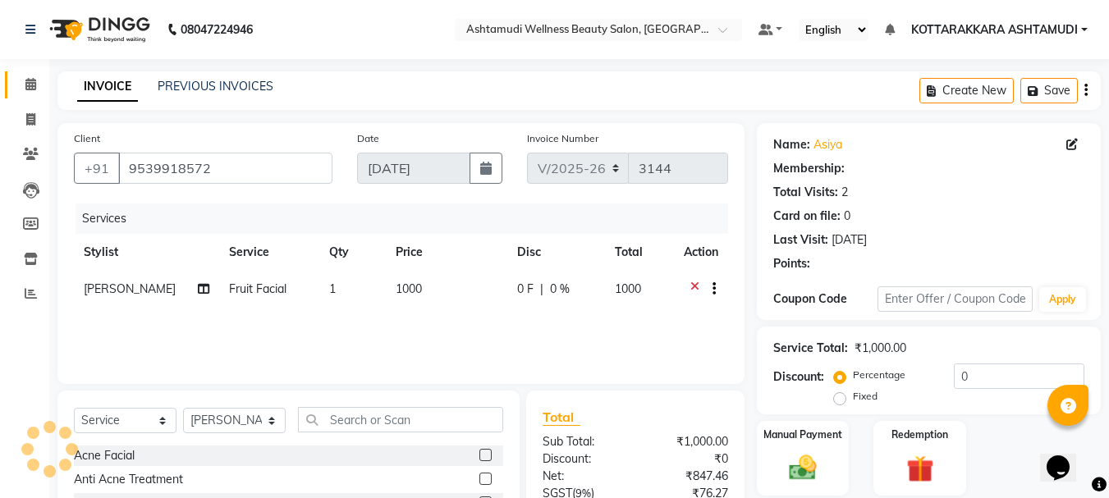
select select "1: Object"
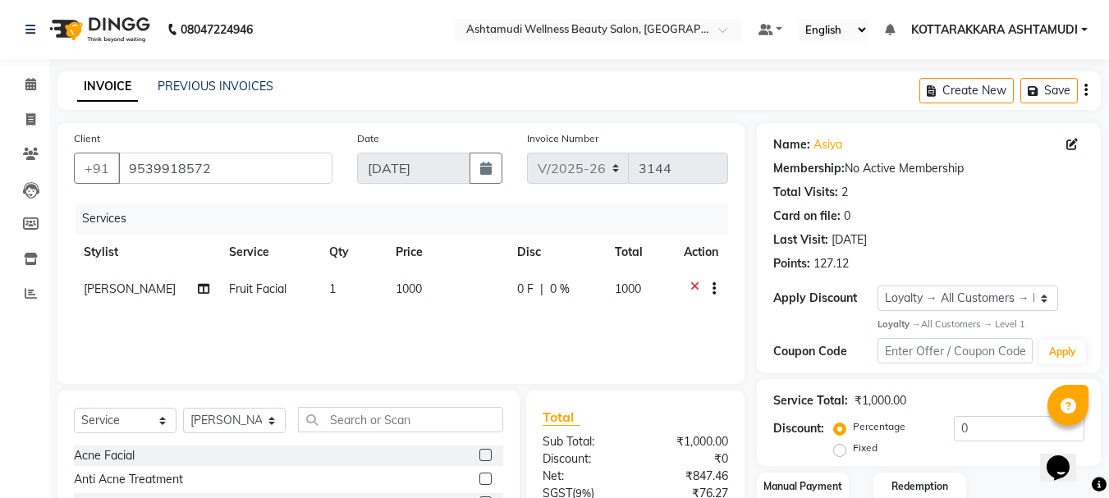
click at [695, 287] on icon at bounding box center [695, 291] width 9 height 21
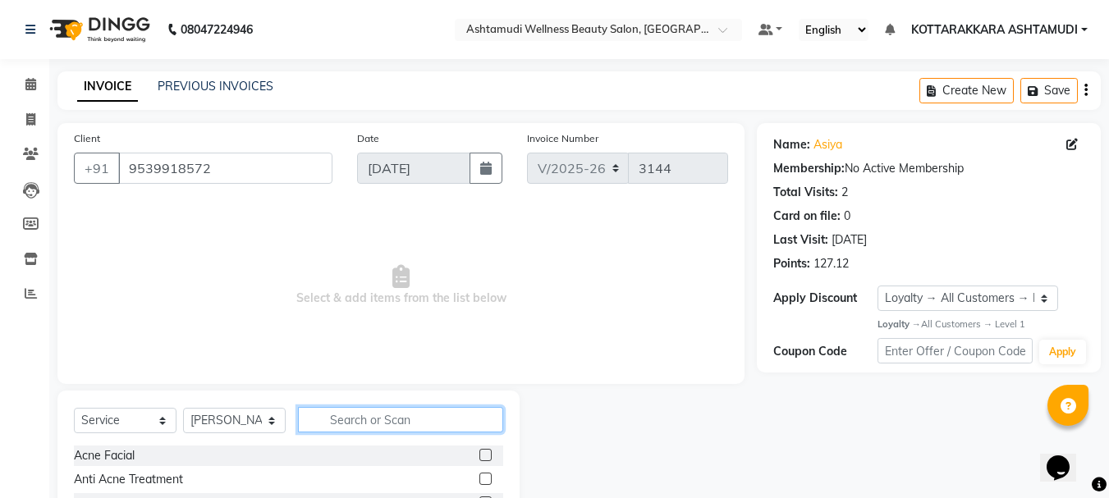
click at [332, 422] on input "text" at bounding box center [400, 419] width 205 height 25
type input "BRID"
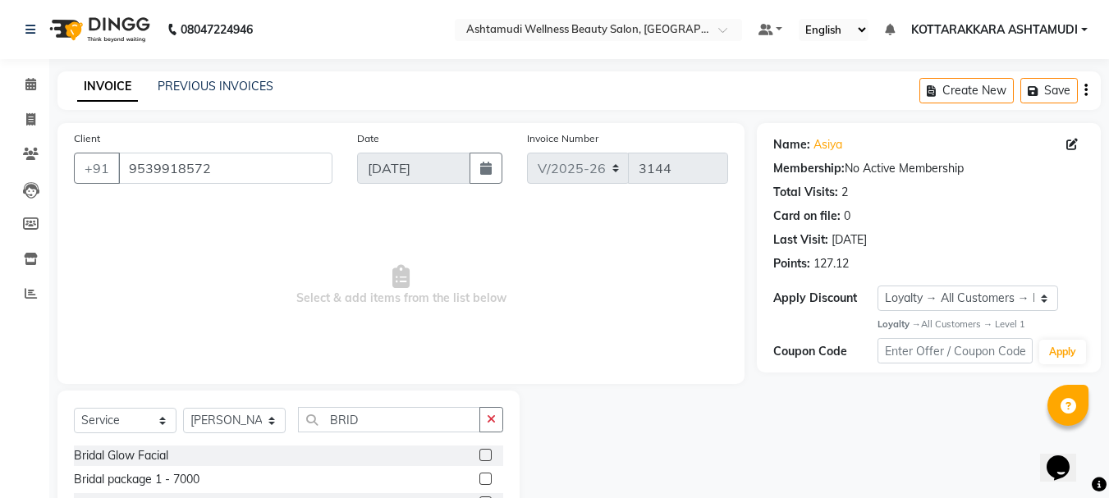
drag, startPoint x: 475, startPoint y: 455, endPoint x: 447, endPoint y: 446, distance: 30.1
click at [480, 455] on label at bounding box center [486, 455] width 12 height 12
click at [480, 455] on input "checkbox" at bounding box center [485, 456] width 11 height 11
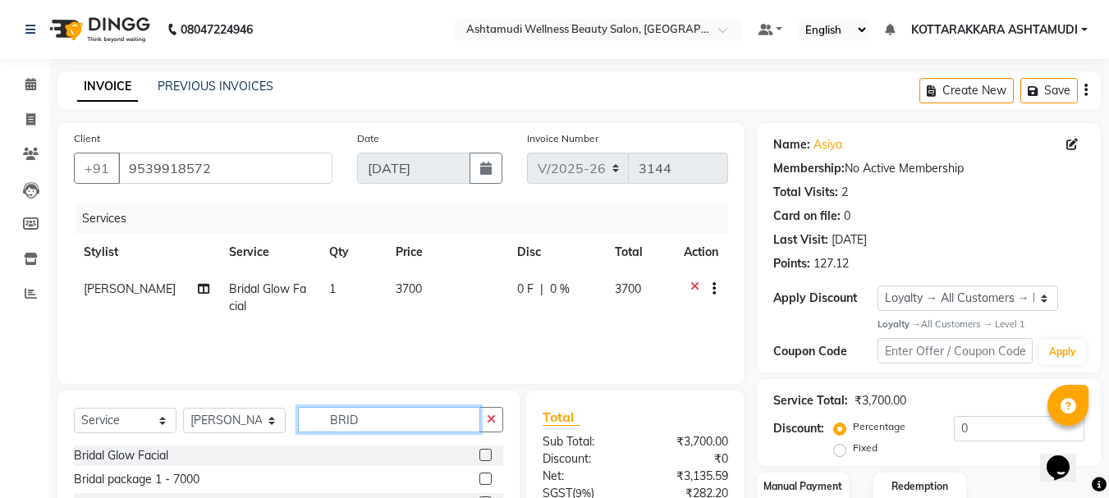
checkbox input "false"
click at [406, 423] on input "BRID" at bounding box center [389, 419] width 182 height 25
type input "B"
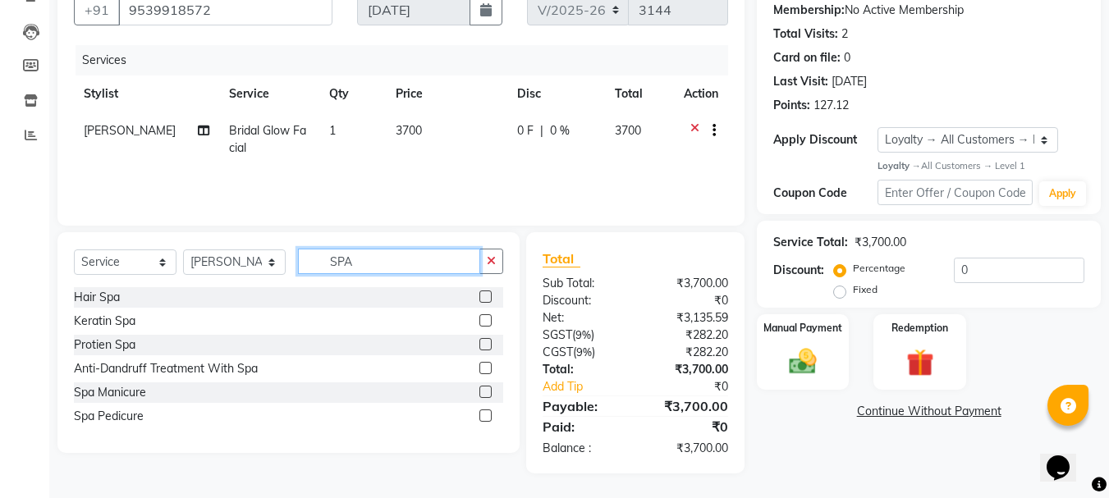
type input "SPA"
click at [483, 415] on label at bounding box center [486, 416] width 12 height 12
click at [483, 415] on input "checkbox" at bounding box center [485, 416] width 11 height 11
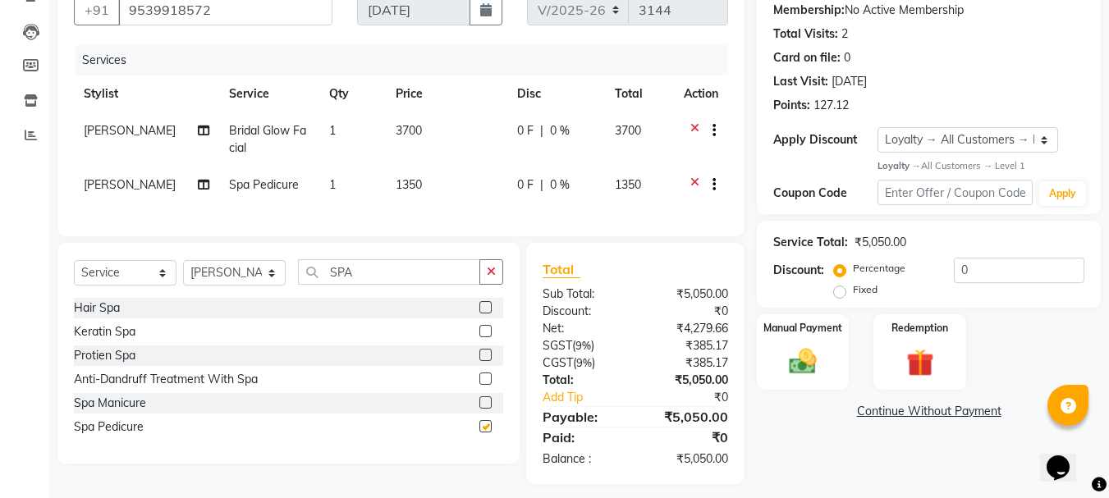
checkbox input "false"
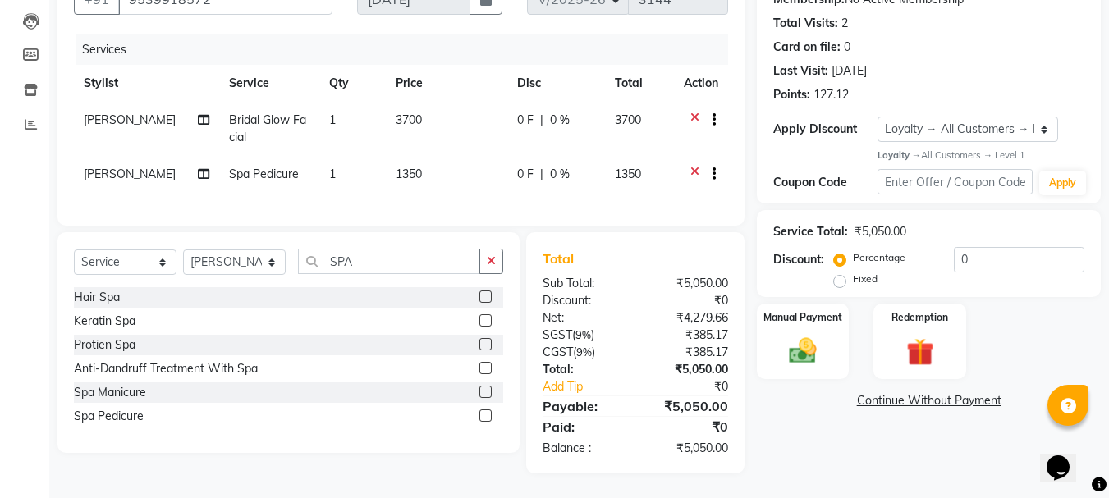
drag, startPoint x: 840, startPoint y: 273, endPoint x: 868, endPoint y: 270, distance: 28.0
click at [853, 272] on label "Fixed" at bounding box center [865, 279] width 25 height 15
click at [840, 273] on input "Fixed" at bounding box center [842, 278] width 11 height 11
radio input "true"
click at [1035, 247] on input "0" at bounding box center [1019, 259] width 131 height 25
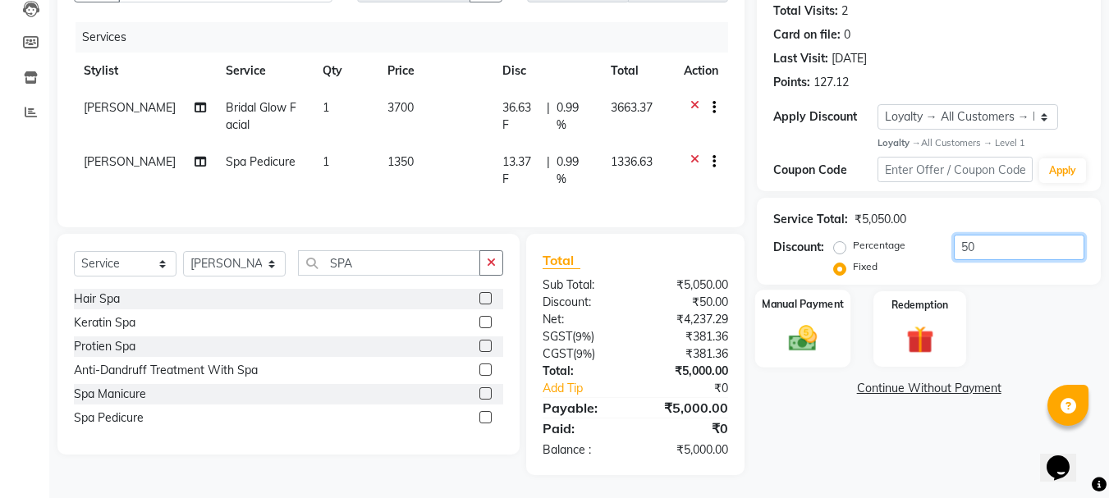
type input "50"
click at [813, 346] on img at bounding box center [803, 339] width 46 height 33
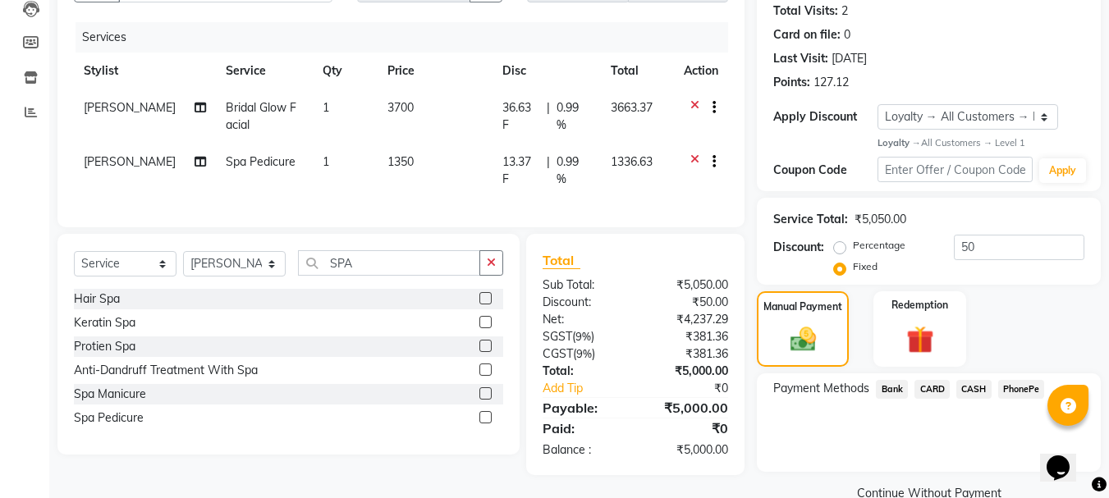
scroll to position [213, 0]
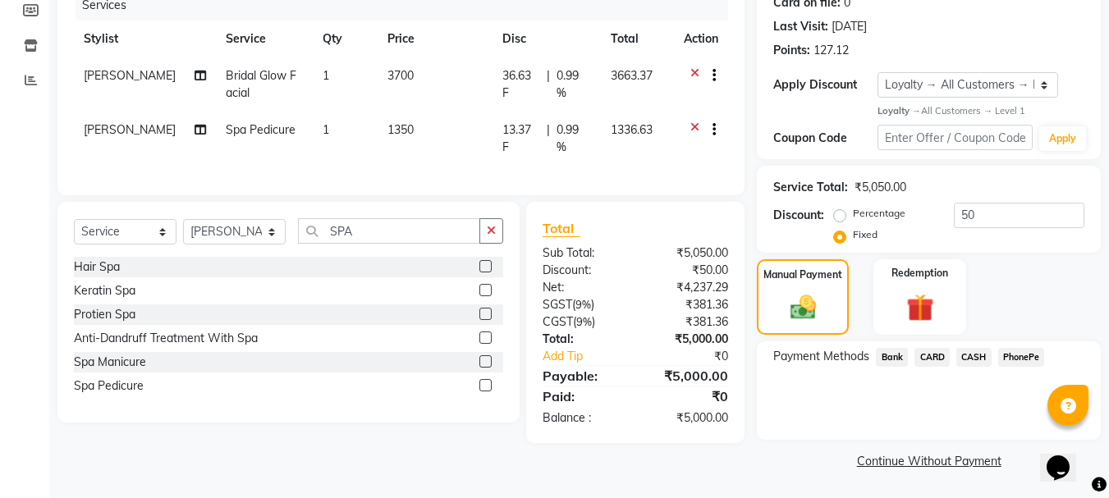
click at [1024, 359] on span "PhonePe" at bounding box center [1021, 357] width 47 height 19
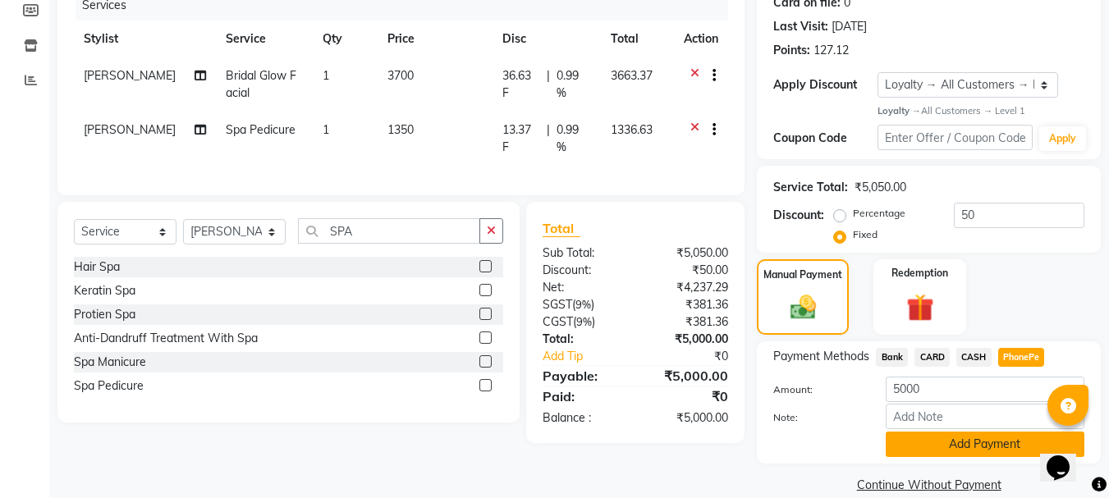
click at [935, 441] on button "Add Payment" at bounding box center [985, 444] width 199 height 25
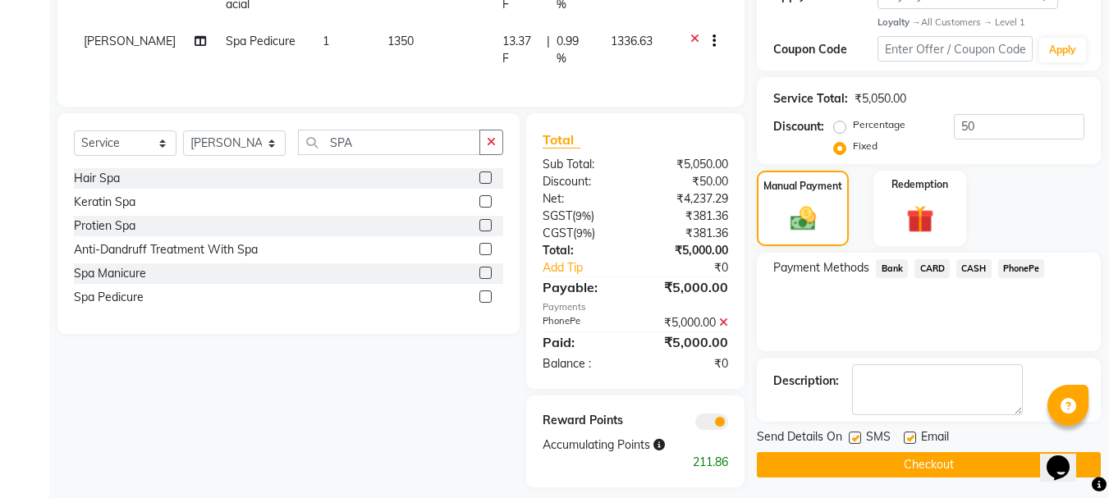
scroll to position [328, 0]
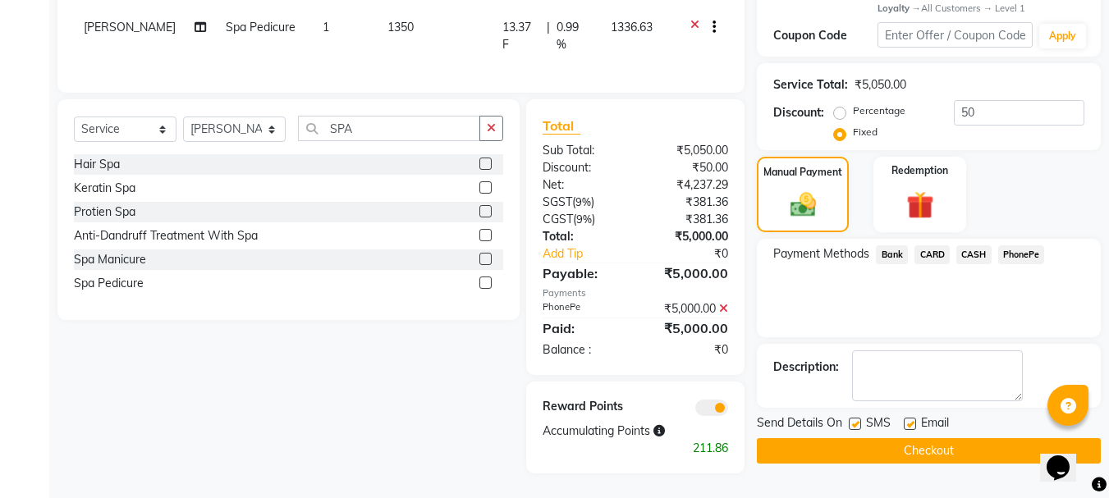
click at [874, 443] on button "Checkout" at bounding box center [929, 450] width 344 height 25
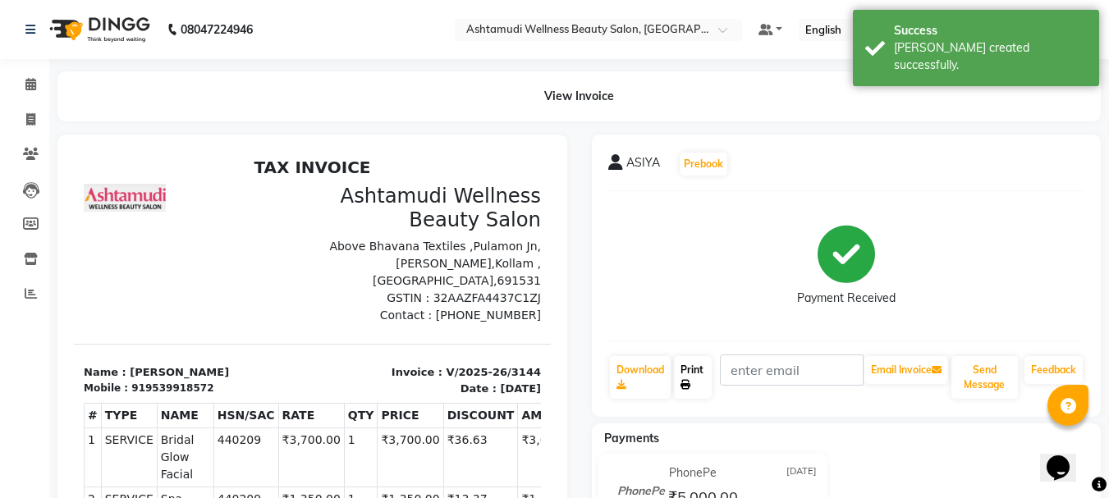
click at [695, 379] on link "Print" at bounding box center [693, 377] width 38 height 43
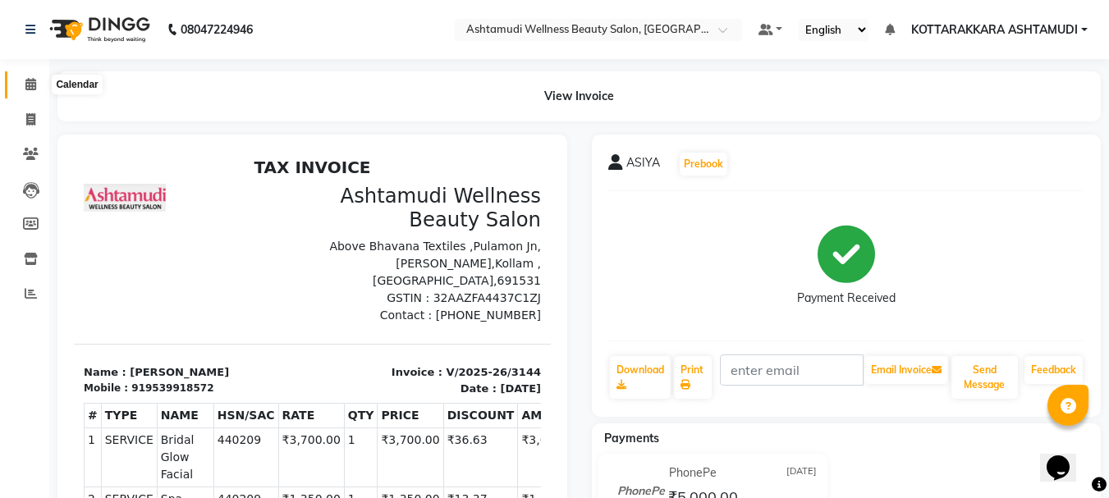
click at [34, 77] on span at bounding box center [30, 85] width 29 height 19
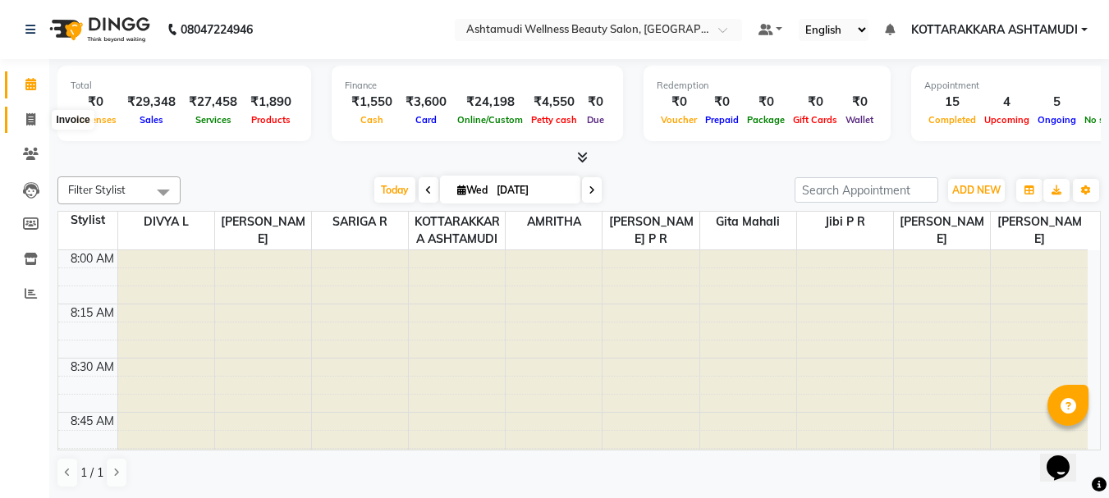
click at [23, 117] on span at bounding box center [30, 120] width 29 height 19
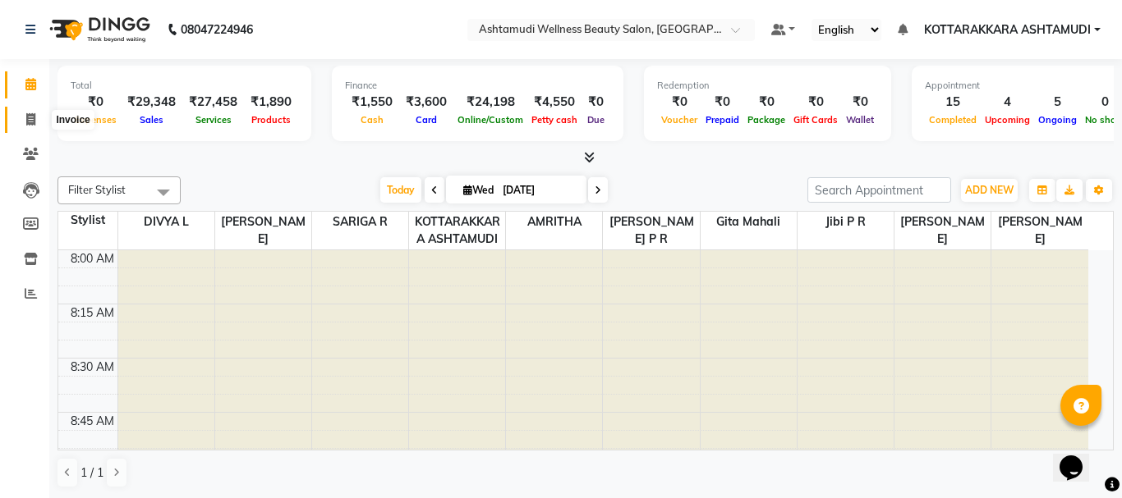
select select "service"
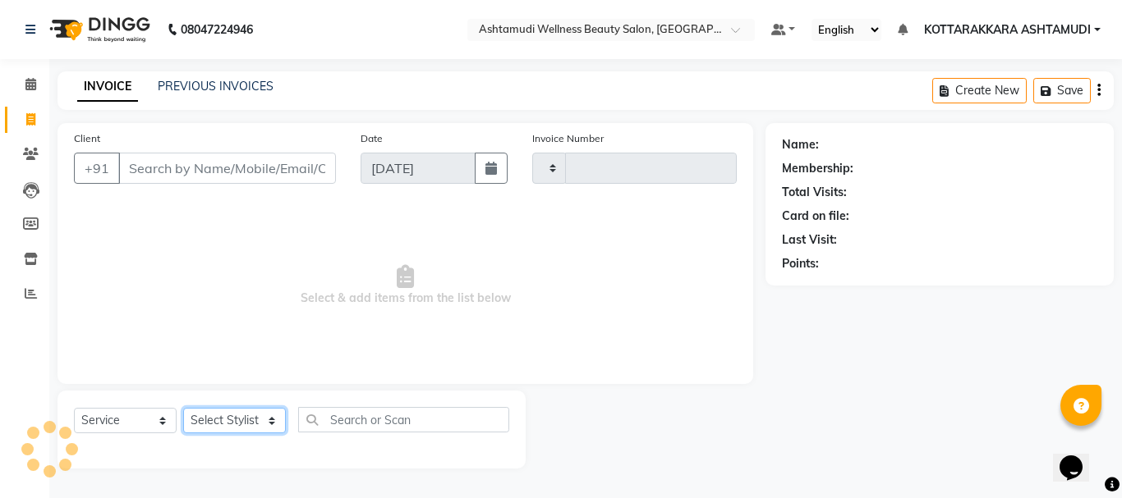
click at [262, 418] on select "Select Stylist" at bounding box center [234, 420] width 103 height 25
type input "3145"
select select "4664"
select select "27462"
click at [183, 408] on select "Select Stylist AMRITHA DIVYA L Gita Mahali Jibi P R [PERSON_NAME] ASHTAMUDI [PE…" at bounding box center [234, 420] width 103 height 25
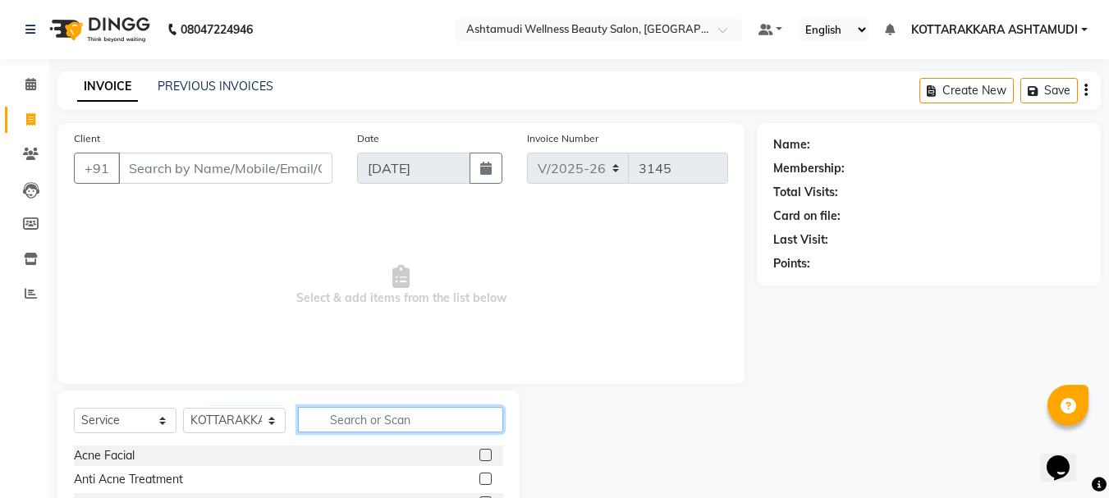
click at [341, 427] on input "text" at bounding box center [400, 419] width 205 height 25
type input "MAKE"
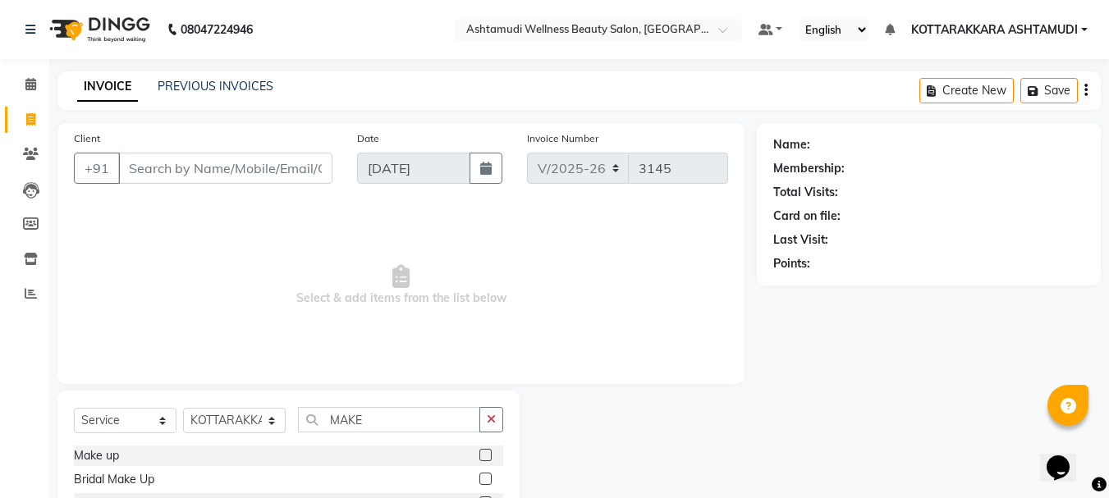
click at [480, 452] on label at bounding box center [486, 455] width 12 height 12
click at [480, 452] on input "checkbox" at bounding box center [485, 456] width 11 height 11
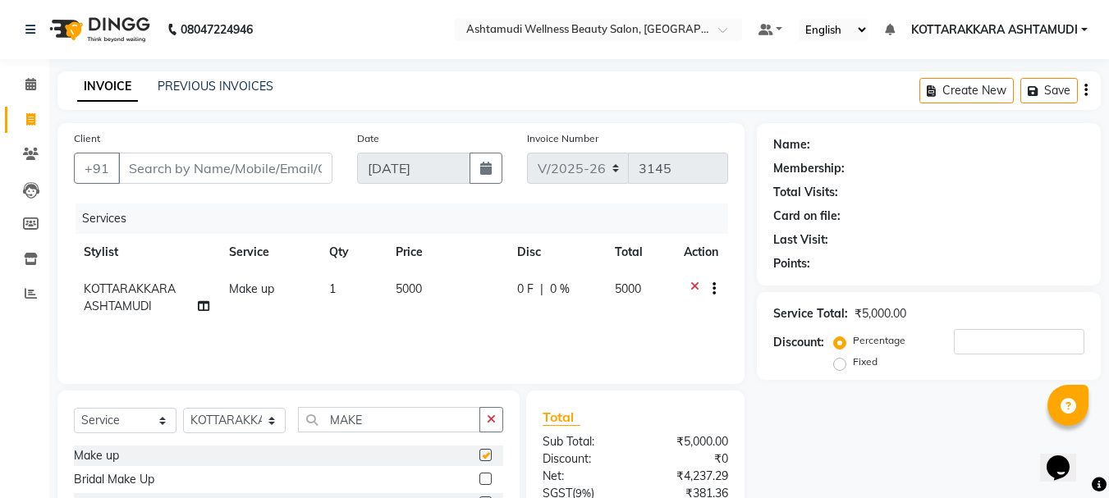
checkbox input "false"
click at [213, 175] on input "Client" at bounding box center [225, 168] width 214 height 31
type input "9"
type input "0"
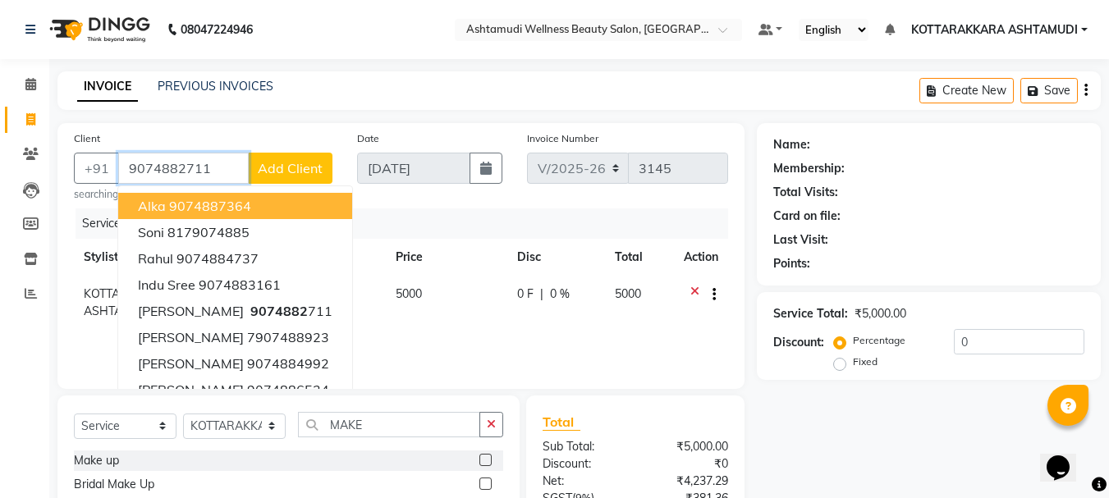
type input "9074882711"
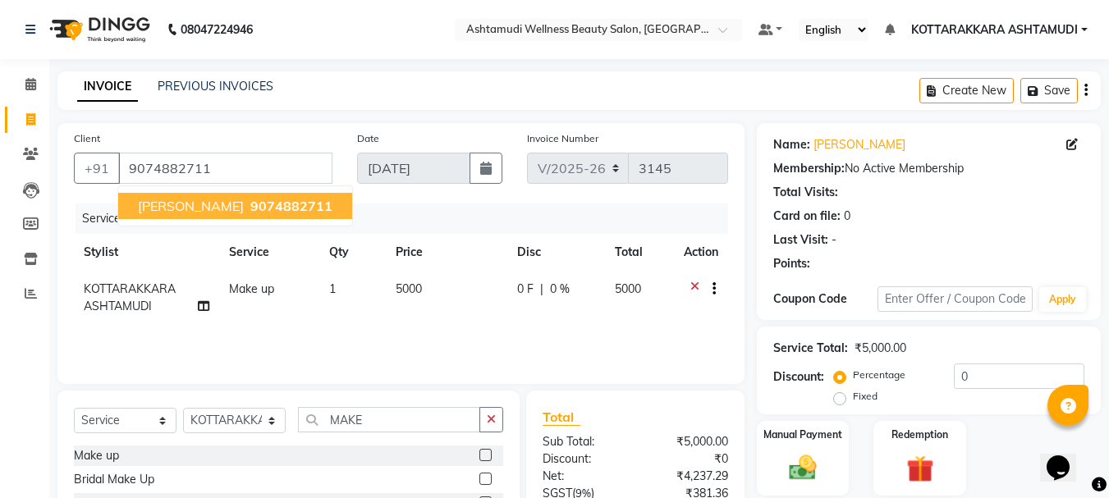
drag, startPoint x: 257, startPoint y: 206, endPoint x: 280, endPoint y: 249, distance: 48.5
click at [257, 205] on span "9074882711" at bounding box center [291, 206] width 82 height 16
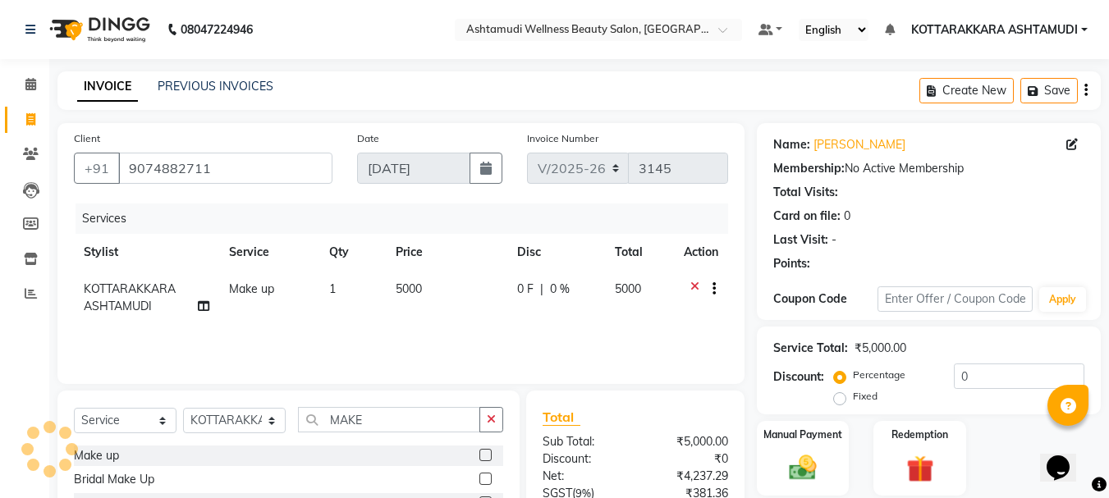
scroll to position [159, 0]
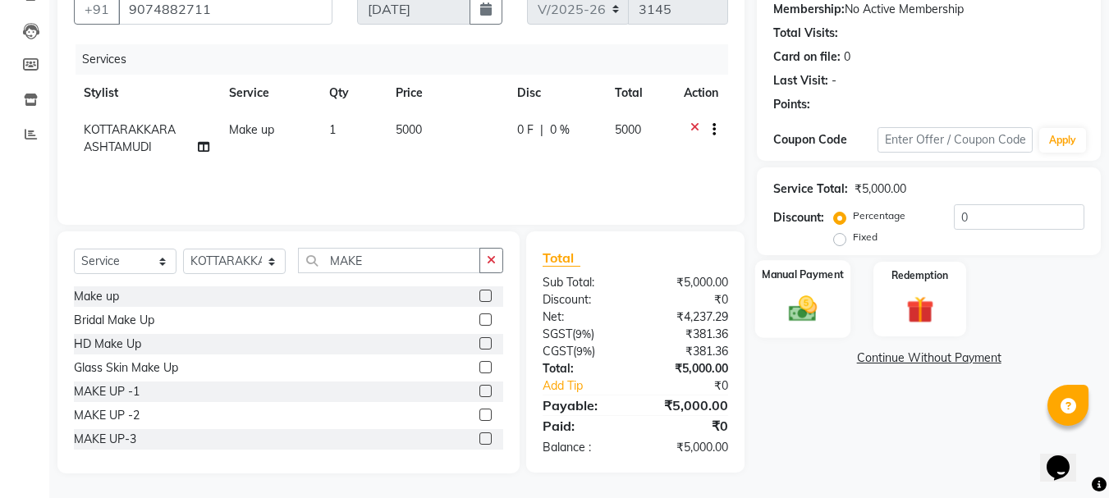
click at [815, 322] on img at bounding box center [803, 308] width 46 height 33
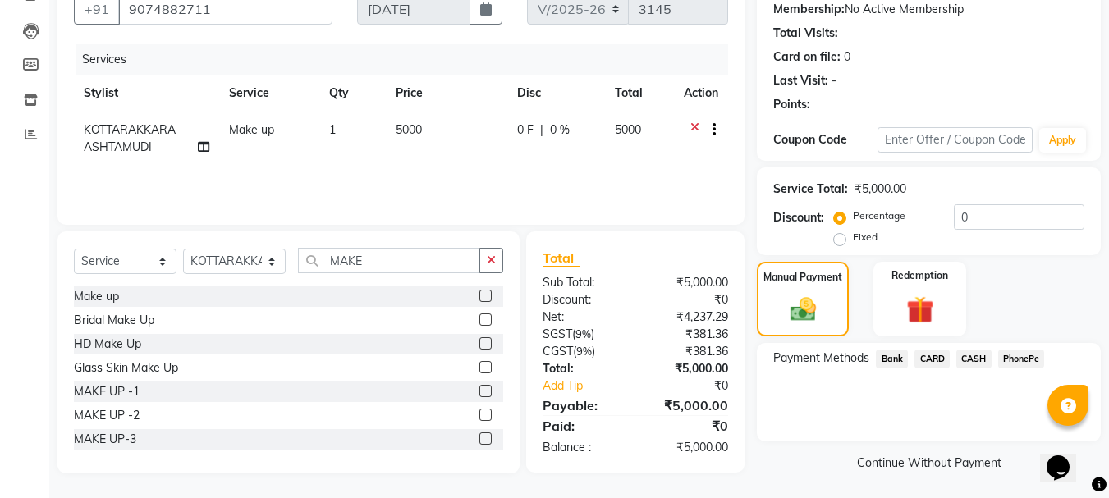
click at [1016, 359] on span "PhonePe" at bounding box center [1021, 359] width 47 height 19
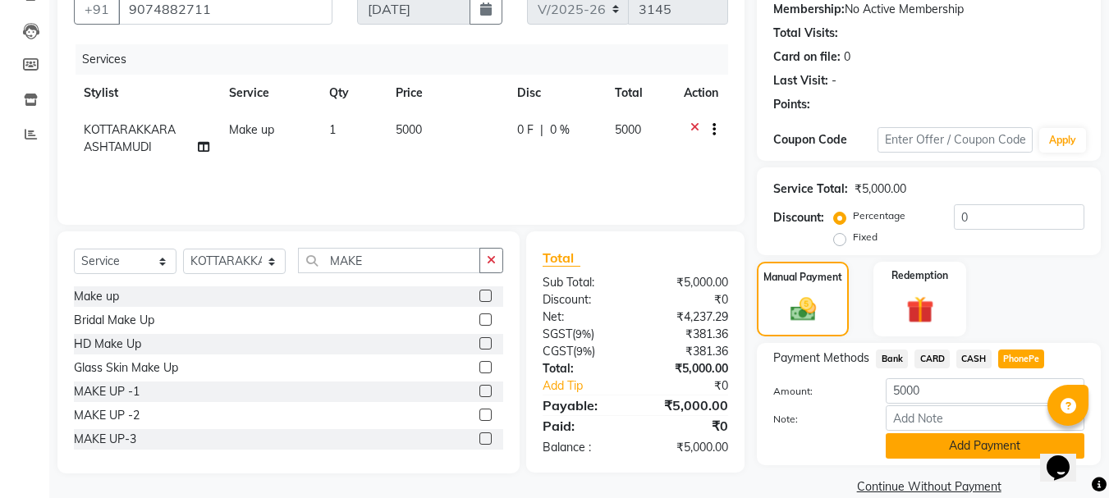
click at [991, 443] on button "Add Payment" at bounding box center [985, 446] width 199 height 25
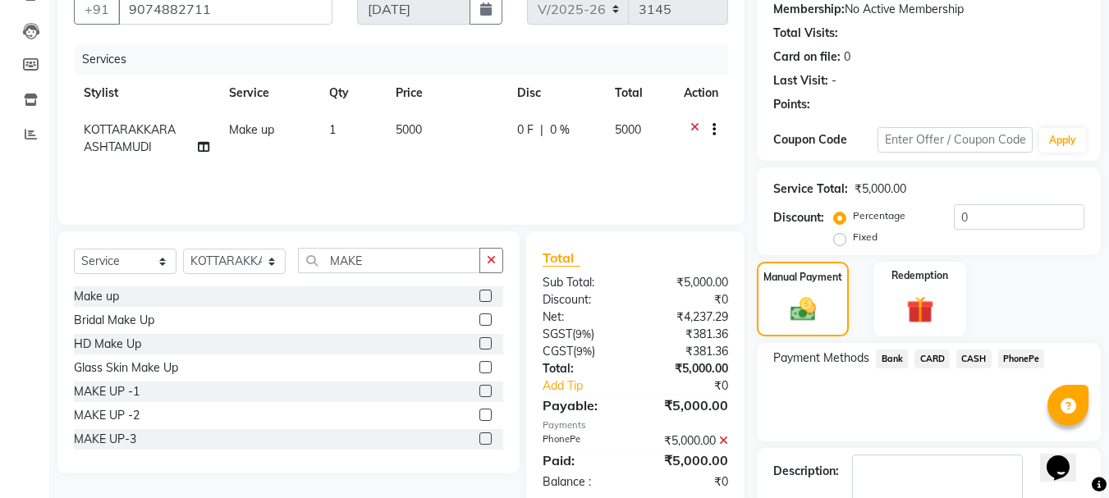
scroll to position [254, 0]
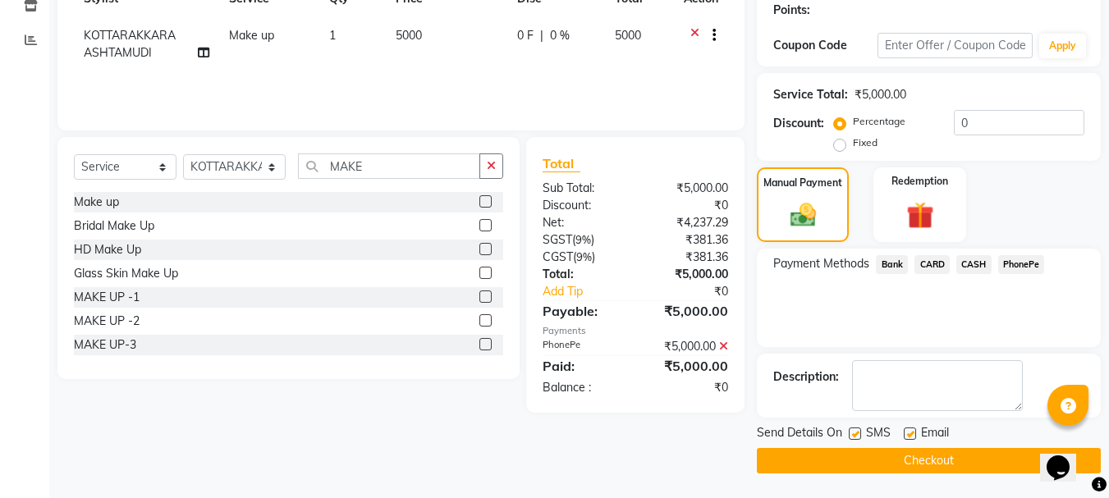
click at [961, 457] on button "Checkout" at bounding box center [929, 460] width 344 height 25
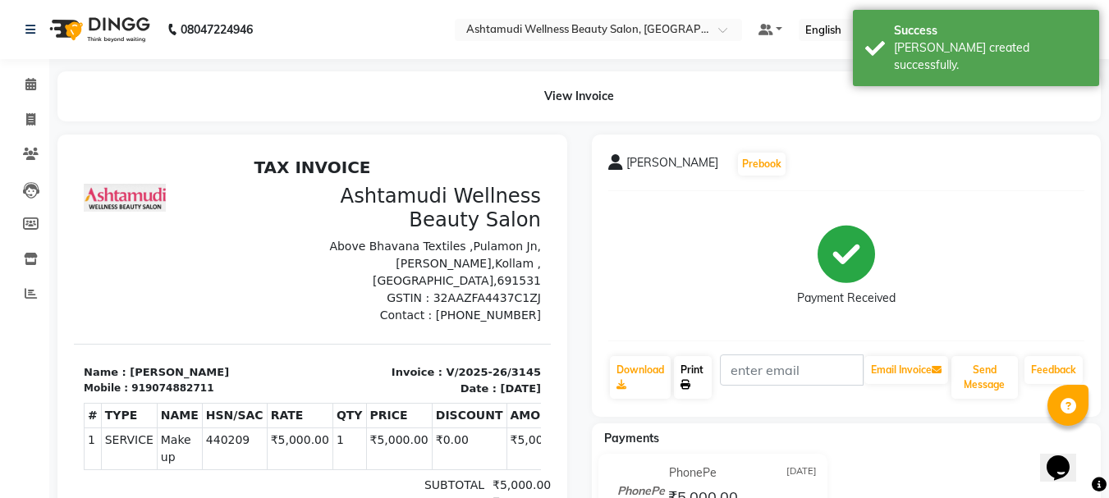
click at [695, 376] on link "Print" at bounding box center [693, 377] width 38 height 43
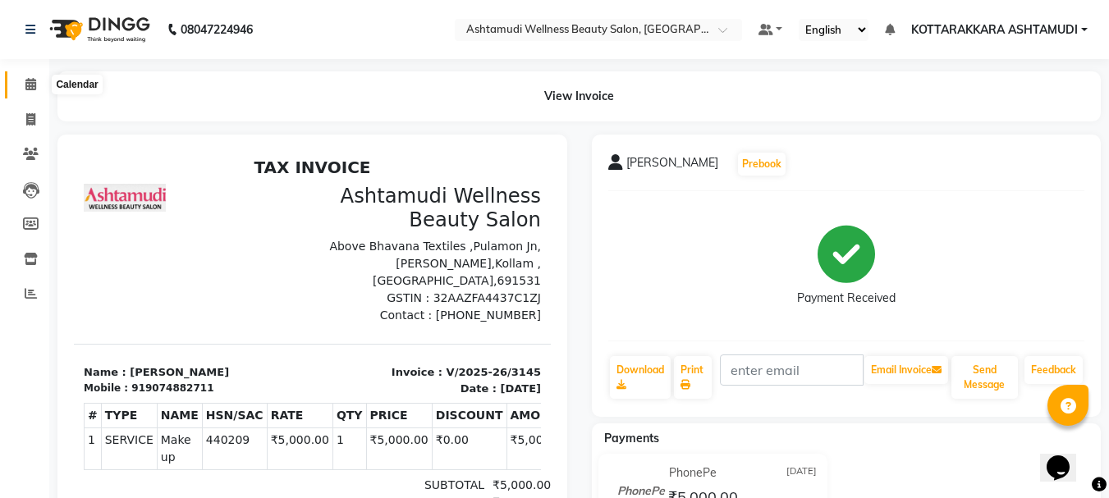
click at [25, 79] on icon at bounding box center [30, 84] width 11 height 12
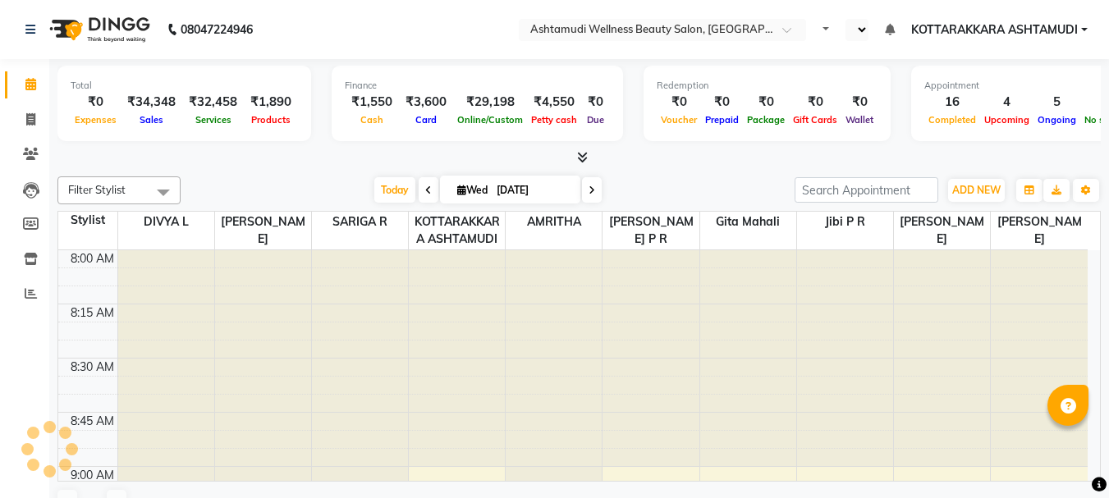
select select "en"
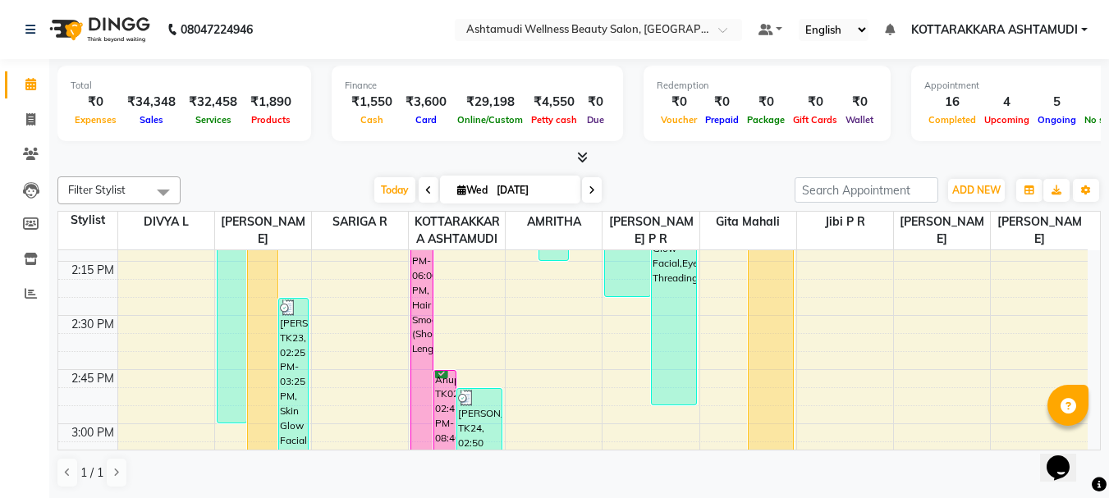
scroll to position [1396, 0]
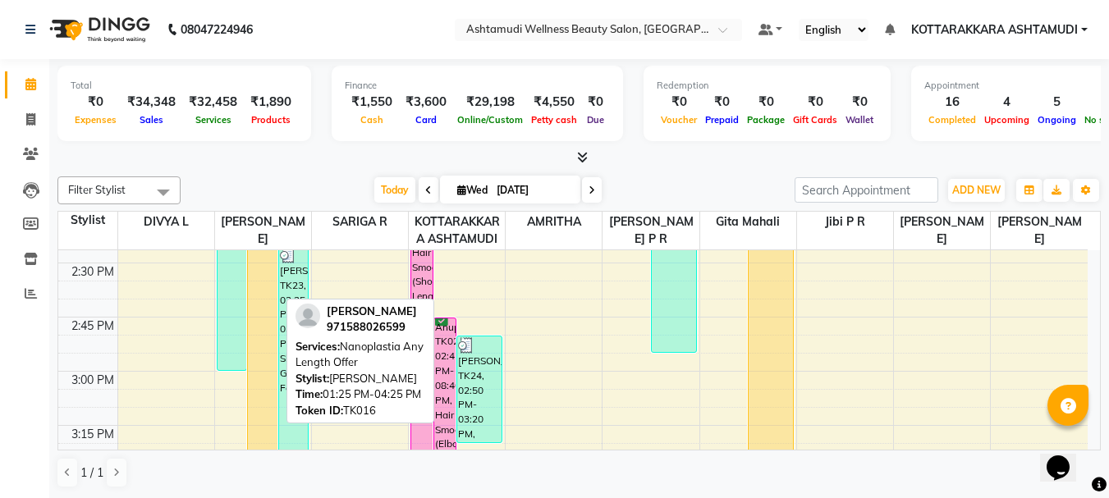
click at [260, 370] on div "[PERSON_NAME], TK16, 01:25 PM-04:25 PM, Nanoplastia Any Length Offer" at bounding box center [262, 354] width 29 height 648
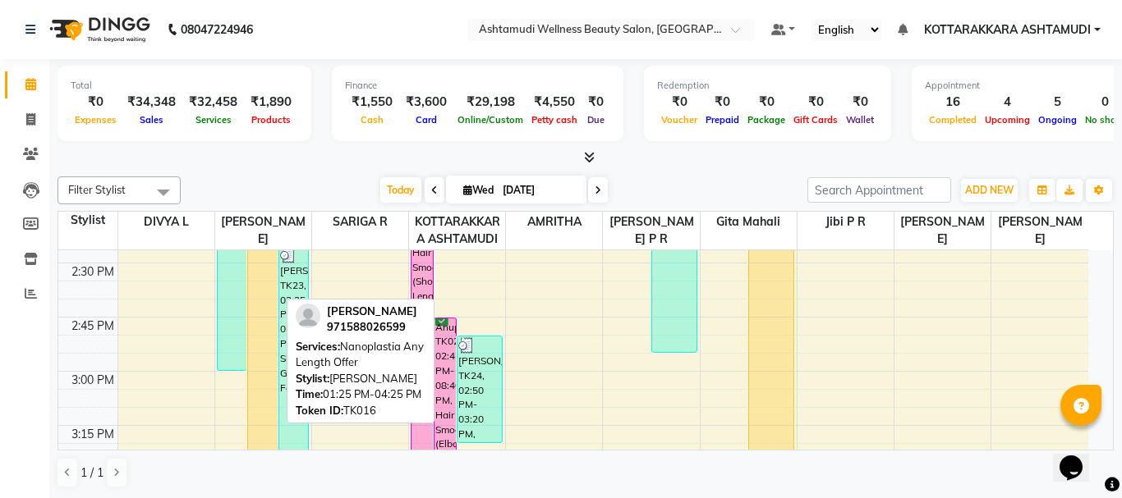
select select "1"
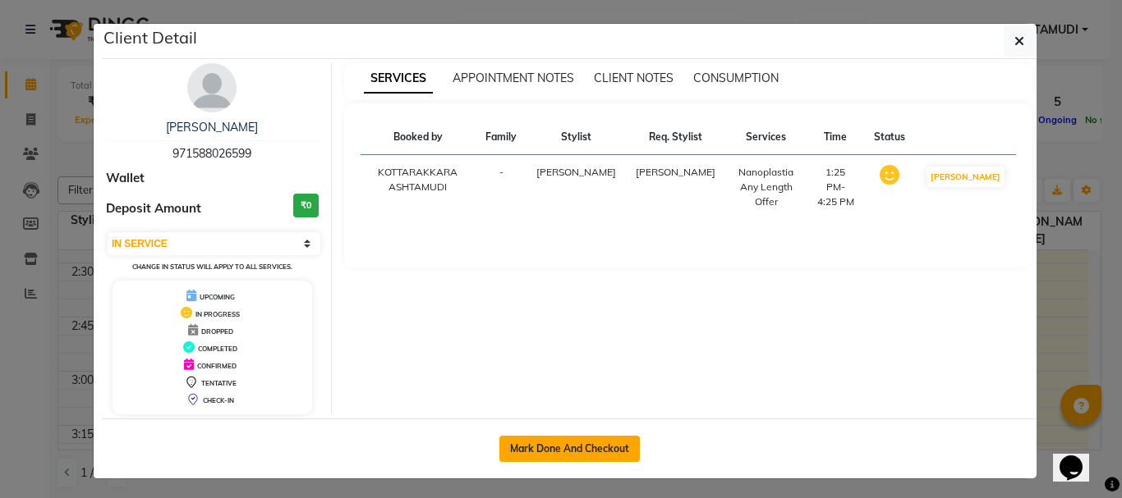
click at [593, 451] on button "Mark Done And Checkout" at bounding box center [569, 449] width 140 height 26
select select "service"
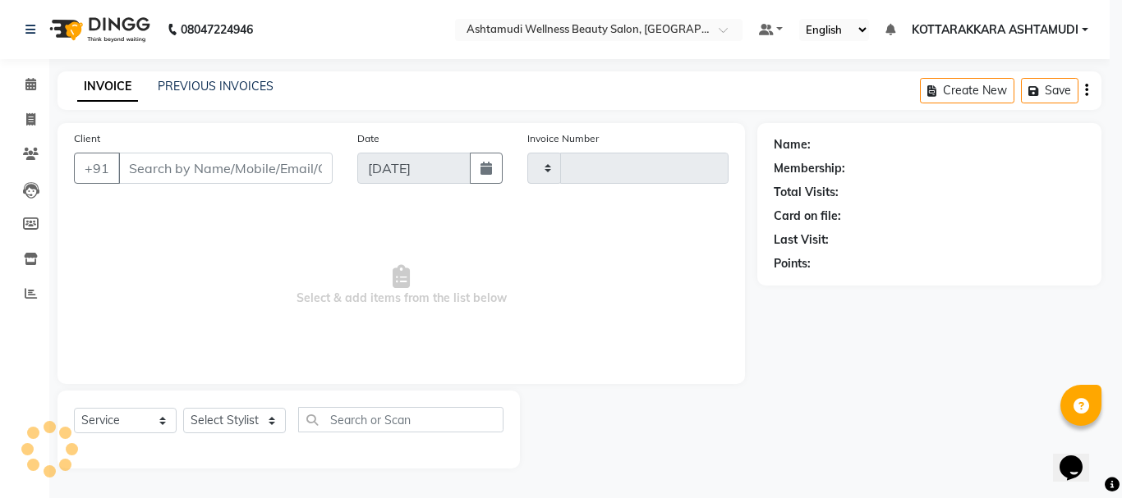
type input "3146"
select select "4664"
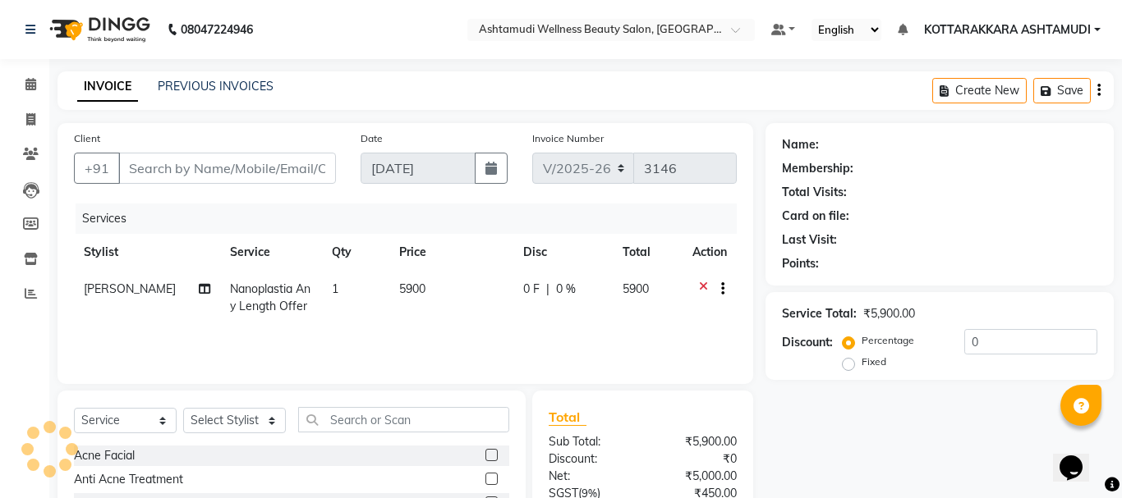
type input "971588026599"
select select "27427"
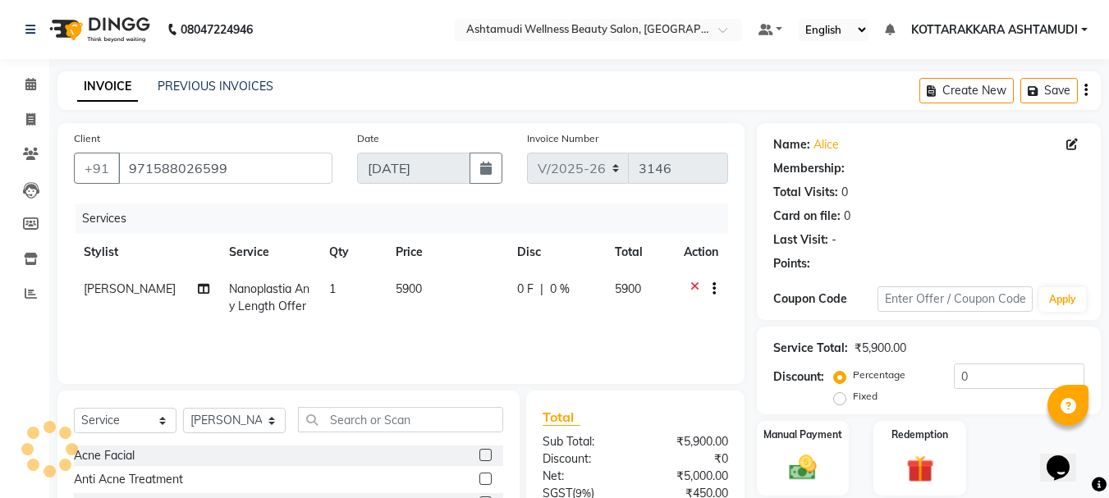
select select "1: Object"
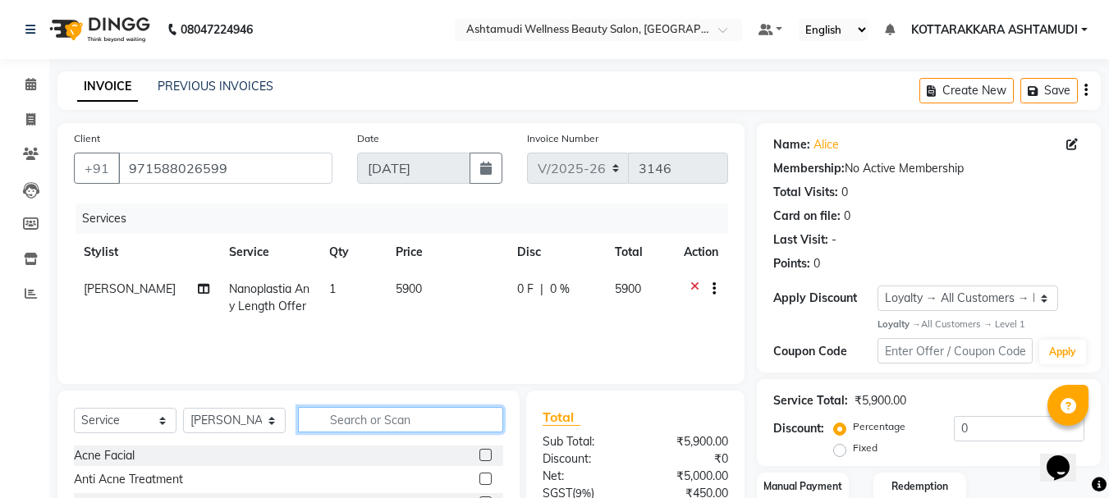
click at [379, 420] on input "text" at bounding box center [400, 419] width 205 height 25
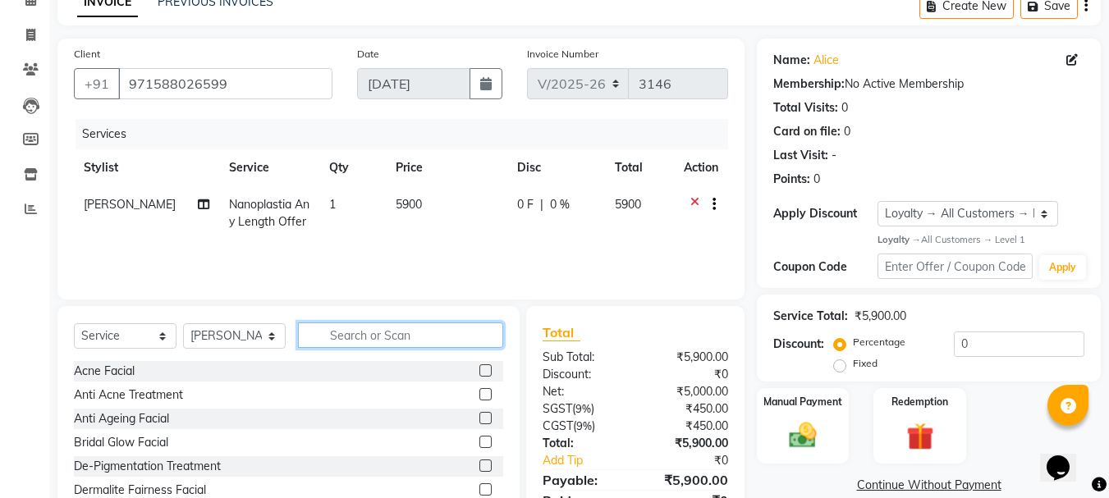
scroll to position [159, 0]
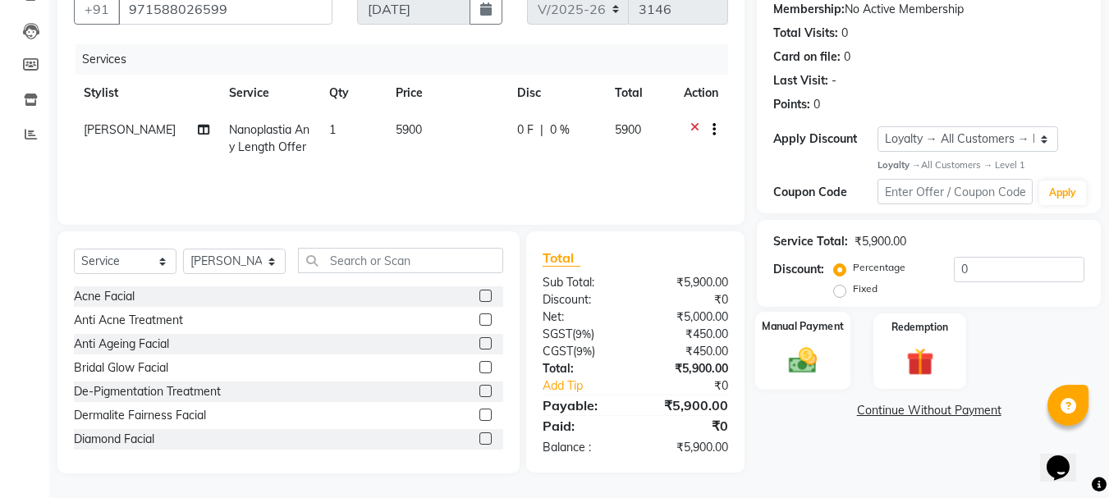
click at [802, 368] on img at bounding box center [803, 361] width 46 height 33
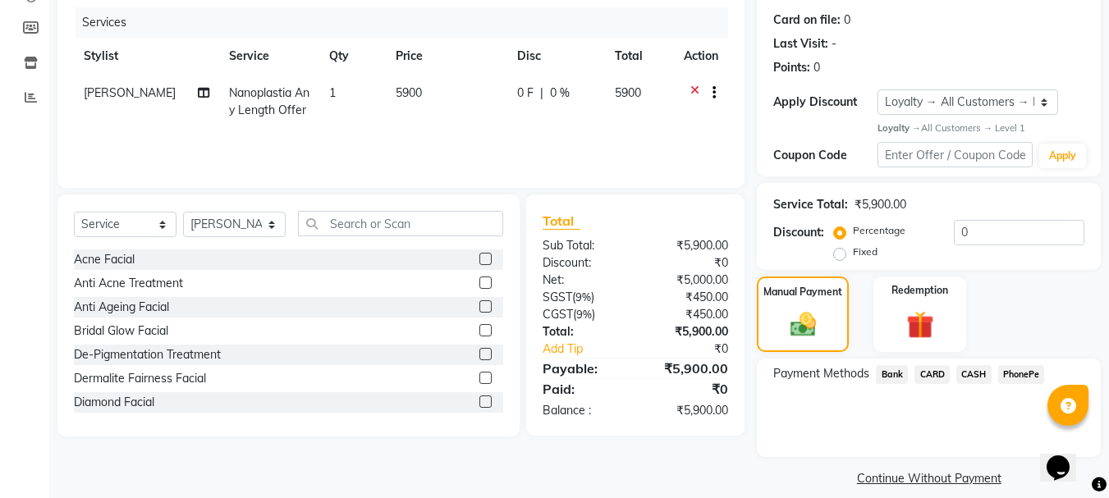
scroll to position [213, 0]
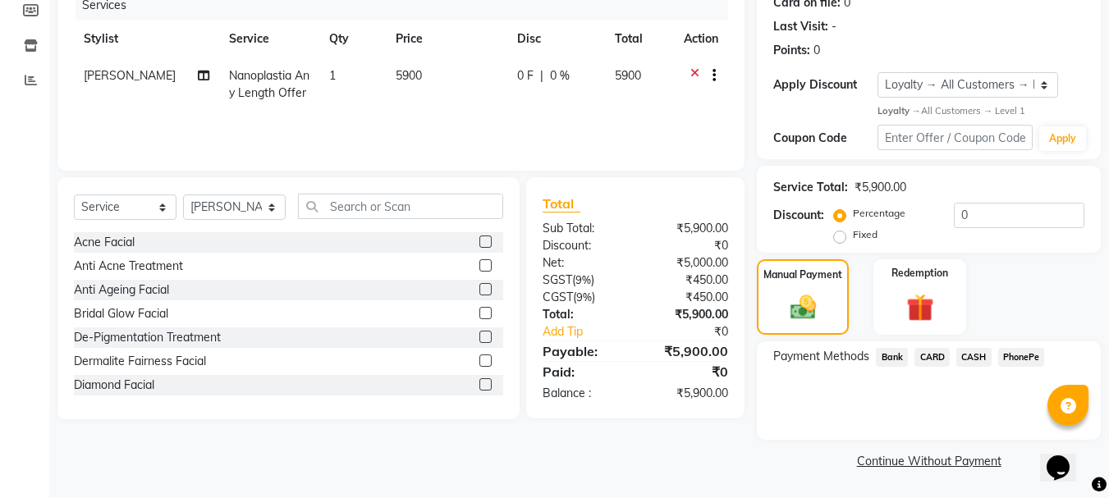
click at [977, 346] on div "Payment Methods Bank CARD CASH PhonePe" at bounding box center [929, 391] width 344 height 99
click at [975, 357] on span "CASH" at bounding box center [974, 357] width 35 height 19
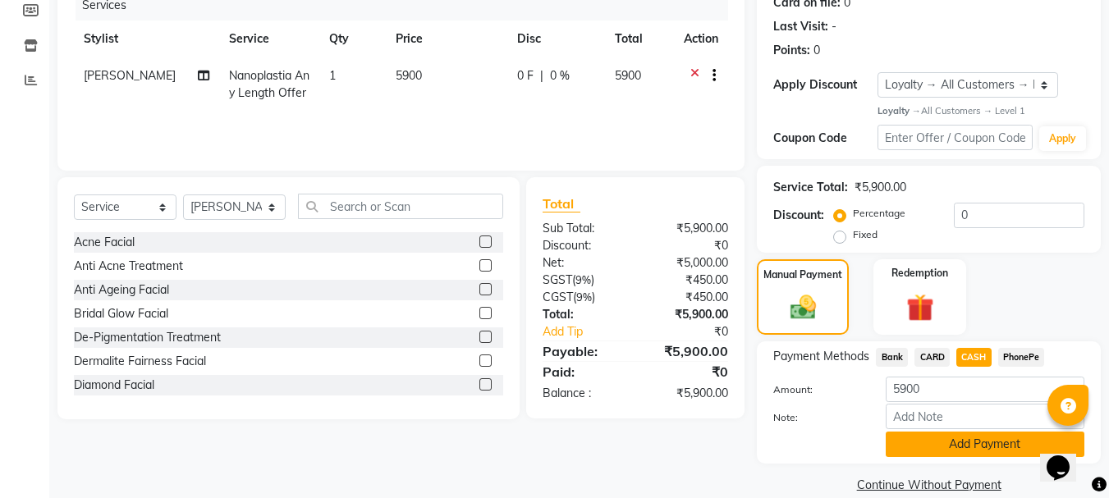
click at [968, 442] on button "Add Payment" at bounding box center [985, 444] width 199 height 25
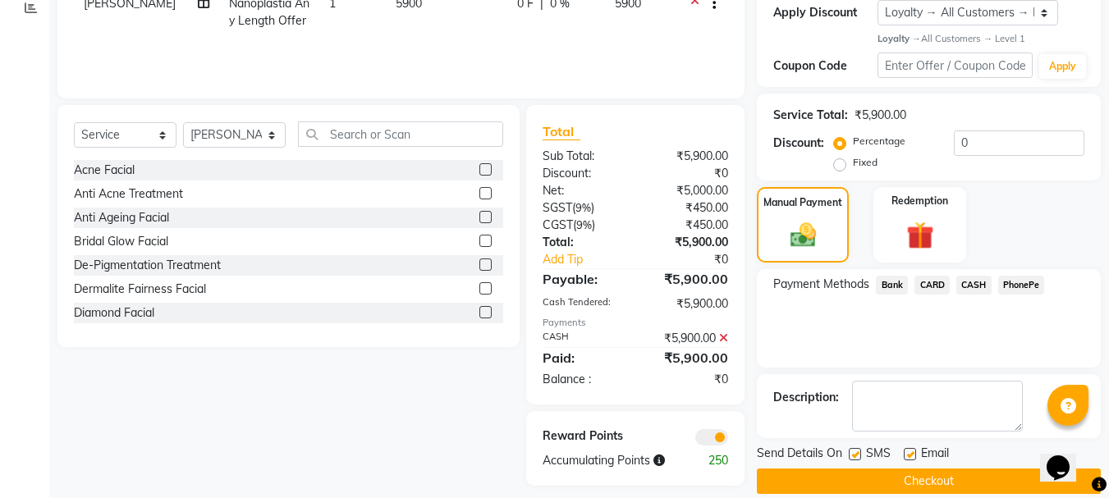
scroll to position [306, 0]
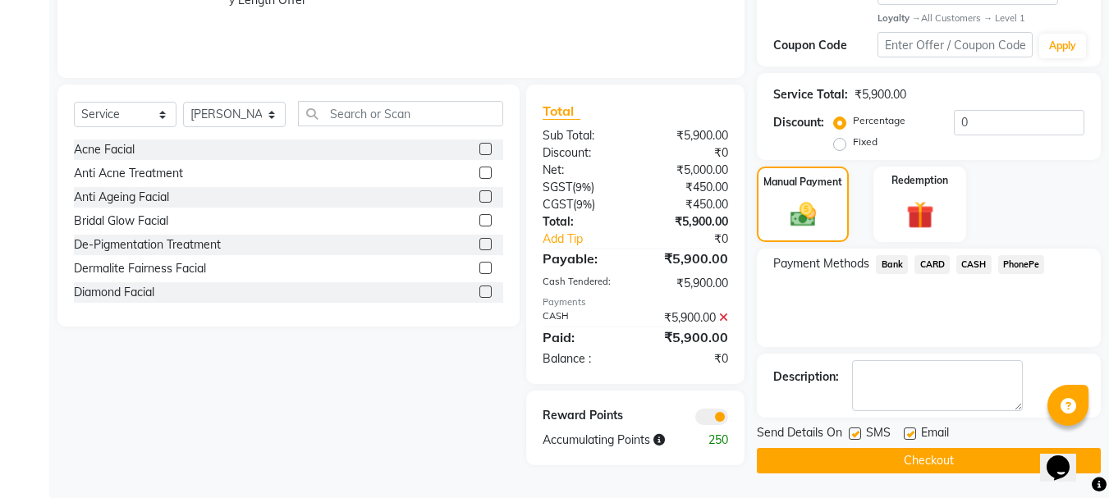
click at [950, 461] on button "Checkout" at bounding box center [929, 460] width 344 height 25
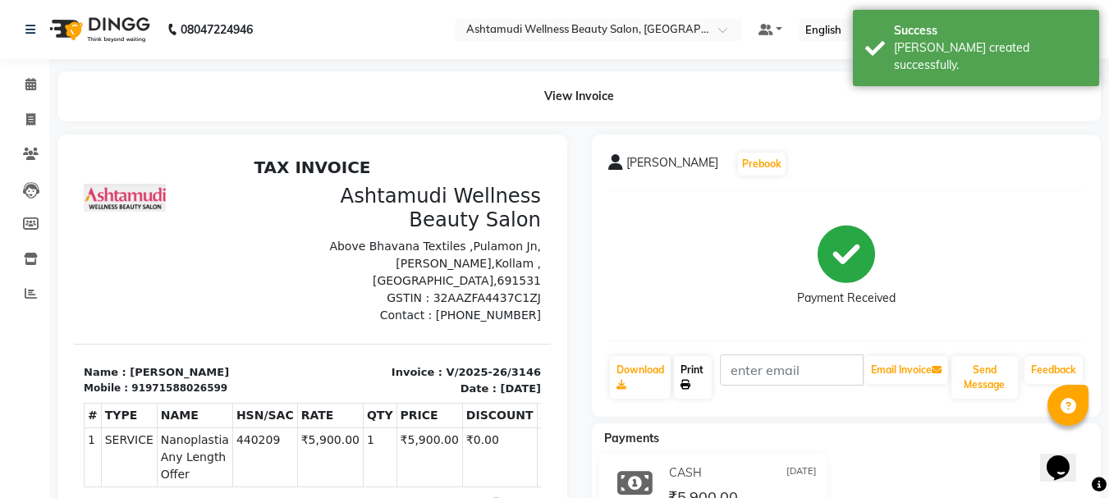
click at [696, 378] on link "Print" at bounding box center [693, 377] width 38 height 43
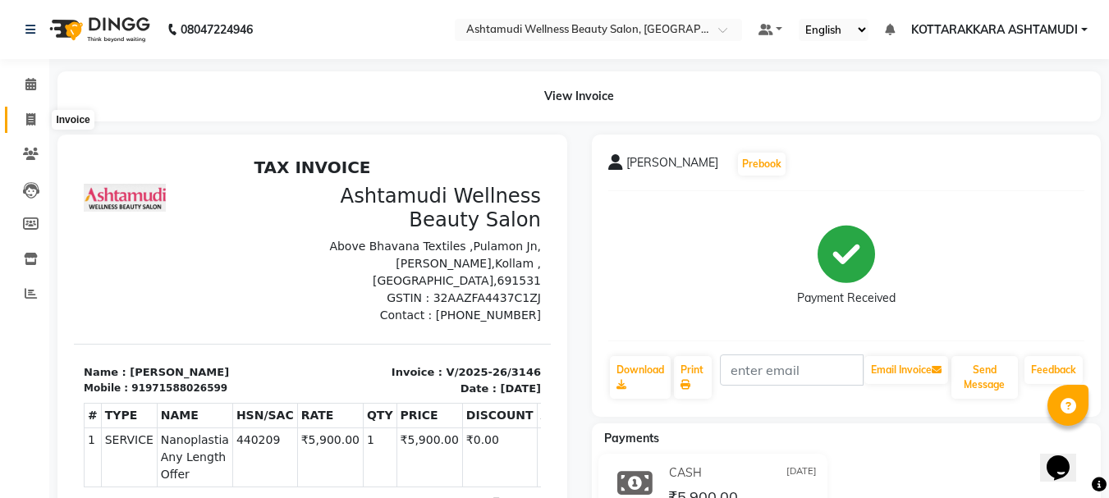
click at [34, 120] on icon at bounding box center [30, 119] width 9 height 12
select select "service"
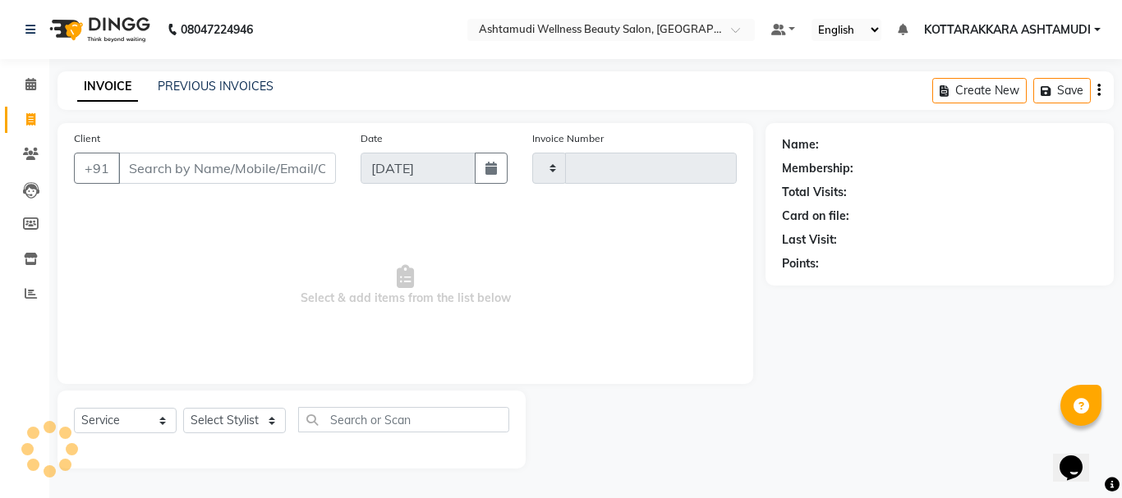
type input "3147"
select select "4664"
click at [34, 112] on span at bounding box center [30, 120] width 29 height 19
select select "service"
type input "3147"
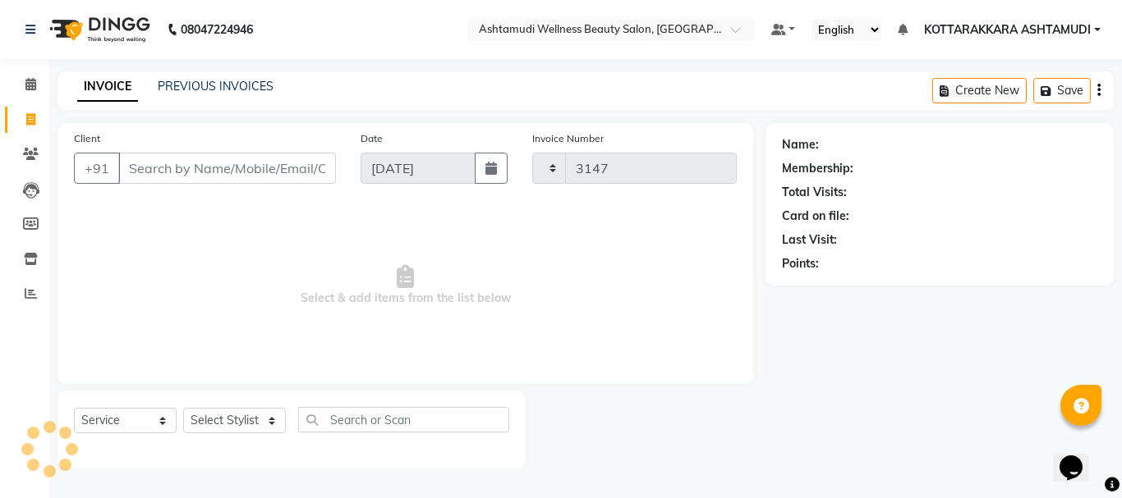
select select "4664"
click at [259, 421] on select "Select Stylist AMRITHA DIVYA L Gita Mahali Jibi P R [PERSON_NAME] ASHTAMUDI [PE…" at bounding box center [234, 420] width 103 height 25
select select "49590"
click at [183, 408] on select "Select Stylist AMRITHA DIVYA L Gita Mahali Jibi P R [PERSON_NAME] ASHTAMUDI [PE…" at bounding box center [234, 420] width 103 height 25
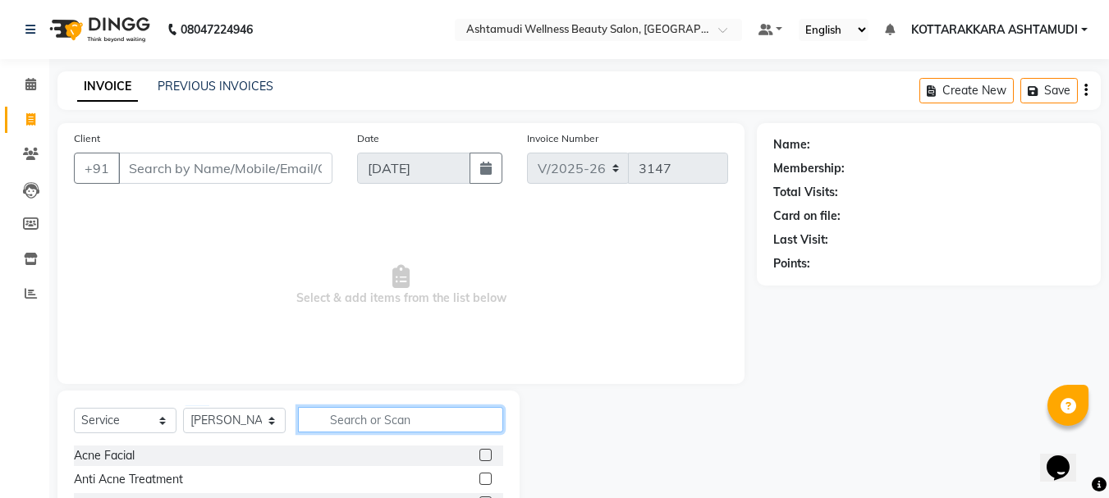
click at [406, 427] on input "text" at bounding box center [400, 419] width 205 height 25
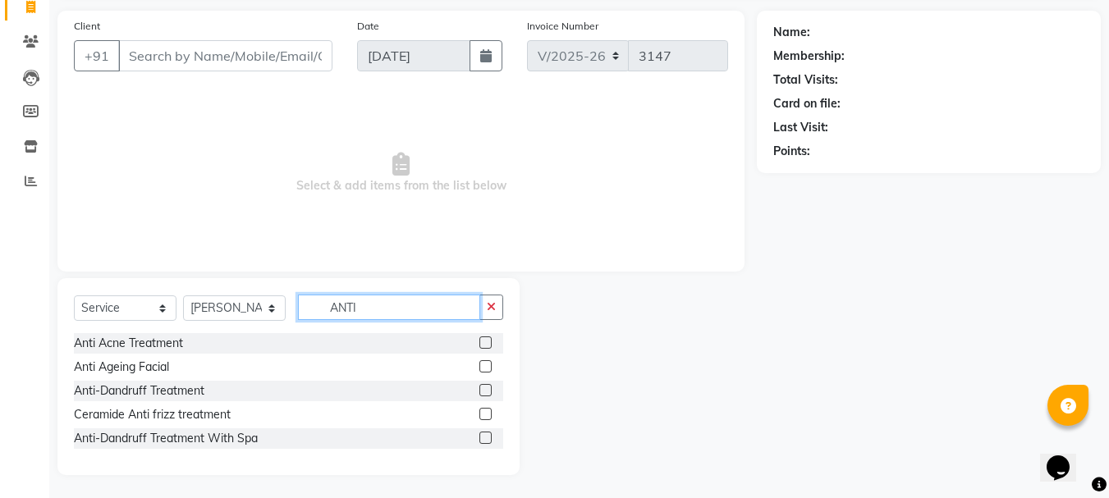
scroll to position [114, 0]
type input "ANTI"
click at [485, 387] on label at bounding box center [486, 389] width 12 height 12
click at [485, 387] on input "checkbox" at bounding box center [485, 389] width 11 height 11
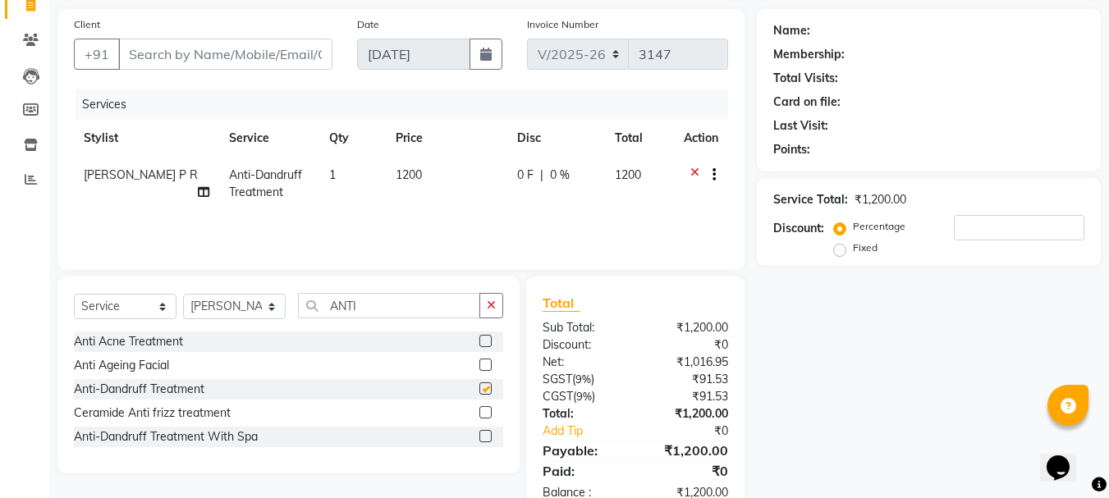
checkbox input "false"
click at [365, 302] on input "ANTI" at bounding box center [389, 305] width 182 height 25
type input "A"
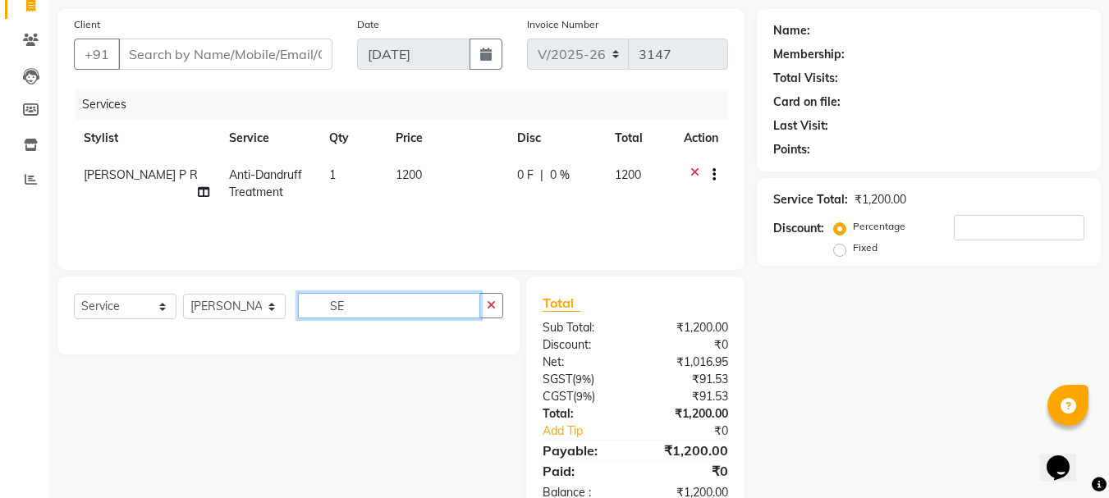
type input "S"
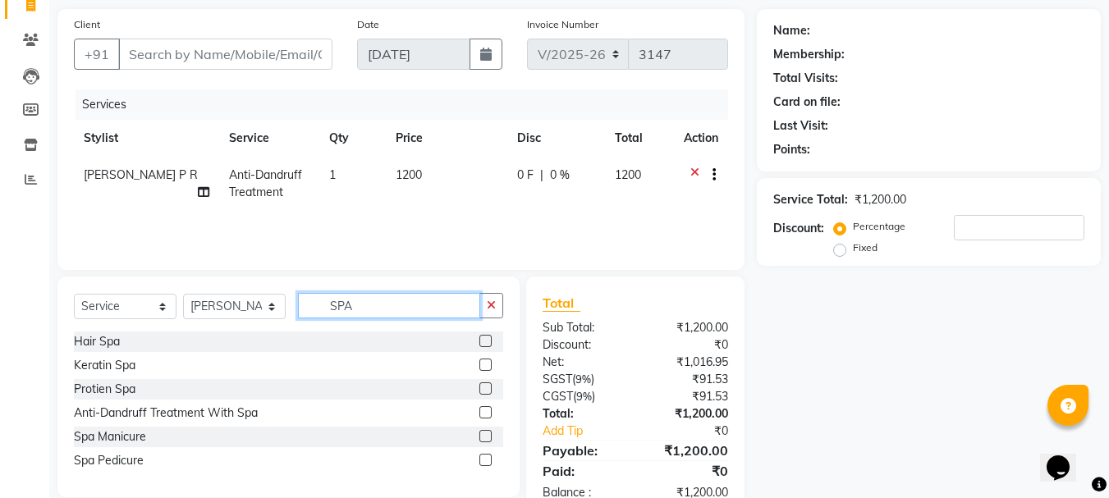
type input "SPA"
drag, startPoint x: 490, startPoint y: 363, endPoint x: 481, endPoint y: 363, distance: 9.0
click at [489, 363] on label at bounding box center [486, 365] width 12 height 12
click at [489, 363] on input "checkbox" at bounding box center [485, 365] width 11 height 11
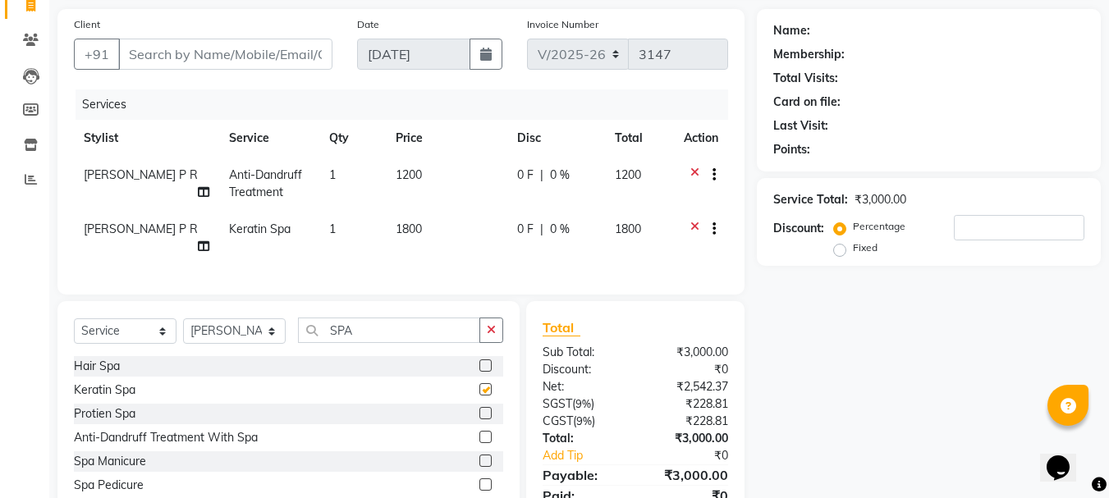
checkbox input "false"
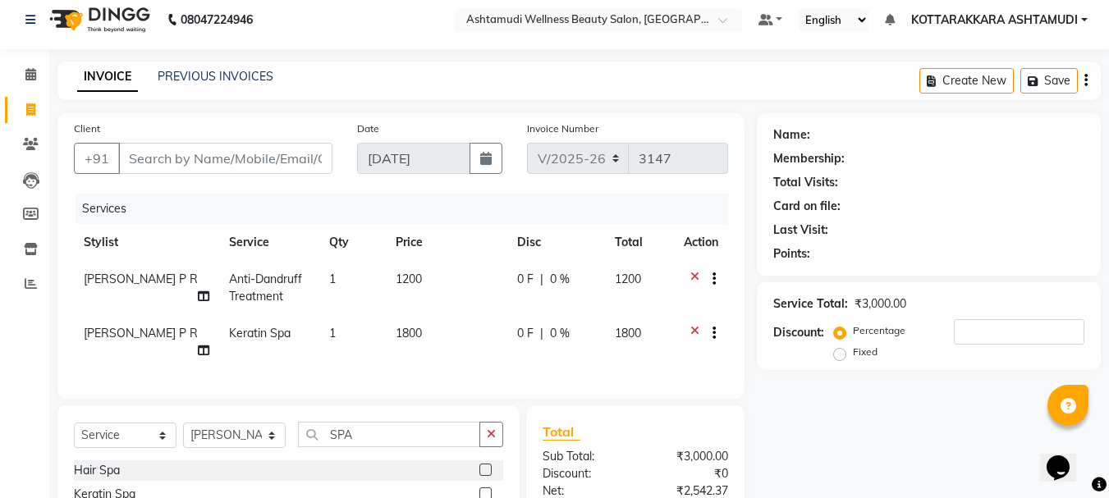
scroll to position [0, 0]
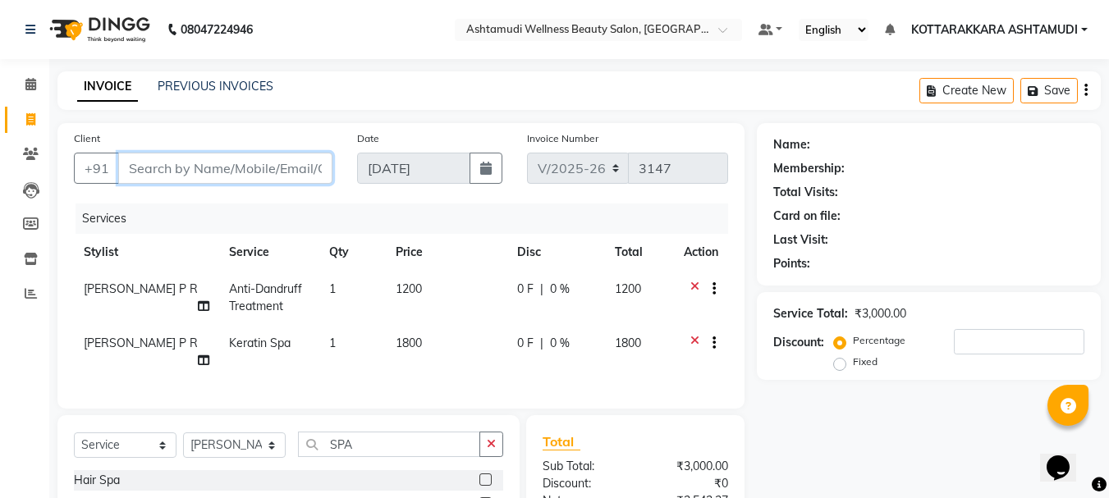
click at [254, 163] on input "Client" at bounding box center [225, 168] width 214 height 31
type input "8"
type input "0"
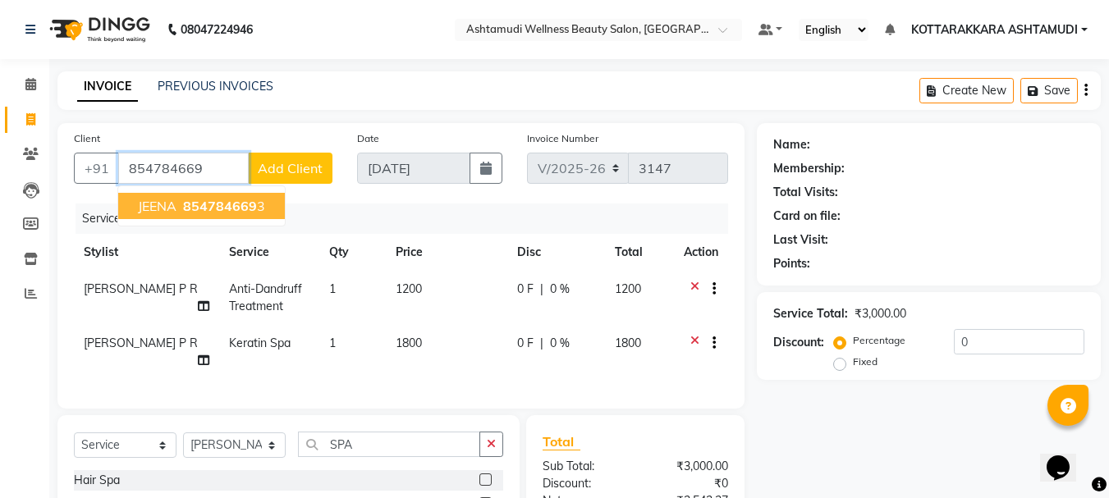
click at [163, 209] on span "JEENA" at bounding box center [157, 206] width 39 height 16
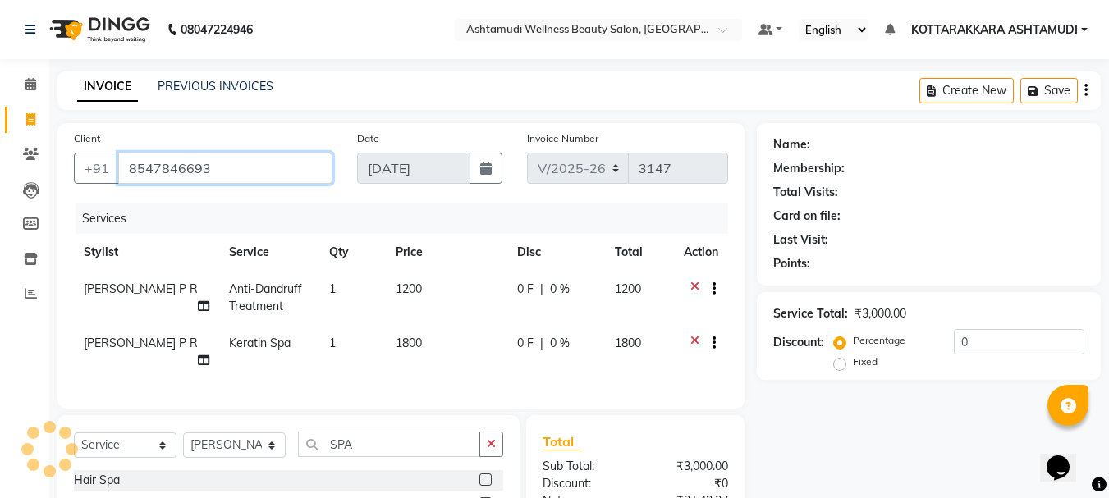
type input "8547846693"
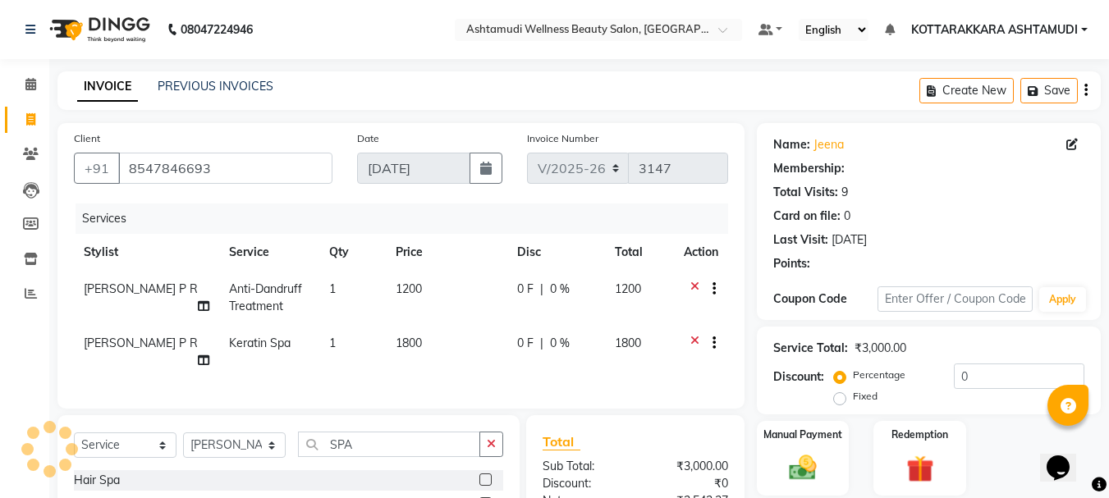
select select "1: Object"
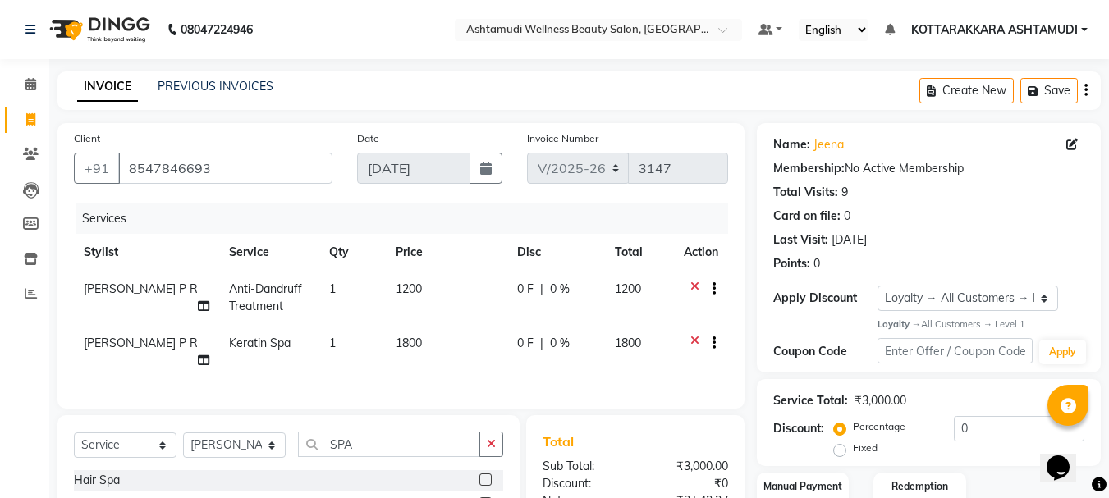
scroll to position [195, 0]
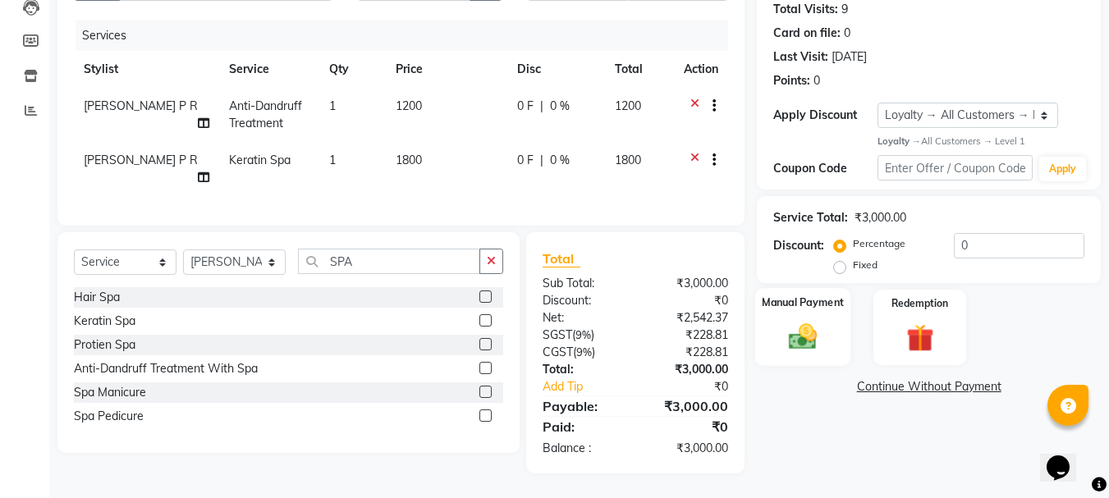
click at [815, 337] on img at bounding box center [803, 337] width 46 height 33
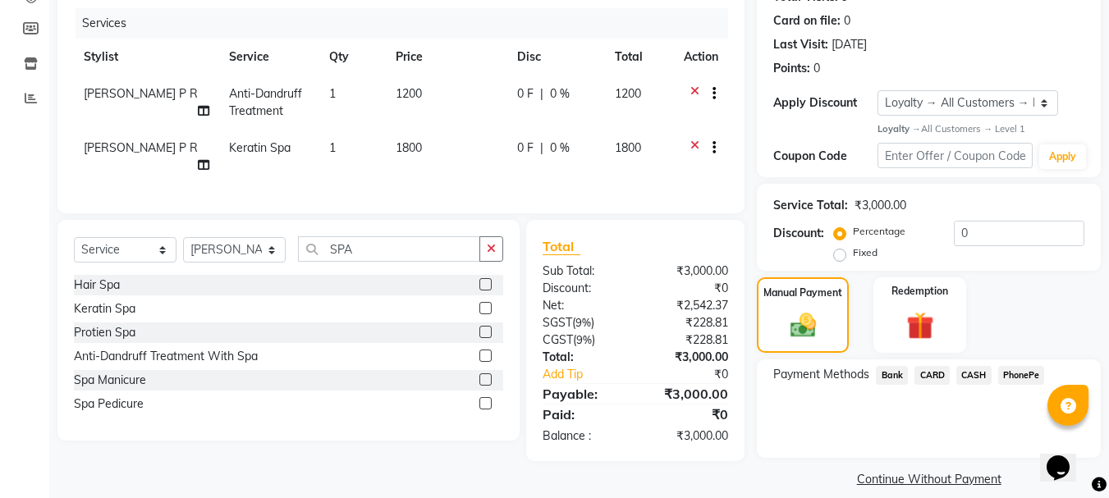
click at [1023, 379] on span "PhonePe" at bounding box center [1021, 375] width 47 height 19
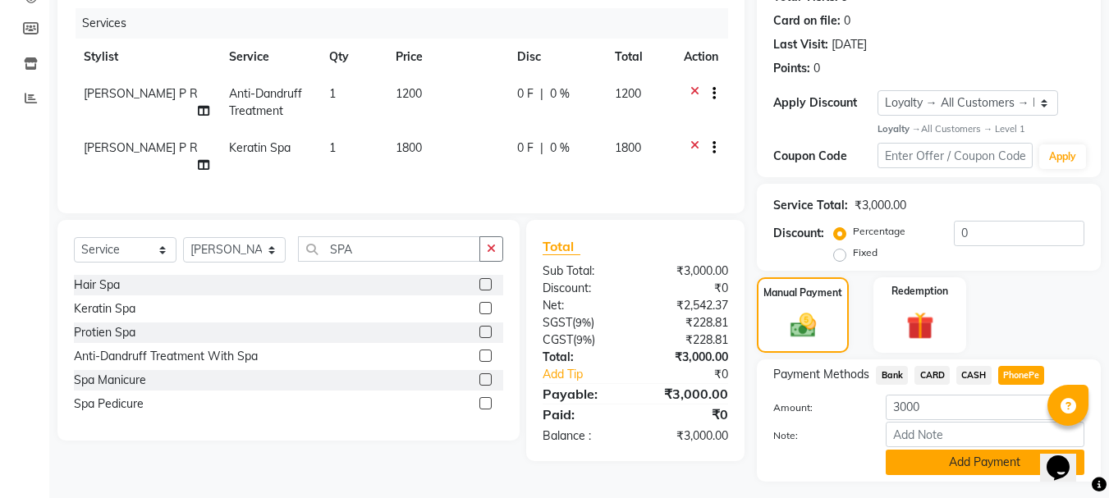
click at [944, 466] on button "Add Payment" at bounding box center [985, 462] width 199 height 25
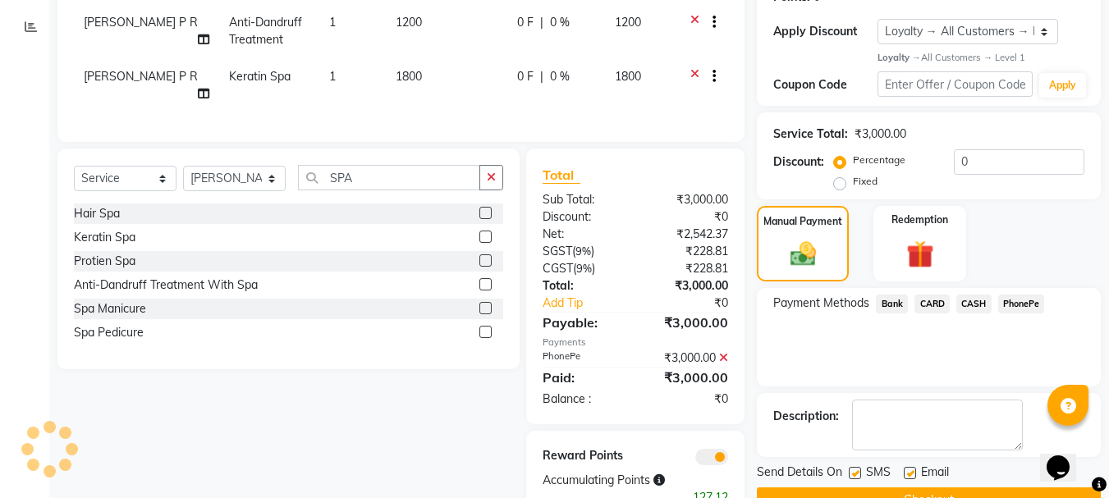
scroll to position [328, 0]
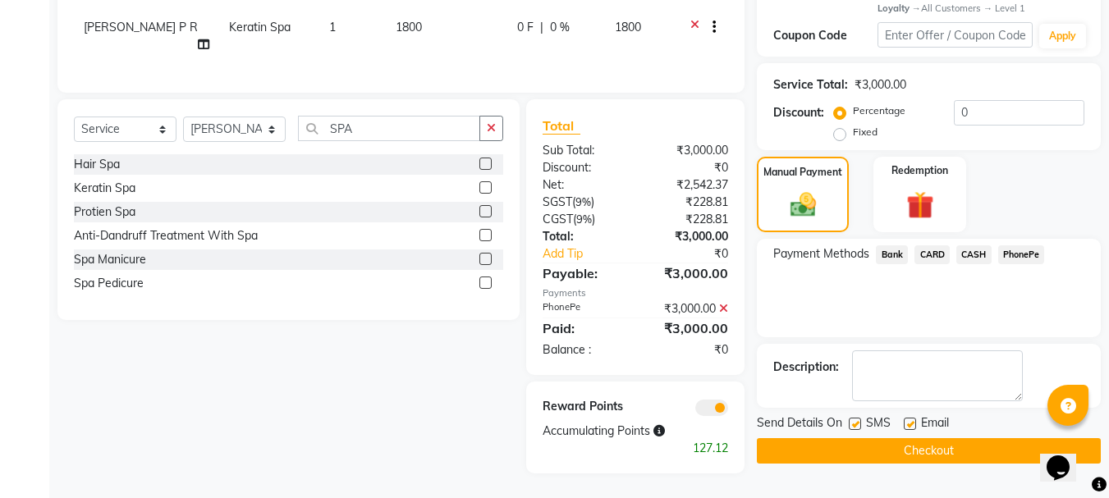
click at [912, 439] on button "Checkout" at bounding box center [929, 450] width 344 height 25
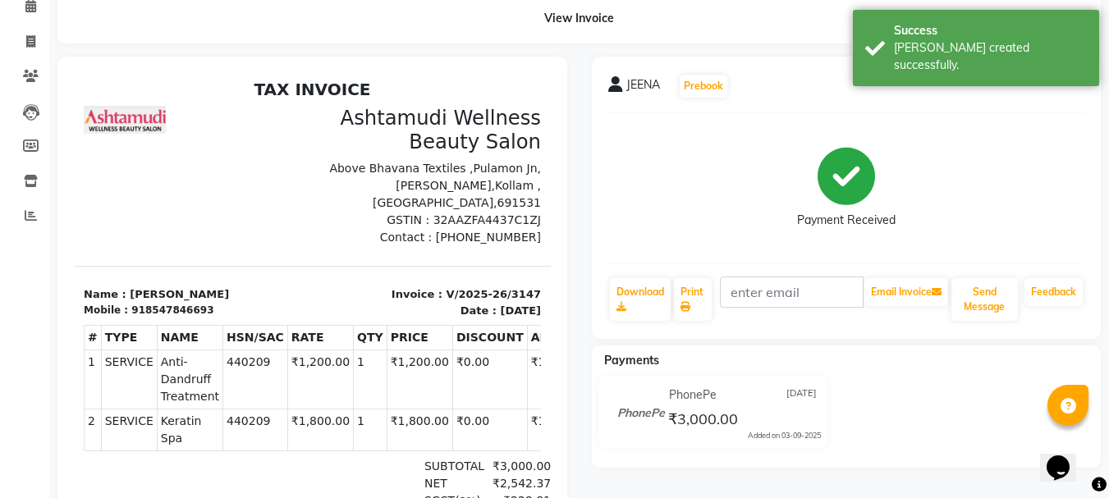
scroll to position [164, 0]
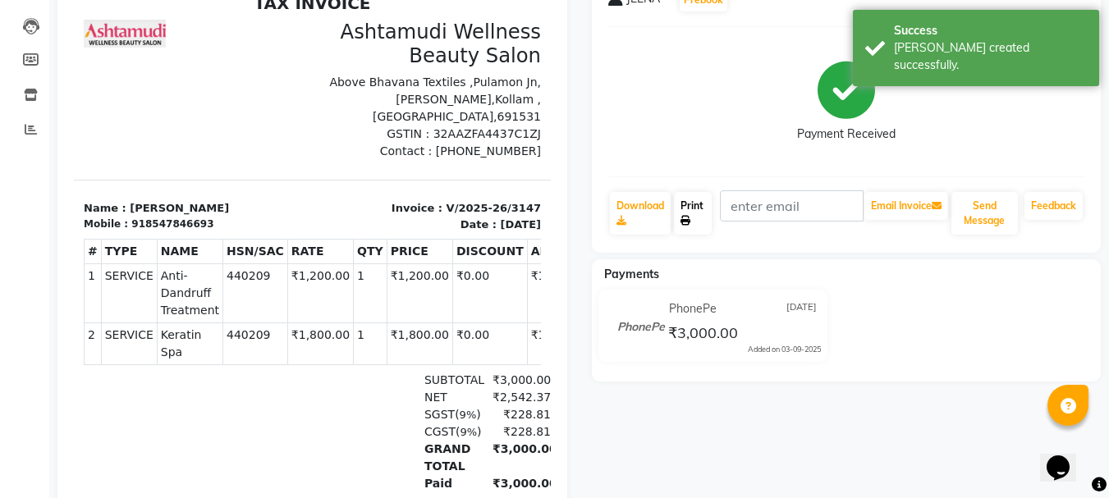
click at [697, 206] on link "Print" at bounding box center [693, 213] width 38 height 43
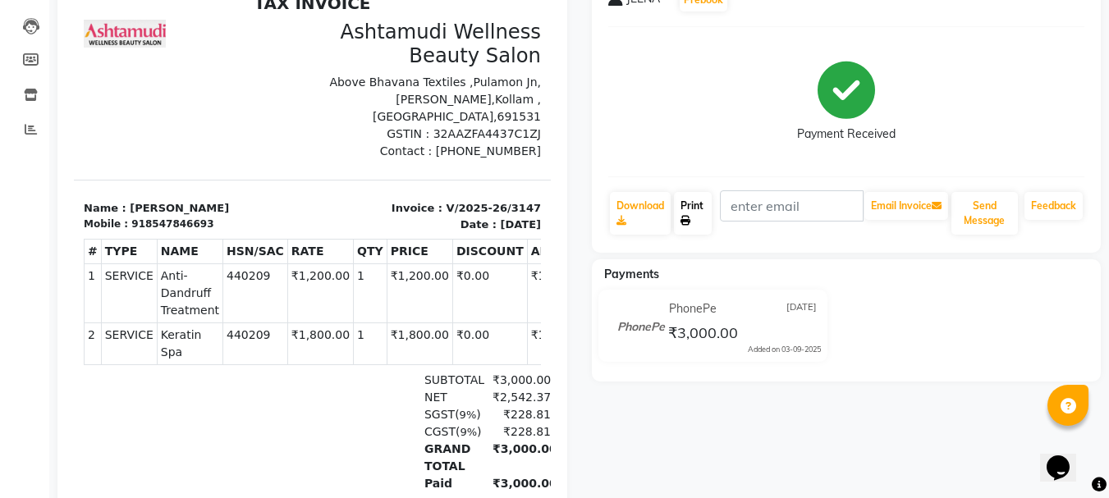
scroll to position [0, 0]
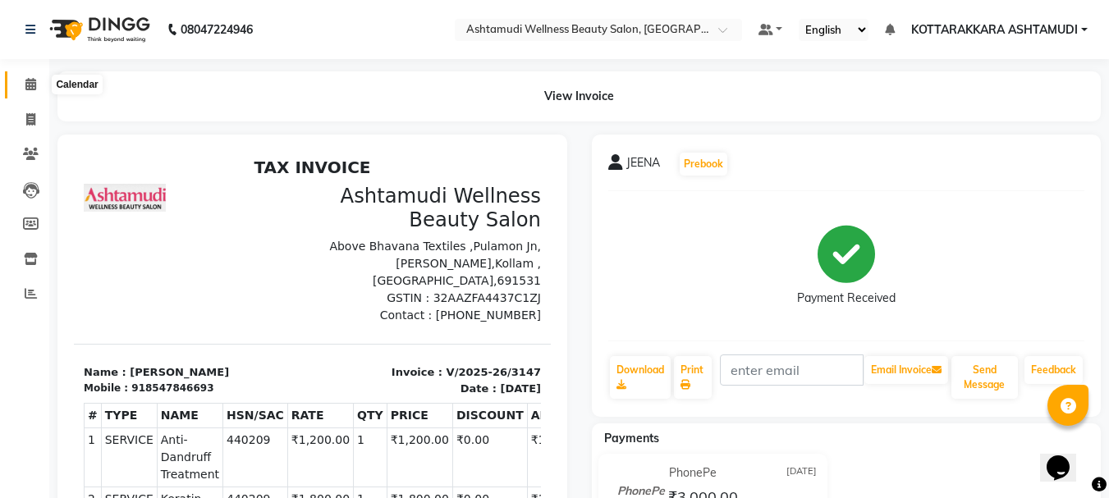
click at [30, 85] on icon at bounding box center [30, 84] width 11 height 12
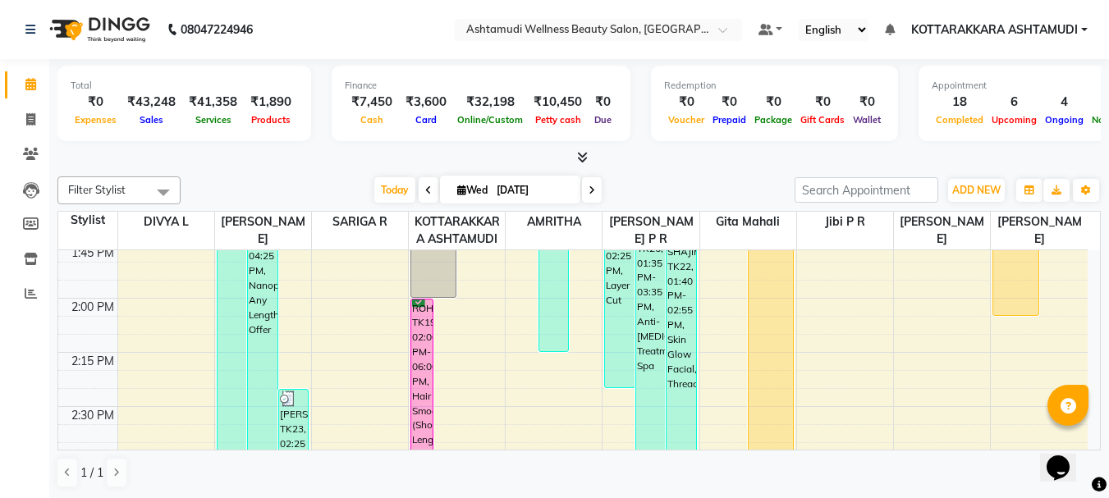
scroll to position [1232, 0]
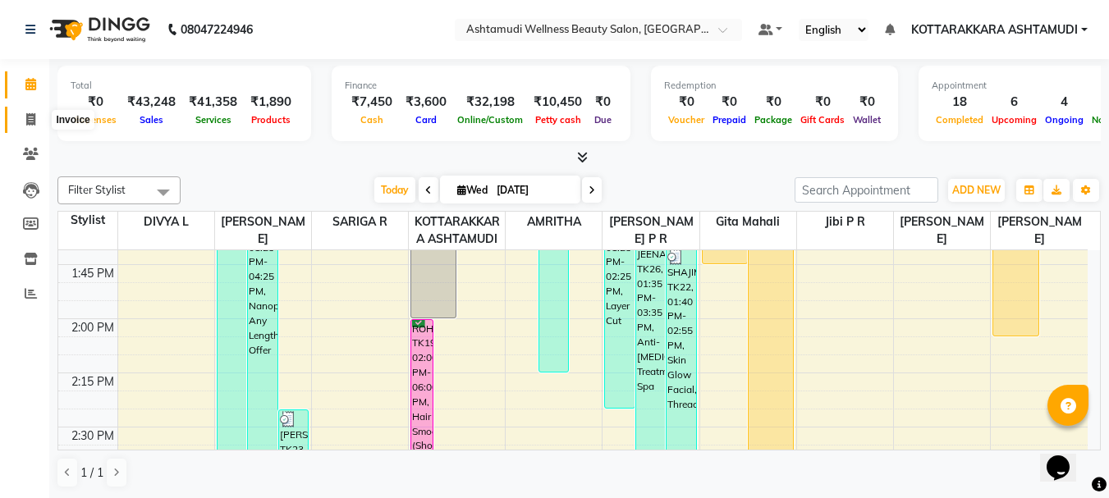
click at [30, 123] on icon at bounding box center [30, 119] width 9 height 12
select select "service"
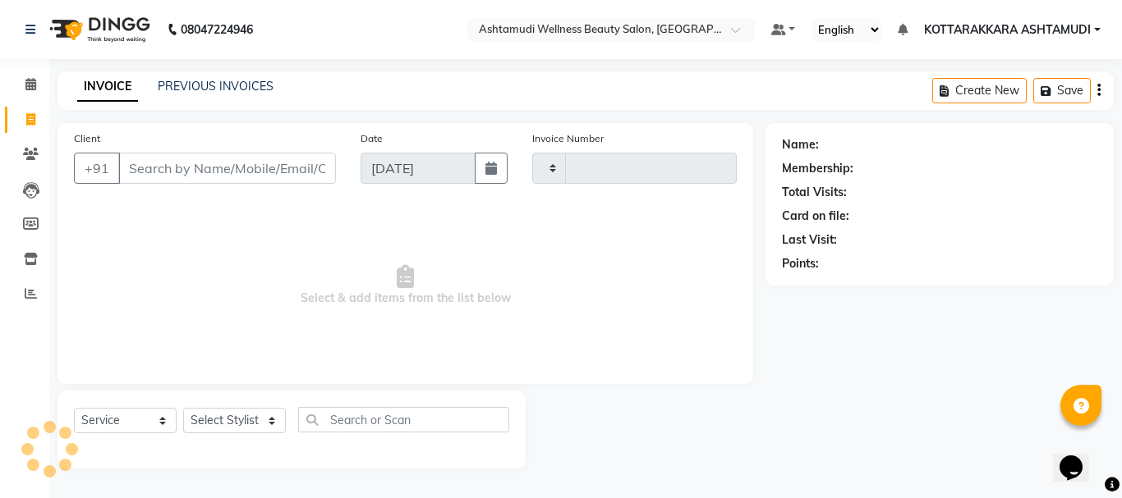
type input "3148"
select select "4664"
click at [259, 417] on select "Select Stylist AMRITHA DIVYA L Gita Mahali Jibi P R [PERSON_NAME] ASHTAMUDI [PE…" at bounding box center [234, 420] width 103 height 25
select select "27465"
click at [183, 408] on select "Select Stylist AMRITHA DIVYA L Gita Mahali Jibi P R [PERSON_NAME] ASHTAMUDI [PE…" at bounding box center [234, 420] width 103 height 25
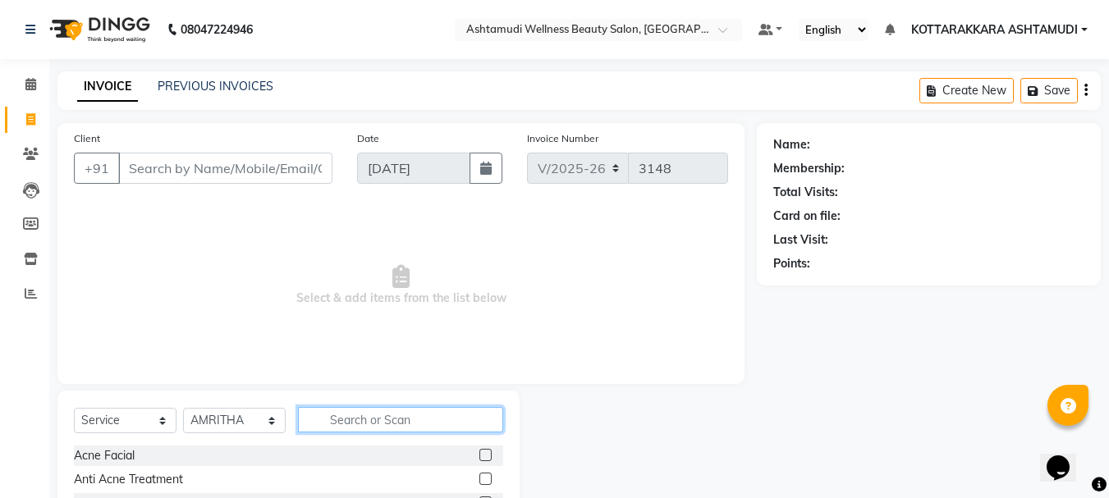
click at [386, 421] on input "text" at bounding box center [400, 419] width 205 height 25
type input "UN"
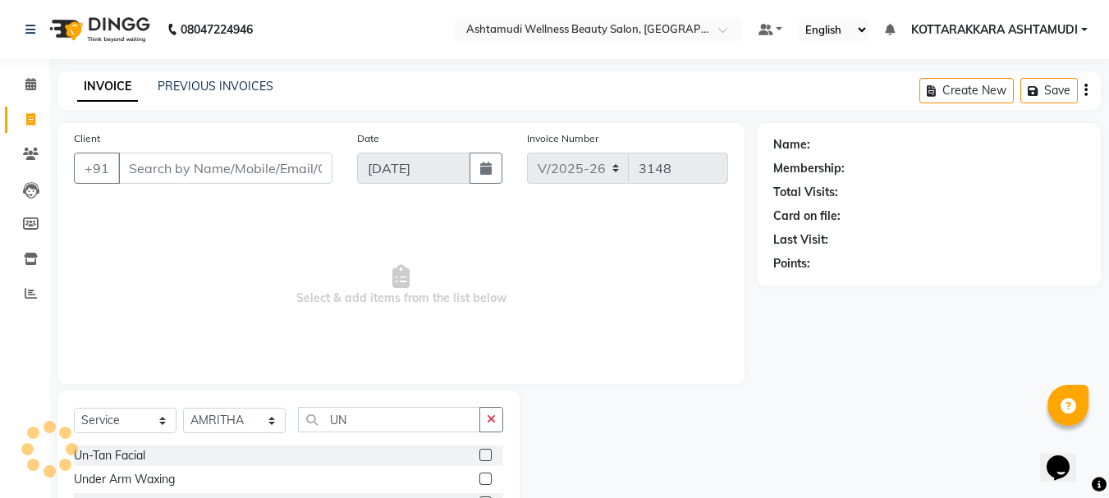
click at [487, 455] on label at bounding box center [486, 455] width 12 height 12
click at [487, 455] on input "checkbox" at bounding box center [485, 456] width 11 height 11
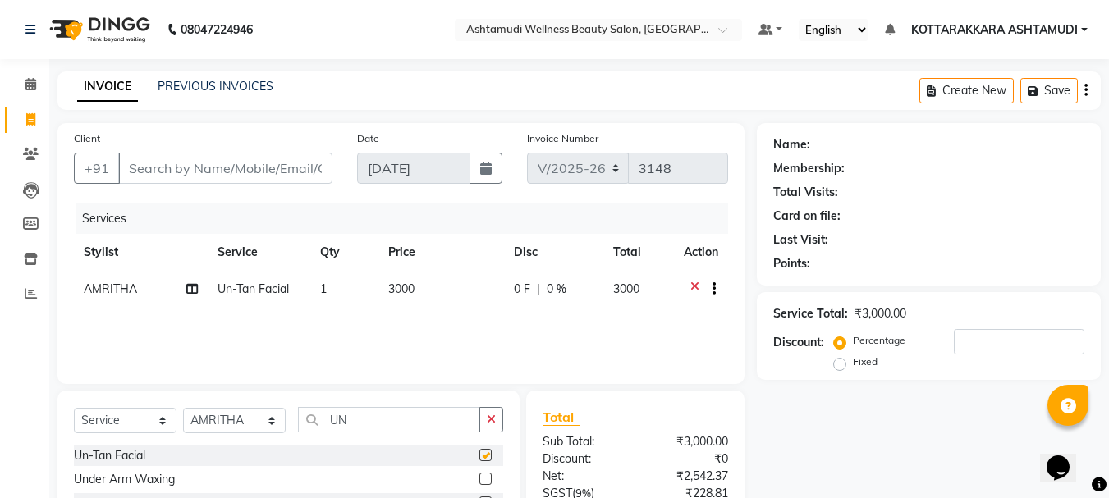
checkbox input "false"
click at [400, 428] on input "UN" at bounding box center [389, 419] width 182 height 25
type input "U"
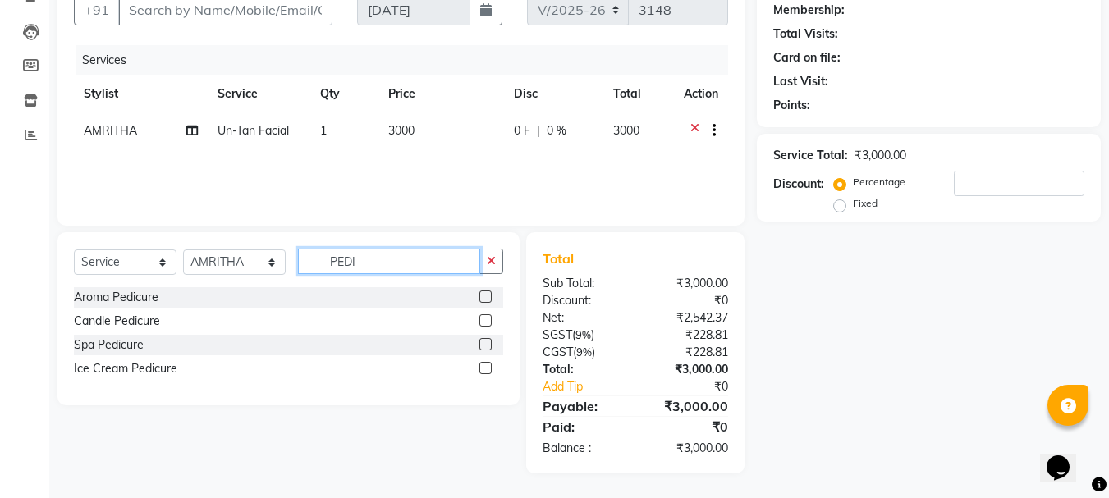
type input "PEDI"
click at [483, 371] on label at bounding box center [486, 368] width 12 height 12
click at [483, 371] on input "checkbox" at bounding box center [485, 369] width 11 height 11
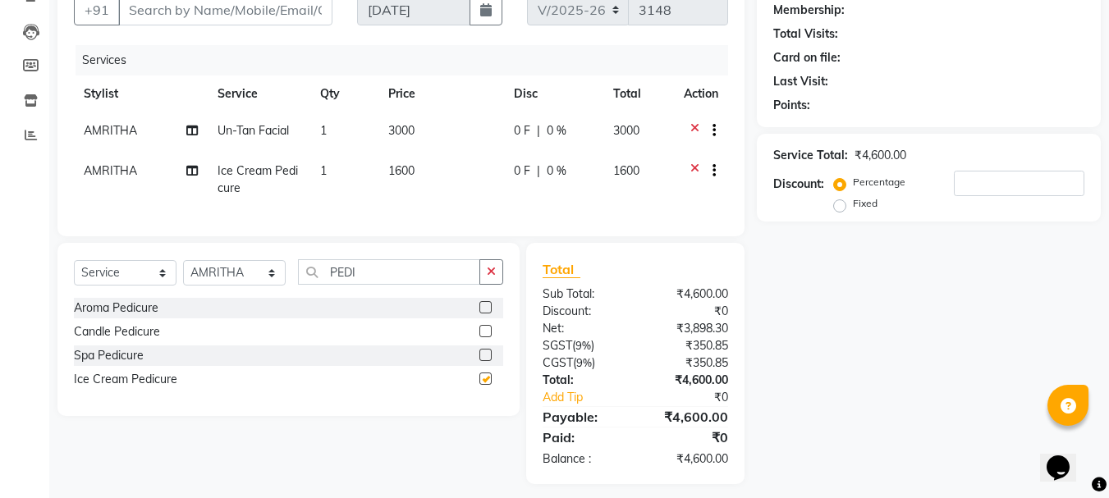
checkbox input "false"
click at [236, 286] on select "Select Stylist AMRITHA DIVYA L Gita Mahali Jibi P R [PERSON_NAME] ASHTAMUDI [PE…" at bounding box center [234, 272] width 103 height 25
select select "75883"
click at [183, 273] on select "Select Stylist AMRITHA DIVYA L Gita Mahali Jibi P R [PERSON_NAME] ASHTAMUDI [PE…" at bounding box center [234, 272] width 103 height 25
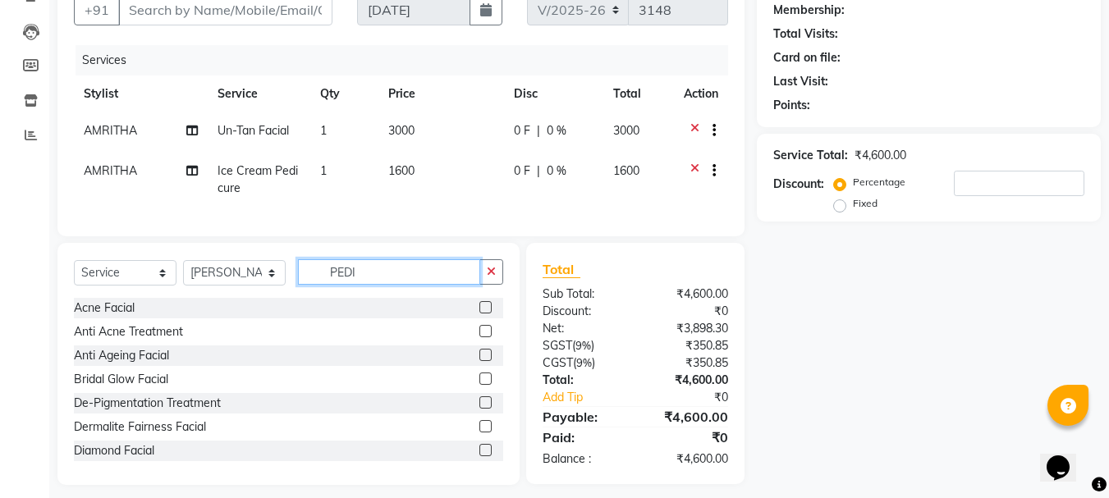
click at [387, 285] on input "PEDI" at bounding box center [389, 271] width 182 height 25
type input "P"
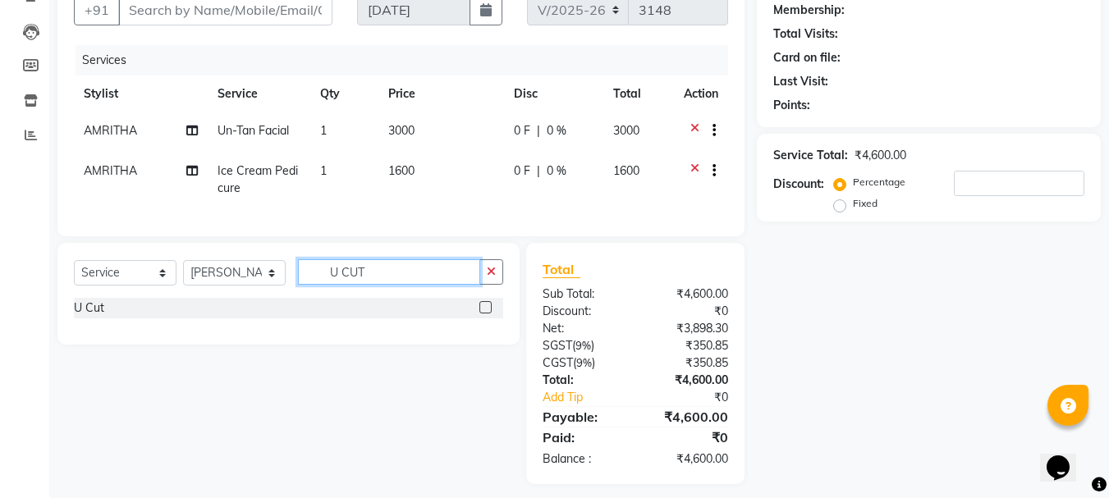
type input "U CUT"
click at [484, 314] on label at bounding box center [486, 307] width 12 height 12
click at [484, 314] on input "checkbox" at bounding box center [485, 308] width 11 height 11
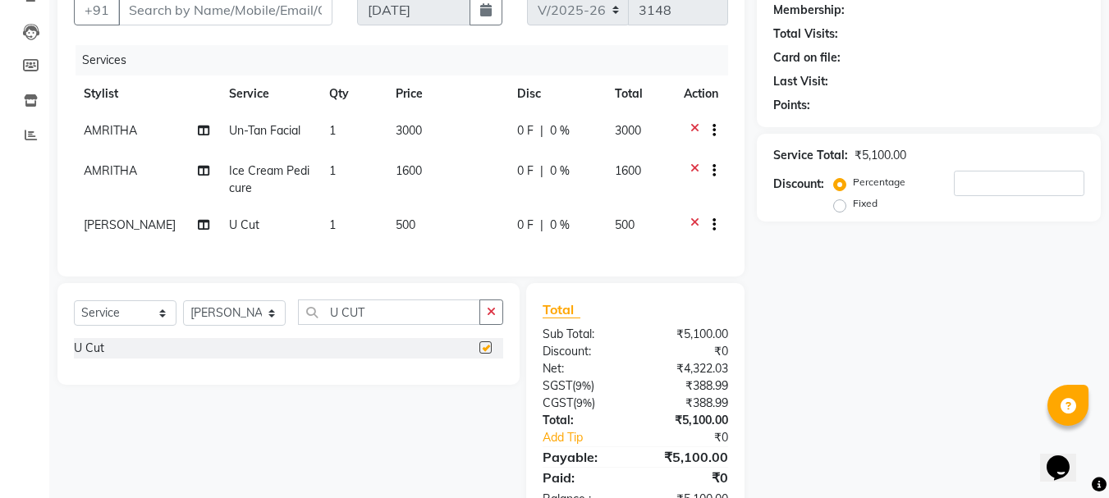
checkbox input "false"
click at [399, 322] on input "U CUT" at bounding box center [389, 312] width 182 height 25
type input "U"
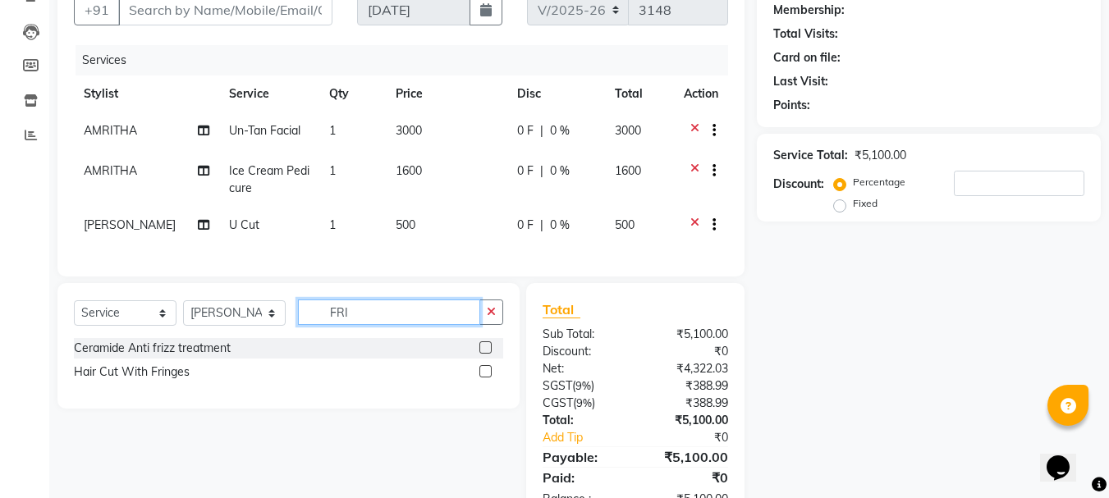
type input "FRI"
click at [490, 378] on label at bounding box center [486, 371] width 12 height 12
click at [490, 378] on input "checkbox" at bounding box center [485, 372] width 11 height 11
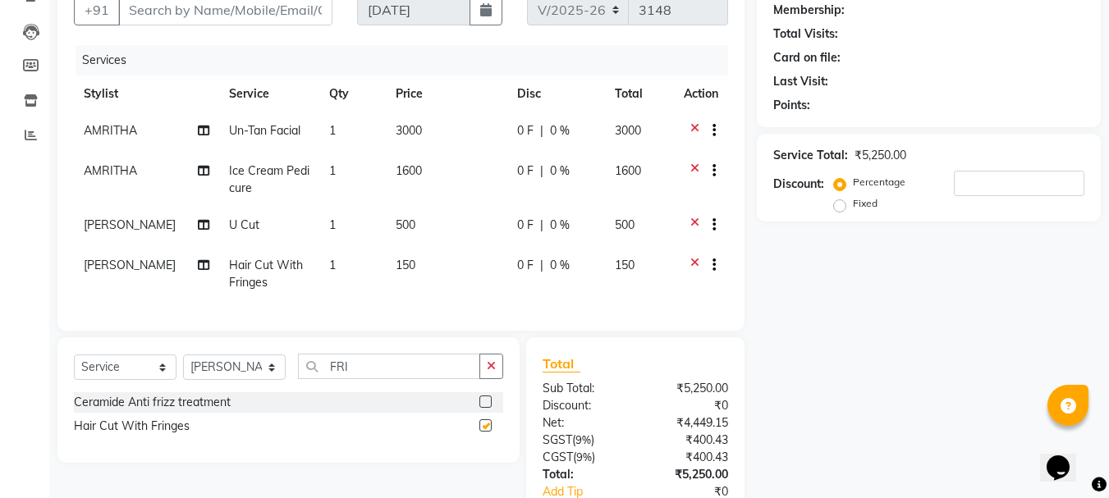
checkbox input "false"
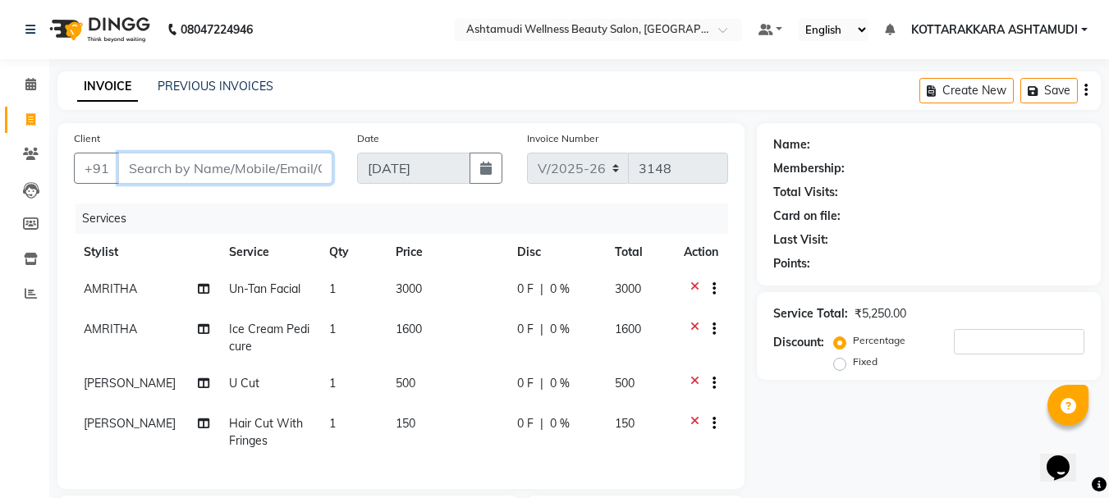
click at [219, 166] on input "Client" at bounding box center [225, 168] width 214 height 31
type input "9"
type input "0"
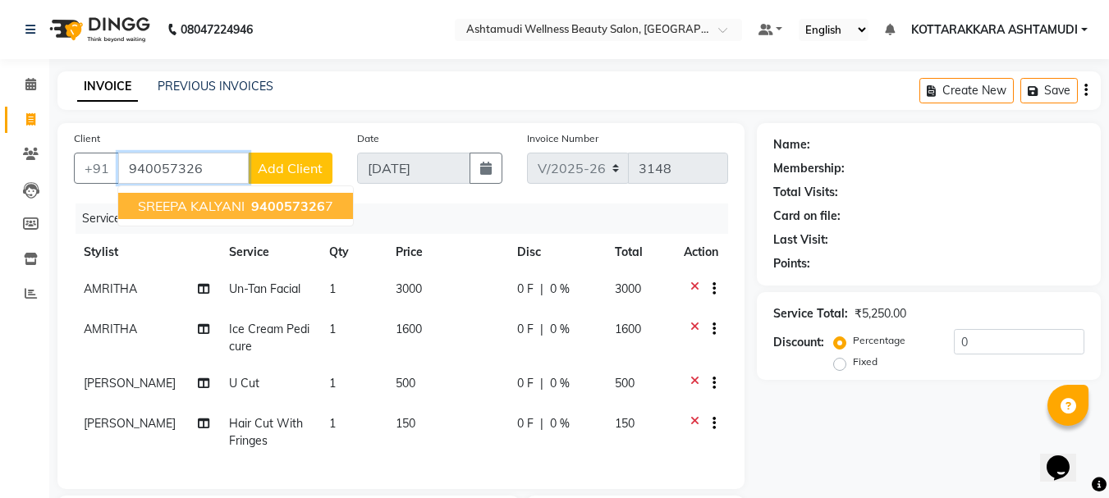
click at [305, 206] on span "940057326" at bounding box center [288, 206] width 74 height 16
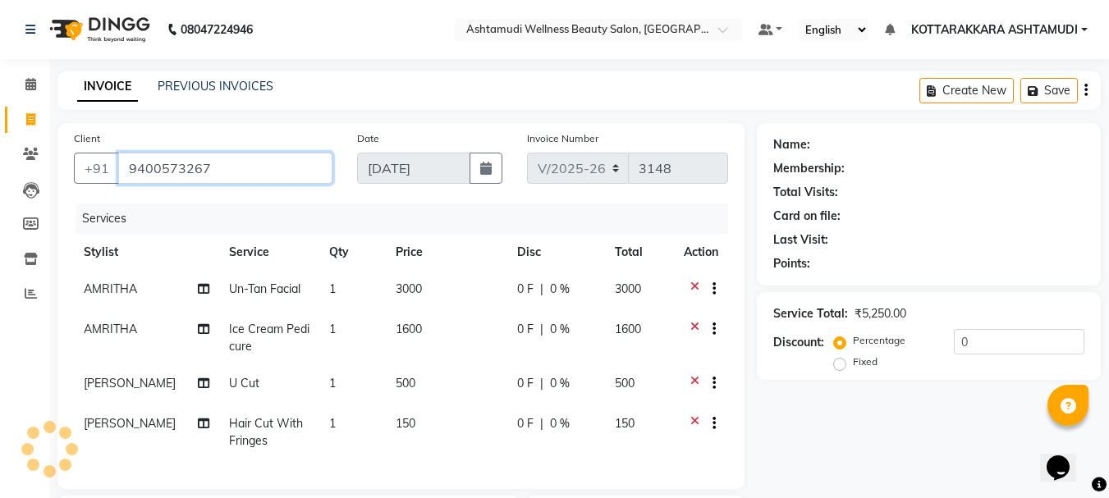
type input "9400573267"
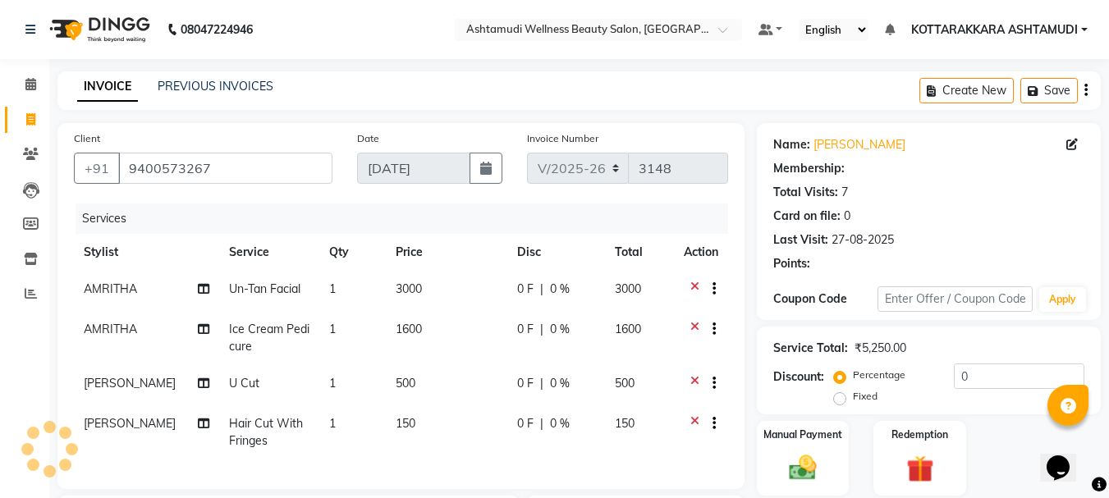
select select "2: Object"
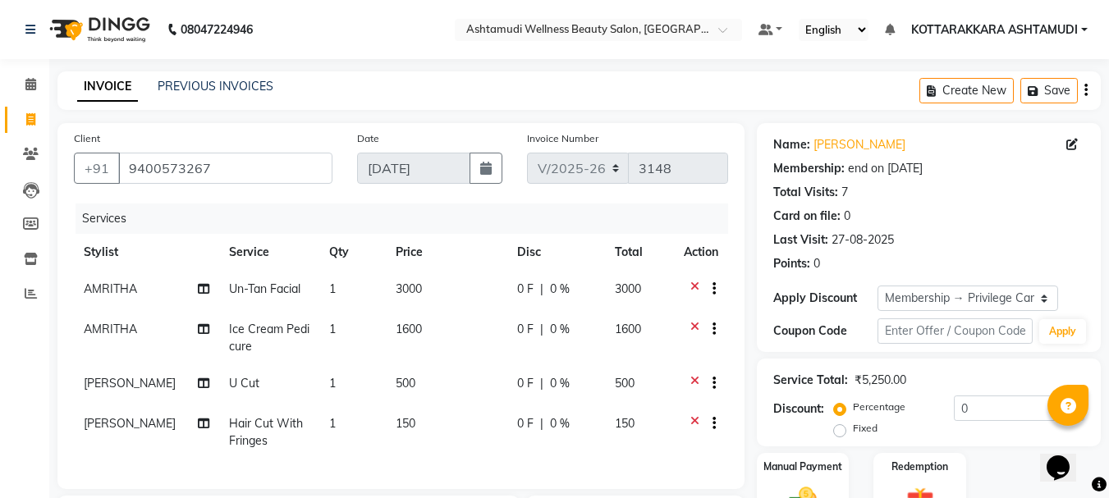
type input "15"
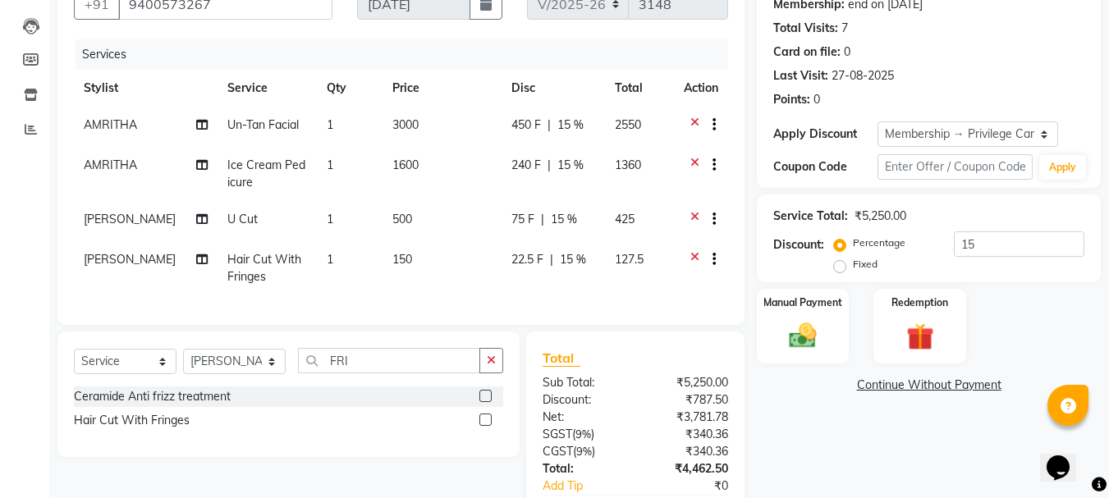
scroll to position [293, 0]
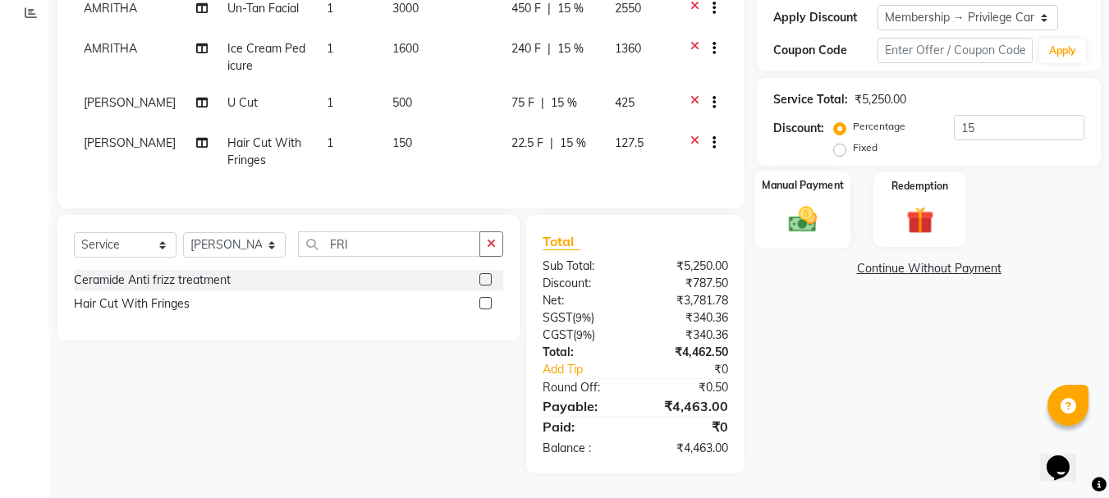
click at [817, 203] on img at bounding box center [803, 219] width 46 height 33
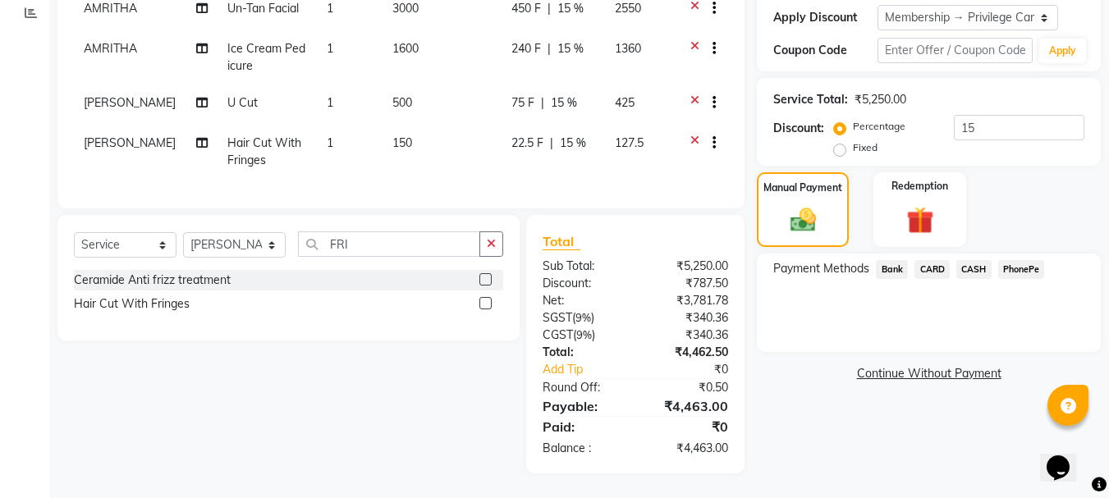
click at [1011, 260] on span "PhonePe" at bounding box center [1021, 269] width 47 height 19
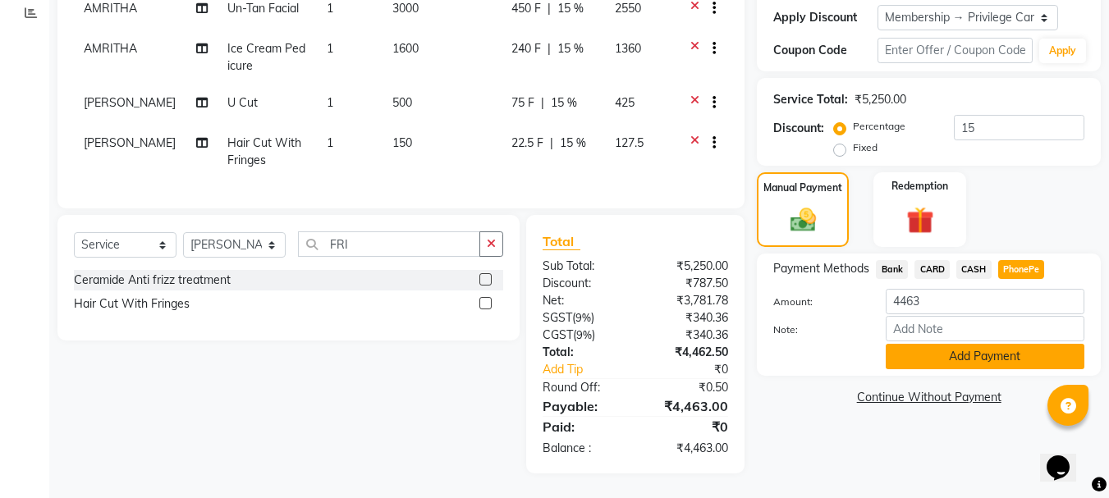
click at [991, 344] on button "Add Payment" at bounding box center [985, 356] width 199 height 25
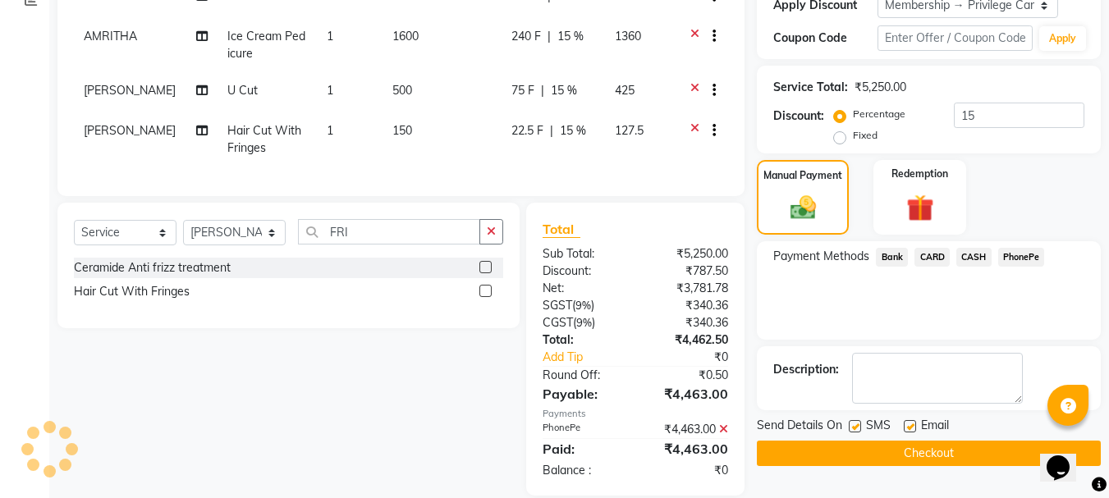
scroll to position [385, 0]
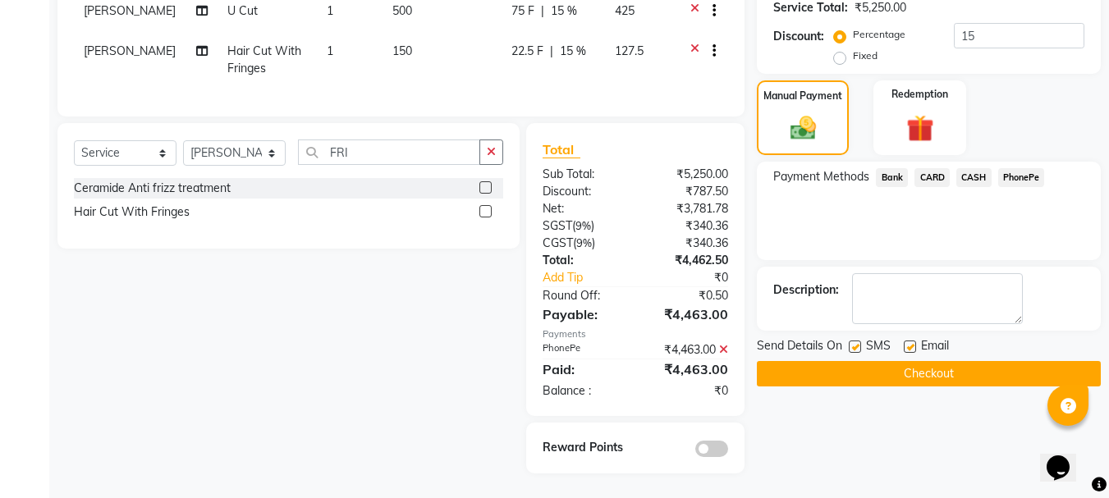
click at [927, 361] on button "Checkout" at bounding box center [929, 373] width 344 height 25
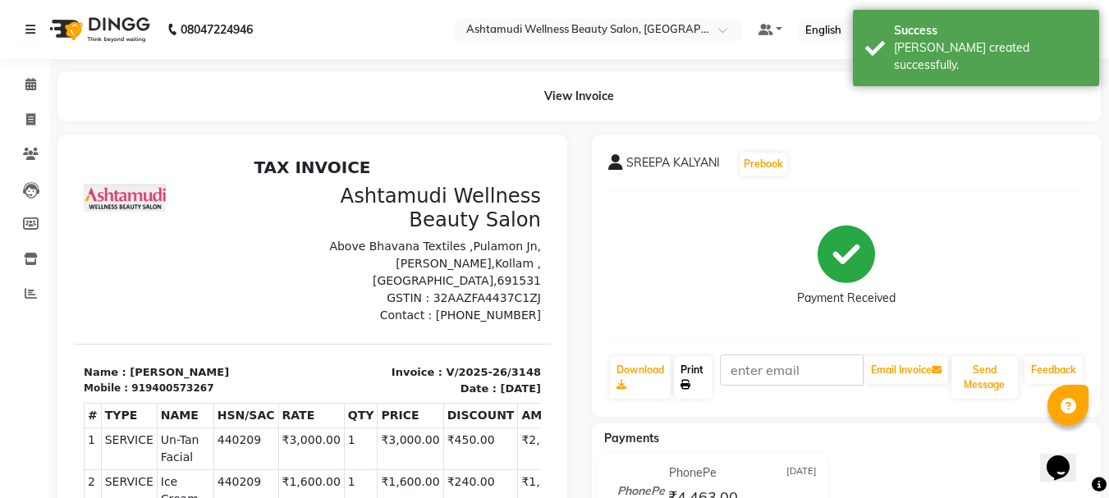
click at [695, 375] on link "Print" at bounding box center [693, 377] width 38 height 43
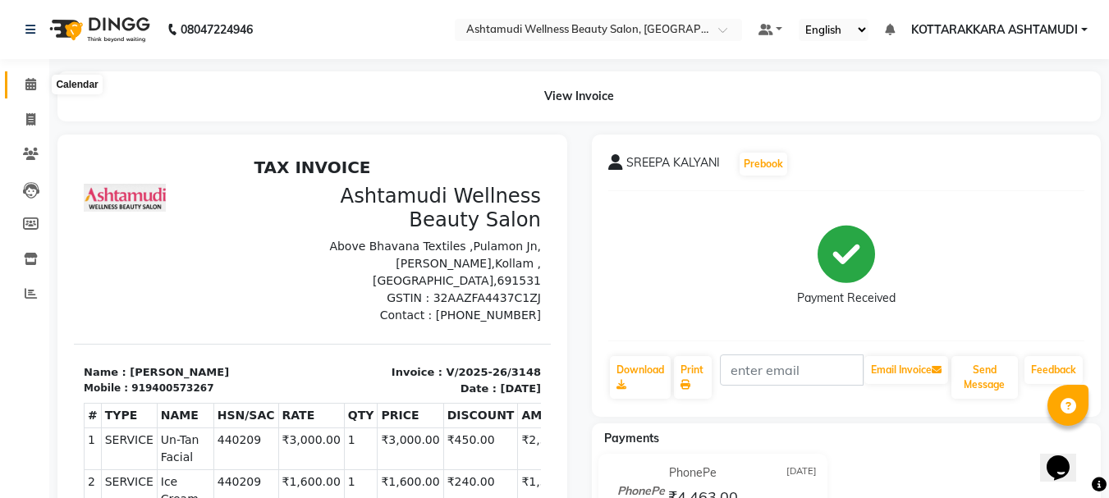
click at [28, 85] on icon at bounding box center [30, 84] width 11 height 12
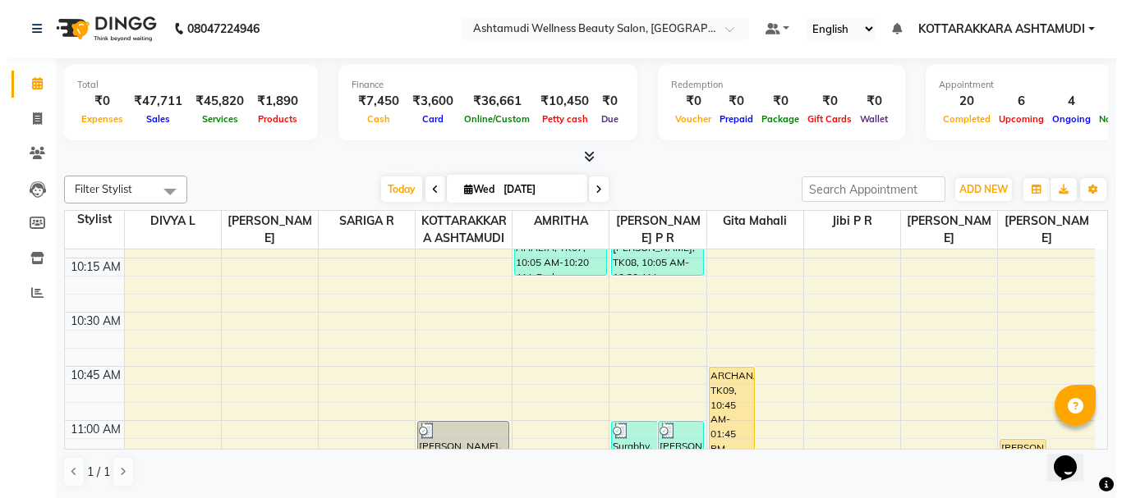
scroll to position [657, 0]
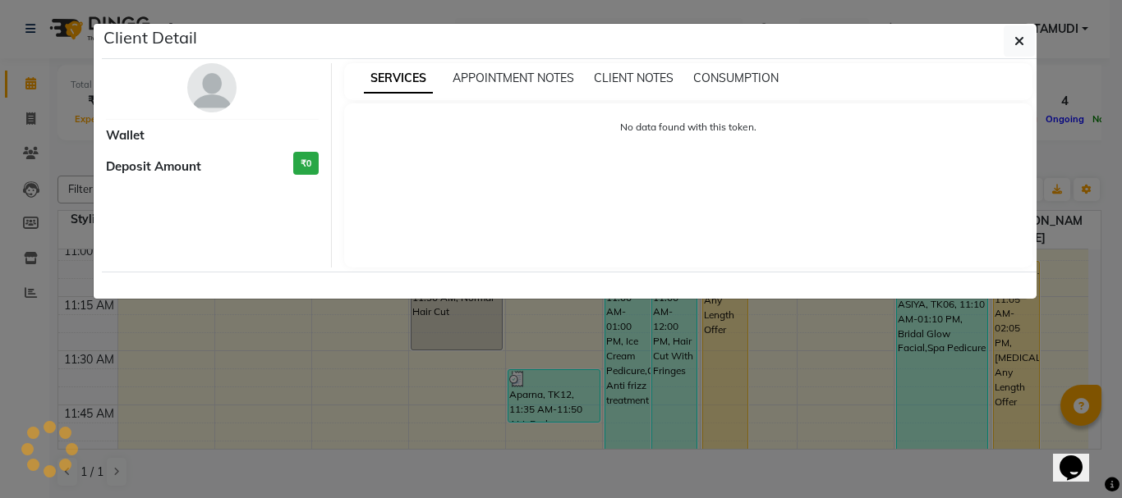
select select "1"
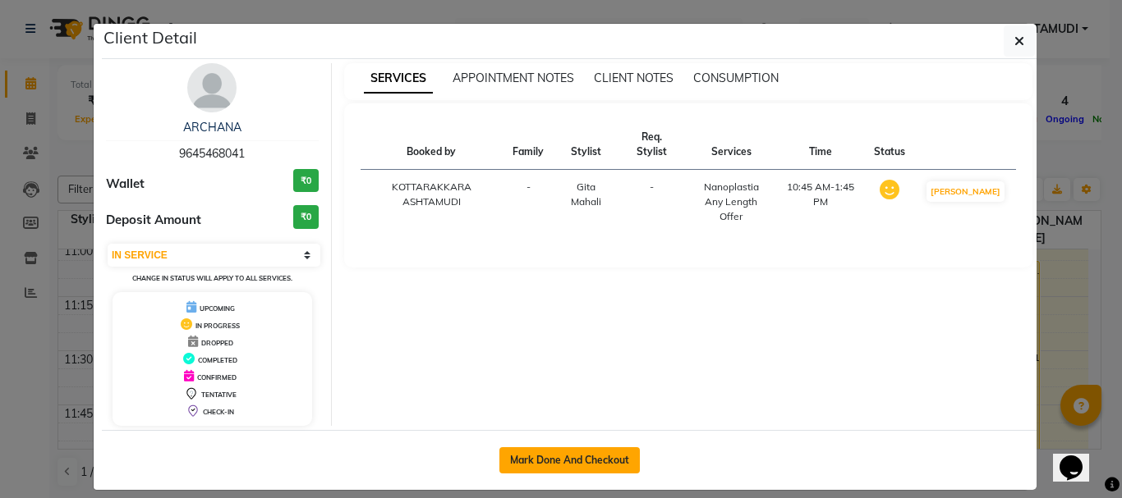
click at [613, 456] on button "Mark Done And Checkout" at bounding box center [569, 460] width 140 height 26
select select "service"
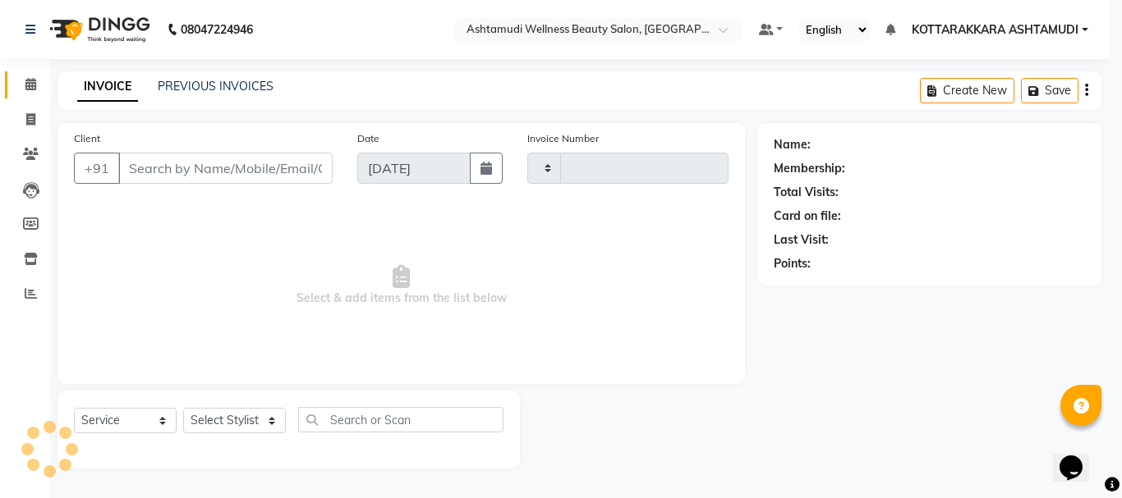
type input "3149"
select select "4664"
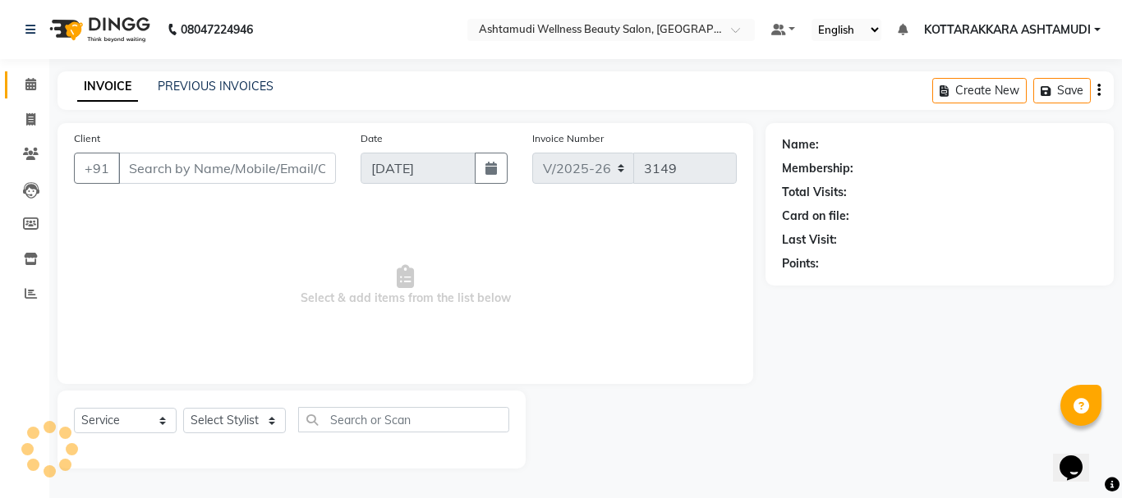
type input "9645468041"
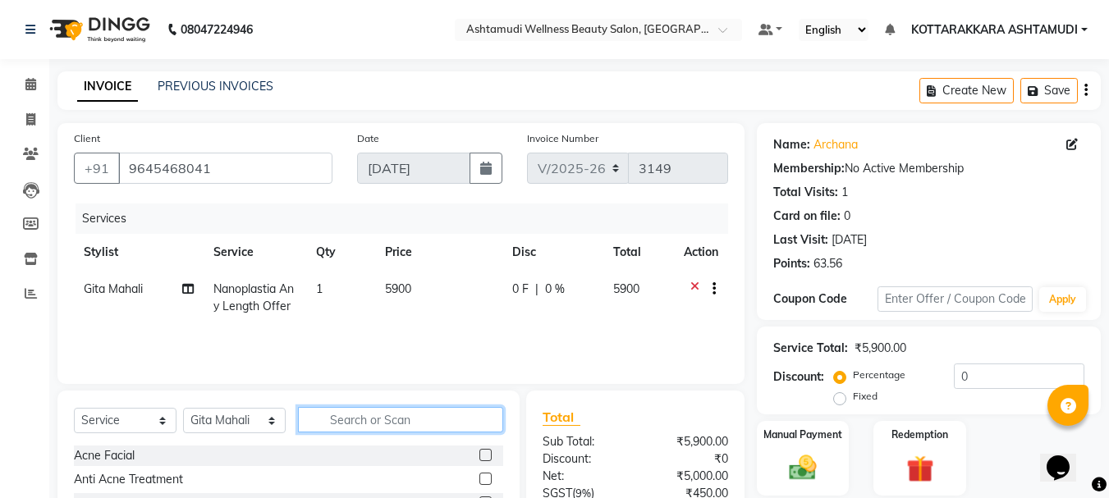
click at [394, 415] on input "text" at bounding box center [400, 419] width 205 height 25
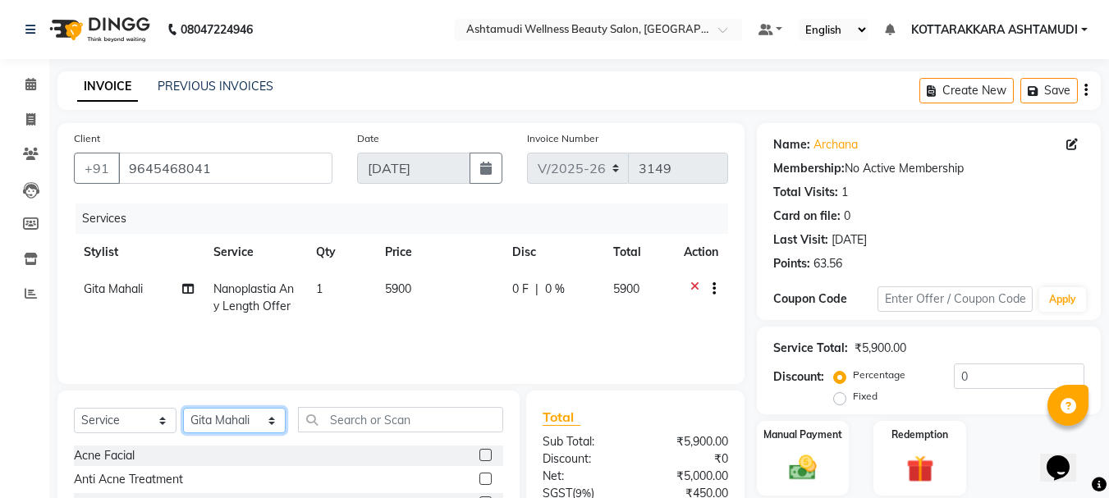
click at [200, 426] on select "Select Stylist AMRITHA DIVYA L Gita Mahali Jibi P R [PERSON_NAME] ASHTAMUDI [PE…" at bounding box center [234, 420] width 103 height 25
select select "49590"
click at [183, 408] on select "Select Stylist AMRITHA DIVYA L Gita Mahali Jibi P R [PERSON_NAME] ASHTAMUDI [PE…" at bounding box center [234, 420] width 103 height 25
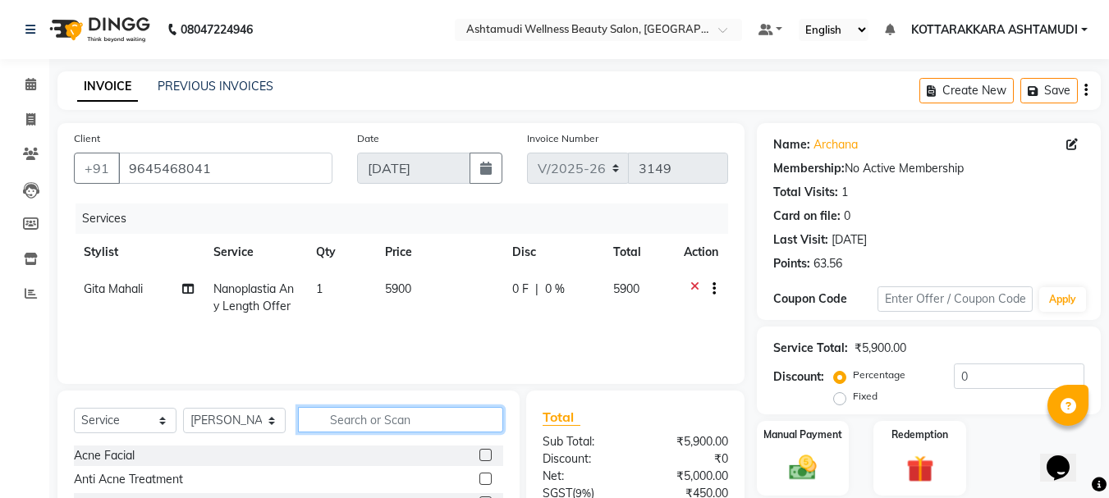
click at [362, 423] on input "text" at bounding box center [400, 419] width 205 height 25
type input "EB"
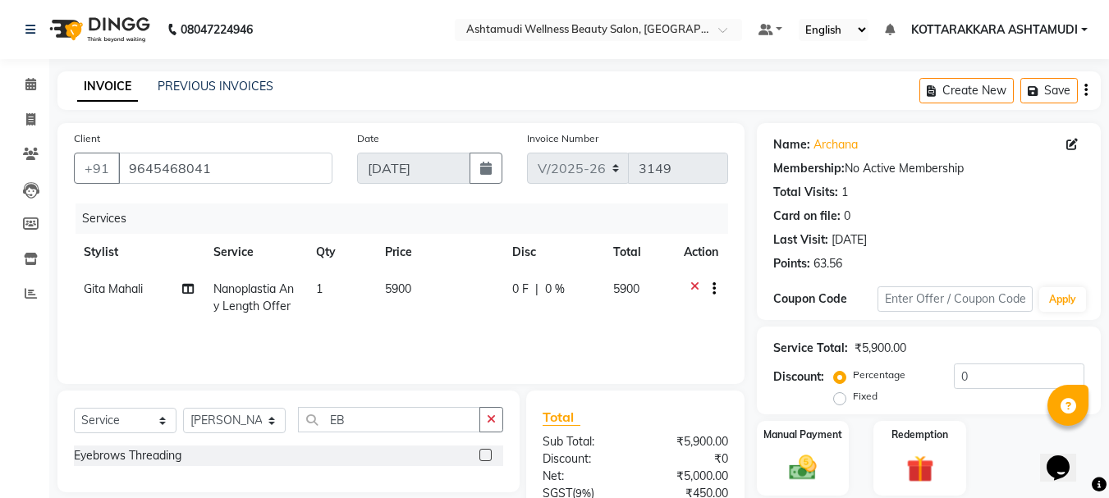
click at [488, 452] on label at bounding box center [486, 455] width 12 height 12
click at [488, 452] on input "checkbox" at bounding box center [485, 456] width 11 height 11
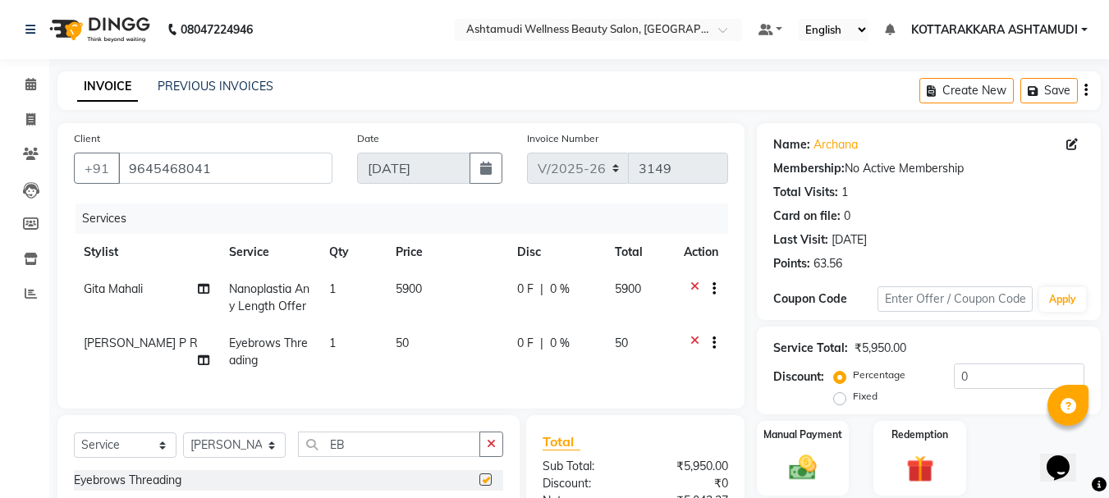
checkbox input "false"
click at [395, 457] on input "EB" at bounding box center [389, 444] width 182 height 25
type input "E"
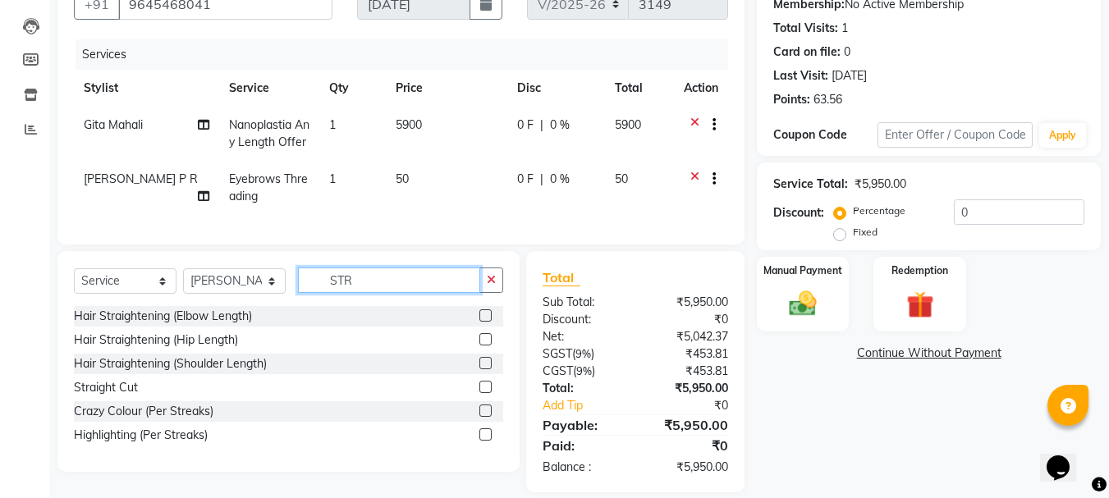
type input "STR"
click at [489, 393] on label at bounding box center [486, 387] width 12 height 12
click at [489, 393] on input "checkbox" at bounding box center [485, 388] width 11 height 11
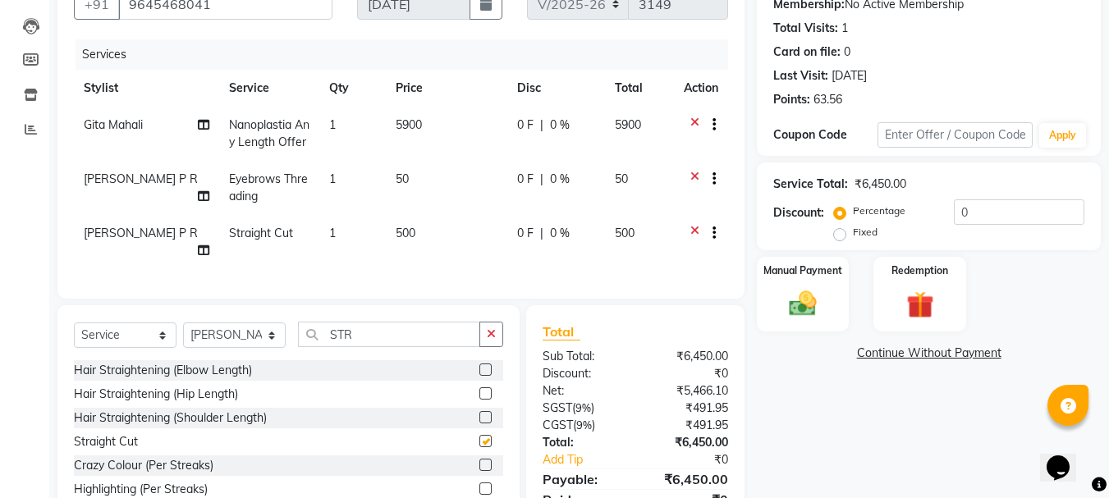
checkbox input "false"
click at [138, 348] on select "Select Service Product Membership Package Voucher Prepaid Gift Card" at bounding box center [125, 335] width 103 height 25
select select "product"
click at [74, 348] on select "Select Service Product Membership Package Voucher Prepaid Gift Card" at bounding box center [125, 335] width 103 height 25
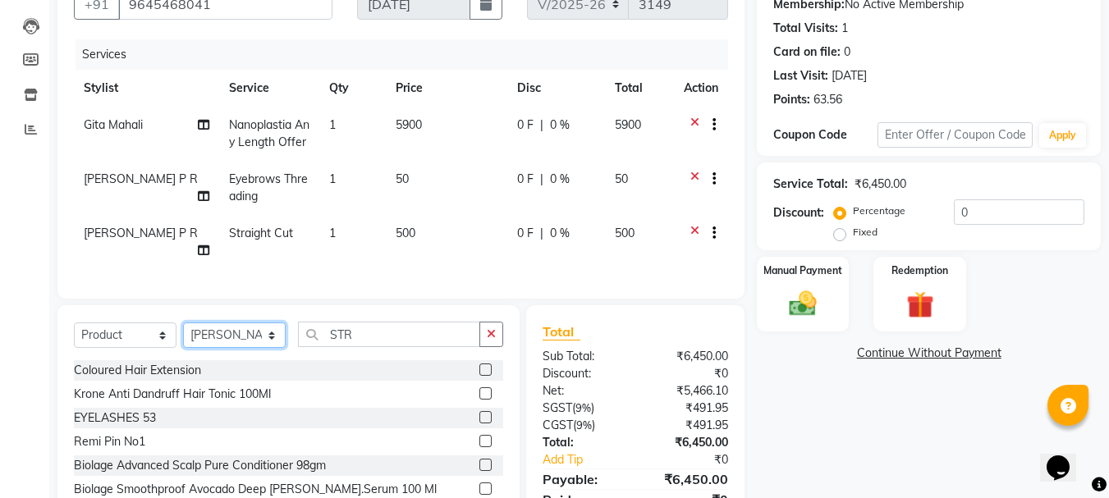
click at [240, 348] on select "Select Stylist AMRITHA DIVYA L Gita Mahali Jibi P R [PERSON_NAME] ASHTAMUDI [PE…" at bounding box center [234, 335] width 103 height 25
select select "65260"
click at [183, 348] on select "Select Stylist AMRITHA DIVYA L Gita Mahali Jibi P R [PERSON_NAME] ASHTAMUDI [PE…" at bounding box center [234, 335] width 103 height 25
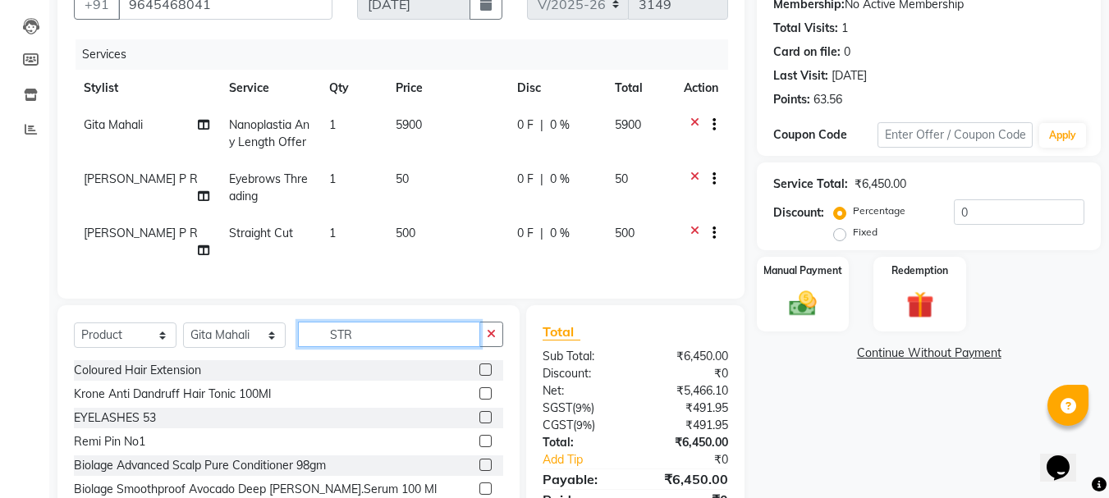
click at [424, 347] on input "STR" at bounding box center [389, 334] width 182 height 25
type input "S"
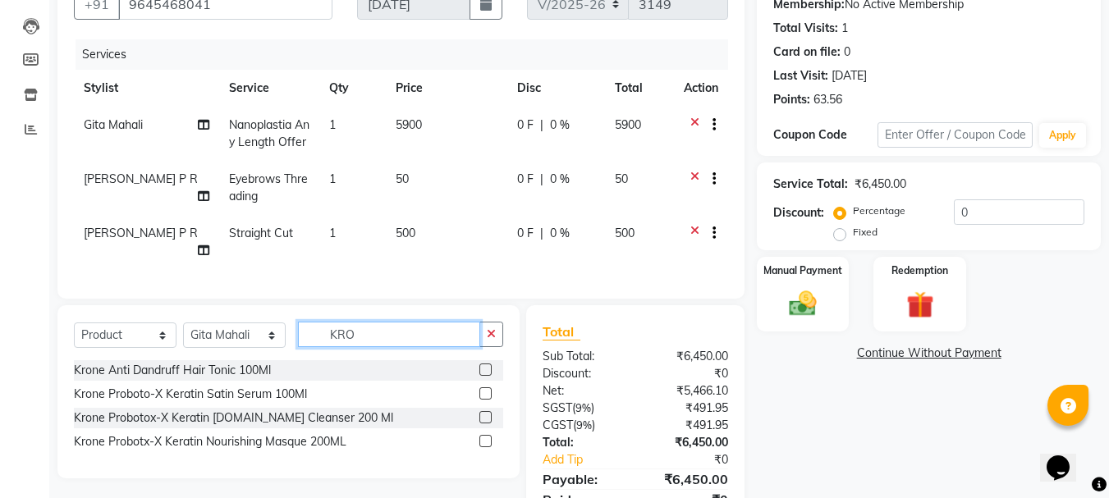
scroll to position [246, 0]
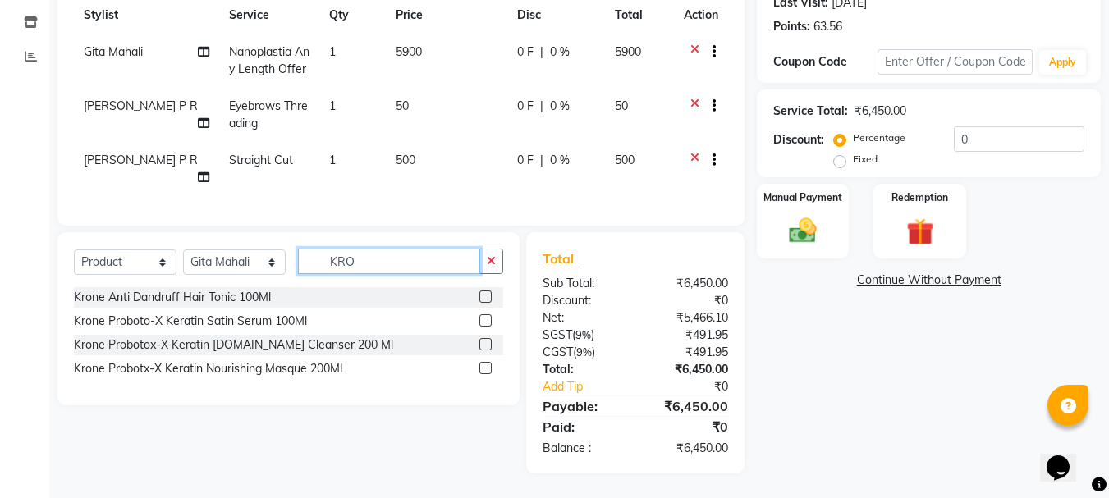
type input "KRO"
click at [486, 351] on label at bounding box center [486, 344] width 12 height 12
click at [486, 351] on input "checkbox" at bounding box center [485, 345] width 11 height 11
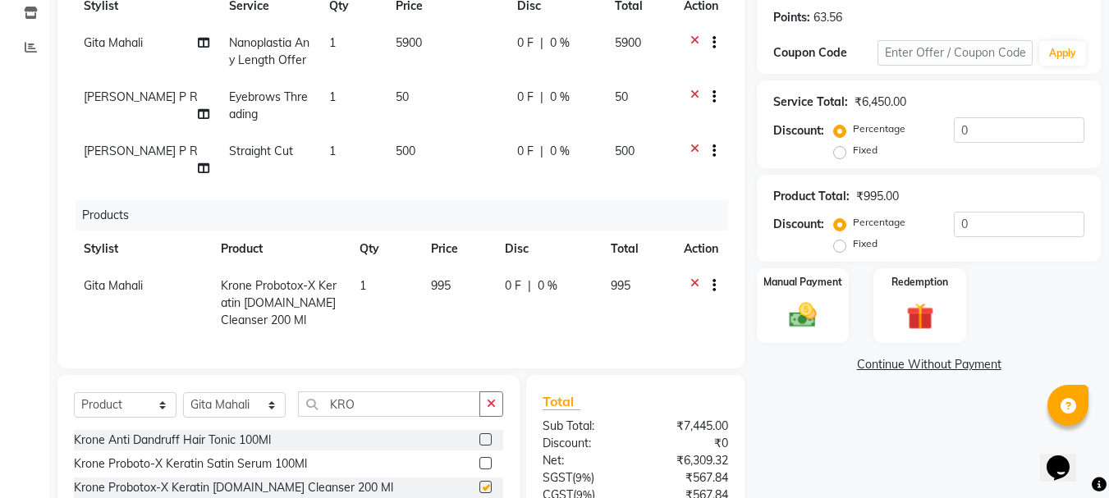
checkbox input "false"
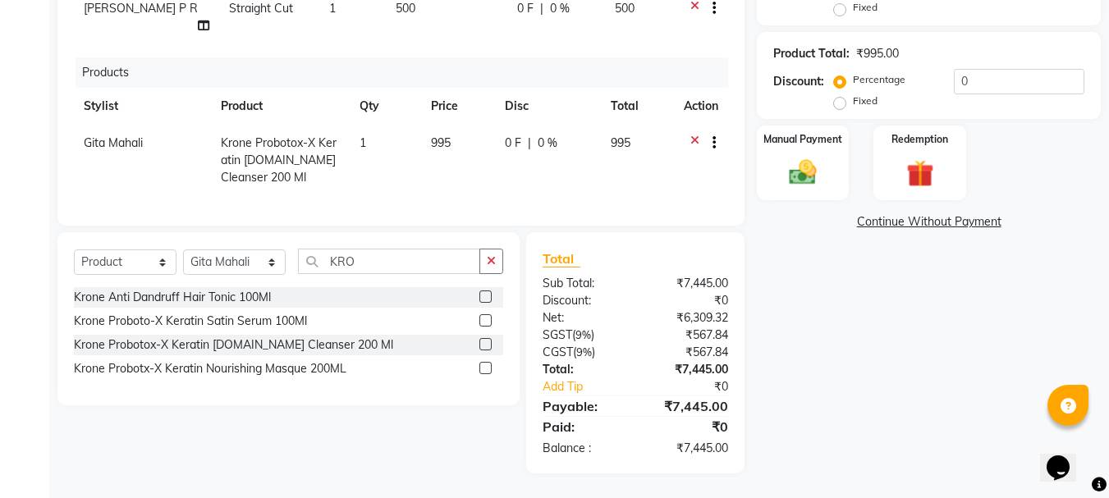
click at [488, 370] on label at bounding box center [486, 368] width 12 height 12
click at [488, 370] on input "checkbox" at bounding box center [485, 369] width 11 height 11
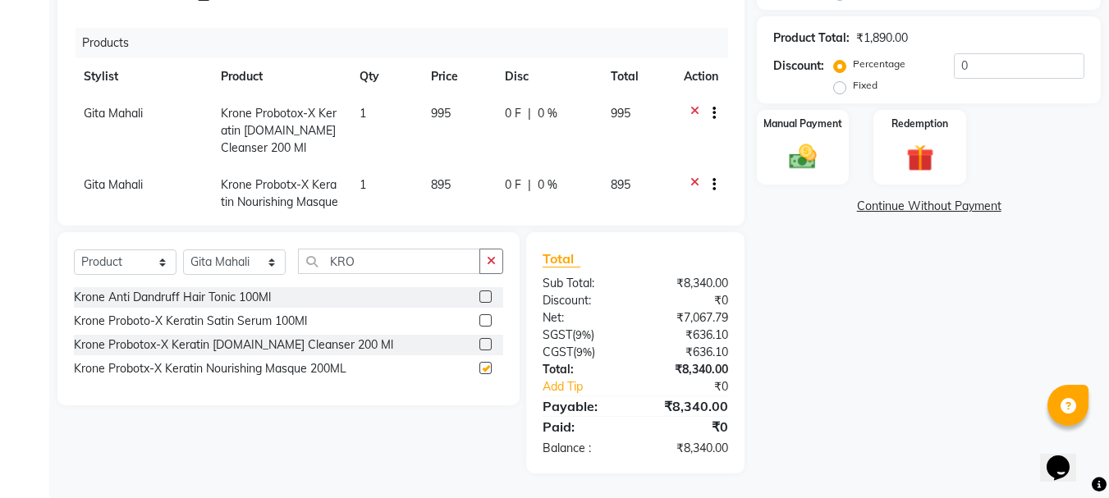
checkbox input "false"
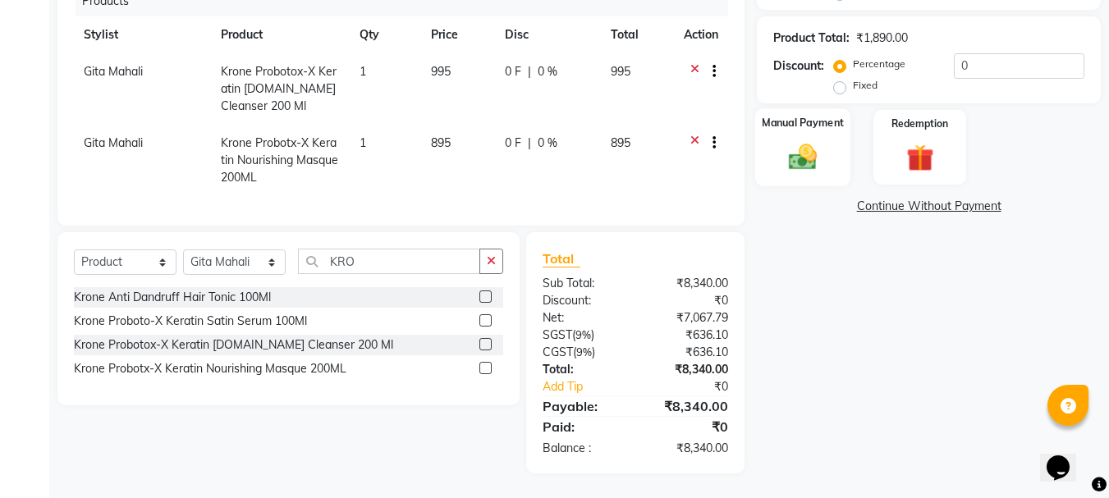
click at [805, 174] on div "Manual Payment" at bounding box center [803, 147] width 96 height 78
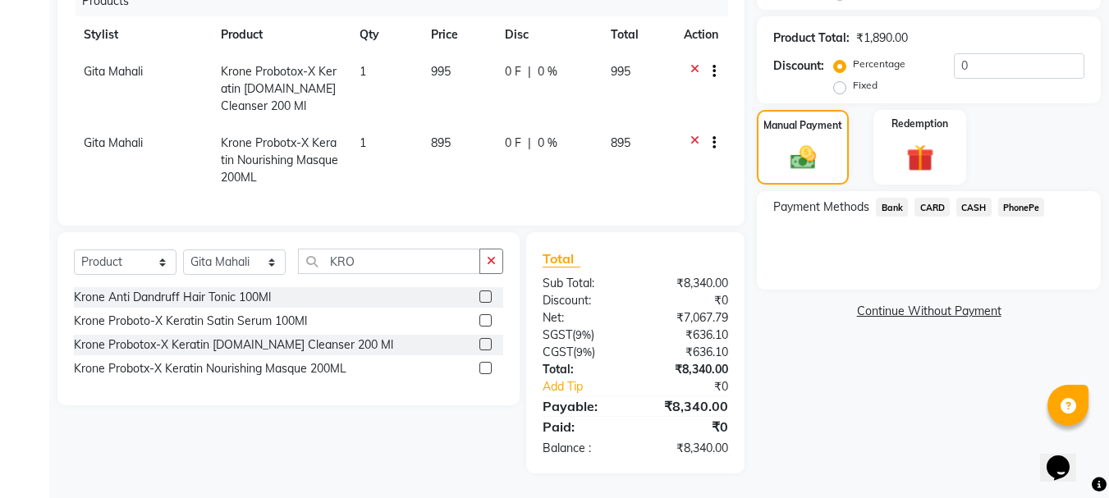
click at [941, 213] on span "CARD" at bounding box center [932, 207] width 35 height 19
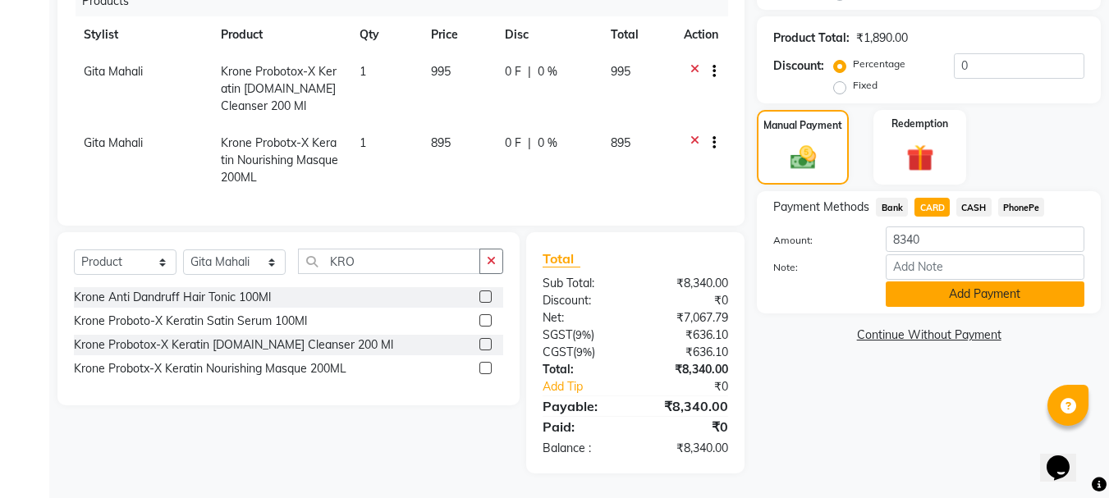
click at [937, 290] on button "Add Payment" at bounding box center [985, 294] width 199 height 25
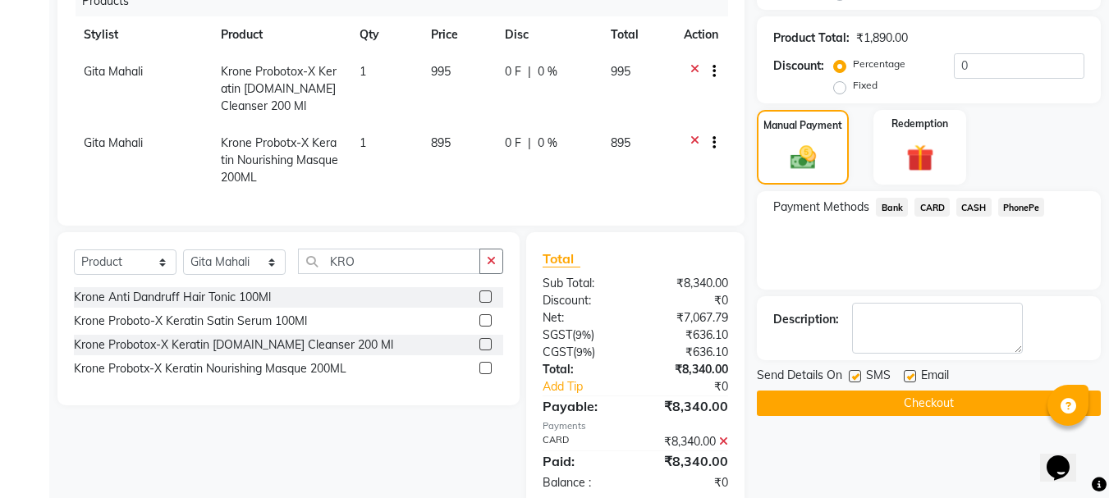
scroll to position [439, 0]
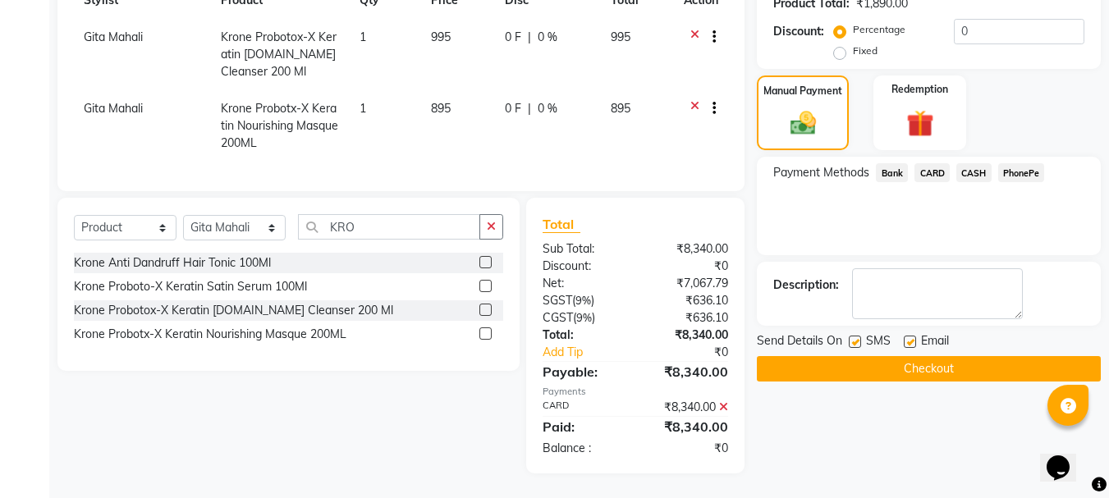
click at [929, 369] on button "Checkout" at bounding box center [929, 368] width 344 height 25
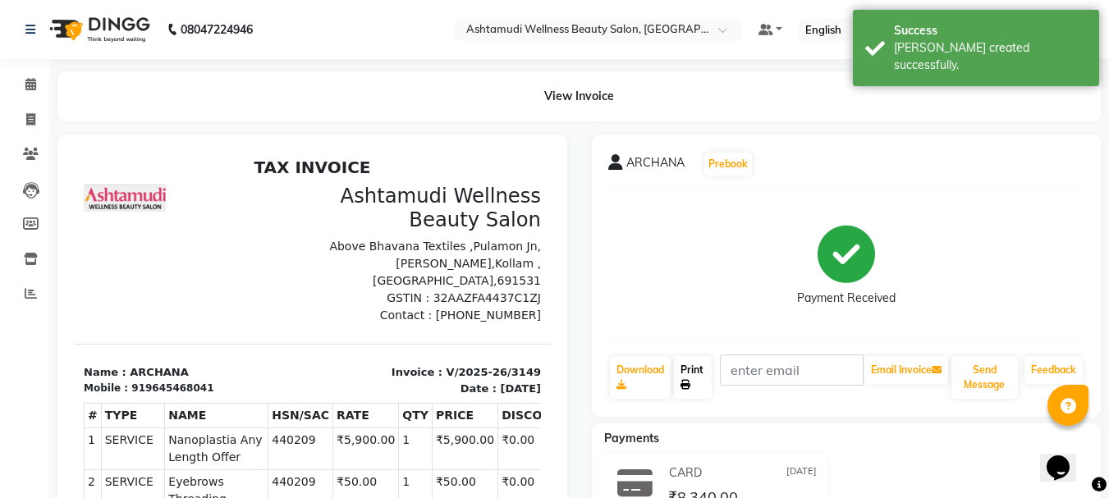
click at [705, 375] on link "Print" at bounding box center [693, 377] width 38 height 43
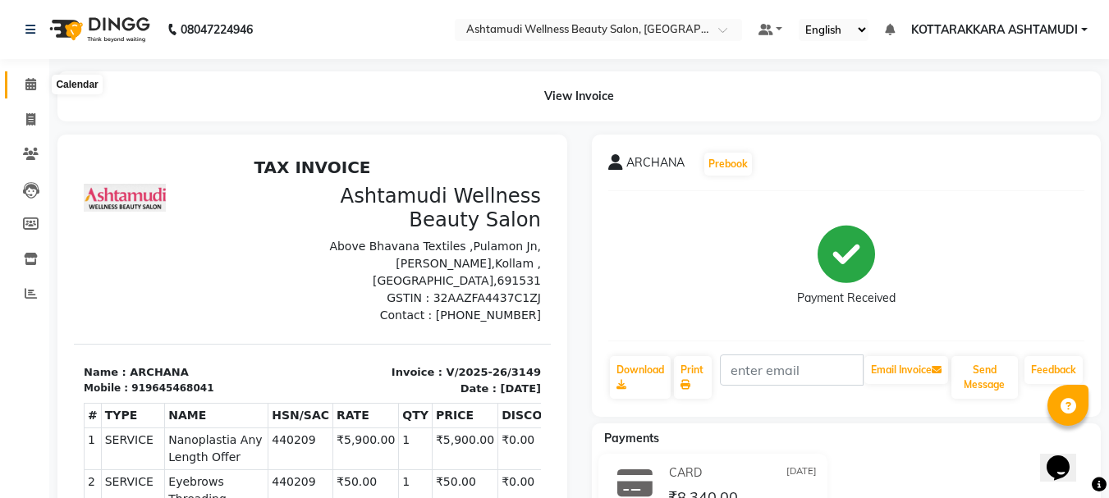
click at [34, 83] on icon at bounding box center [30, 84] width 11 height 12
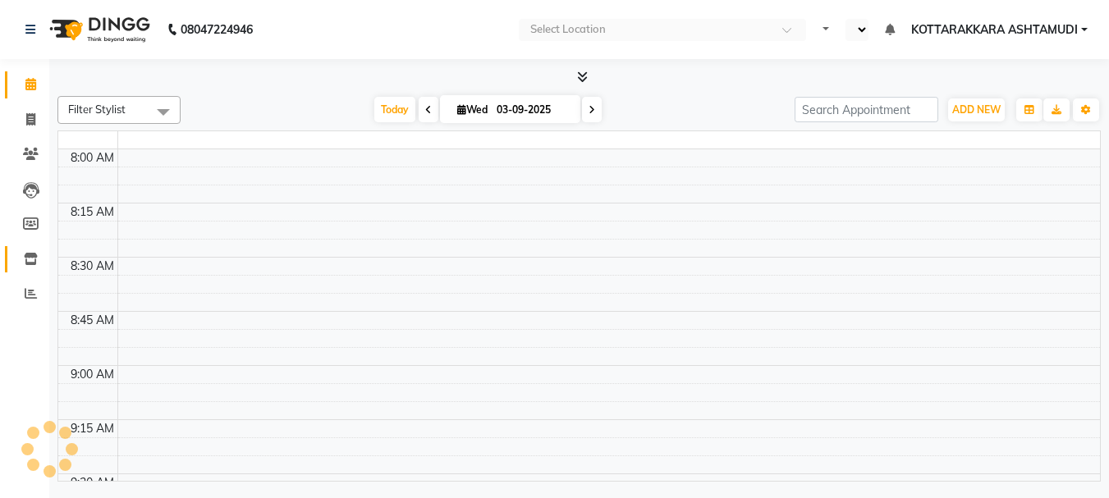
select select "en"
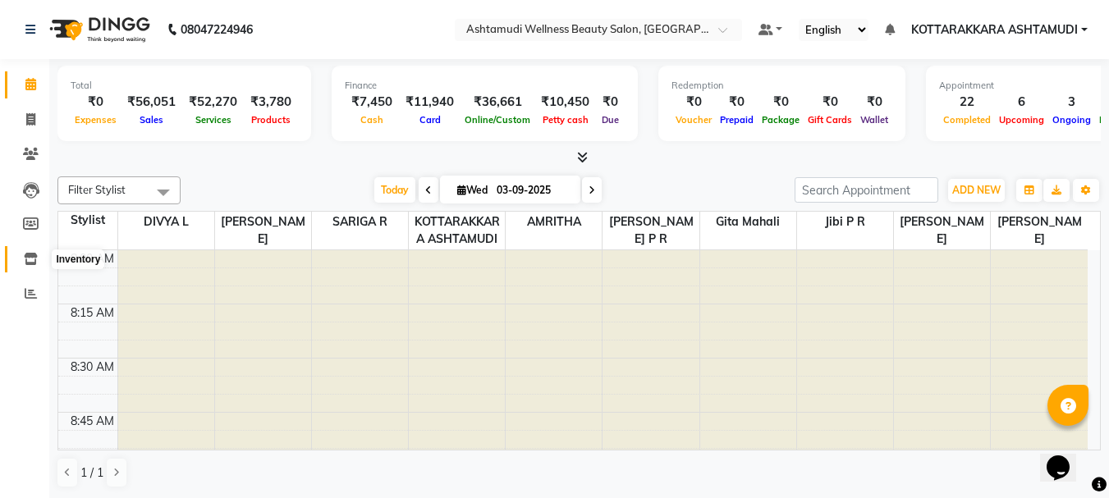
click at [34, 261] on icon at bounding box center [31, 259] width 14 height 12
select select
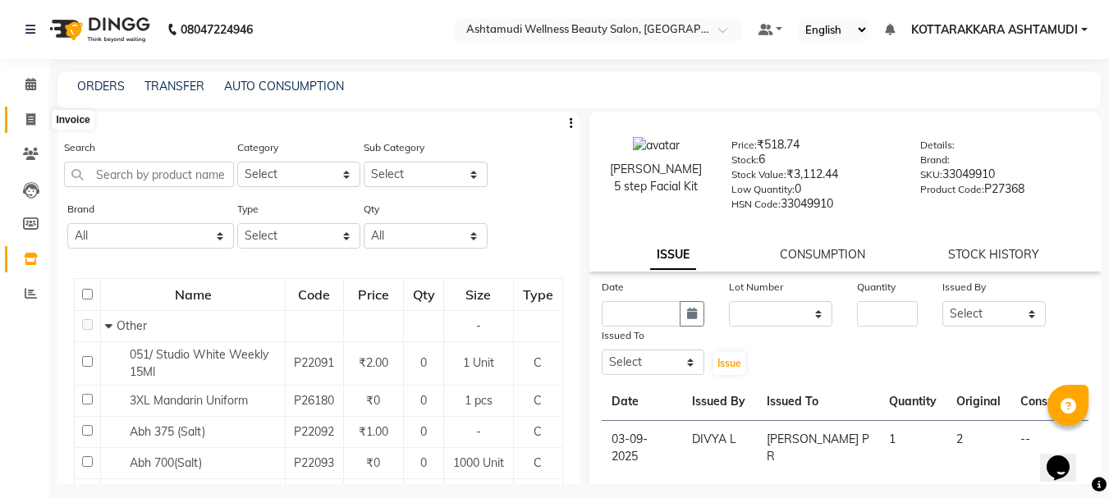
click at [22, 122] on span at bounding box center [30, 120] width 29 height 19
select select "service"
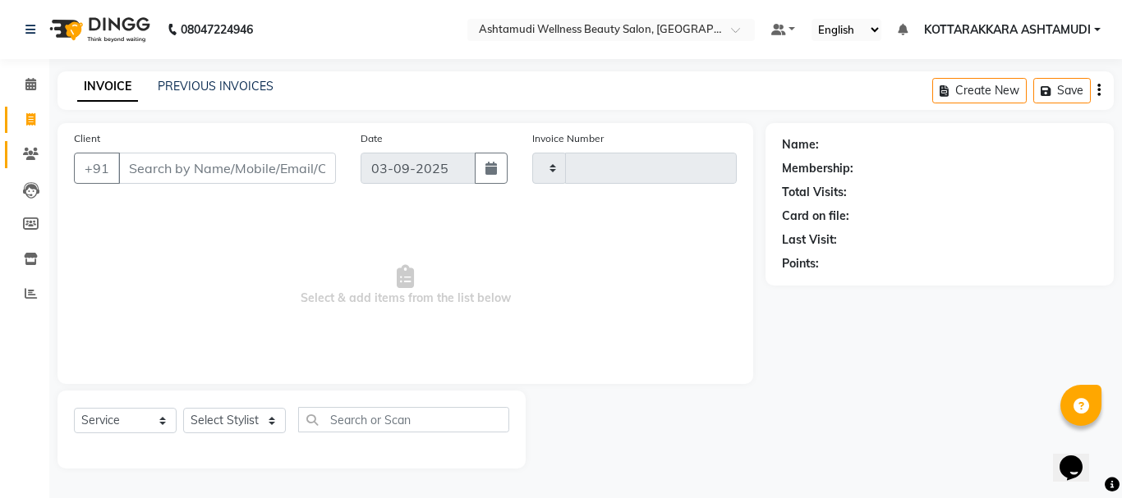
type input "3150"
select select "4664"
click at [219, 411] on select "Select Stylist AMRITHA DIVYA L Gita Mahali Jibi P R [PERSON_NAME] ASHTAMUDI [PE…" at bounding box center [234, 420] width 103 height 25
select select "75883"
click at [183, 408] on select "Select Stylist AMRITHA DIVYA L Gita Mahali Jibi P R [PERSON_NAME] ASHTAMUDI [PE…" at bounding box center [234, 420] width 103 height 25
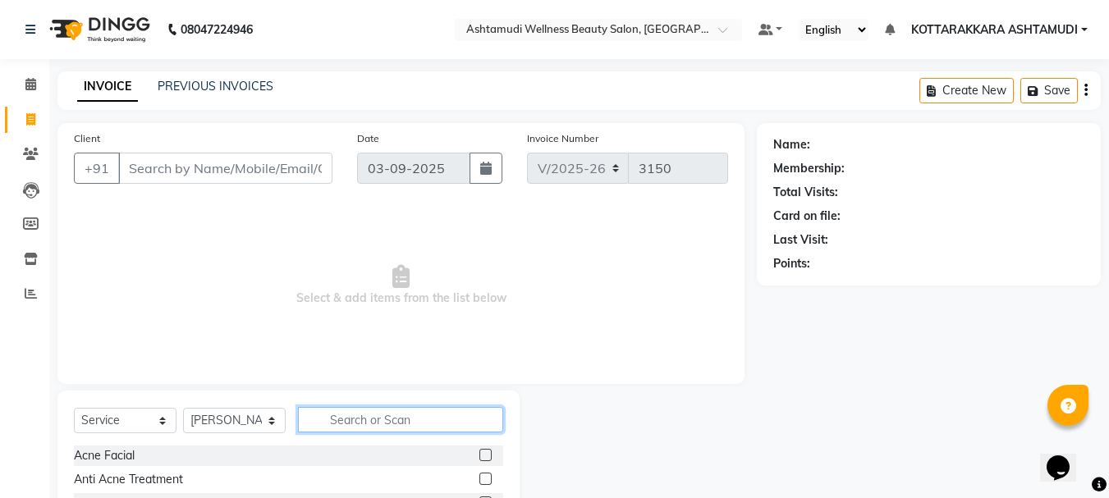
click at [374, 422] on input "text" at bounding box center [400, 419] width 205 height 25
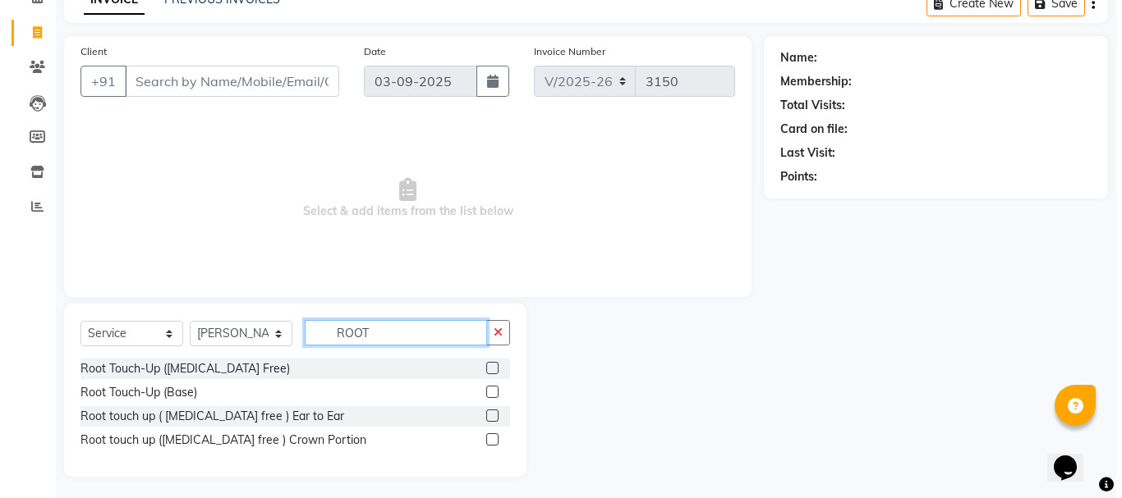
scroll to position [90, 0]
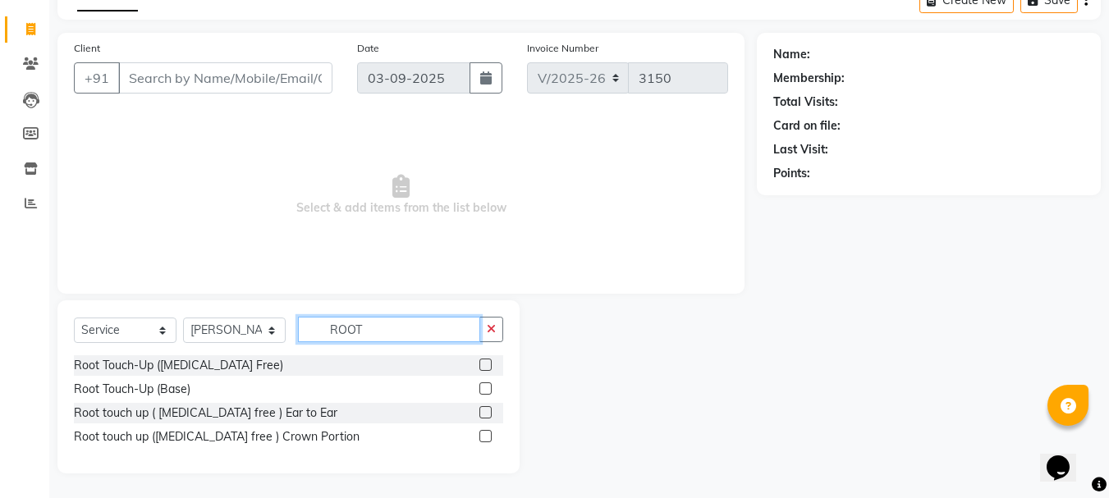
type input "ROOT"
click at [486, 364] on label at bounding box center [486, 365] width 12 height 12
click at [486, 364] on input "checkbox" at bounding box center [485, 365] width 11 height 11
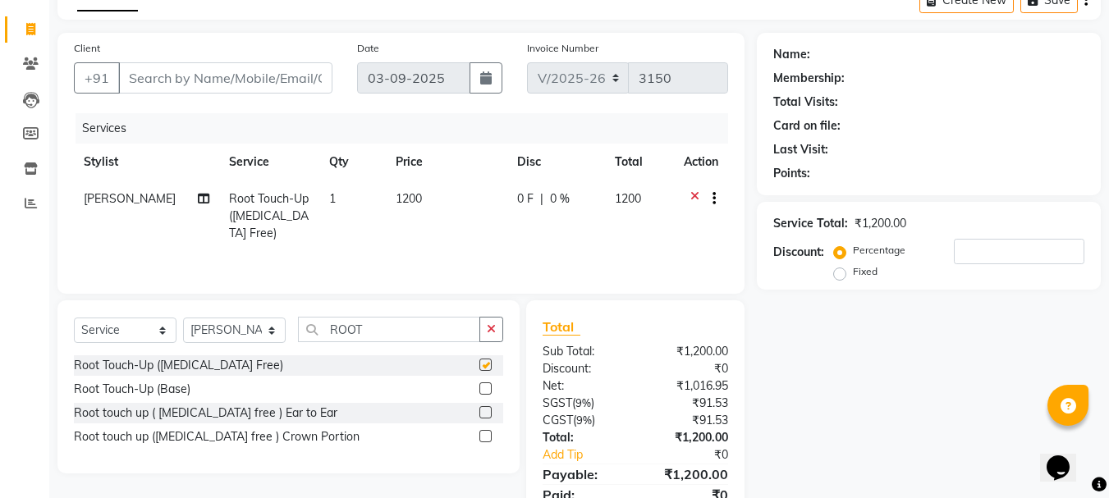
checkbox input "false"
click at [163, 83] on input "Client" at bounding box center [225, 77] width 214 height 31
type input "8"
type input "0"
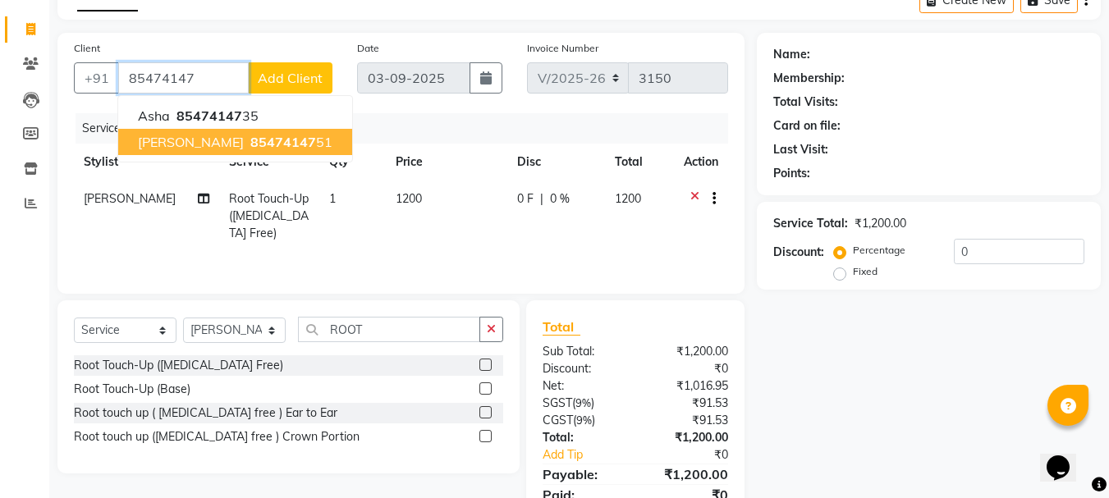
click at [250, 145] on span "85474147" at bounding box center [283, 142] width 66 height 16
type input "8547414751"
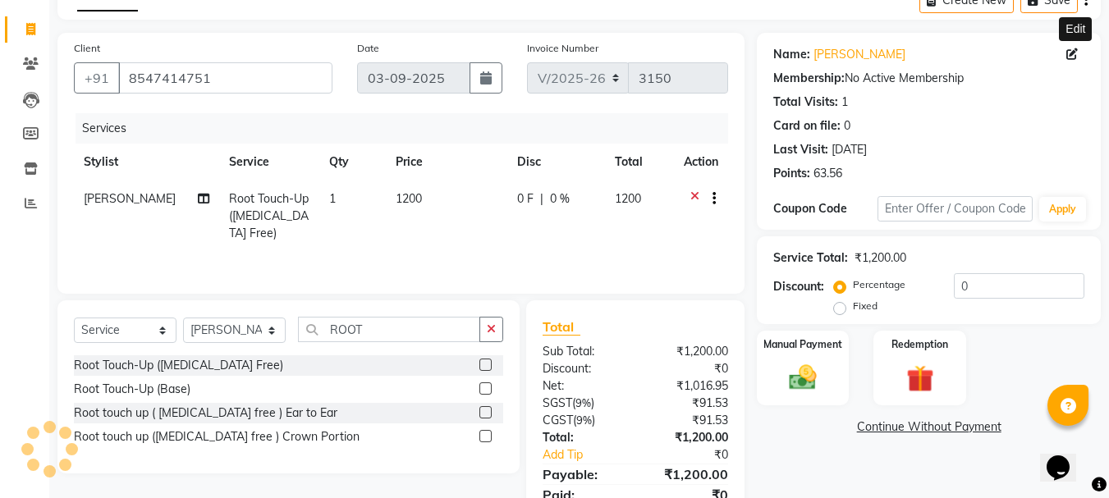
click at [1070, 55] on icon at bounding box center [1072, 53] width 11 height 11
select select "[DEMOGRAPHIC_DATA]"
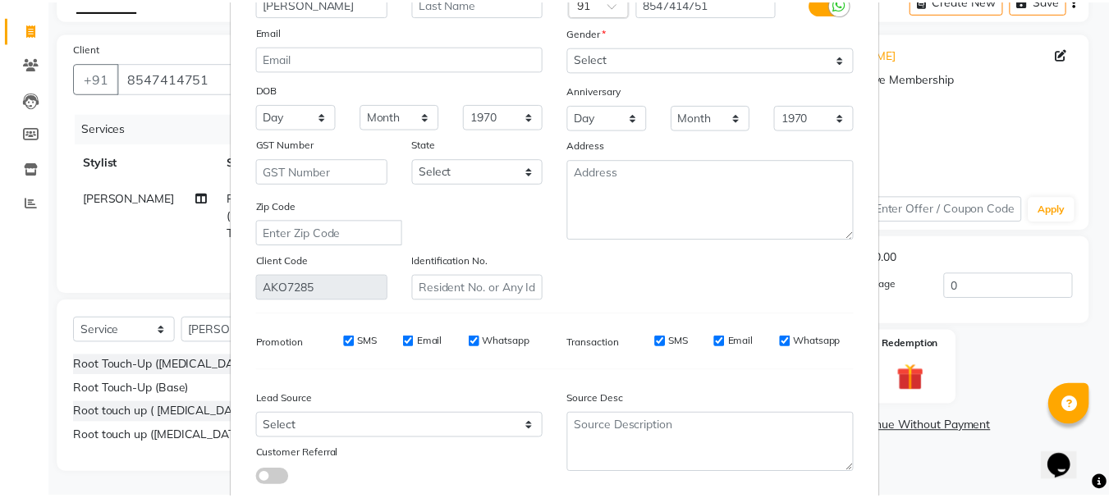
scroll to position [230, 0]
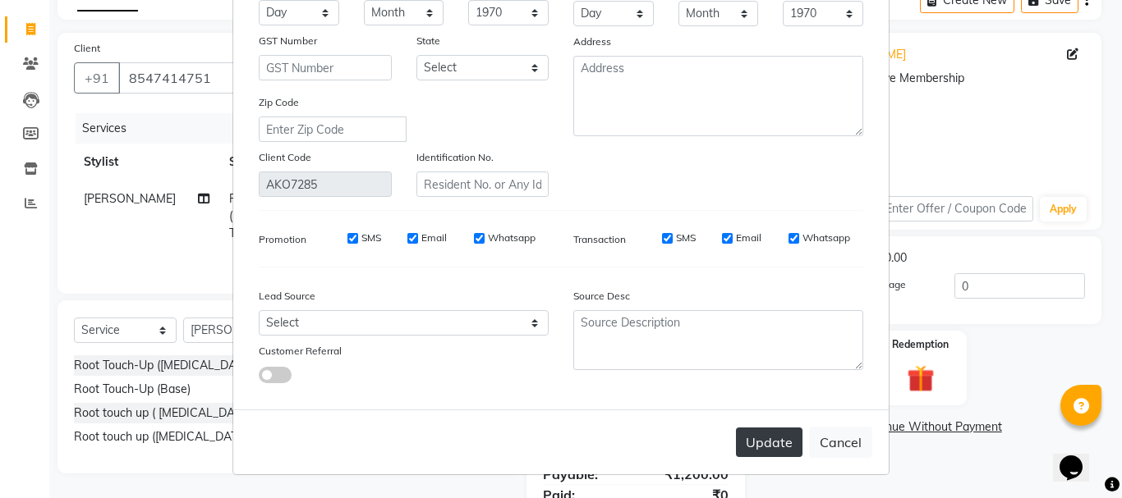
click at [771, 437] on button "Update" at bounding box center [769, 443] width 67 height 30
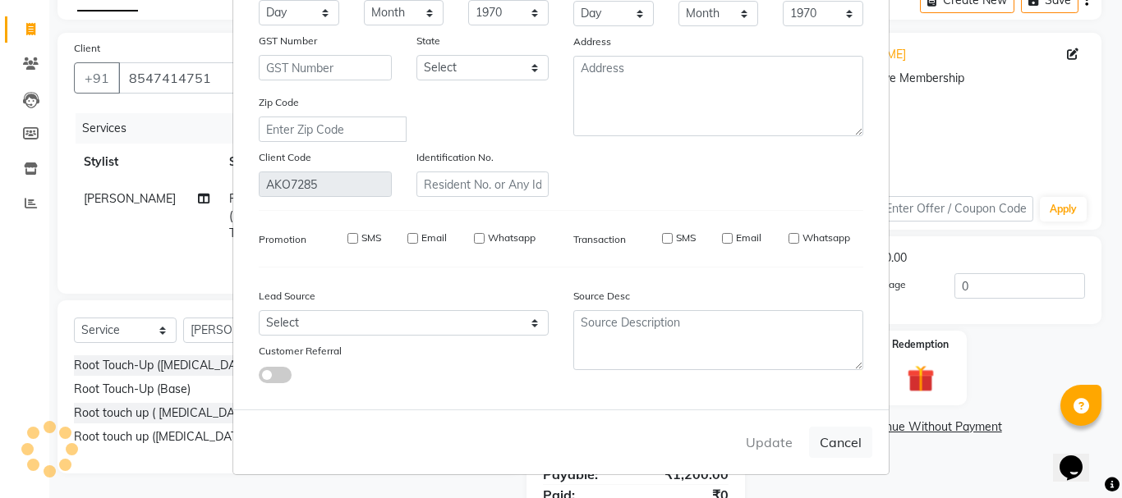
select select
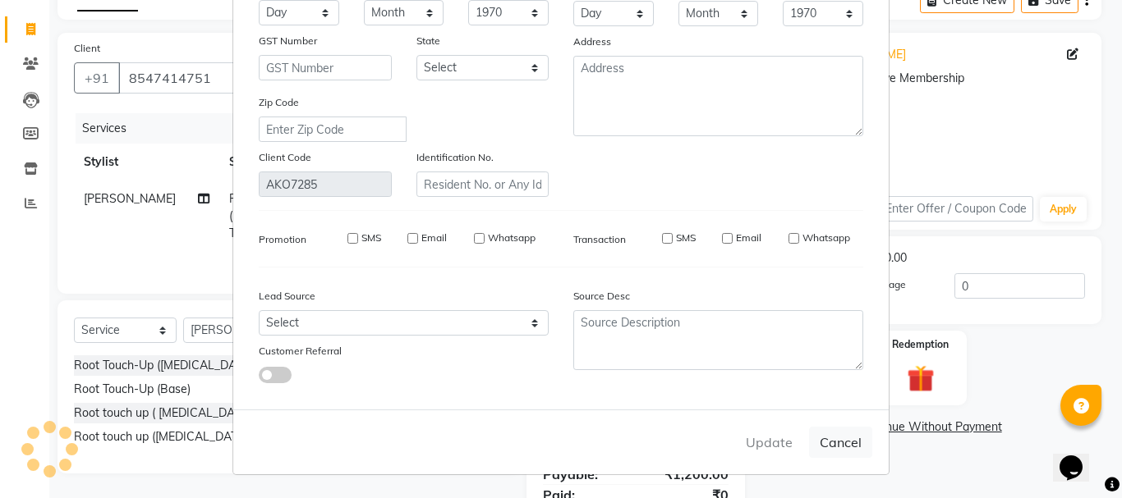
select select
checkbox input "false"
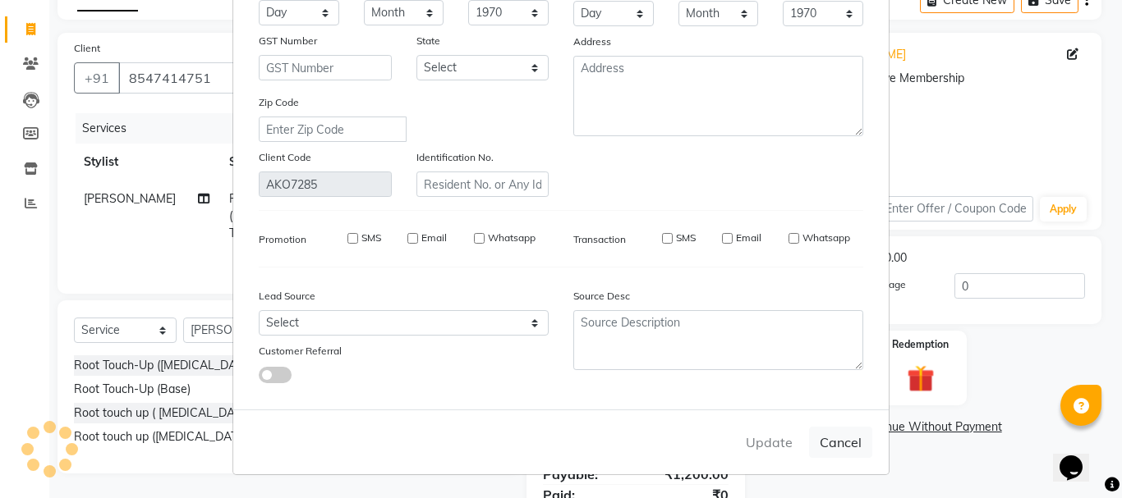
checkbox input "false"
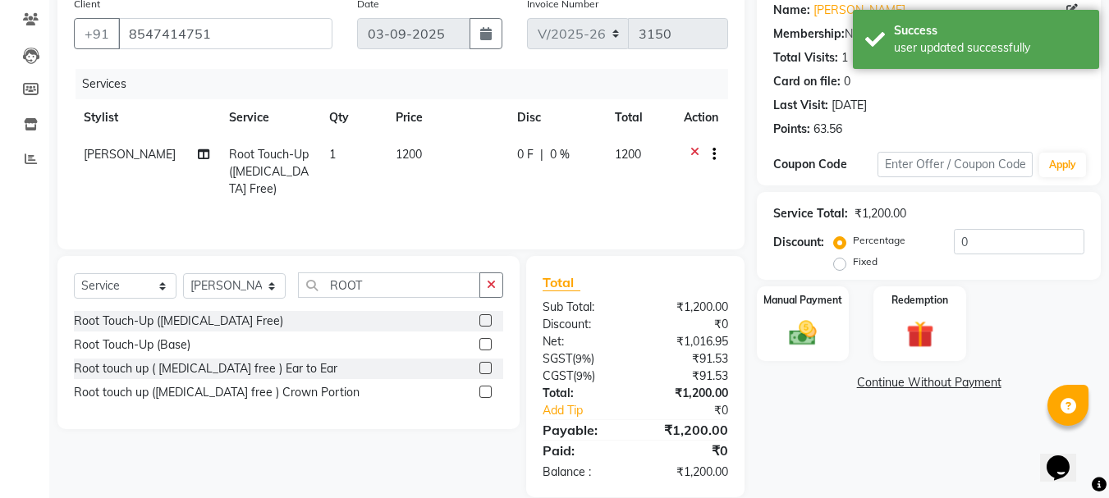
scroll to position [158, 0]
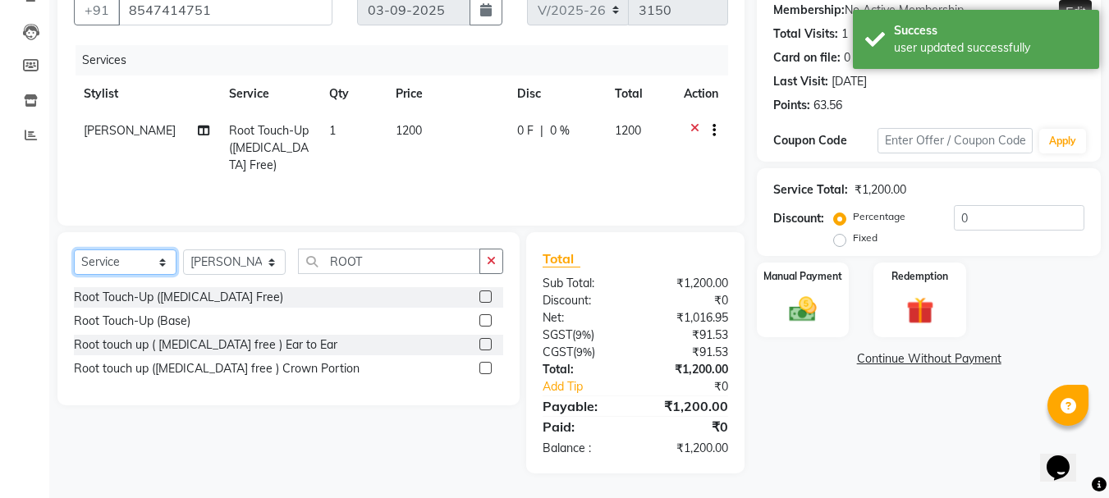
click at [142, 263] on select "Select Service Product Membership Package Voucher Prepaid Gift Card" at bounding box center [125, 262] width 103 height 25
select select "product"
click at [74, 250] on select "Select Service Product Membership Package Voucher Prepaid Gift Card" at bounding box center [125, 262] width 103 height 25
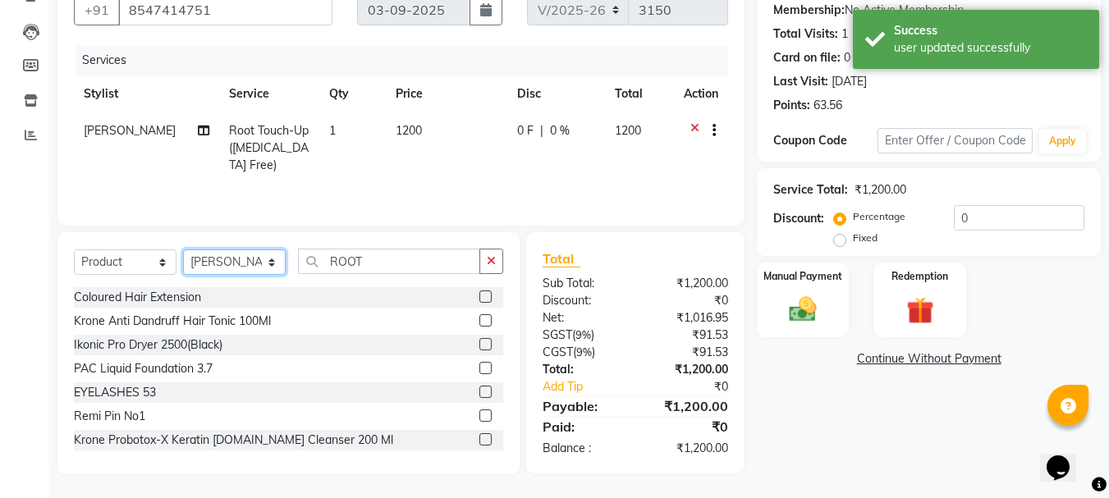
click at [259, 268] on select "Select Stylist AMRITHA DIVYA L Gita Mahali Jibi P R [PERSON_NAME] ASHTAMUDI [PE…" at bounding box center [234, 262] width 103 height 25
select select "27423"
click at [183, 250] on select "Select Stylist AMRITHA DIVYA L Gita Mahali Jibi P R [PERSON_NAME] ASHTAMUDI [PE…" at bounding box center [234, 262] width 103 height 25
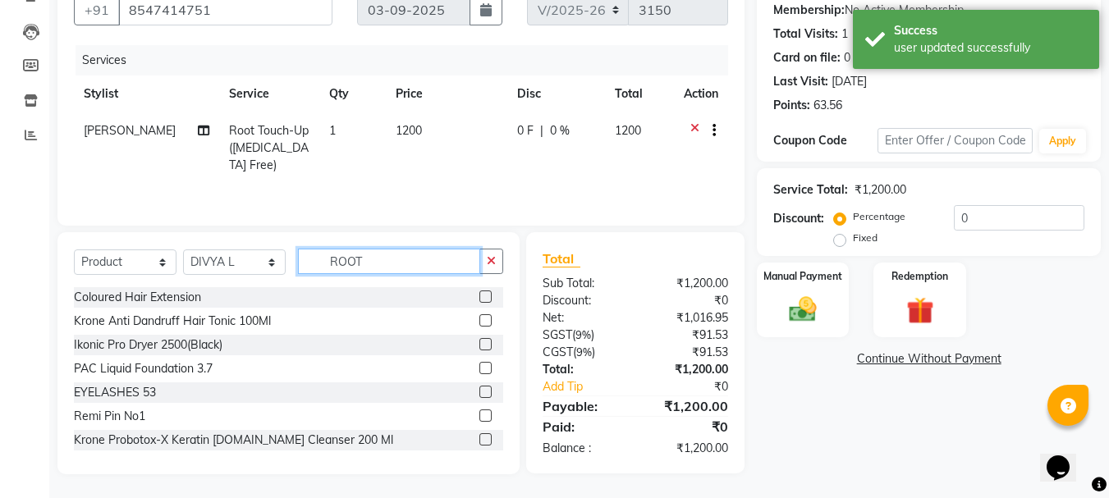
click at [395, 273] on input "ROOT" at bounding box center [389, 261] width 182 height 25
type input "R"
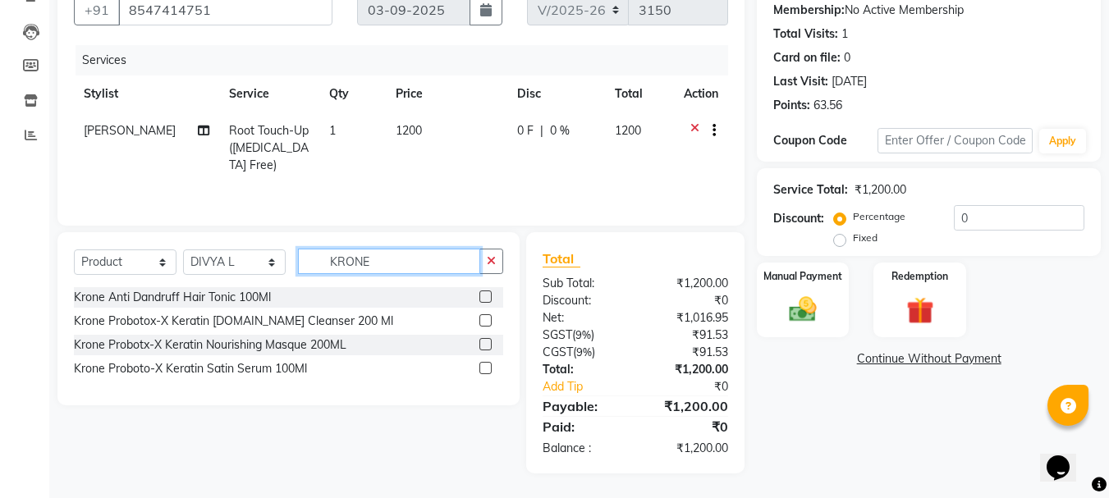
type input "KRONE"
click at [484, 299] on label at bounding box center [486, 297] width 12 height 12
click at [484, 299] on input "checkbox" at bounding box center [485, 297] width 11 height 11
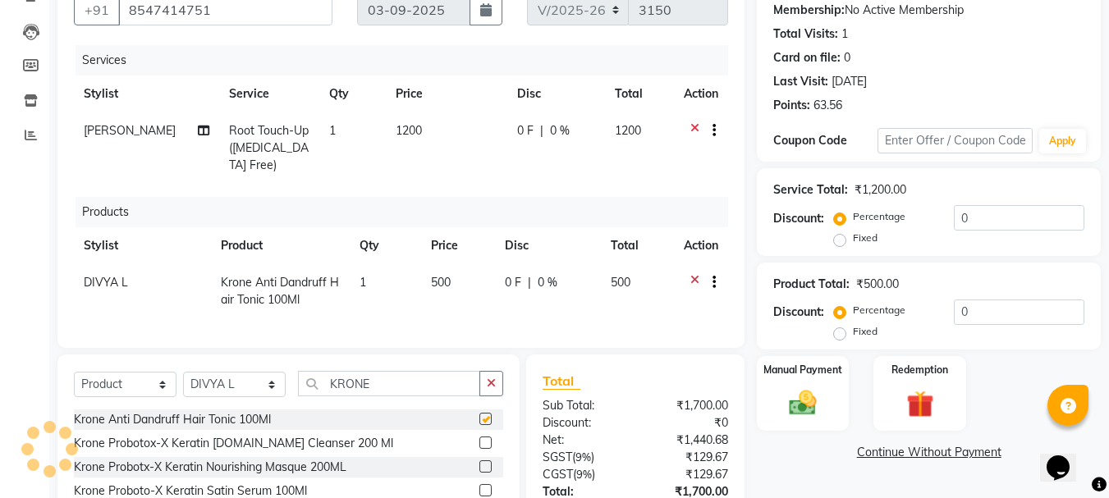
checkbox input "false"
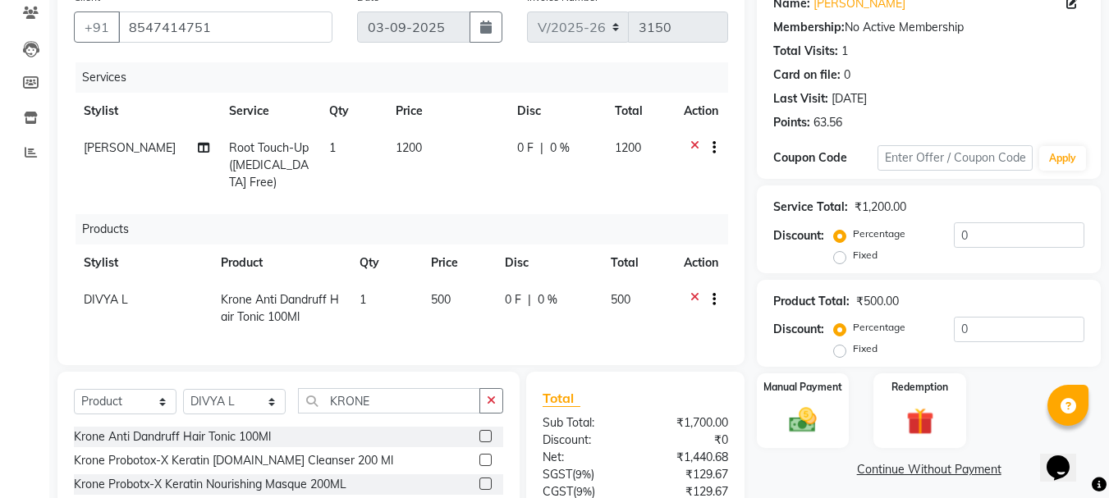
scroll to position [129, 0]
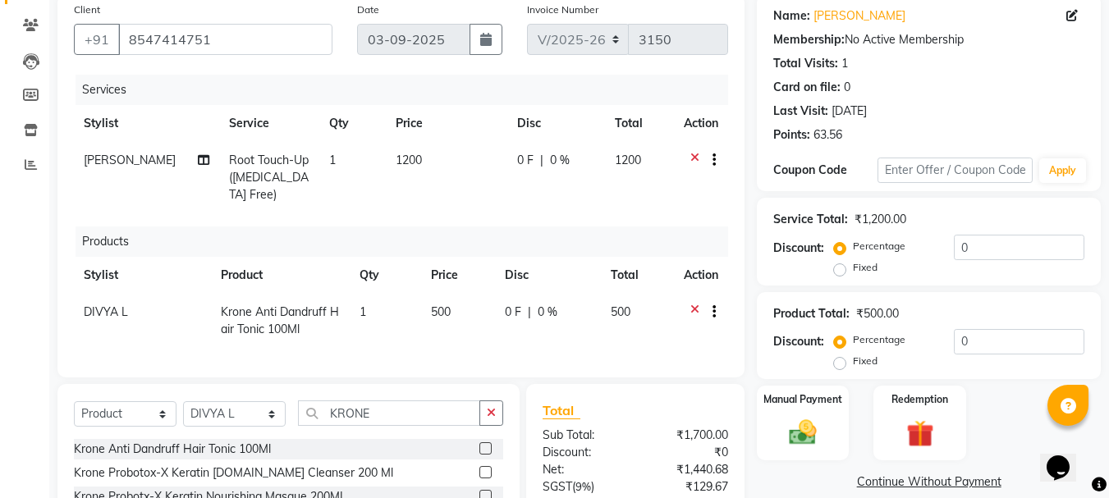
click at [554, 158] on span "0 %" at bounding box center [560, 160] width 20 height 17
select select "75883"
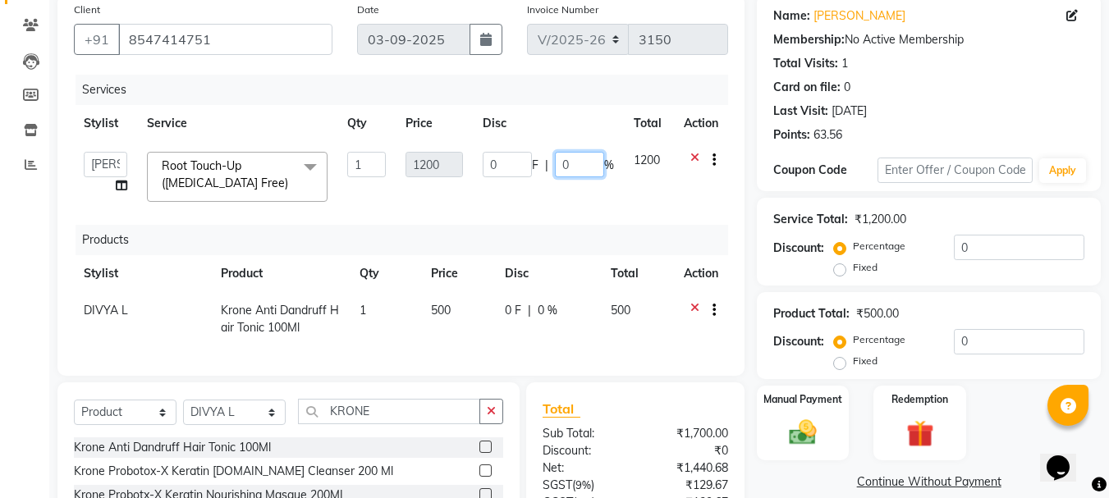
click at [575, 167] on input "0" at bounding box center [579, 164] width 49 height 25
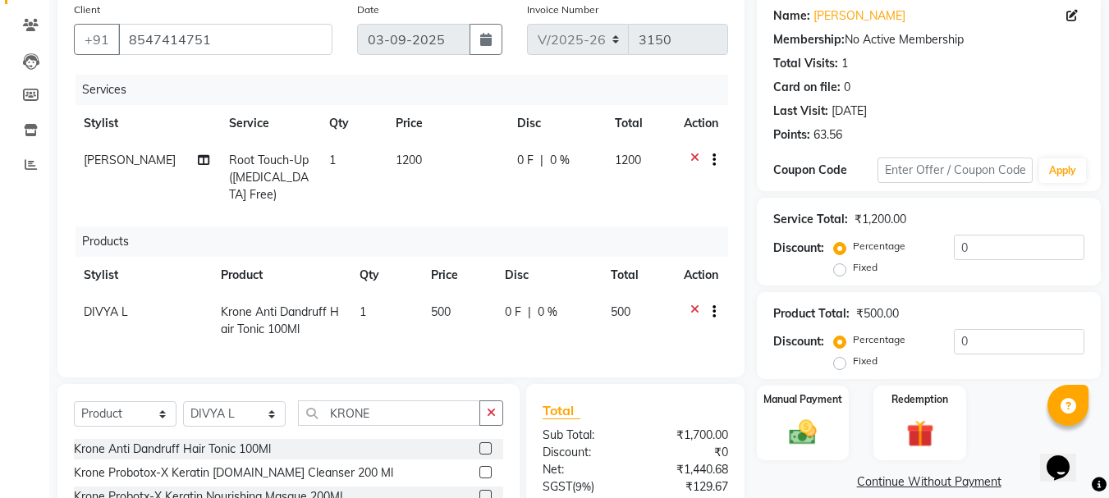
click at [525, 163] on span "0 F" at bounding box center [525, 160] width 16 height 17
select select "75883"
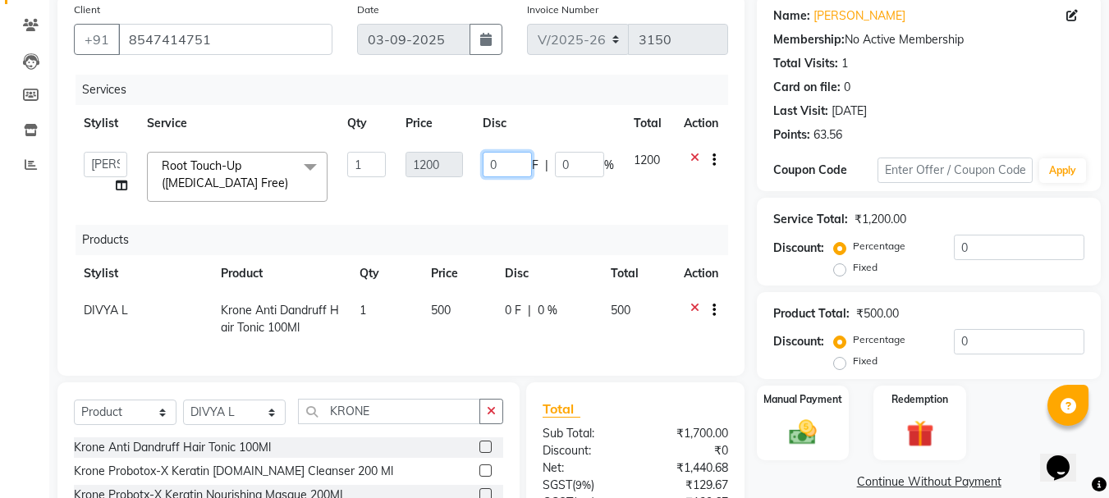
click at [509, 166] on input "0" at bounding box center [507, 164] width 49 height 25
type input "1"
type input "200"
click at [512, 197] on td "200 F | 0 %" at bounding box center [548, 177] width 151 height 70
select select "75883"
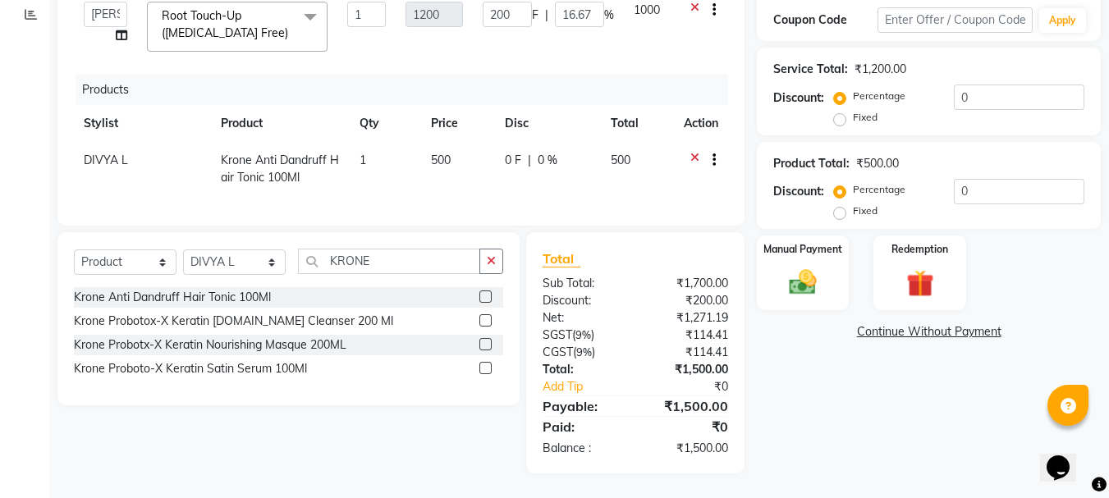
scroll to position [291, 0]
click at [814, 267] on img at bounding box center [803, 283] width 46 height 33
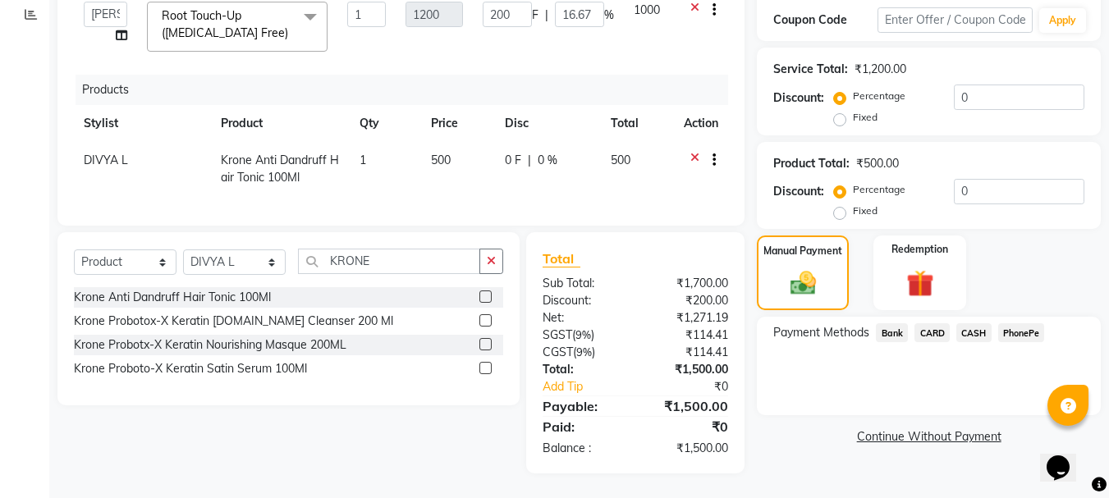
click at [1012, 324] on span "PhonePe" at bounding box center [1021, 333] width 47 height 19
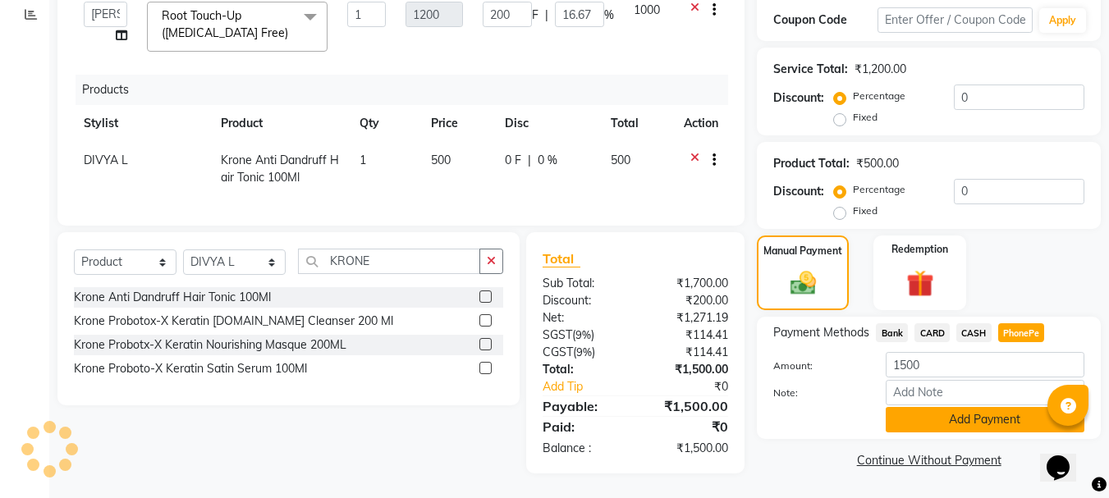
click at [964, 407] on button "Add Payment" at bounding box center [985, 419] width 199 height 25
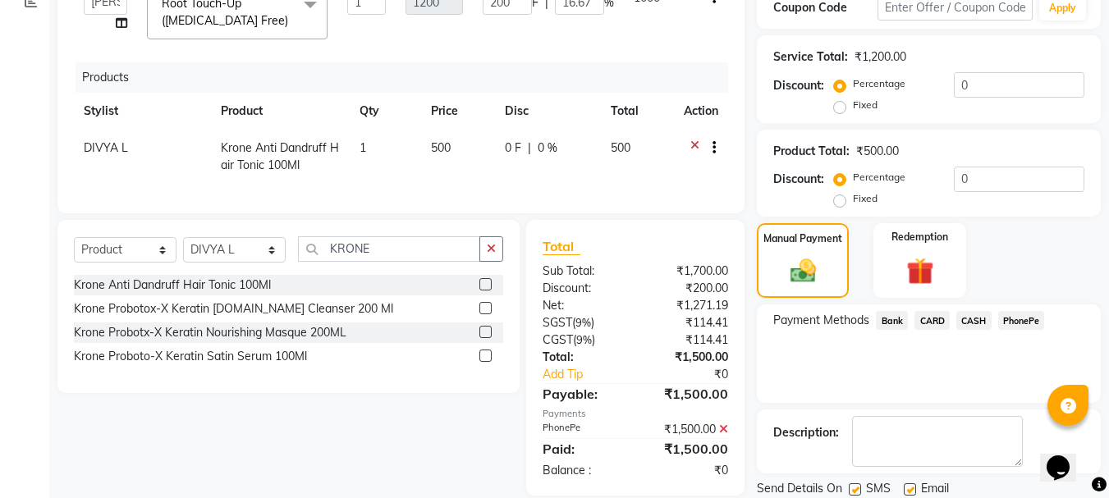
scroll to position [347, 0]
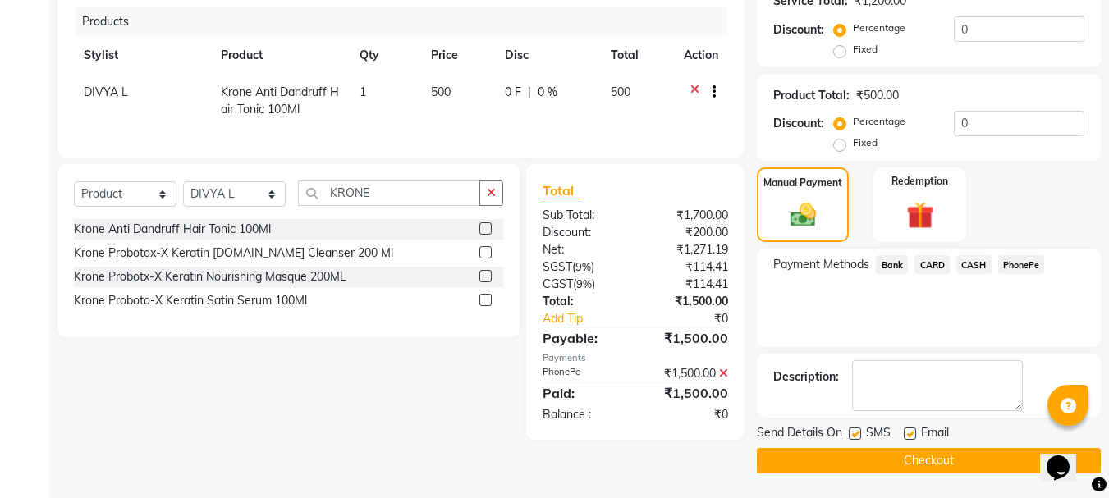
click at [869, 466] on button "Checkout" at bounding box center [929, 460] width 344 height 25
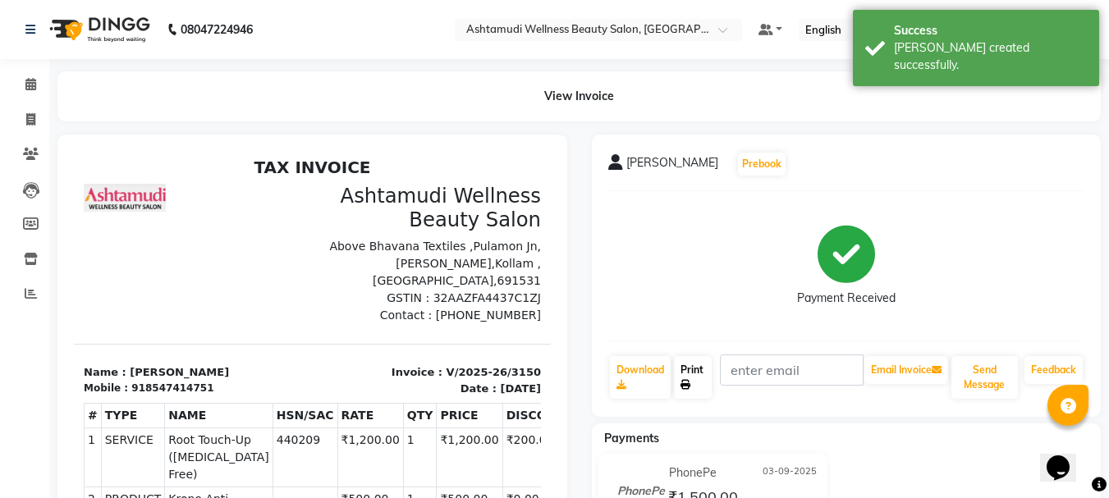
click at [685, 373] on link "Print" at bounding box center [693, 377] width 38 height 43
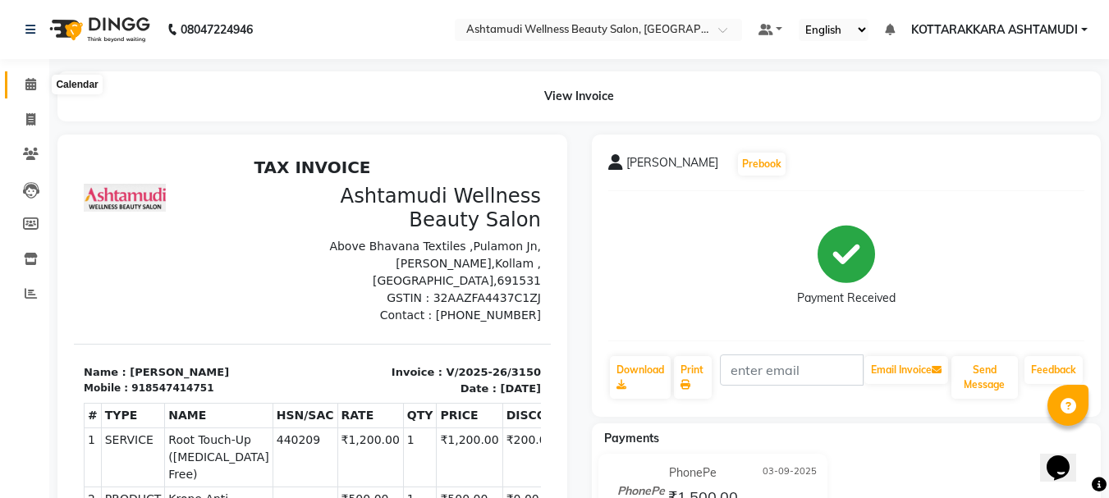
click at [35, 82] on icon at bounding box center [30, 84] width 11 height 12
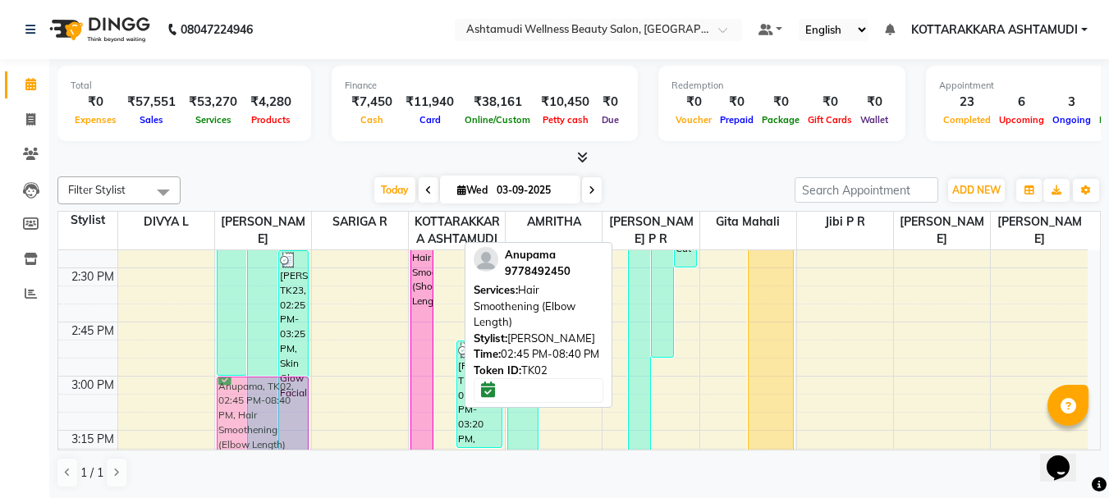
scroll to position [1393, 0]
drag, startPoint x: 447, startPoint y: 435, endPoint x: 278, endPoint y: 403, distance: 171.3
click at [278, 403] on tr "FEMINA, TK14, 12:00 PM-03:00 PM, Nanoplastia Any Length Offer [PERSON_NAME], TK…" at bounding box center [573, 266] width 1030 height 2817
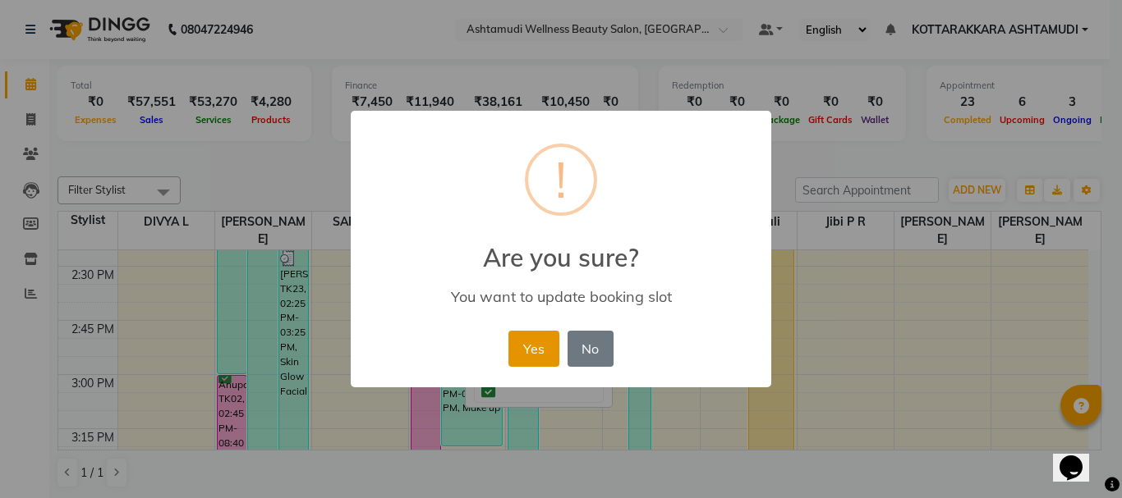
click at [528, 351] on button "Yes" at bounding box center [533, 349] width 50 height 36
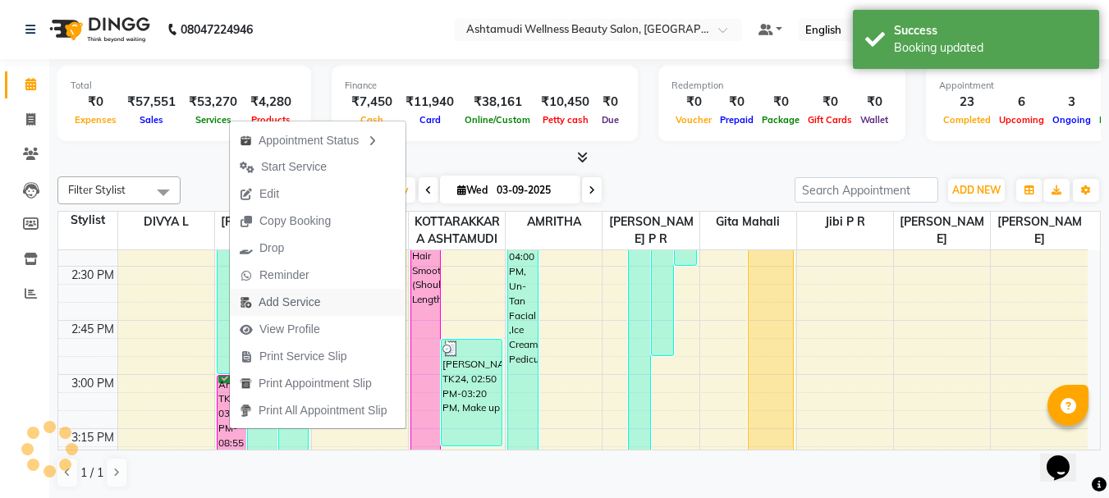
click at [283, 301] on span "Add Service" at bounding box center [290, 302] width 62 height 17
select select "27427"
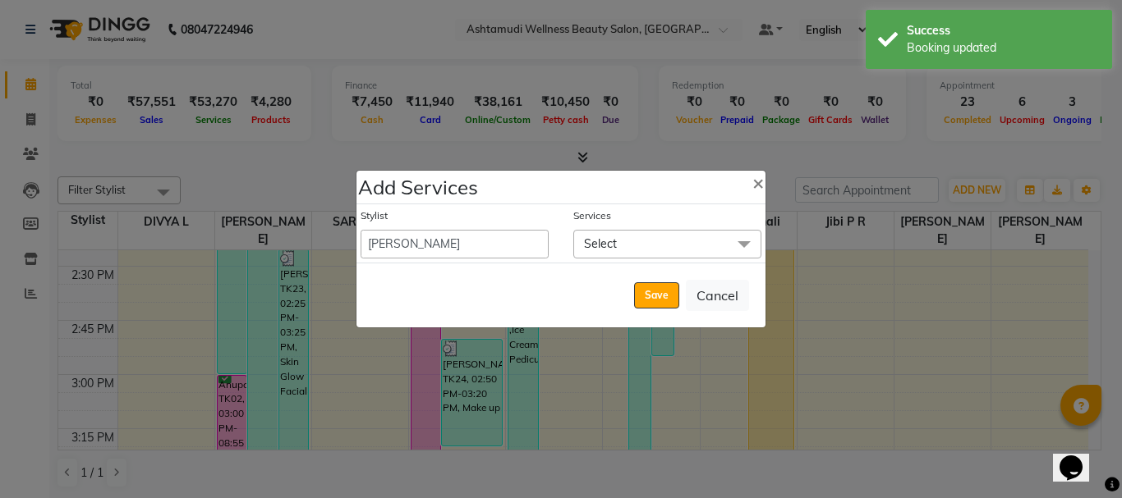
click at [607, 243] on span "Select" at bounding box center [600, 243] width 33 height 15
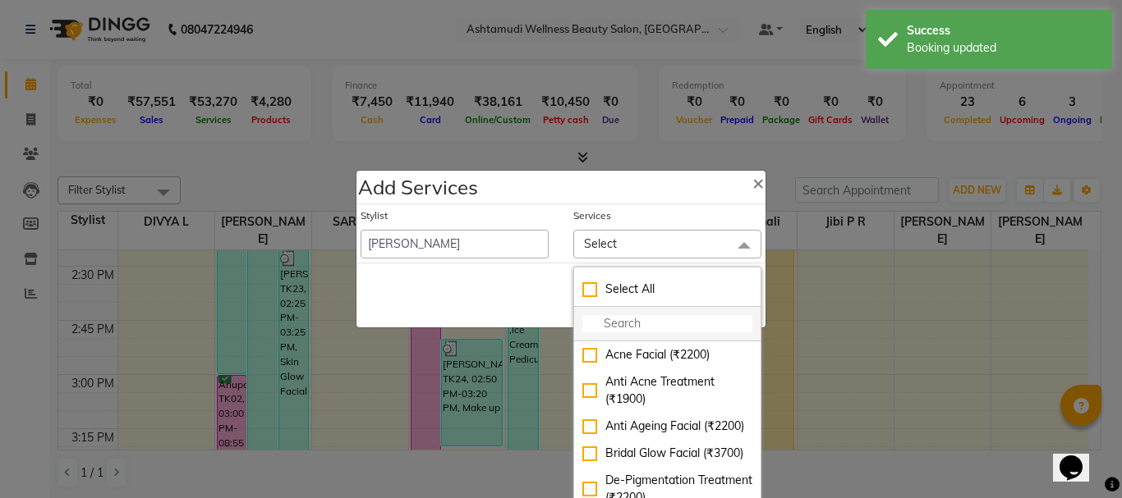
click at [619, 325] on input "multiselect-search" at bounding box center [667, 323] width 170 height 17
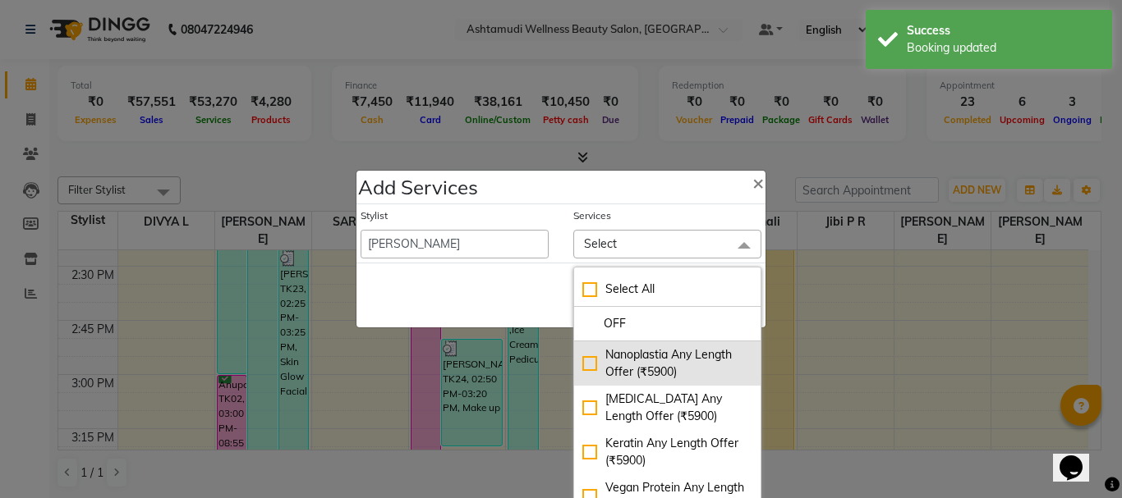
type input "OFF"
click at [585, 363] on div "Nanoplastia Any Length Offer (₹5900)" at bounding box center [667, 363] width 170 height 34
checkbox input "true"
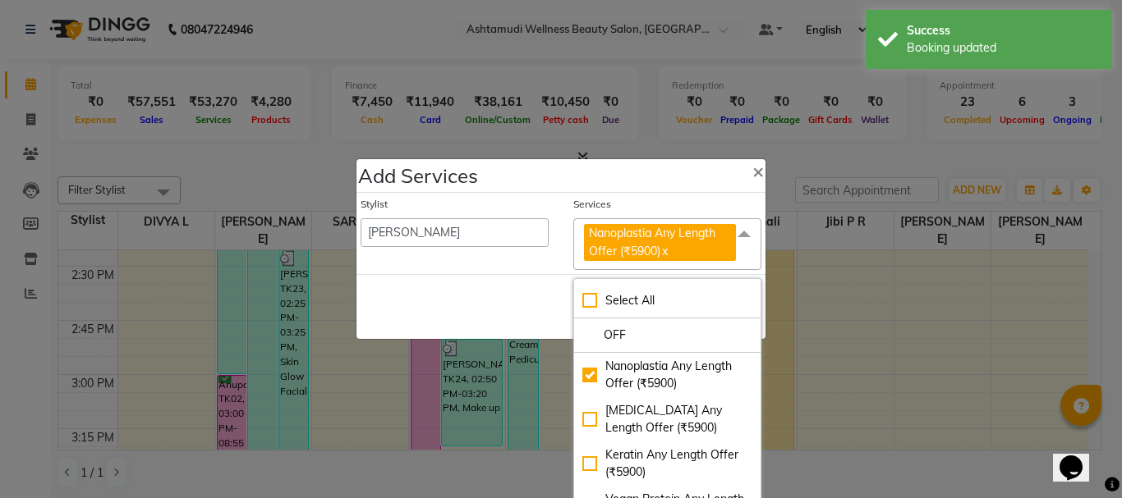
click at [507, 319] on div "Save Cancel" at bounding box center [560, 306] width 409 height 65
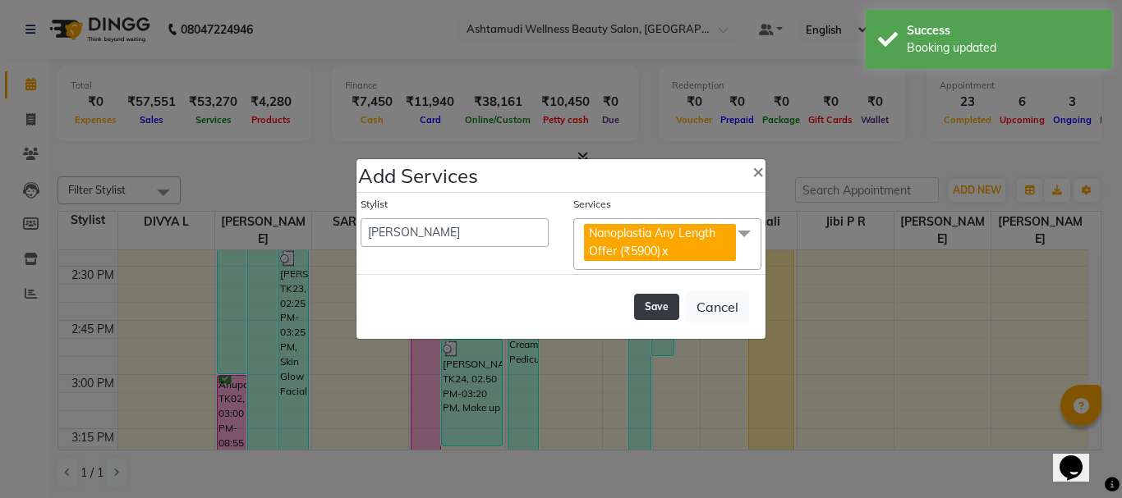
click at [661, 305] on button "Save" at bounding box center [656, 307] width 45 height 26
select select "27465"
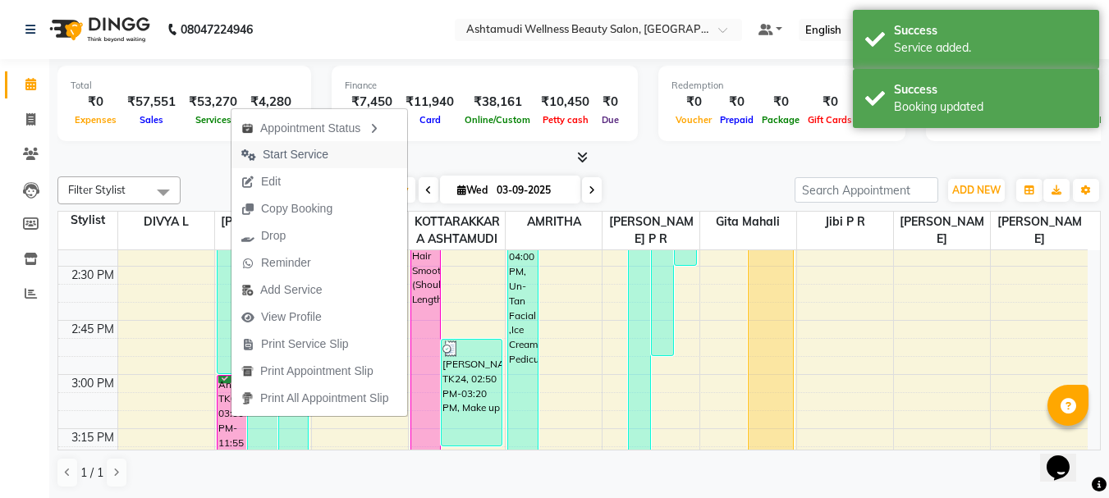
click at [282, 149] on span "Start Service" at bounding box center [296, 154] width 66 height 17
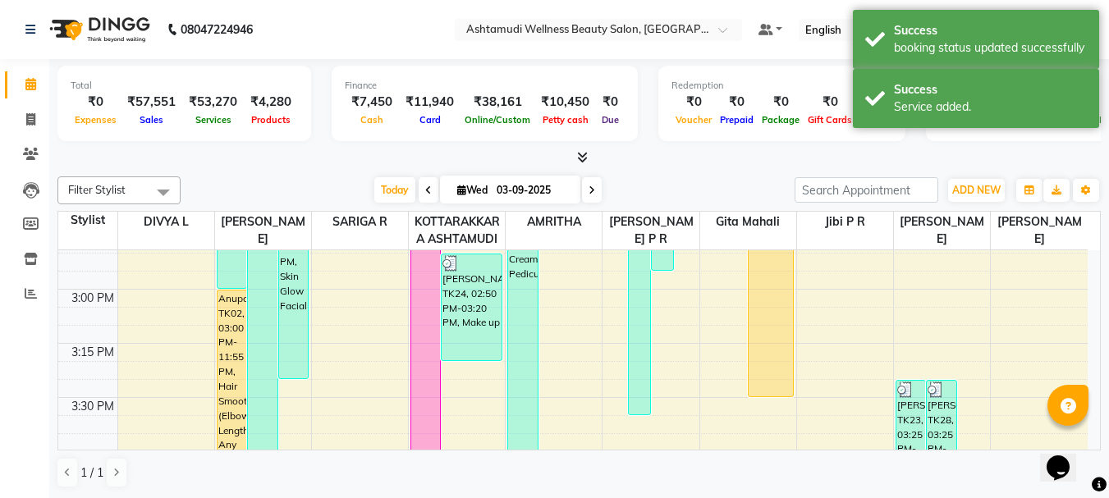
scroll to position [1721, 0]
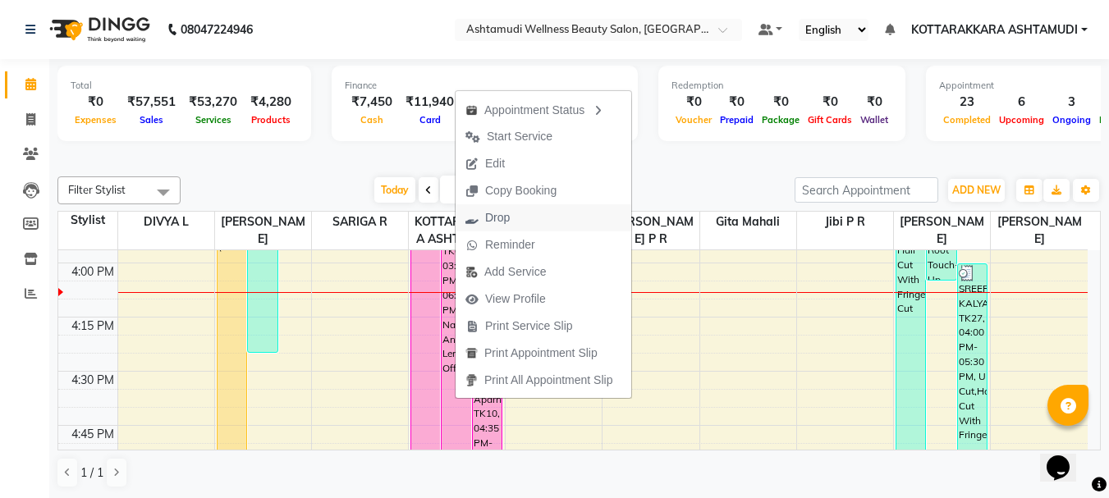
click at [499, 223] on span "Drop" at bounding box center [497, 217] width 25 height 17
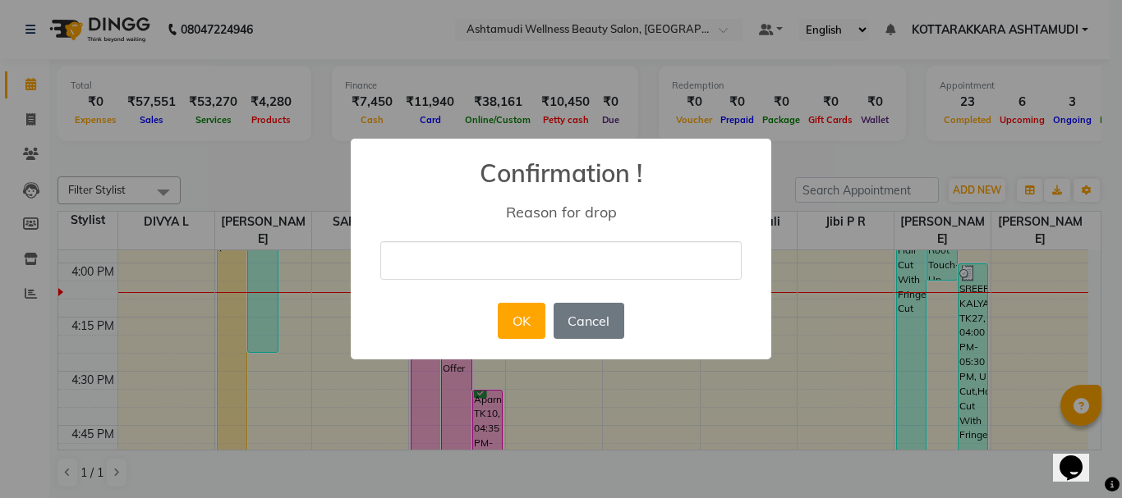
click at [477, 251] on input "text" at bounding box center [560, 260] width 361 height 39
type input "DATE CHANGE"
click at [517, 299] on div "OK No Cancel" at bounding box center [560, 321] width 134 height 44
click at [518, 321] on button "OK" at bounding box center [521, 321] width 47 height 36
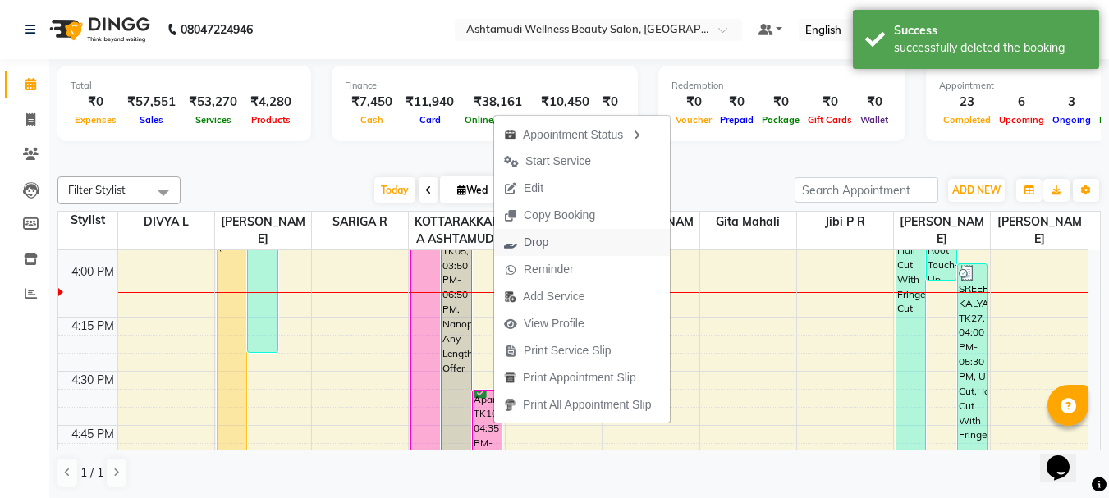
click at [539, 242] on span "Drop" at bounding box center [536, 242] width 25 height 17
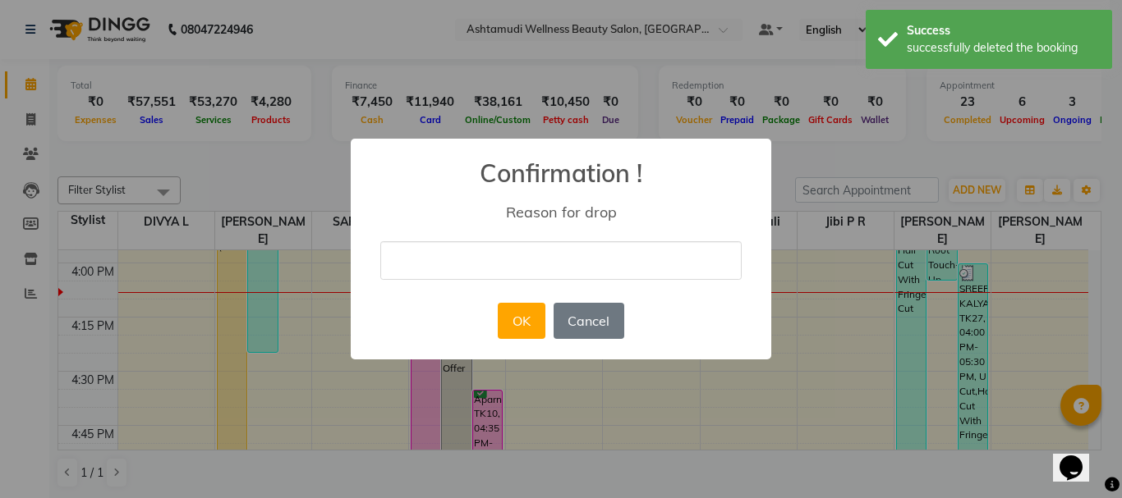
click at [531, 262] on input "text" at bounding box center [560, 260] width 361 height 39
type input "DATE CHANGE"
click at [518, 314] on button "OK" at bounding box center [521, 321] width 47 height 36
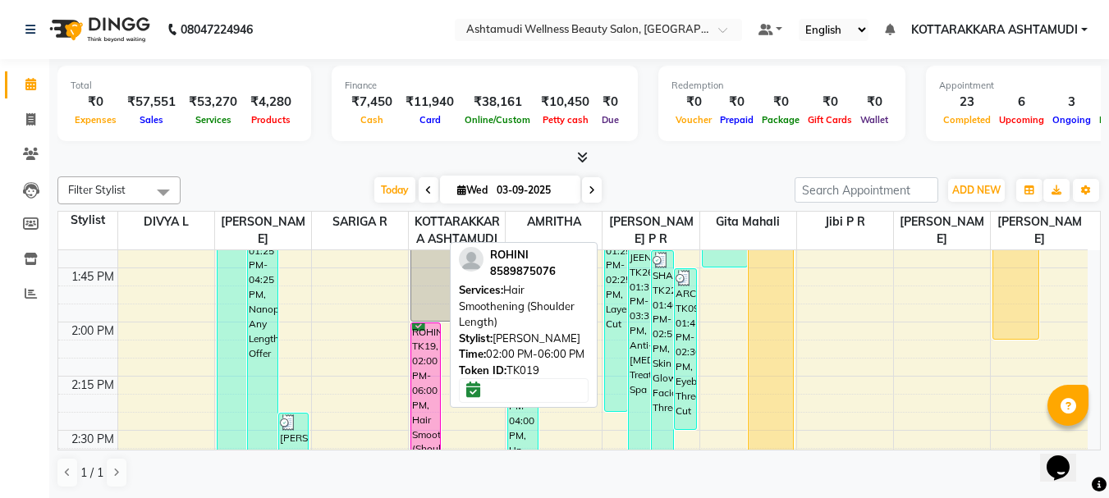
scroll to position [1393, 0]
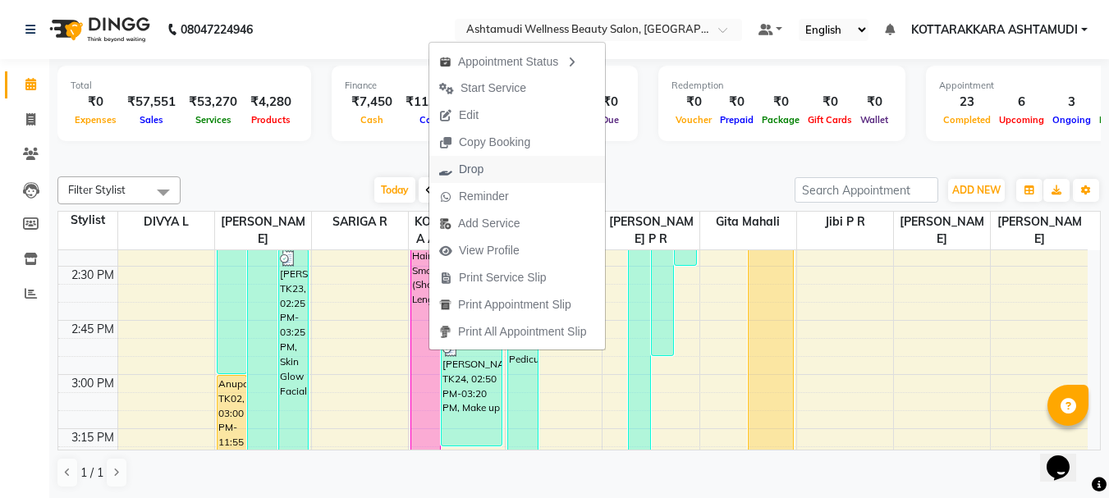
click at [471, 173] on span "Drop" at bounding box center [471, 169] width 25 height 17
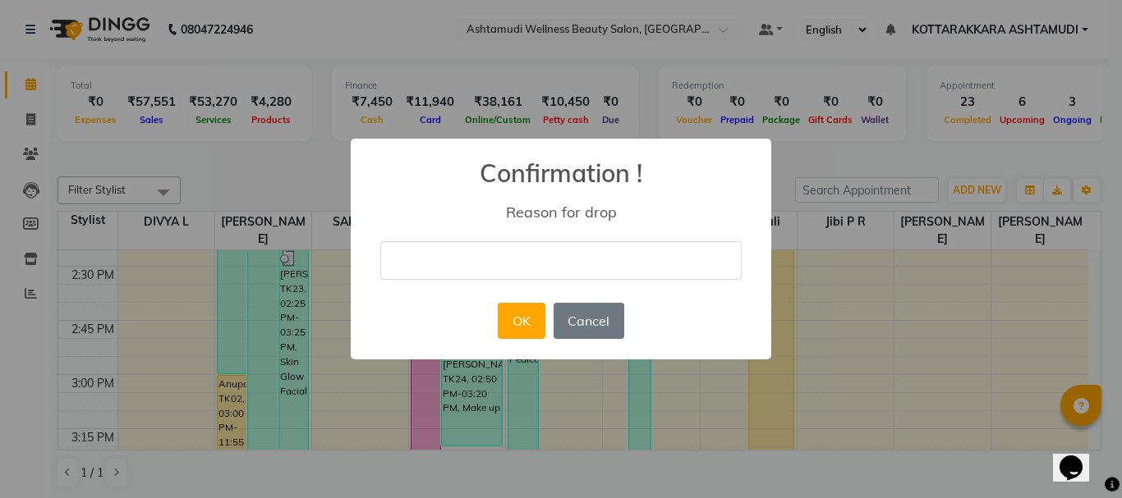
click at [474, 261] on input "text" at bounding box center [560, 260] width 361 height 39
type input "CANCELLED"
click at [517, 321] on button "OK" at bounding box center [521, 321] width 47 height 36
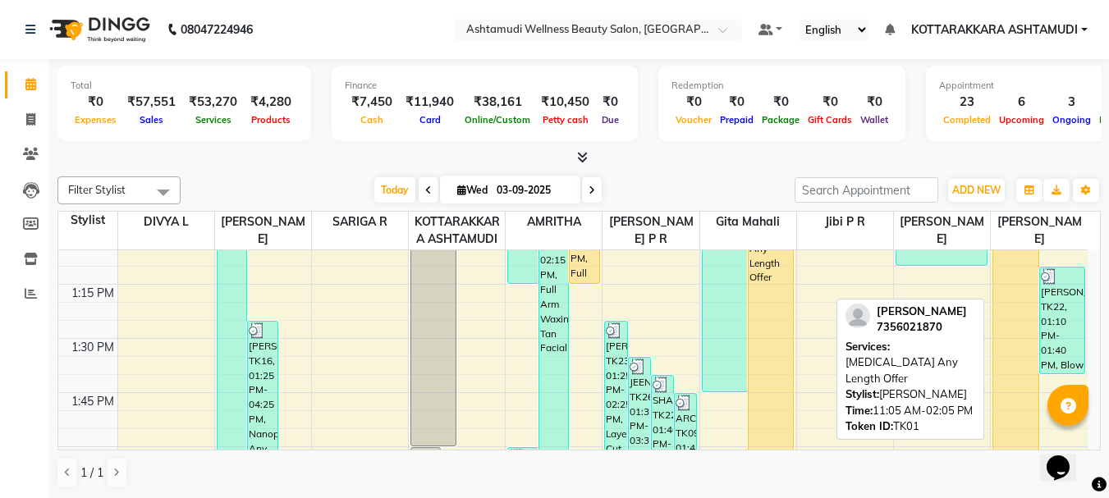
scroll to position [1064, 0]
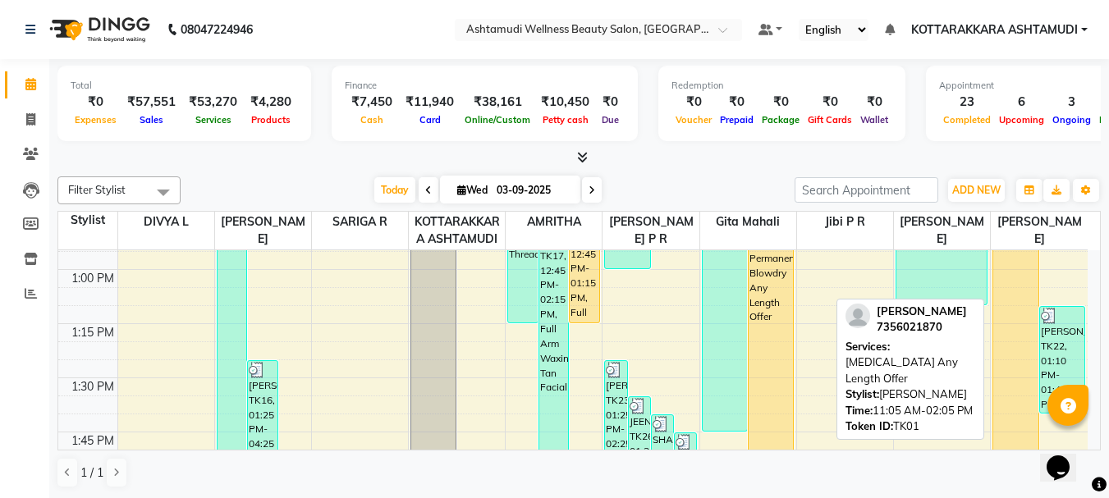
click at [1021, 318] on div "[PERSON_NAME], TK01, 11:05 AM-02:05 PM, [MEDICAL_DATA] Any Length Offer" at bounding box center [1015, 179] width 44 height 648
click at [1024, 362] on div "[PERSON_NAME], TK01, 11:05 AM-02:05 PM, [MEDICAL_DATA] Any Length Offer" at bounding box center [1015, 179] width 44 height 648
select select "1"
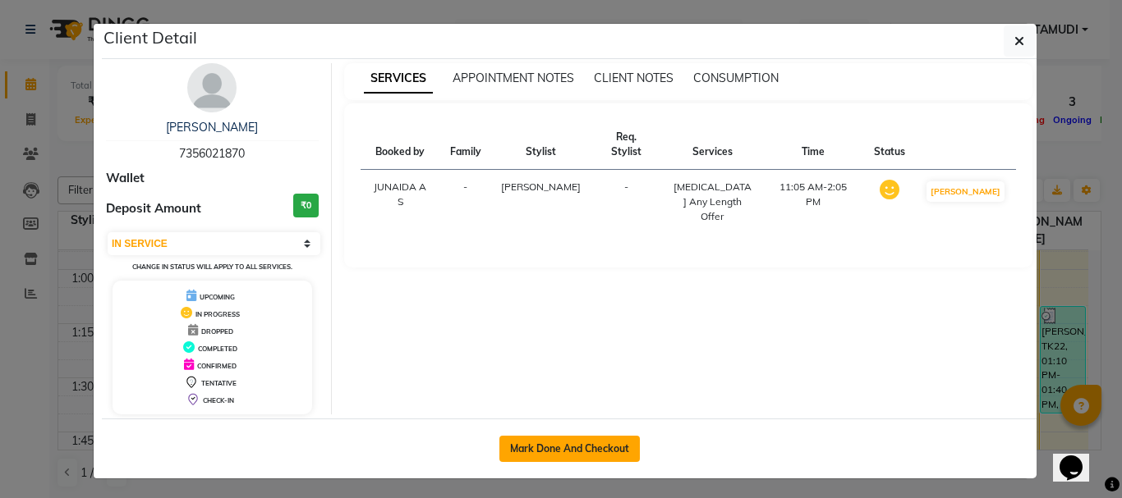
click at [568, 456] on button "Mark Done And Checkout" at bounding box center [569, 449] width 140 height 26
select select "service"
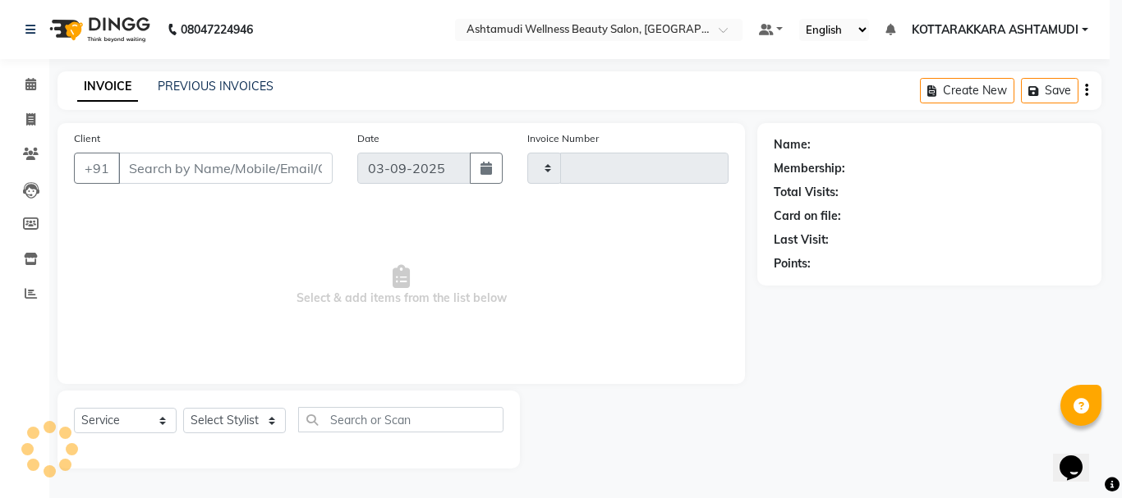
type input "3151"
select select "4664"
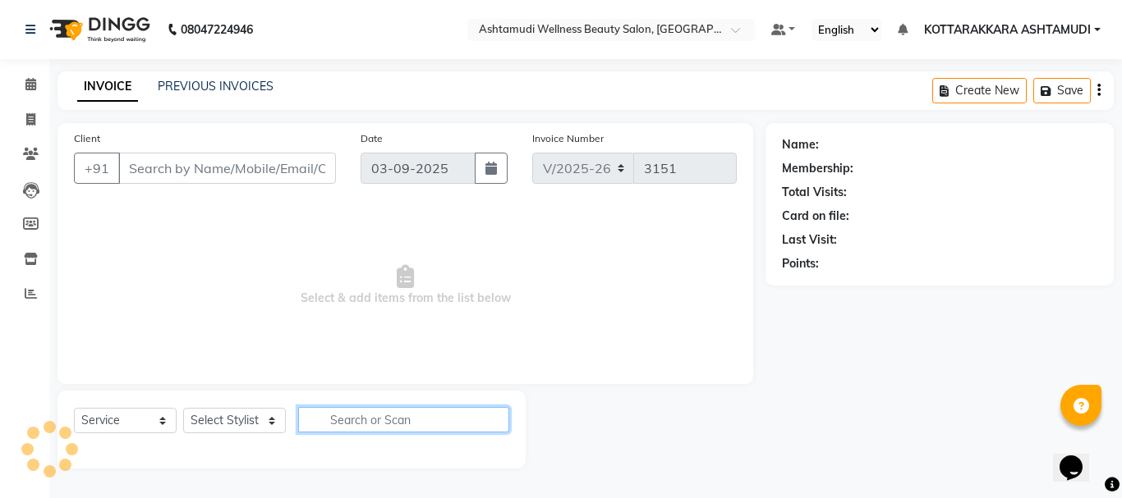
click at [340, 420] on input "text" at bounding box center [403, 419] width 211 height 25
type input "7356021870"
select select "75884"
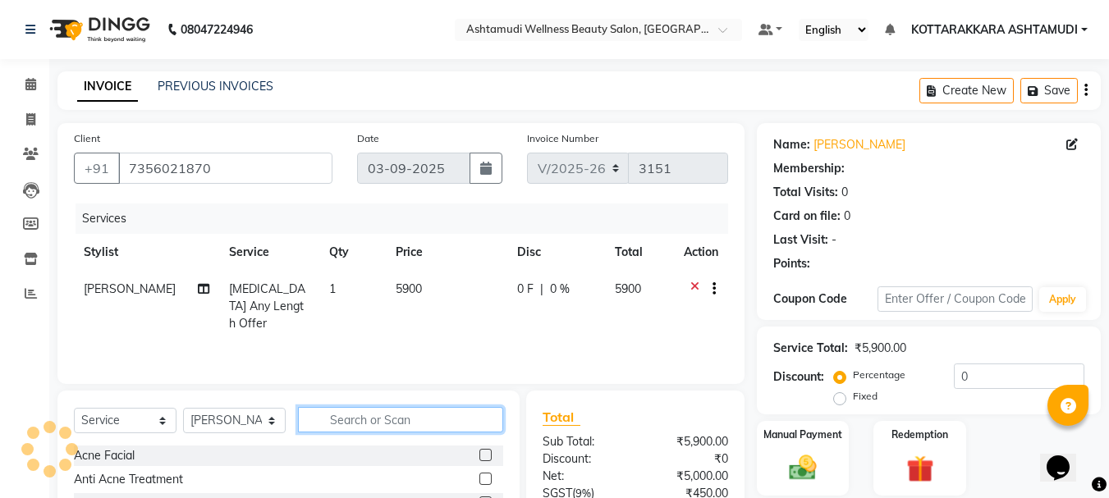
select select "1: Object"
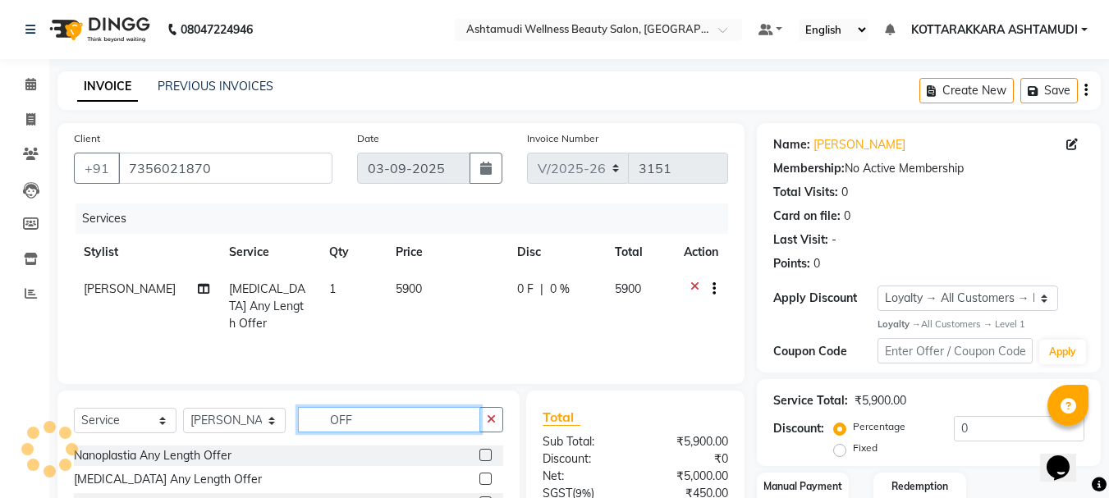
type input "OFF"
click at [486, 456] on label at bounding box center [486, 455] width 12 height 12
click at [486, 456] on input "checkbox" at bounding box center [485, 456] width 11 height 11
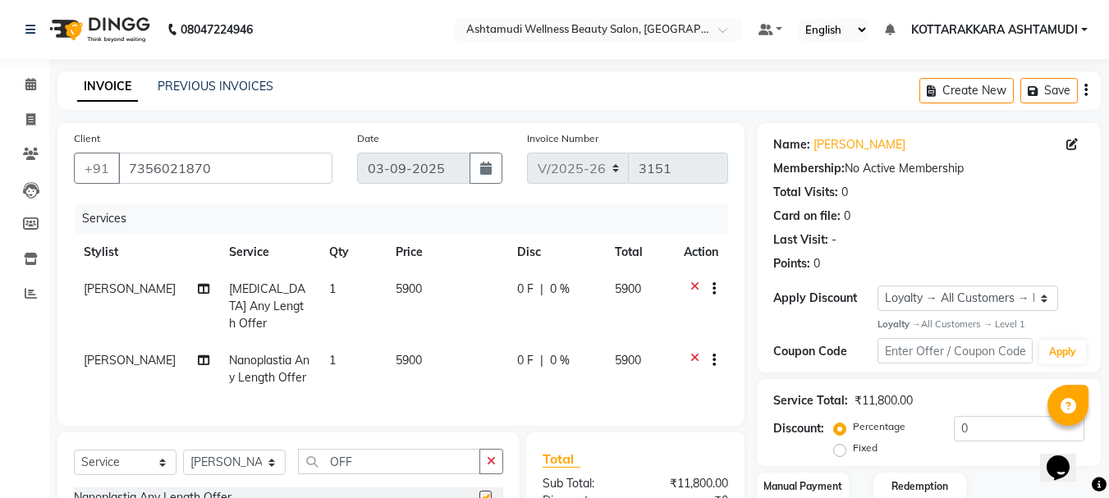
checkbox input "false"
click at [695, 286] on icon at bounding box center [695, 291] width 9 height 21
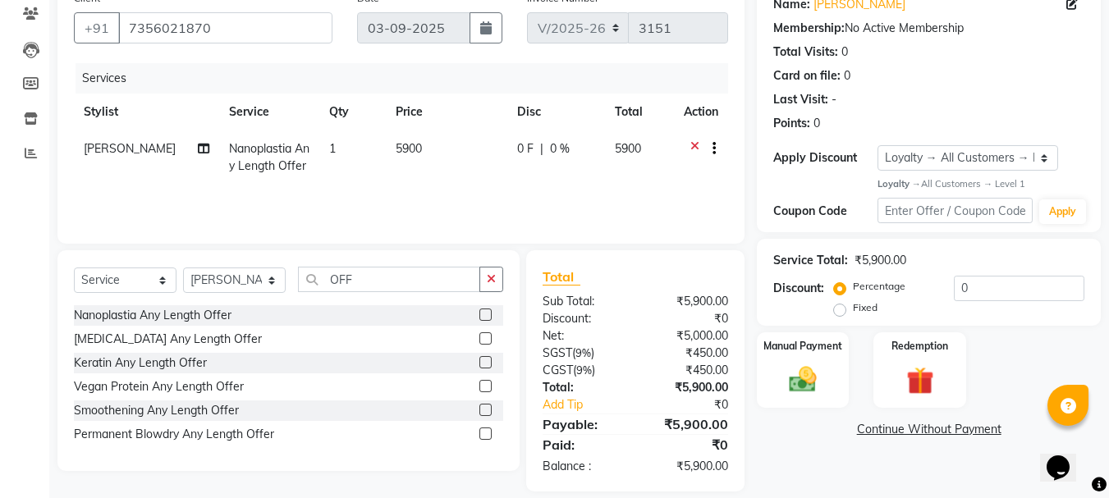
scroll to position [158, 0]
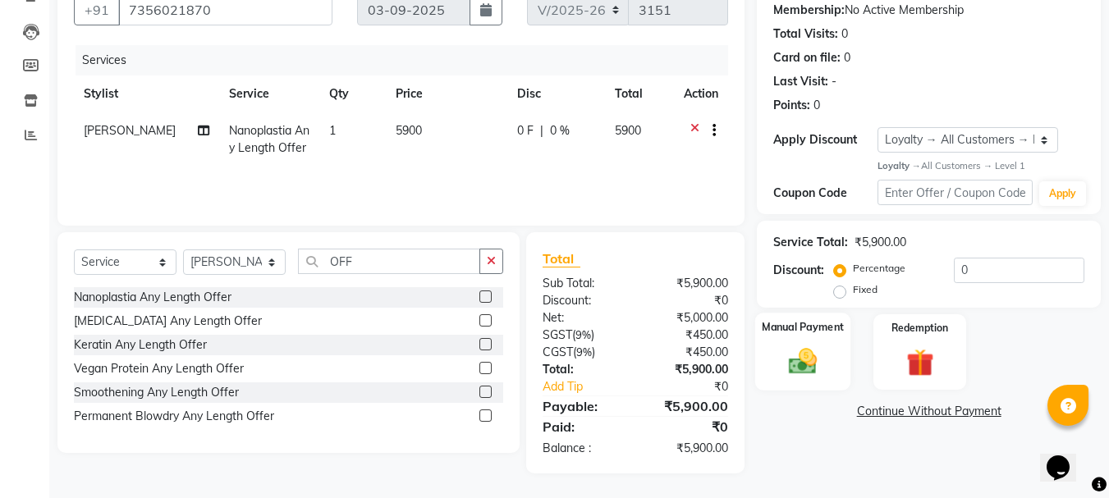
click at [813, 375] on img at bounding box center [803, 362] width 46 height 33
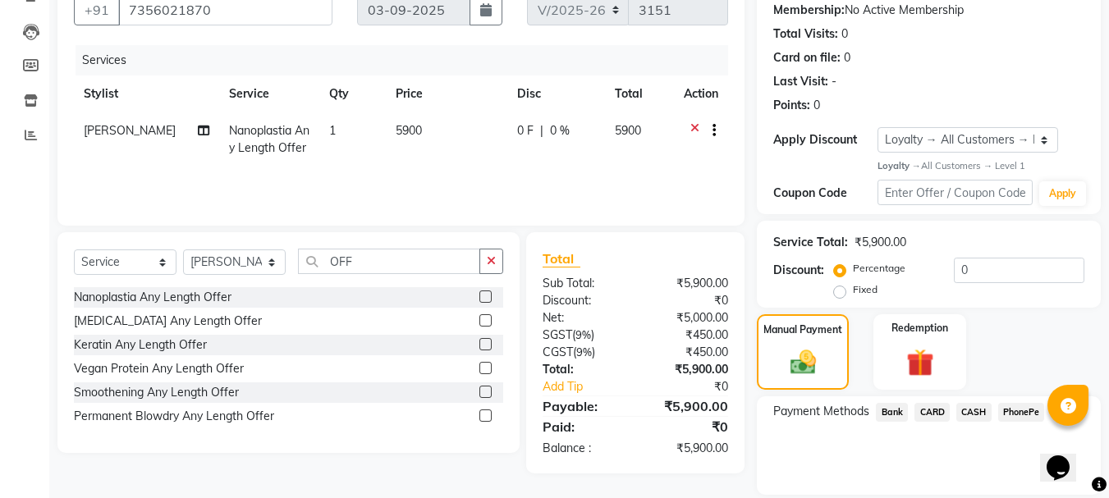
click at [1016, 413] on span "PhonePe" at bounding box center [1021, 412] width 47 height 19
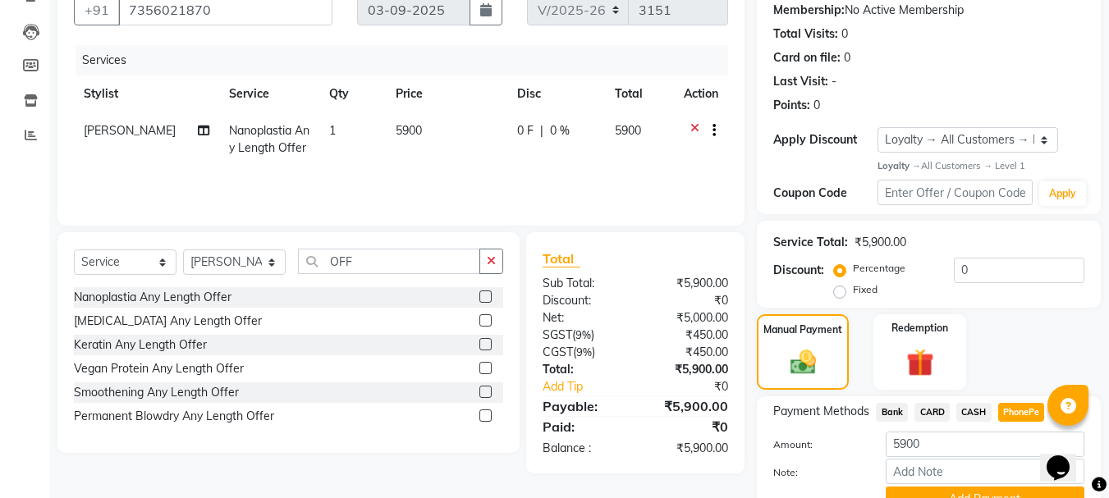
scroll to position [237, 0]
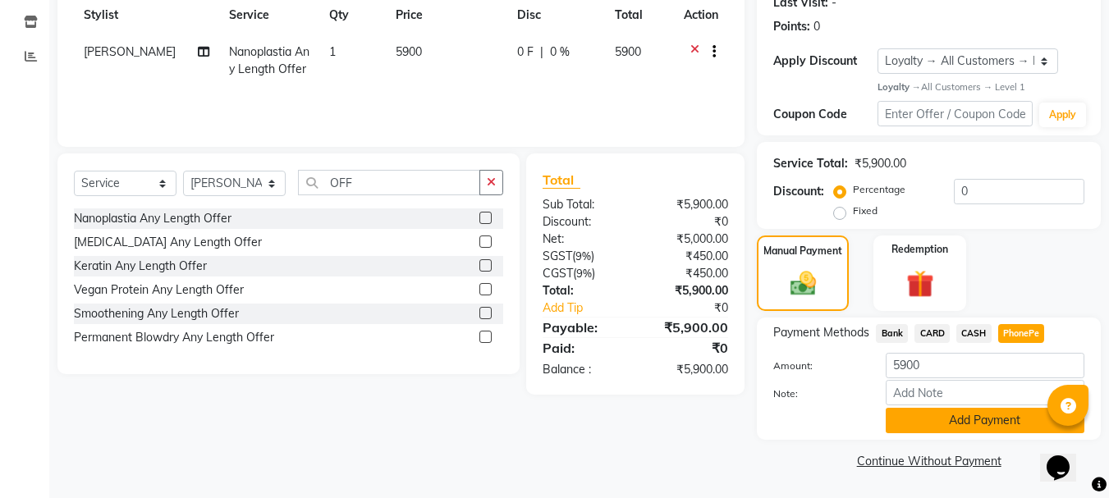
click at [956, 422] on button "Add Payment" at bounding box center [985, 420] width 199 height 25
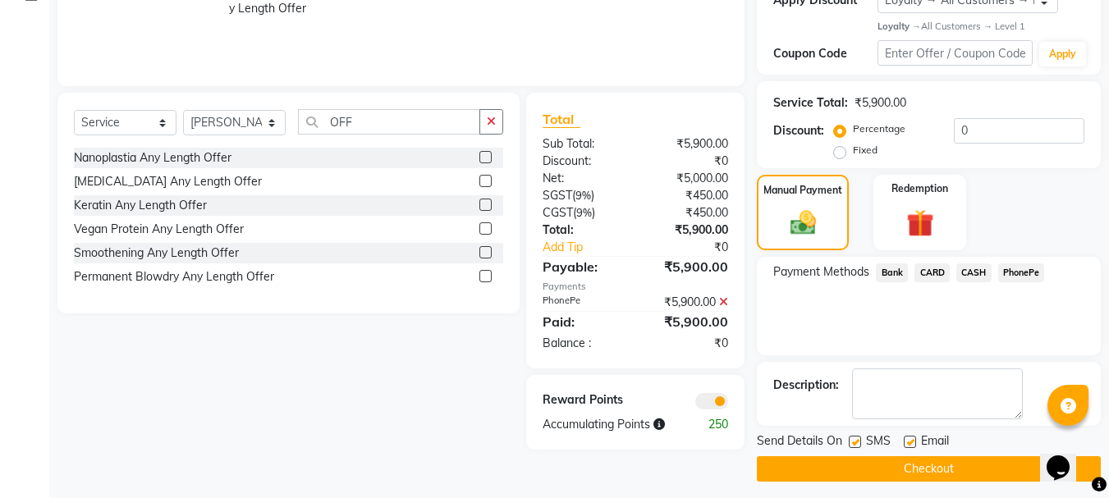
scroll to position [306, 0]
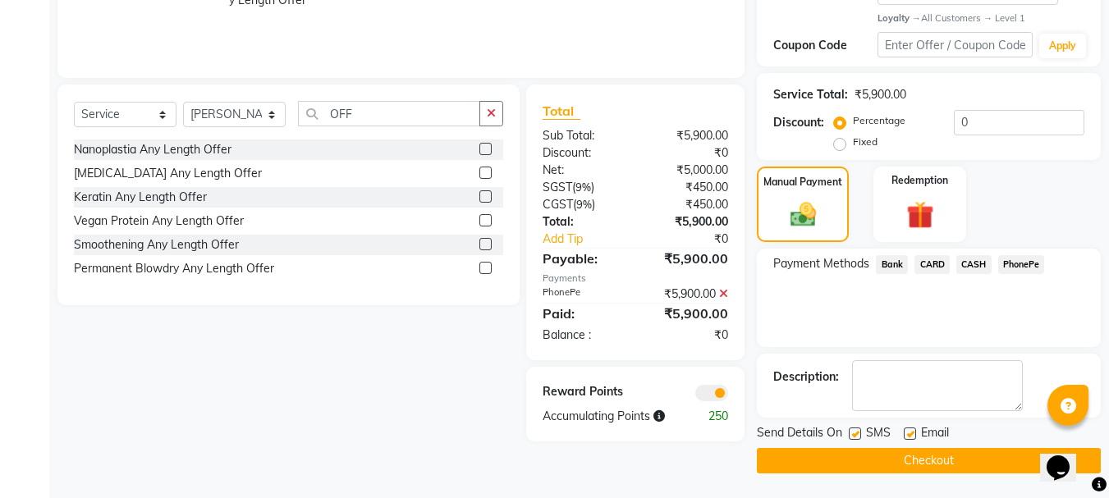
click at [920, 451] on button "Checkout" at bounding box center [929, 460] width 344 height 25
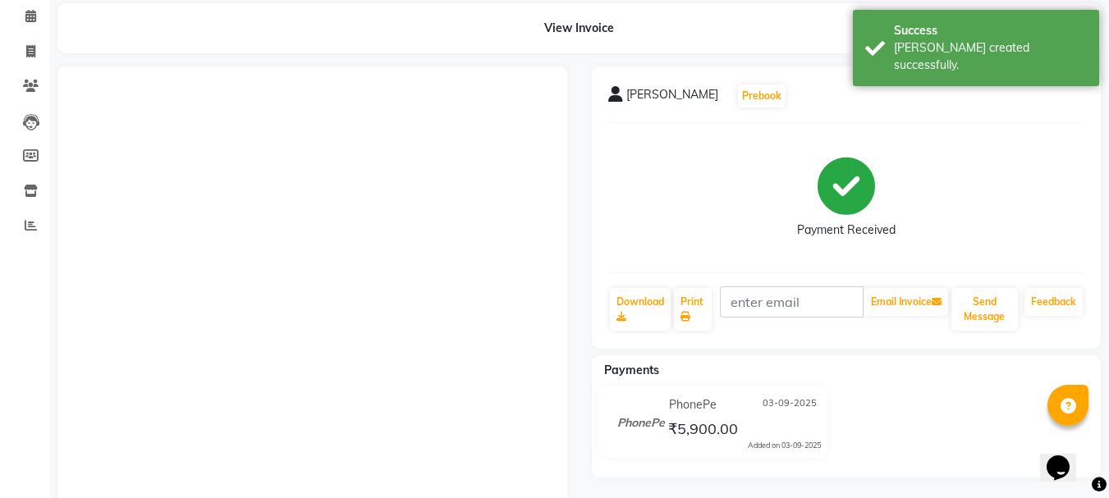
scroll to position [72, 0]
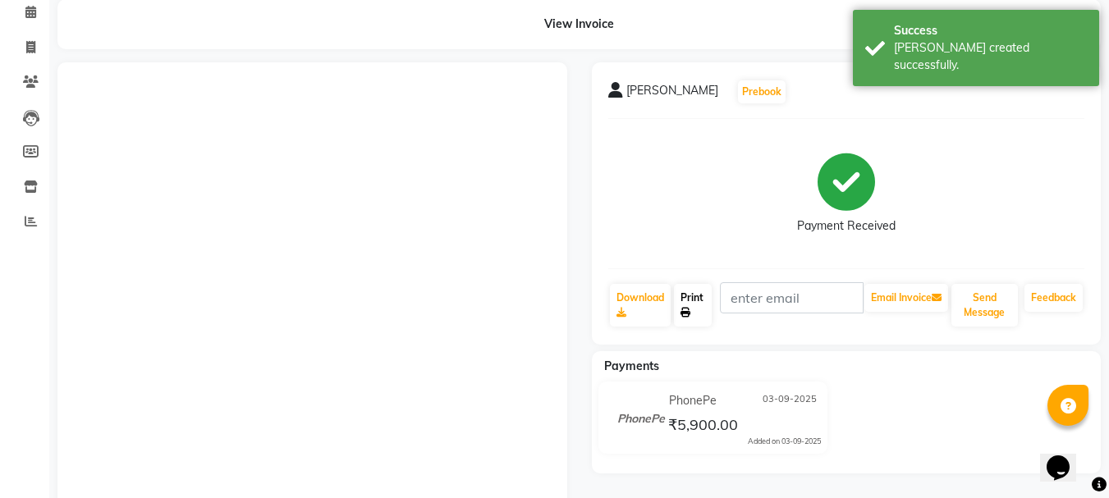
click at [689, 299] on link "Print" at bounding box center [693, 305] width 38 height 43
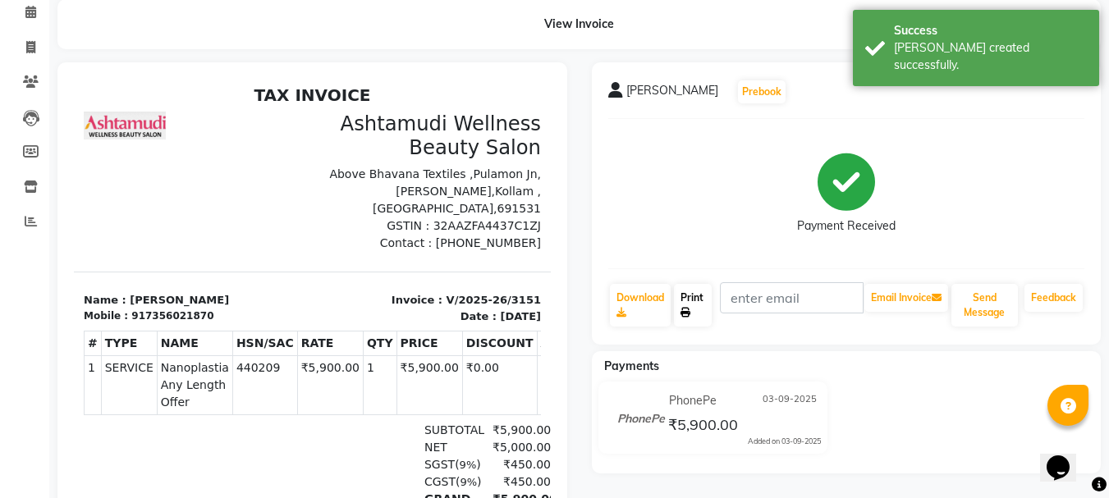
scroll to position [0, 0]
